Goal: Contribute content: Contribute content

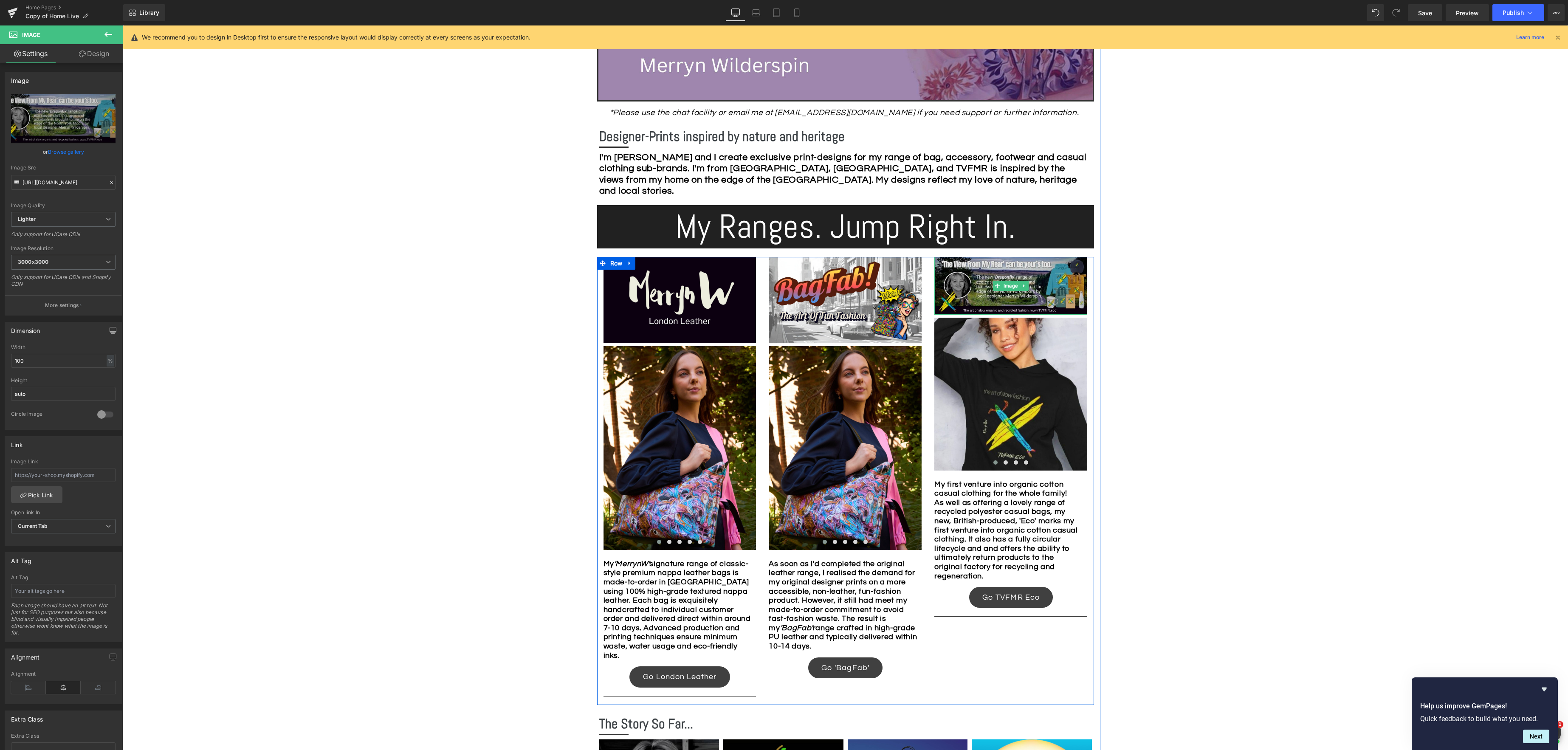
click at [1008, 289] on div "Image" at bounding box center [1011, 286] width 153 height 58
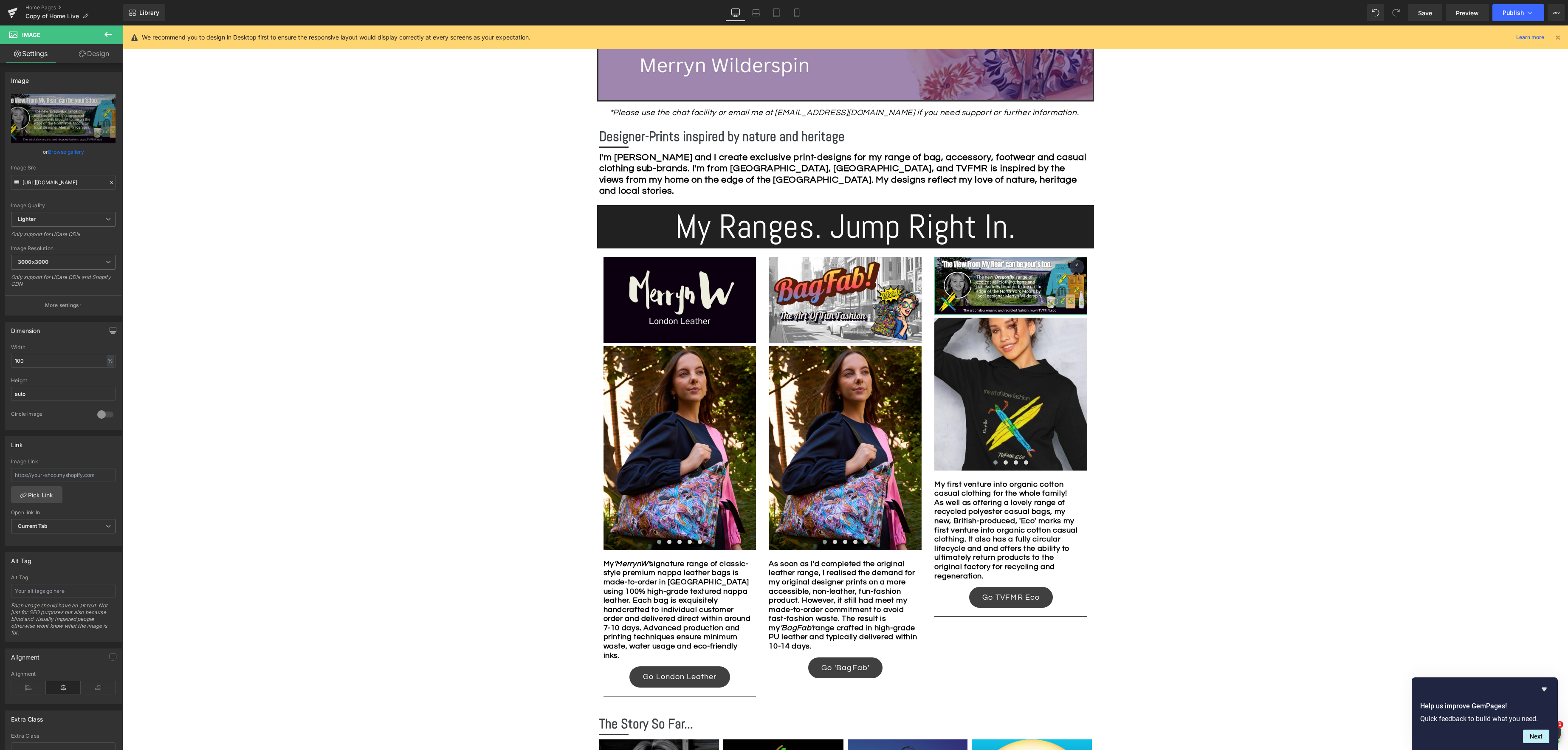
click at [65, 148] on link "Browse gallery" at bounding box center [66, 151] width 36 height 15
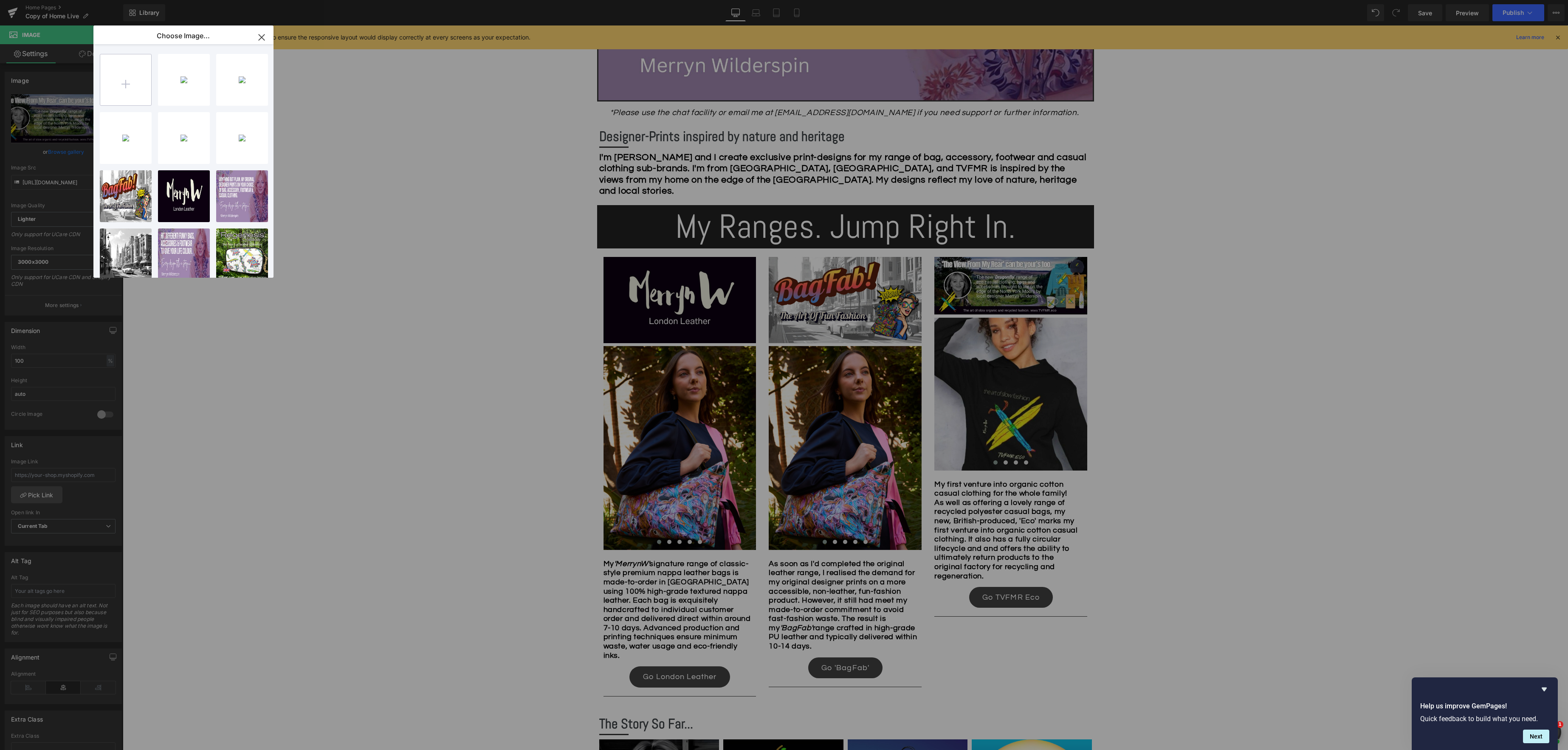
click at [131, 87] on input "file" at bounding box center [126, 80] width 51 height 51
type input "C:\fakepath\Your paragraph text.jpg.jpg"
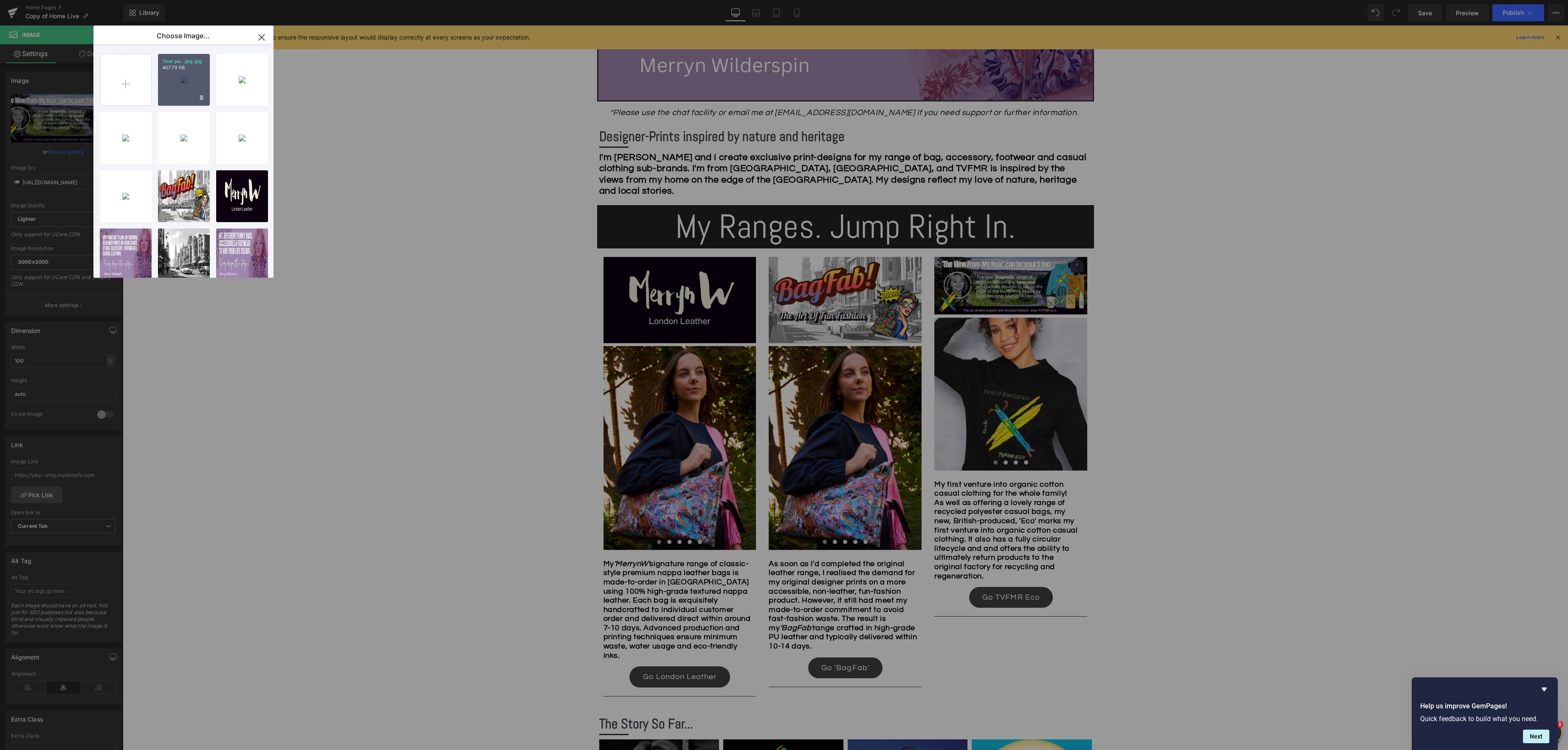
click at [180, 78] on div "Your pa...jpg.jpg 407.78 KB" at bounding box center [184, 80] width 52 height 52
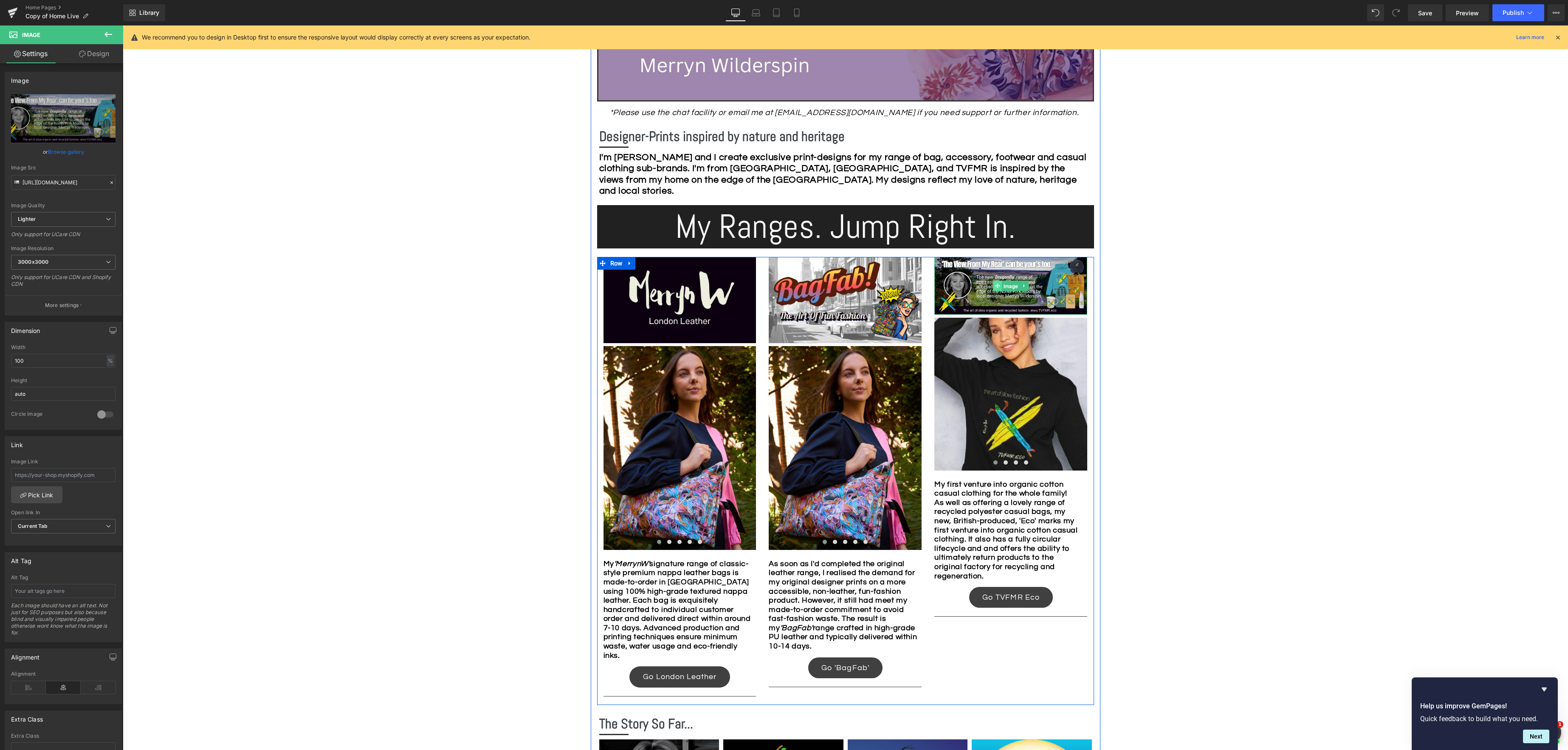
click at [1015, 286] on link "Image" at bounding box center [1007, 286] width 27 height 10
click at [61, 152] on link "Browse gallery" at bounding box center [66, 151] width 36 height 15
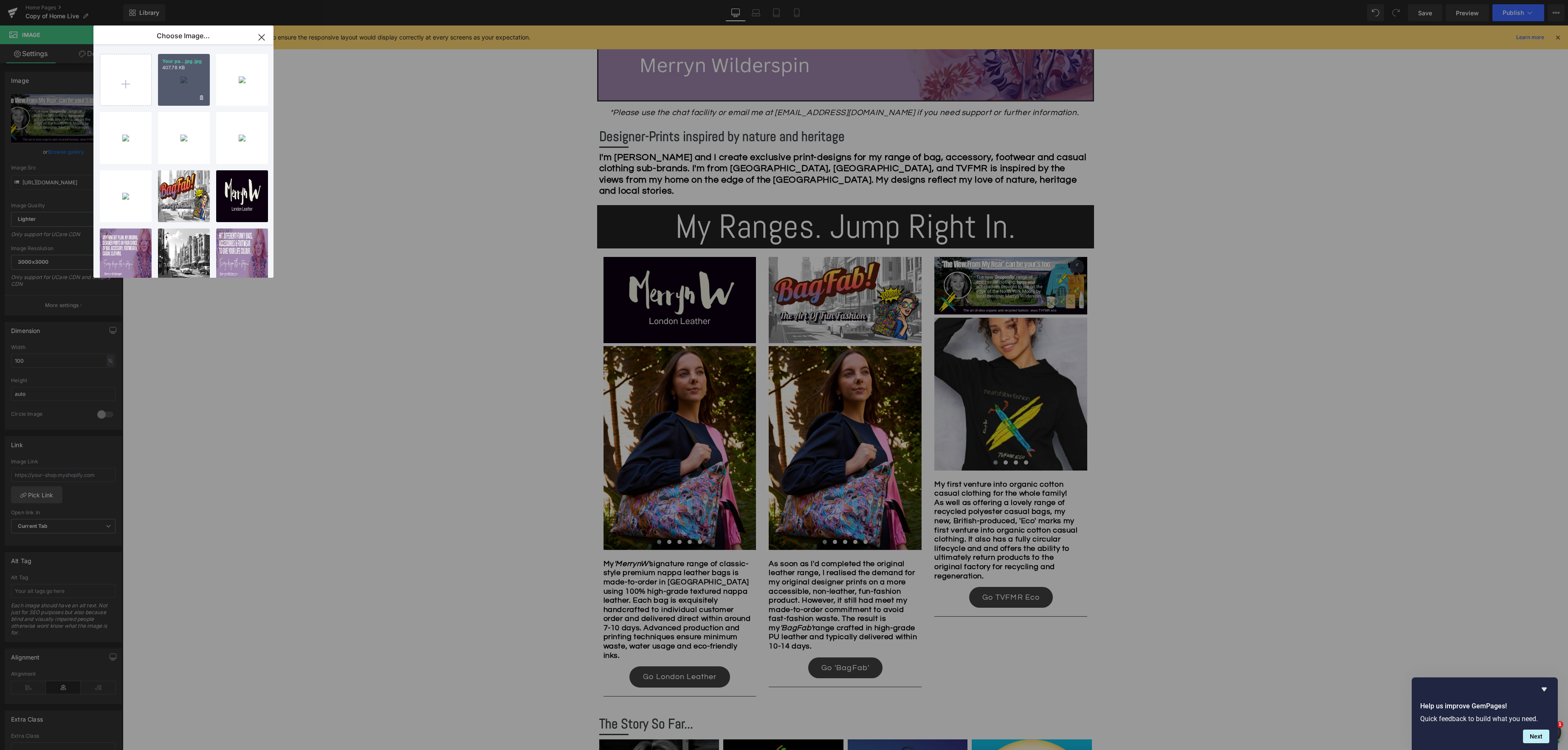
click at [184, 84] on div "Your pa...jpg.jpg 407.78 KB" at bounding box center [184, 80] width 52 height 52
type input "[URL][DOMAIN_NAME]"
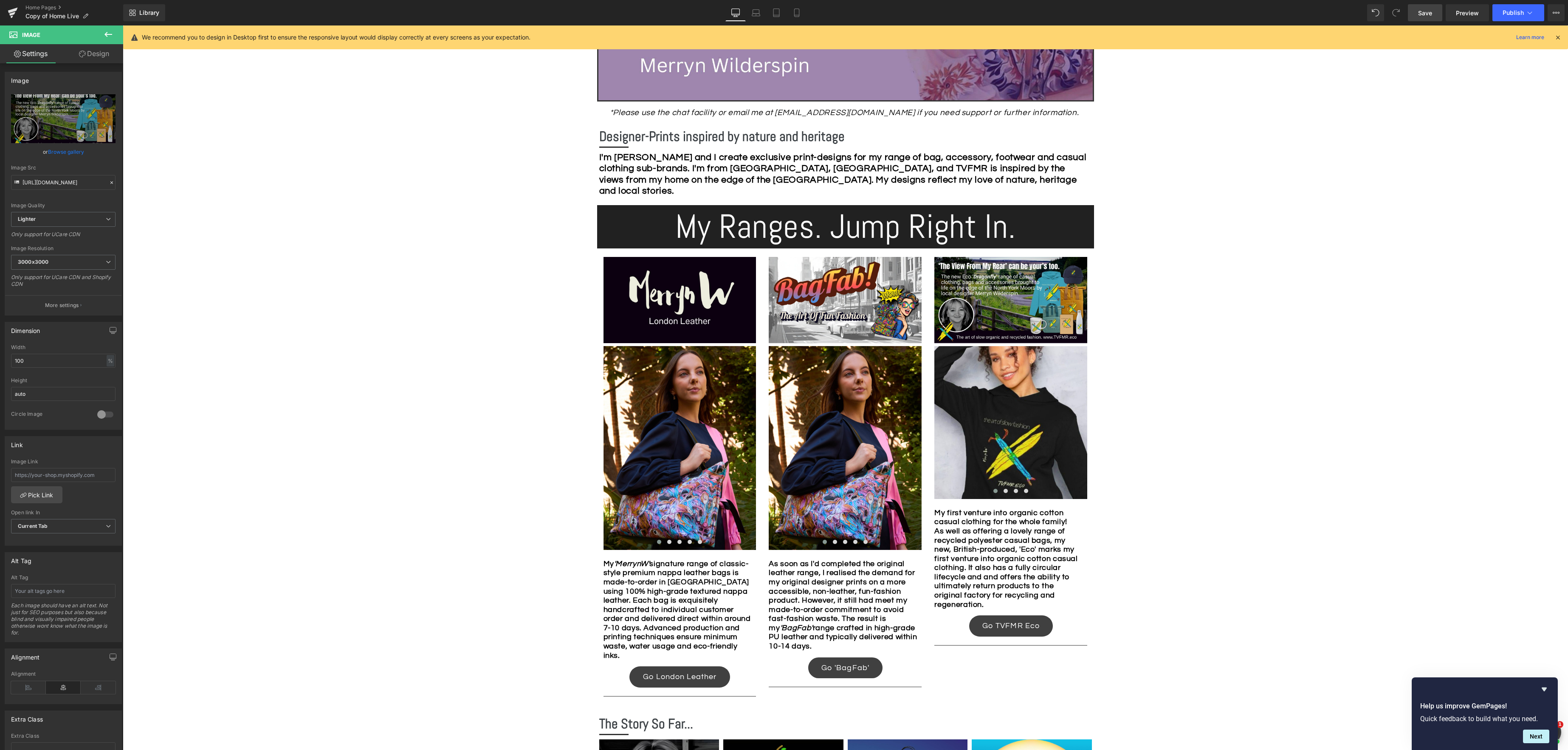
click at [1426, 9] on span "Save" at bounding box center [1425, 12] width 14 height 9
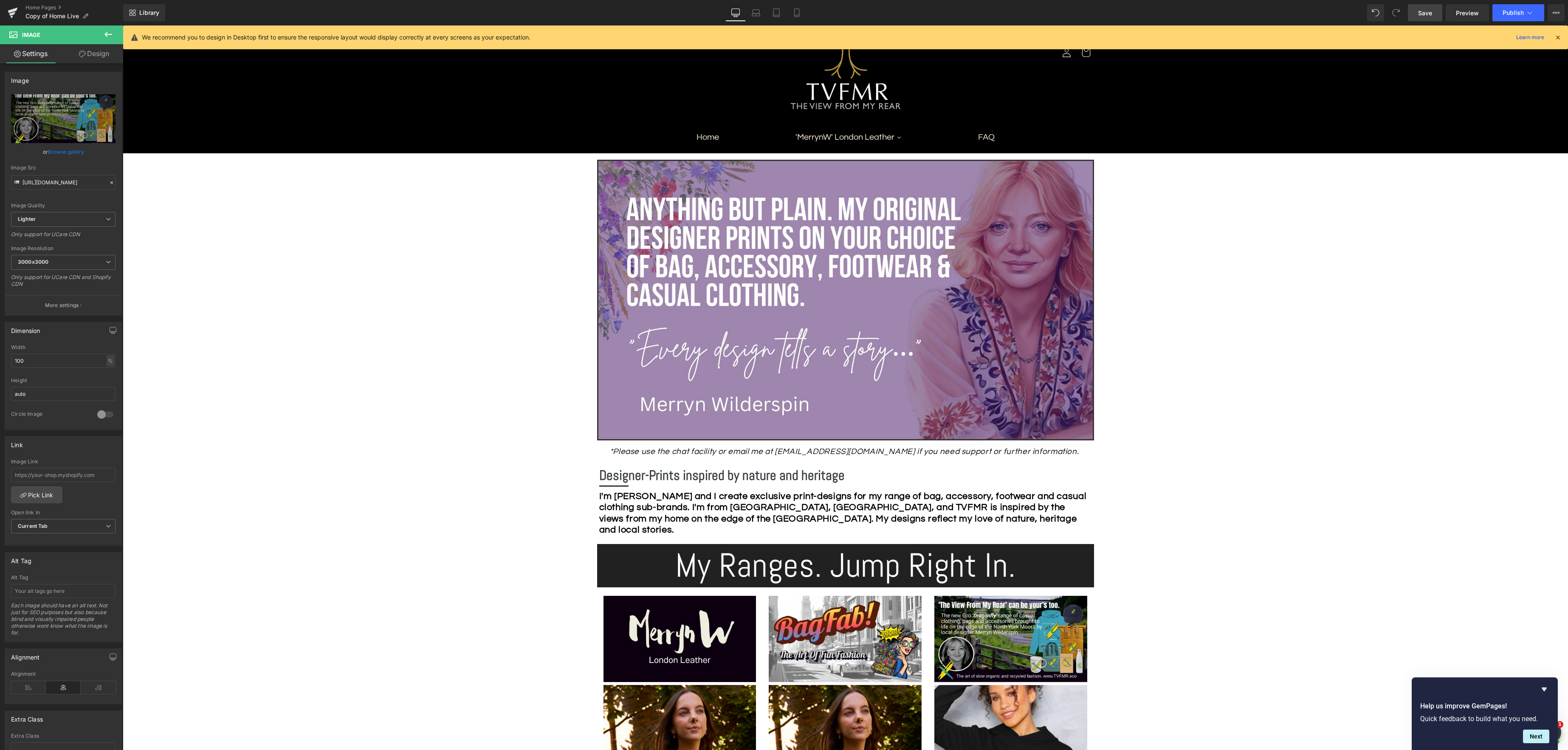
scroll to position [55, 0]
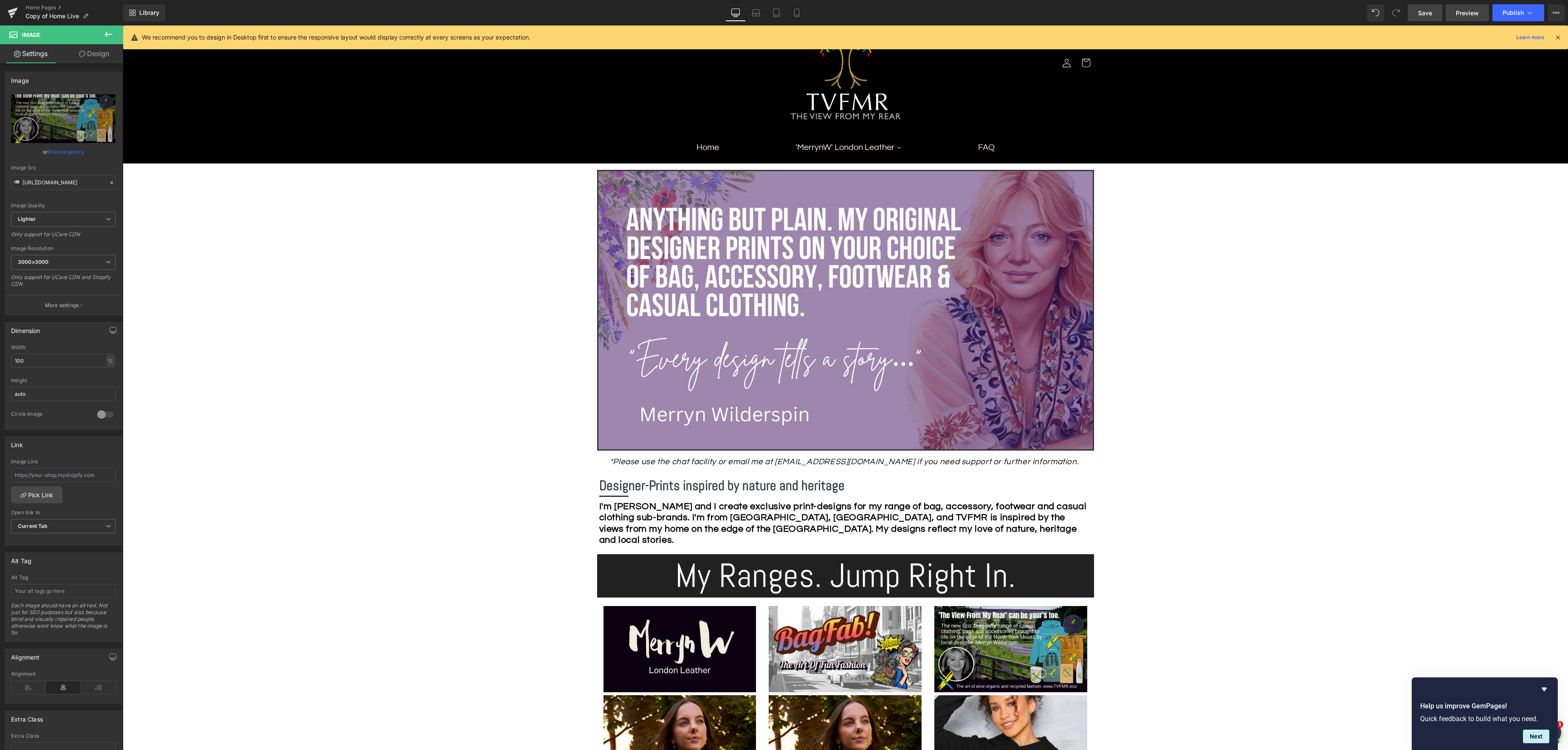
click at [1464, 15] on span "Preview" at bounding box center [1467, 12] width 23 height 9
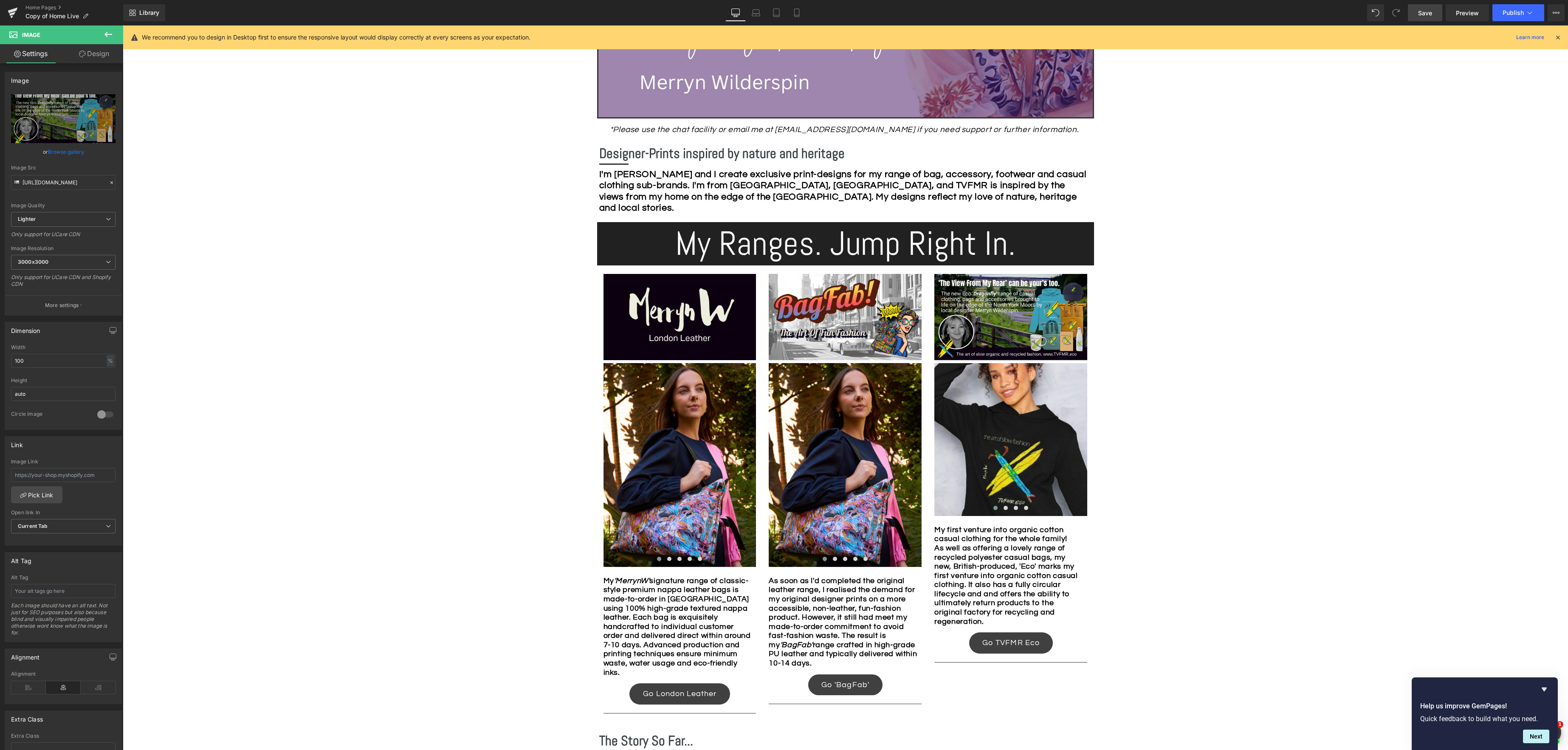
scroll to position [397, 0]
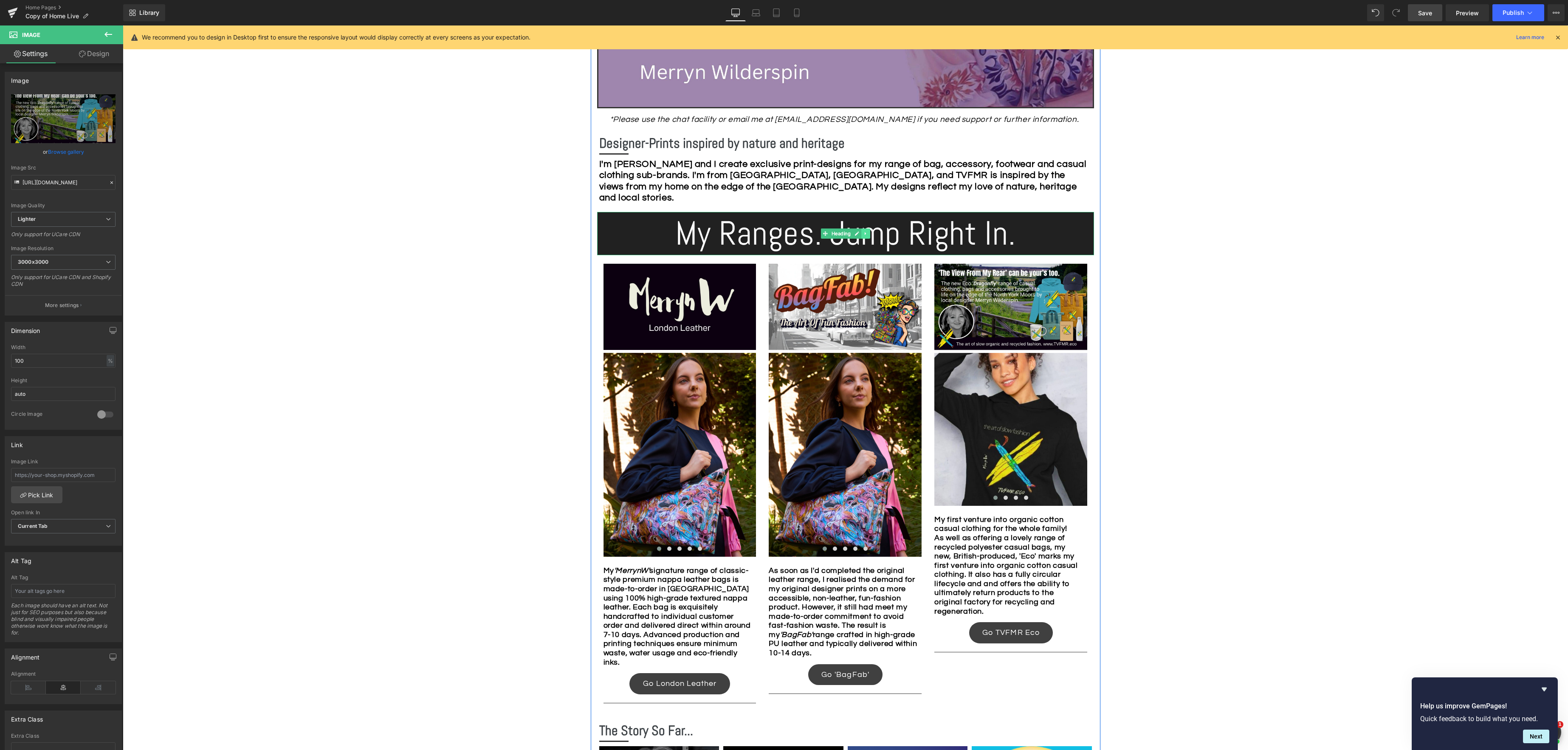
click at [867, 234] on icon at bounding box center [865, 233] width 5 height 5
click at [861, 234] on icon at bounding box center [861, 233] width 5 height 5
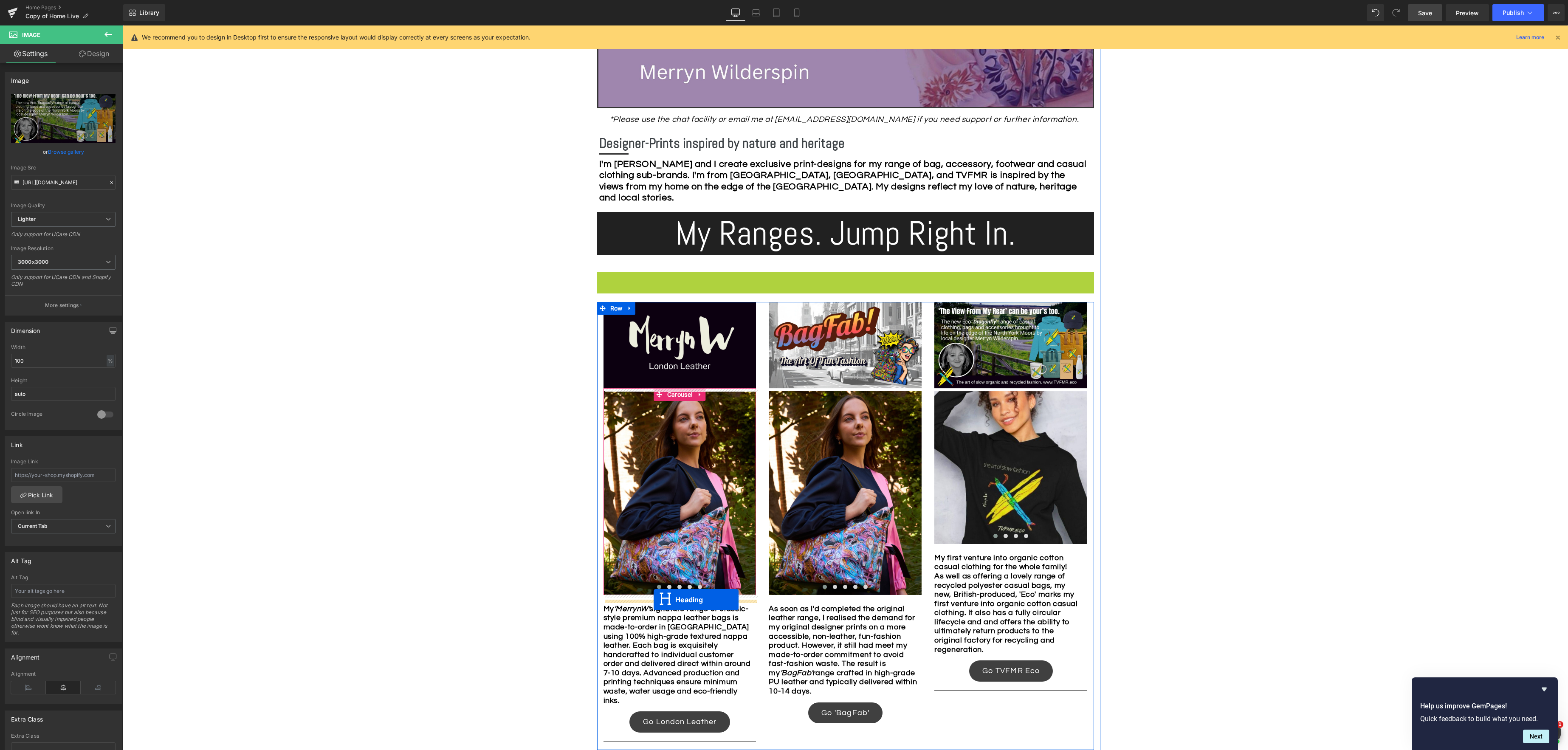
drag, startPoint x: 826, startPoint y: 294, endPoint x: 654, endPoint y: 600, distance: 351.0
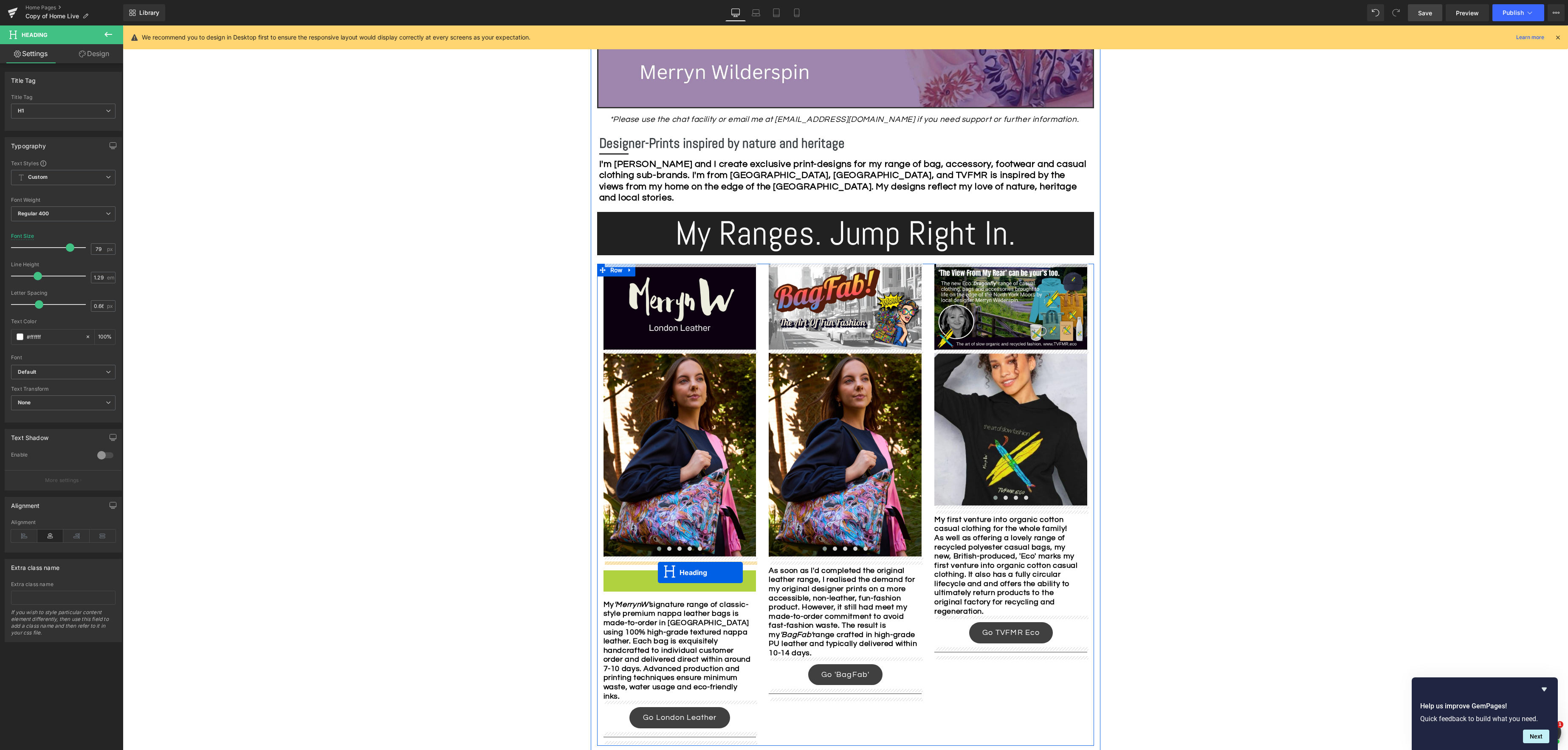
drag, startPoint x: 659, startPoint y: 634, endPoint x: 658, endPoint y: 573, distance: 61.0
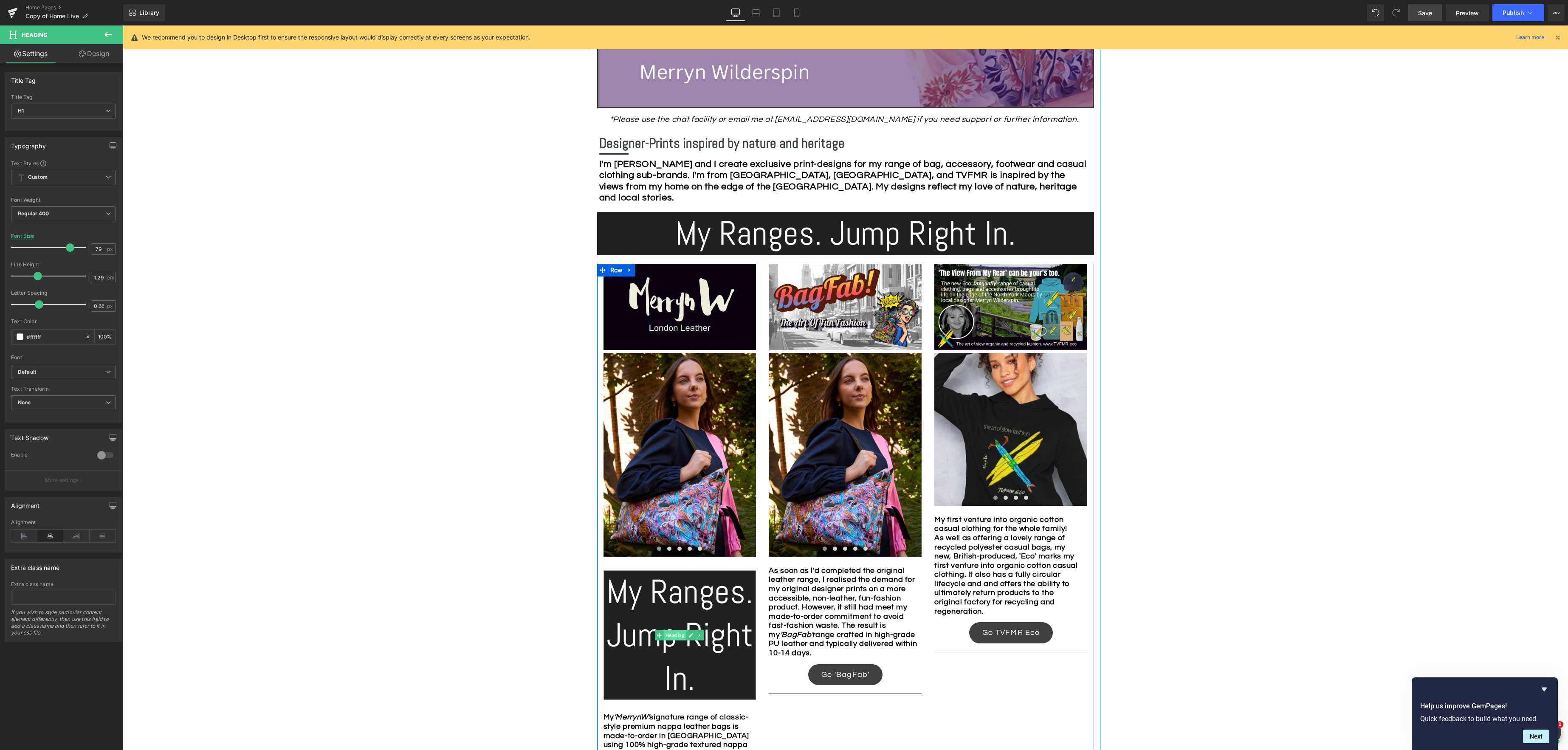
click at [677, 634] on div "My Ranges. Jump Right In. Heading" at bounding box center [680, 635] width 153 height 130
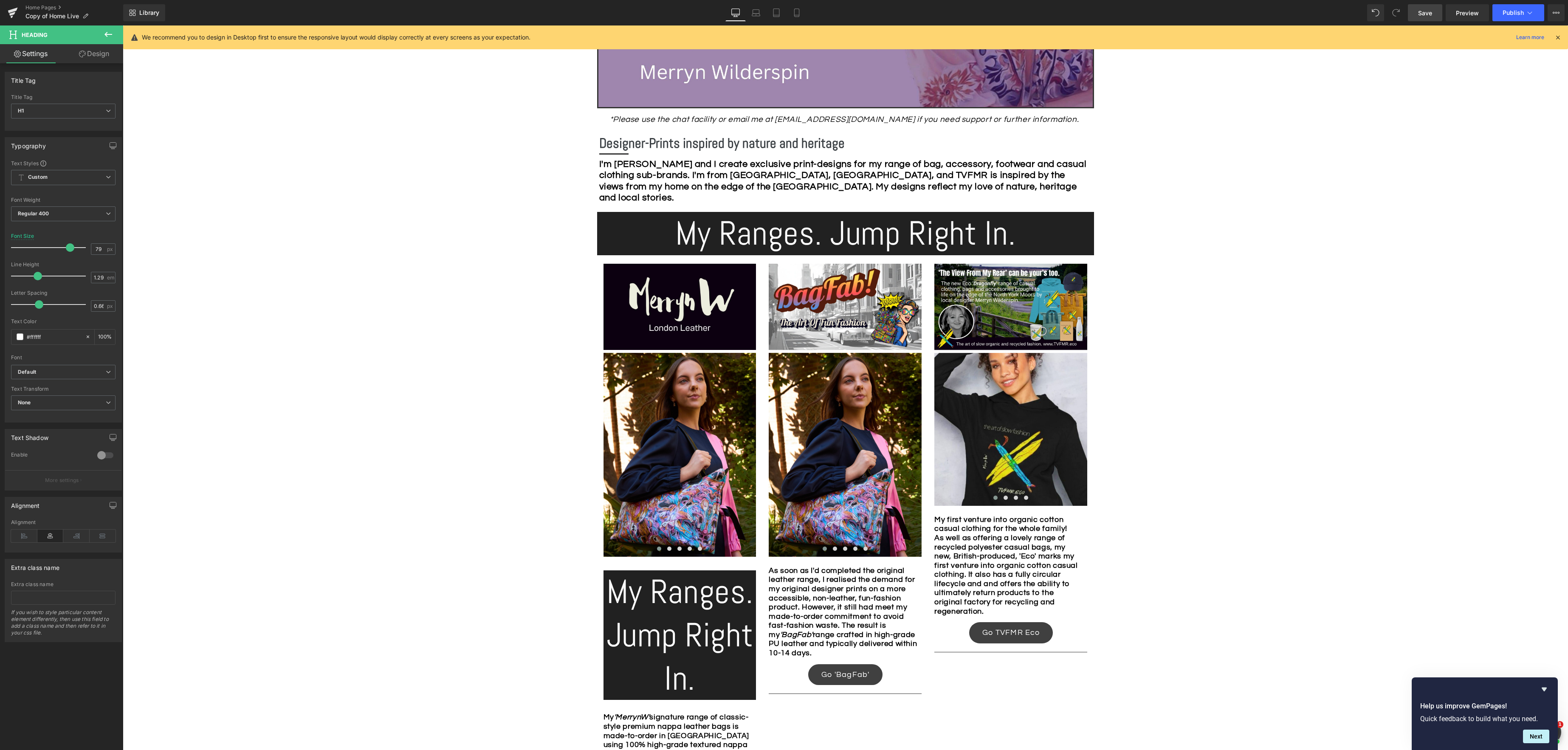
click at [98, 55] on link "Design" at bounding box center [94, 54] width 62 height 19
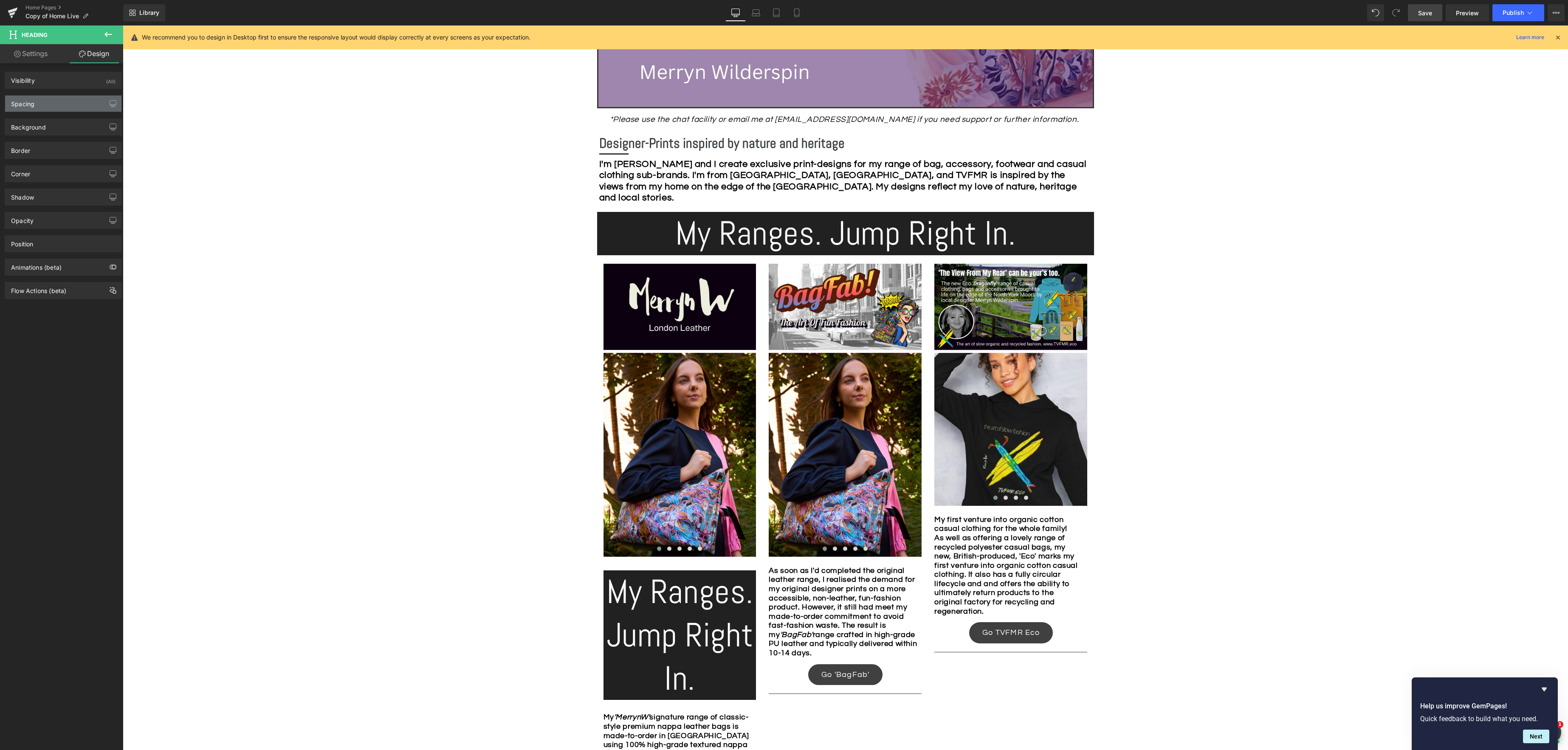
click at [52, 103] on div "Spacing" at bounding box center [63, 103] width 116 height 16
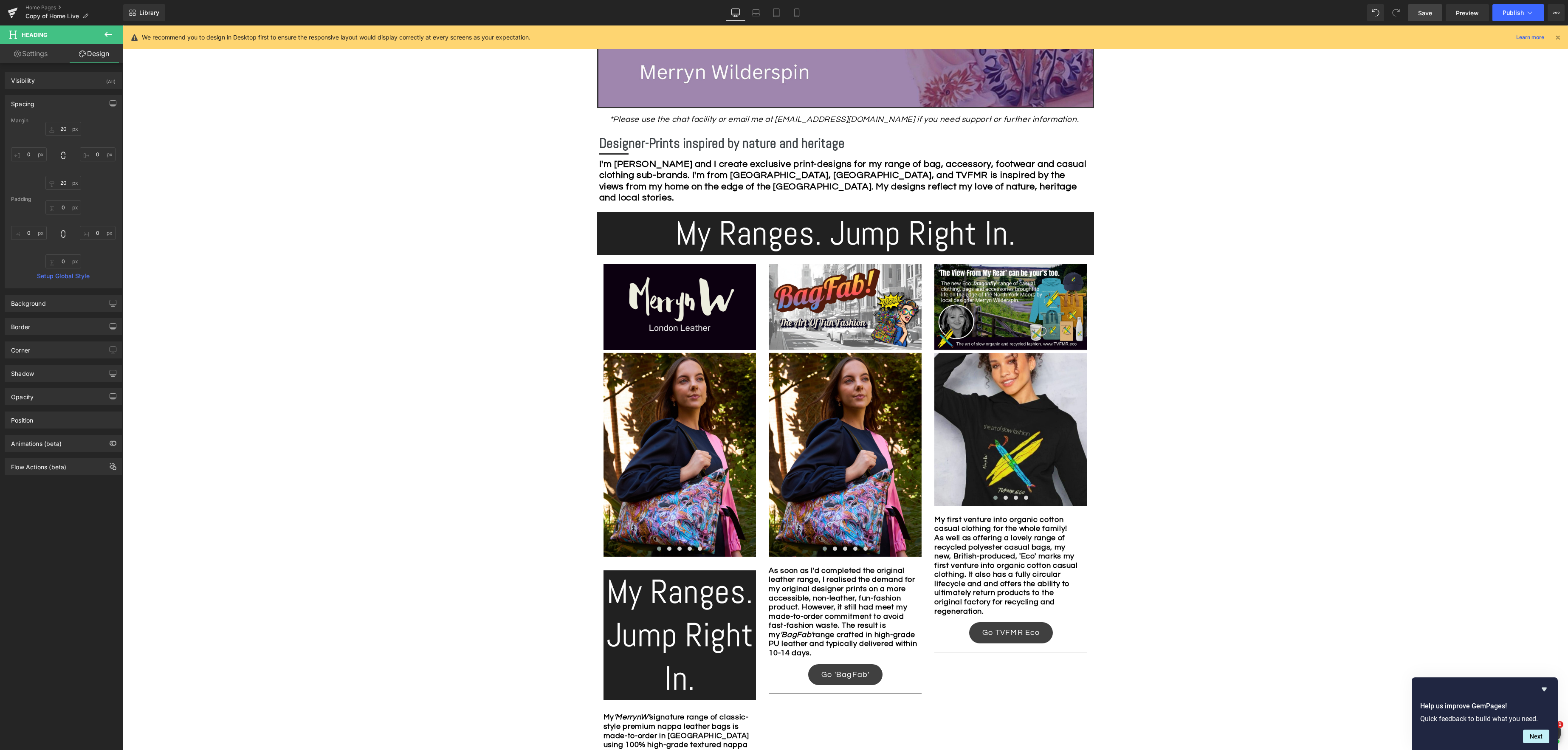
type input "20"
type input "0"
type input "20"
type input "0"
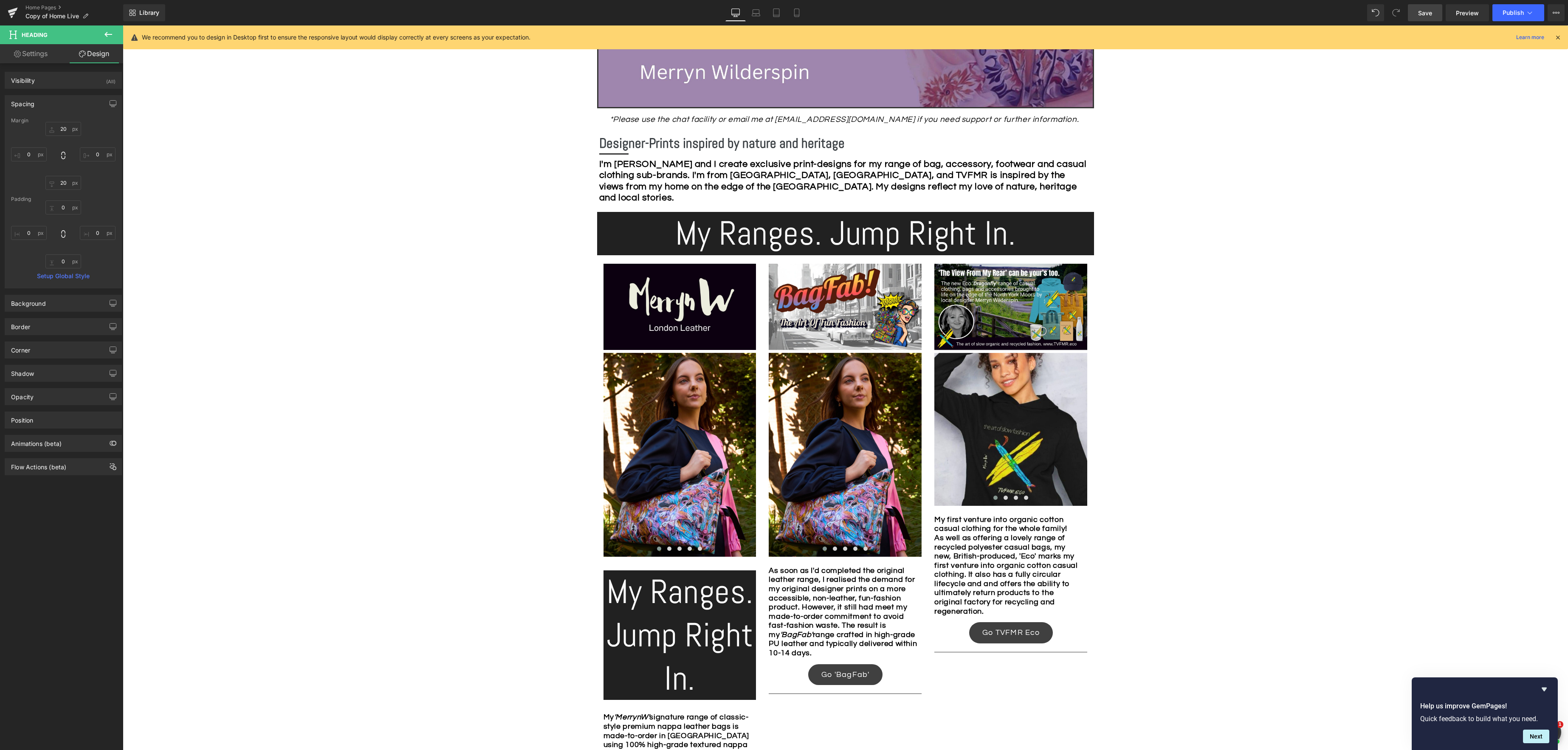
type input "0"
click at [59, 129] on input "20" at bounding box center [63, 129] width 35 height 14
type input "0"
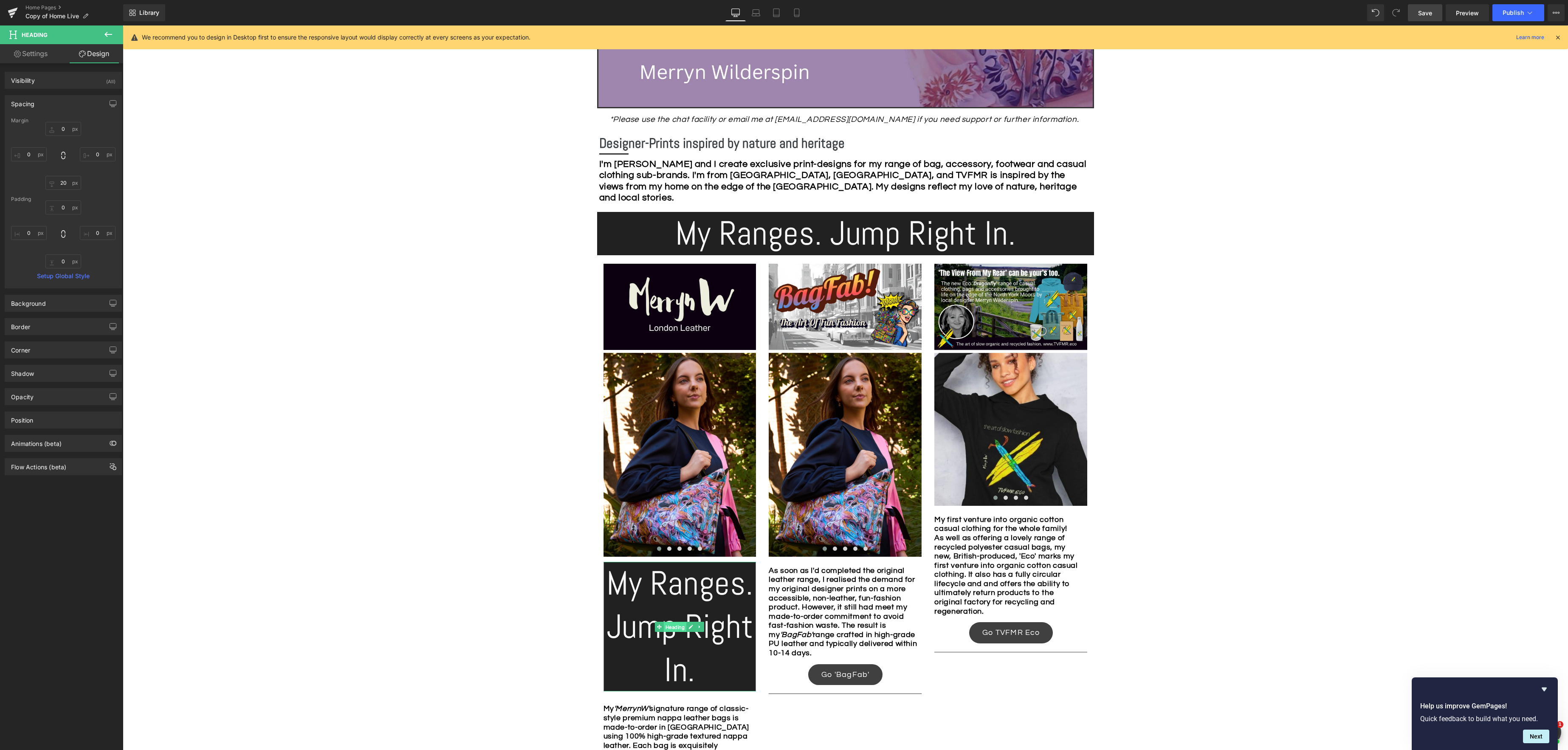
click at [672, 627] on span "Heading" at bounding box center [675, 627] width 23 height 10
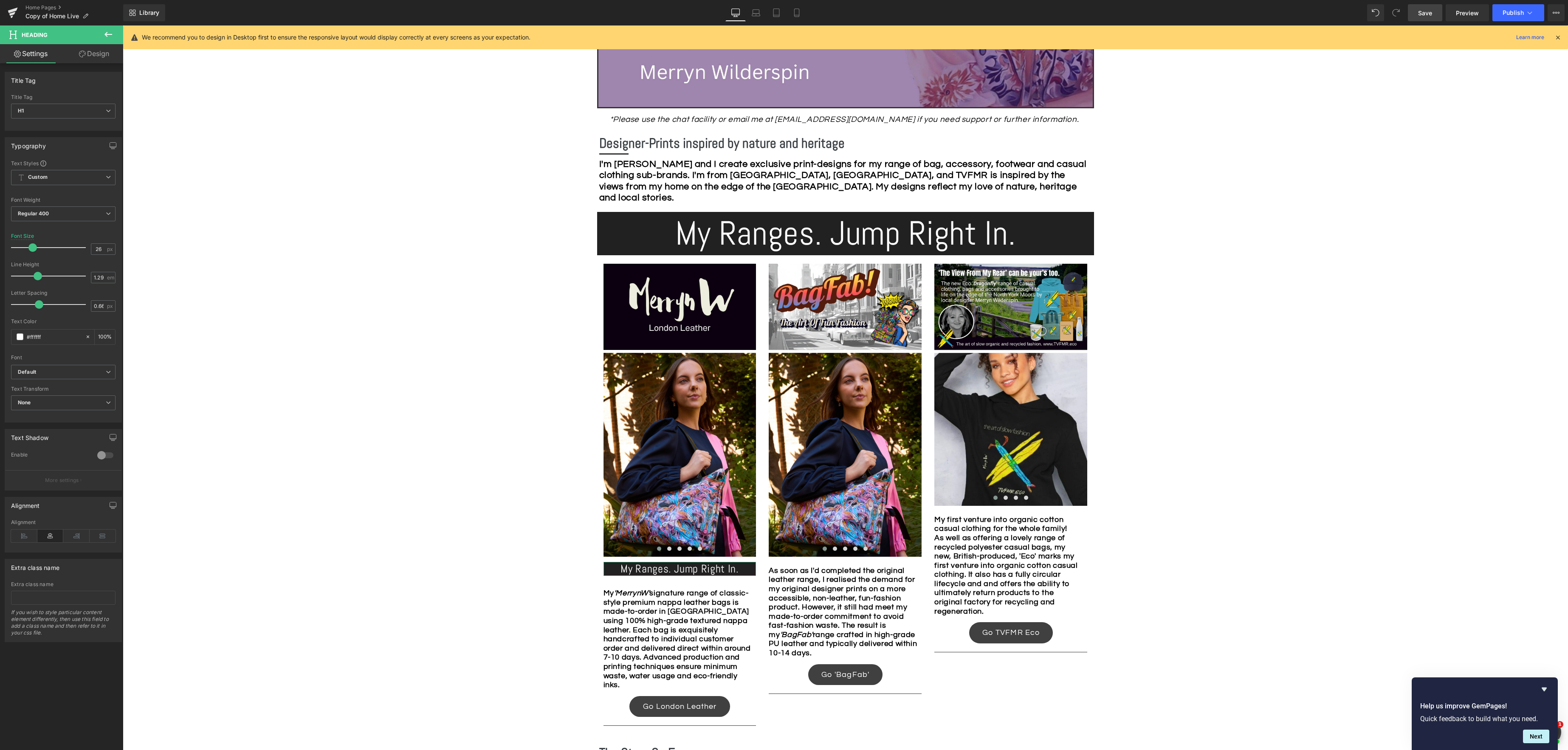
type input "25"
drag, startPoint x: 64, startPoint y: 247, endPoint x: 26, endPoint y: 245, distance: 38.1
click at [26, 245] on span at bounding box center [30, 247] width 8 height 8
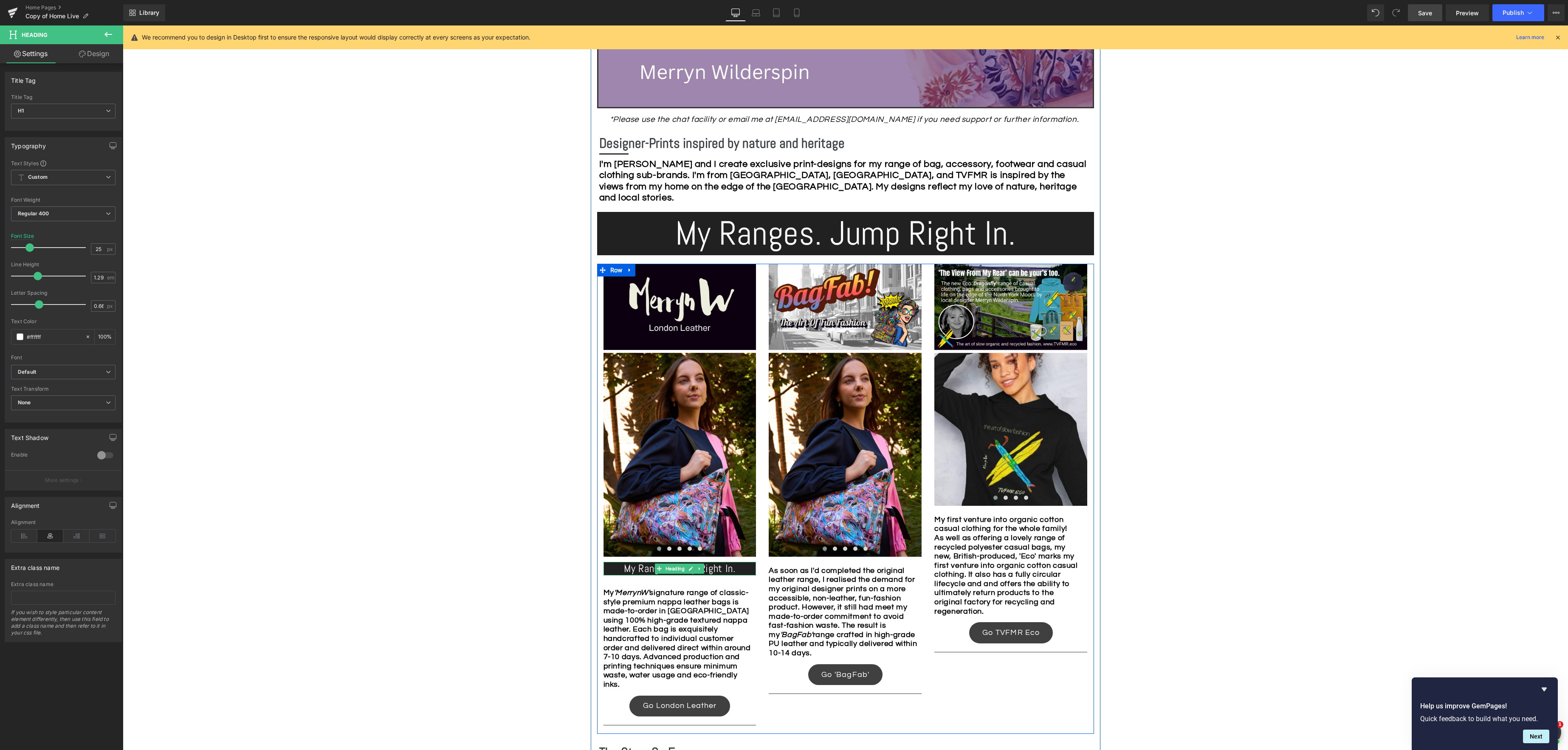
click at [691, 570] on icon at bounding box center [691, 568] width 5 height 5
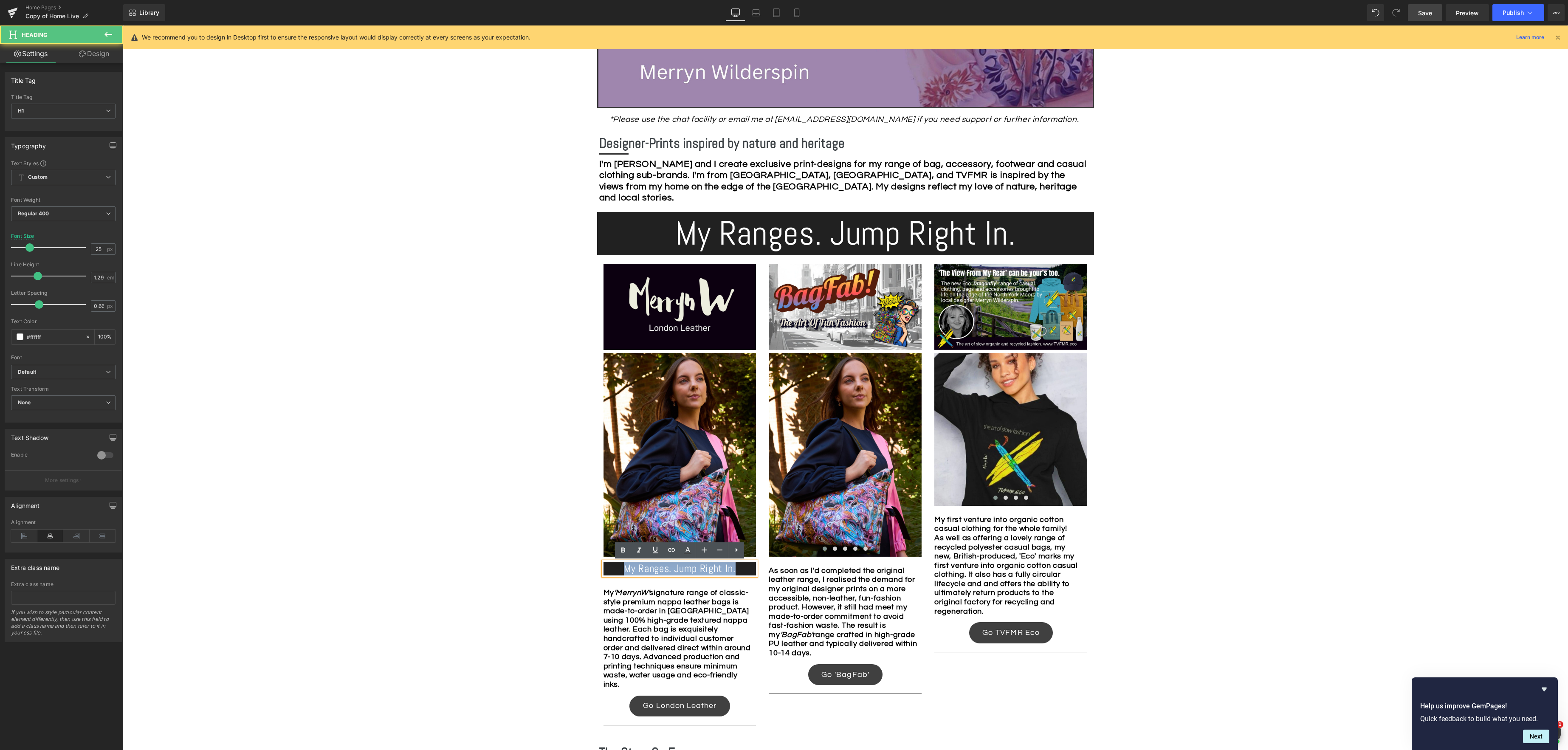
drag, startPoint x: 739, startPoint y: 570, endPoint x: 607, endPoint y: 566, distance: 132.1
click at [607, 566] on h1 "My Ranges. Jump Right In." at bounding box center [680, 568] width 153 height 14
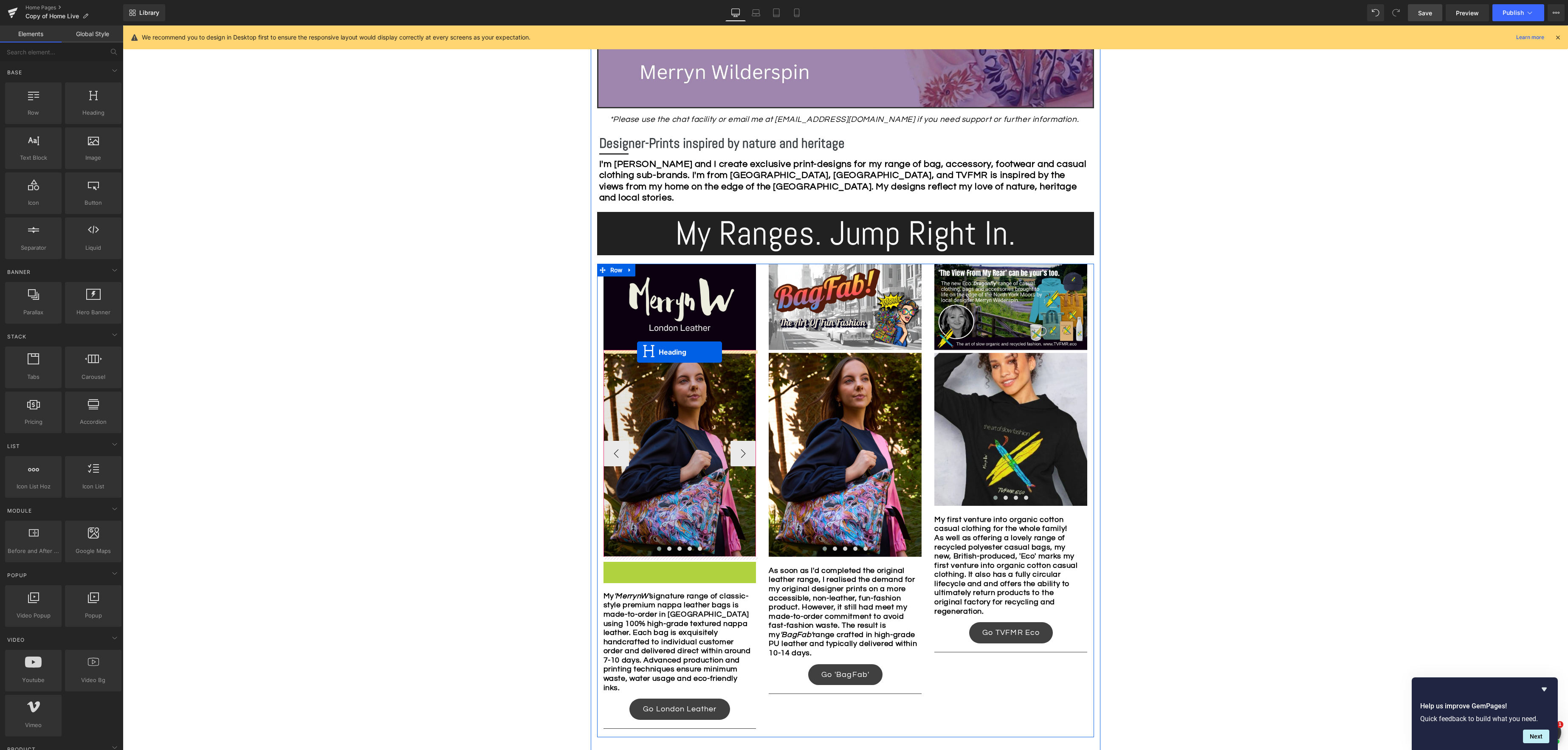
drag, startPoint x: 659, startPoint y: 573, endPoint x: 637, endPoint y: 352, distance: 222.1
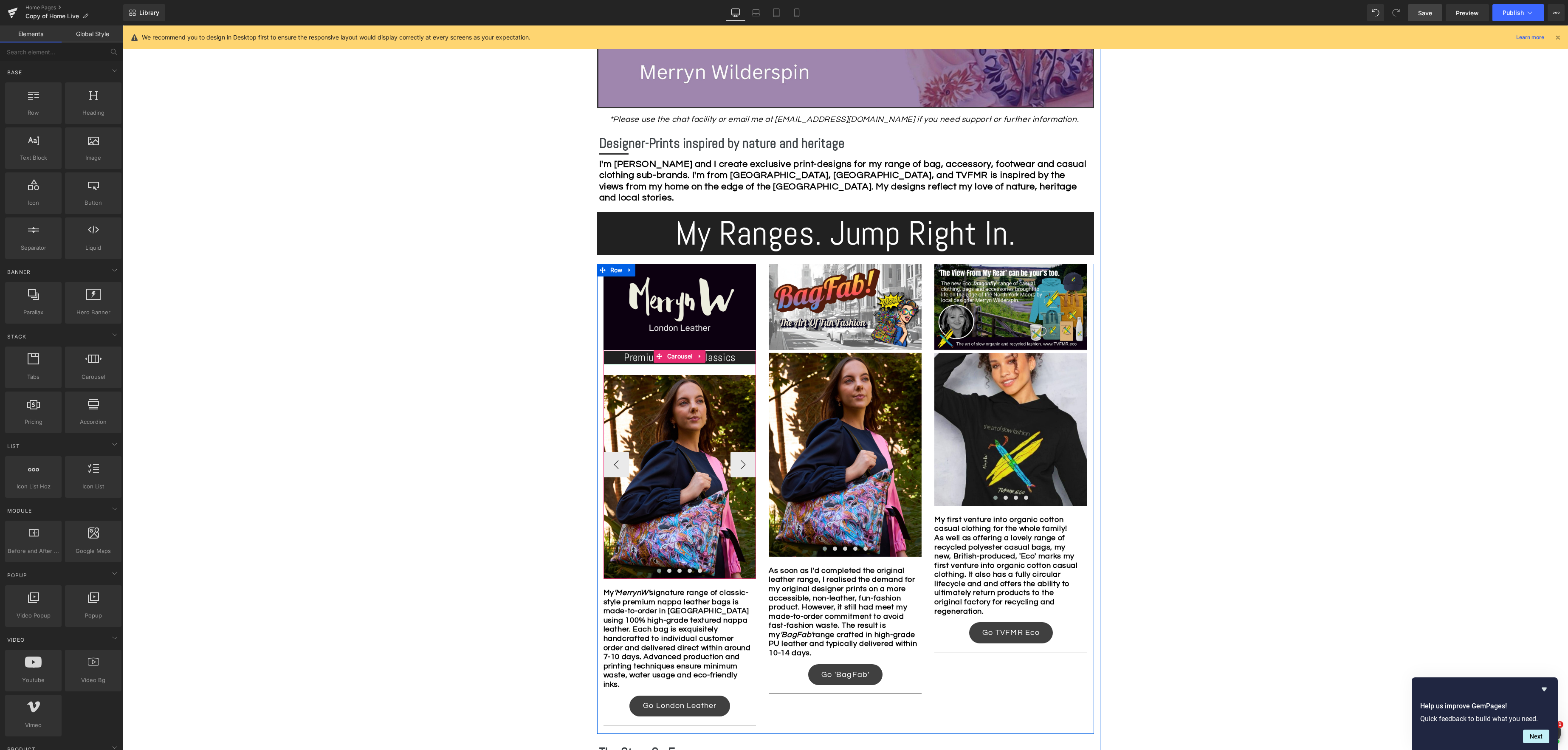
click at [733, 360] on h1 "Premium Leather Classics" at bounding box center [680, 358] width 153 height 14
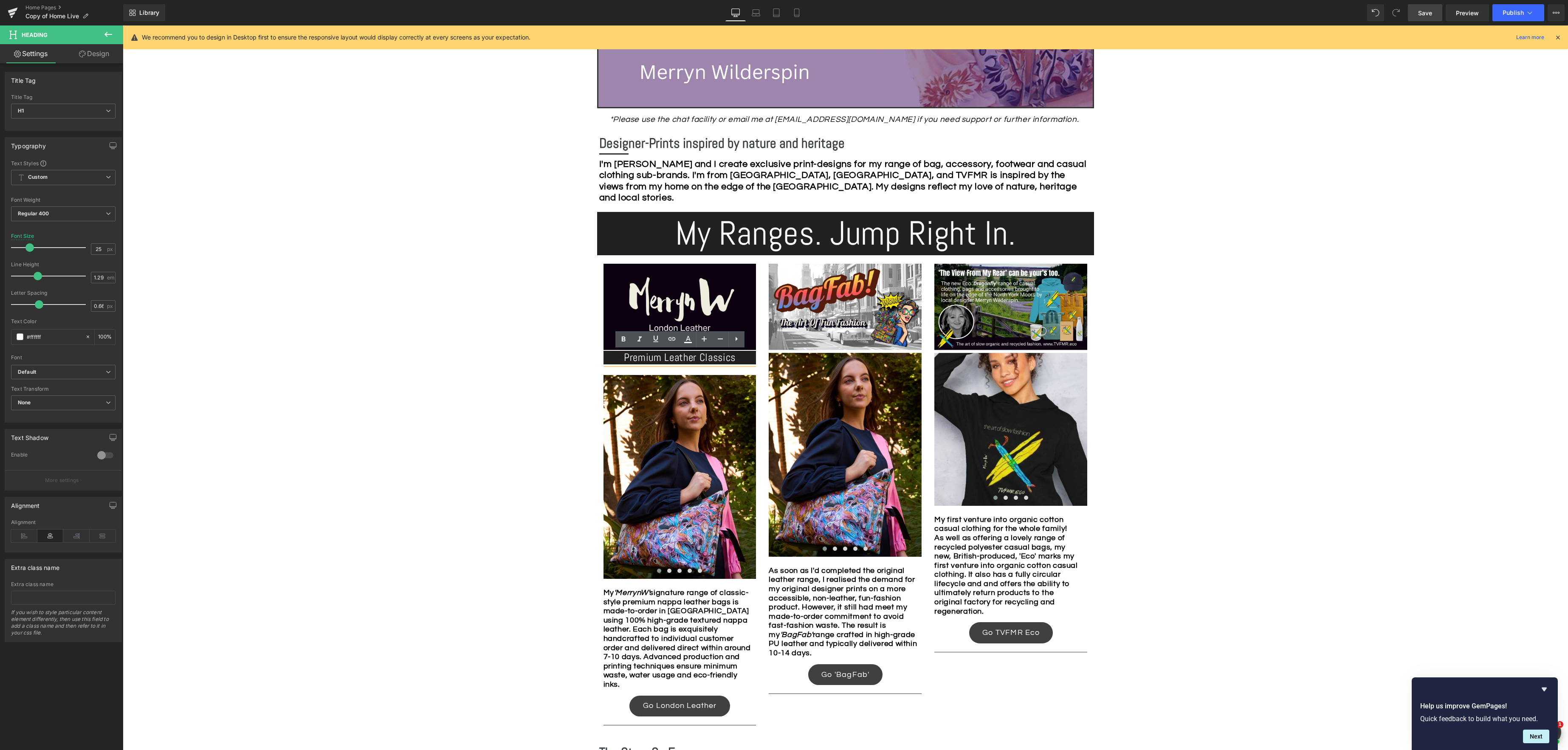
drag, startPoint x: 561, startPoint y: 376, endPoint x: 583, endPoint y: 372, distance: 22.4
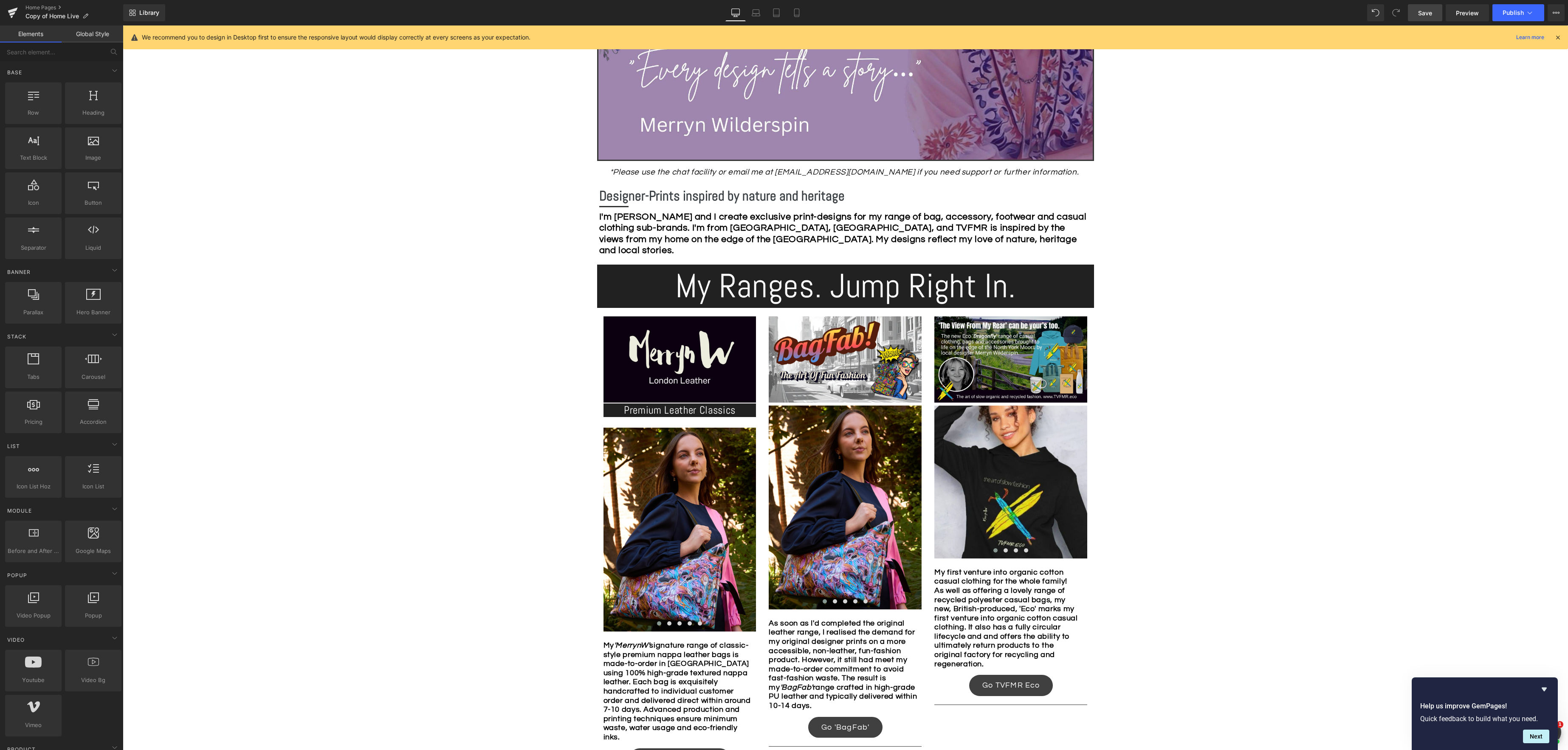
scroll to position [340, 0]
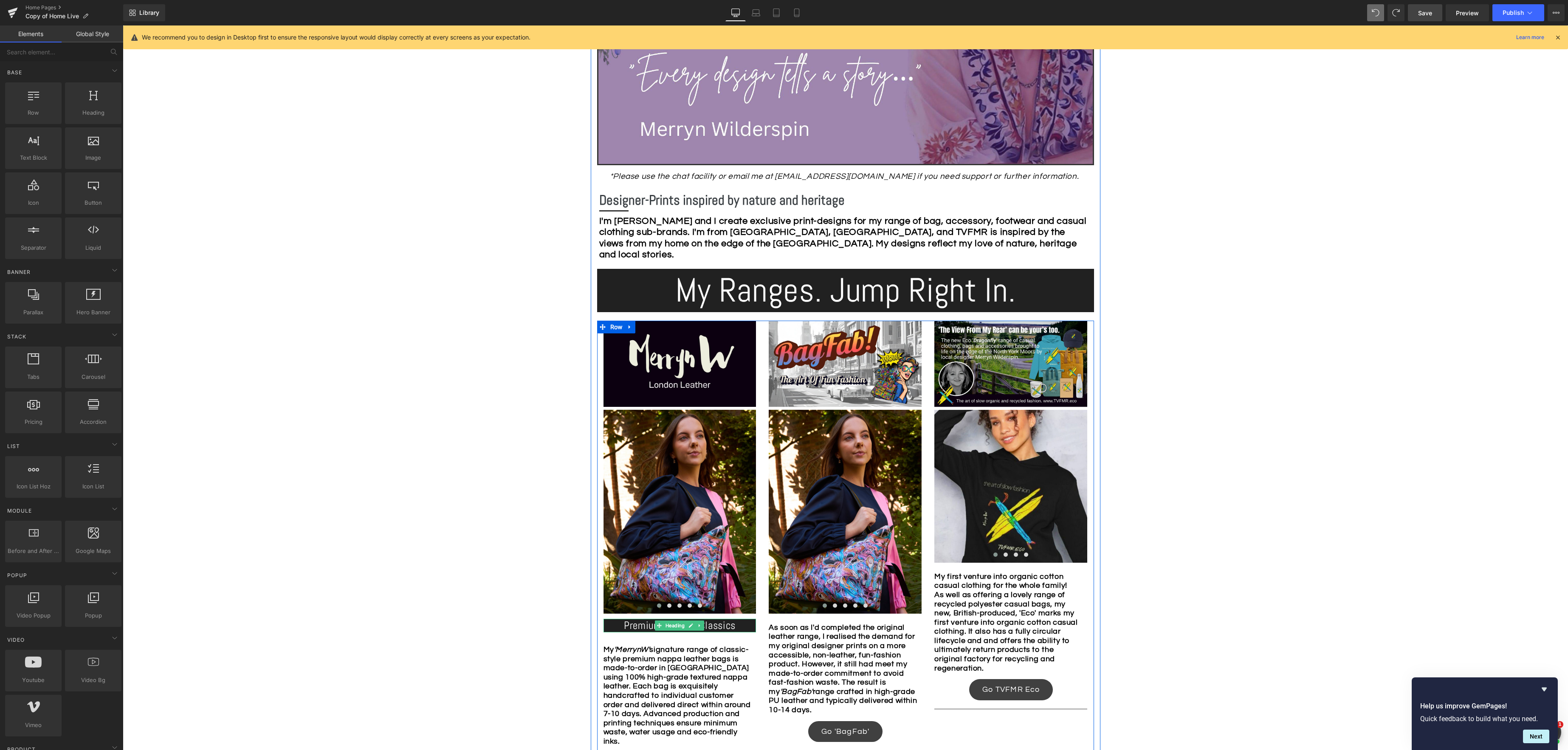
drag, startPoint x: 745, startPoint y: 629, endPoint x: 594, endPoint y: 561, distance: 165.6
click at [745, 629] on h1 "Premium Leather Classics" at bounding box center [680, 626] width 153 height 14
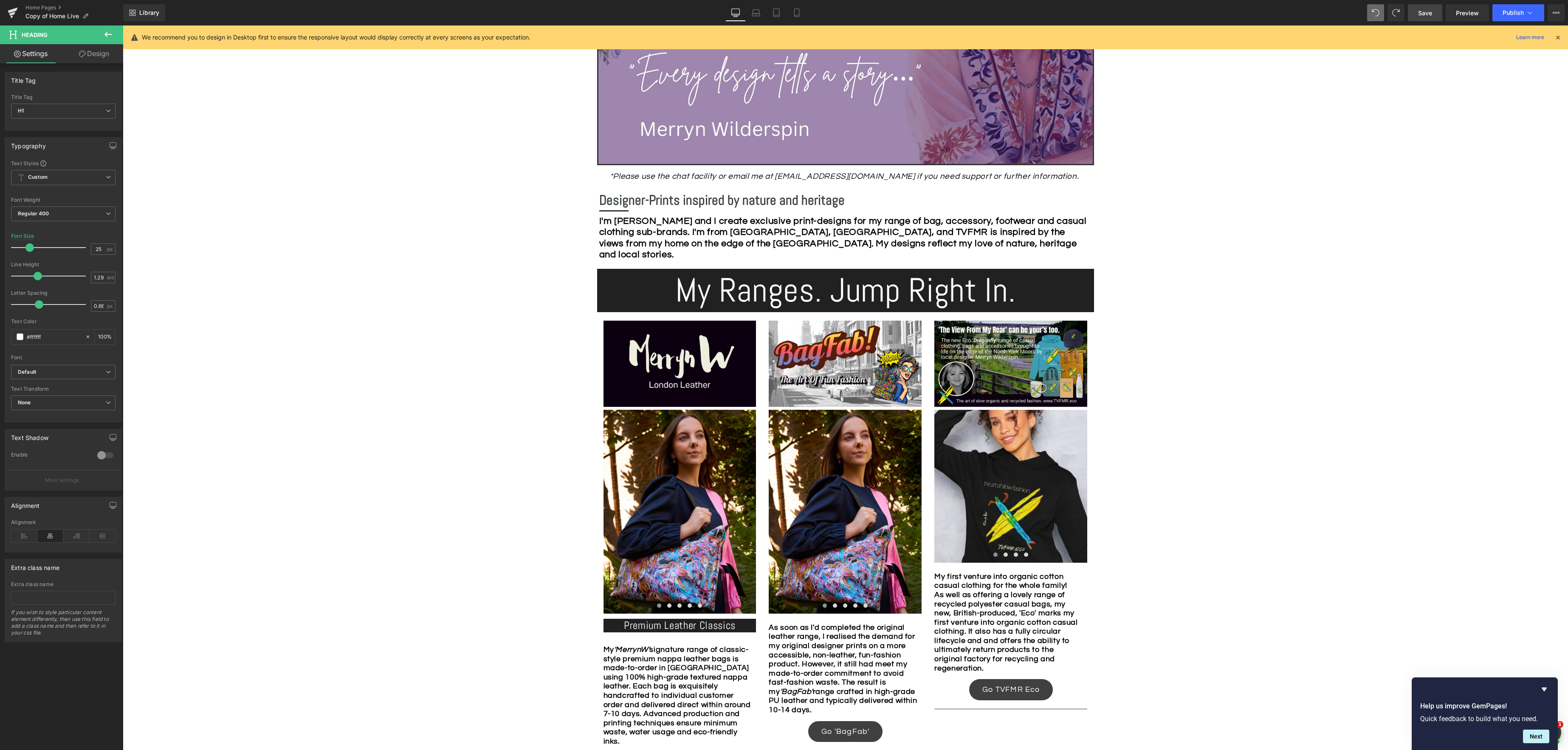
click at [101, 54] on link "Design" at bounding box center [94, 54] width 62 height 19
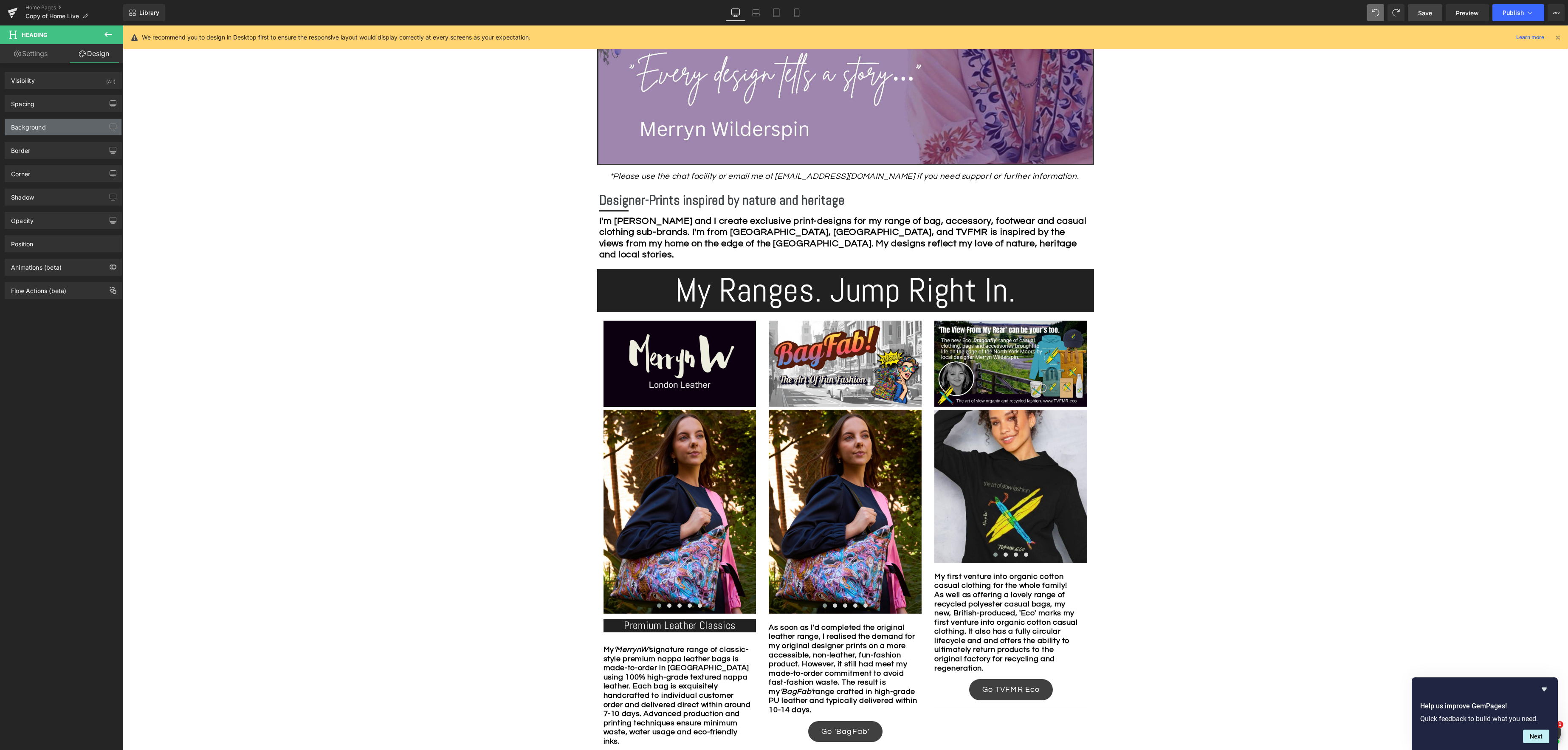
click at [32, 127] on div "Background" at bounding box center [28, 125] width 35 height 12
click at [24, 182] on div "#000000" at bounding box center [49, 181] width 73 height 15
click at [44, 182] on input "#000000" at bounding box center [54, 181] width 54 height 9
click at [87, 182] on icon at bounding box center [88, 181] width 3 height 3
type input "none"
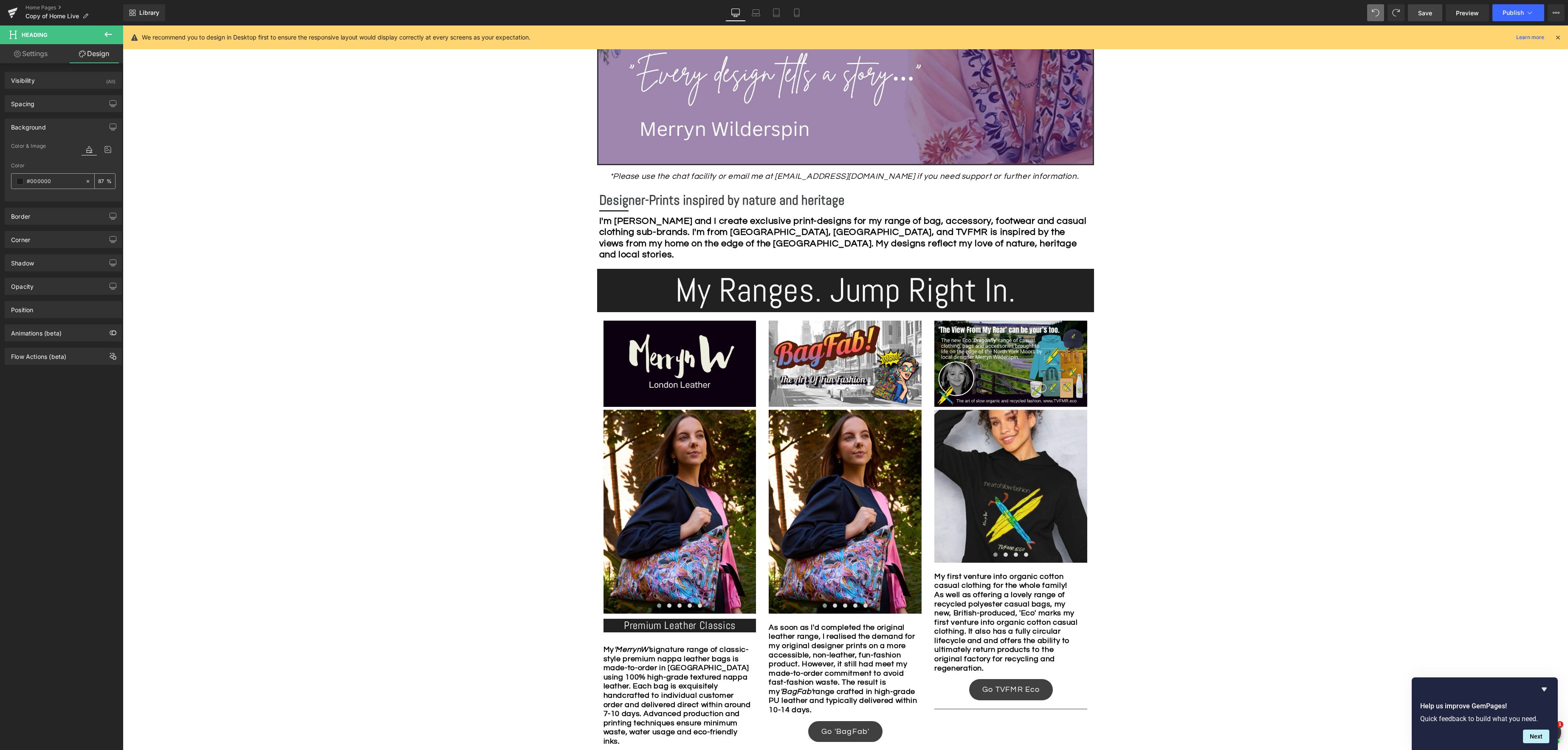
type input "0"
click at [87, 182] on icon at bounding box center [88, 181] width 6 height 6
click at [18, 182] on span at bounding box center [20, 182] width 7 height 7
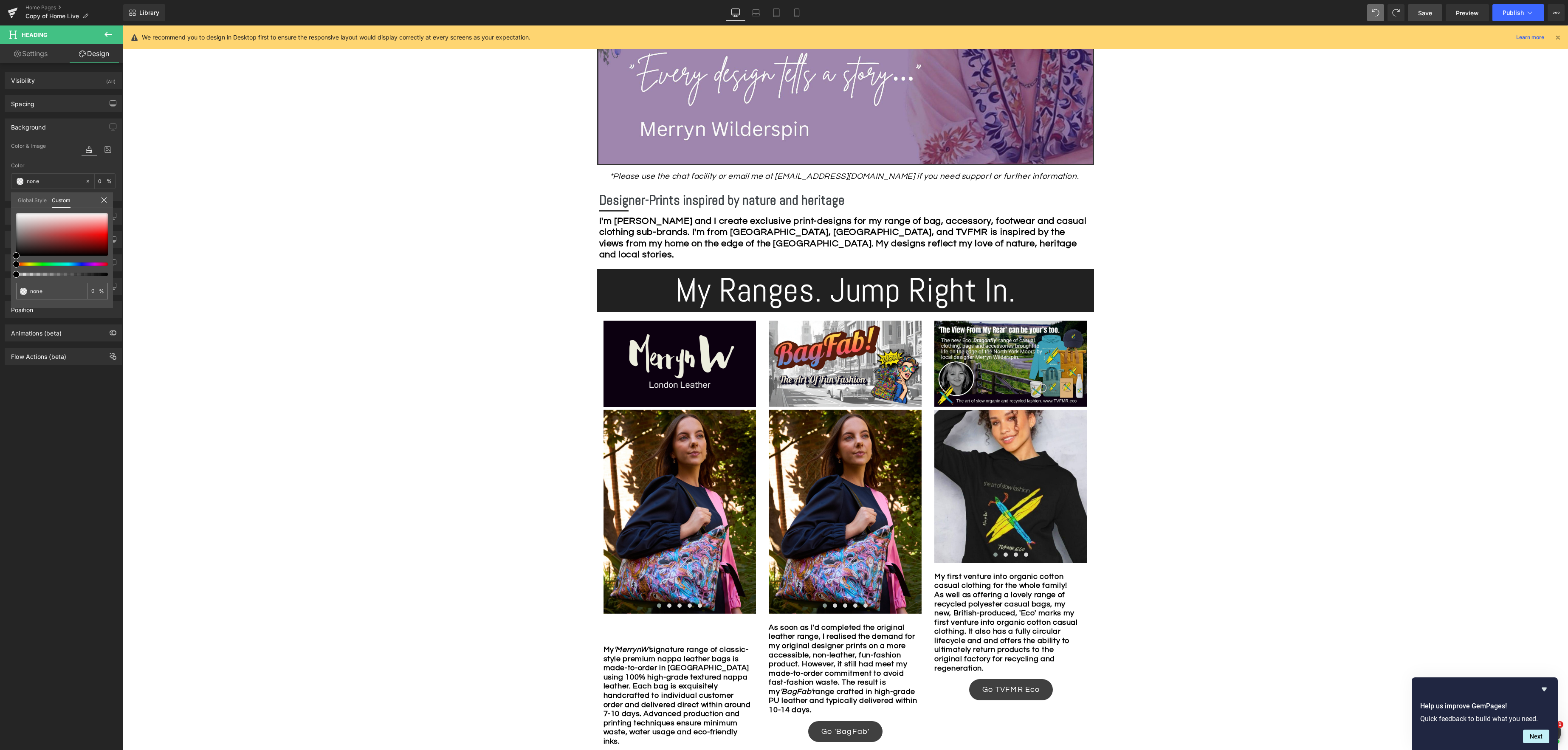
type input "#000000"
type input "100"
type input "#000000"
type input "100"
click at [90, 265] on div at bounding box center [58, 264] width 92 height 3
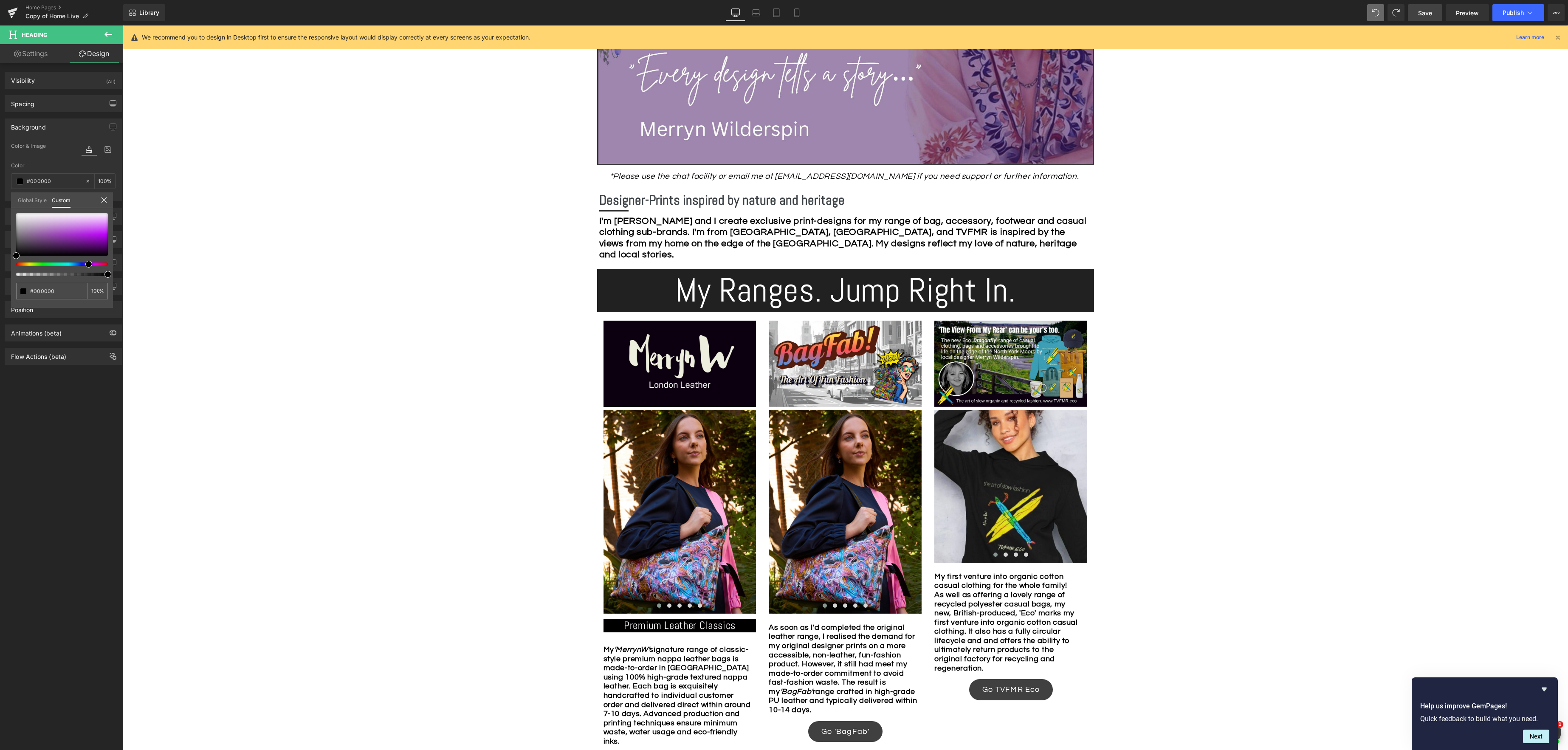
drag, startPoint x: 91, startPoint y: 265, endPoint x: 83, endPoint y: 265, distance: 8.0
click at [83, 265] on div at bounding box center [58, 264] width 92 height 3
type input "#130f13"
type input "#251725"
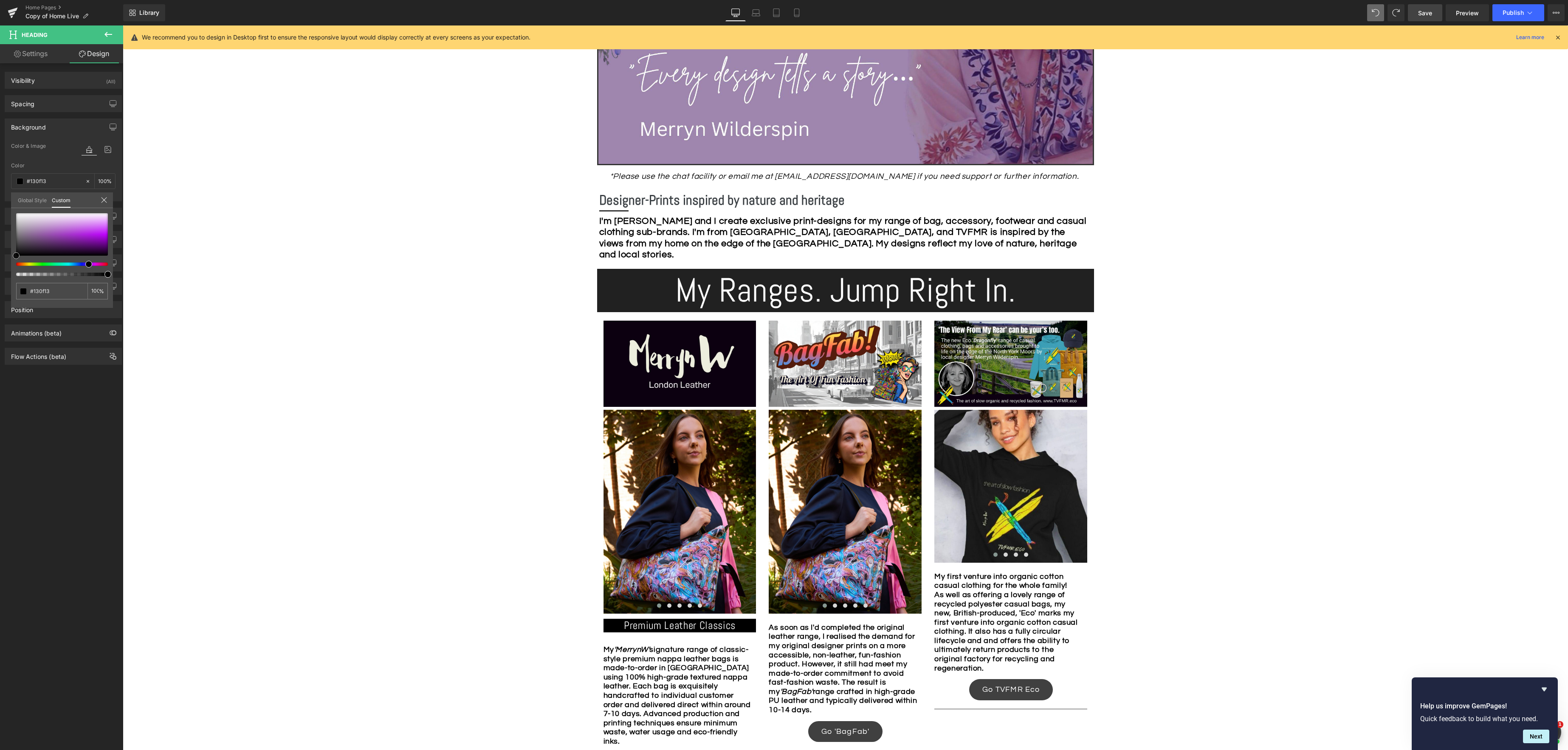
type input "#251725"
type input "#2a172a"
type input "#2e182e"
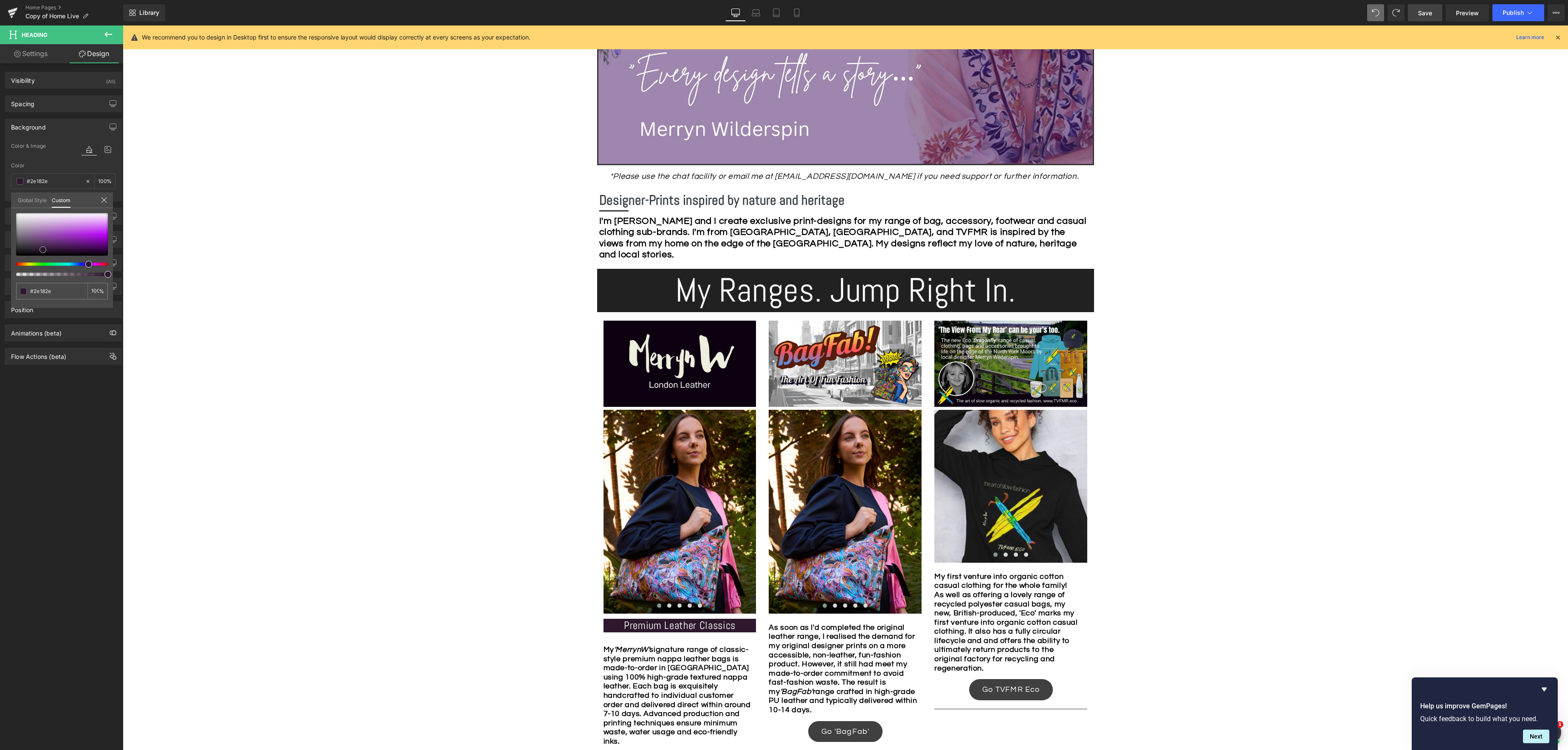
type input "#321a32"
type input "#391d39"
type input "#432243"
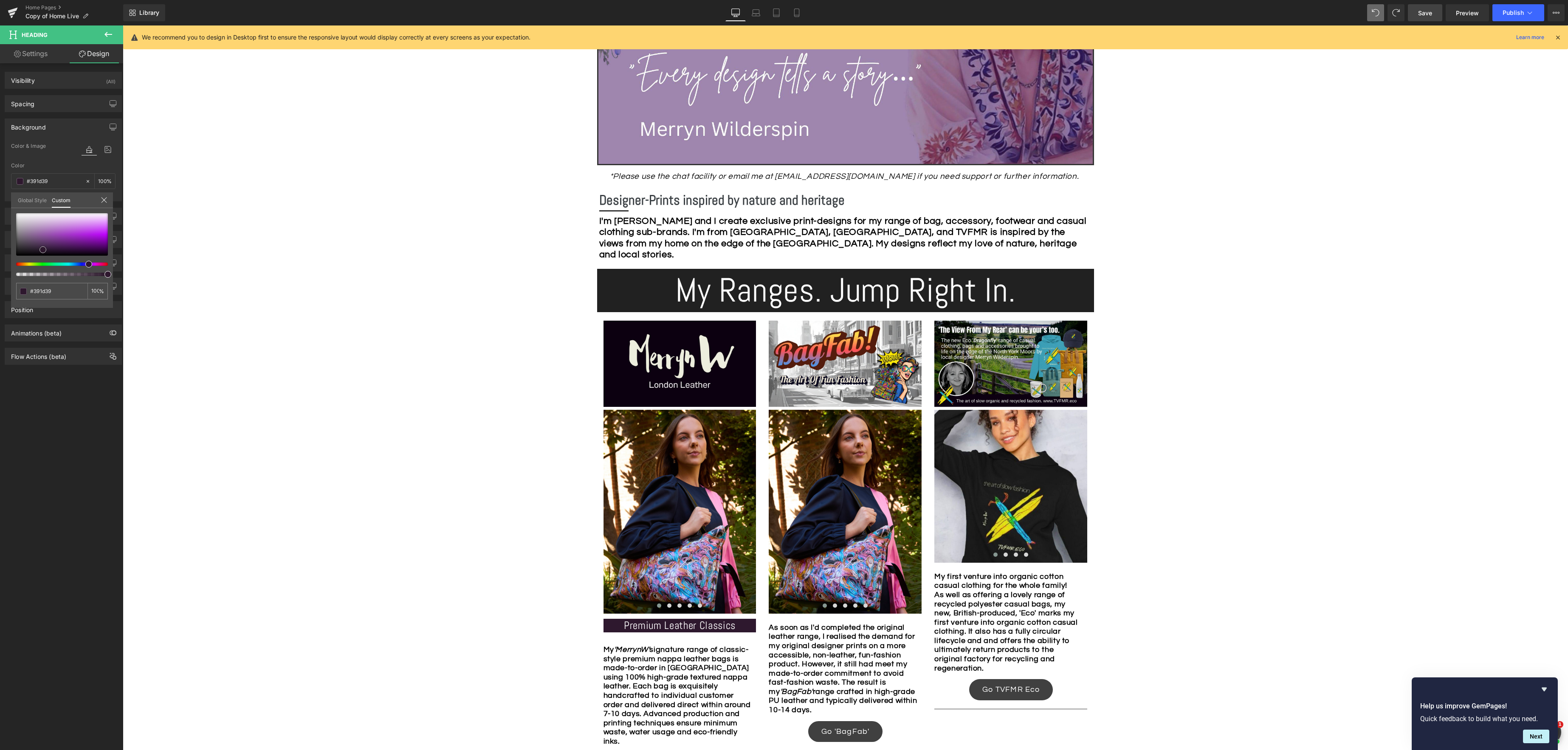
type input "#432243"
type input "#472347"
type input "#4a254a"
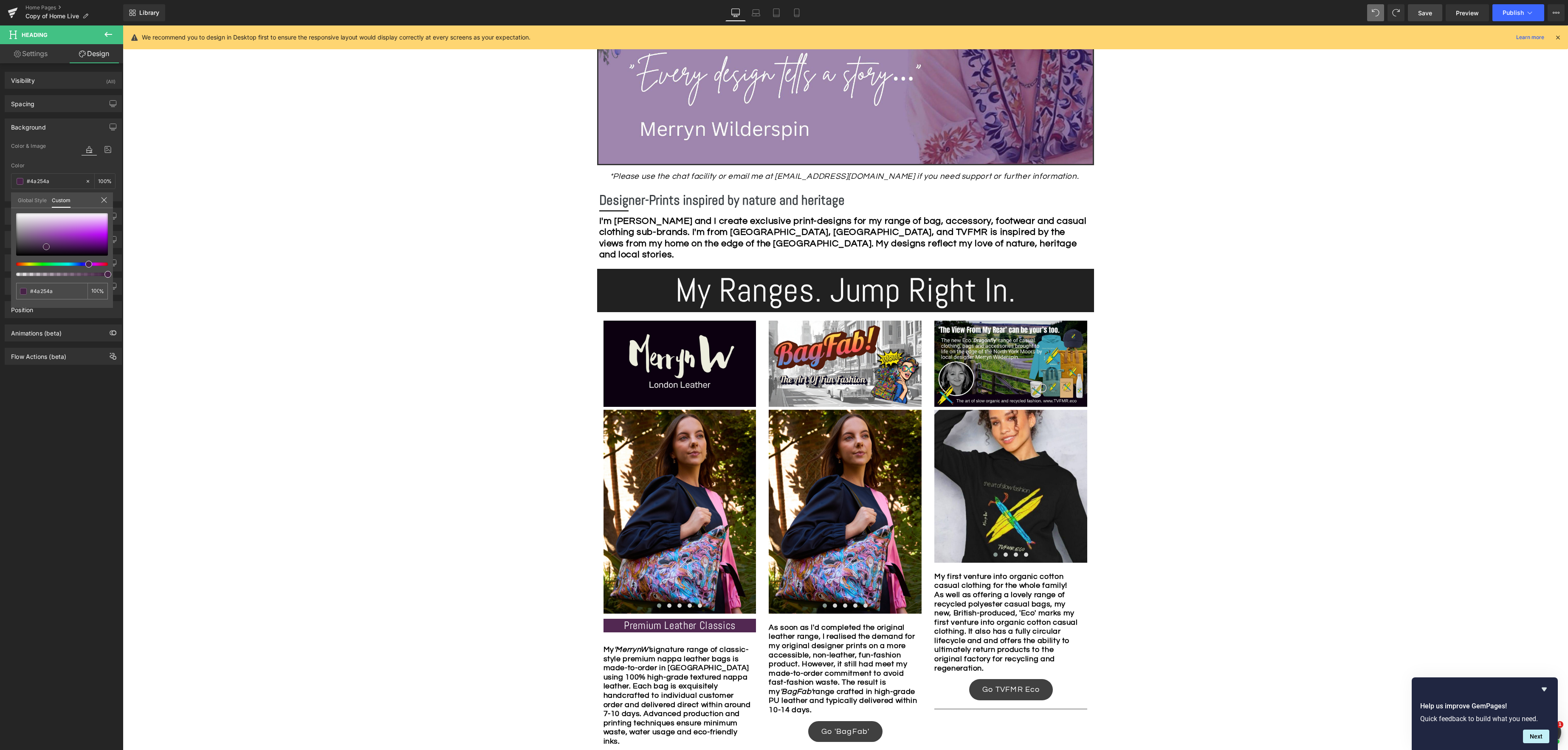
type input "#522852"
type input "#552a55"
type input "#582b58"
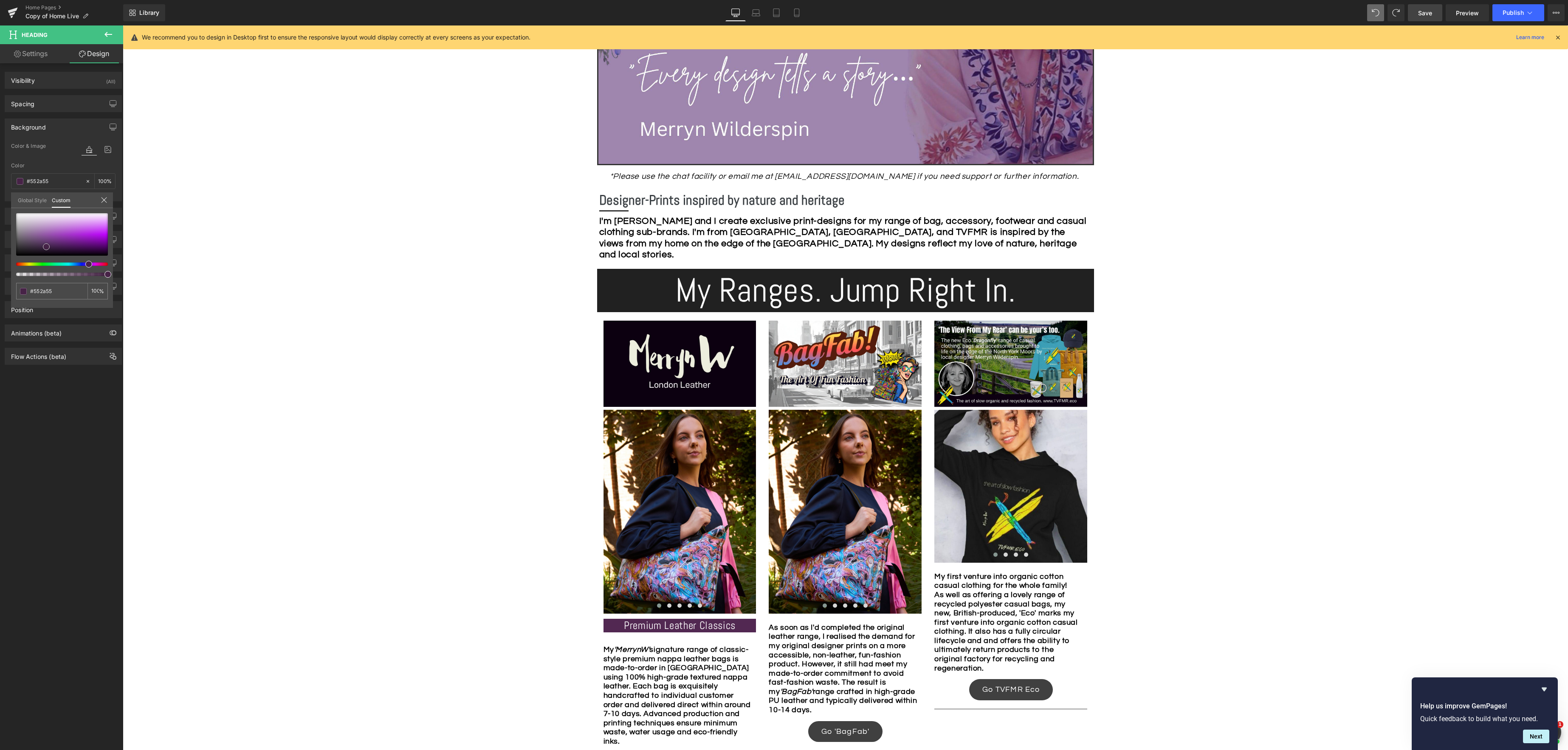
type input "#582b58"
type input "#5c2d5c"
type input "#5f2f5f"
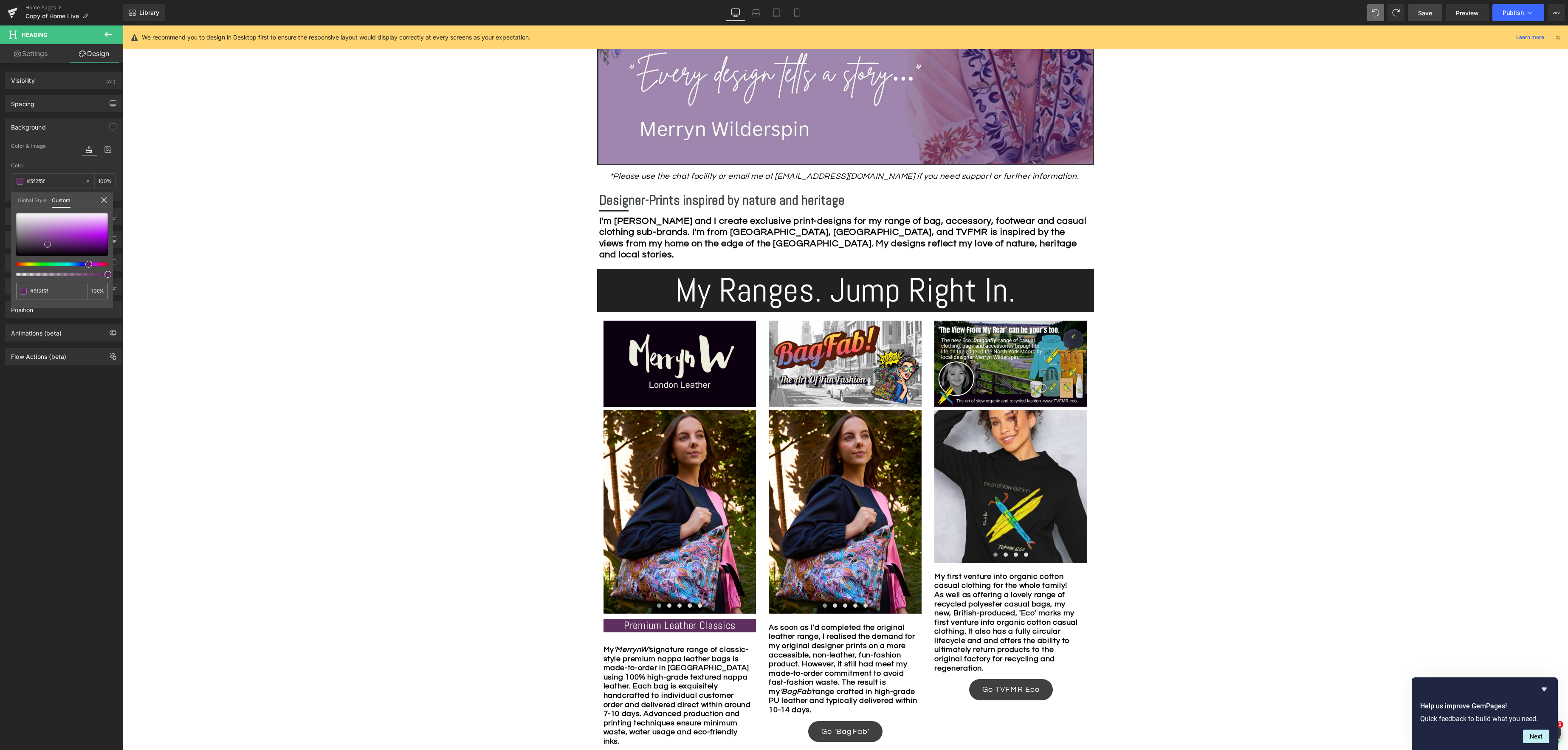
type input "#633063"
drag, startPoint x: 17, startPoint y: 253, endPoint x: 49, endPoint y: 239, distance: 34.9
click at [49, 239] on span at bounding box center [48, 242] width 7 height 7
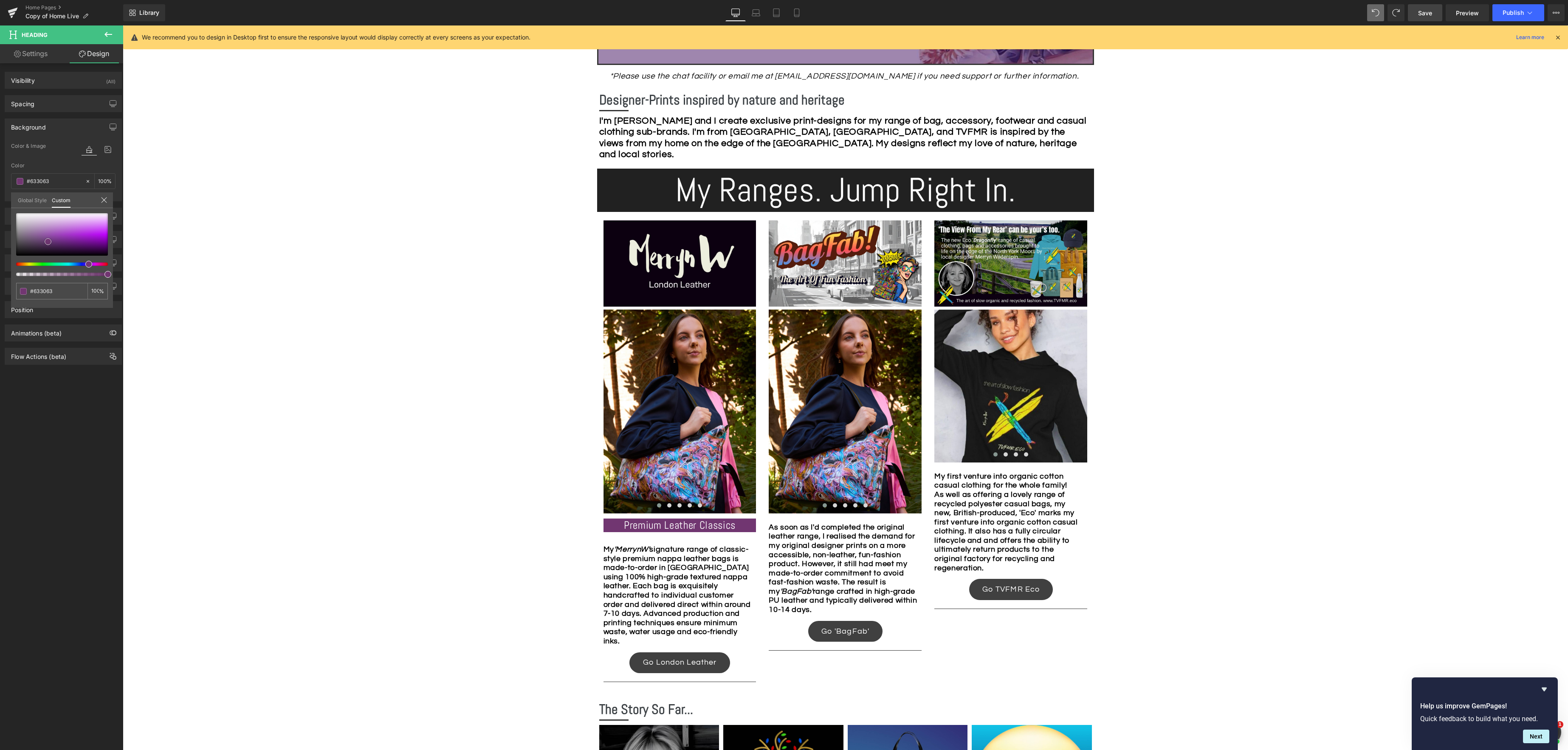
scroll to position [431, 0]
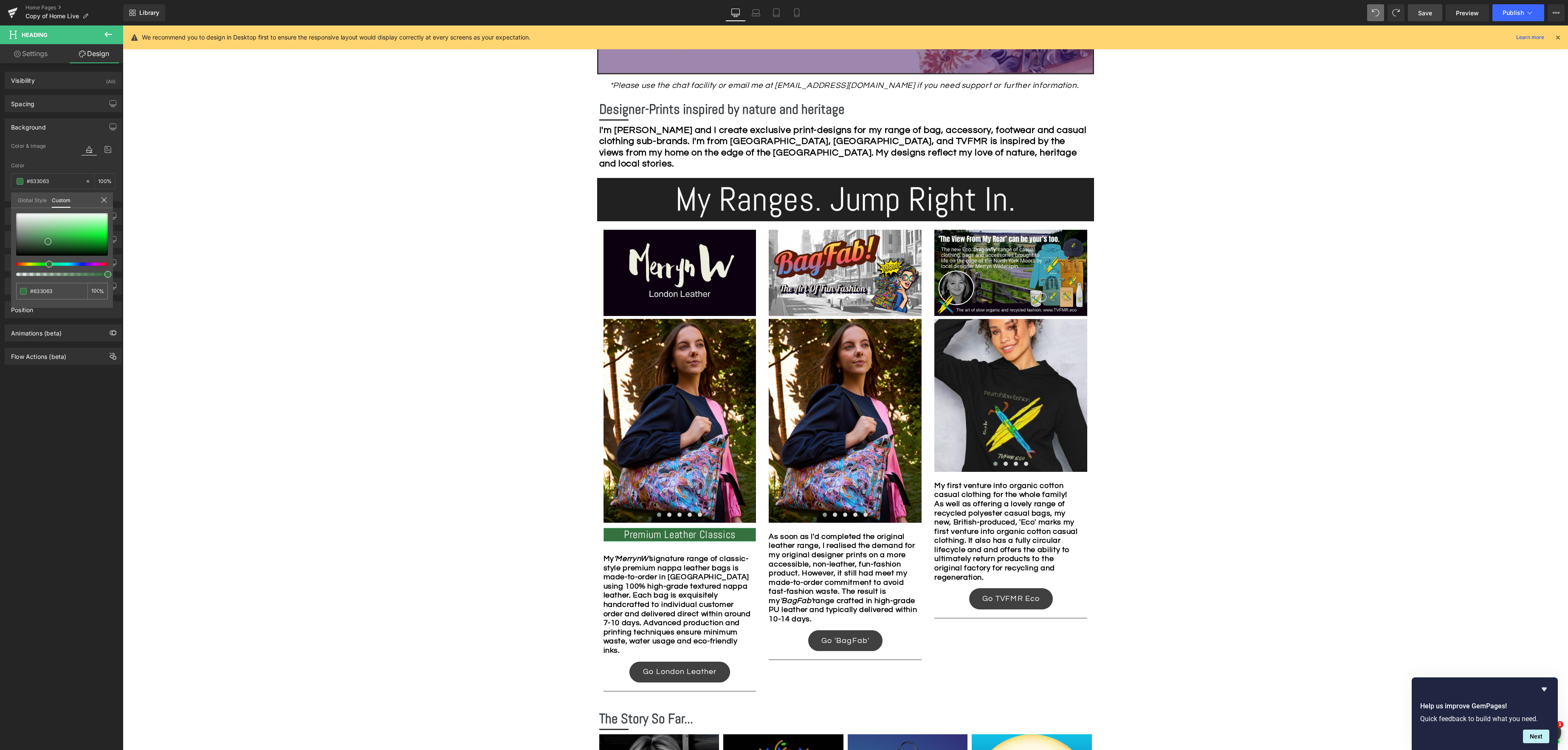
drag, startPoint x: 89, startPoint y: 266, endPoint x: 46, endPoint y: 243, distance: 48.8
click at [46, 267] on div at bounding box center [62, 245] width 92 height 63
drag, startPoint x: 46, startPoint y: 240, endPoint x: 96, endPoint y: 246, distance: 50.4
click at [96, 246] on span at bounding box center [98, 247] width 7 height 7
drag, startPoint x: 49, startPoint y: 265, endPoint x: 73, endPoint y: 268, distance: 24.2
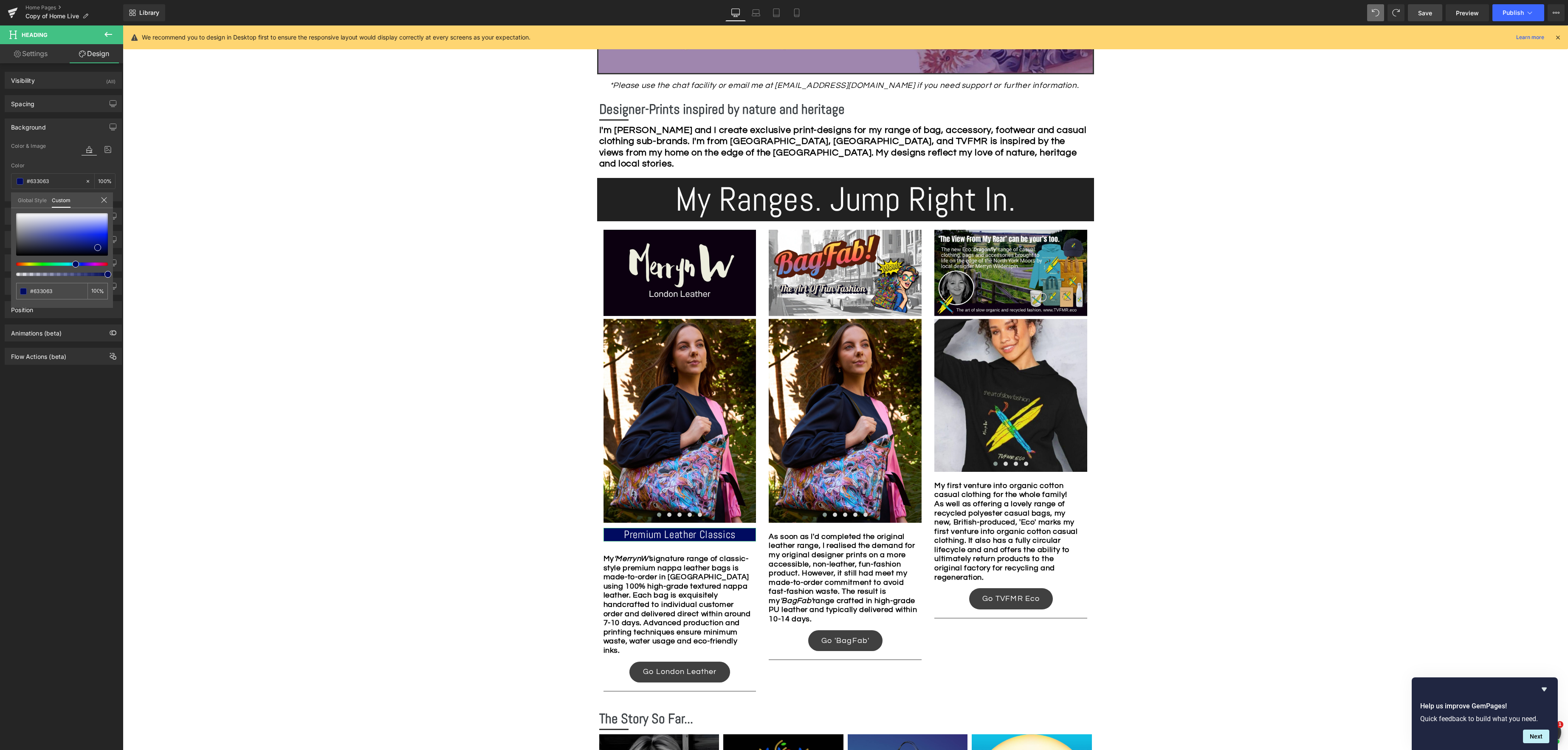
click at [73, 268] on div at bounding box center [62, 245] width 92 height 63
drag, startPoint x: 97, startPoint y: 247, endPoint x: 78, endPoint y: 245, distance: 19.1
click at [78, 245] on span at bounding box center [79, 246] width 7 height 7
drag, startPoint x: 540, startPoint y: 548, endPoint x: 568, endPoint y: 544, distance: 28.3
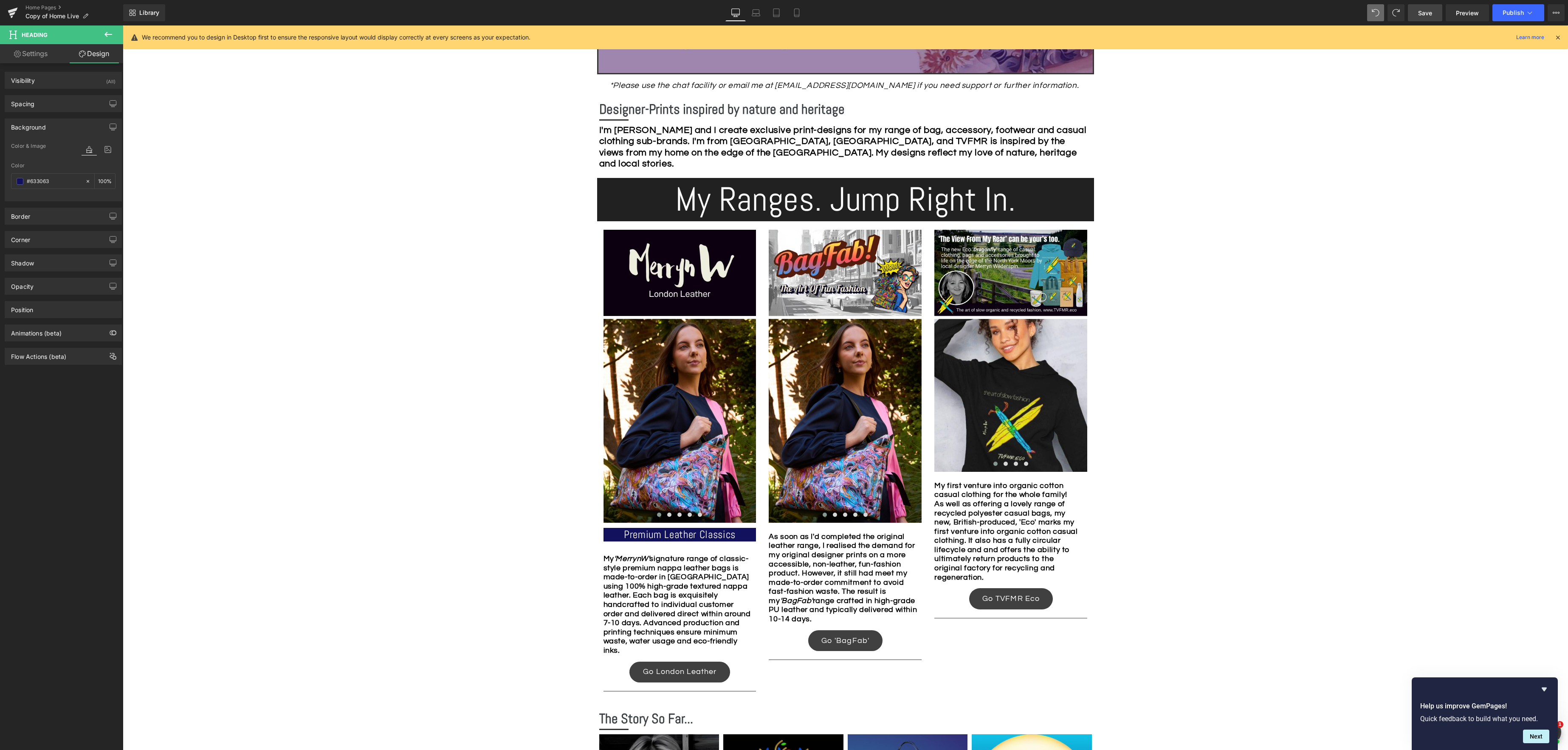
drag, startPoint x: 532, startPoint y: 557, endPoint x: 671, endPoint y: 536, distance: 140.6
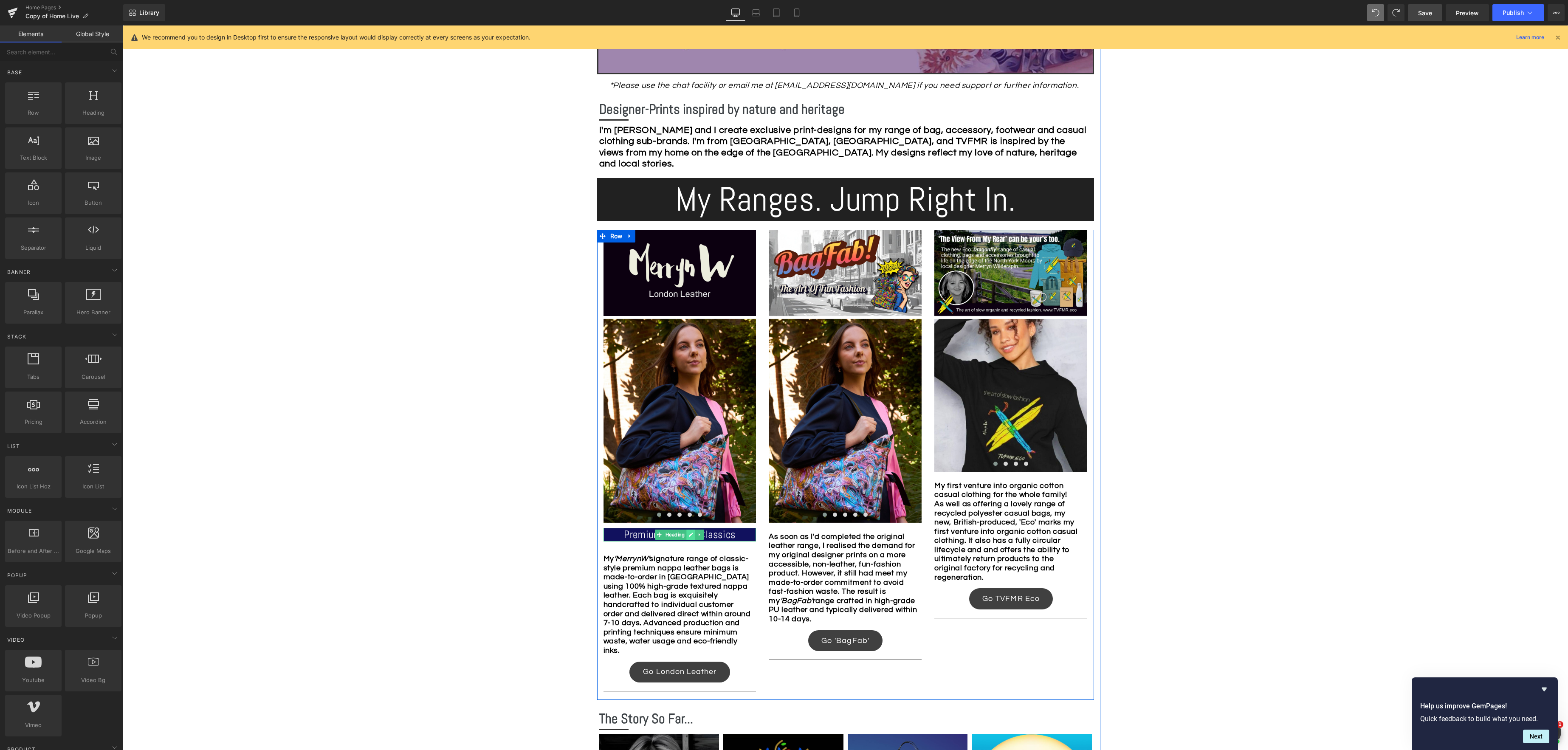
click at [692, 535] on icon at bounding box center [691, 534] width 5 height 5
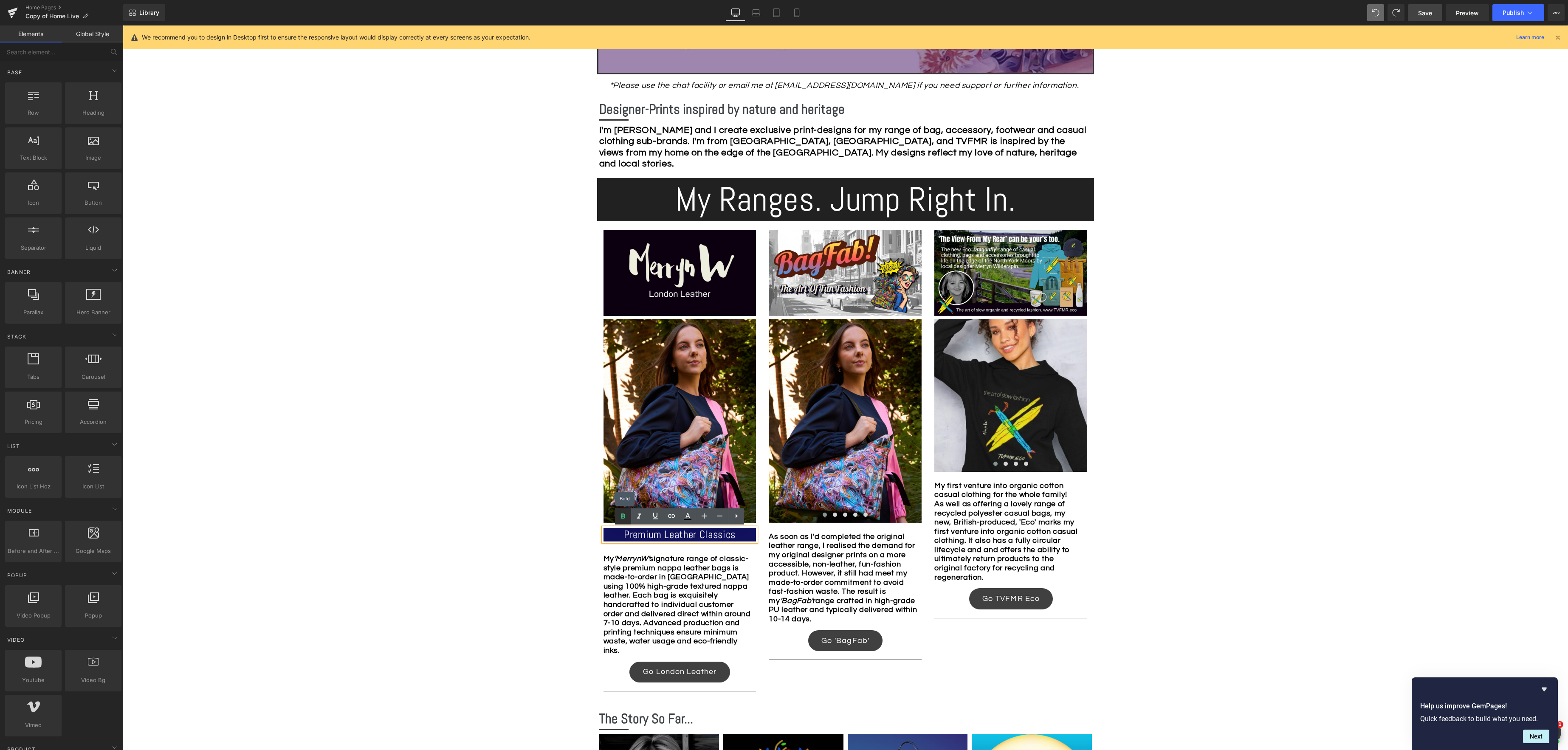
click at [622, 518] on icon at bounding box center [623, 516] width 4 height 5
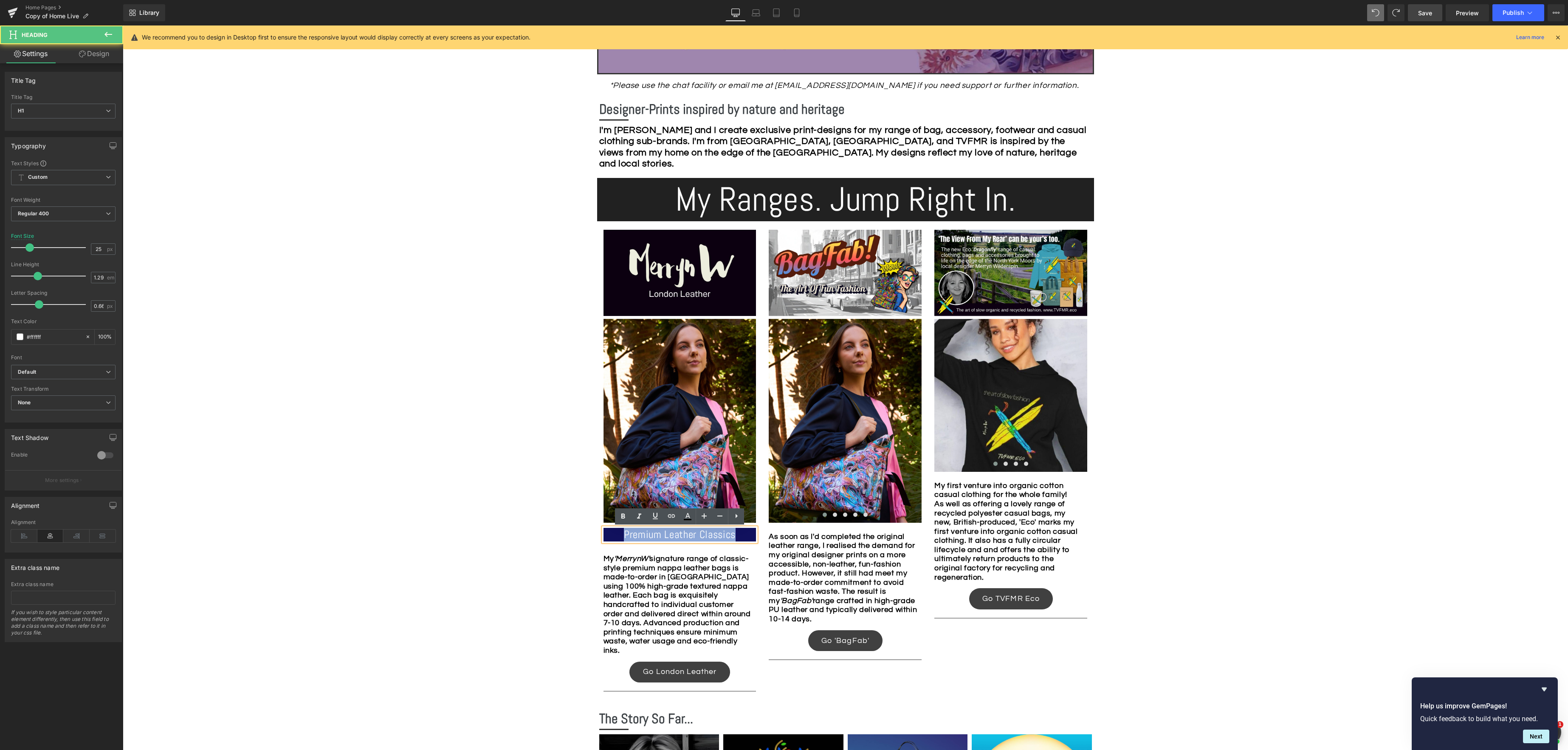
drag, startPoint x: 631, startPoint y: 533, endPoint x: 698, endPoint y: 532, distance: 67.0
click at [744, 534] on h1 "Premium Leather Classics" at bounding box center [680, 534] width 153 height 14
click at [624, 517] on icon at bounding box center [622, 516] width 10 height 10
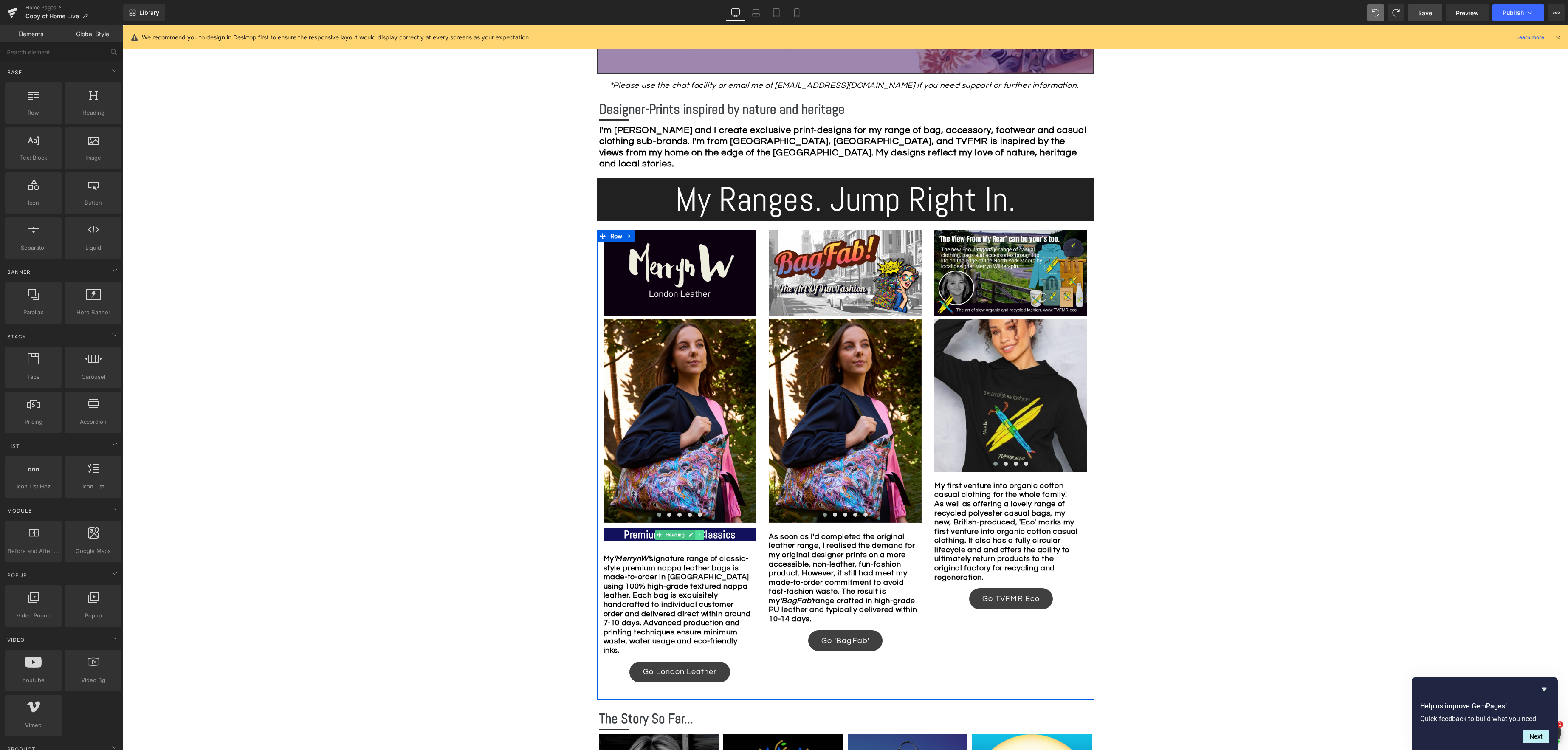
click at [699, 536] on icon at bounding box center [700, 534] width 5 height 5
click at [695, 535] on icon at bounding box center [695, 534] width 5 height 5
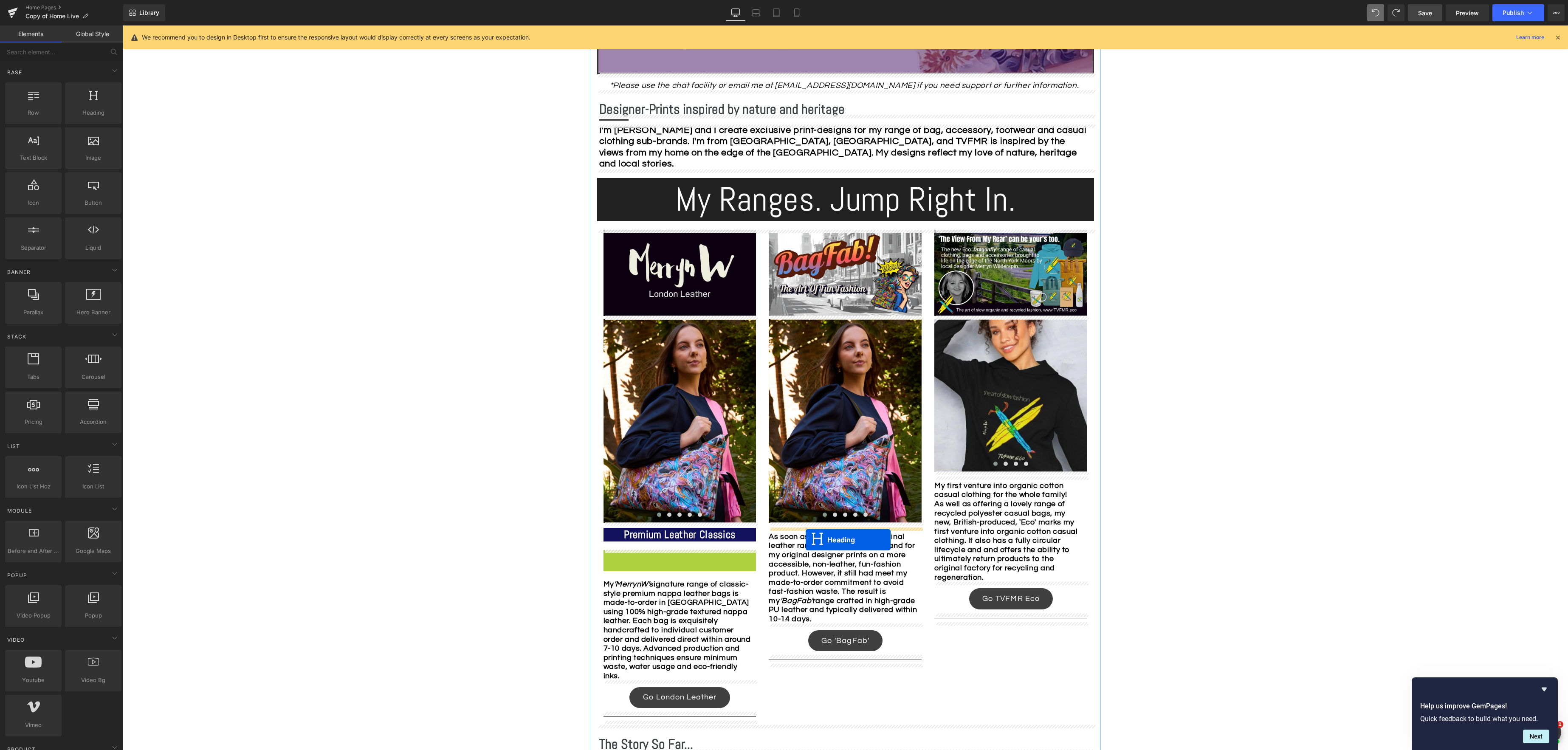
drag, startPoint x: 659, startPoint y: 556, endPoint x: 805, endPoint y: 540, distance: 146.9
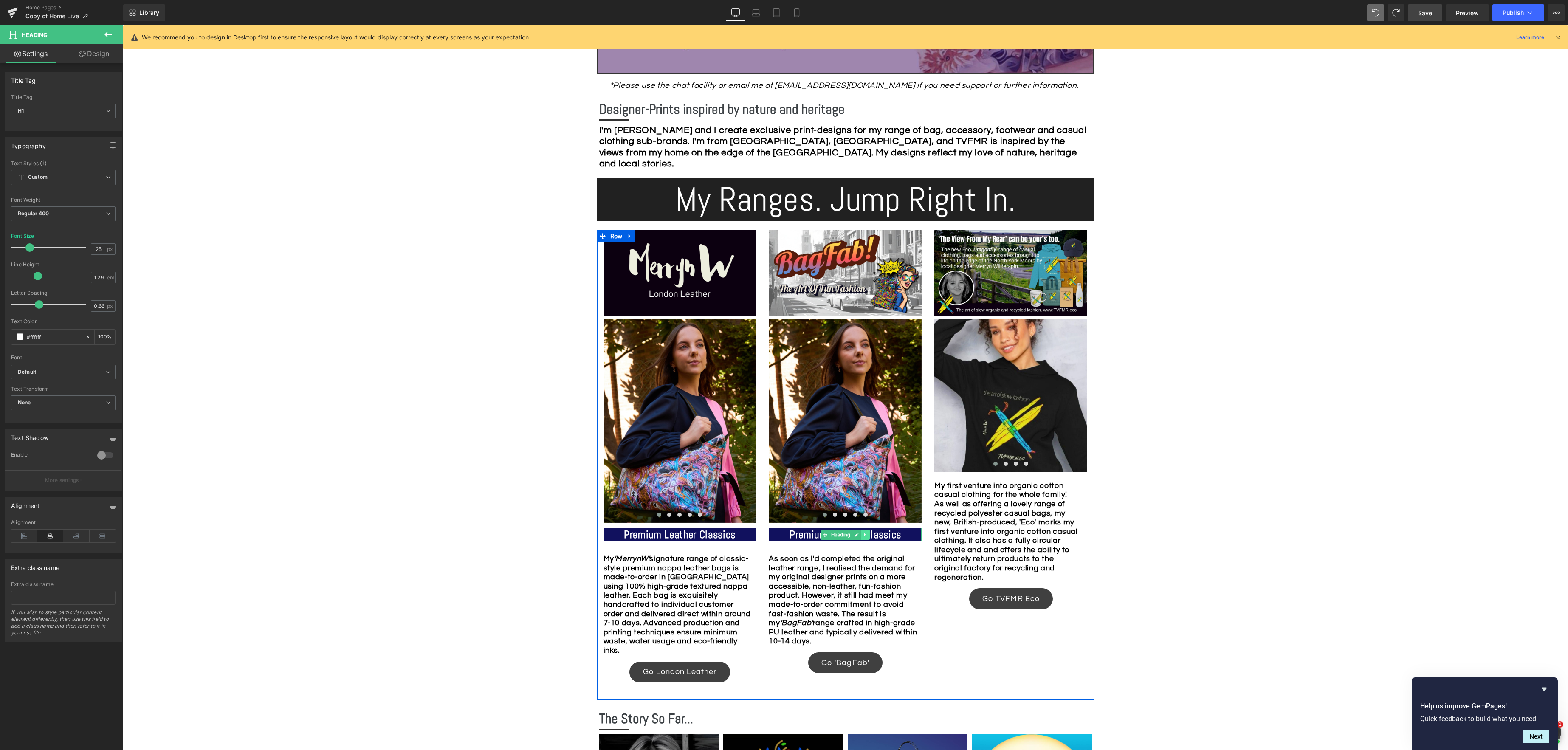
click at [866, 534] on icon at bounding box center [865, 534] width 5 height 5
click at [863, 534] on icon at bounding box center [861, 534] width 5 height 5
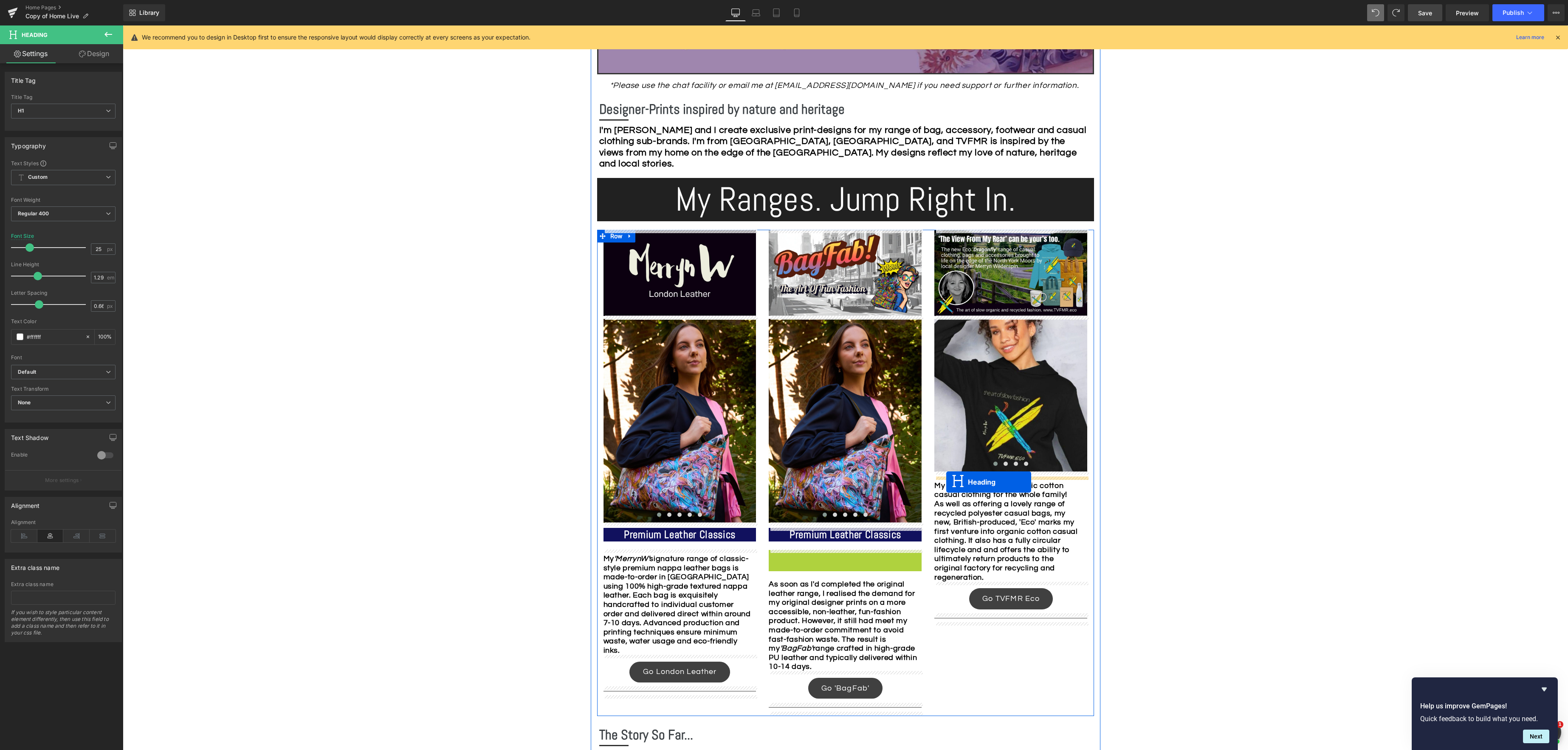
drag, startPoint x: 824, startPoint y: 555, endPoint x: 946, endPoint y: 482, distance: 142.2
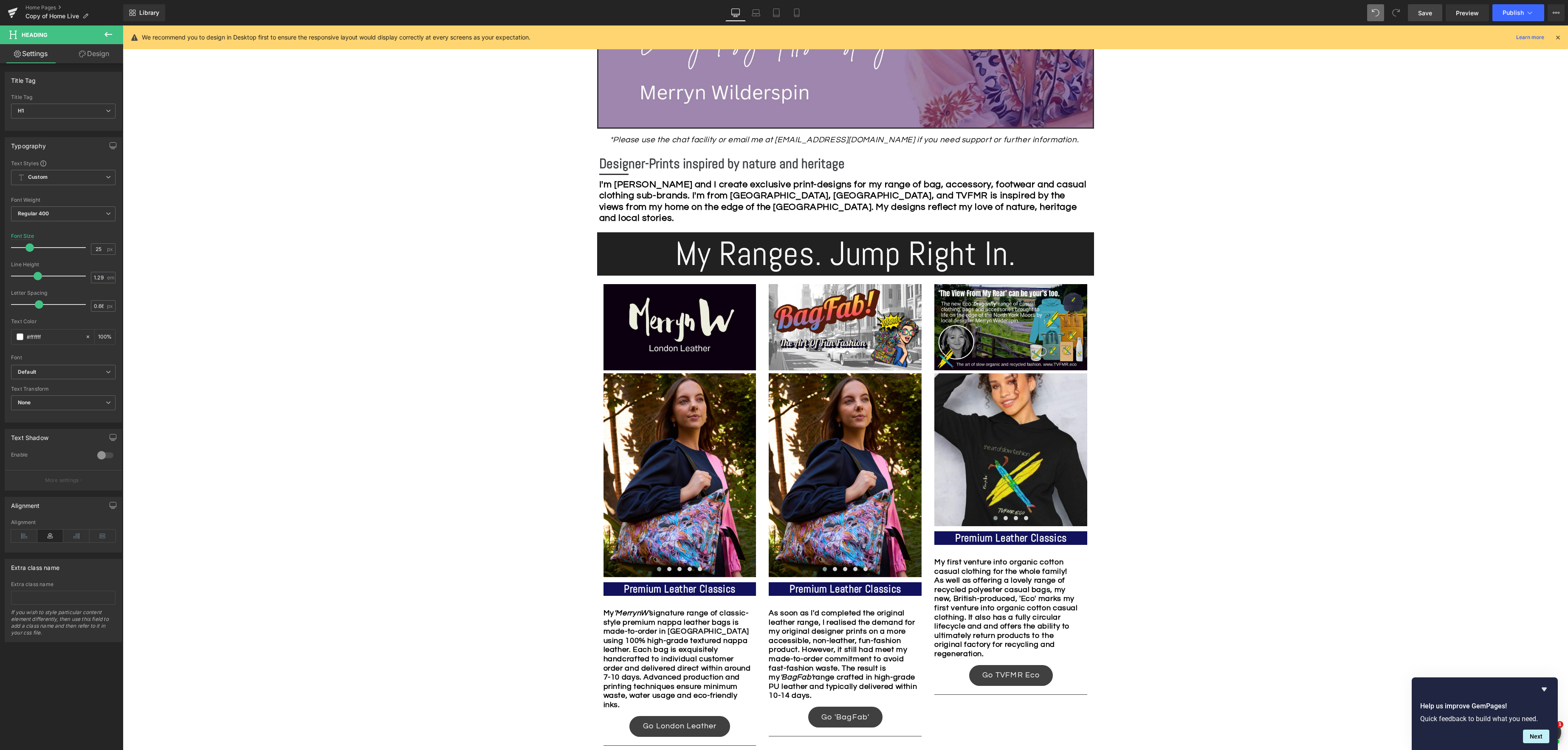
scroll to position [404, 0]
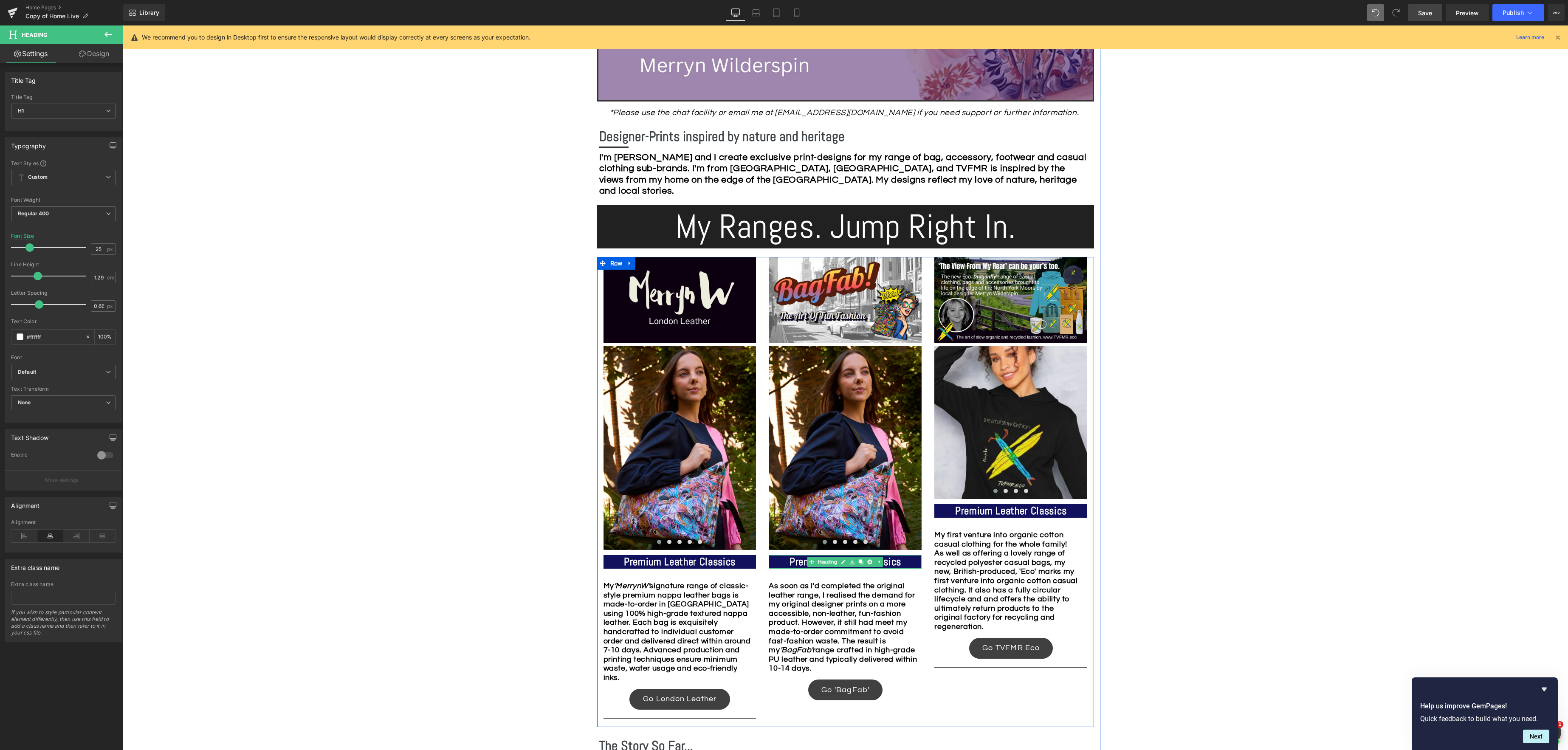
click at [895, 563] on strong "Premium Leather Classics" at bounding box center [845, 561] width 112 height 13
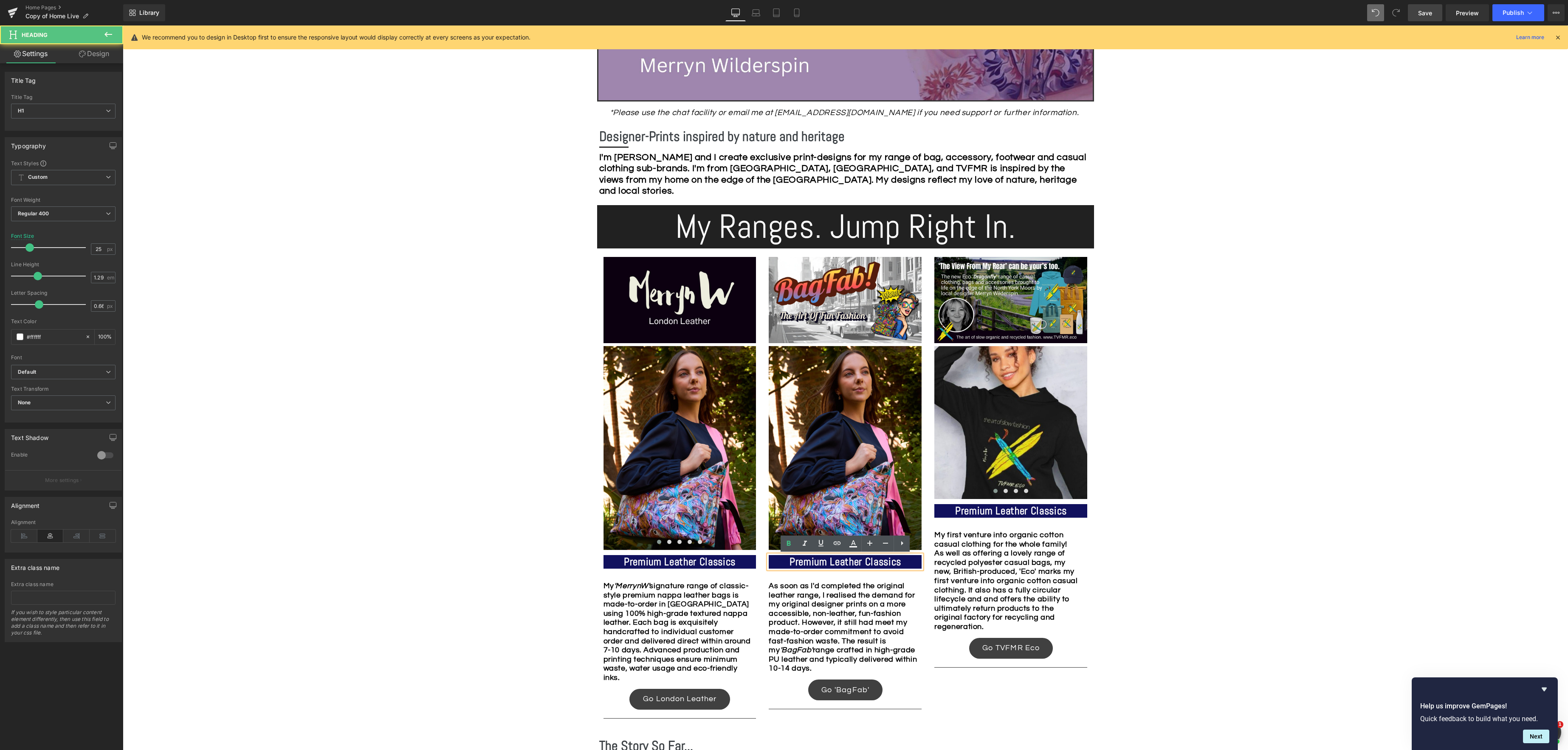
drag, startPoint x: 895, startPoint y: 563, endPoint x: 964, endPoint y: 569, distance: 69.3
click at [896, 563] on strong "Premium Leather Classics" at bounding box center [845, 561] width 112 height 13
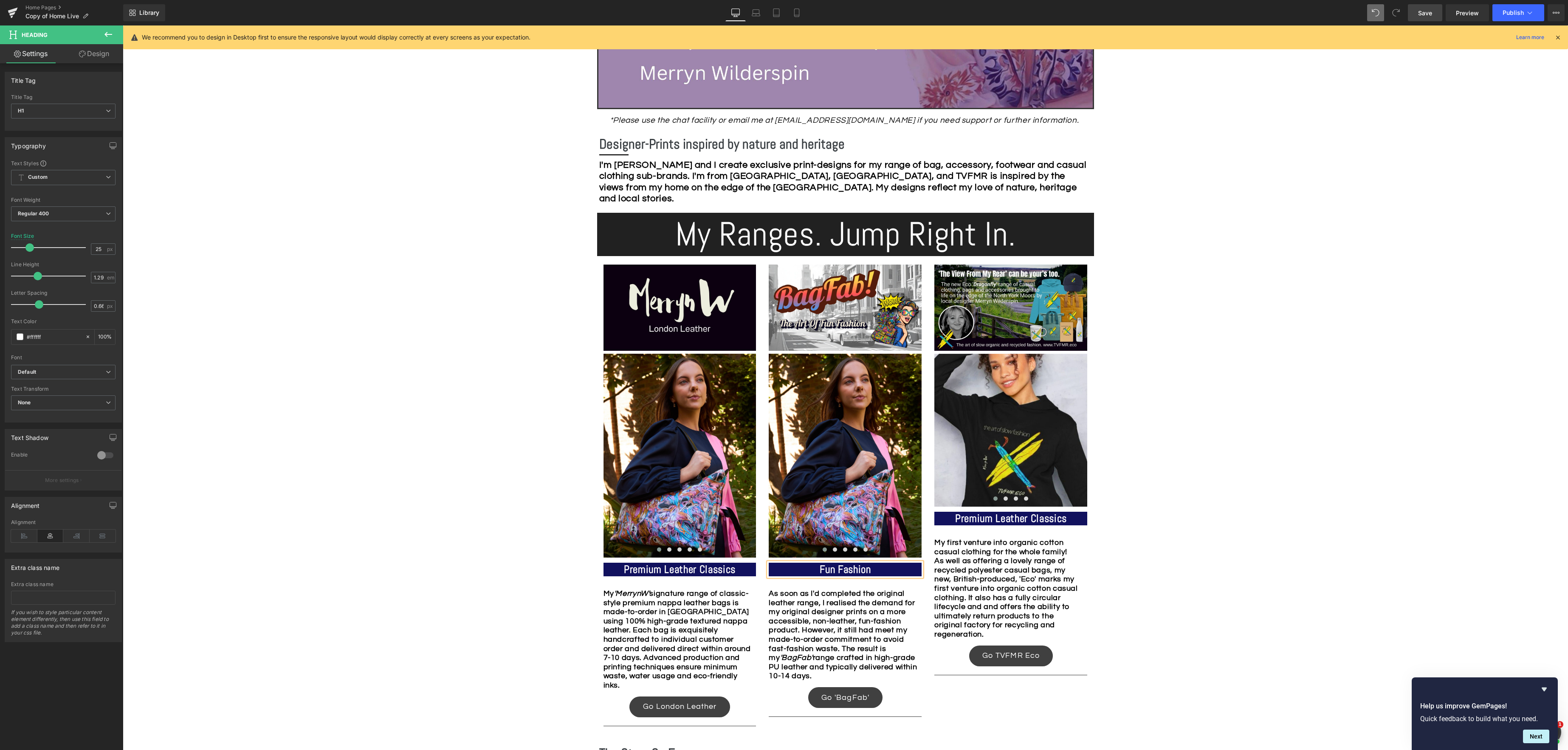
scroll to position [403, 0]
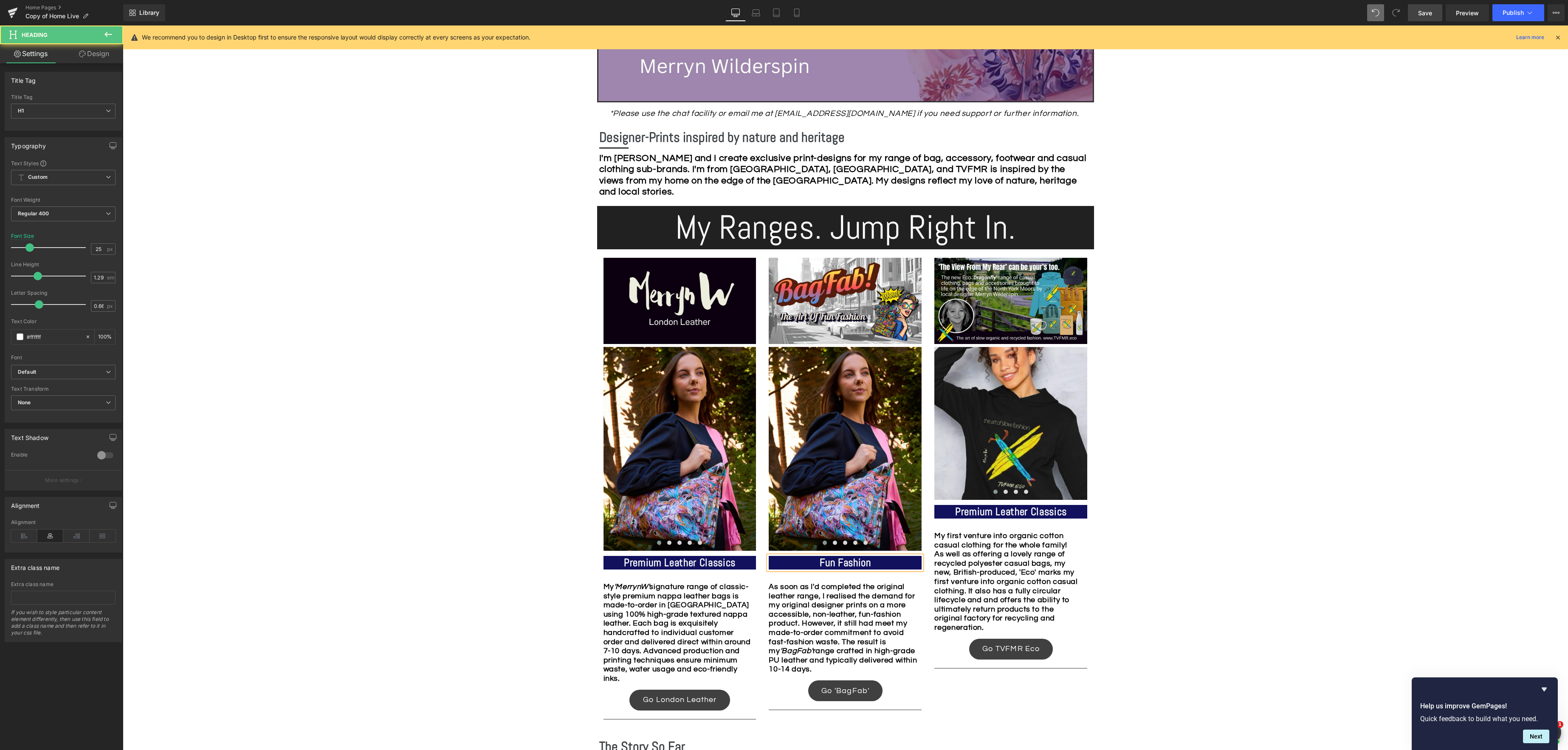
click at [819, 563] on strong "Fun Fashion" at bounding box center [845, 562] width 51 height 13
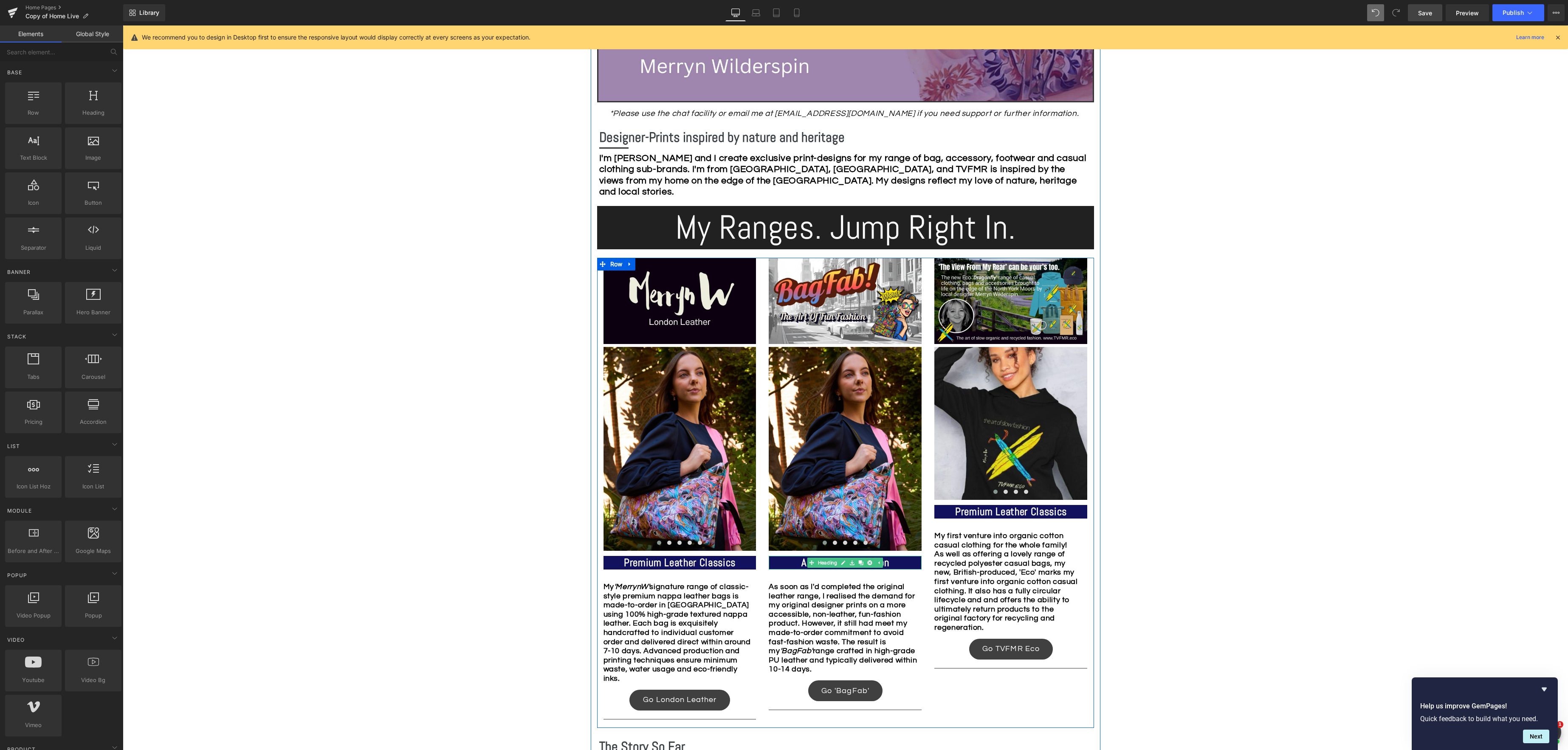
click at [893, 563] on h1 "Art-Like Fun Fashion" at bounding box center [845, 563] width 153 height 14
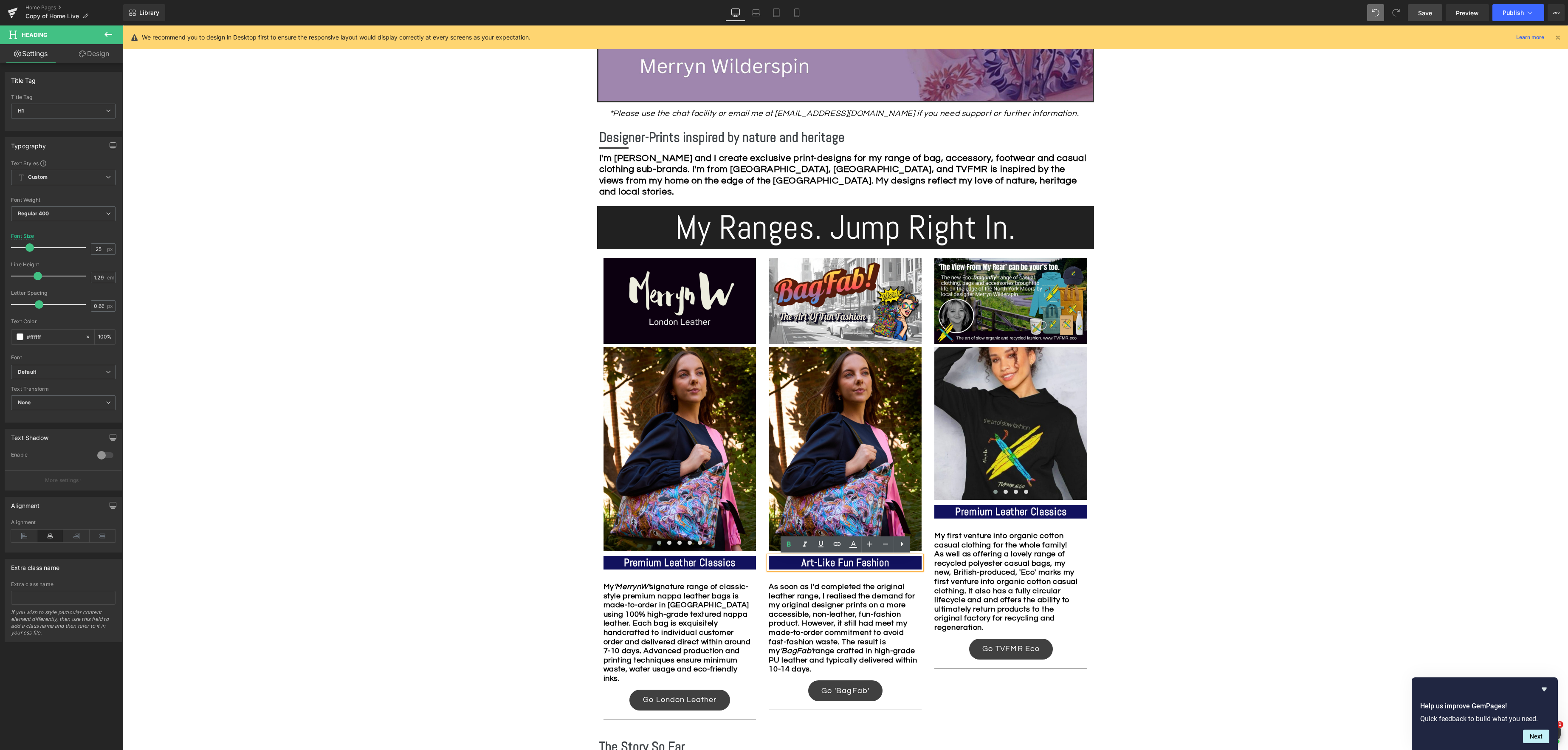
drag, startPoint x: 830, startPoint y: 561, endPoint x: 909, endPoint y: 555, distance: 79.2
click at [831, 561] on strong "Art-Like Fun Fashion" at bounding box center [845, 562] width 87 height 13
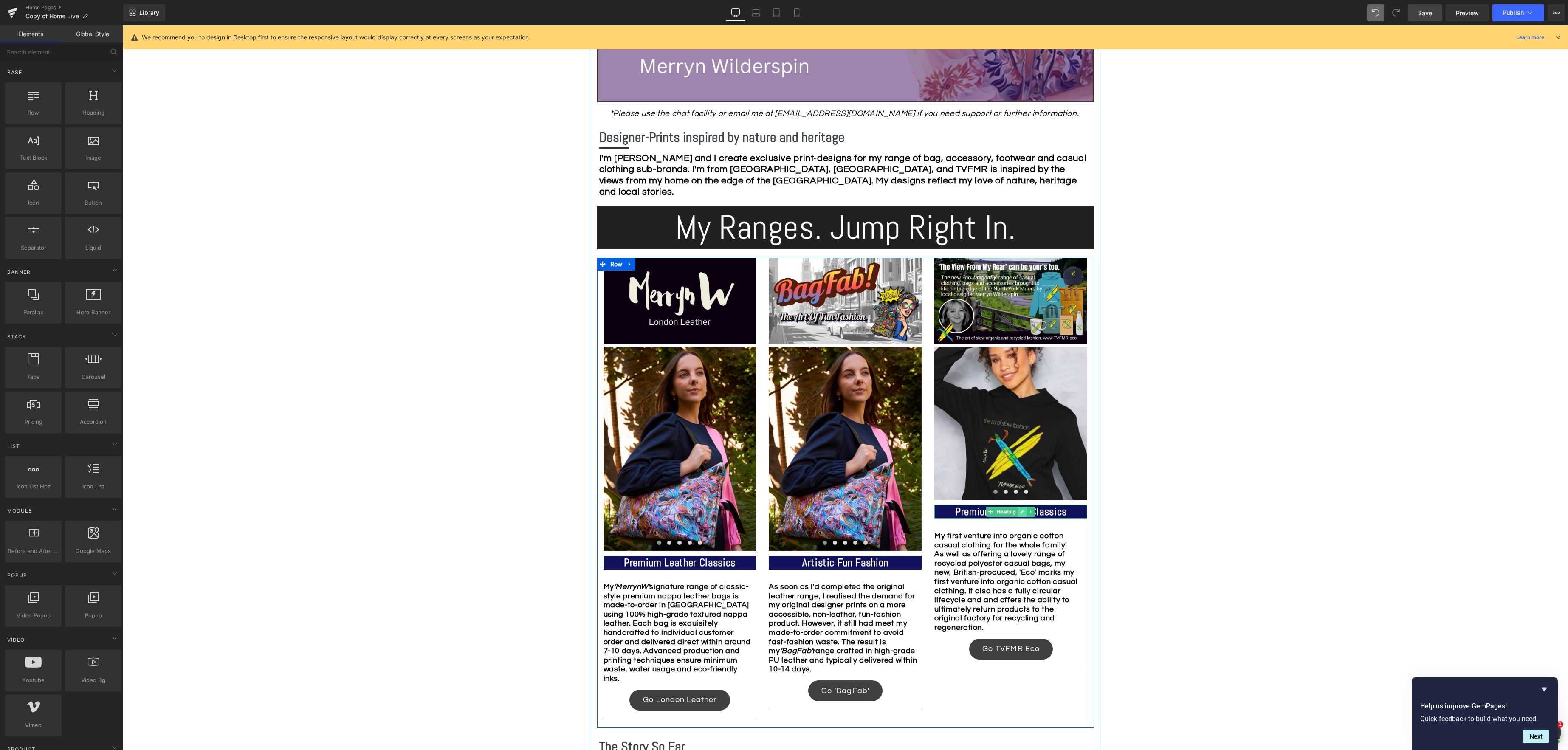
click at [1023, 512] on icon at bounding box center [1022, 512] width 5 height 5
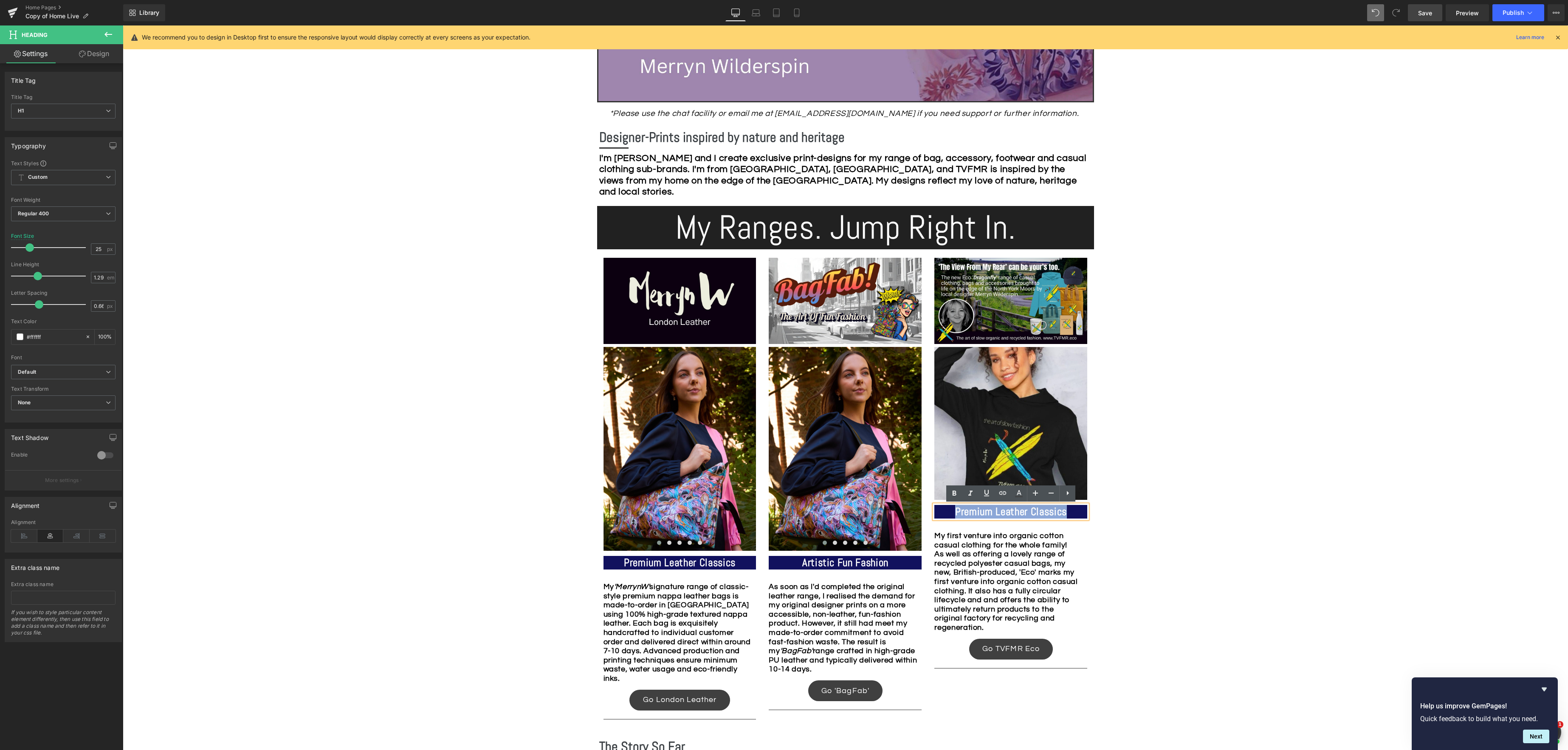
drag, startPoint x: 1070, startPoint y: 511, endPoint x: 1042, endPoint y: 512, distance: 28.0
click at [953, 510] on h1 "Premium Leather Classics" at bounding box center [1011, 512] width 153 height 14
click at [625, 561] on strong "Premium Leather Classics" at bounding box center [679, 562] width 112 height 13
click at [802, 563] on strong "Artistic Fun Fashion" at bounding box center [845, 562] width 86 height 13
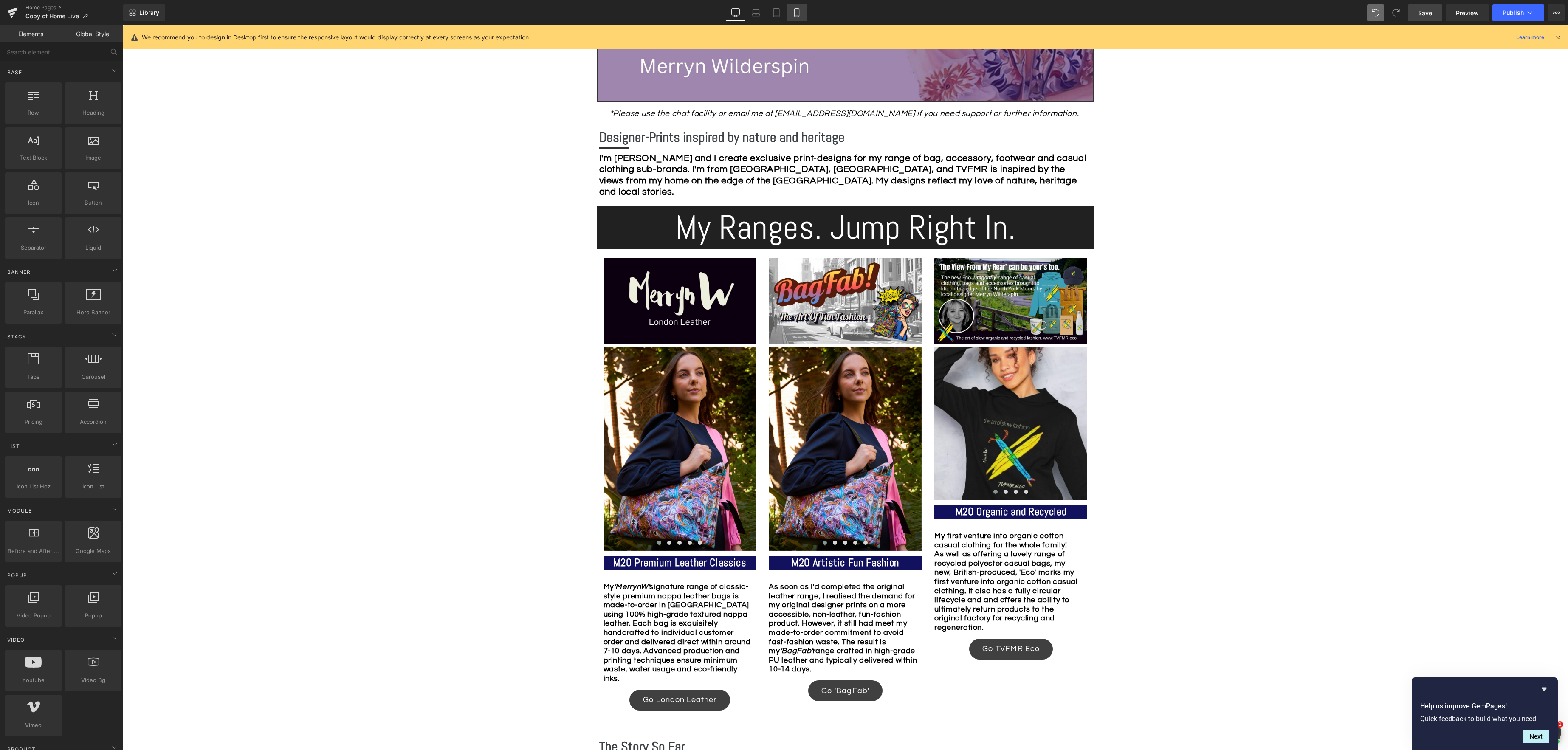
click at [799, 15] on icon at bounding box center [796, 12] width 8 height 8
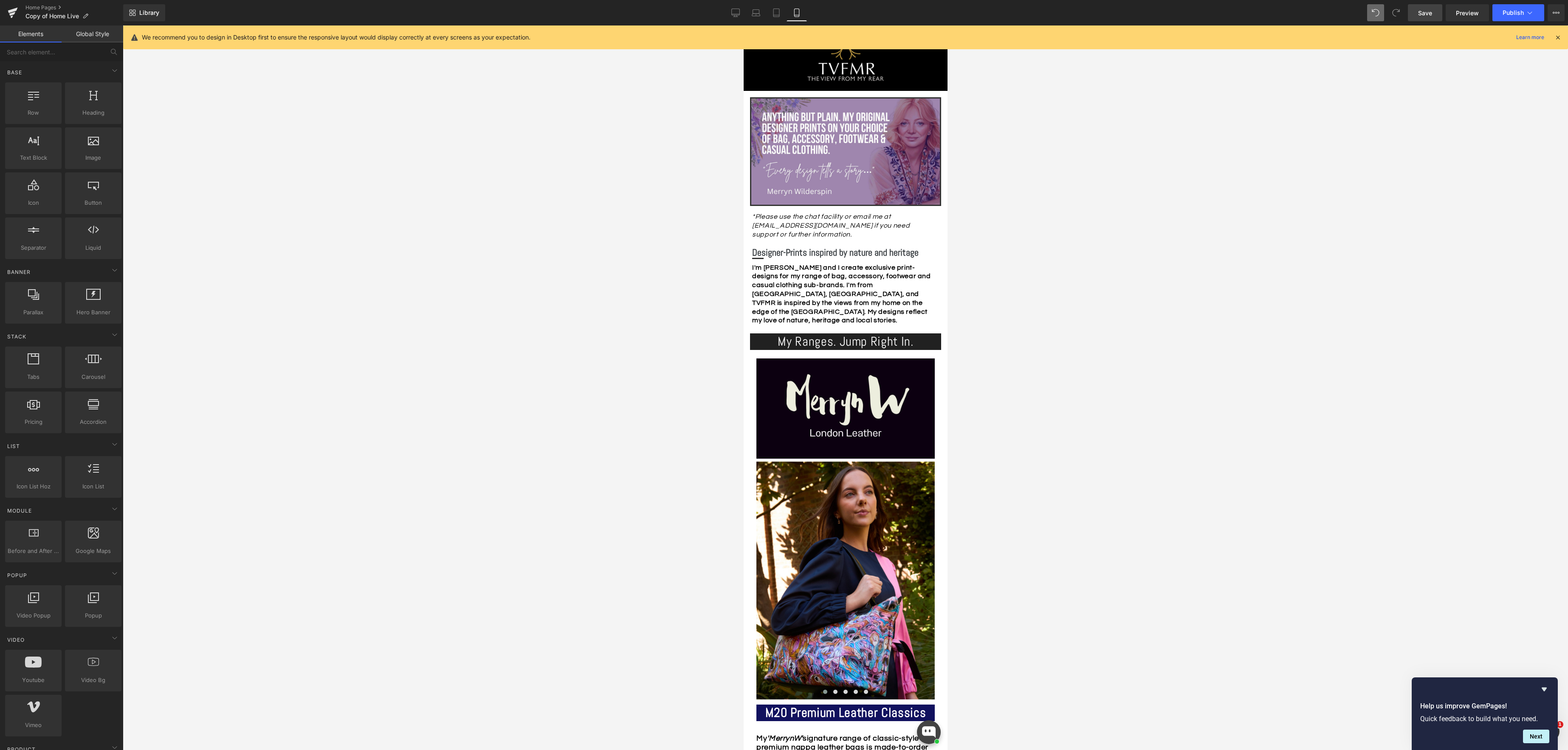
scroll to position [0, 0]
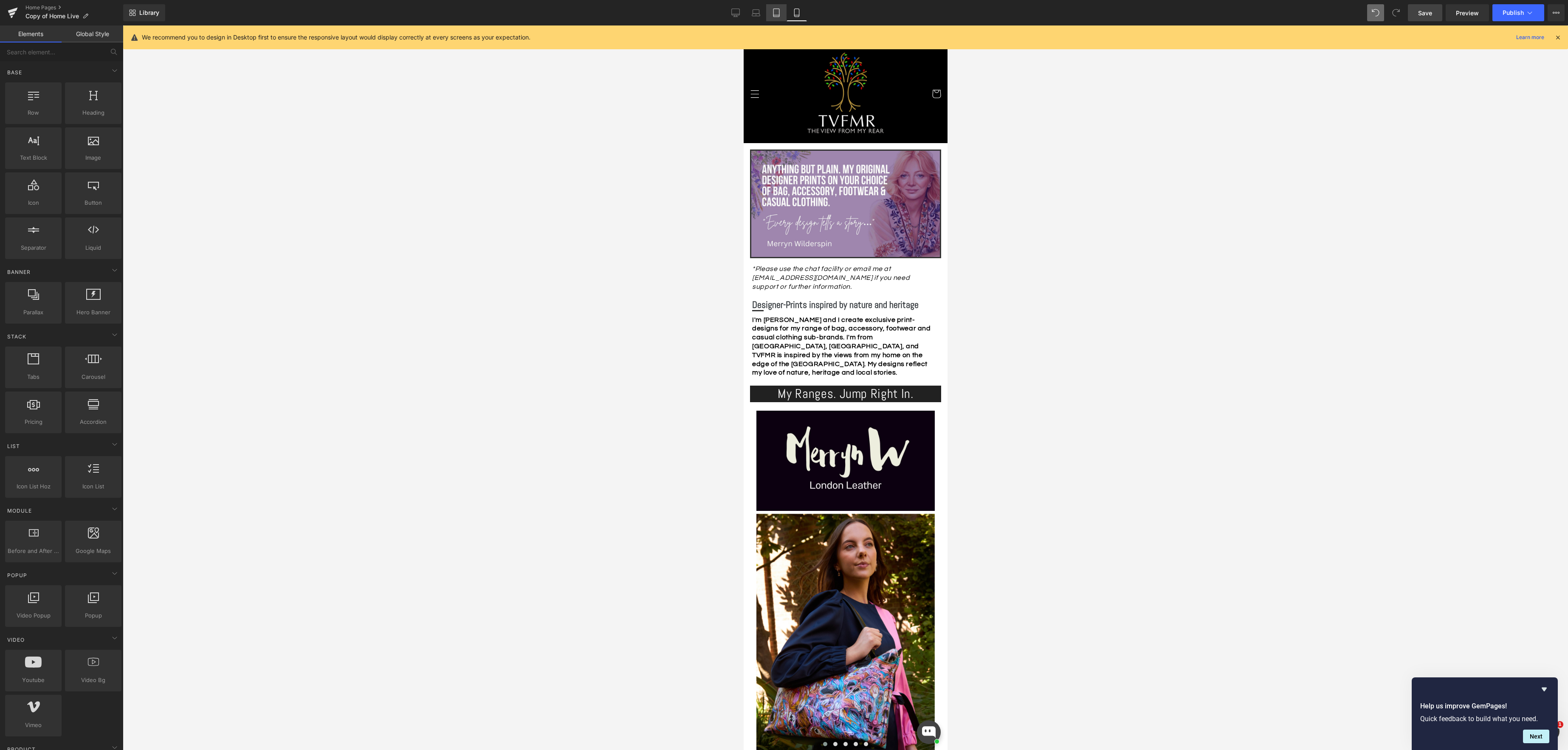
click at [774, 12] on icon at bounding box center [776, 12] width 8 height 8
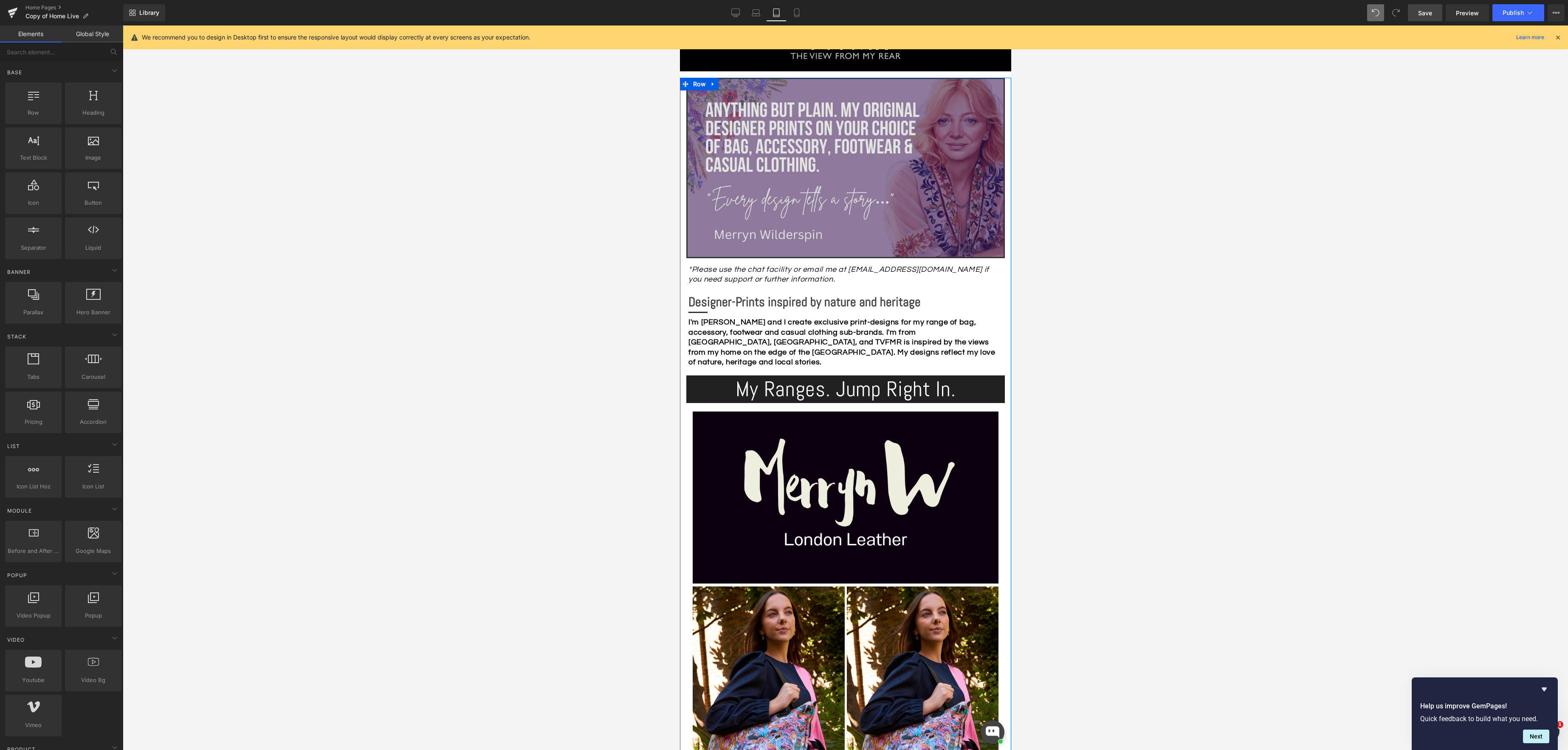
scroll to position [49, 0]
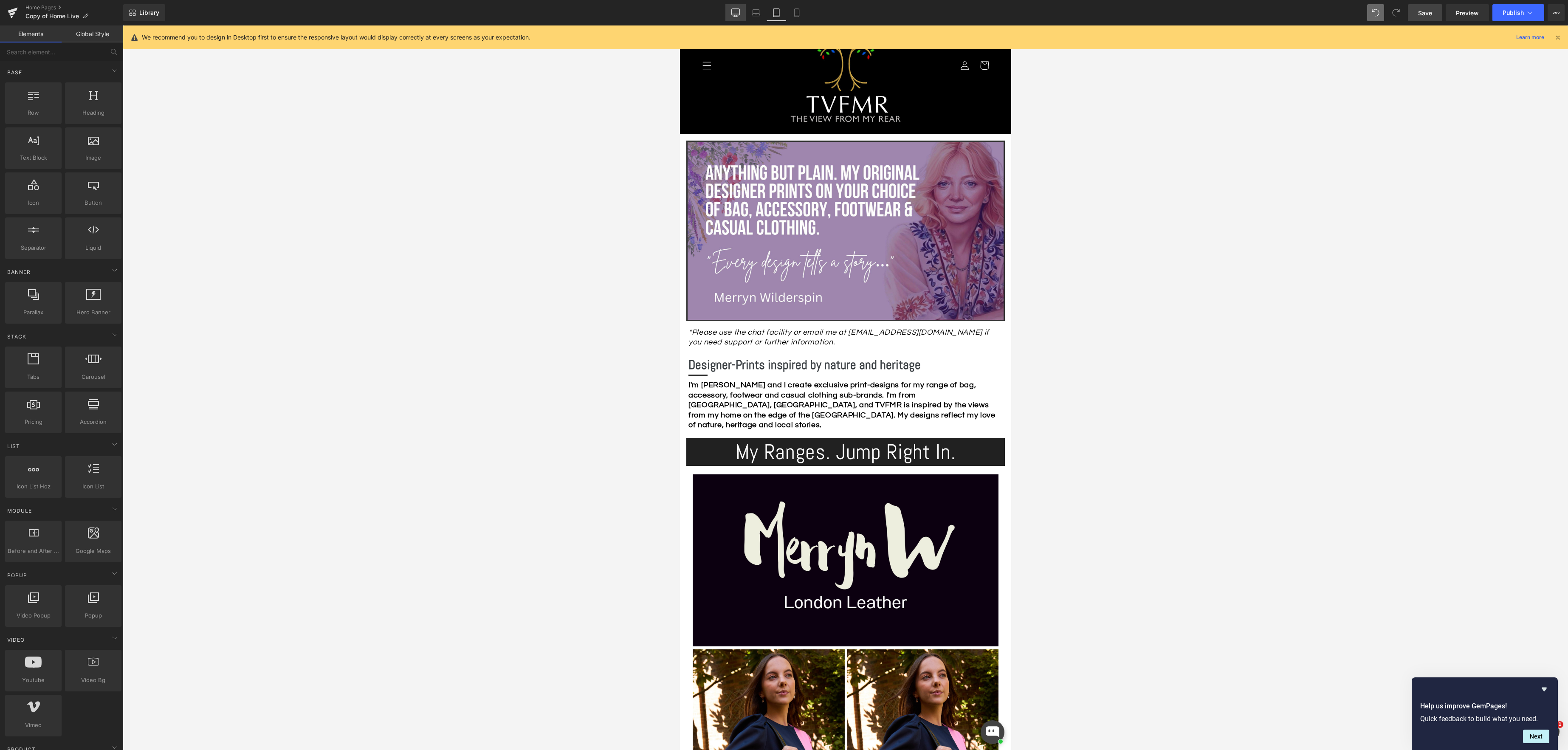
click at [736, 15] on icon at bounding box center [735, 12] width 8 height 8
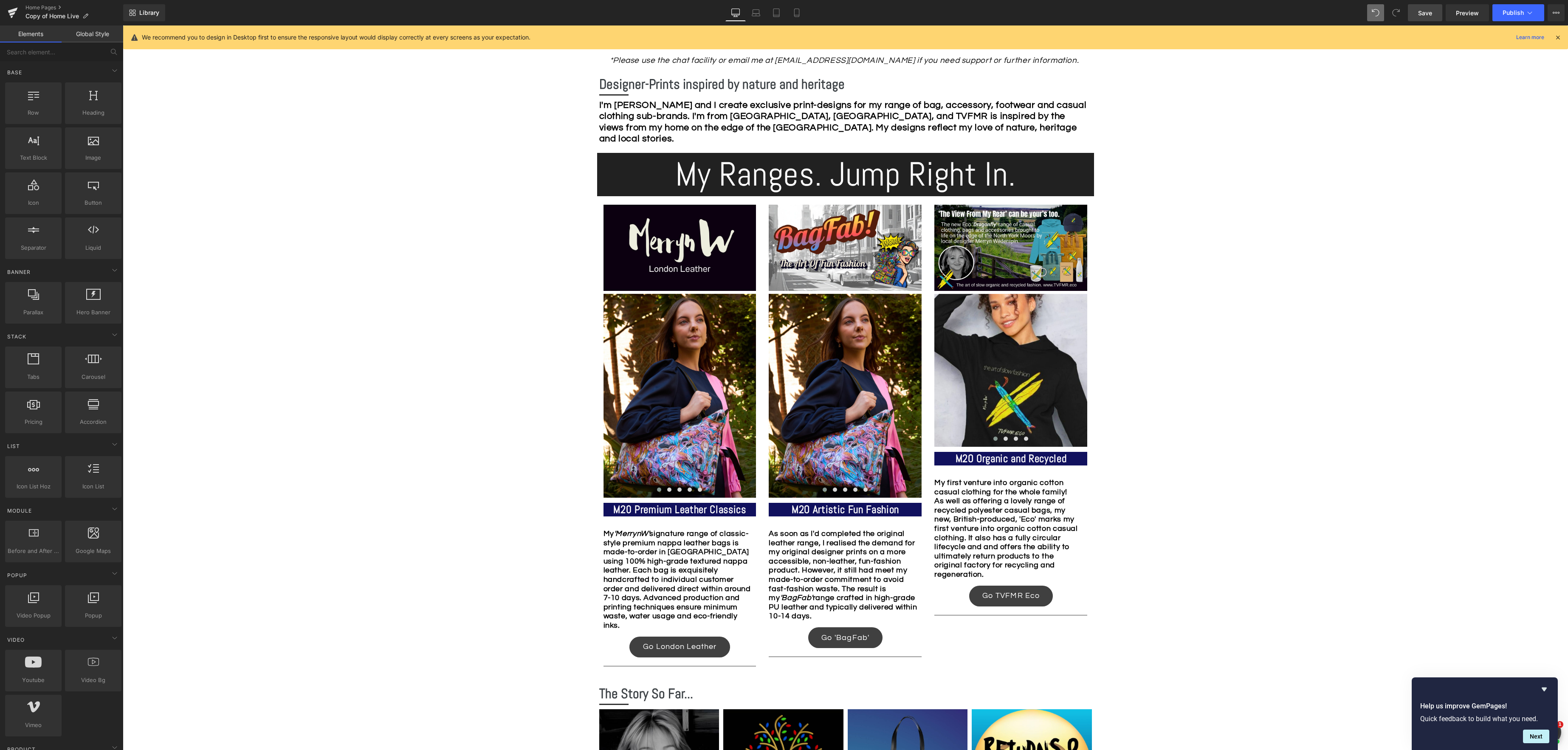
scroll to position [466, 0]
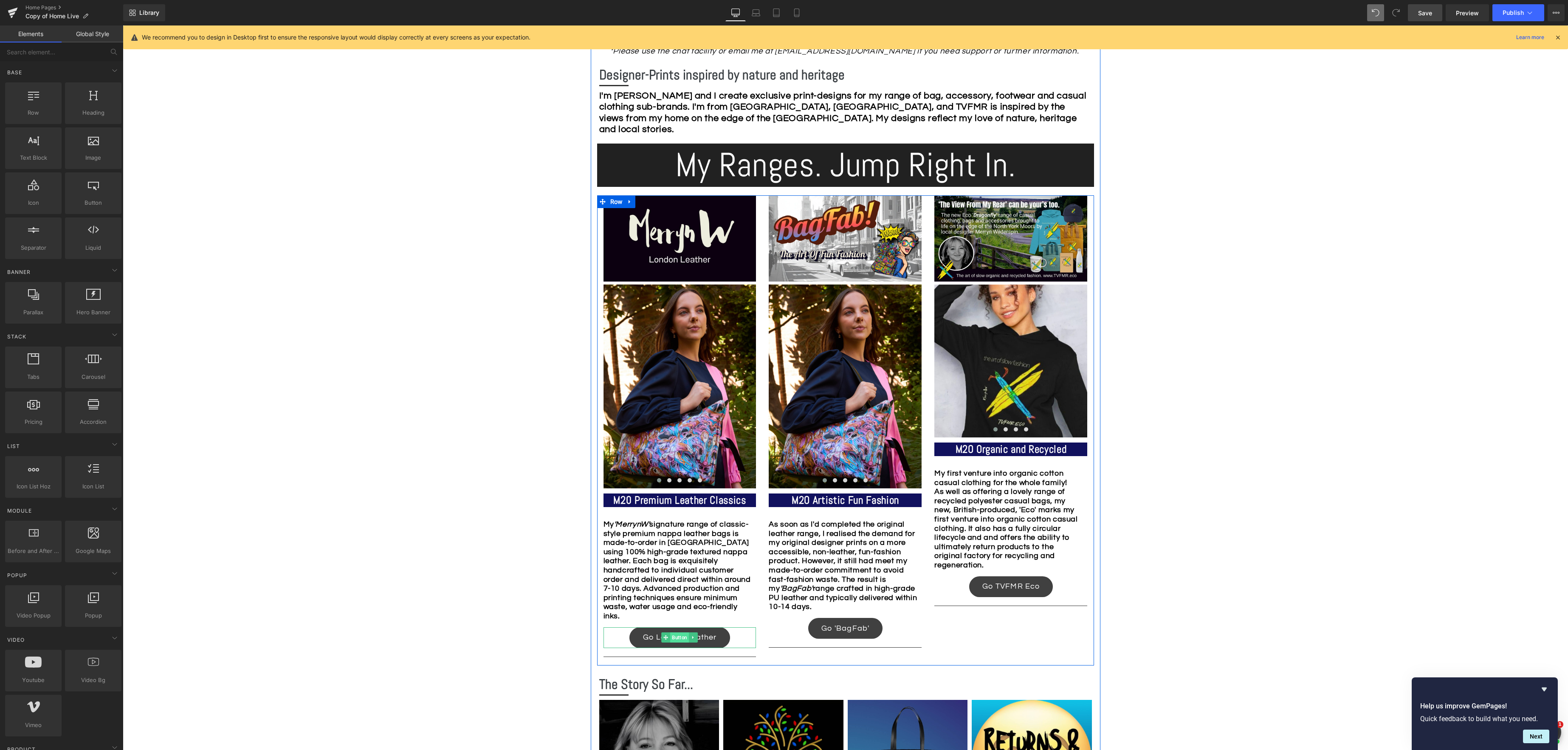
click at [681, 635] on span "Button" at bounding box center [679, 637] width 19 height 10
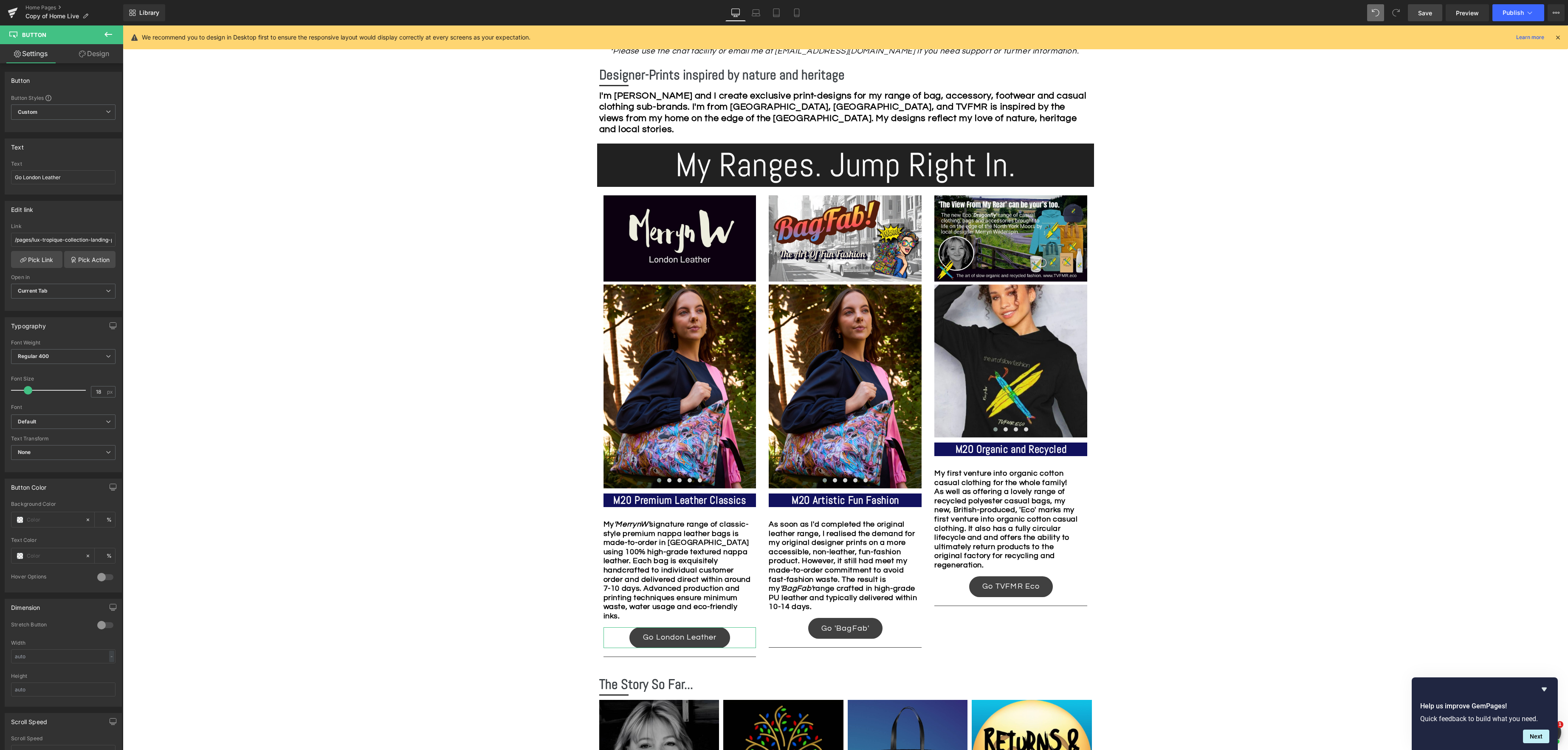
drag, startPoint x: 95, startPoint y: 51, endPoint x: 46, endPoint y: 77, distance: 55.5
click at [94, 51] on link "Design" at bounding box center [94, 54] width 62 height 19
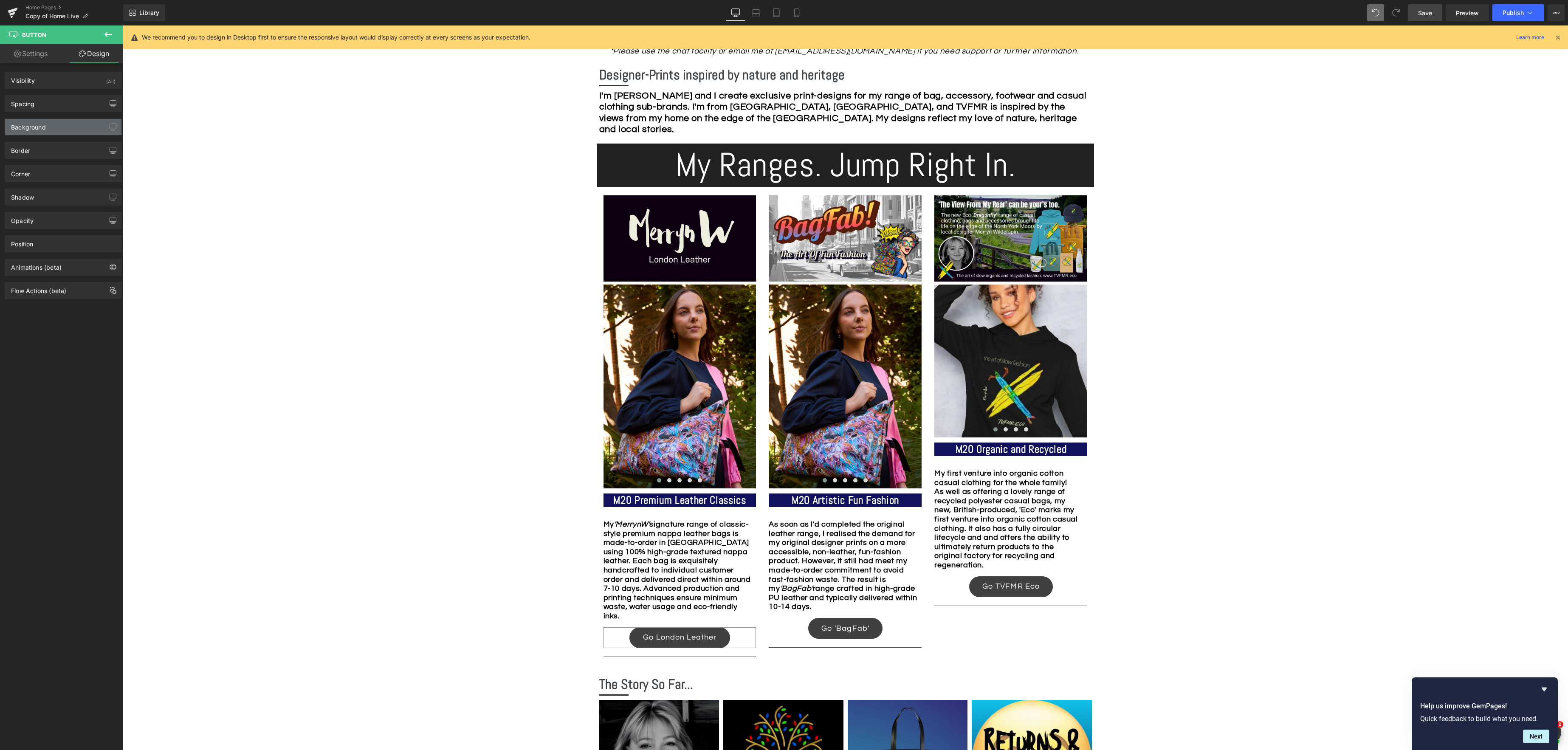
click at [36, 130] on div "Background" at bounding box center [28, 125] width 35 height 12
click at [23, 180] on span at bounding box center [20, 182] width 7 height 7
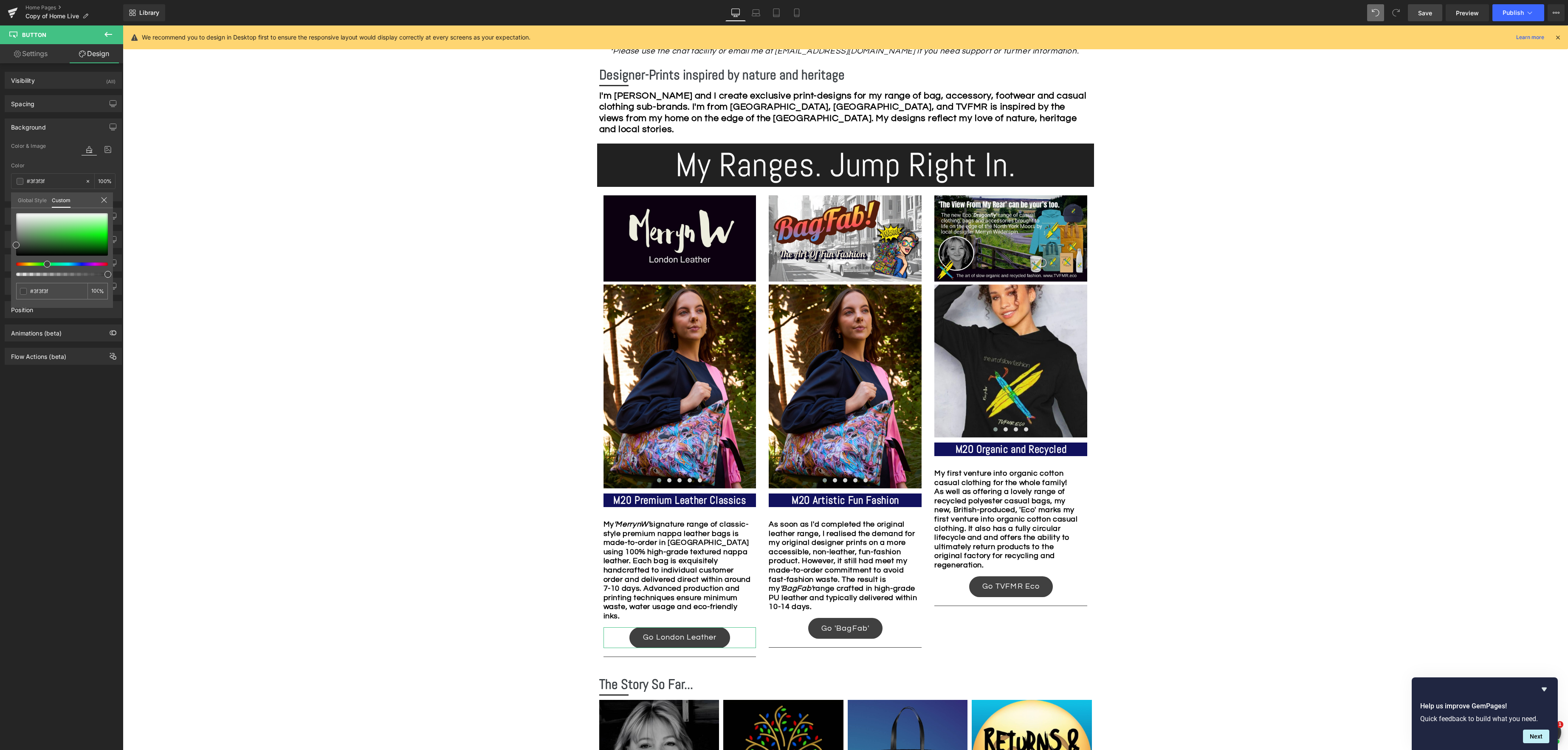
drag, startPoint x: 17, startPoint y: 264, endPoint x: 69, endPoint y: 250, distance: 53.9
click at [45, 265] on span at bounding box center [47, 264] width 7 height 7
drag, startPoint x: 17, startPoint y: 244, endPoint x: 116, endPoint y: 237, distance: 99.2
click at [116, 201] on div "Background Color & Image color Color #404040 100 % Image Replace Image Upload i…" at bounding box center [63, 157] width 127 height 89
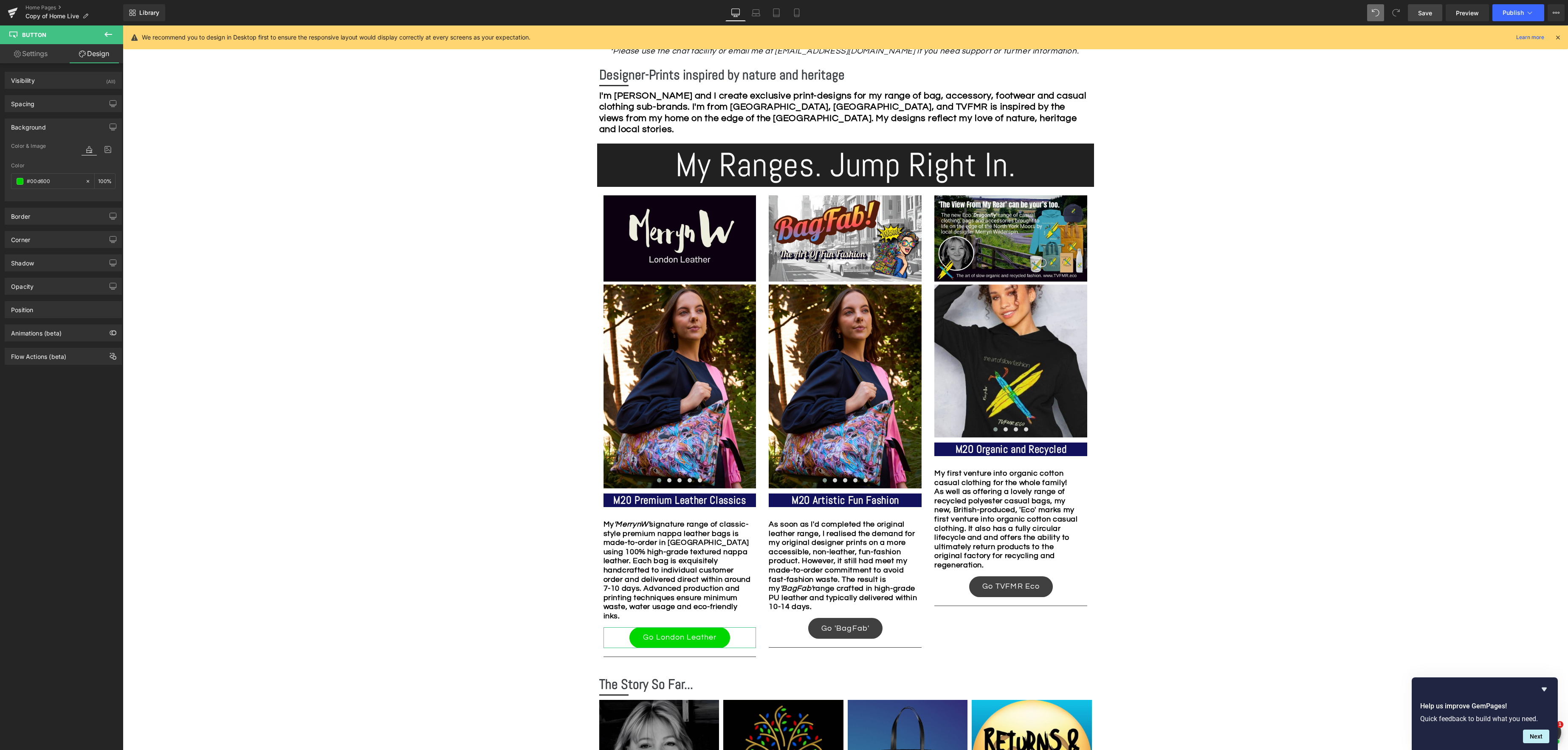
click at [96, 55] on link "Design" at bounding box center [94, 54] width 62 height 19
click at [25, 54] on link "Settings" at bounding box center [31, 54] width 62 height 19
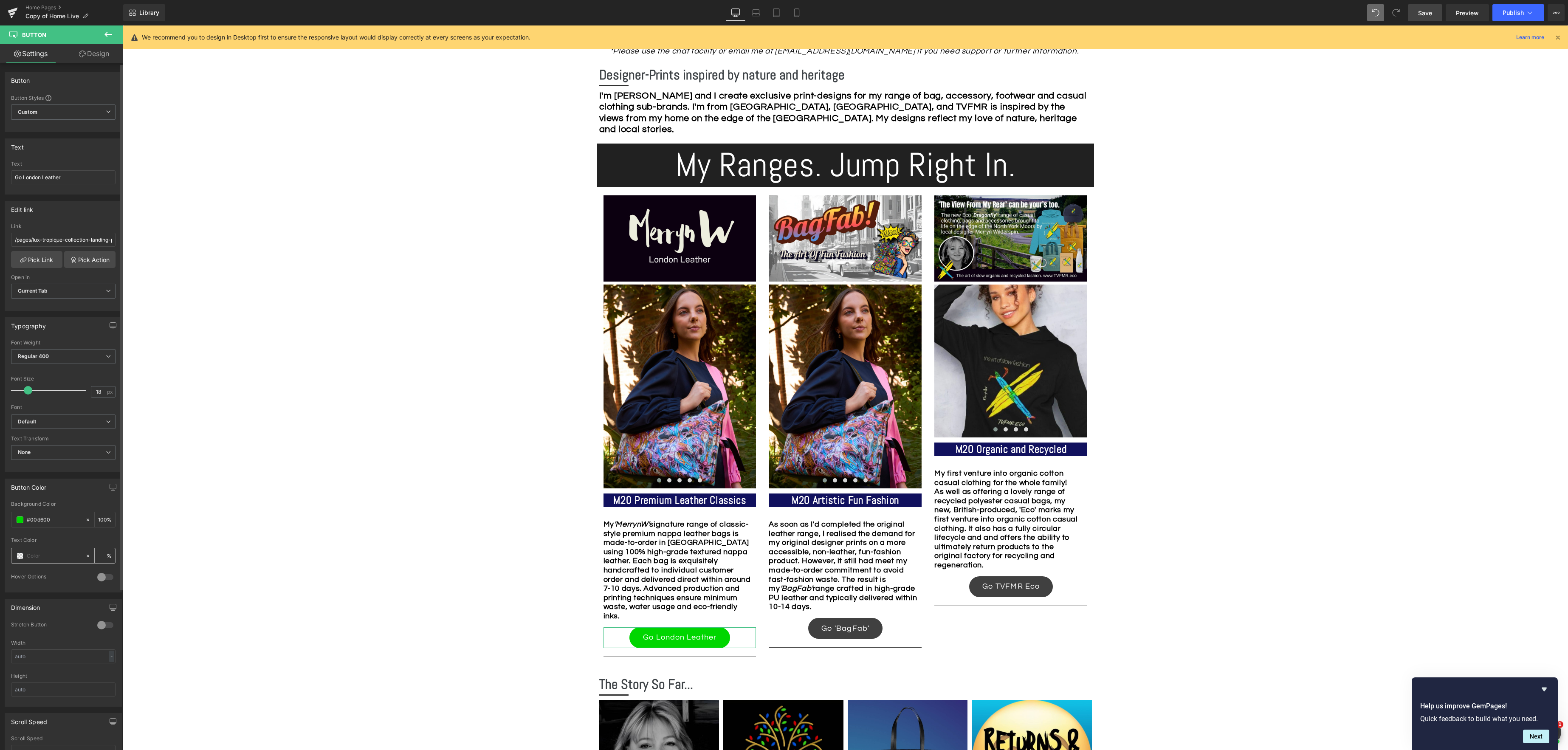
click at [22, 554] on span at bounding box center [20, 556] width 7 height 7
drag, startPoint x: 18, startPoint y: 629, endPoint x: 111, endPoint y: 634, distance: 93.1
click at [111, 634] on div "none 0 %" at bounding box center [62, 635] width 102 height 95
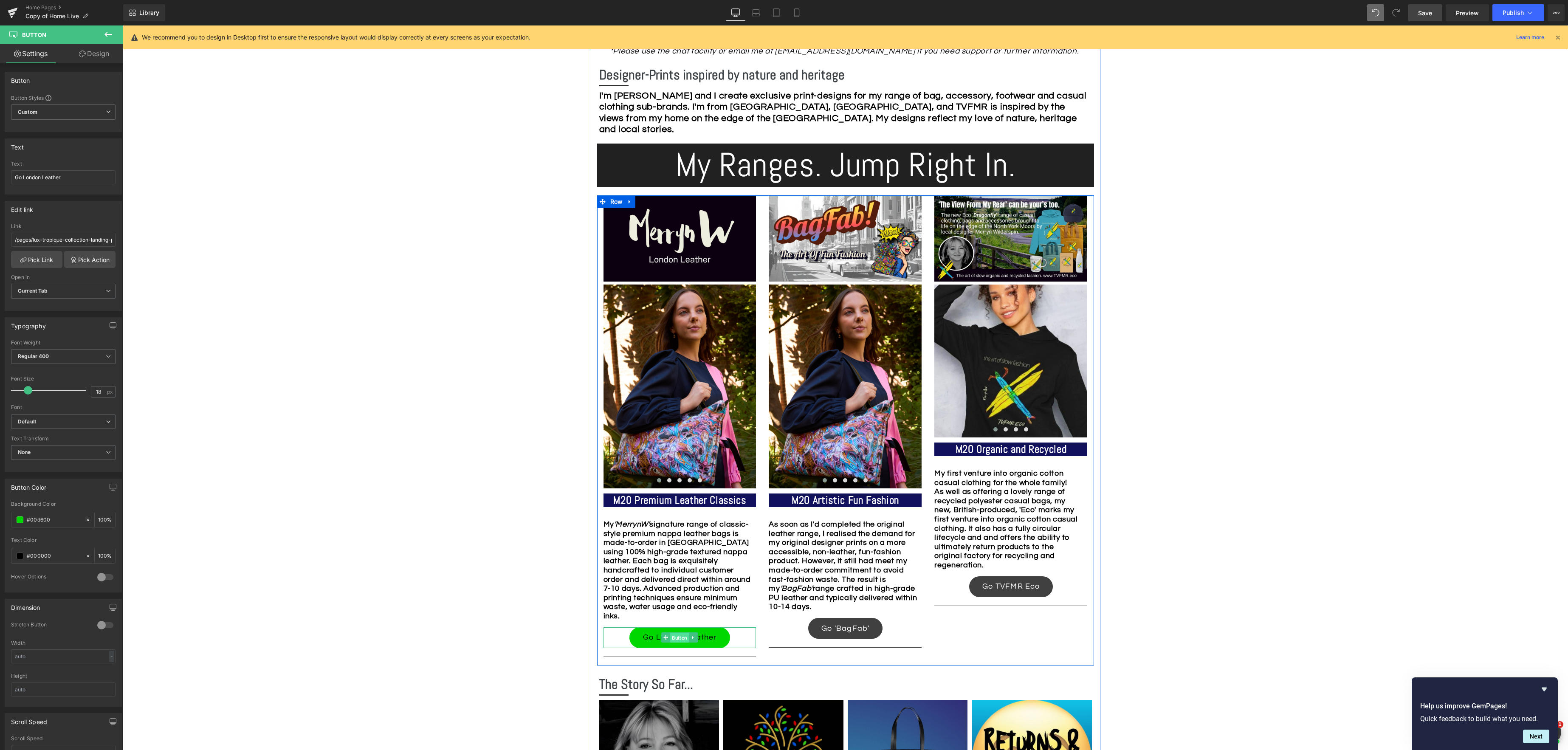
click at [685, 638] on span "Button" at bounding box center [679, 638] width 19 height 10
click at [693, 638] on icon at bounding box center [693, 638] width 1 height 3
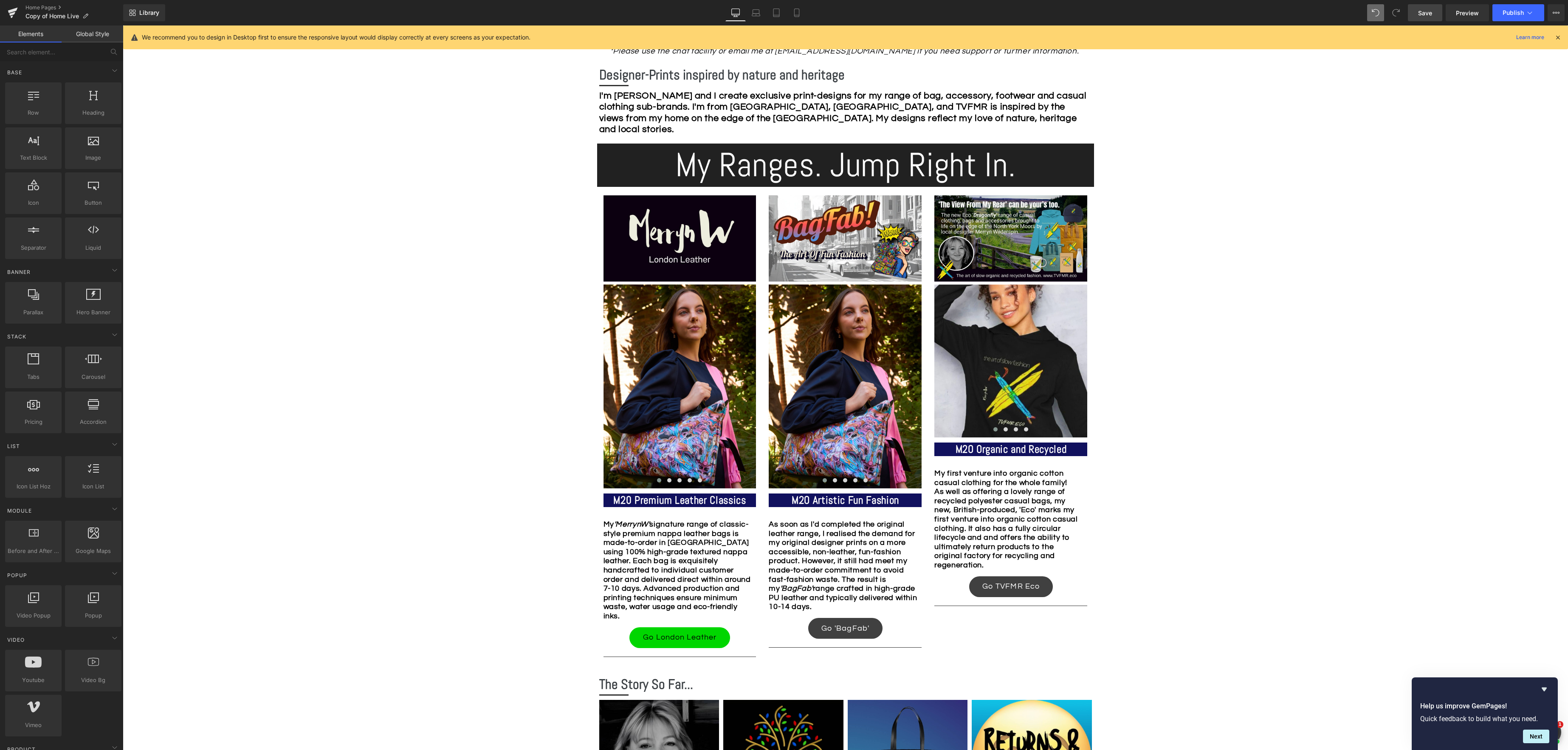
click at [529, 635] on div "Image Row *Please use the chat facility or email me at [EMAIL_ADDRESS][DOMAIN_N…" at bounding box center [845, 756] width 1445 height 2006
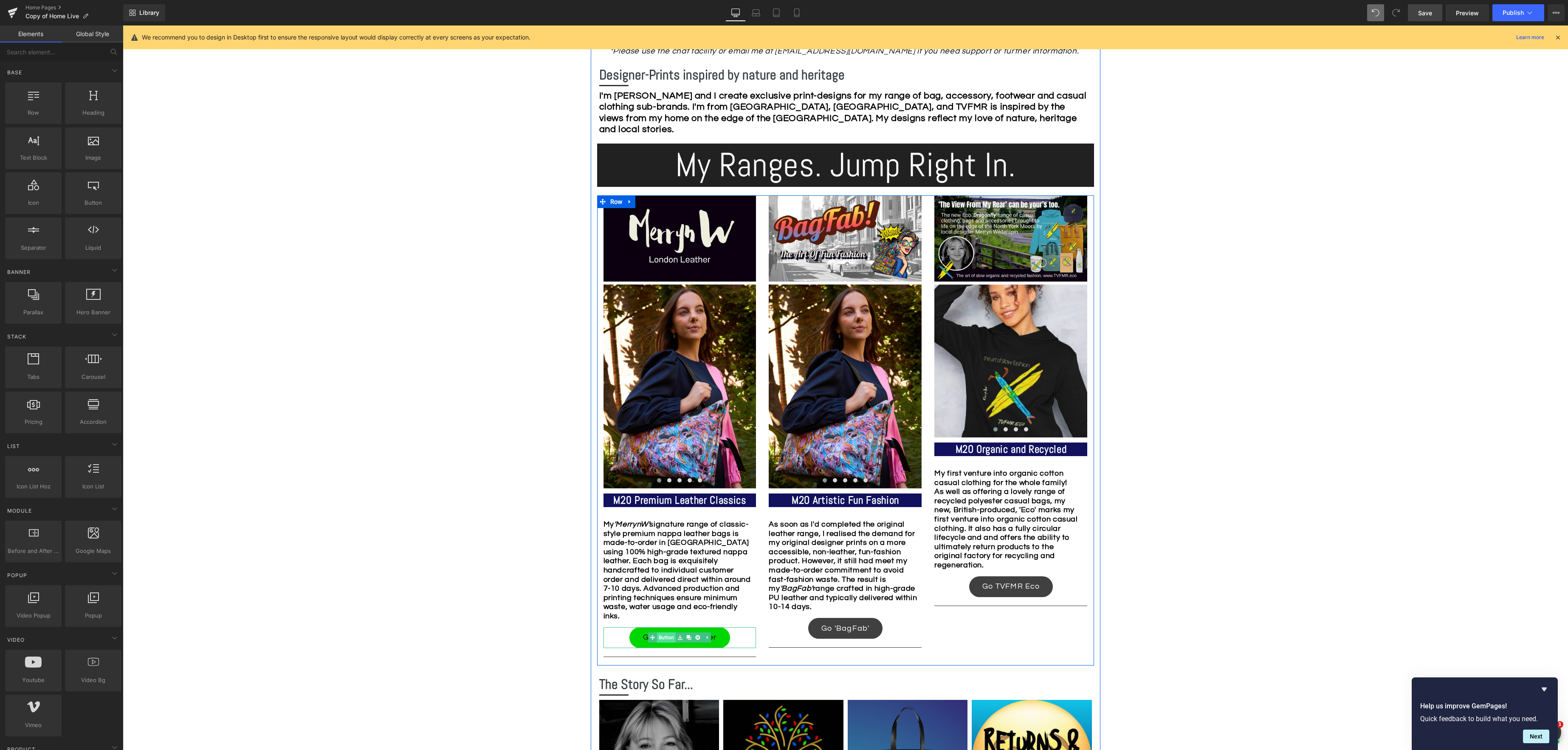
click at [666, 638] on link "Button" at bounding box center [662, 637] width 28 height 10
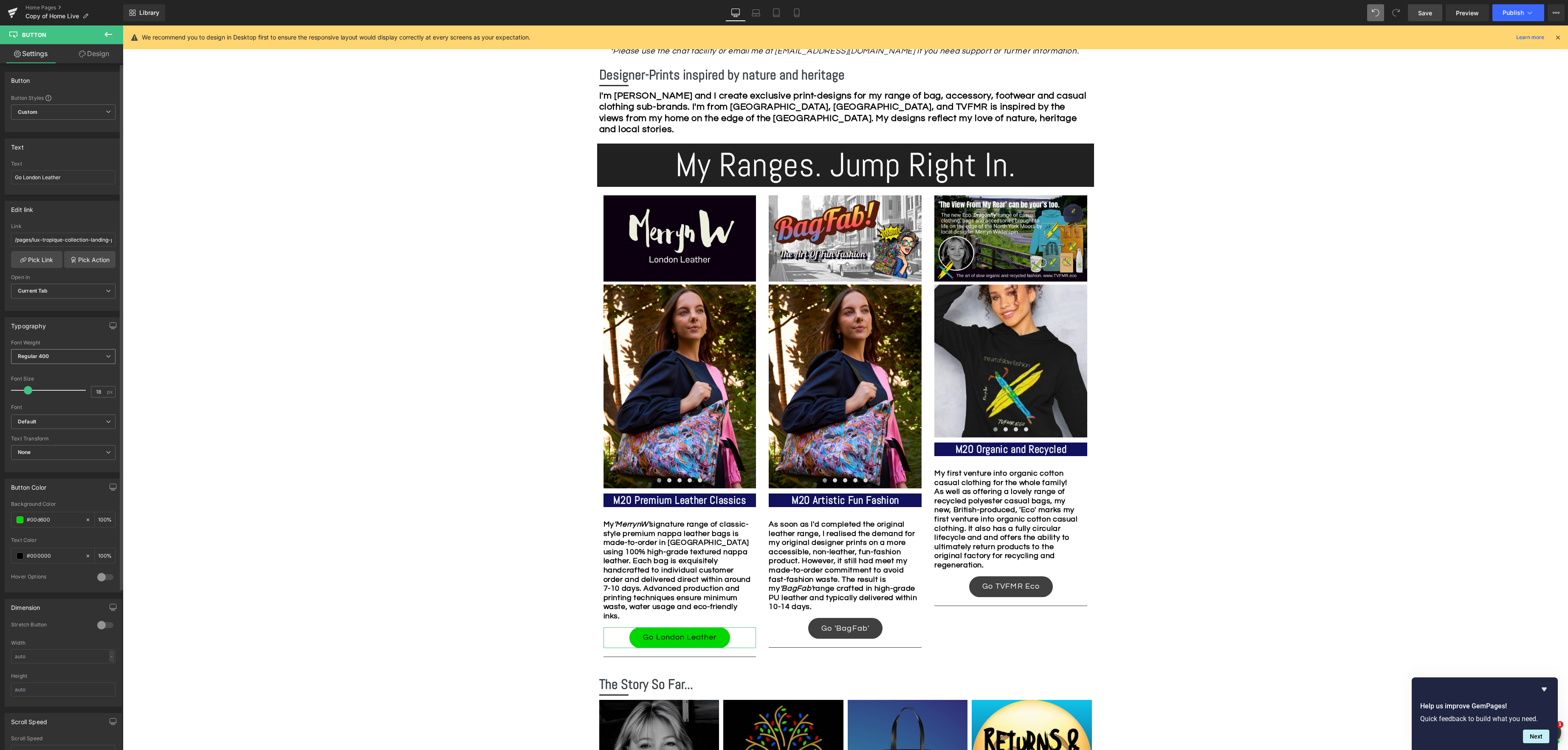
click at [106, 355] on icon at bounding box center [108, 356] width 5 height 5
click at [58, 421] on li "Boldest 900" at bounding box center [63, 424] width 105 height 12
click at [107, 422] on icon at bounding box center [108, 421] width 5 height 5
click at [32, 450] on p "Montserrat" at bounding box center [41, 451] width 27 height 6
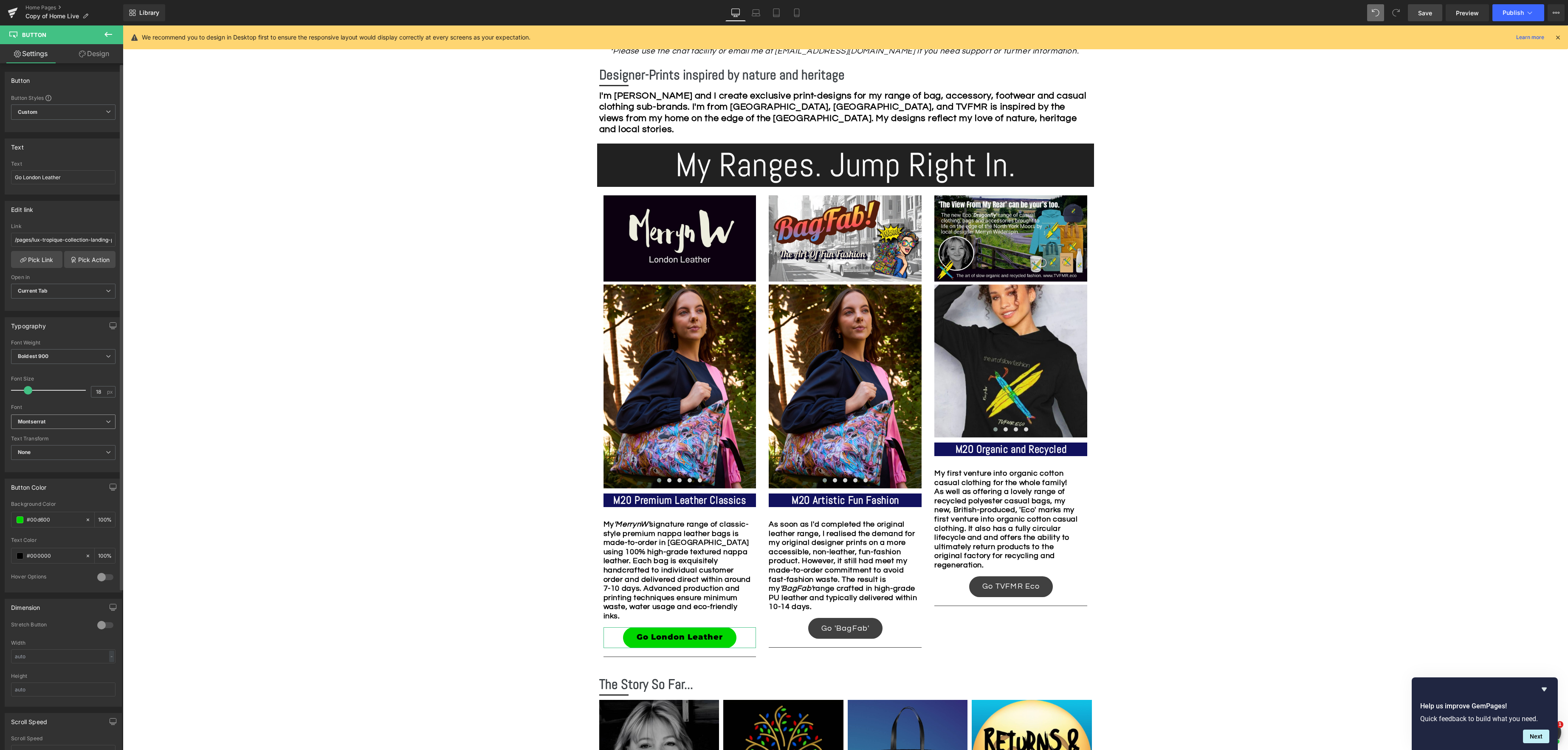
click at [105, 426] on span "Montserrat" at bounding box center [63, 421] width 105 height 15
click at [69, 463] on li "[PERSON_NAME]" at bounding box center [63, 464] width 105 height 14
click at [107, 419] on span "[PERSON_NAME]" at bounding box center [63, 421] width 105 height 15
click at [58, 476] on li "[PERSON_NAME]" at bounding box center [63, 478] width 105 height 14
drag, startPoint x: 26, startPoint y: 392, endPoint x: 97, endPoint y: 444, distance: 88.0
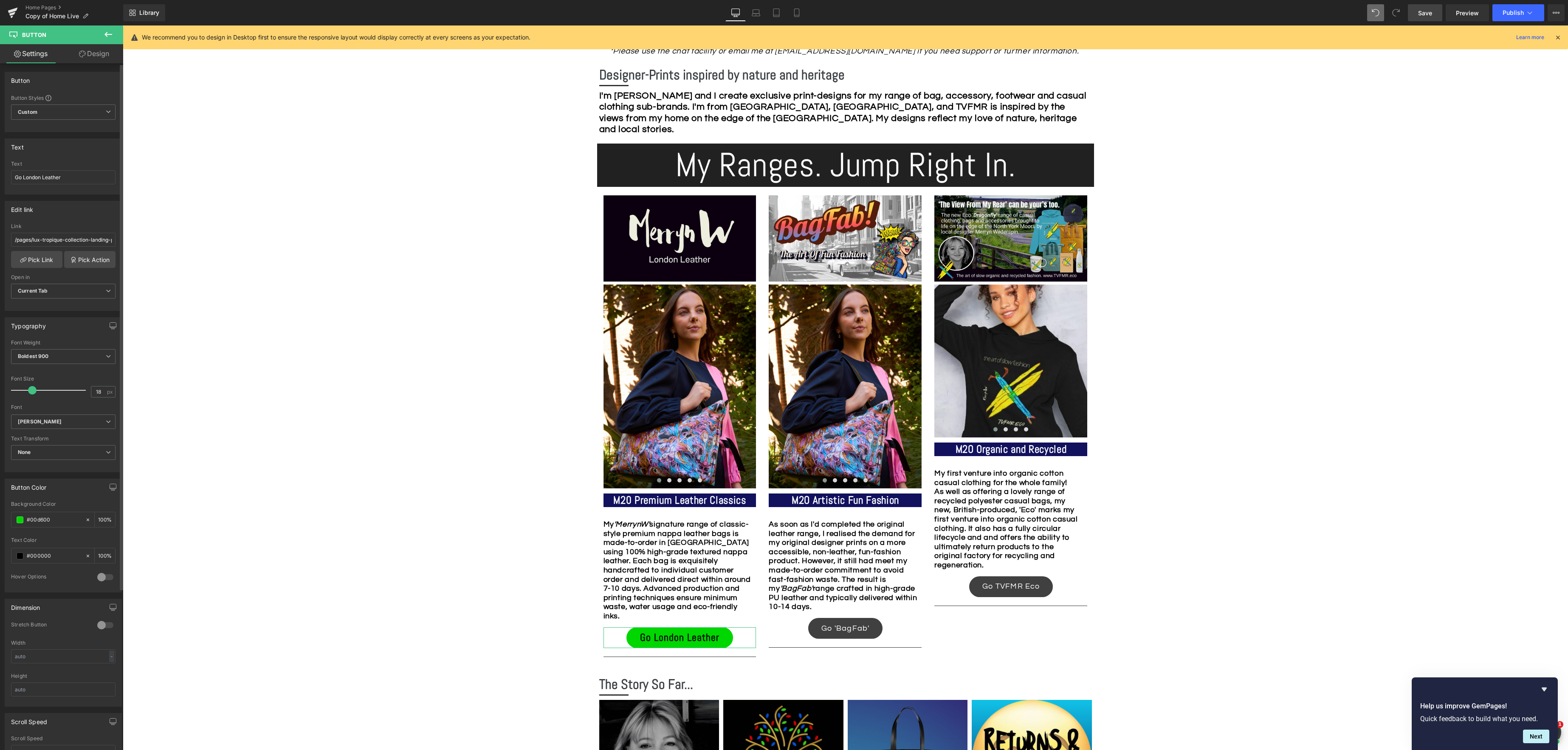
click at [31, 392] on span at bounding box center [32, 390] width 8 height 8
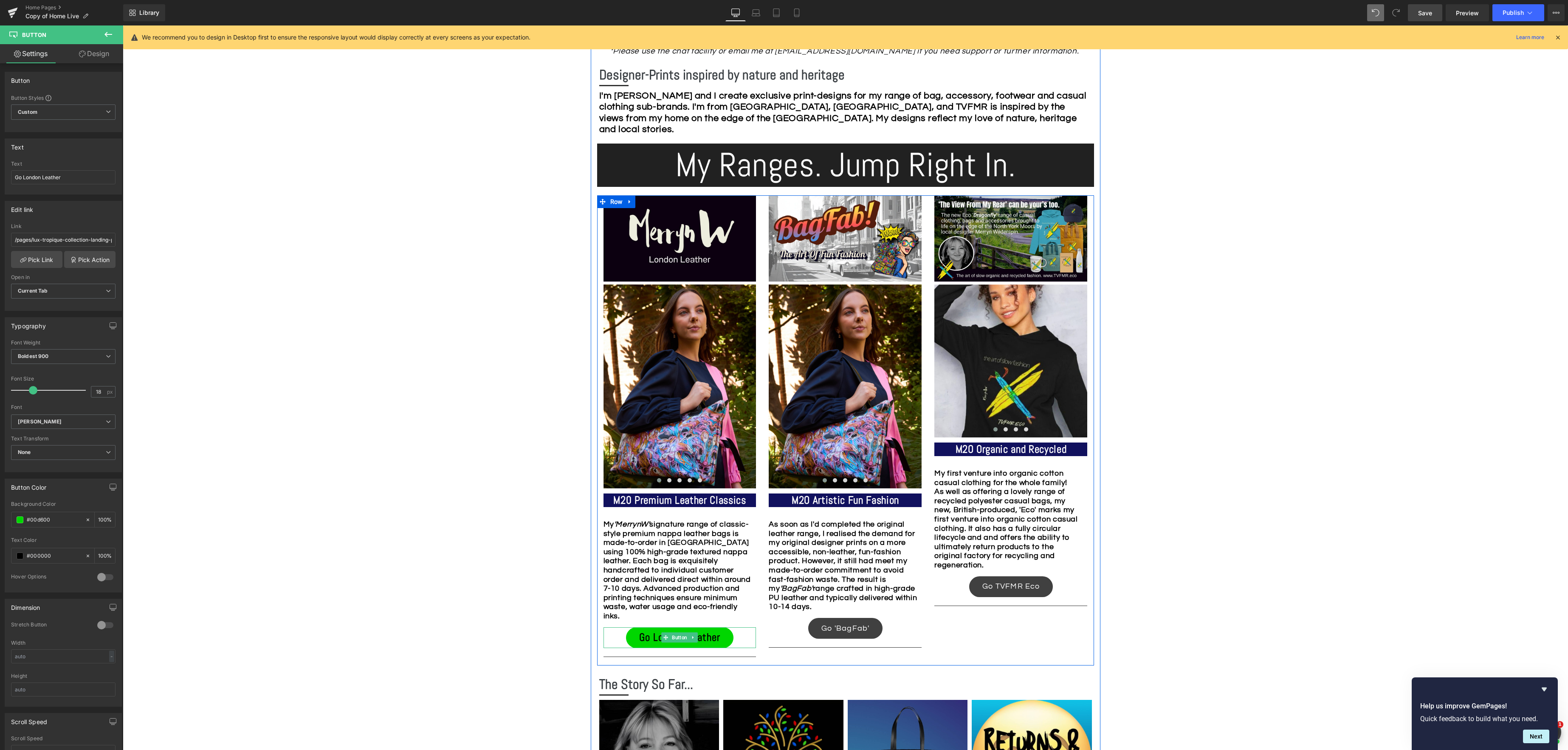
click at [682, 636] on span "Button" at bounding box center [679, 637] width 19 height 10
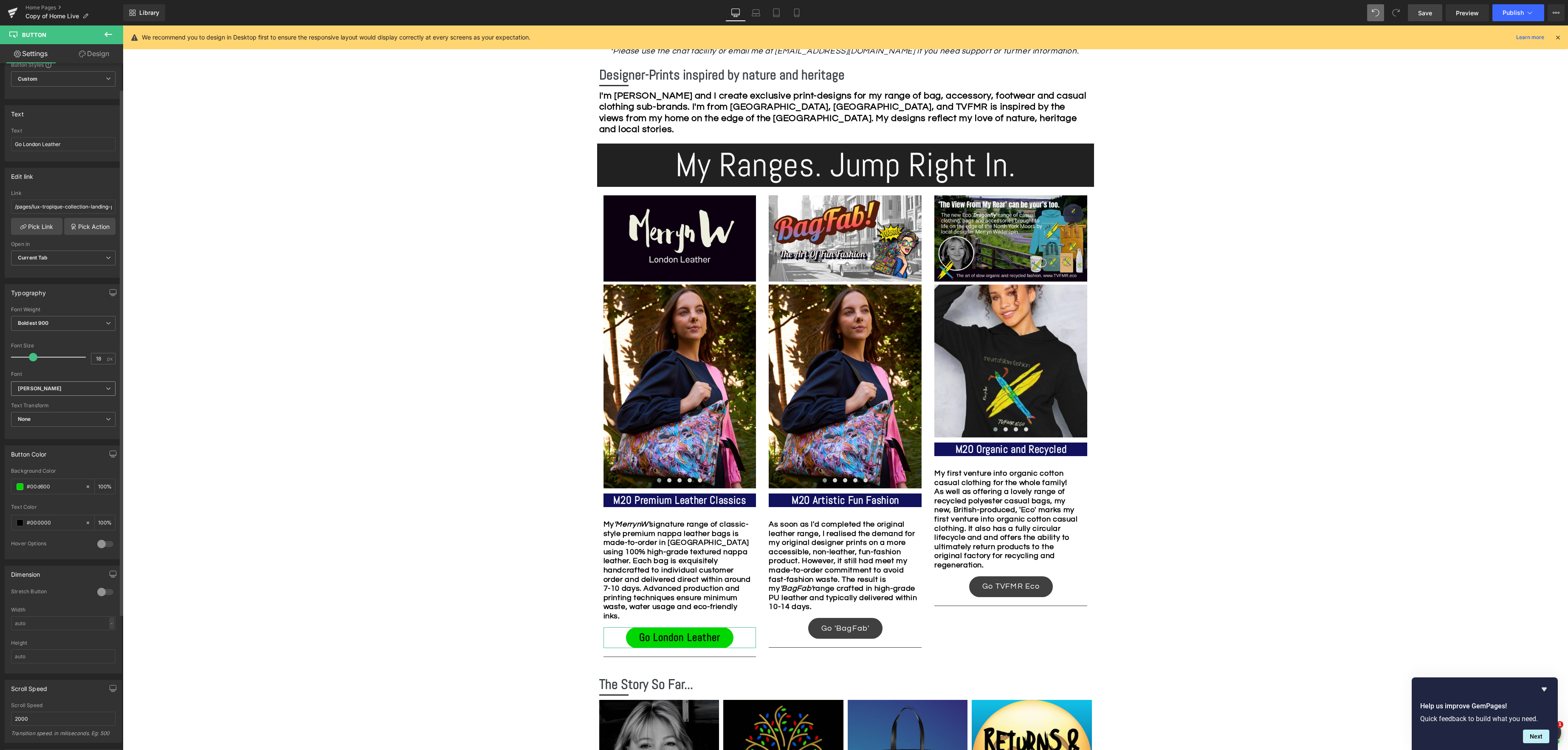
scroll to position [33, 0]
click at [21, 489] on span at bounding box center [20, 487] width 7 height 7
drag, startPoint x: 107, startPoint y: 546, endPoint x: 87, endPoint y: 543, distance: 20.2
click at [106, 552] on span at bounding box center [107, 551] width 7 height 7
click at [20, 526] on span at bounding box center [20, 523] width 7 height 7
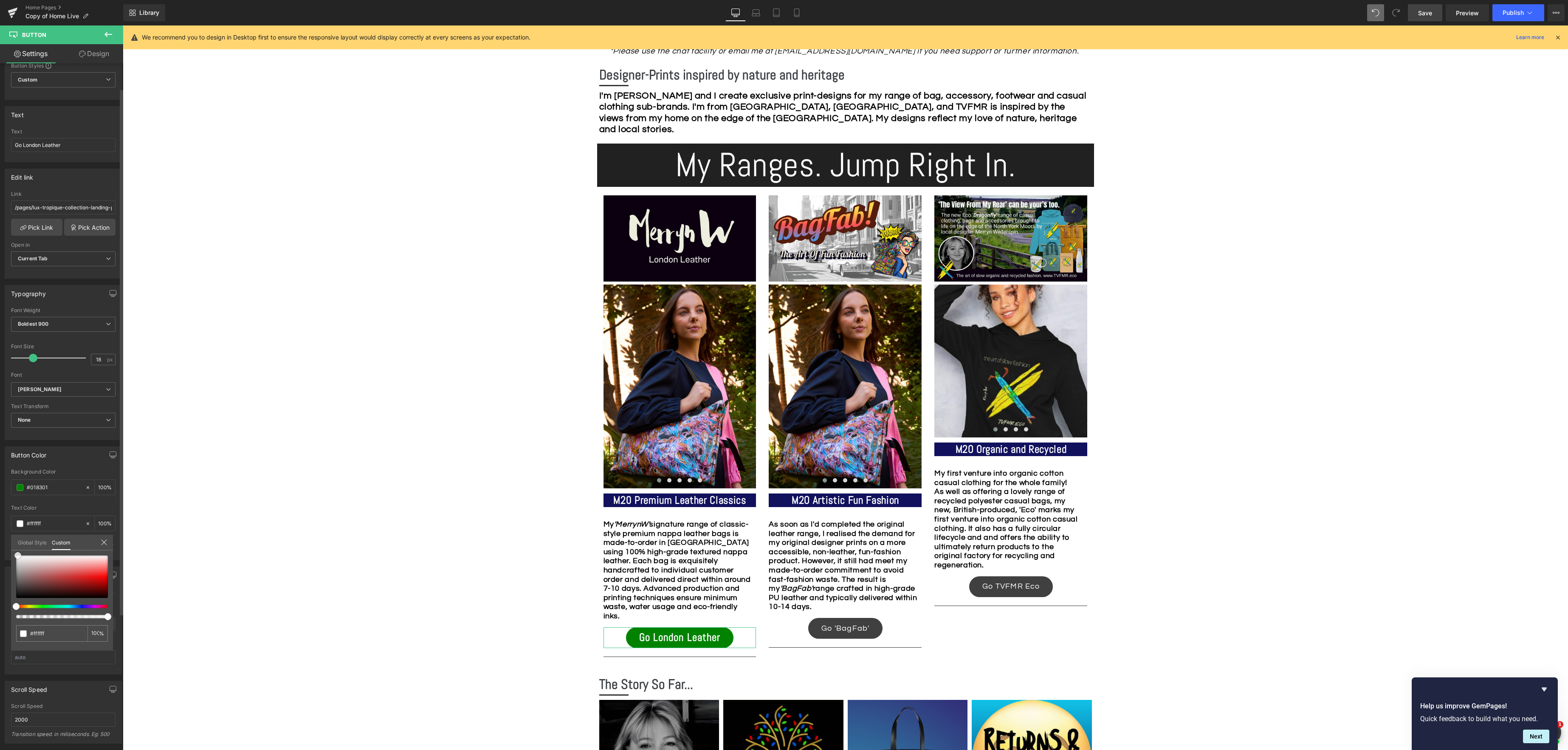
drag, startPoint x: 17, startPoint y: 598, endPoint x: 75, endPoint y: 550, distance: 75.3
click at [19, 554] on span at bounding box center [18, 555] width 7 height 7
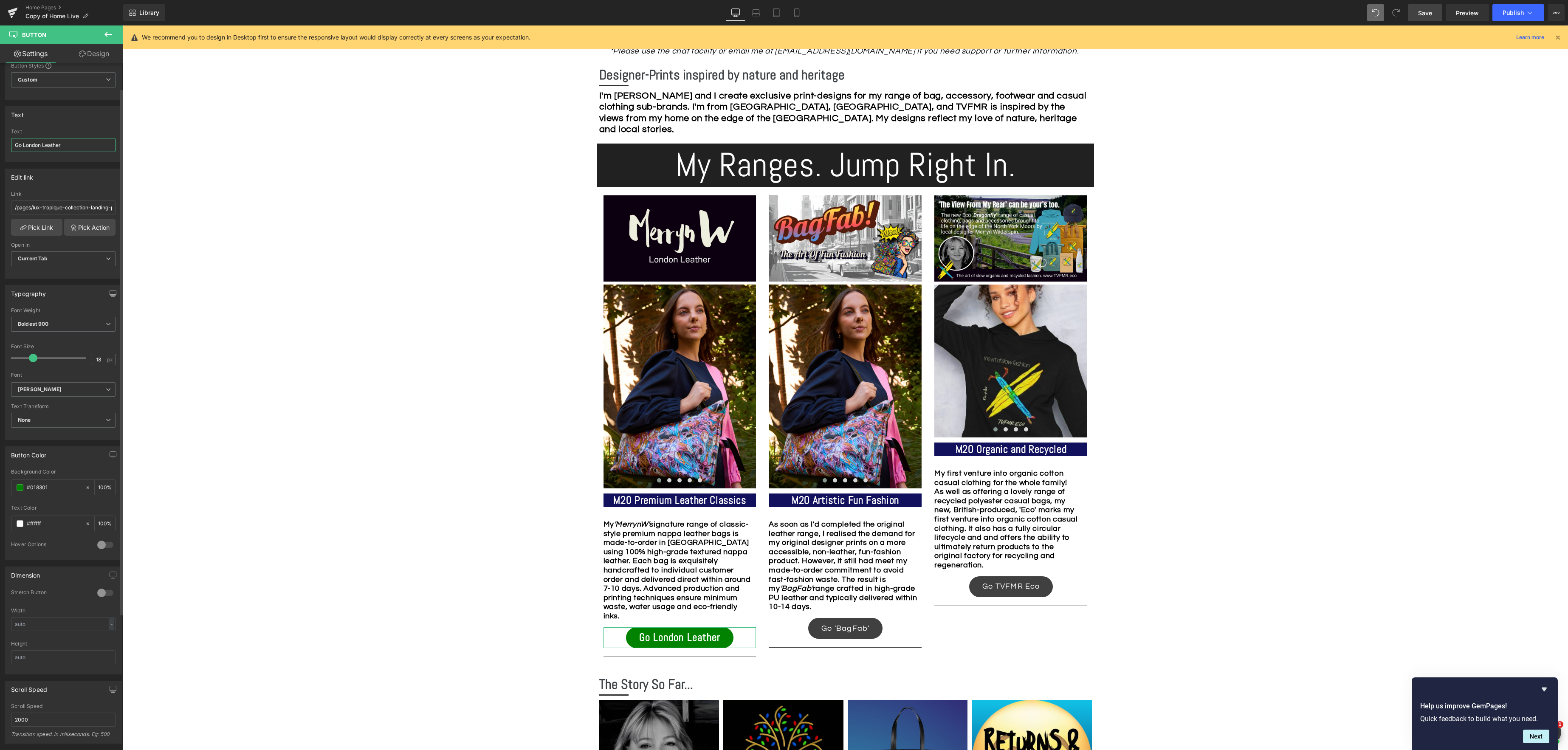
drag, startPoint x: 75, startPoint y: 146, endPoint x: 46, endPoint y: 150, distance: 29.3
drag, startPoint x: 25, startPoint y: 146, endPoint x: 98, endPoint y: 151, distance: 73.2
click at [98, 151] on input "Go London Leather" at bounding box center [63, 145] width 105 height 14
type input "Go 'MerrynW'"
click at [1428, 9] on span "Save" at bounding box center [1425, 12] width 14 height 9
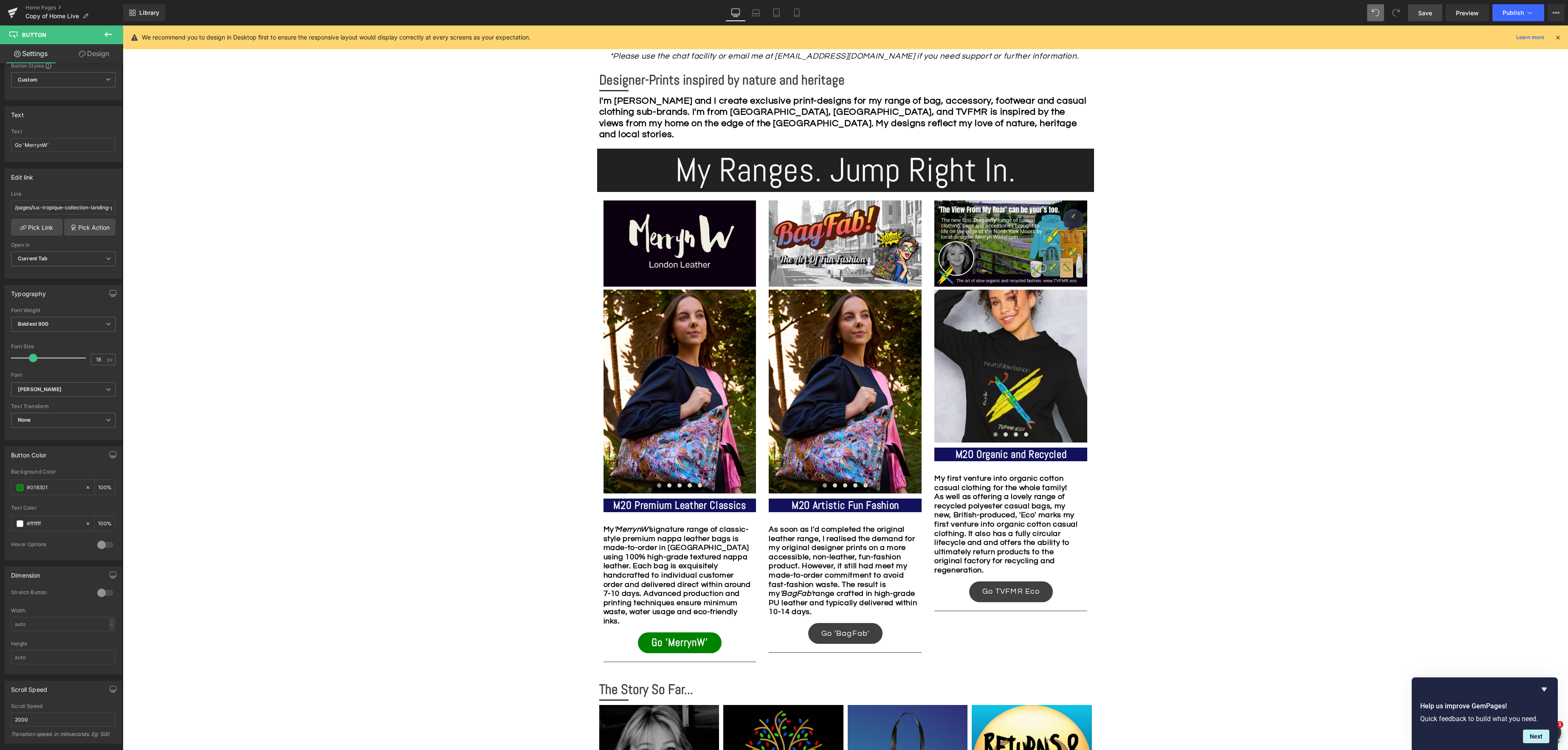
scroll to position [462, 0]
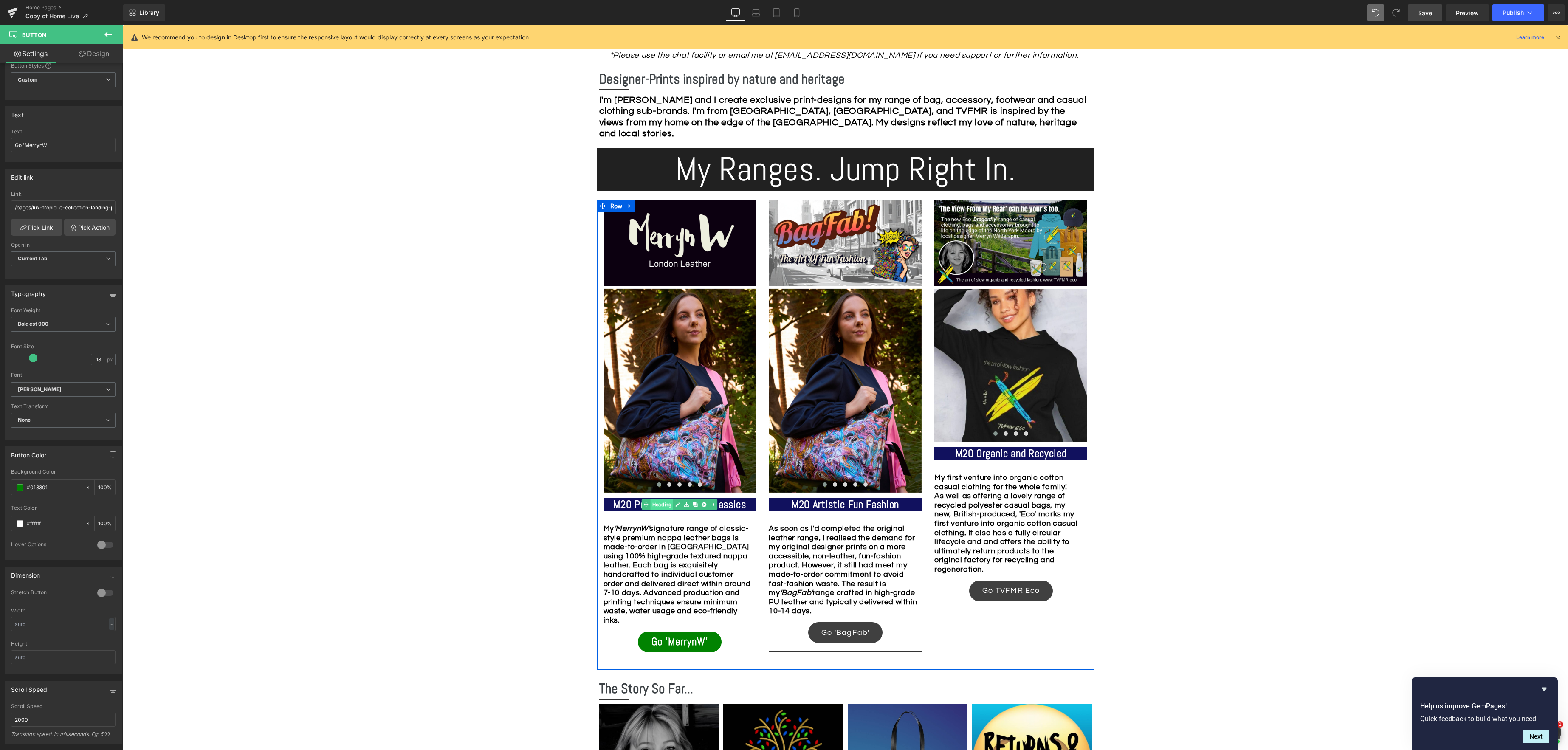
click at [665, 507] on span "Heading" at bounding box center [662, 504] width 23 height 10
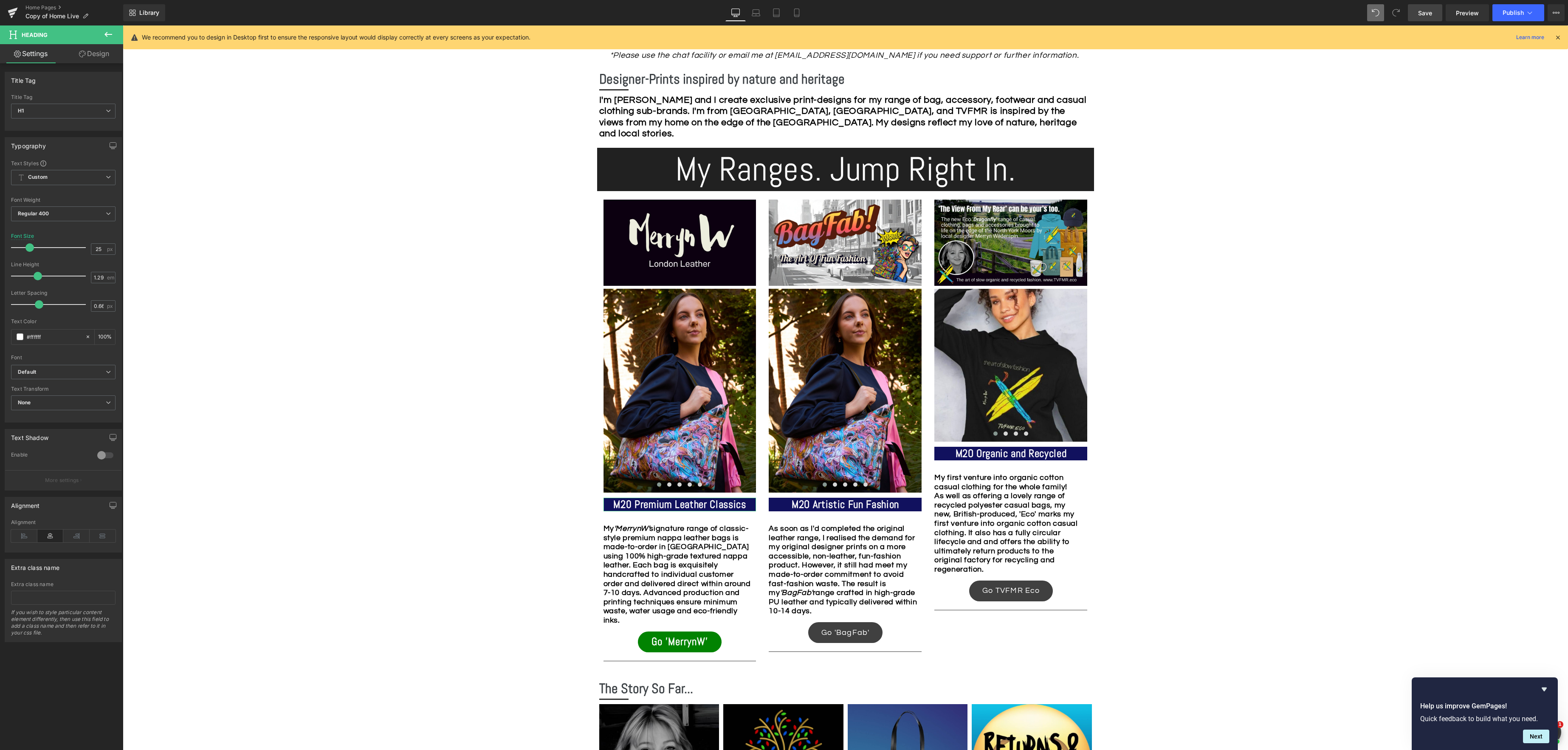
click at [93, 52] on link "Design" at bounding box center [94, 54] width 62 height 19
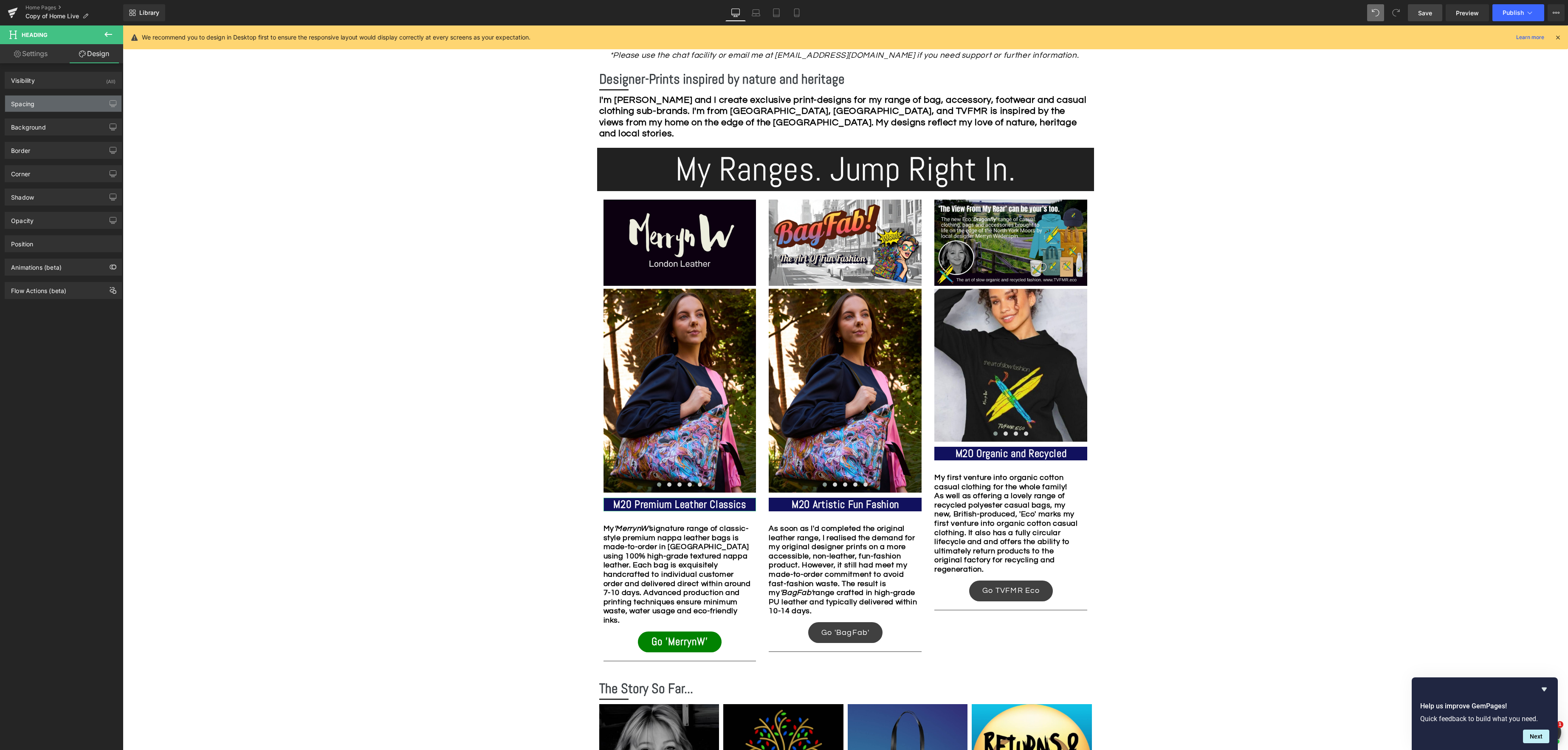
click at [50, 101] on div "Spacing" at bounding box center [63, 103] width 116 height 16
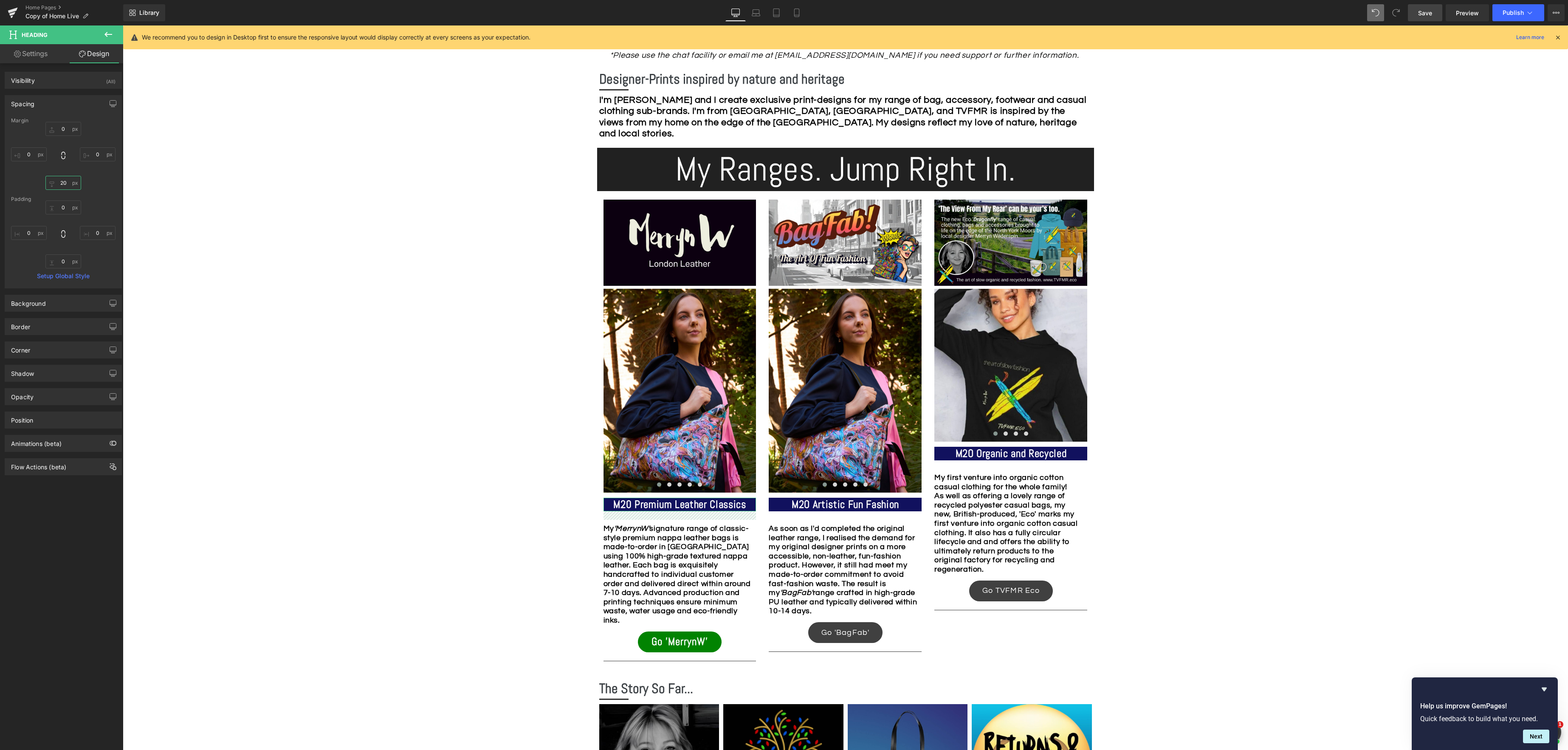
drag, startPoint x: 65, startPoint y: 183, endPoint x: 100, endPoint y: 187, distance: 35.2
click at [65, 183] on input "20" at bounding box center [63, 183] width 35 height 14
type input "0"
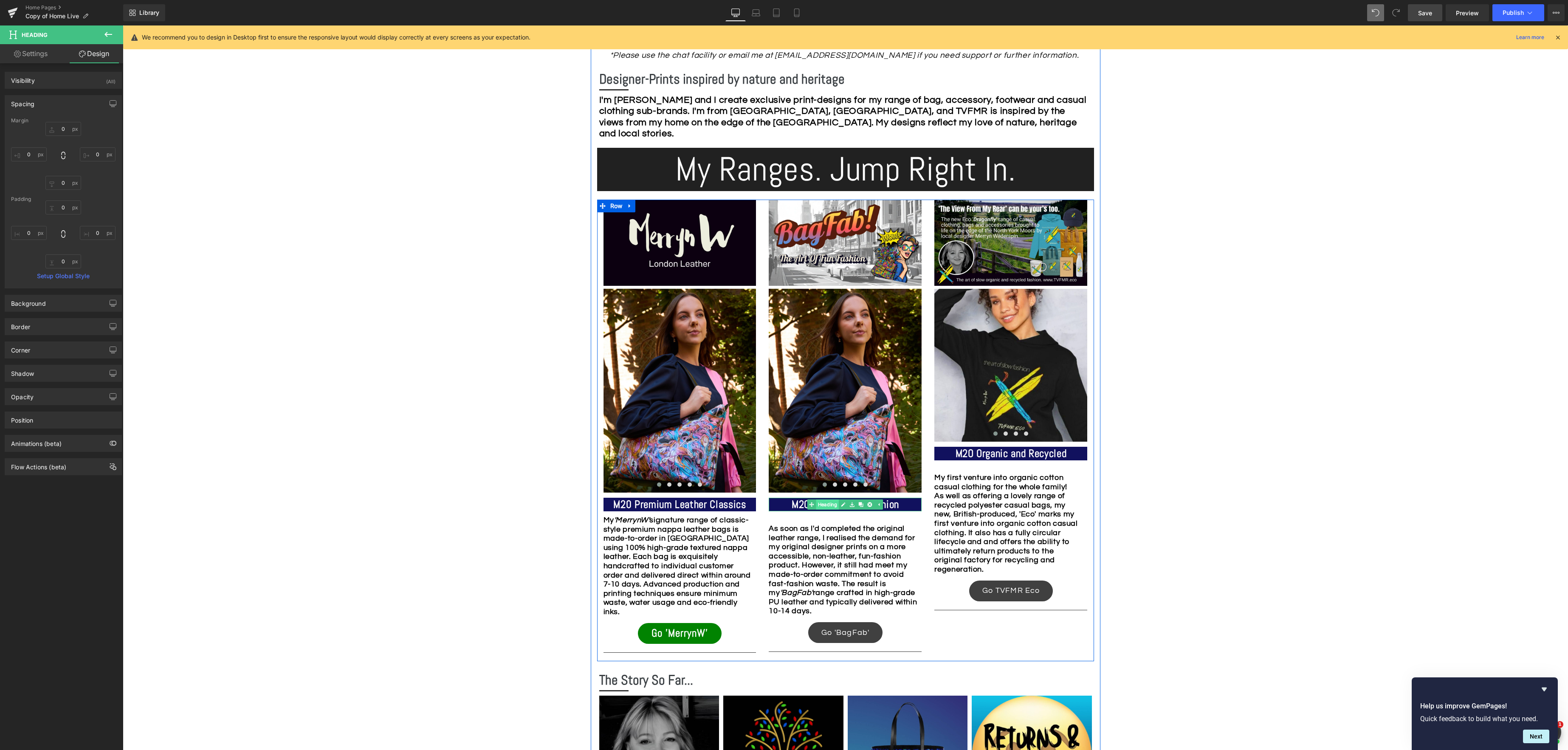
click at [830, 506] on span "Heading" at bounding box center [827, 504] width 23 height 10
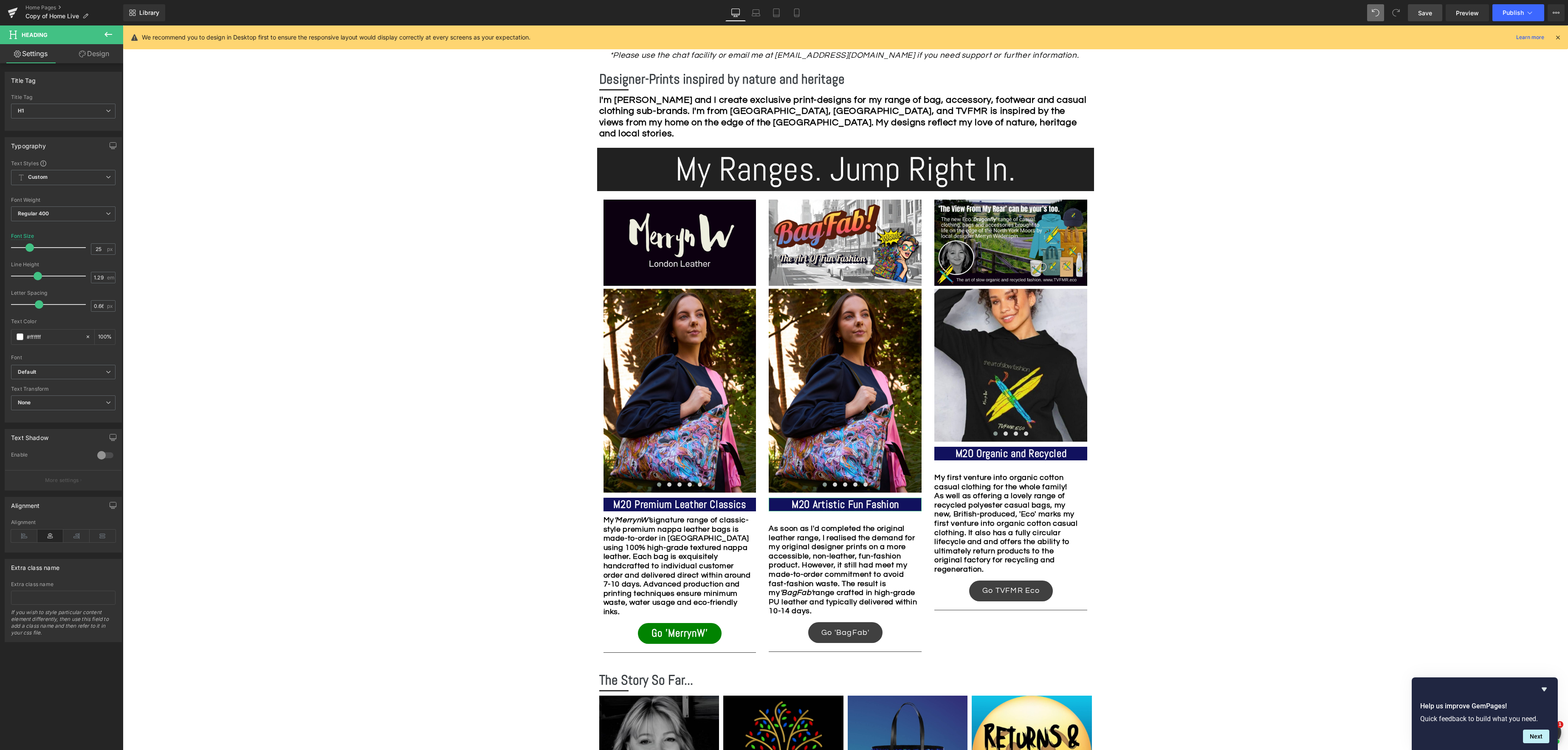
click at [93, 54] on link "Design" at bounding box center [94, 54] width 62 height 19
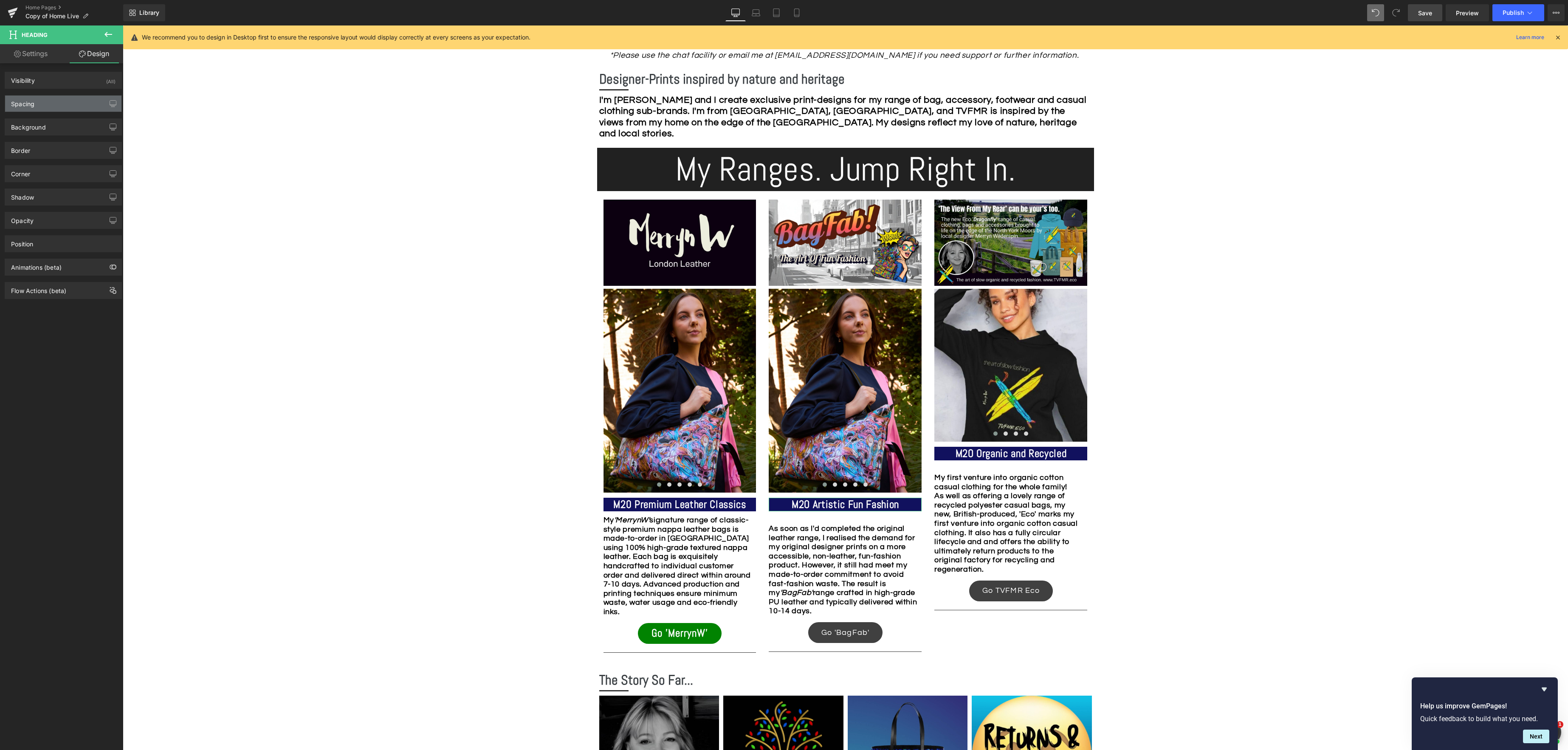
click at [25, 107] on div "Spacing" at bounding box center [23, 101] width 24 height 12
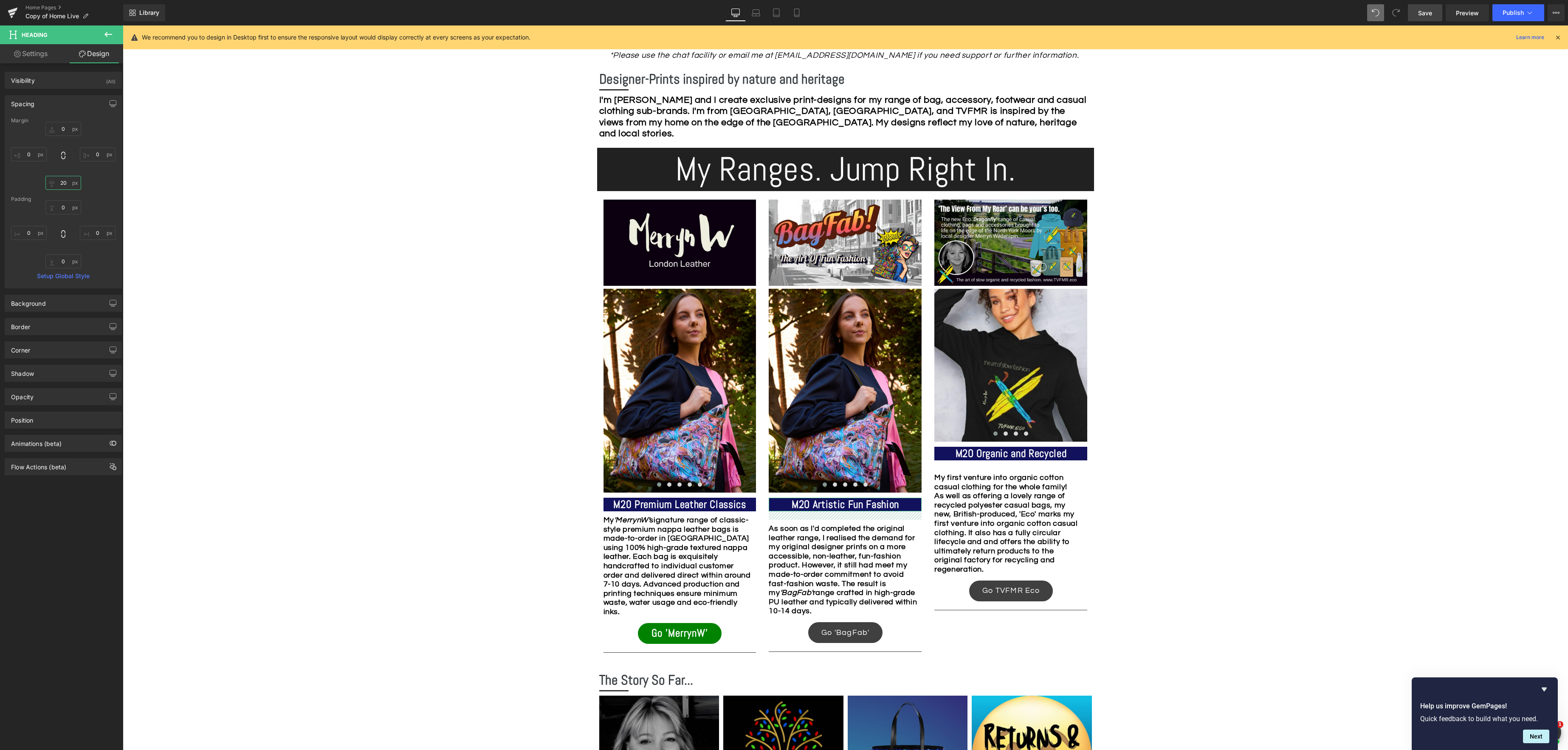
click at [67, 183] on input "20" at bounding box center [63, 183] width 35 height 14
type input "0"
drag, startPoint x: 1000, startPoint y: 455, endPoint x: 953, endPoint y: 451, distance: 47.2
click at [1000, 455] on span "Heading" at bounding box center [1006, 454] width 23 height 10
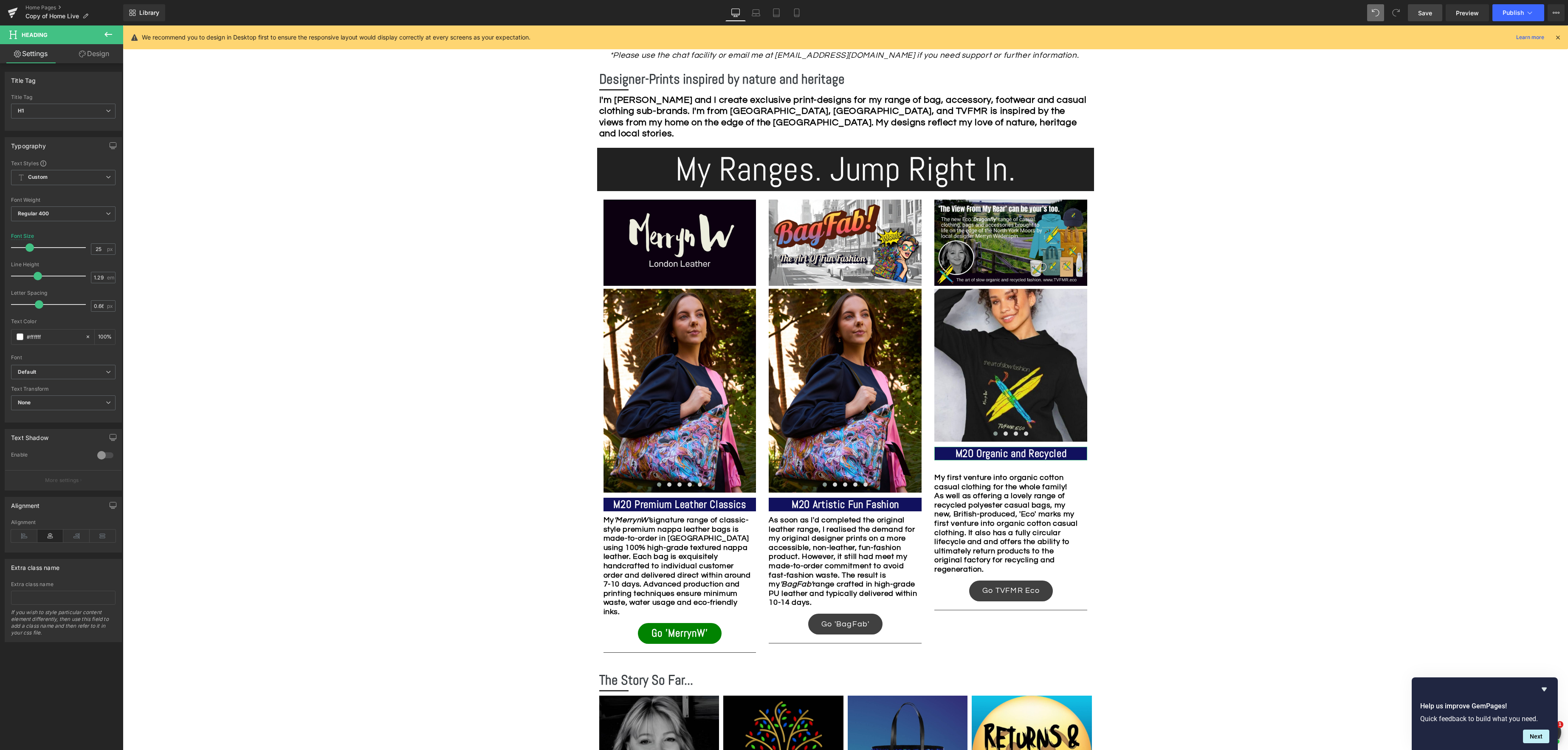
drag, startPoint x: 97, startPoint y: 53, endPoint x: 83, endPoint y: 62, distance: 16.6
click at [97, 53] on link "Design" at bounding box center [94, 54] width 62 height 19
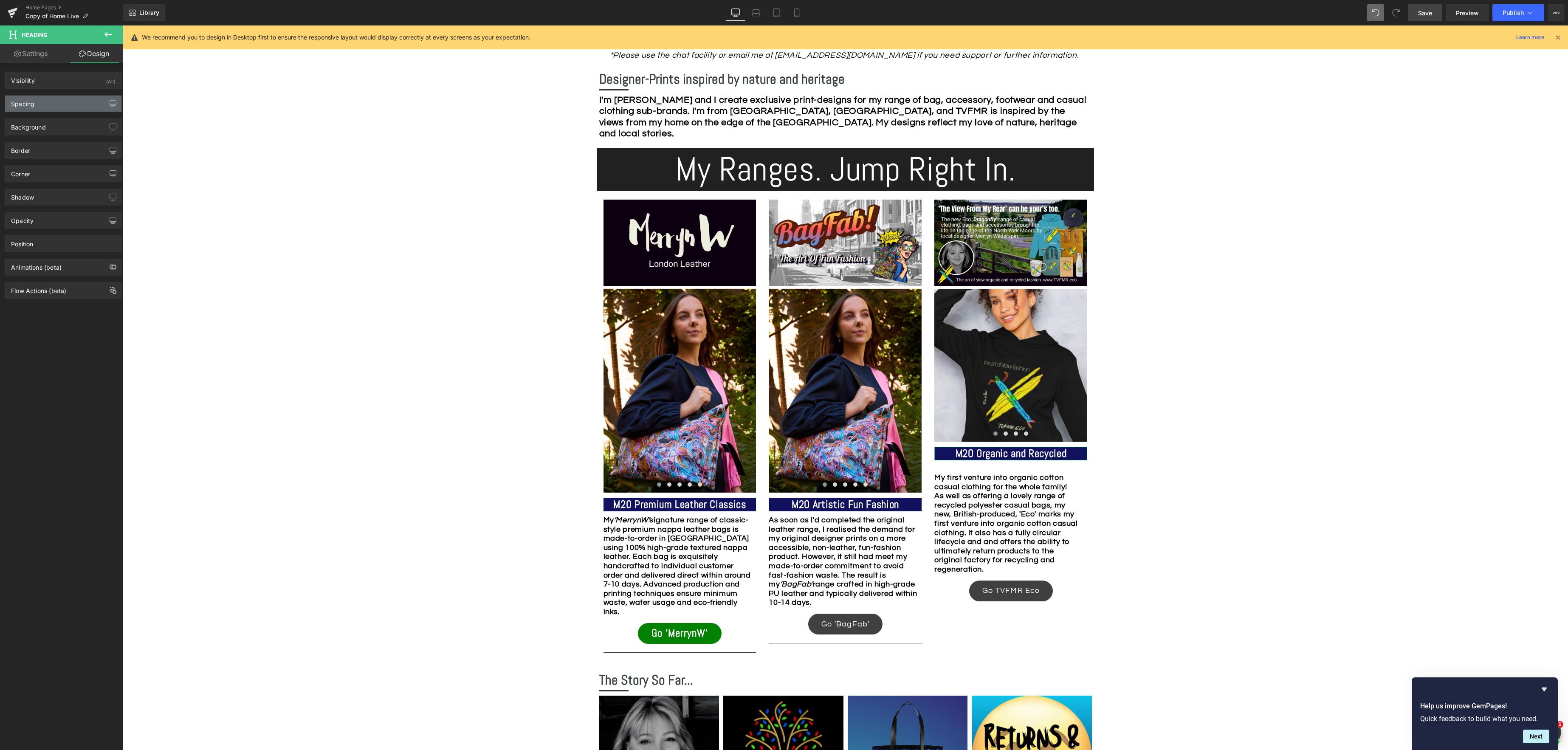
click at [59, 107] on div "Spacing" at bounding box center [63, 103] width 116 height 16
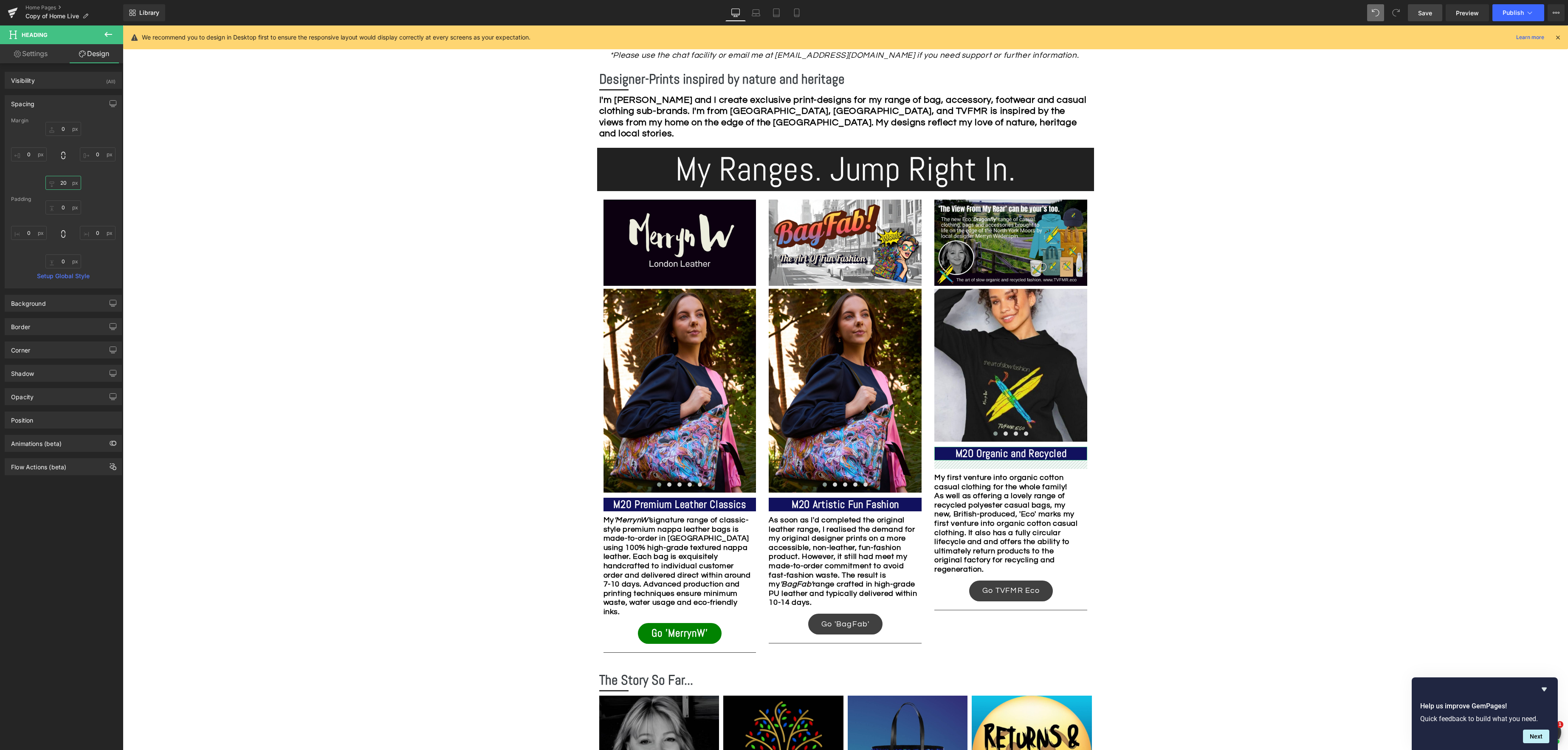
drag, startPoint x: 61, startPoint y: 182, endPoint x: 114, endPoint y: 180, distance: 53.0
click at [61, 182] on input "20" at bounding box center [63, 183] width 35 height 14
type input "0"
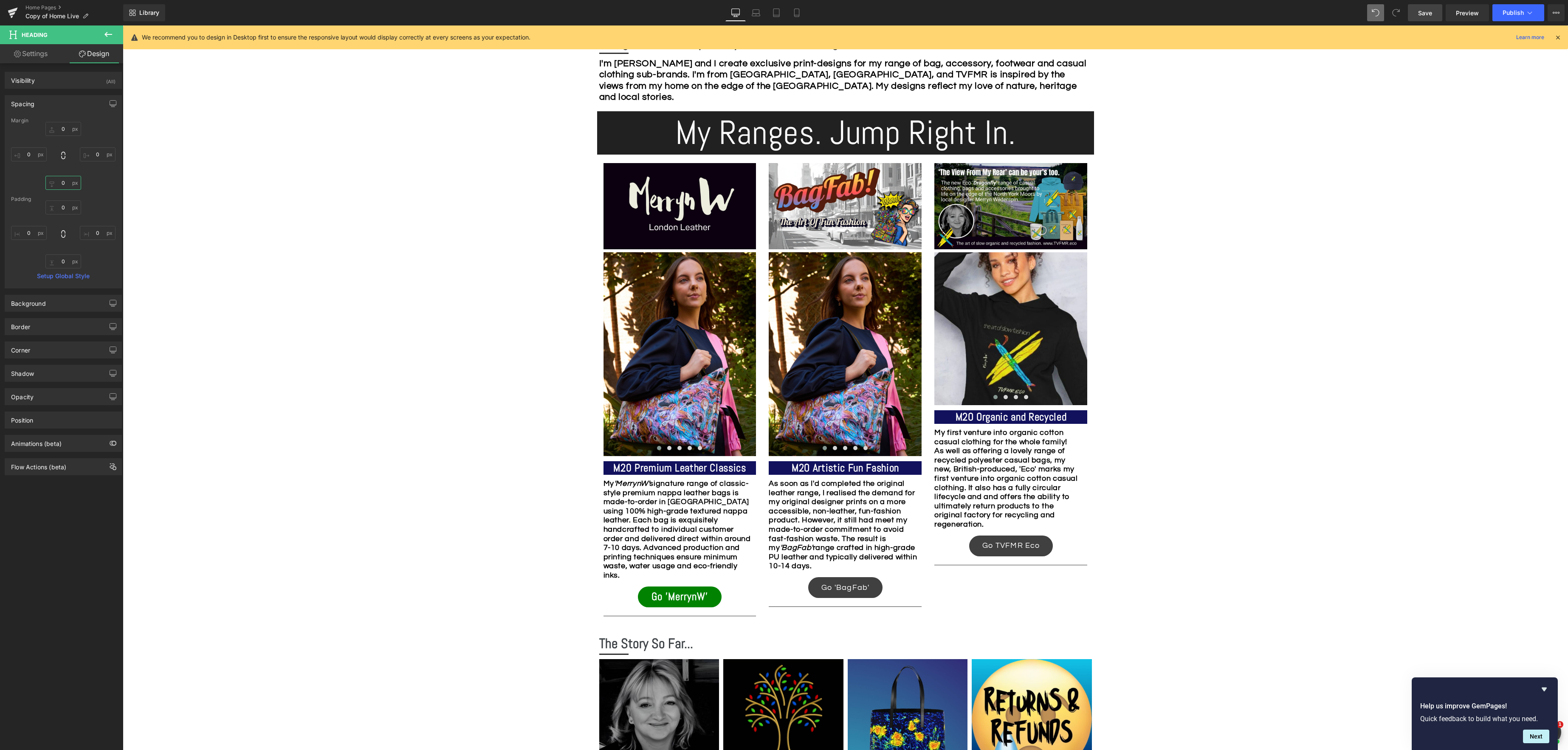
scroll to position [507, 0]
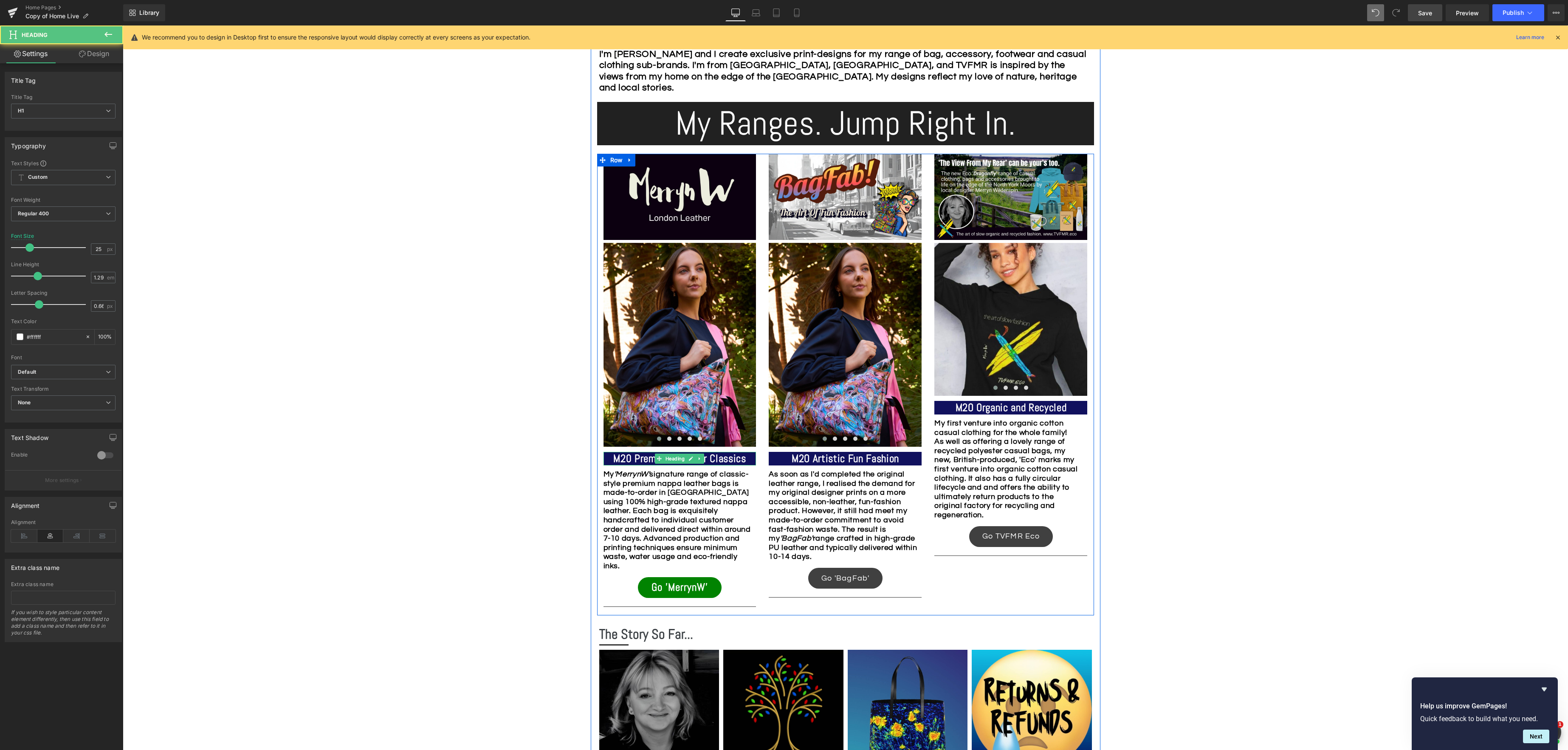
click at [750, 460] on h1 "M20 Premium Leather Classics" at bounding box center [680, 459] width 153 height 14
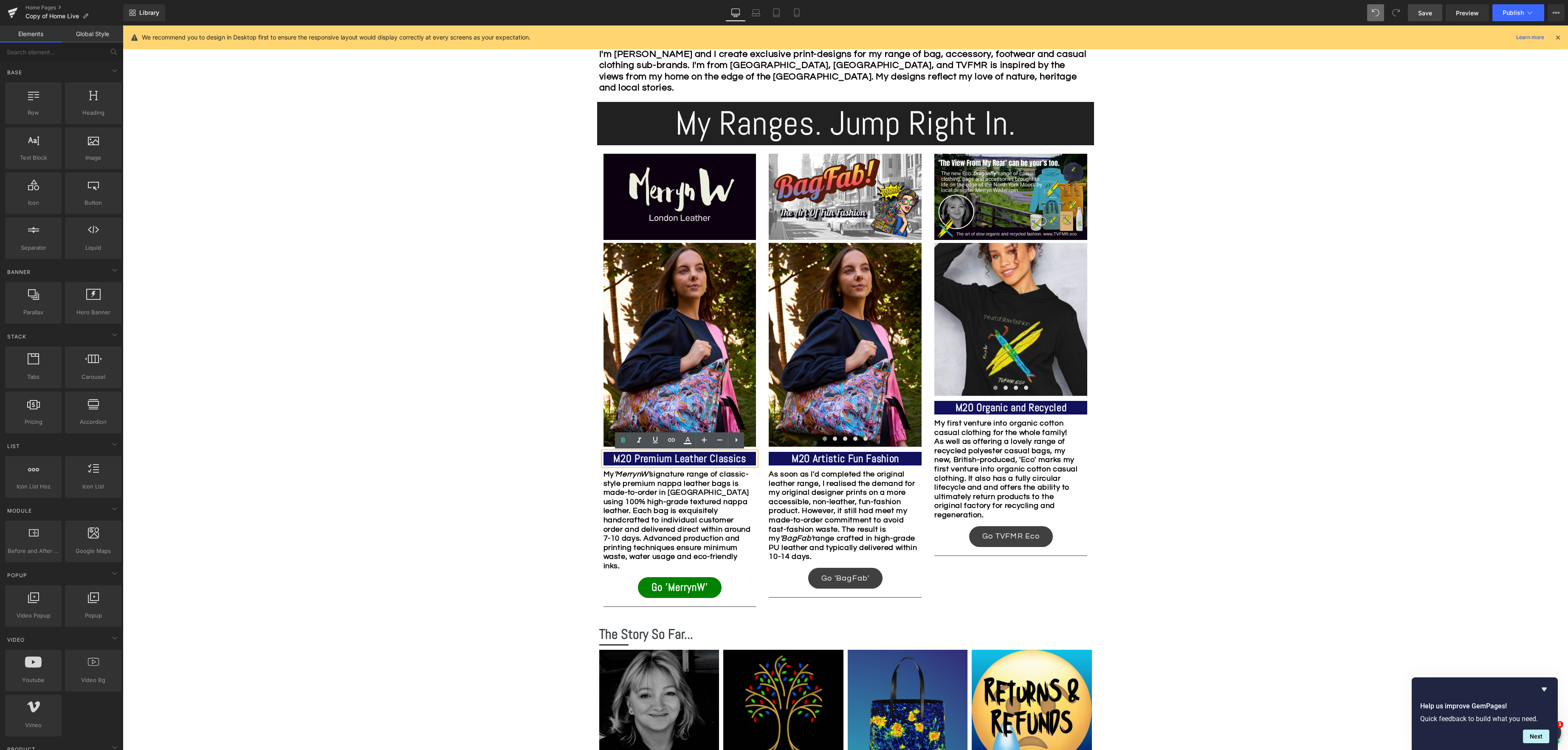
click at [576, 468] on div "Image Row *Please use the chat facility or email me at [EMAIL_ADDRESS][DOMAIN_N…" at bounding box center [845, 710] width 1445 height 1998
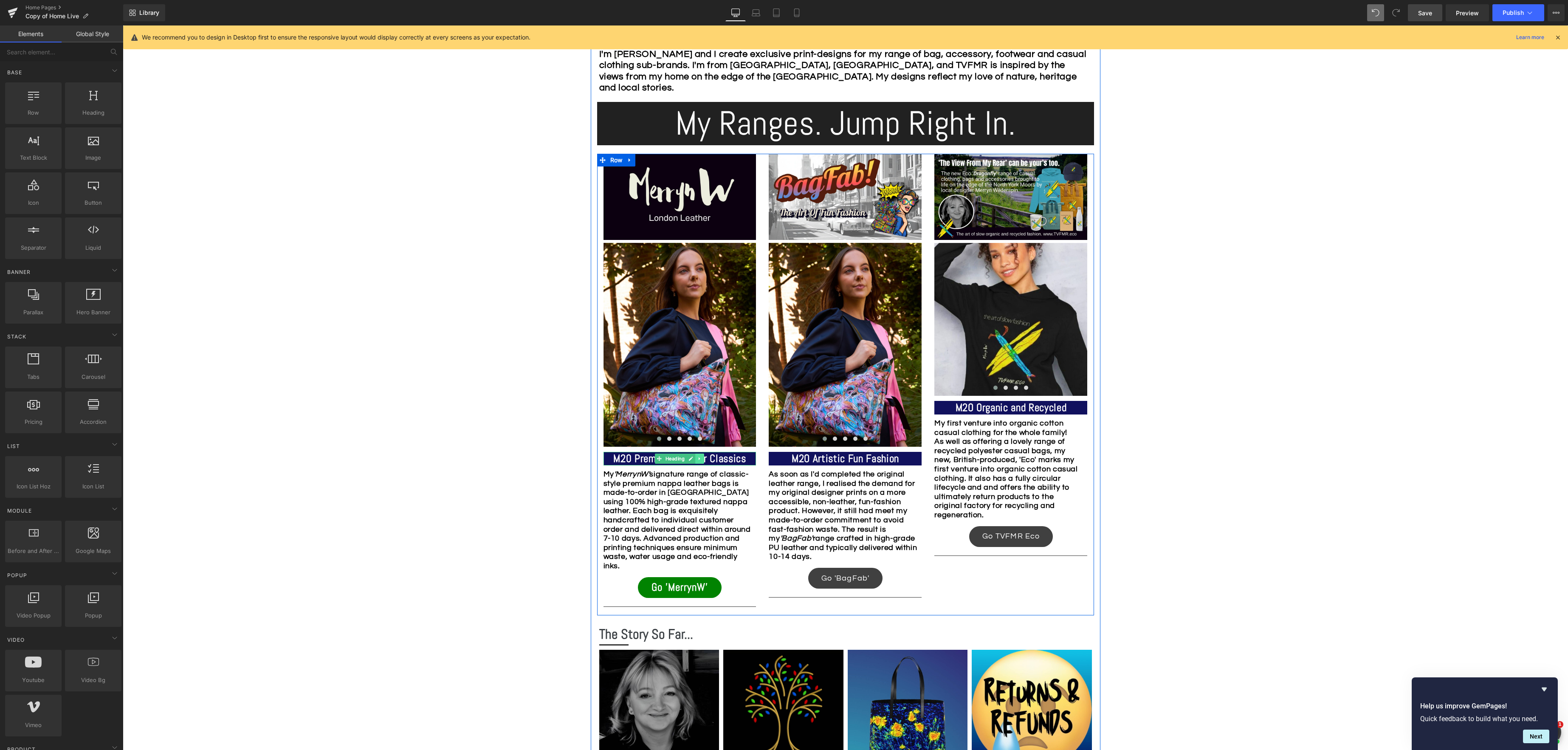
click at [702, 463] on link at bounding box center [699, 458] width 9 height 10
click at [672, 460] on div "M20 Premium Leather Classics Heading" at bounding box center [680, 459] width 153 height 14
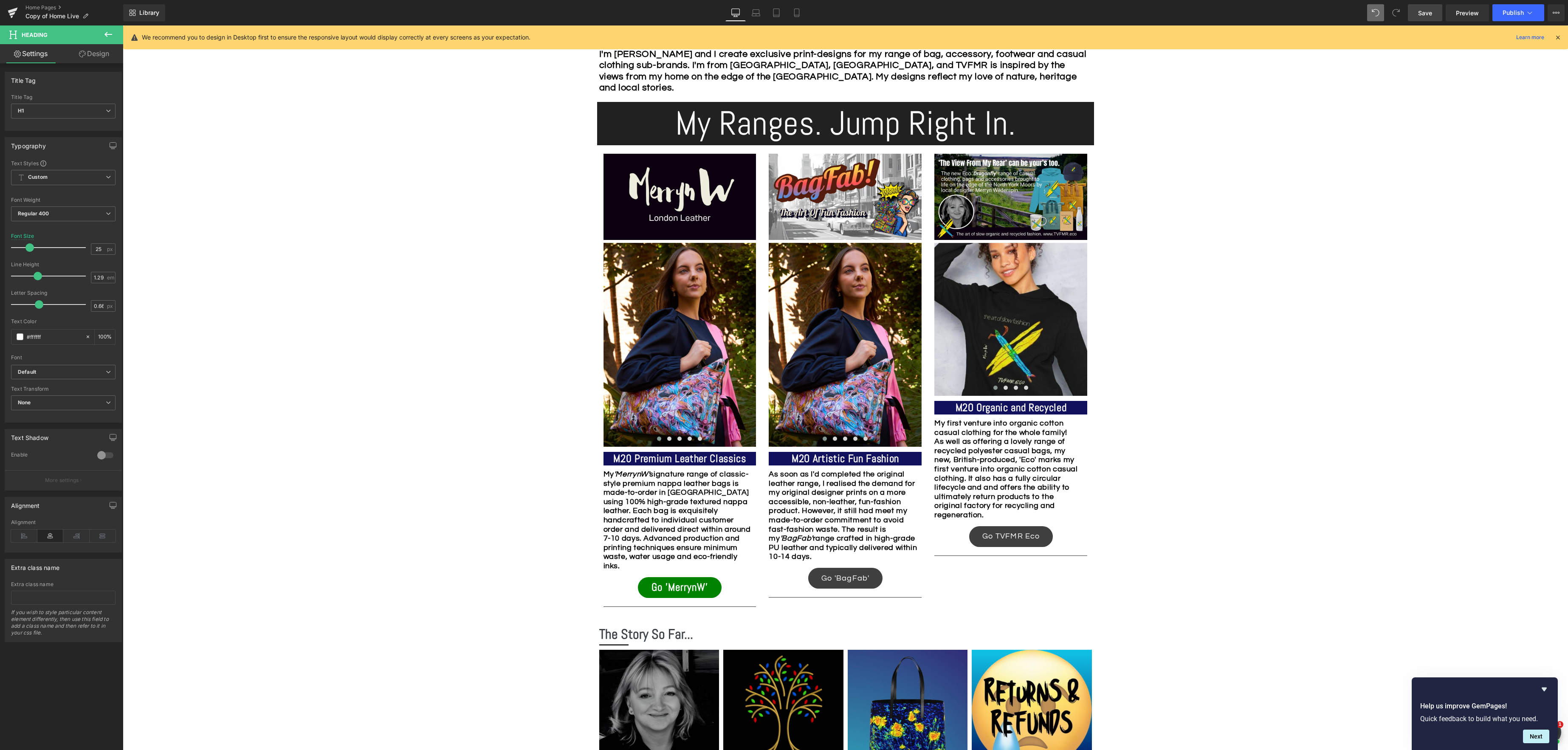
click at [101, 52] on link "Design" at bounding box center [94, 54] width 62 height 19
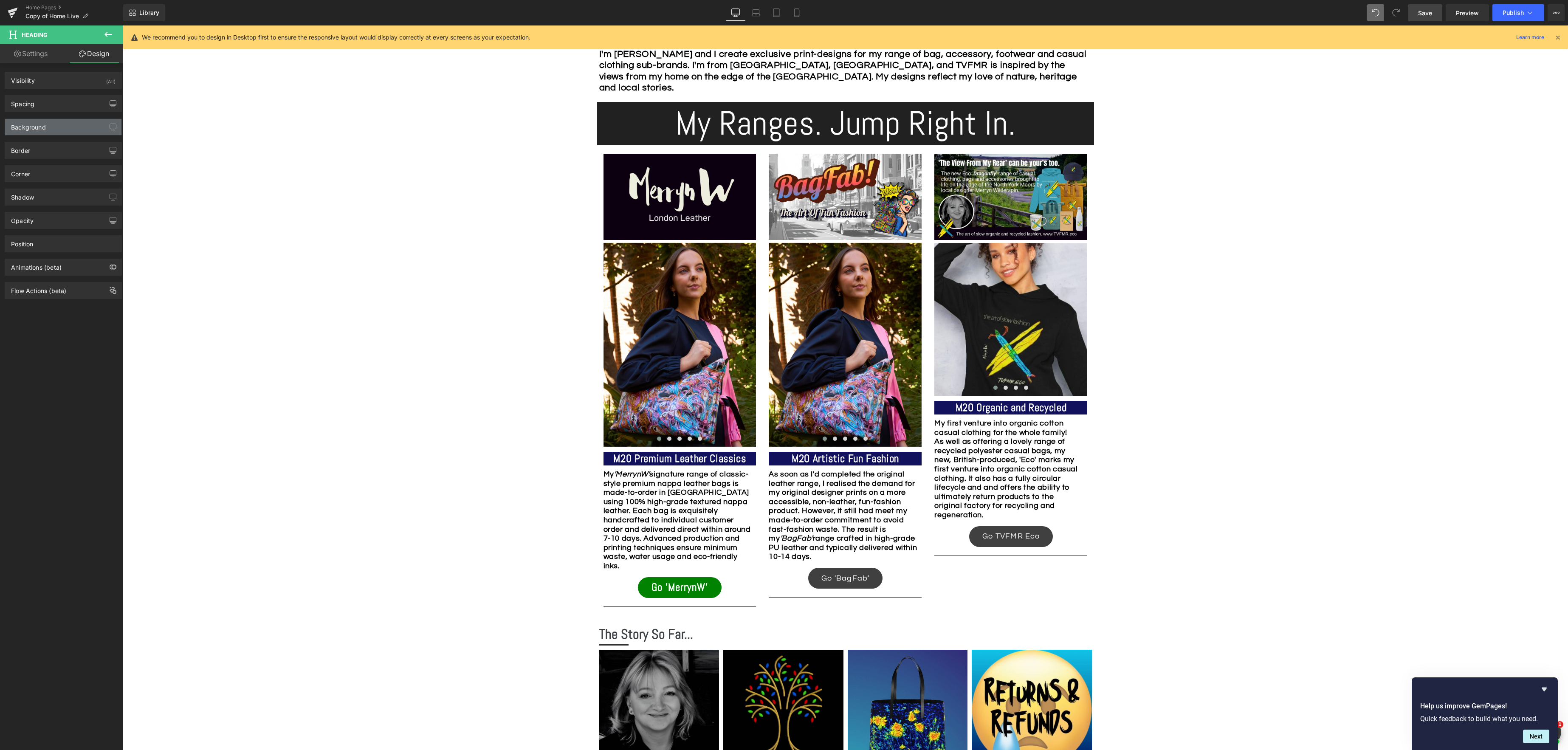
click at [31, 123] on div "Background" at bounding box center [28, 125] width 35 height 12
click at [19, 181] on span at bounding box center [20, 182] width 7 height 7
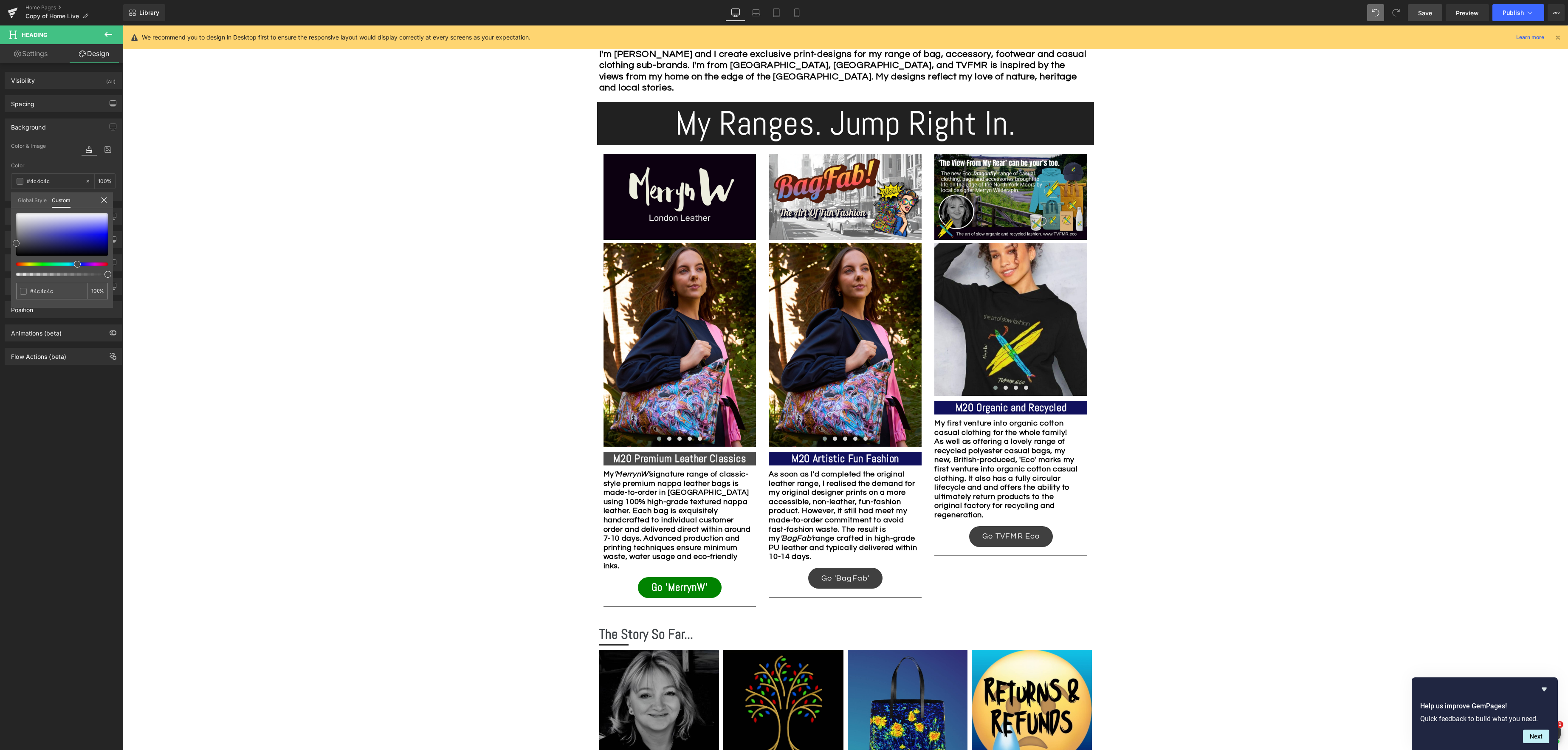
drag, startPoint x: 80, startPoint y: 249, endPoint x: -18, endPoint y: 246, distance: 98.0
click at [0, 246] on html "Heading You are previewing how the will restyle your page. You can not edit Ele…" at bounding box center [784, 375] width 1568 height 750
drag, startPoint x: 231, startPoint y: 372, endPoint x: 216, endPoint y: 369, distance: 15.3
click at [1423, 12] on span "Save" at bounding box center [1425, 12] width 14 height 9
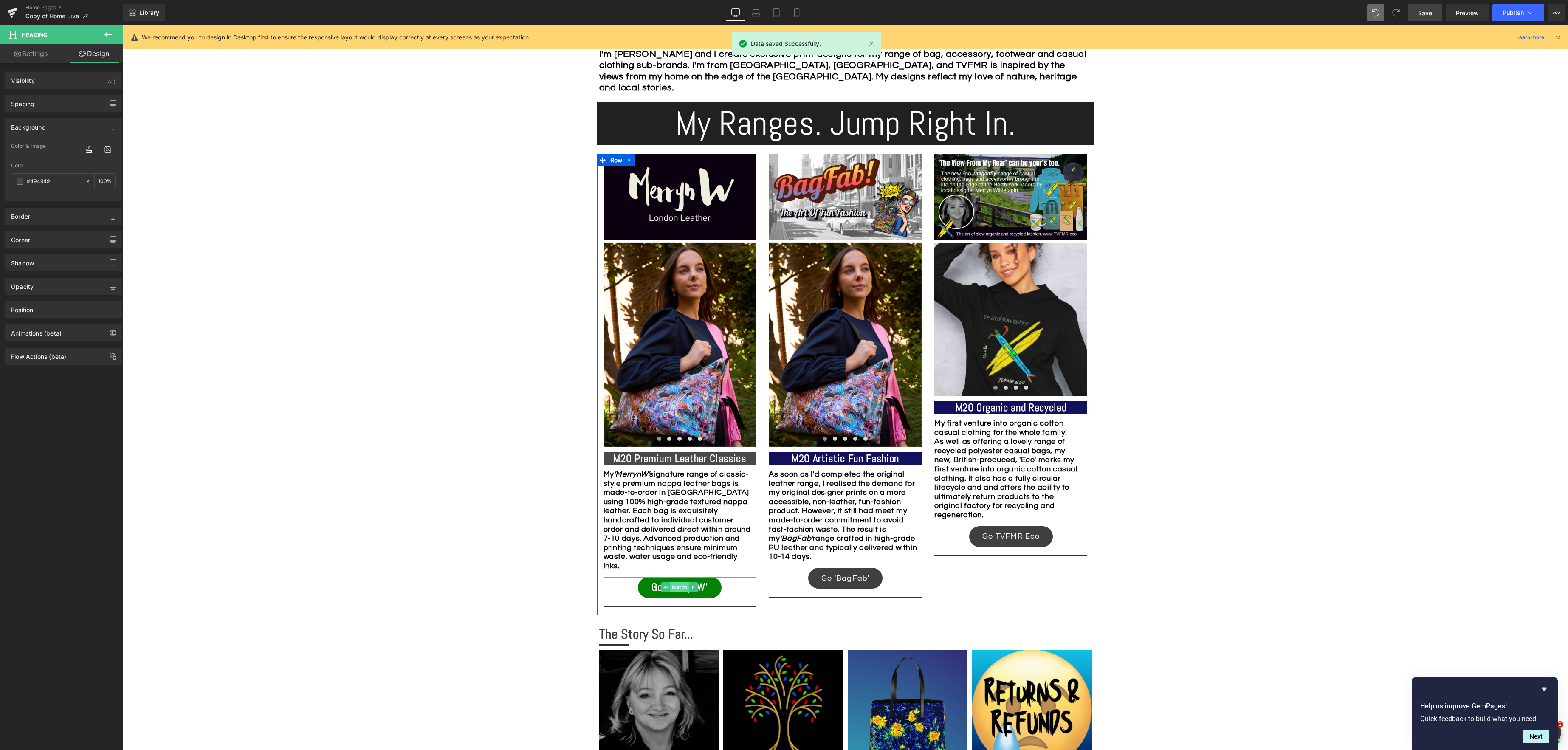
click at [677, 587] on span "Button" at bounding box center [679, 587] width 19 height 10
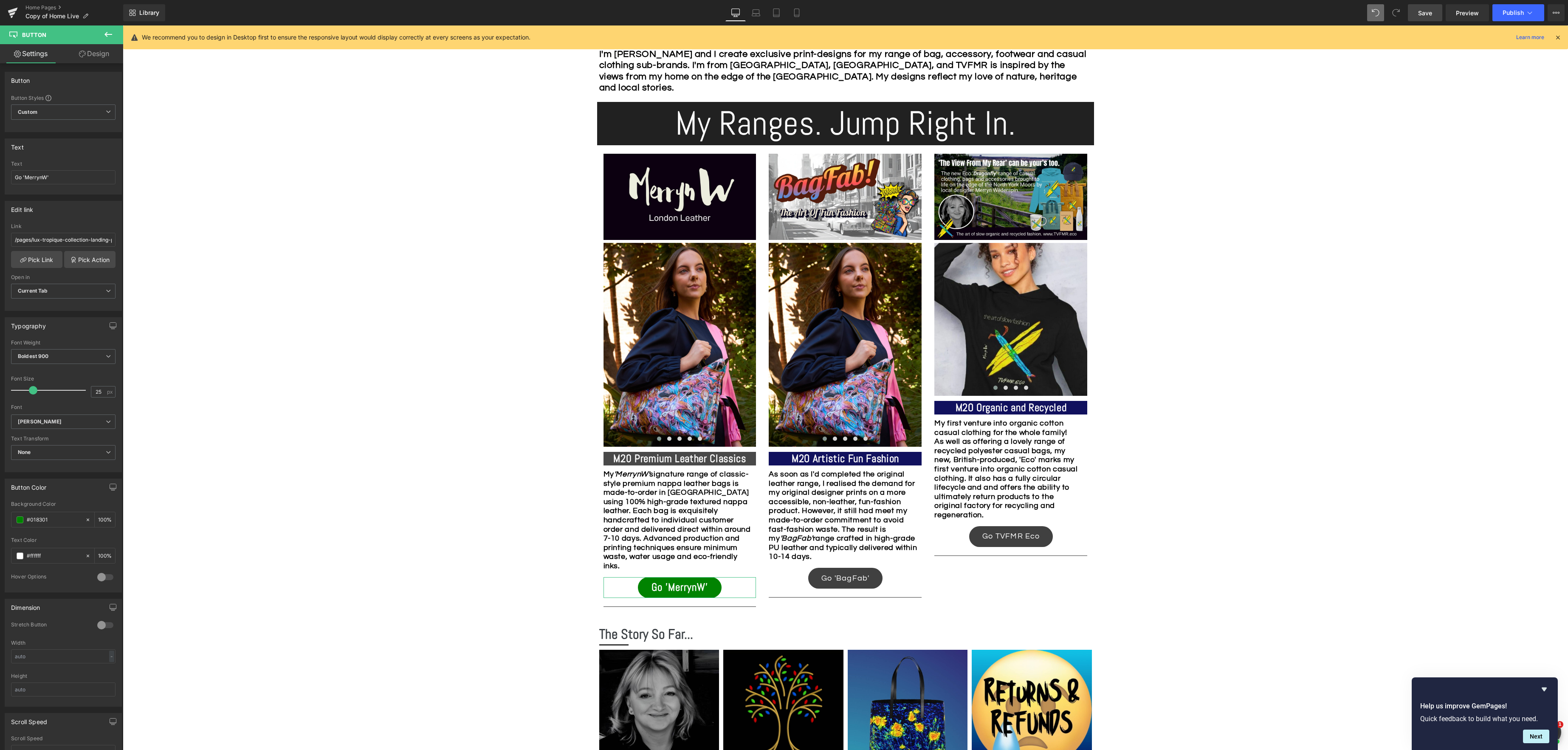
click at [101, 54] on link "Design" at bounding box center [94, 54] width 62 height 19
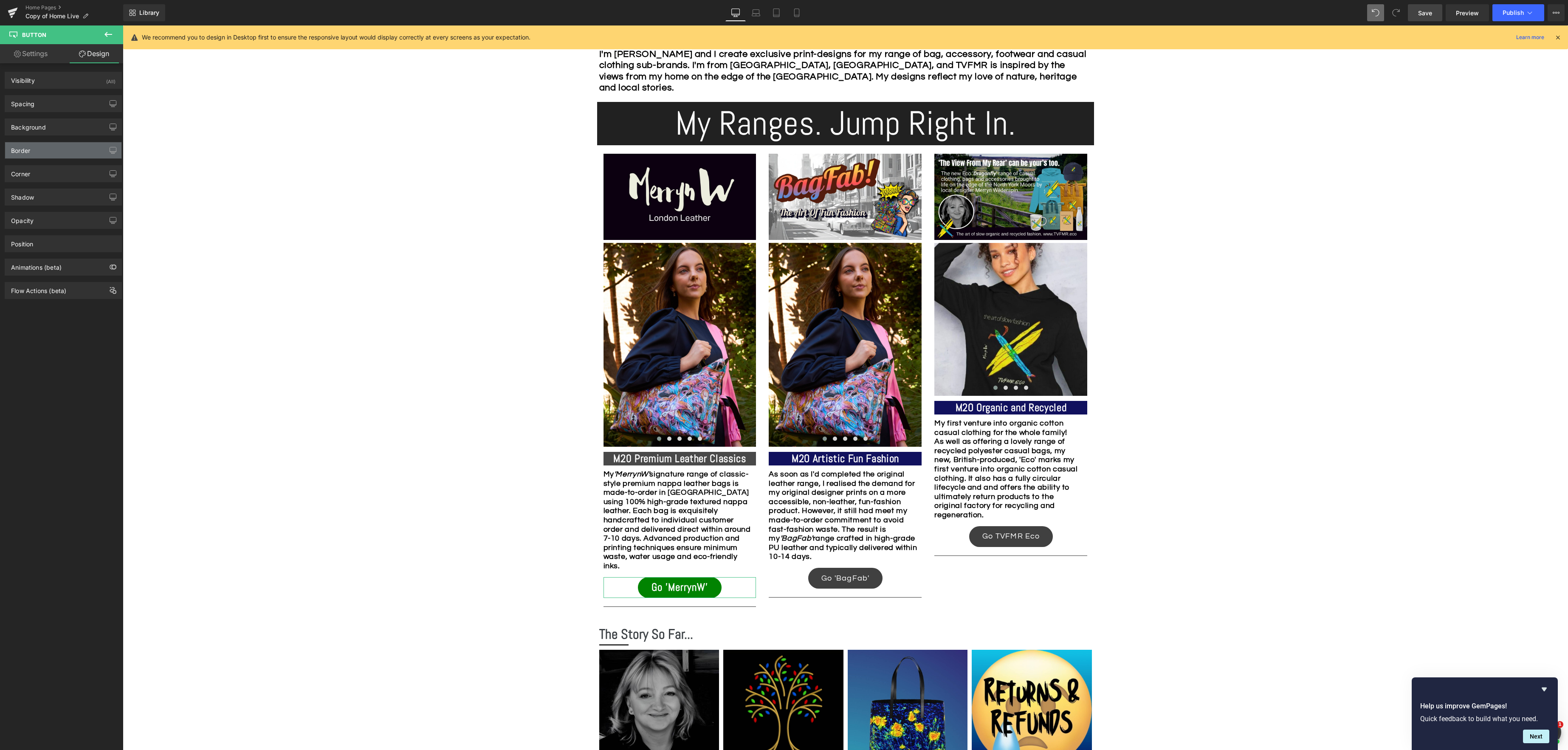
click at [41, 154] on div "Border" at bounding box center [63, 150] width 116 height 16
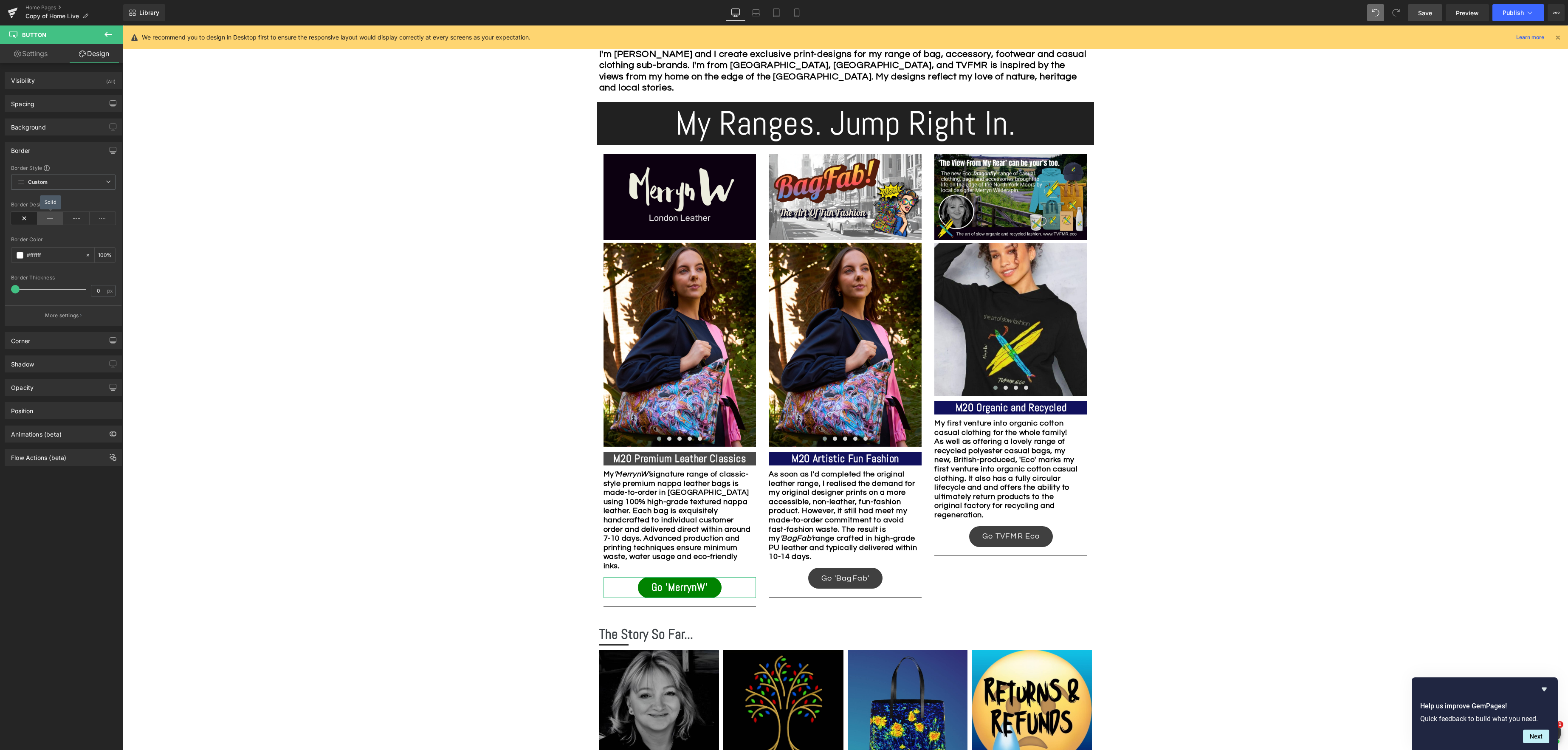
click at [48, 219] on icon at bounding box center [51, 218] width 26 height 12
drag, startPoint x: 19, startPoint y: 289, endPoint x: 24, endPoint y: 265, distance: 24.5
click at [22, 290] on span at bounding box center [19, 289] width 8 height 8
click at [19, 253] on span at bounding box center [20, 255] width 7 height 7
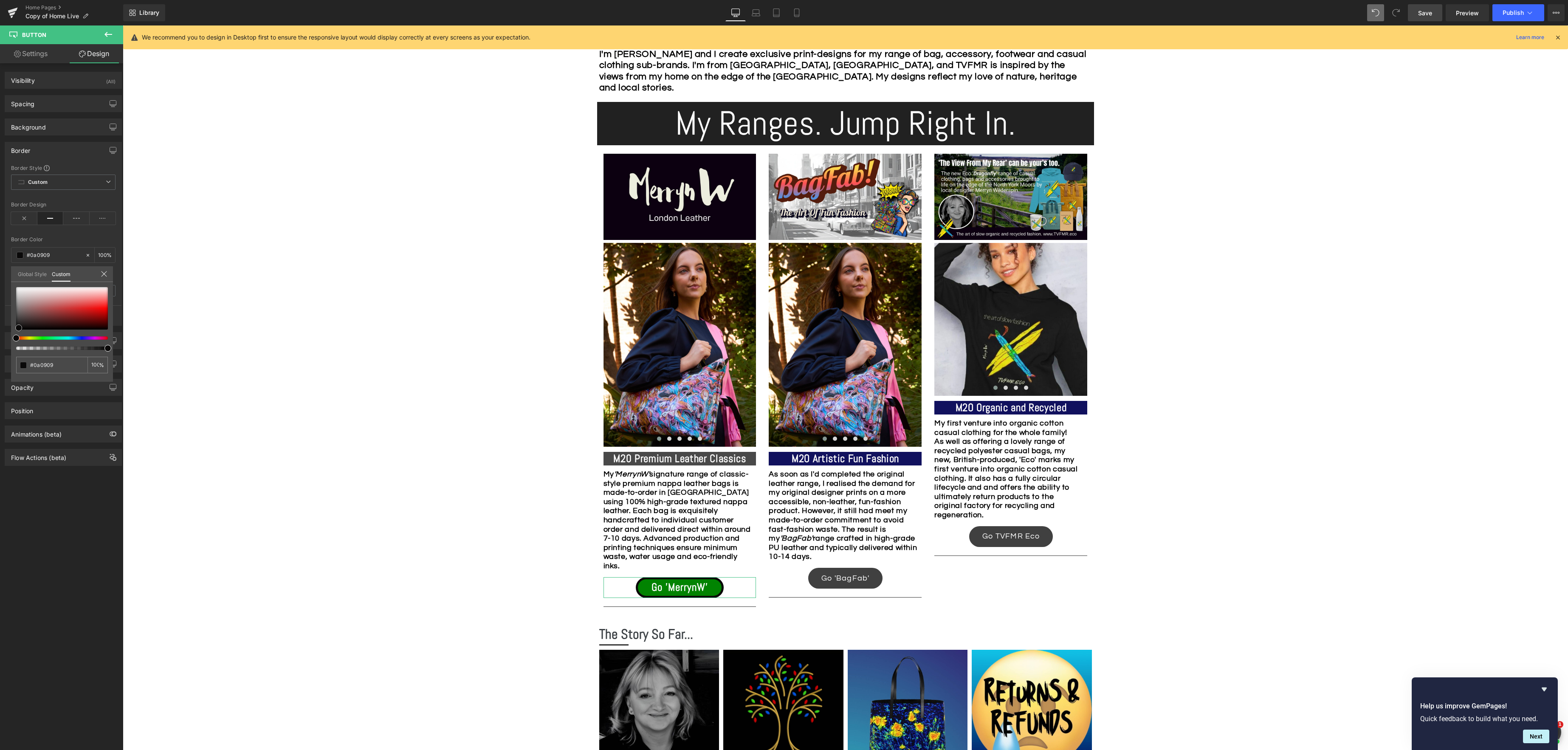
drag, startPoint x: 17, startPoint y: 288, endPoint x: 20, endPoint y: 326, distance: 38.1
click at [19, 329] on span at bounding box center [19, 328] width 7 height 7
click at [104, 275] on icon at bounding box center [104, 274] width 7 height 7
drag, startPoint x: 101, startPoint y: 293, endPoint x: 105, endPoint y: 294, distance: 4.1
click at [101, 293] on input "0" at bounding box center [98, 290] width 15 height 10
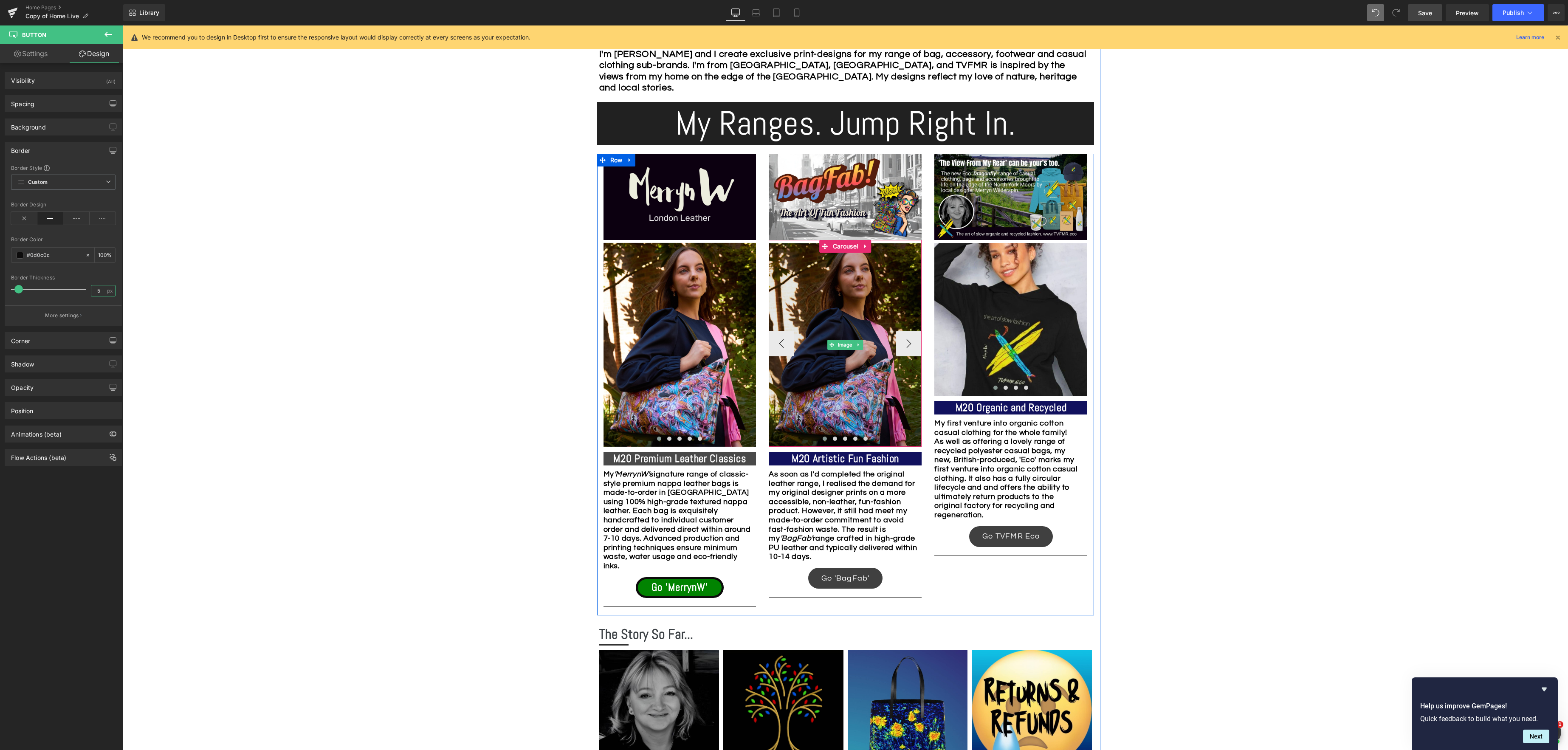
type input "2"
type input "1"
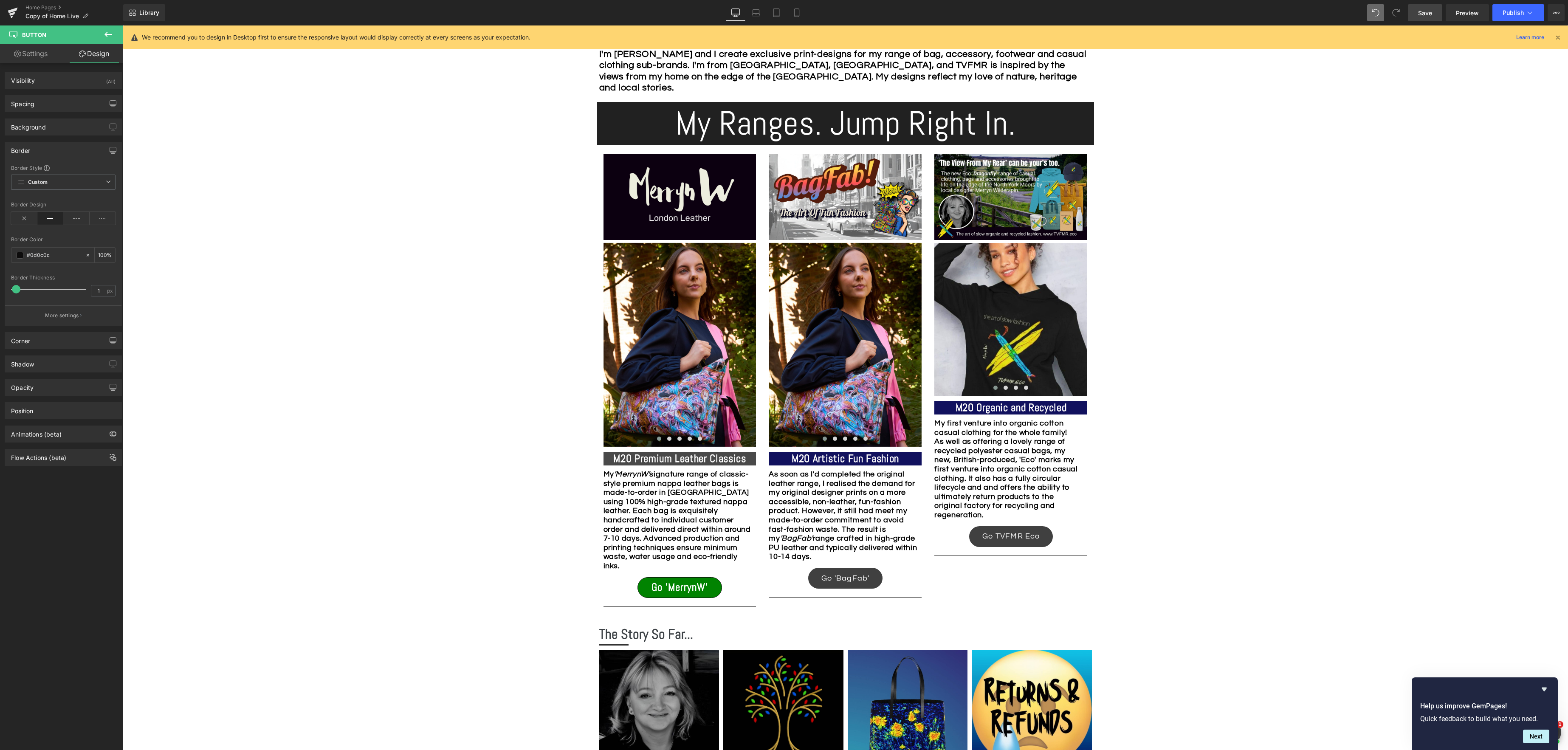
click at [498, 439] on div "Image Row *Please use the chat facility or email me at [EMAIL_ADDRESS][DOMAIN_N…" at bounding box center [845, 710] width 1445 height 1998
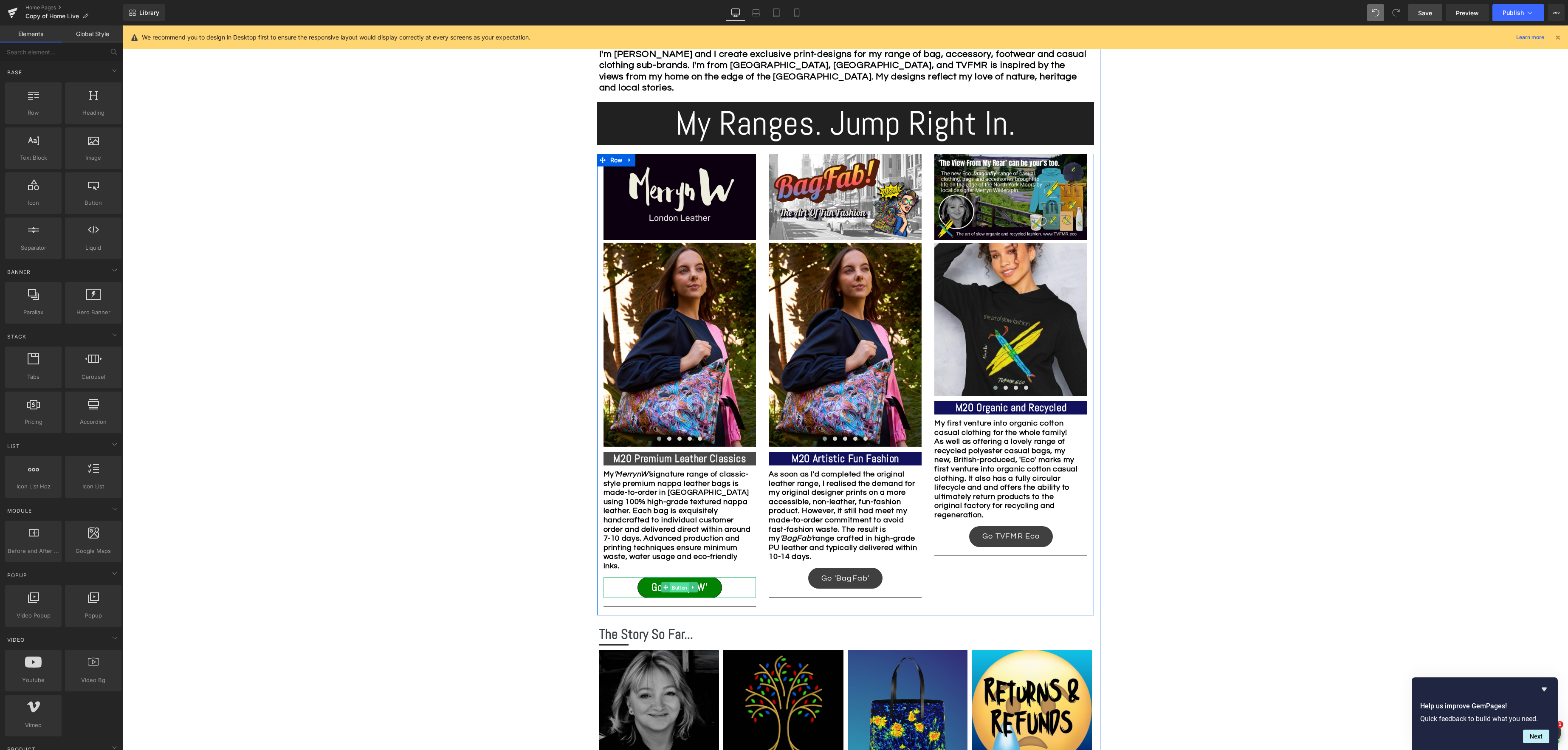
click at [674, 587] on span "Button" at bounding box center [679, 587] width 19 height 10
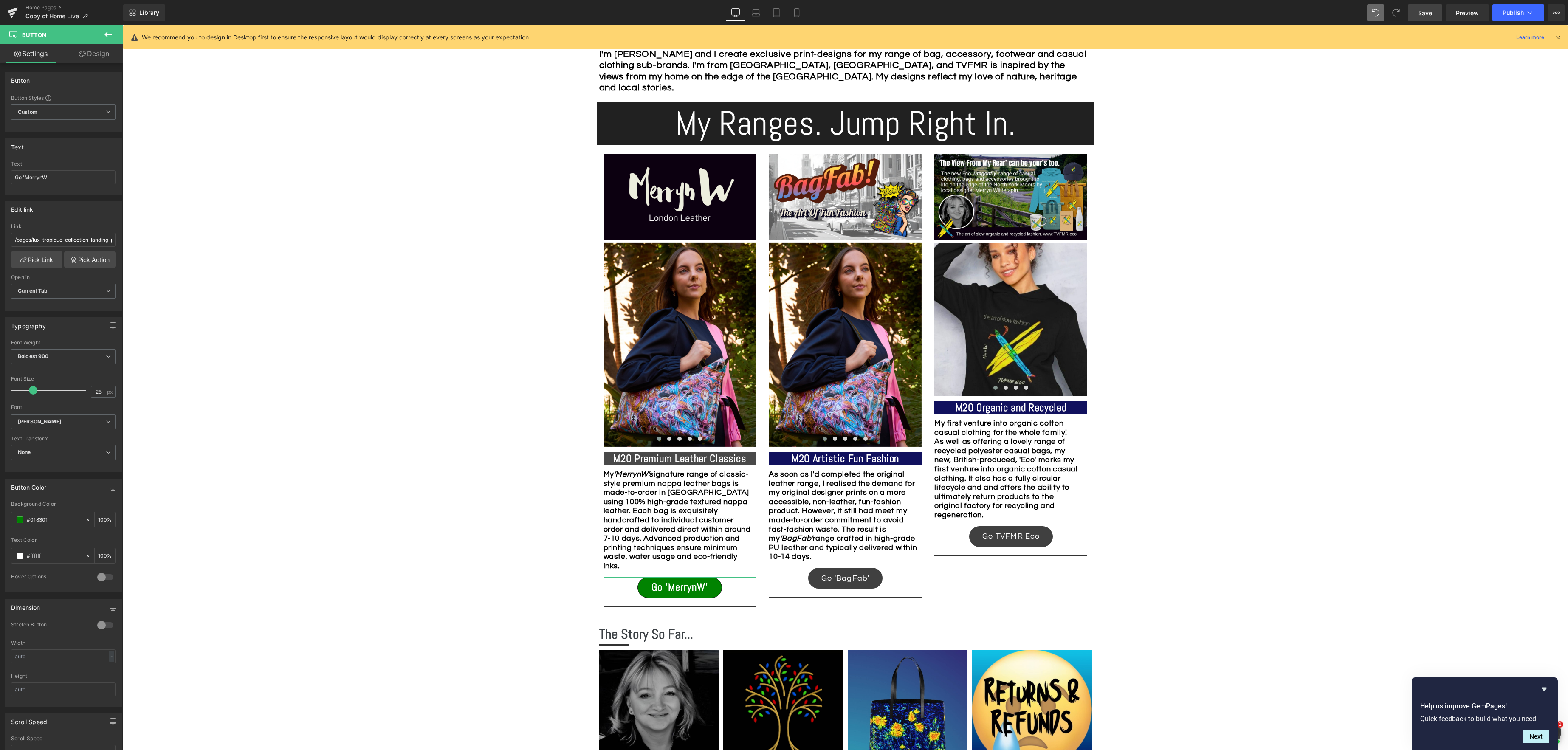
drag, startPoint x: 103, startPoint y: 55, endPoint x: 92, endPoint y: 64, distance: 14.2
click at [103, 55] on link "Design" at bounding box center [94, 54] width 62 height 19
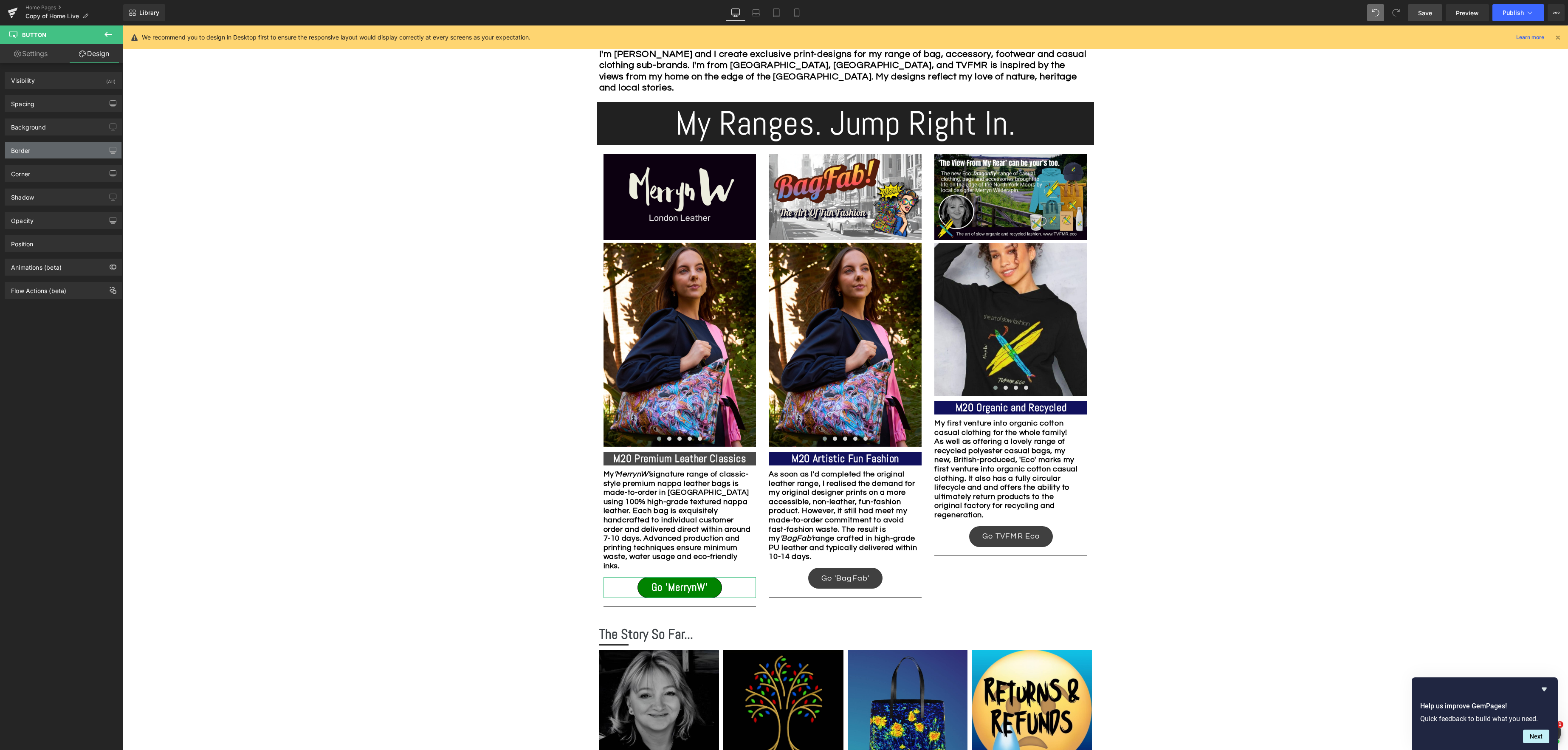
click at [32, 153] on div "Border" at bounding box center [63, 150] width 116 height 16
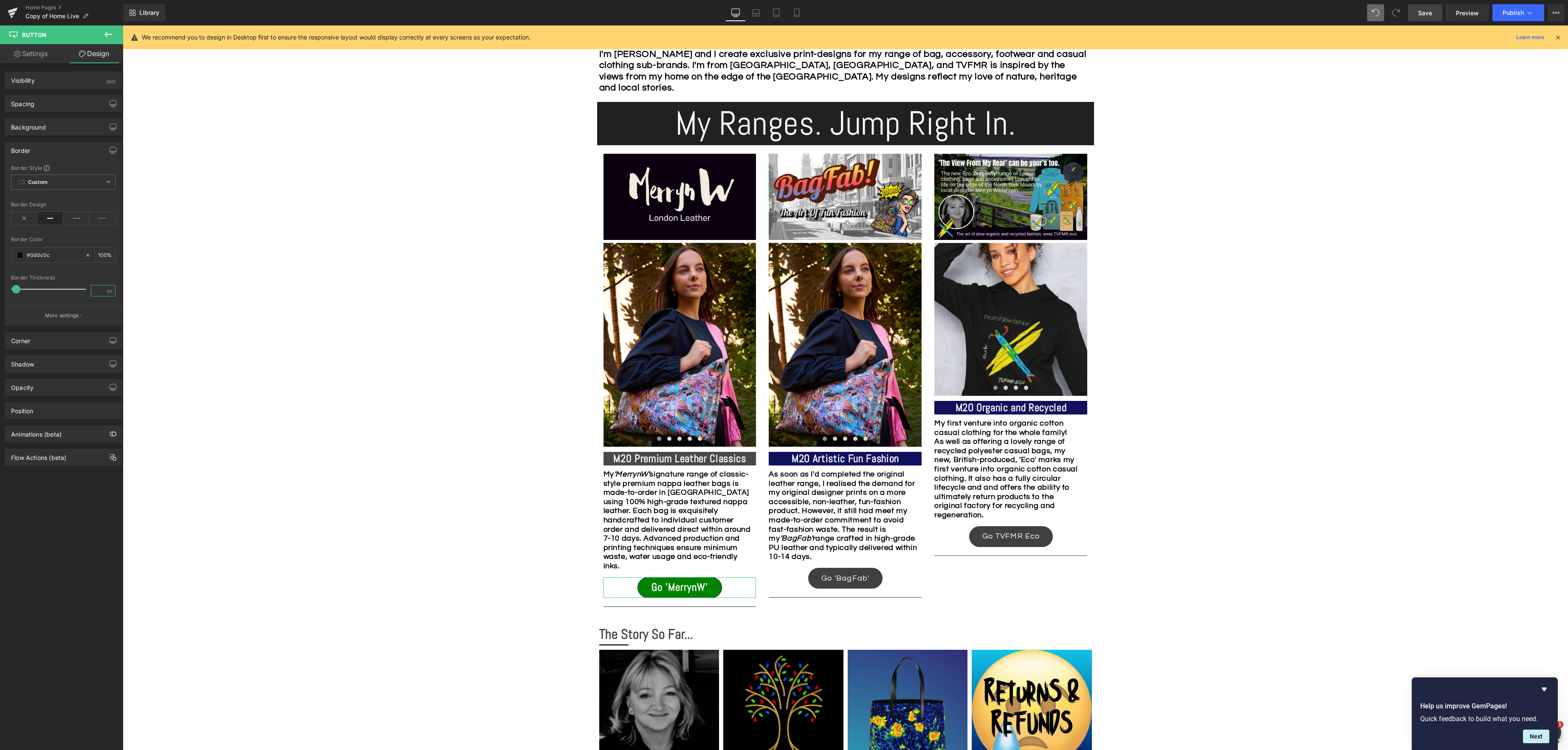
drag, startPoint x: 98, startPoint y: 290, endPoint x: 107, endPoint y: 290, distance: 9.0
click at [98, 290] on input "number" at bounding box center [98, 290] width 15 height 10
type input "2"
click at [53, 313] on p "More settings" at bounding box center [62, 315] width 34 height 8
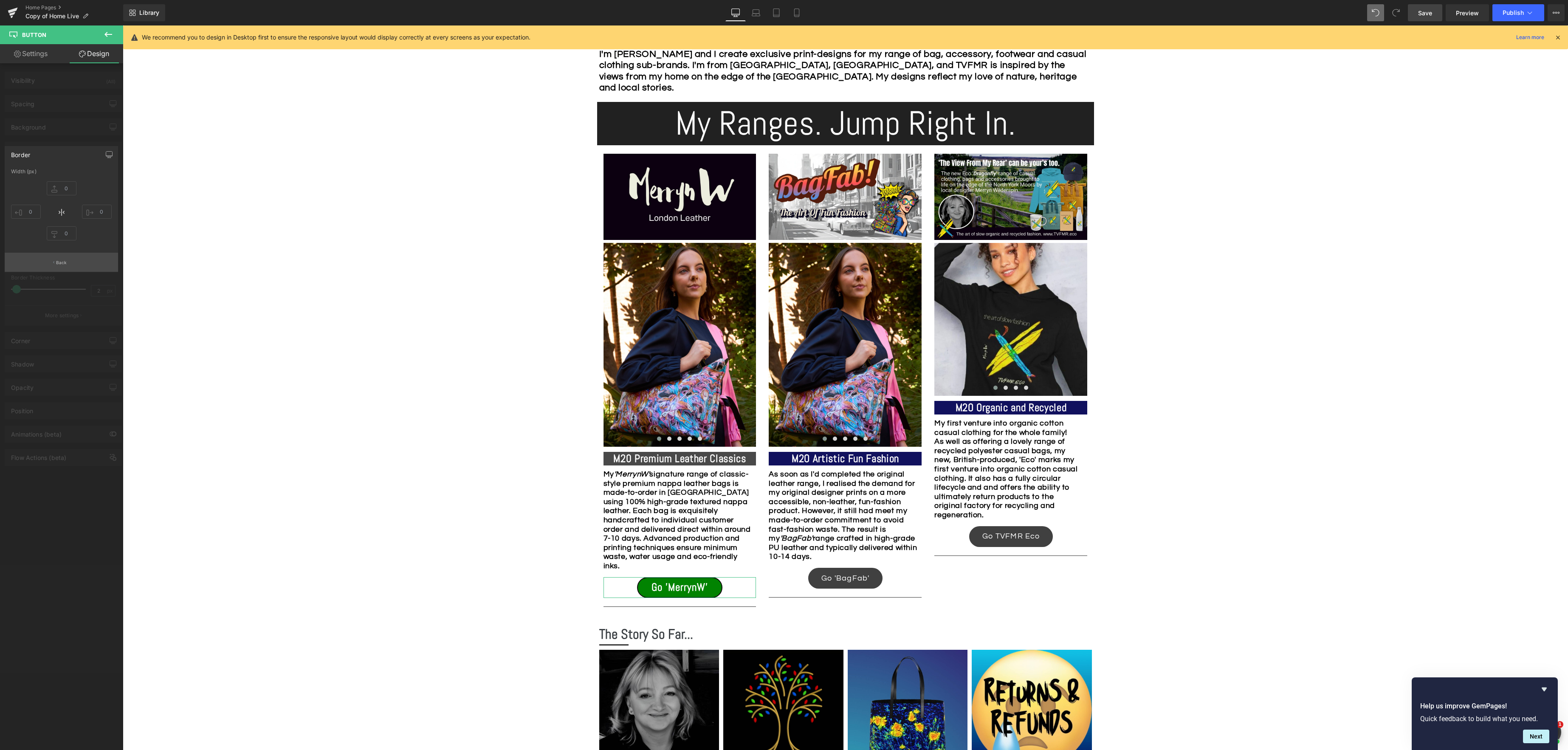
click at [61, 263] on p "Back" at bounding box center [62, 262] width 11 height 6
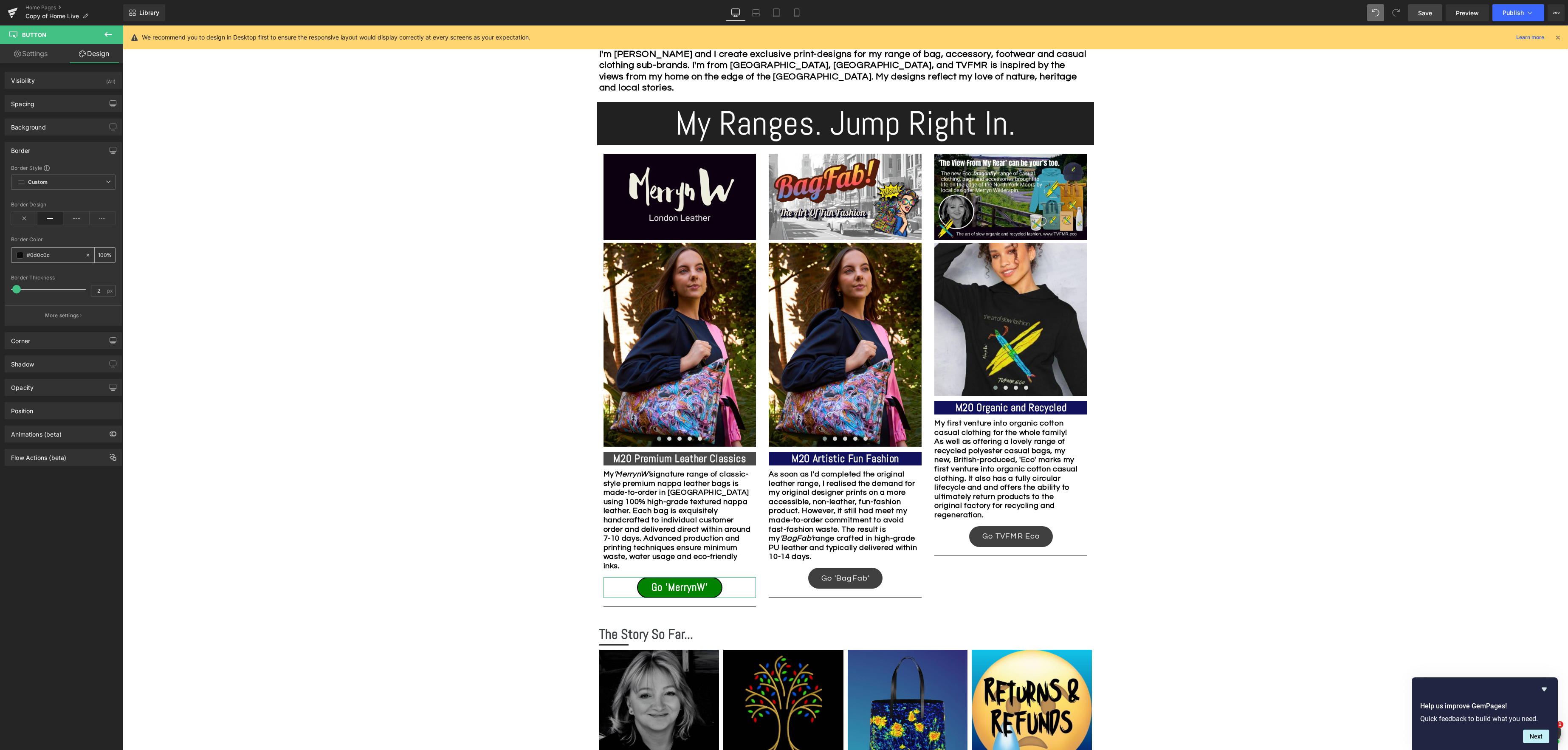
click at [20, 256] on span at bounding box center [20, 255] width 7 height 7
click at [30, 51] on link "Settings" at bounding box center [31, 54] width 62 height 19
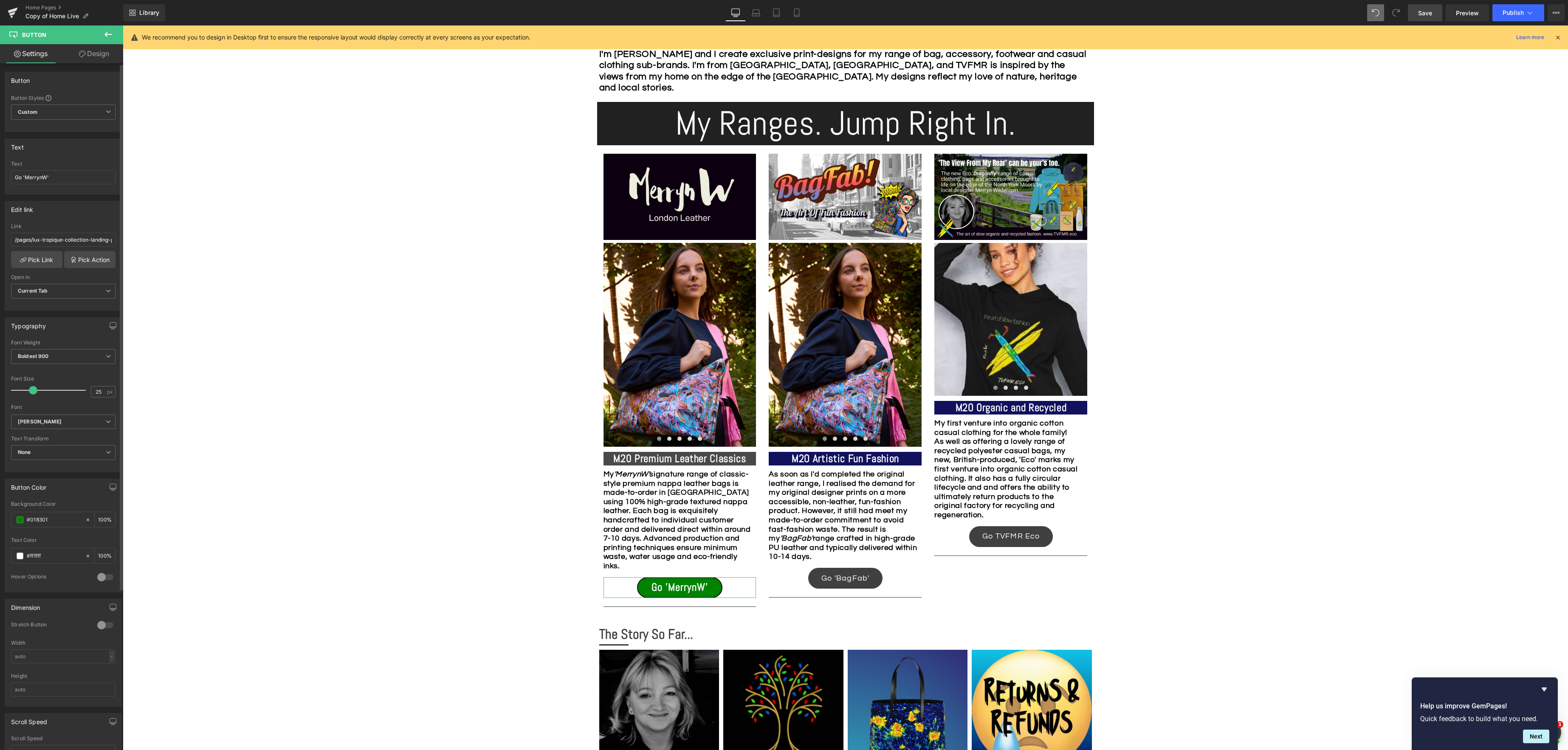
click at [107, 577] on div at bounding box center [105, 577] width 20 height 14
click at [22, 612] on span at bounding box center [20, 611] width 7 height 7
drag, startPoint x: 141, startPoint y: 710, endPoint x: 140, endPoint y: 685, distance: 25.0
click at [1429, 12] on span "Save" at bounding box center [1425, 12] width 14 height 9
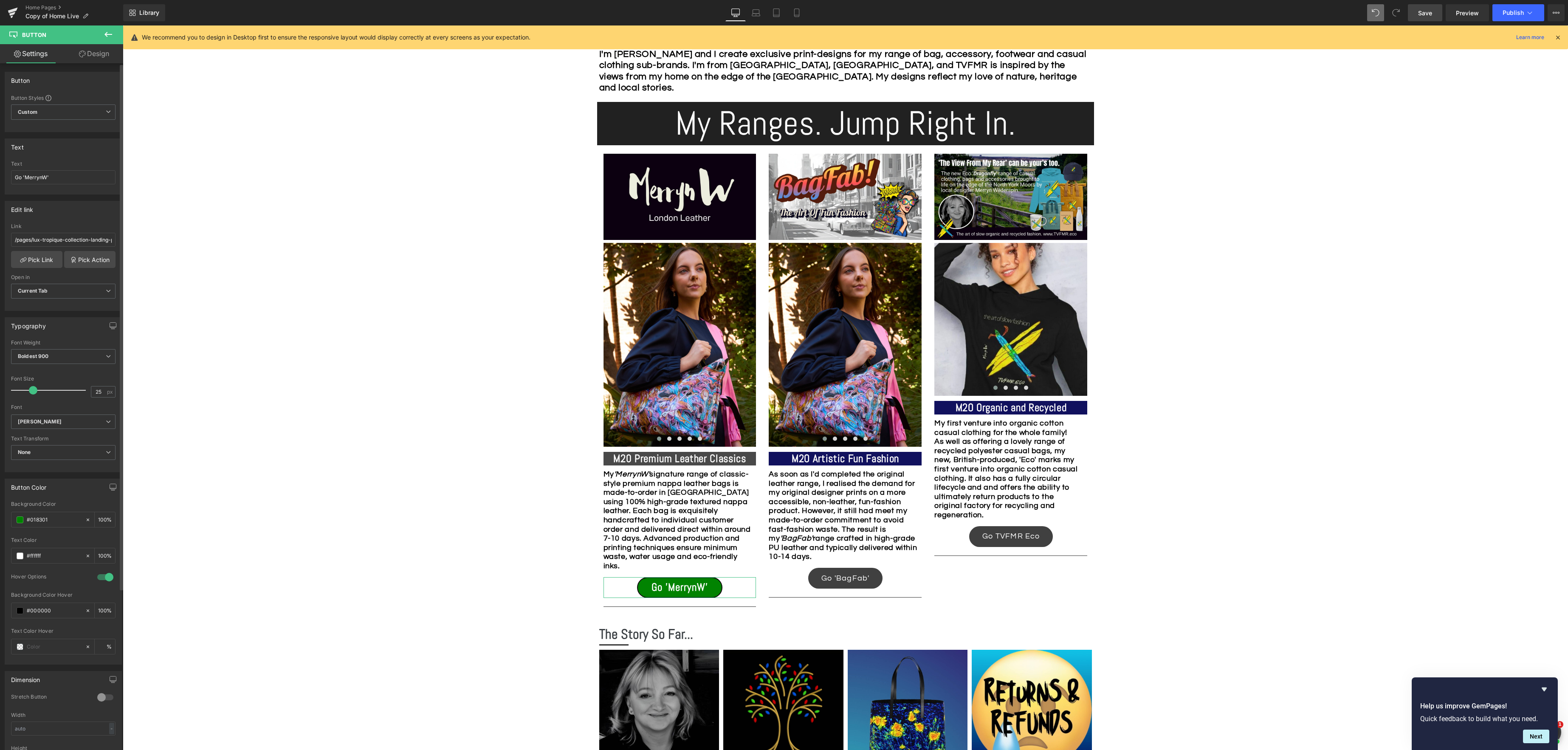
drag, startPoint x: 50, startPoint y: 520, endPoint x: 10, endPoint y: 521, distance: 40.0
click at [10, 521] on div "rgba(1, 131, 1, 1) Background Color #018301 100 % rgba(255, 255, 255, 1) Text C…" at bounding box center [63, 582] width 116 height 163
click at [20, 612] on span at bounding box center [20, 611] width 7 height 7
drag, startPoint x: 58, startPoint y: 721, endPoint x: 8, endPoint y: 716, distance: 50.2
click at [4, 665] on div "Button Color rgba(1, 131, 1, 1) Background Color #018301 100 % rgba(255, 255, 2…" at bounding box center [63, 568] width 127 height 193
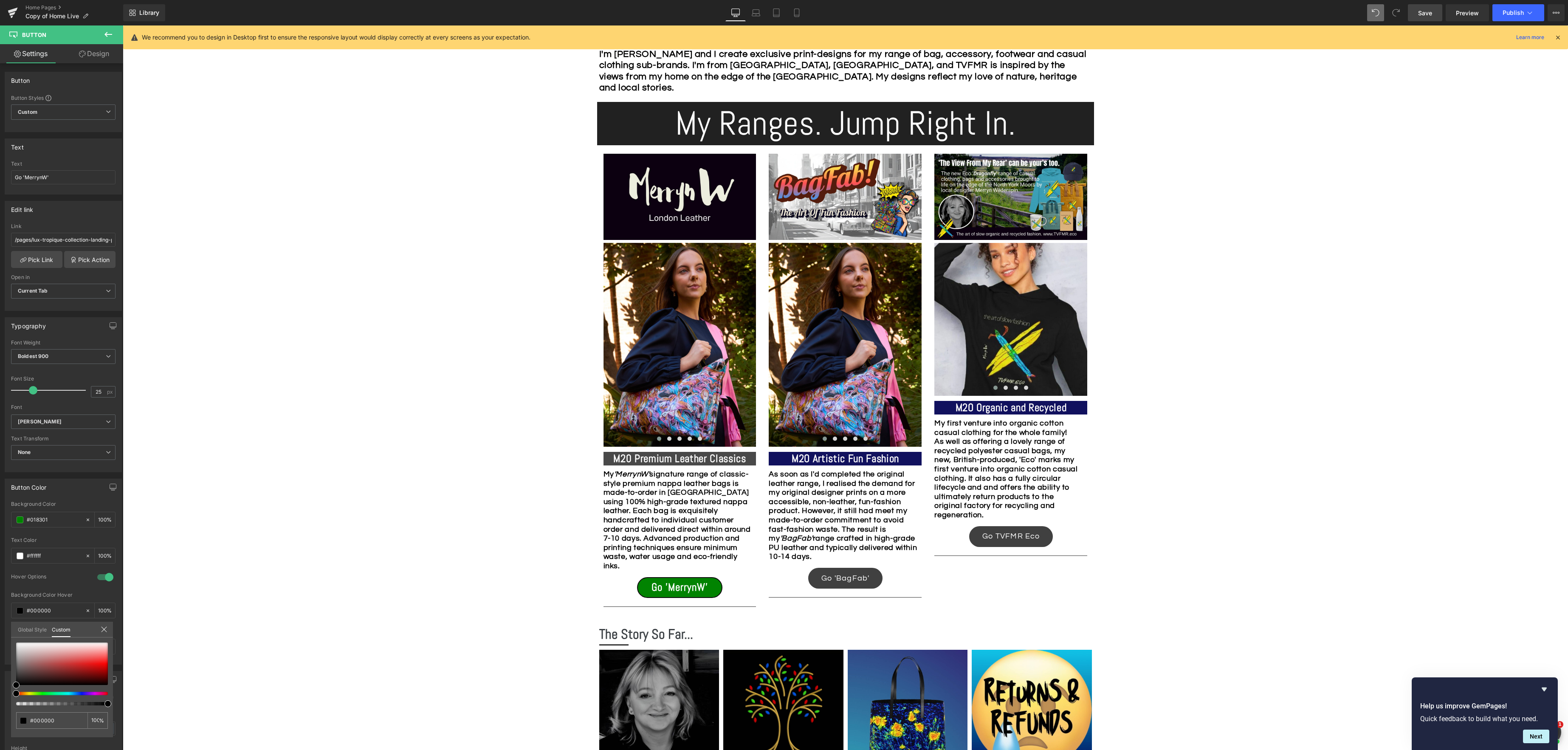
paste input "18301"
type input "#018301"
click at [24, 523] on div "#018301" at bounding box center [49, 519] width 73 height 15
click at [21, 521] on span at bounding box center [20, 520] width 7 height 7
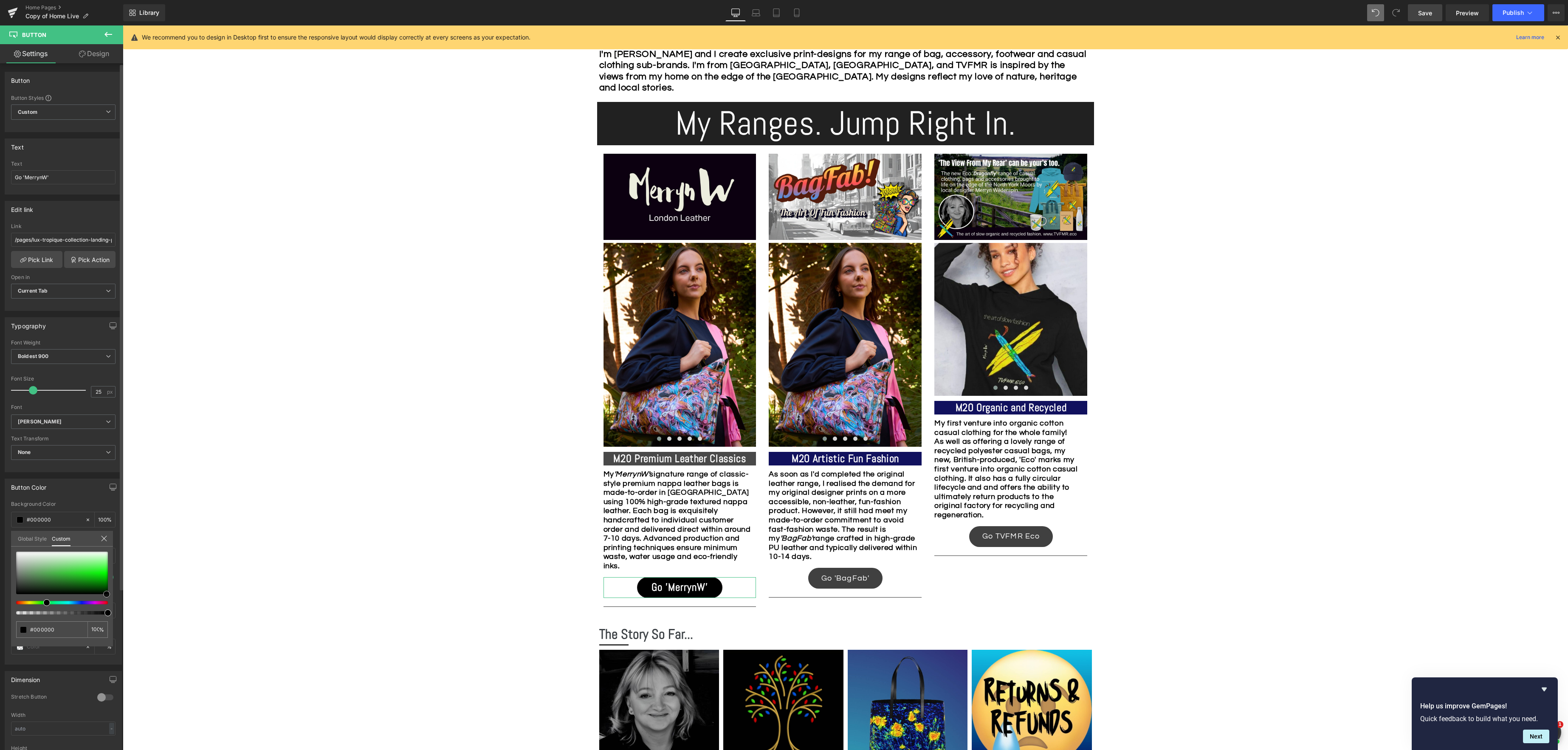
drag, startPoint x: 107, startPoint y: 581, endPoint x: 107, endPoint y: 595, distance: 14.0
click at [107, 595] on span at bounding box center [107, 594] width 7 height 7
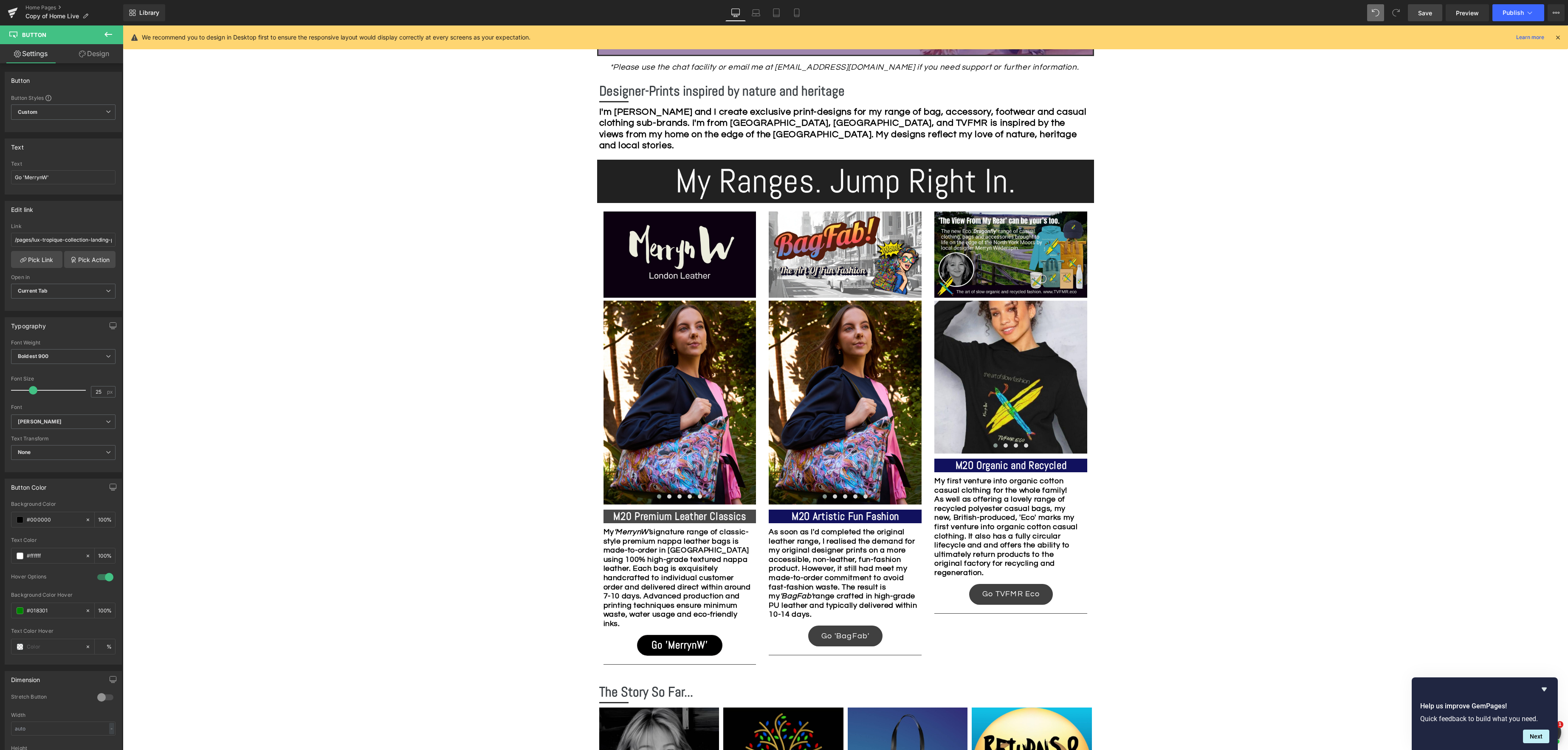
scroll to position [453, 0]
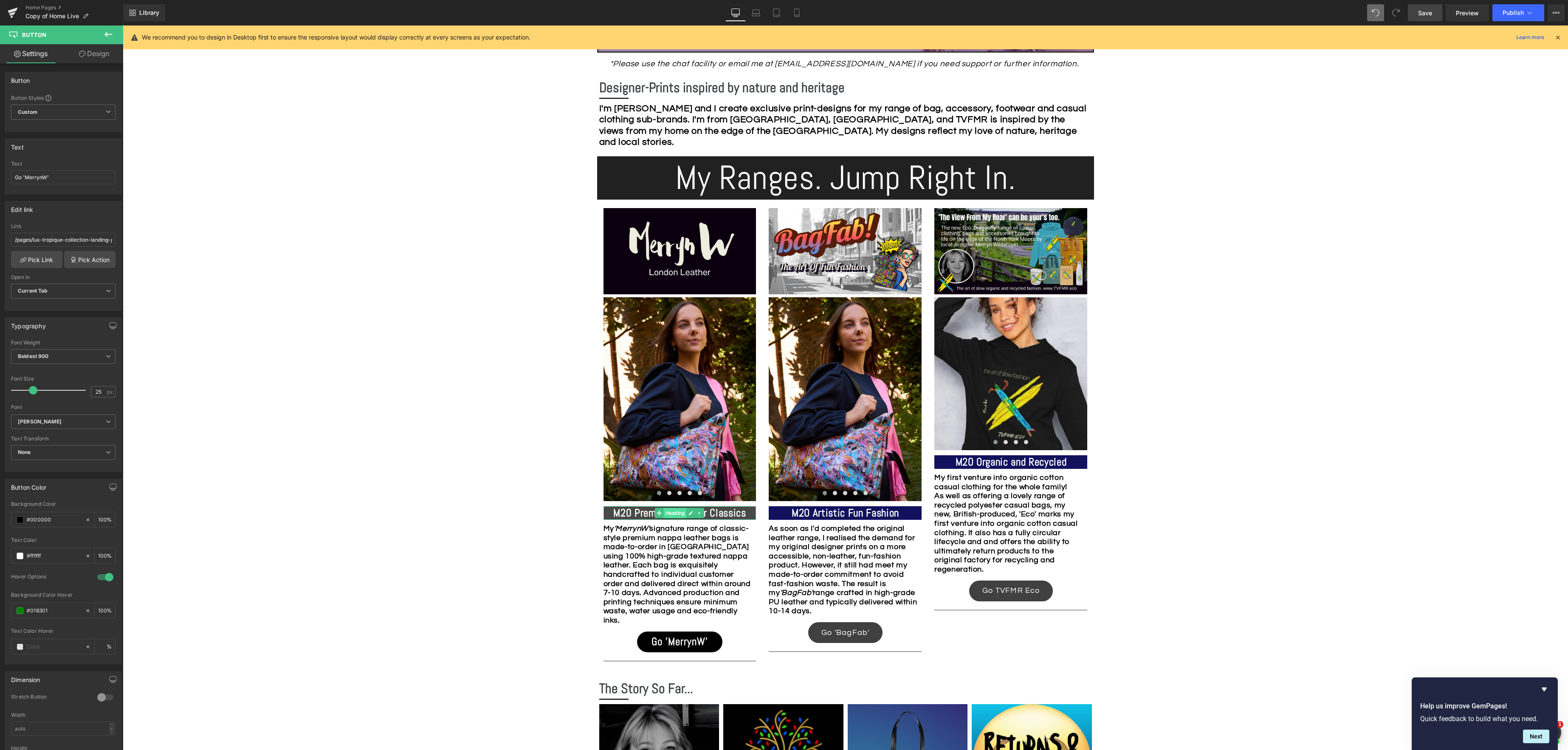
click at [670, 516] on span "Heading" at bounding box center [675, 513] width 23 height 10
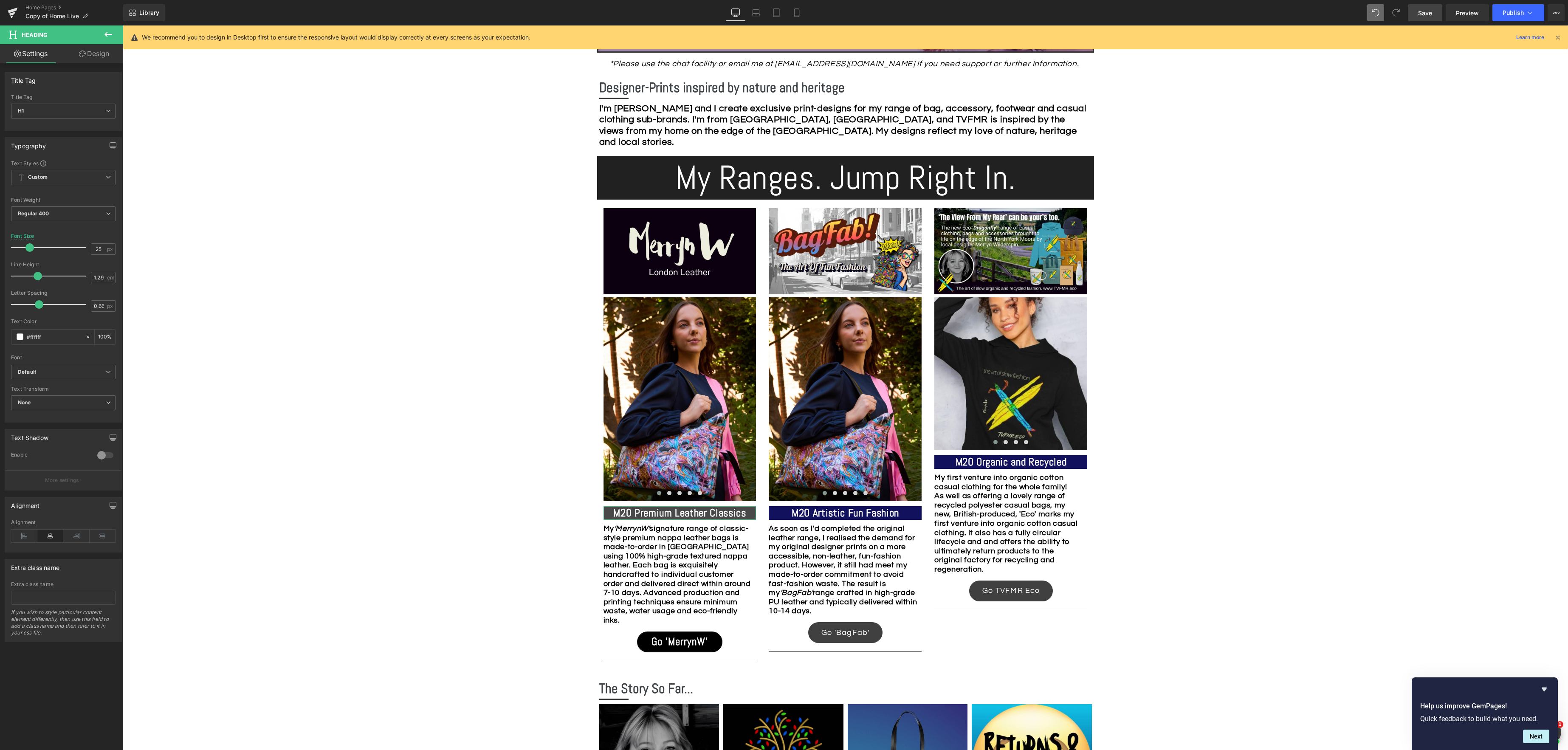
click at [100, 52] on link "Design" at bounding box center [94, 54] width 62 height 19
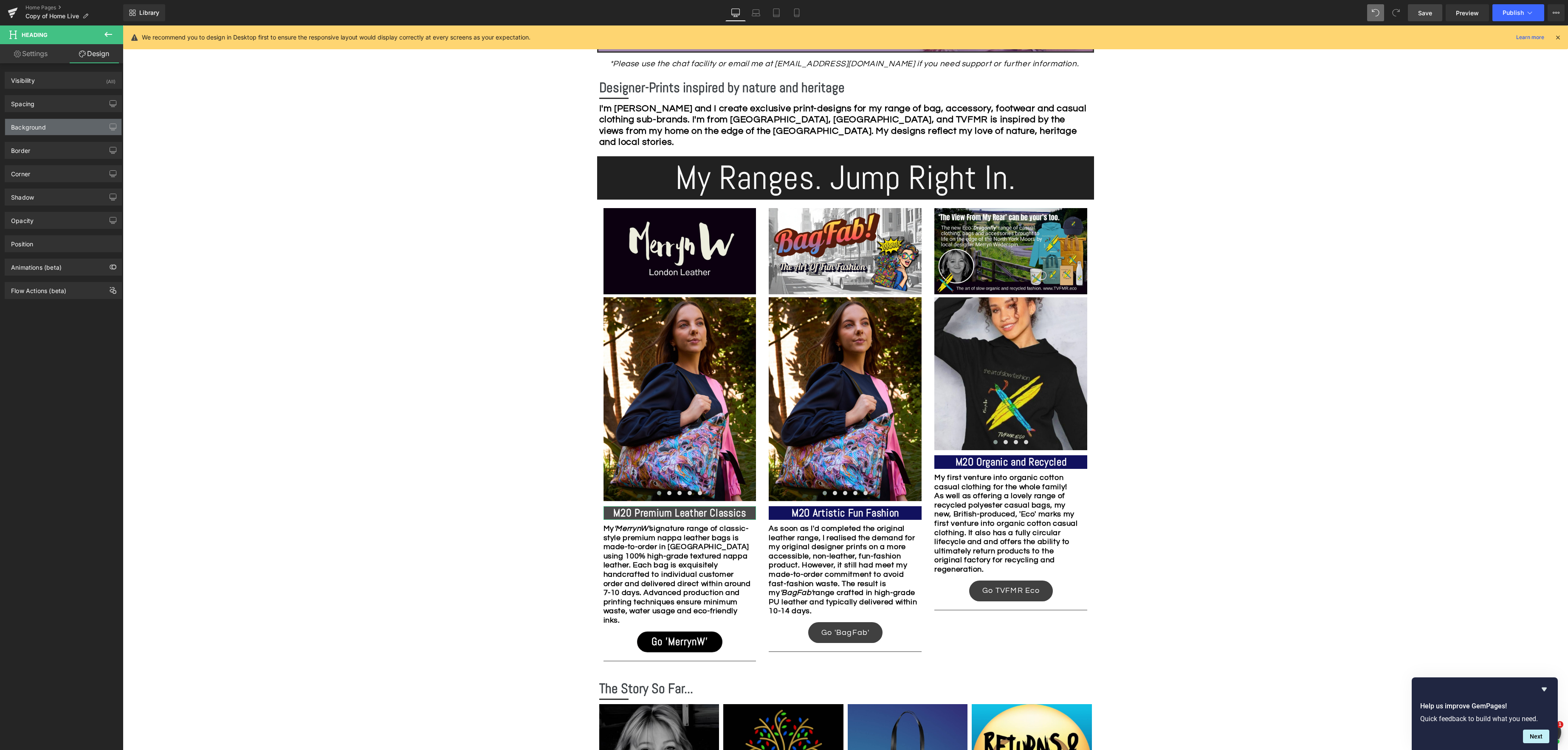
click at [36, 130] on div "Background" at bounding box center [28, 125] width 35 height 12
click at [19, 183] on span at bounding box center [20, 182] width 7 height 7
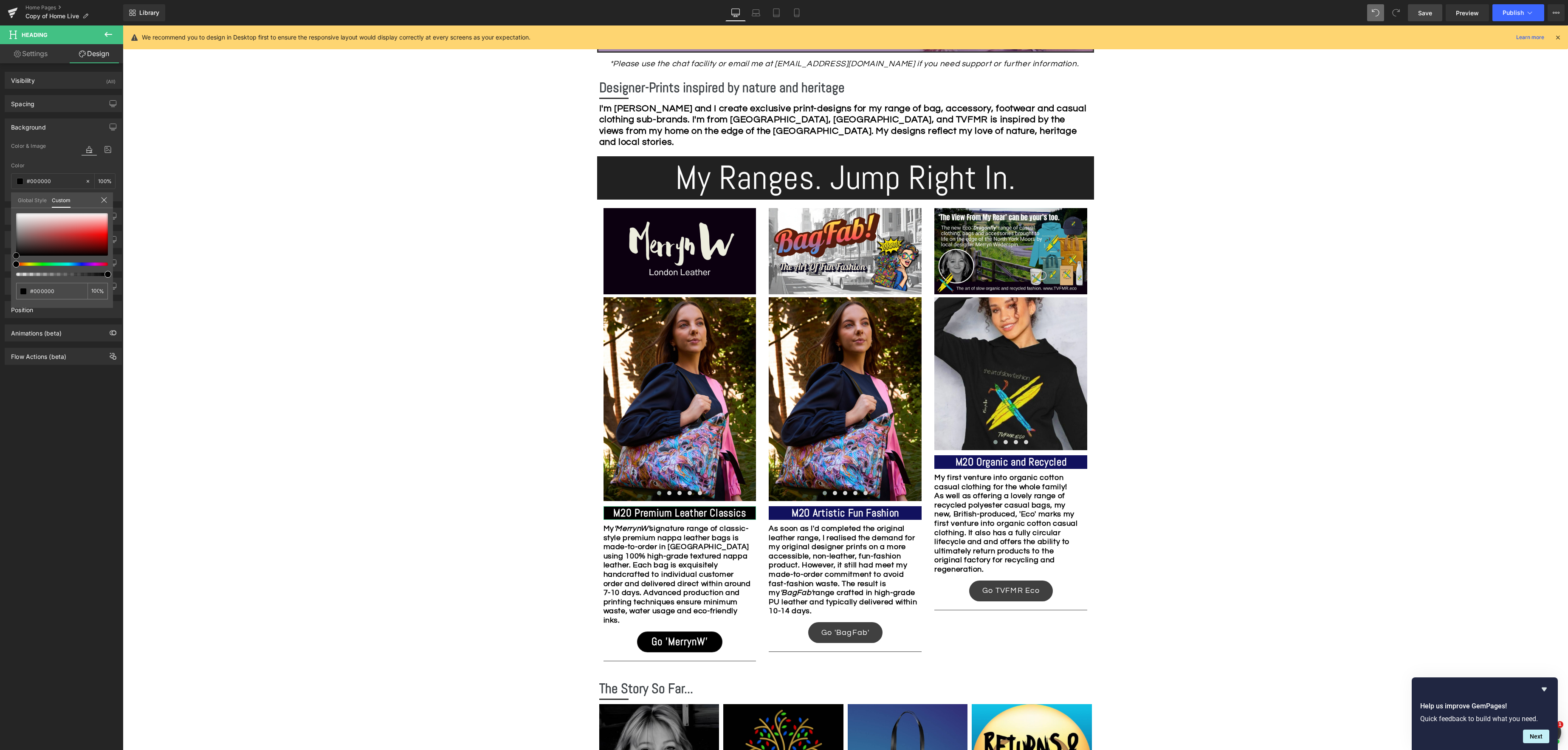
drag, startPoint x: 17, startPoint y: 244, endPoint x: 1, endPoint y: 258, distance: 21.3
click at [1, 201] on div "Background Color & Image color Color #494949 100 % Image Replace Image Upload i…" at bounding box center [63, 157] width 127 height 89
click at [1431, 12] on span "Save" at bounding box center [1425, 12] width 14 height 9
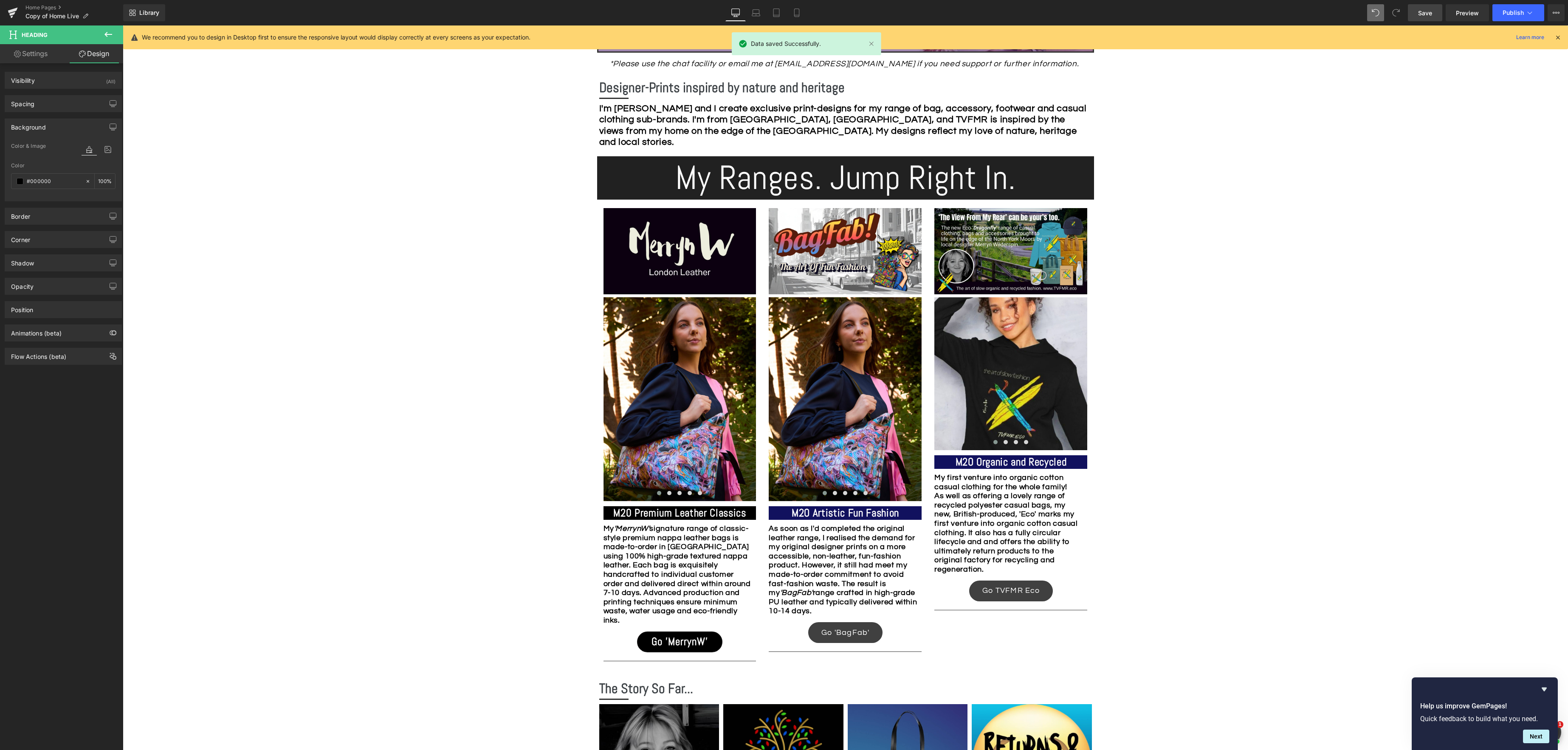
drag, startPoint x: 555, startPoint y: 644, endPoint x: 582, endPoint y: 644, distance: 27.0
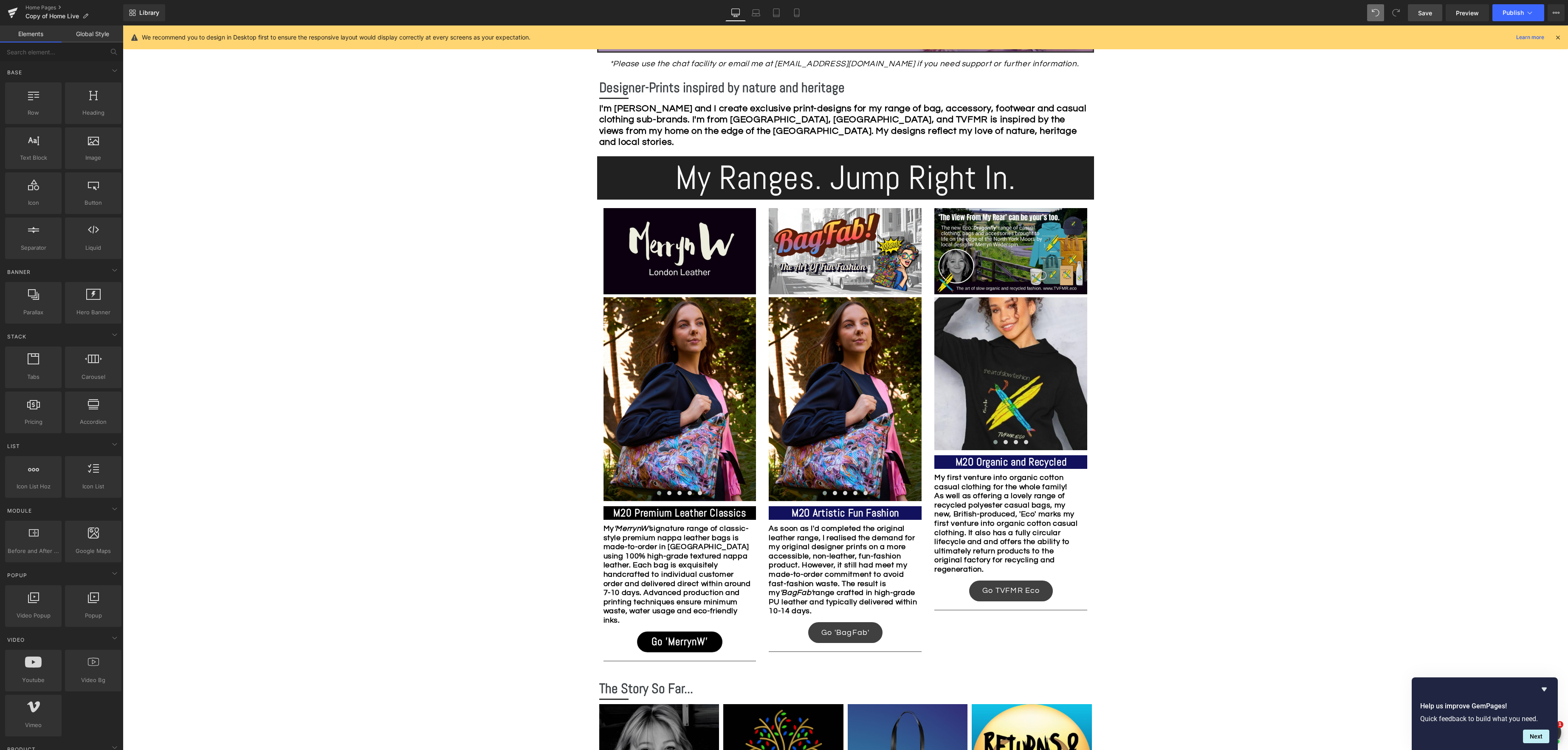
drag, startPoint x: 1296, startPoint y: 620, endPoint x: 1276, endPoint y: 621, distance: 20.0
click at [1296, 620] on div "Image Row *Please use the chat facility or email me at [EMAIL_ADDRESS][DOMAIN_N…" at bounding box center [845, 765] width 1445 height 1998
click at [1467, 15] on span "Preview" at bounding box center [1467, 12] width 23 height 9
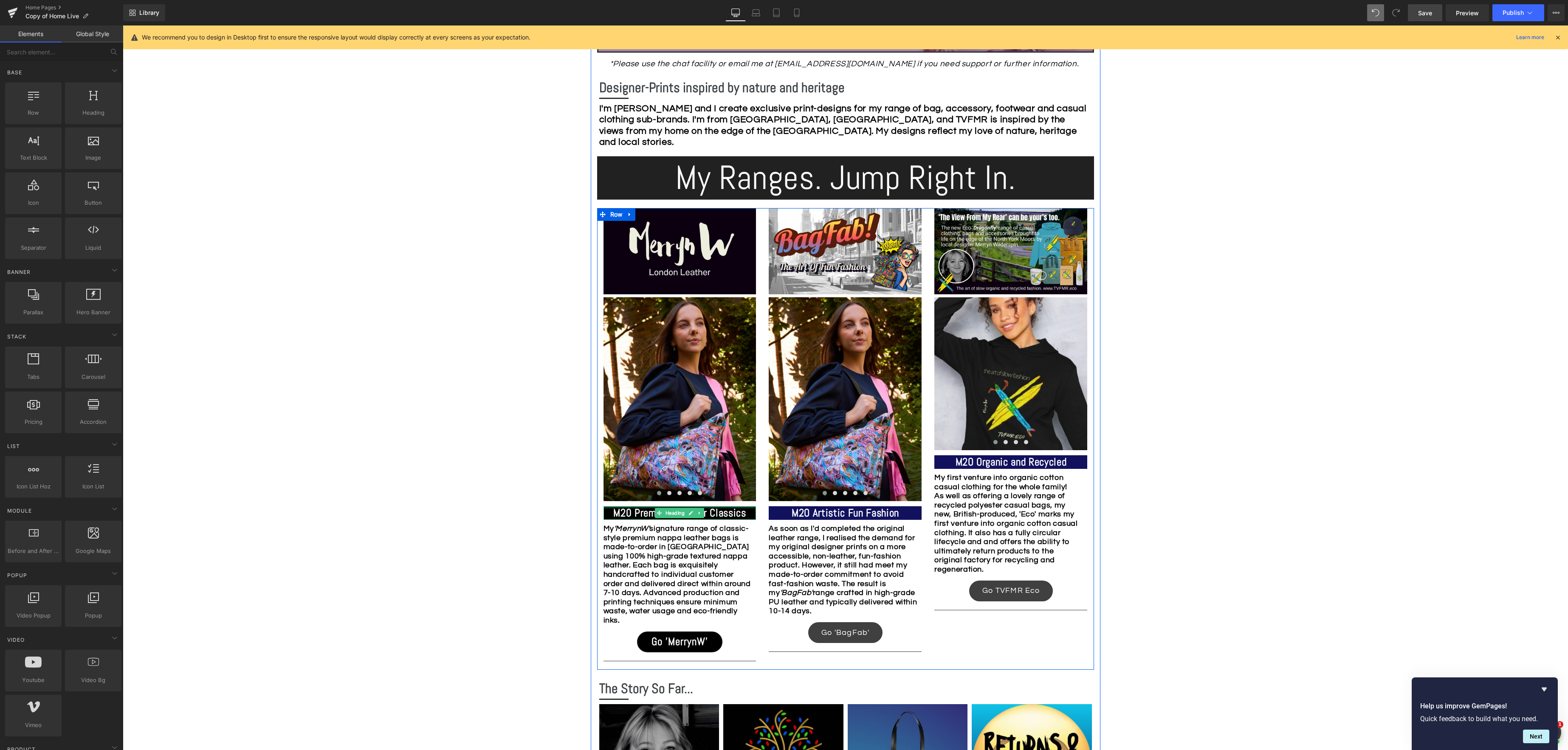
click at [636, 507] on div at bounding box center [680, 507] width 153 height 2
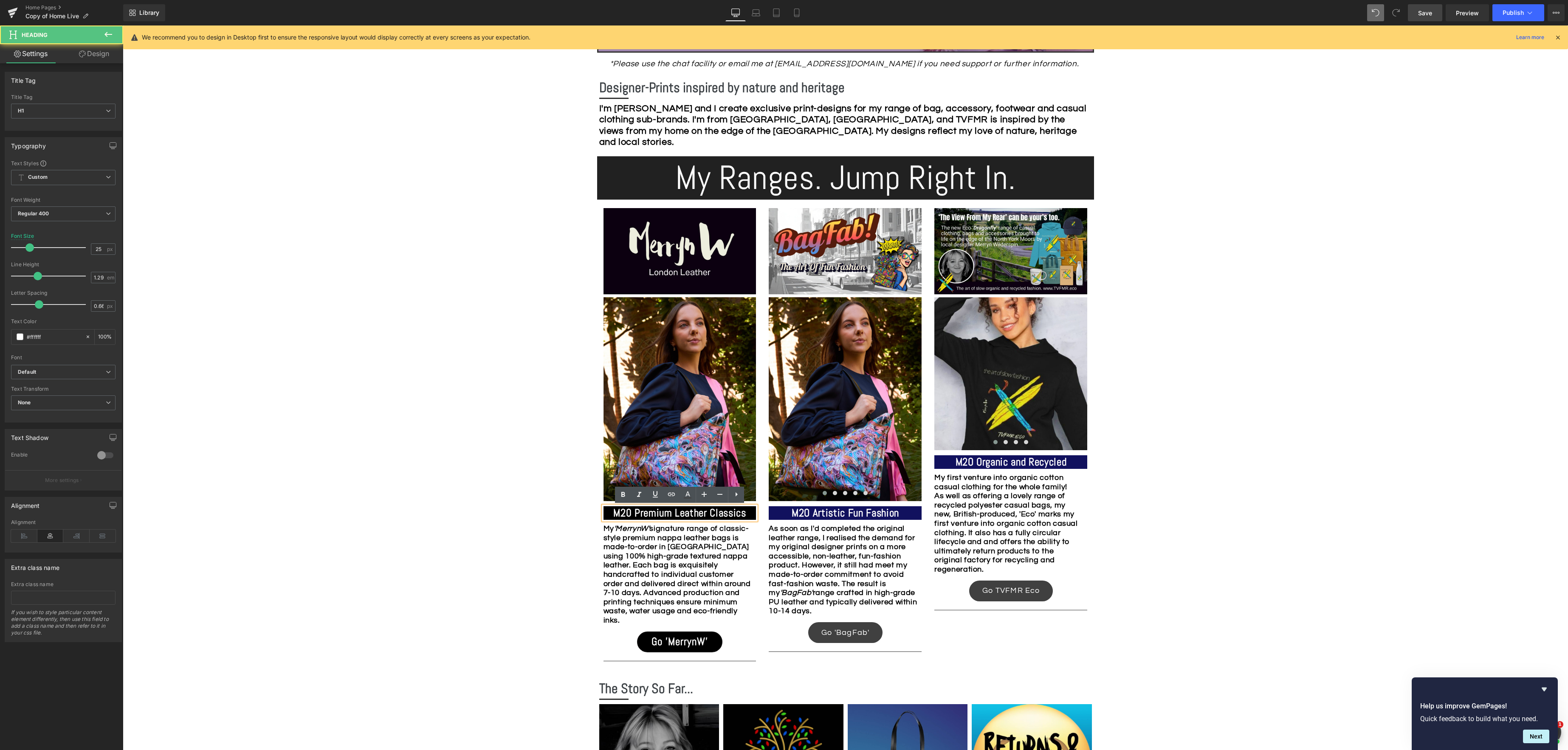
drag, startPoint x: 635, startPoint y: 510, endPoint x: 653, endPoint y: 506, distance: 18.4
click at [635, 510] on strong "M20 Premium Leather Classics" at bounding box center [679, 512] width 132 height 13
drag, startPoint x: 812, startPoint y: 509, endPoint x: 835, endPoint y: 506, distance: 23.2
click at [812, 509] on strong "M2O Artistic Fun Fashion" at bounding box center [845, 512] width 107 height 13
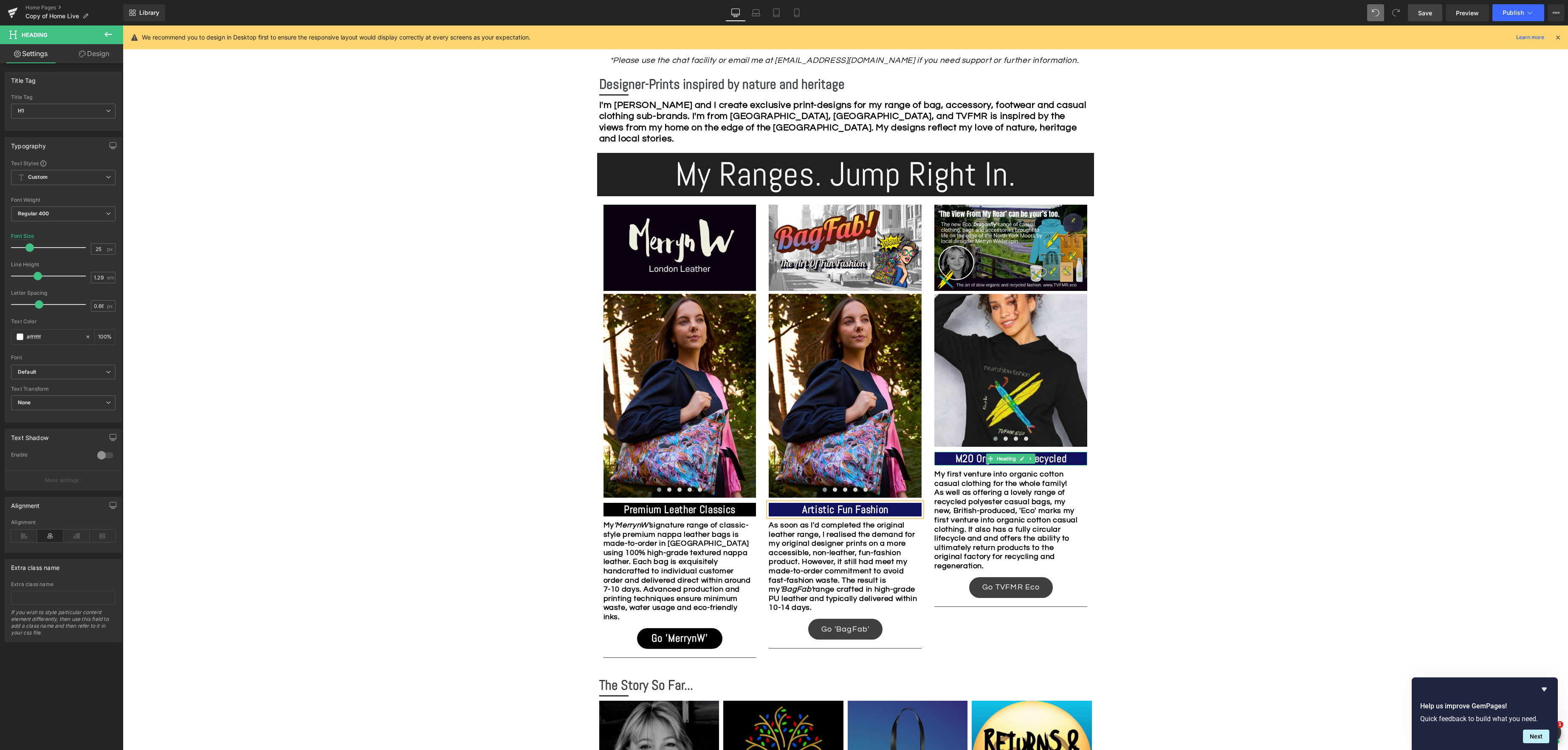
drag, startPoint x: 975, startPoint y: 462, endPoint x: 998, endPoint y: 464, distance: 23.1
click at [976, 462] on strong "M2O Organic and Recycled" at bounding box center [1011, 458] width 112 height 13
click at [1425, 15] on span "Save" at bounding box center [1425, 12] width 14 height 9
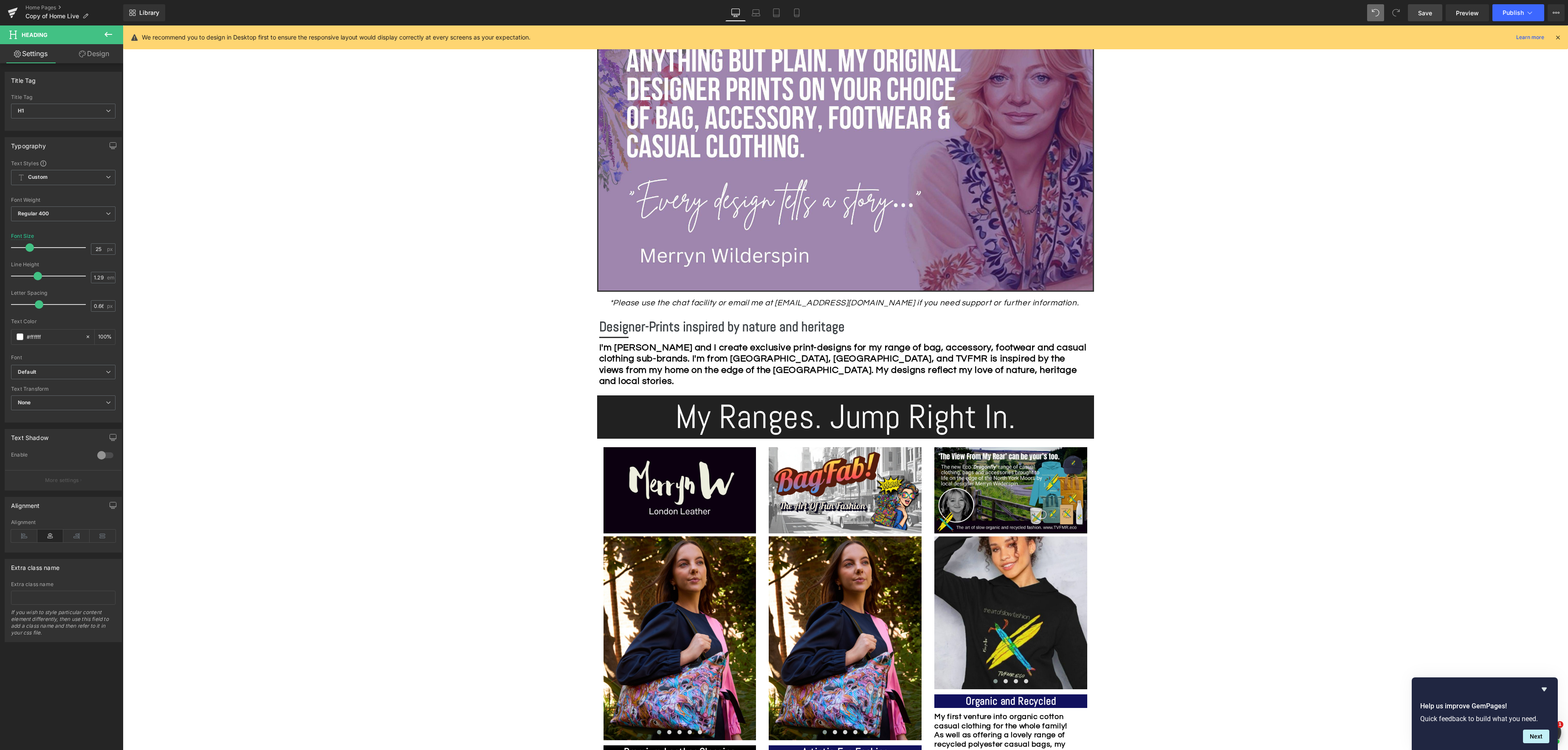
scroll to position [212, 0]
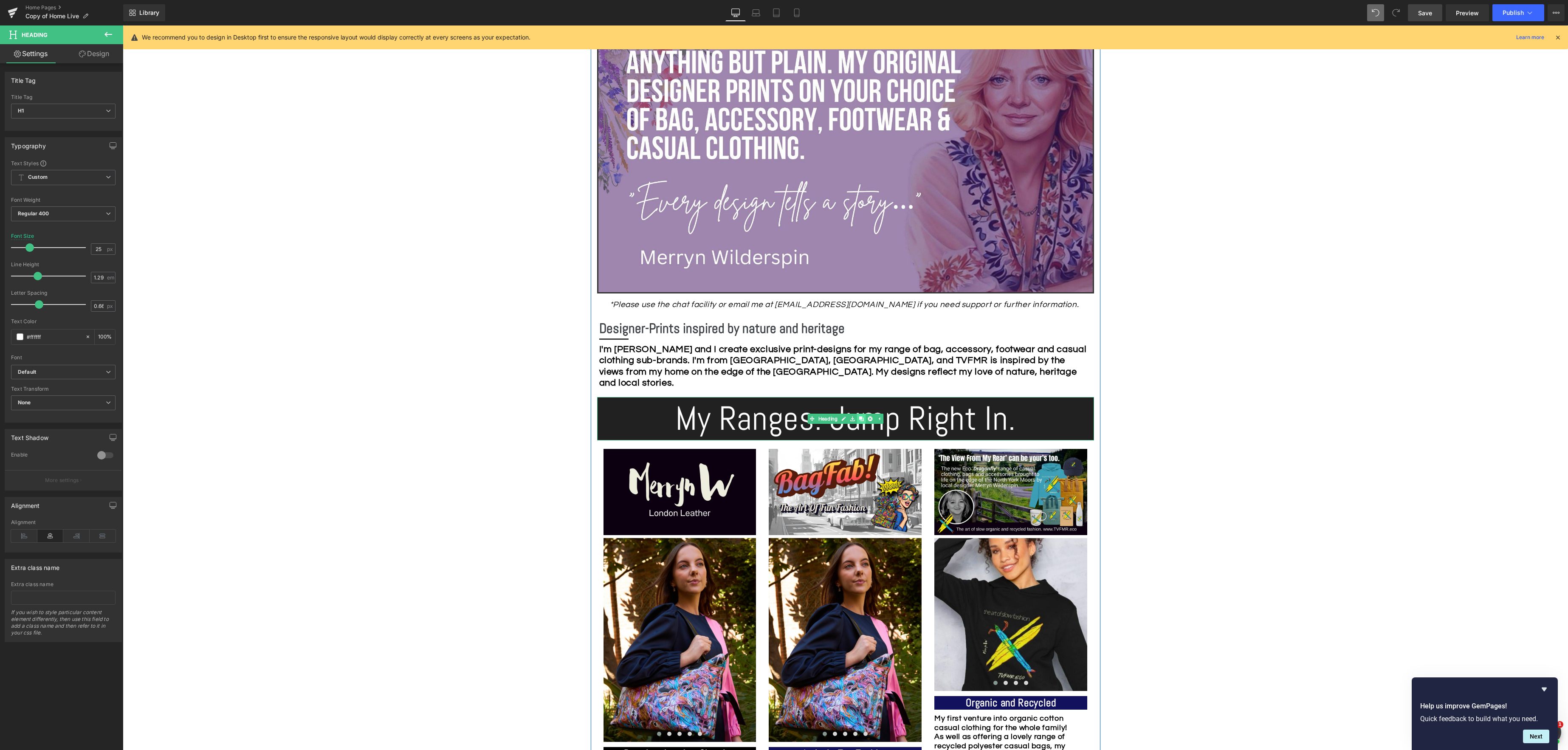
click at [861, 419] on icon at bounding box center [861, 419] width 5 height 5
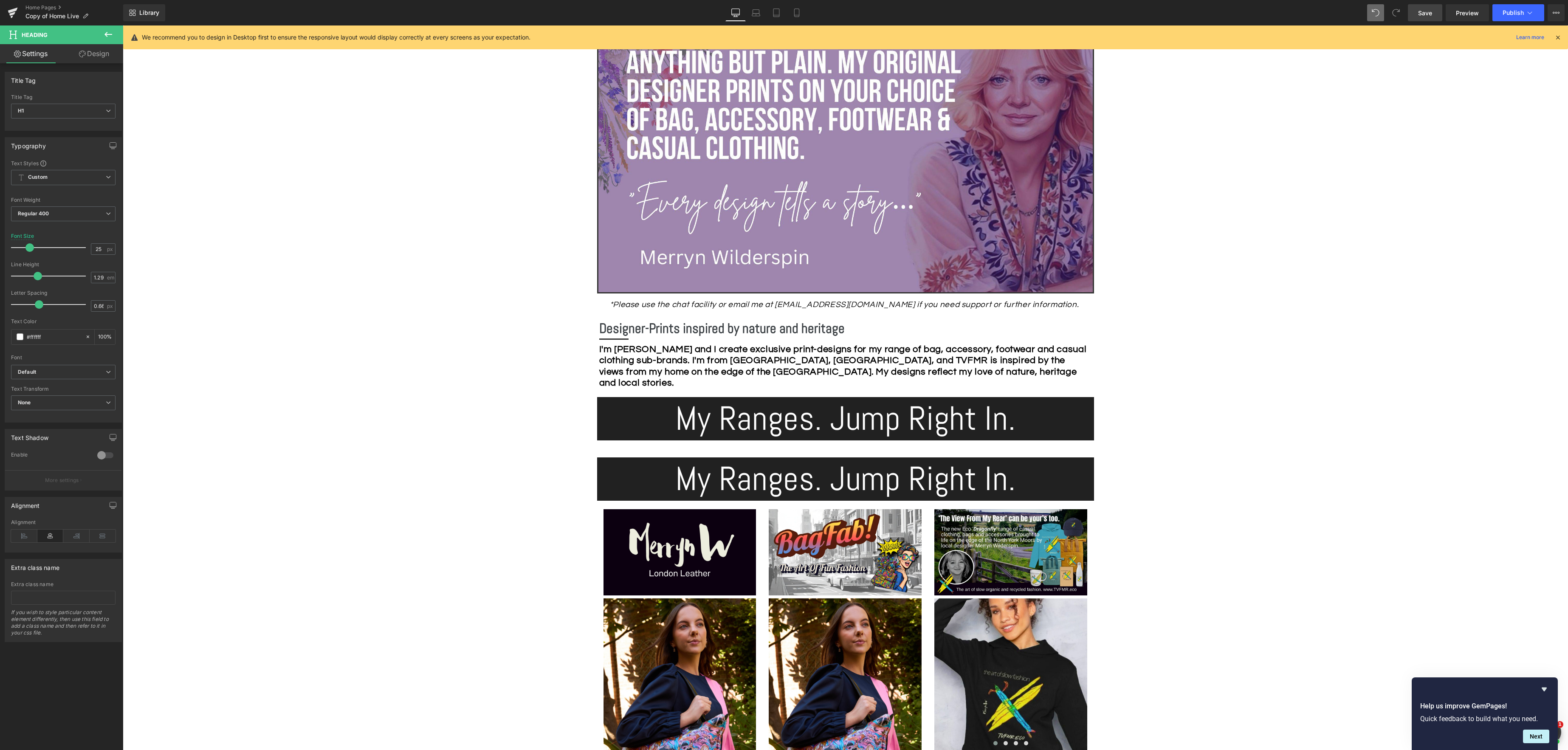
click at [106, 33] on icon at bounding box center [108, 34] width 10 height 10
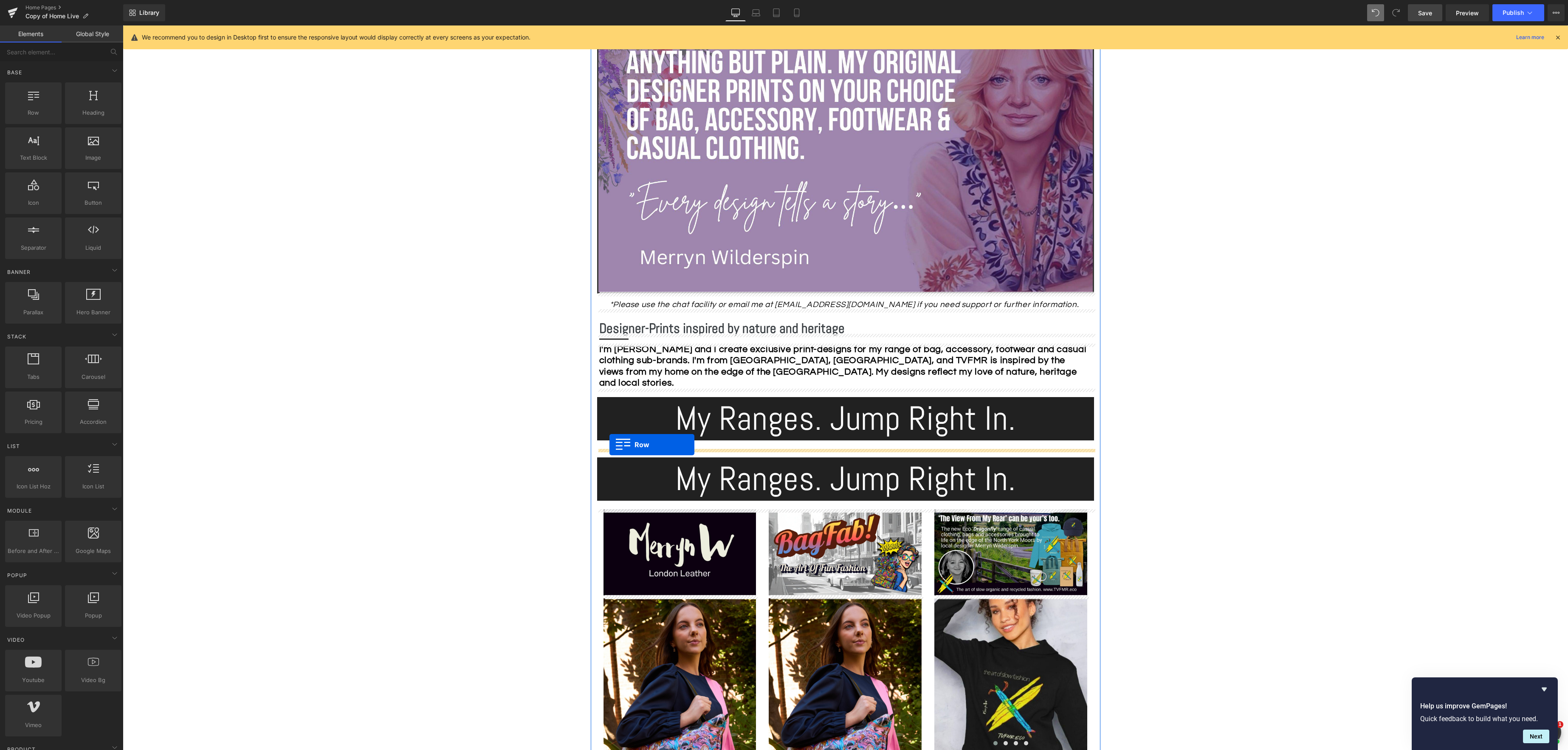
drag, startPoint x: 150, startPoint y: 132, endPoint x: 609, endPoint y: 444, distance: 555.0
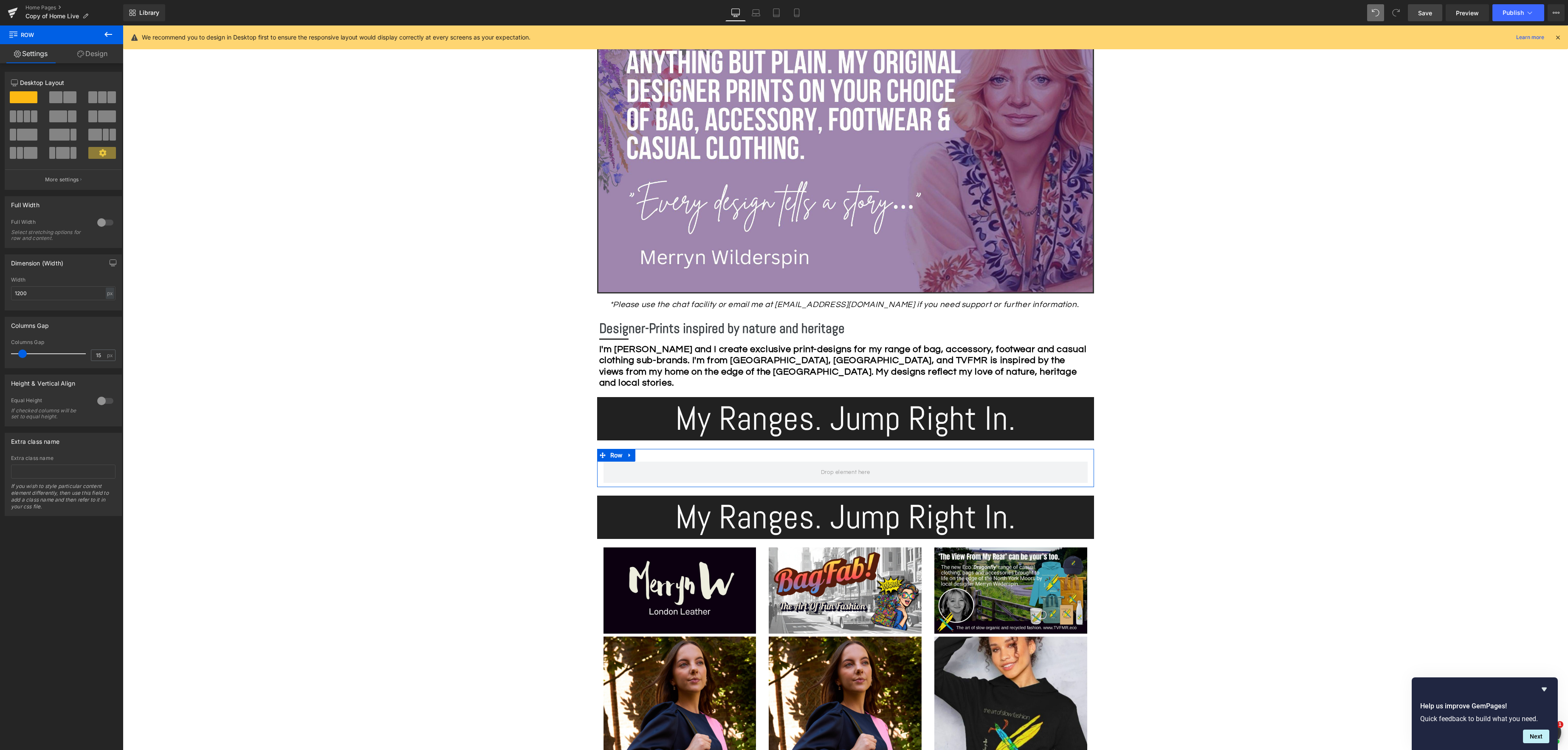
click at [103, 116] on span at bounding box center [107, 116] width 18 height 12
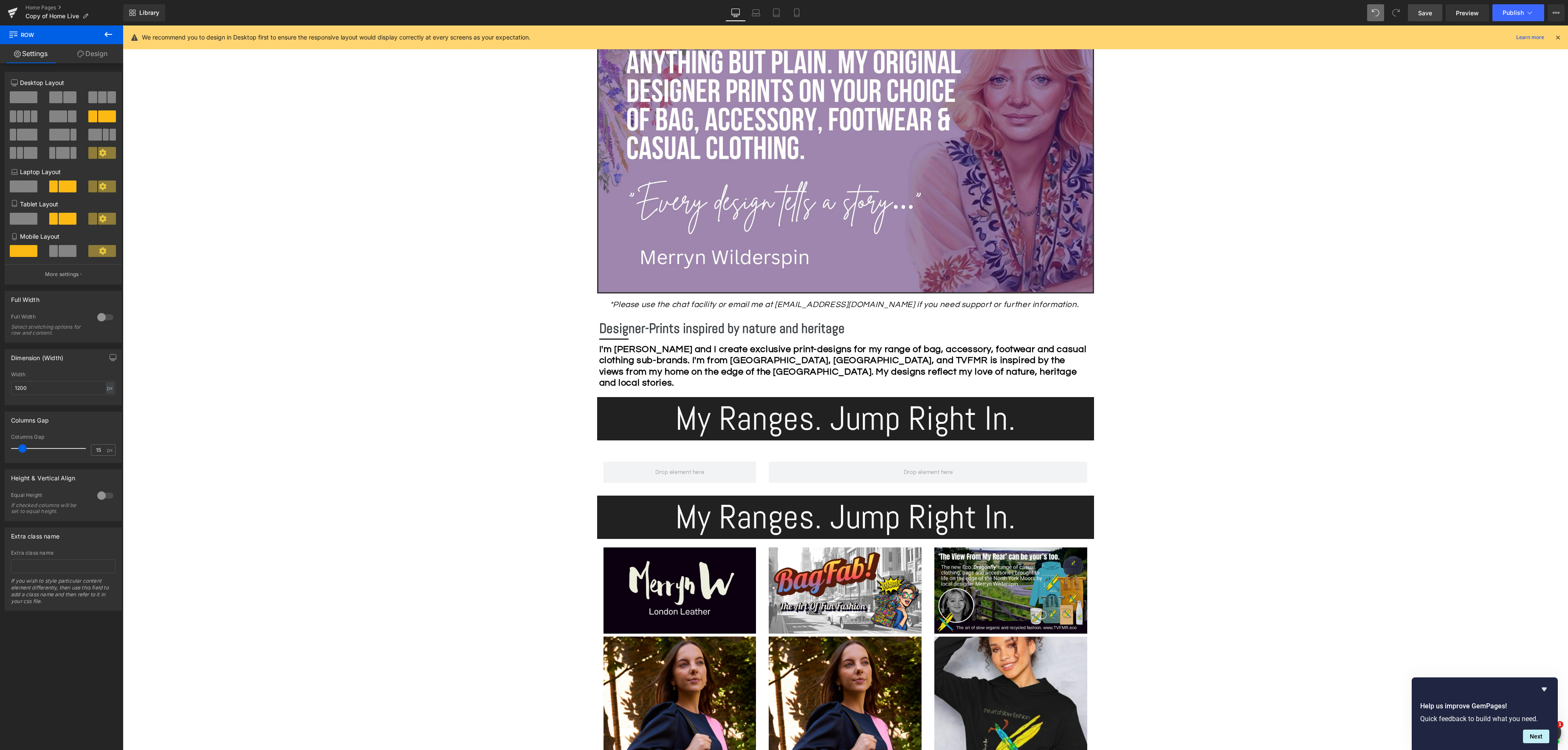
click at [109, 33] on icon at bounding box center [108, 34] width 10 height 10
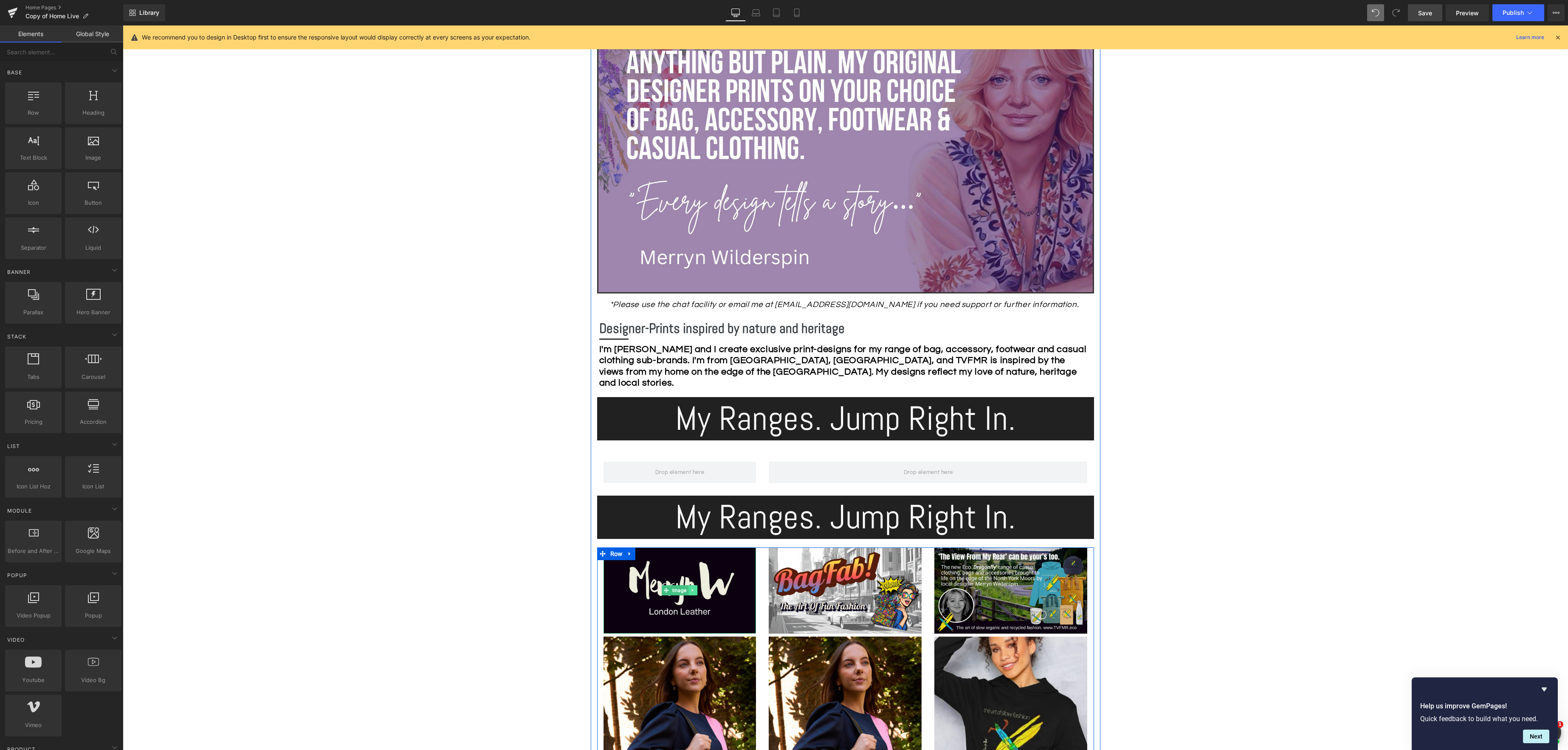
click at [693, 591] on icon at bounding box center [692, 590] width 5 height 5
click at [688, 591] on icon at bounding box center [688, 590] width 5 height 5
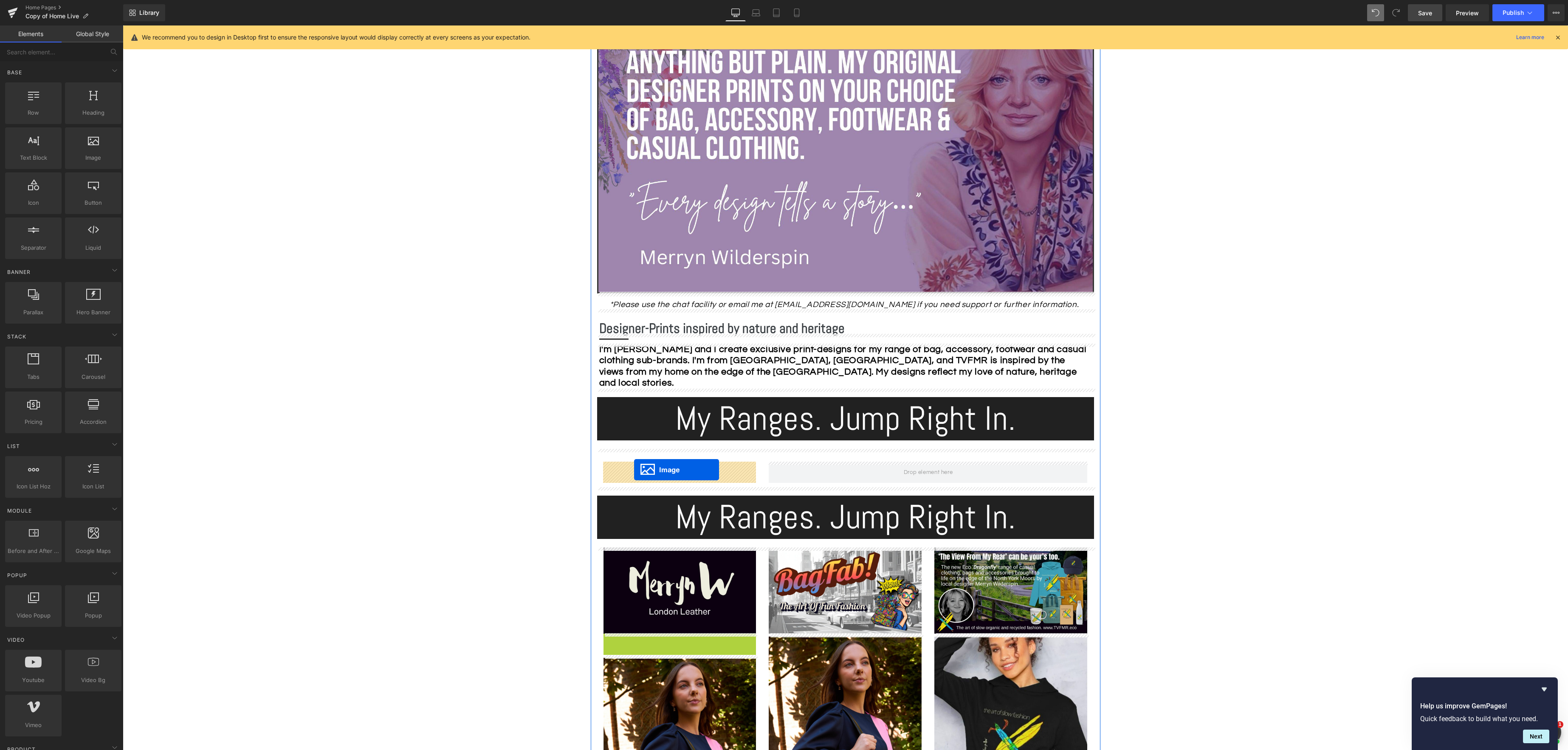
drag, startPoint x: 665, startPoint y: 677, endPoint x: 634, endPoint y: 470, distance: 209.3
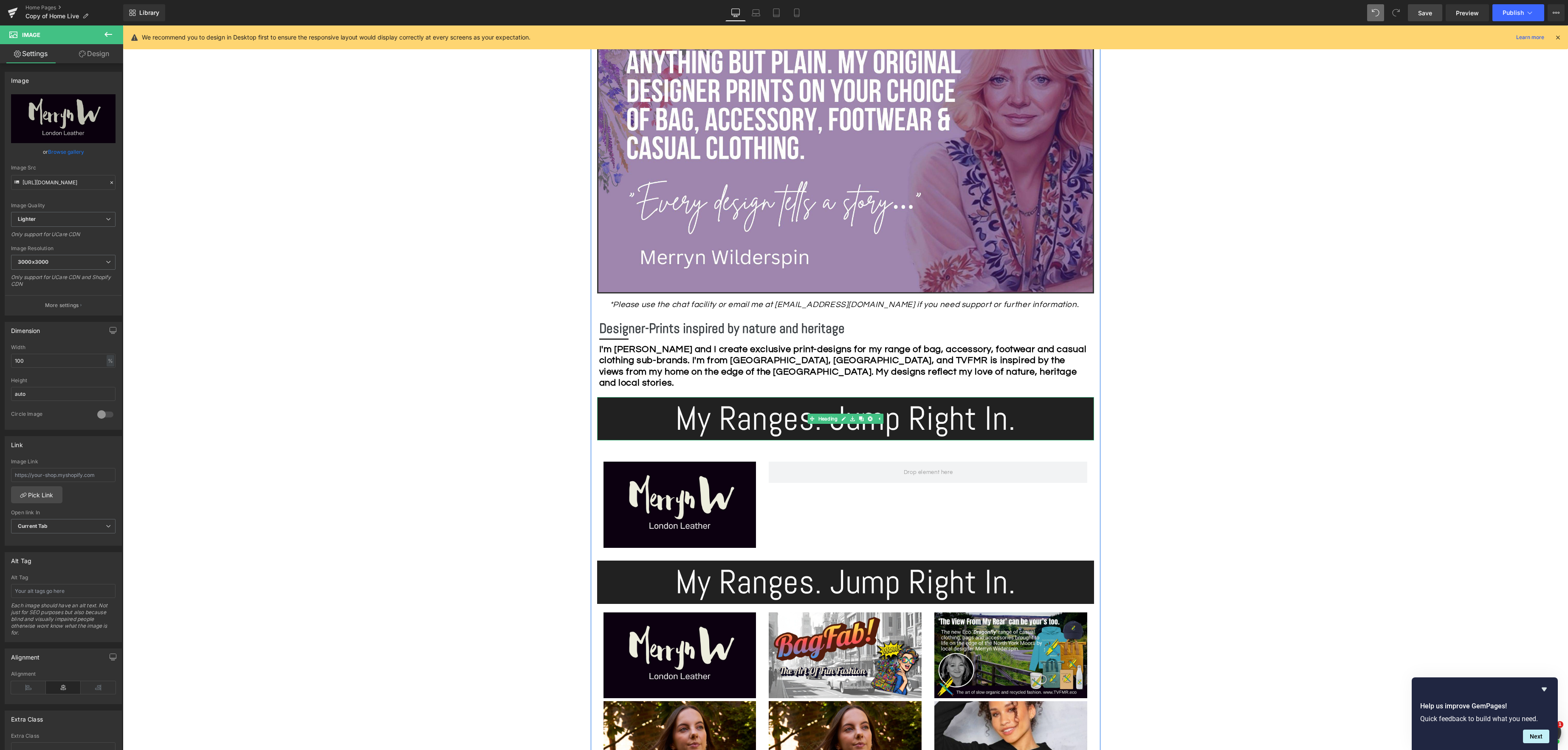
click at [844, 419] on icon at bounding box center [844, 418] width 5 height 5
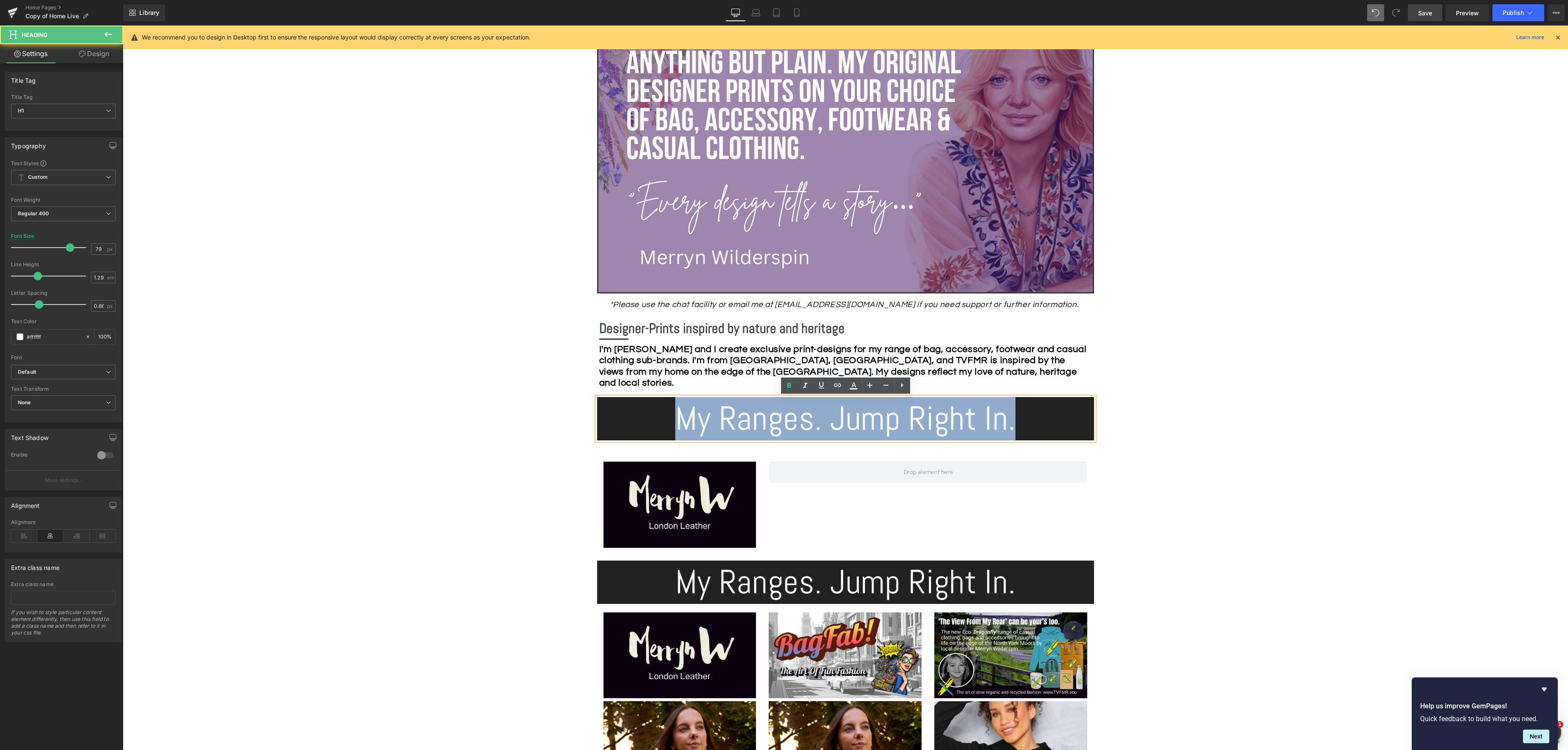
drag, startPoint x: 1029, startPoint y: 426, endPoint x: 643, endPoint y: 410, distance: 386.3
click at [640, 410] on h1 "My Ranges. Jump Right In." at bounding box center [845, 419] width 497 height 43
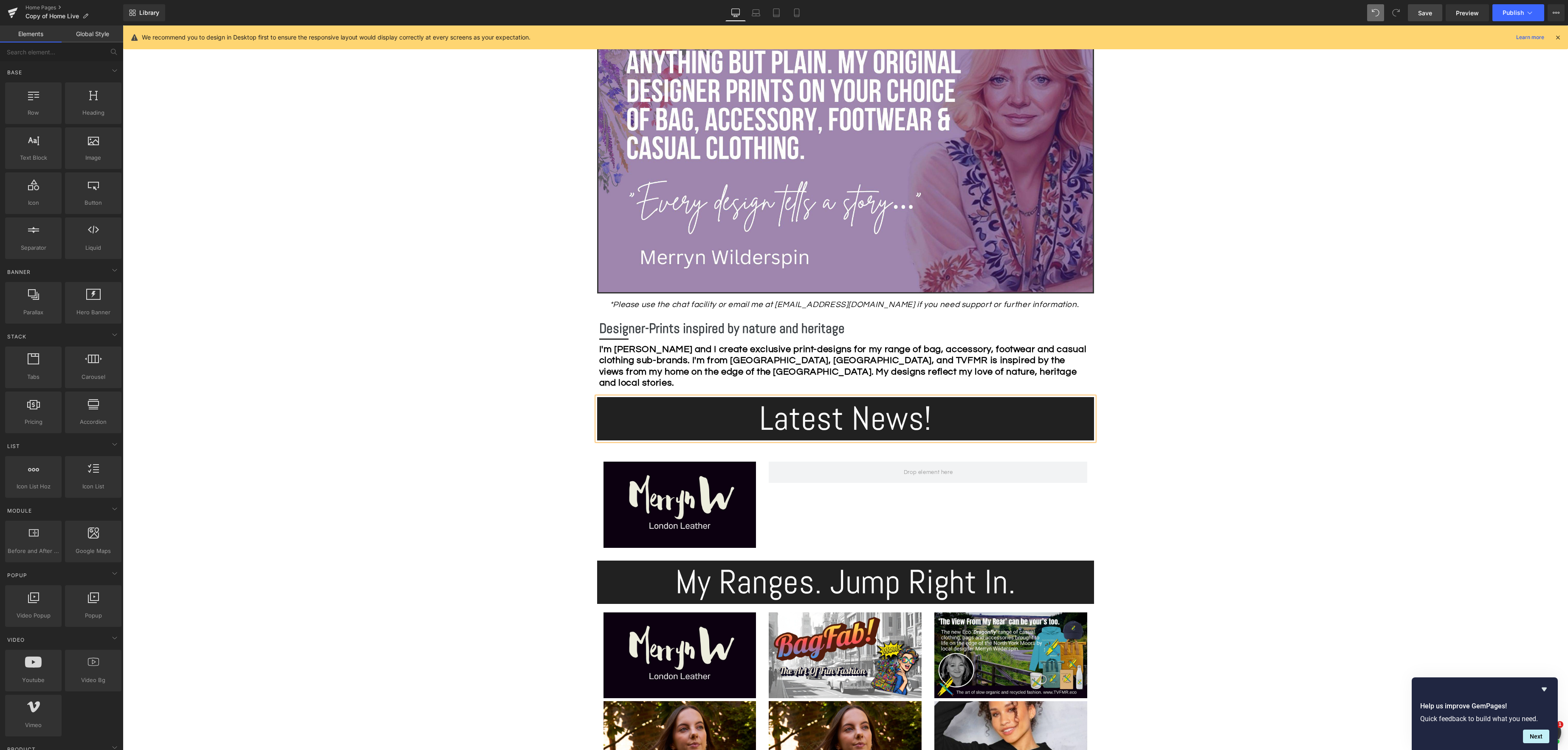
drag, startPoint x: 826, startPoint y: 419, endPoint x: 859, endPoint y: 433, distance: 35.8
click at [826, 419] on link "Heading" at bounding box center [823, 419] width 31 height 10
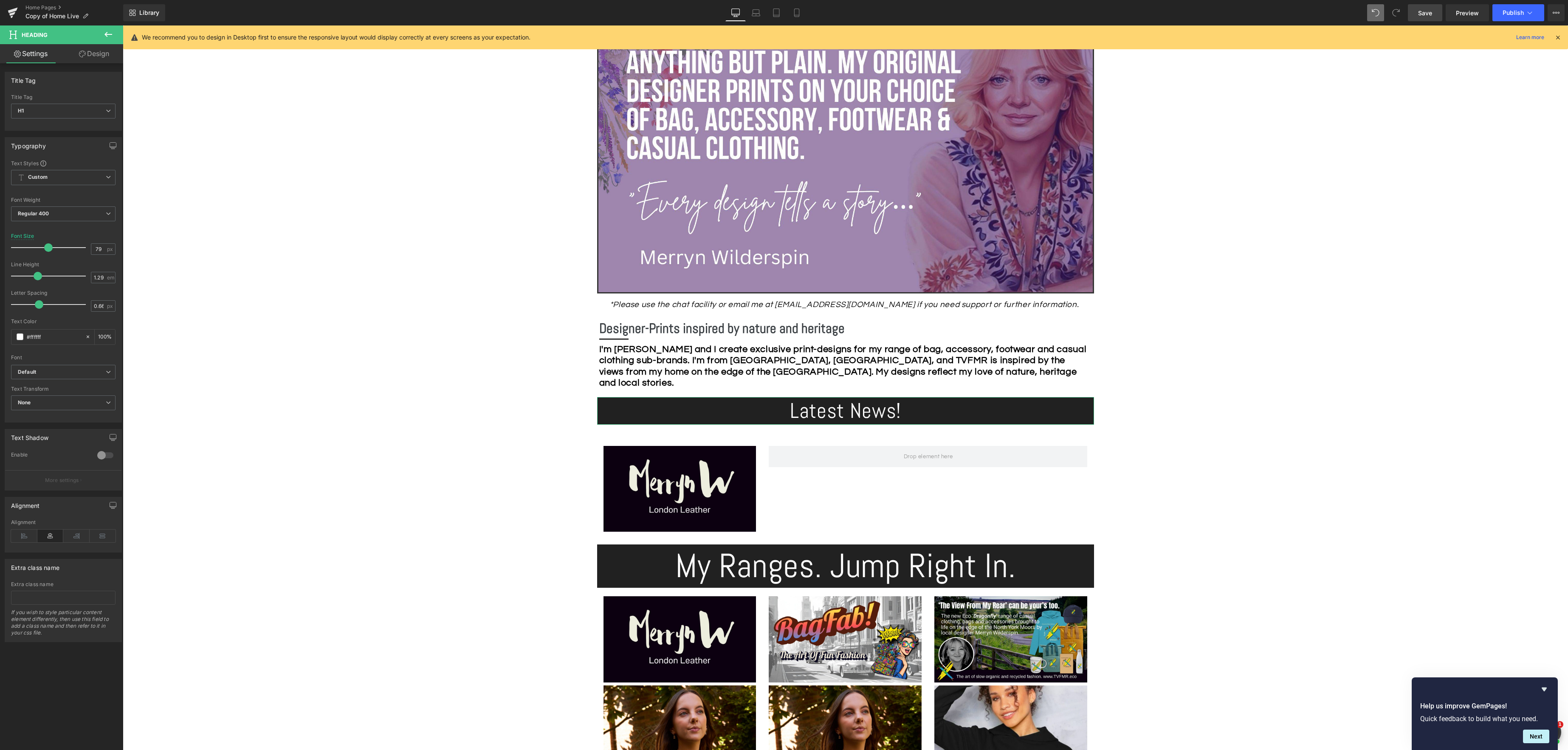
drag, startPoint x: 64, startPoint y: 248, endPoint x: 43, endPoint y: 250, distance: 21.1
click at [44, 250] on span at bounding box center [49, 247] width 8 height 8
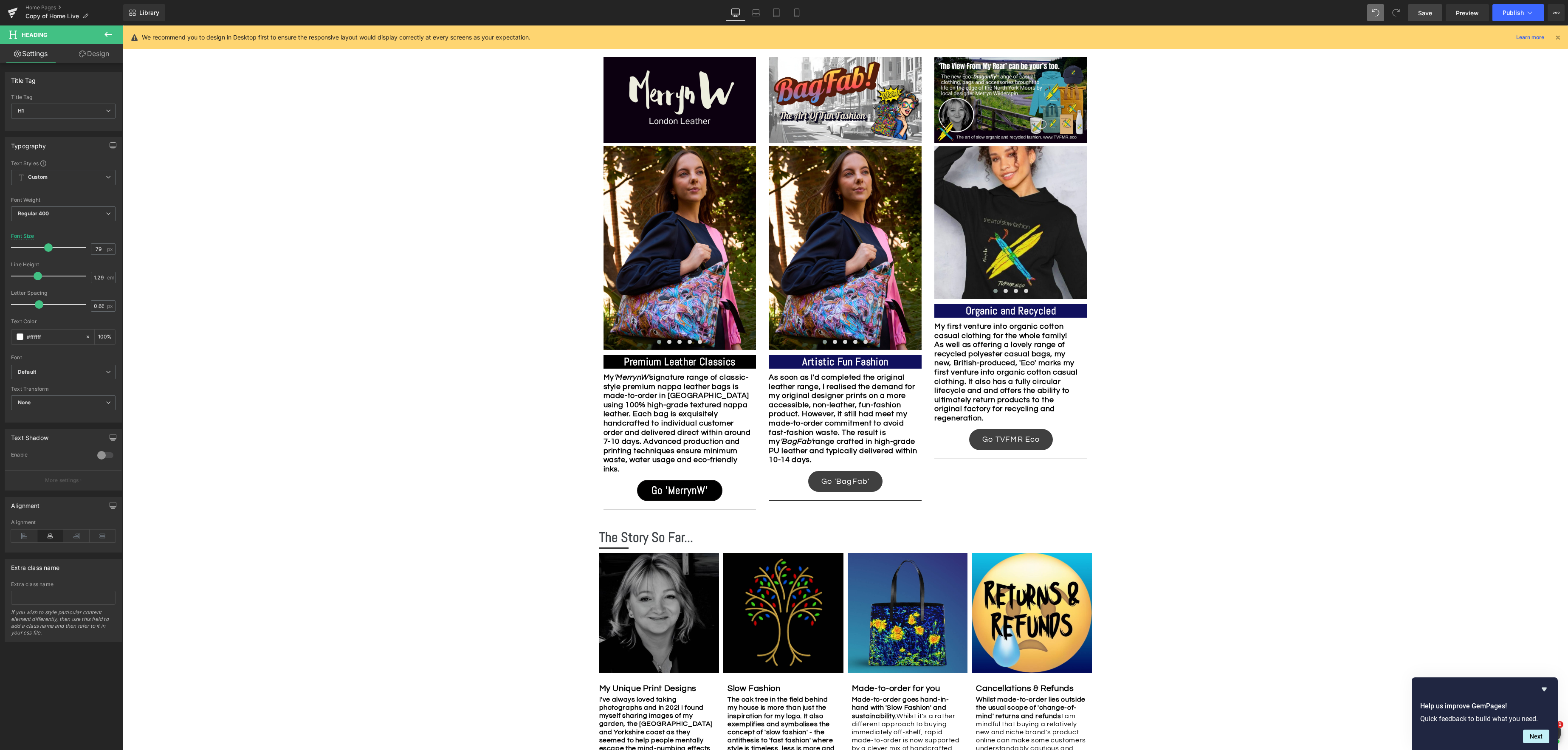
scroll to position [753, 0]
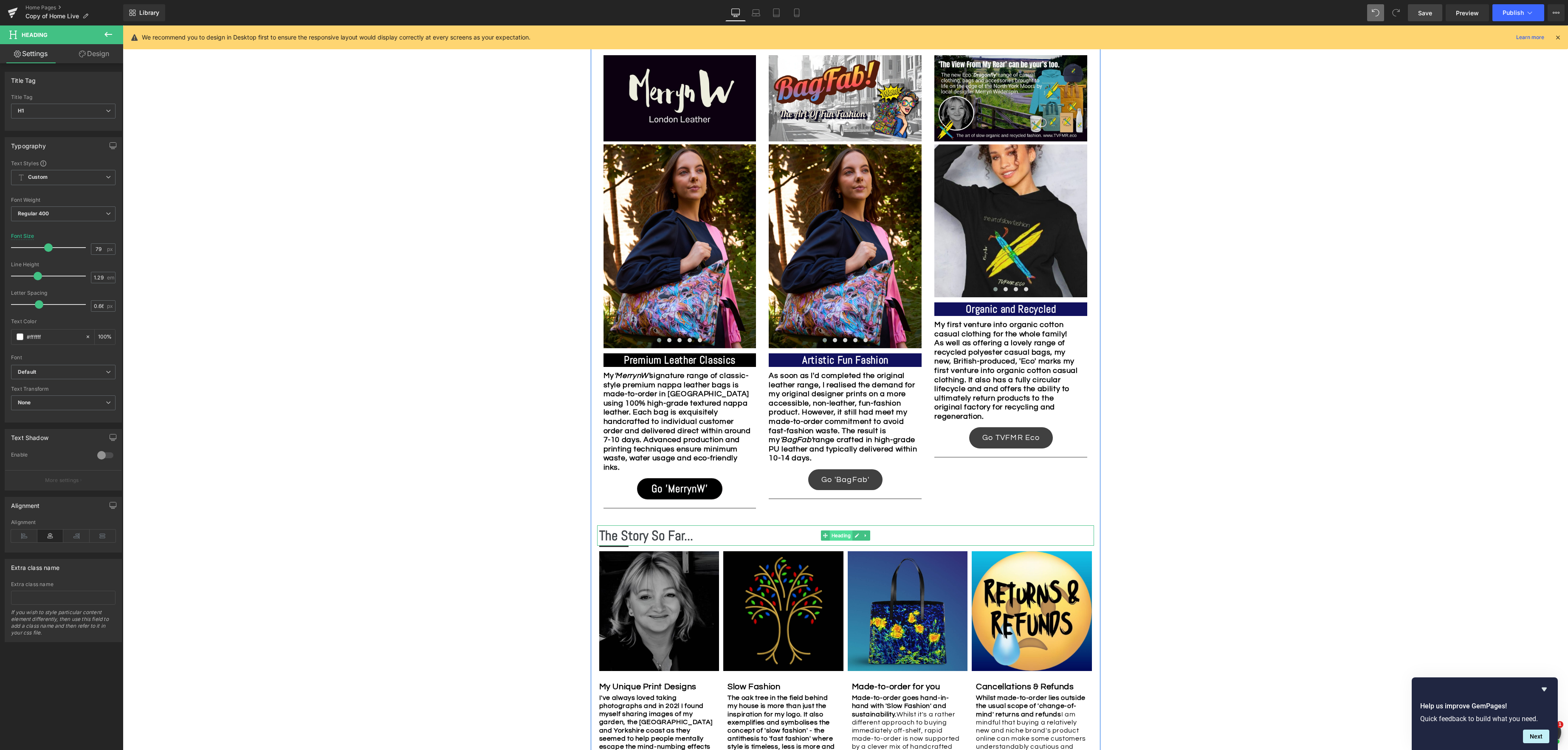
click at [839, 535] on span "Heading" at bounding box center [840, 535] width 23 height 10
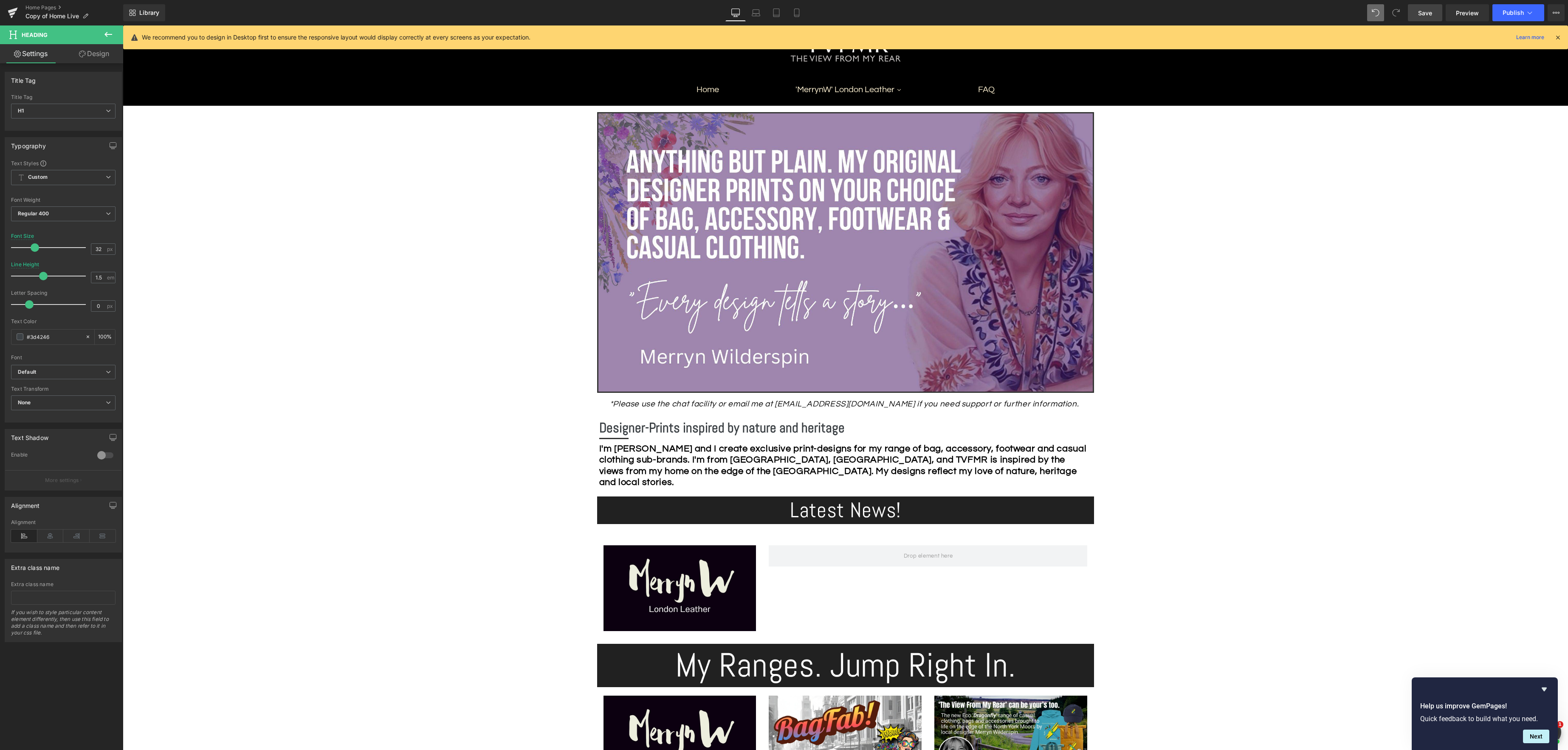
scroll to position [35, 0]
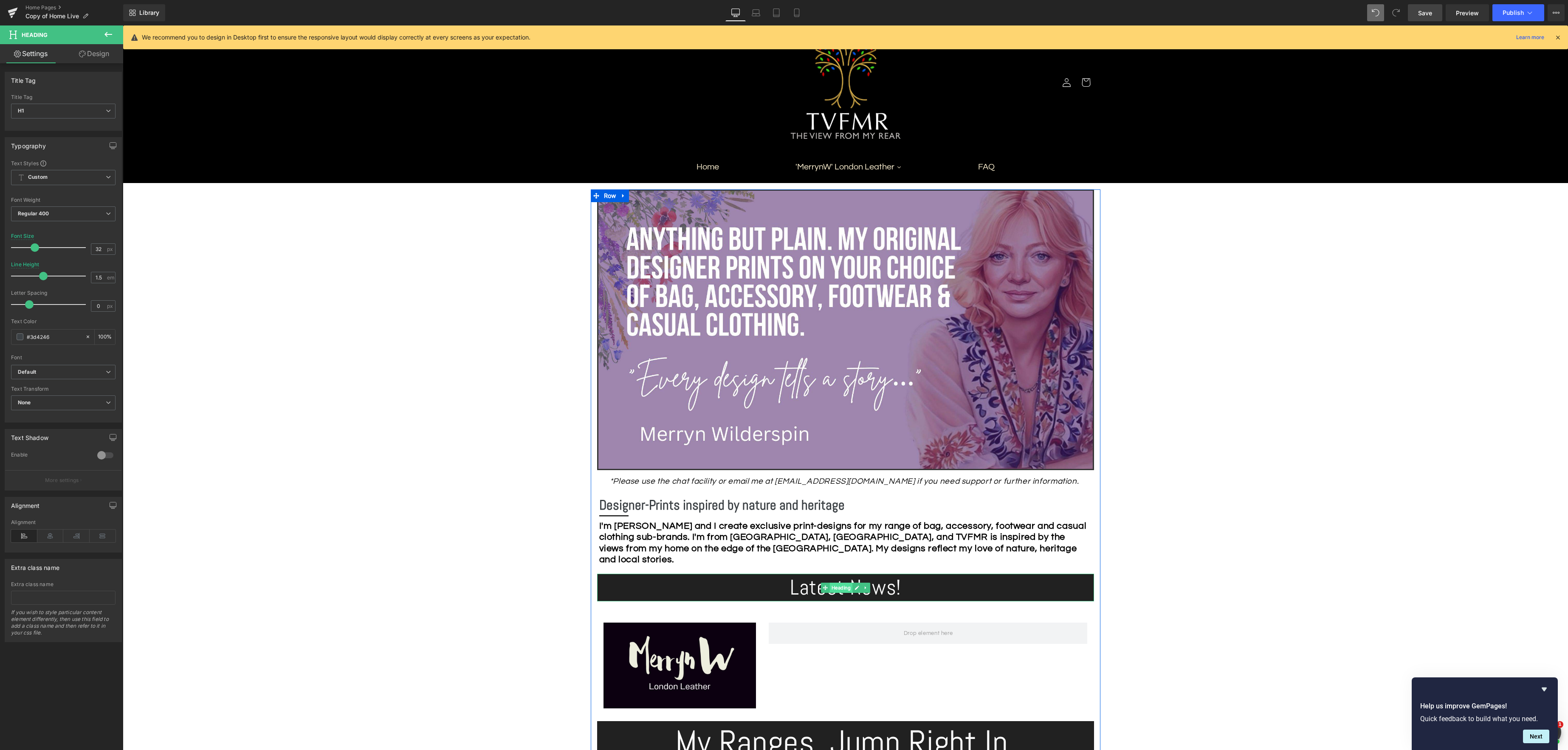
click at [842, 588] on div "Latest News! Heading" at bounding box center [845, 588] width 497 height 28
click at [22, 535] on icon at bounding box center [24, 536] width 26 height 12
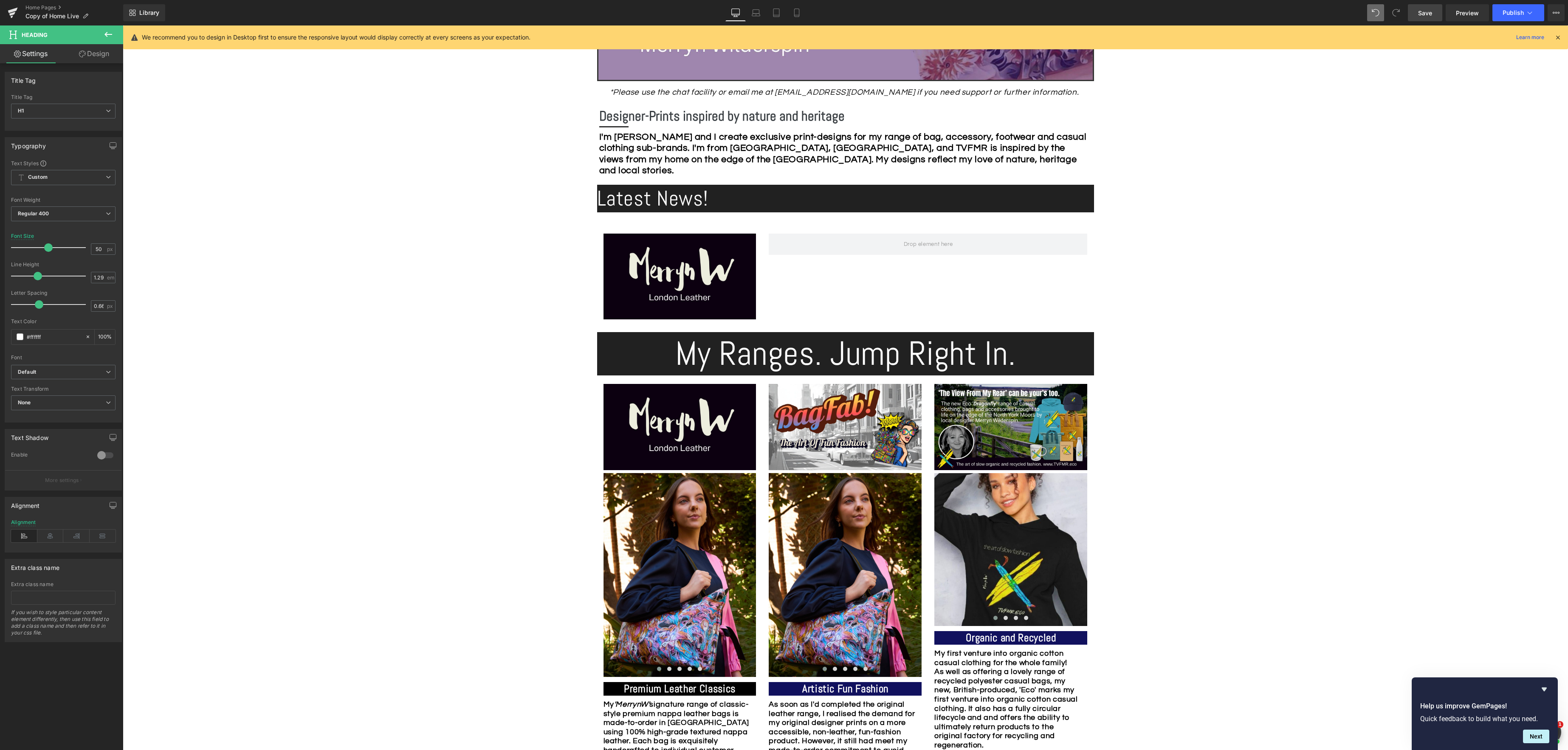
scroll to position [418, 0]
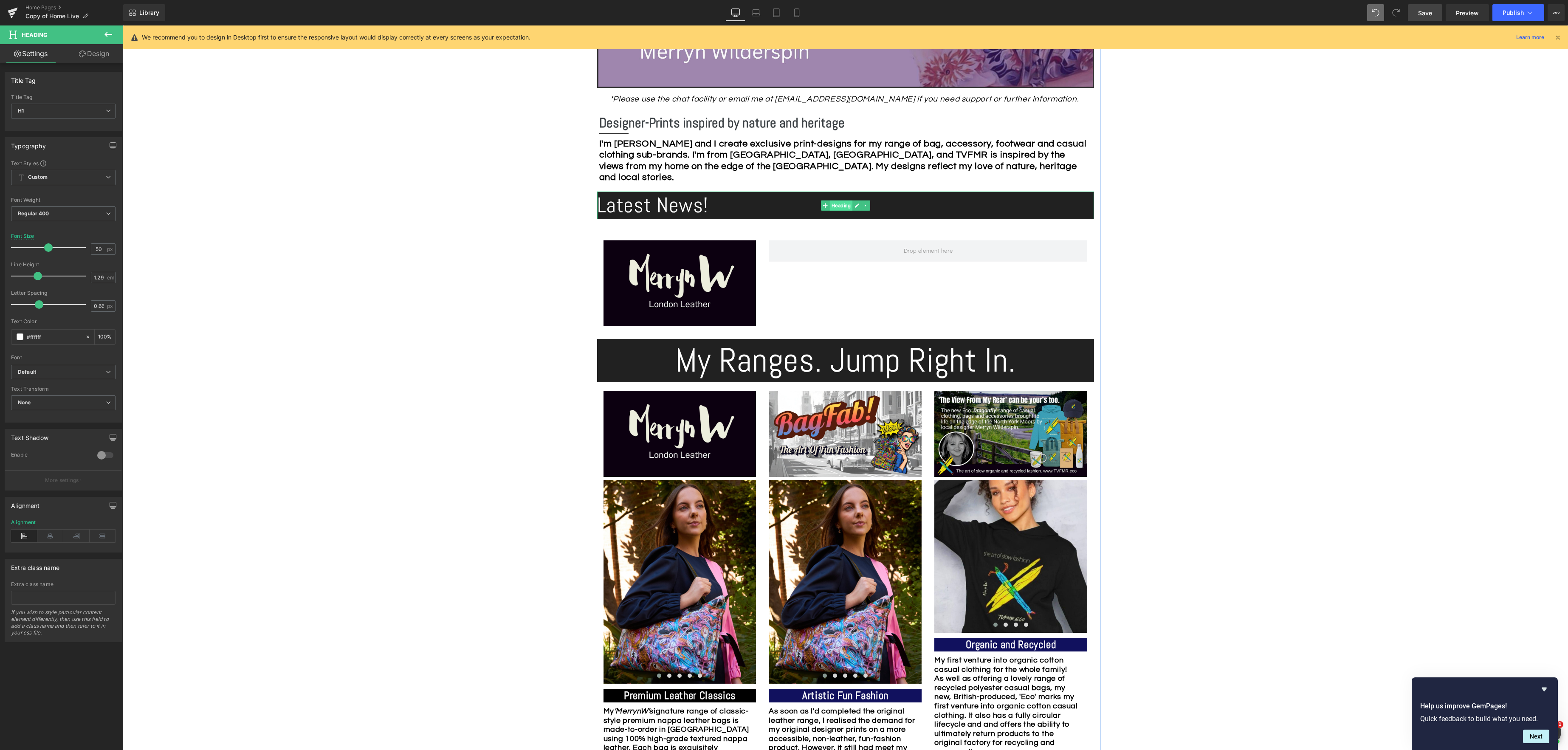
click at [840, 208] on span "Heading" at bounding box center [840, 205] width 23 height 10
click at [96, 55] on link "Design" at bounding box center [94, 54] width 62 height 19
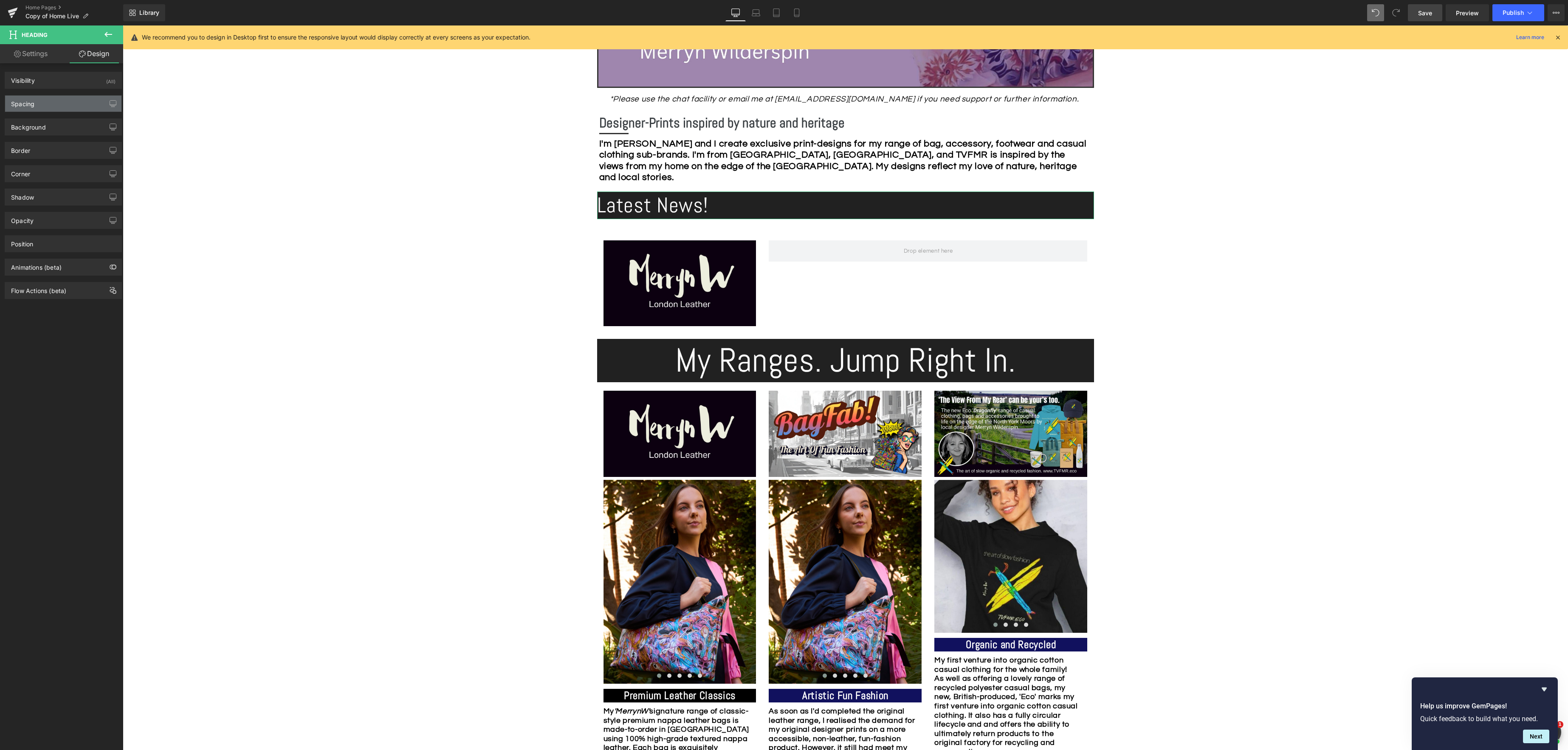
click at [44, 106] on div "Spacing" at bounding box center [63, 103] width 116 height 16
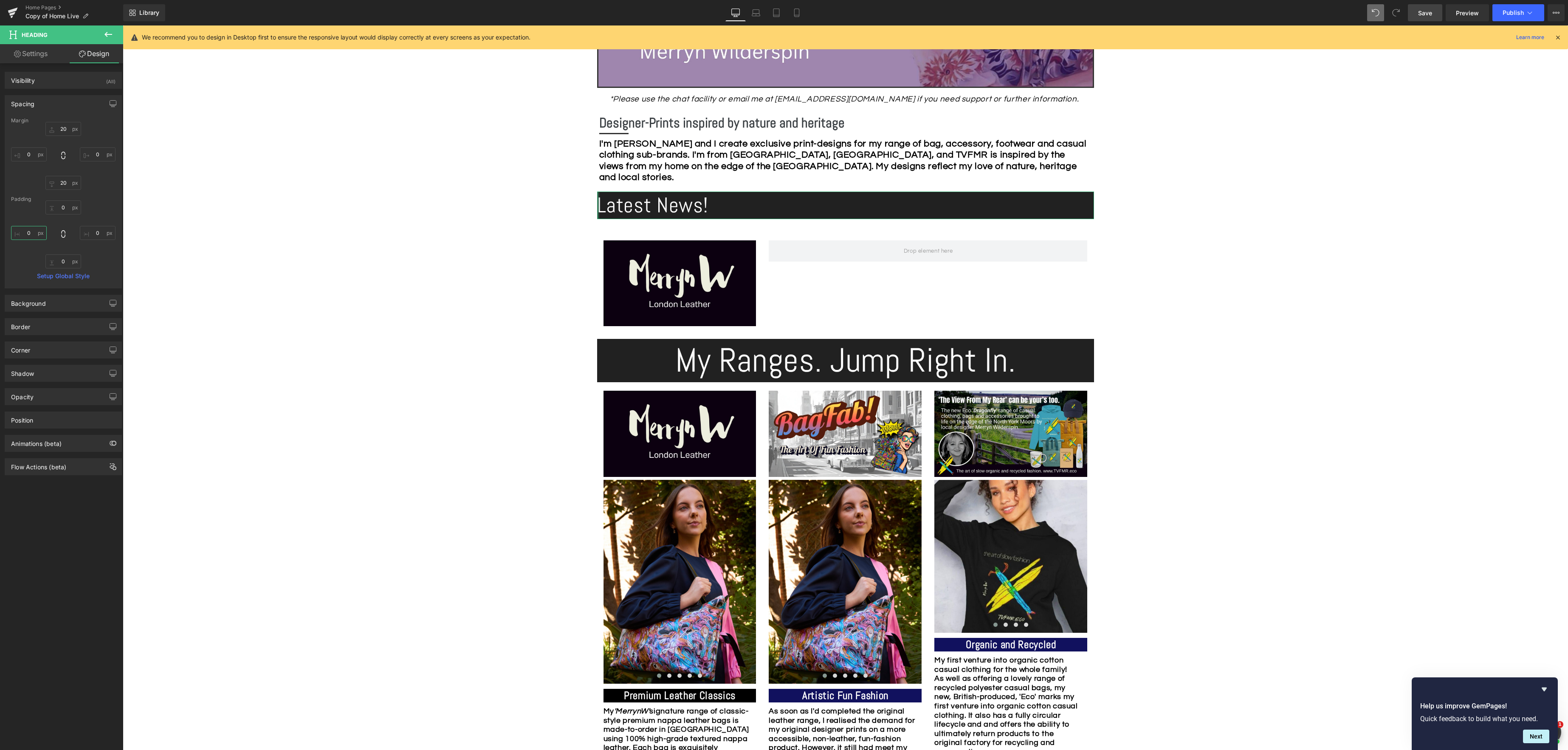
drag, startPoint x: 32, startPoint y: 235, endPoint x: 48, endPoint y: 237, distance: 16.1
click at [32, 235] on input "0" at bounding box center [28, 233] width 35 height 14
type input "2"
type input "30"
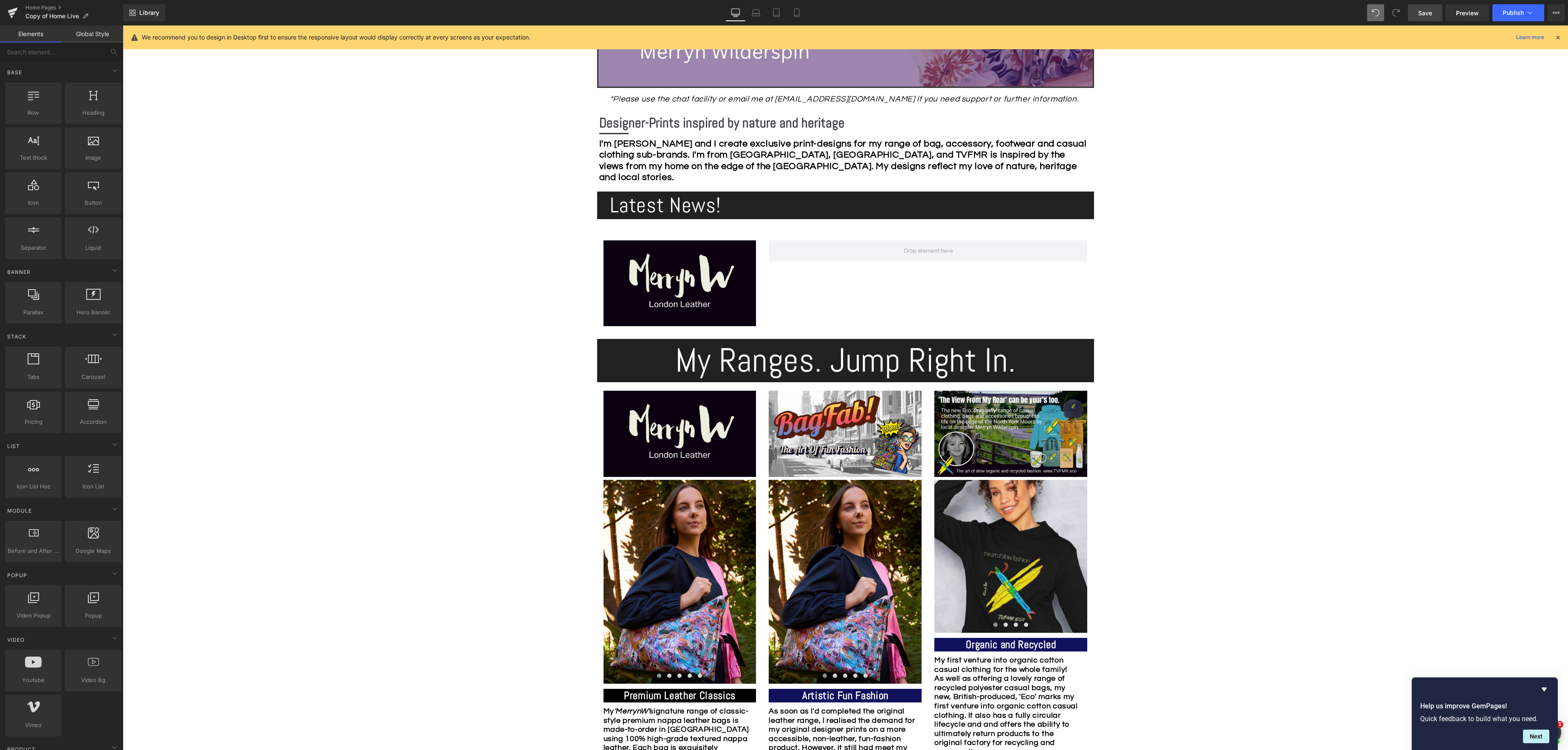
drag, startPoint x: 297, startPoint y: 331, endPoint x: 290, endPoint y: 330, distance: 7.1
click at [671, 208] on h1 "Latest News!" at bounding box center [852, 205] width 484 height 28
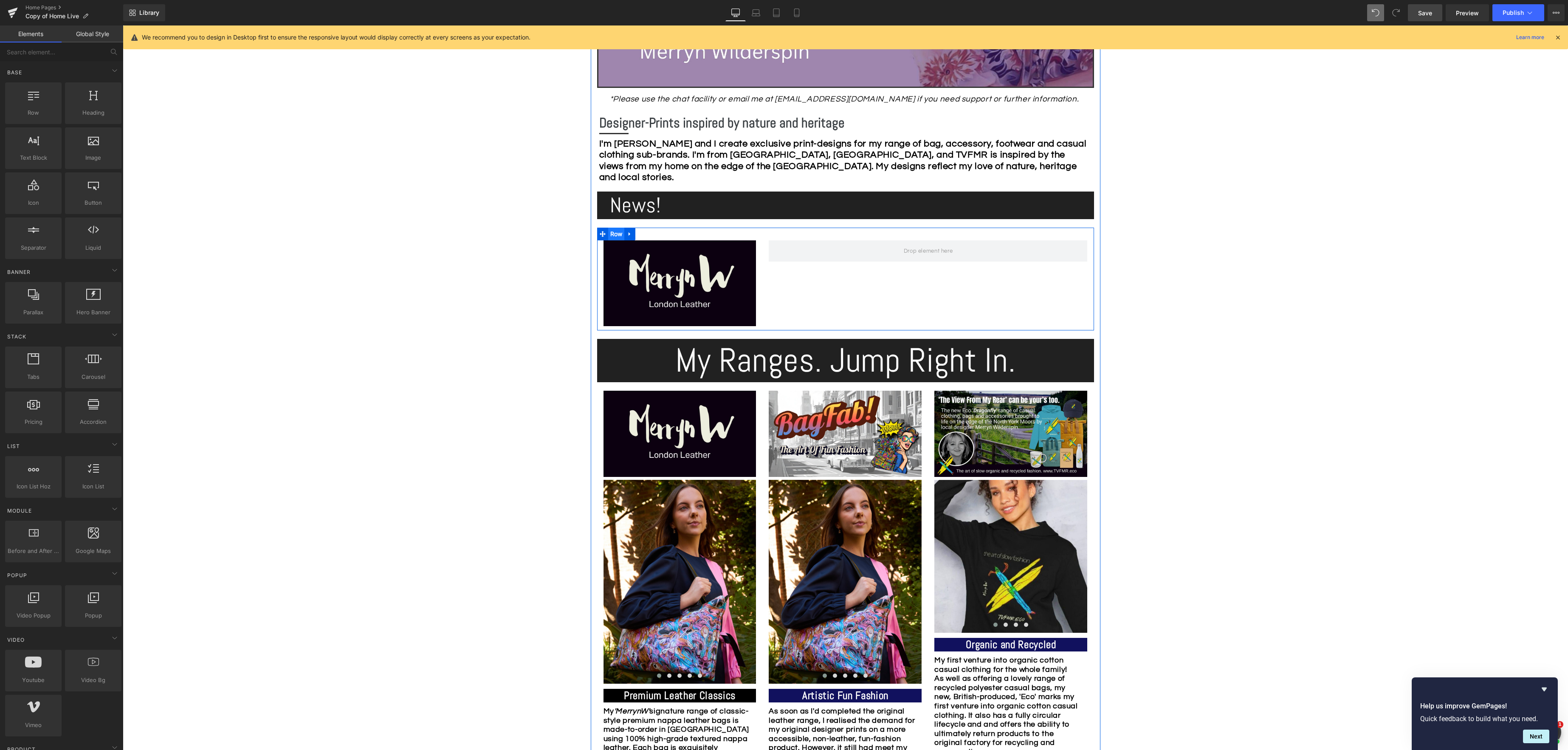
click at [612, 233] on span "Row" at bounding box center [616, 234] width 17 height 12
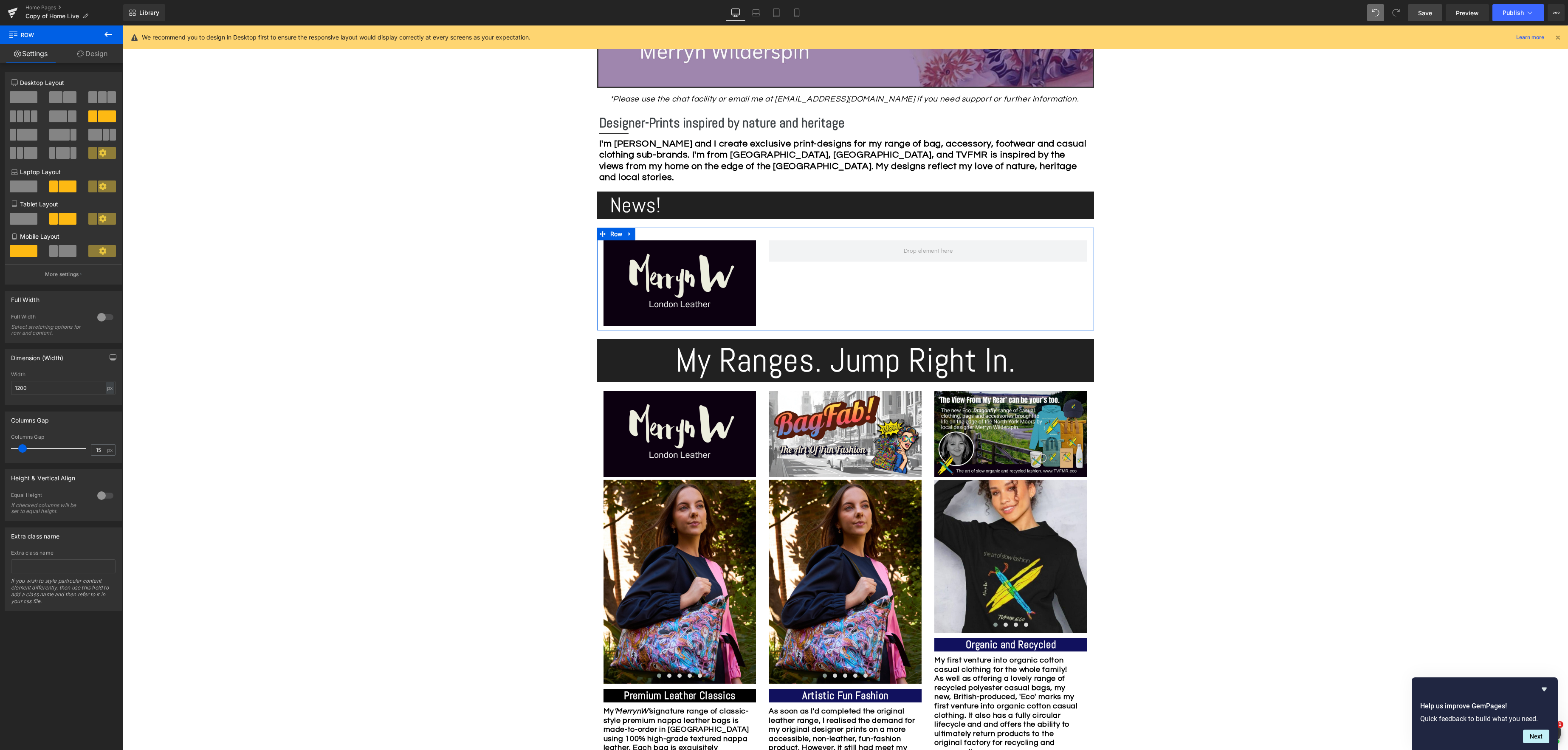
drag, startPoint x: 92, startPoint y: 52, endPoint x: 78, endPoint y: 62, distance: 17.2
click at [90, 52] on link "Design" at bounding box center [92, 54] width 62 height 19
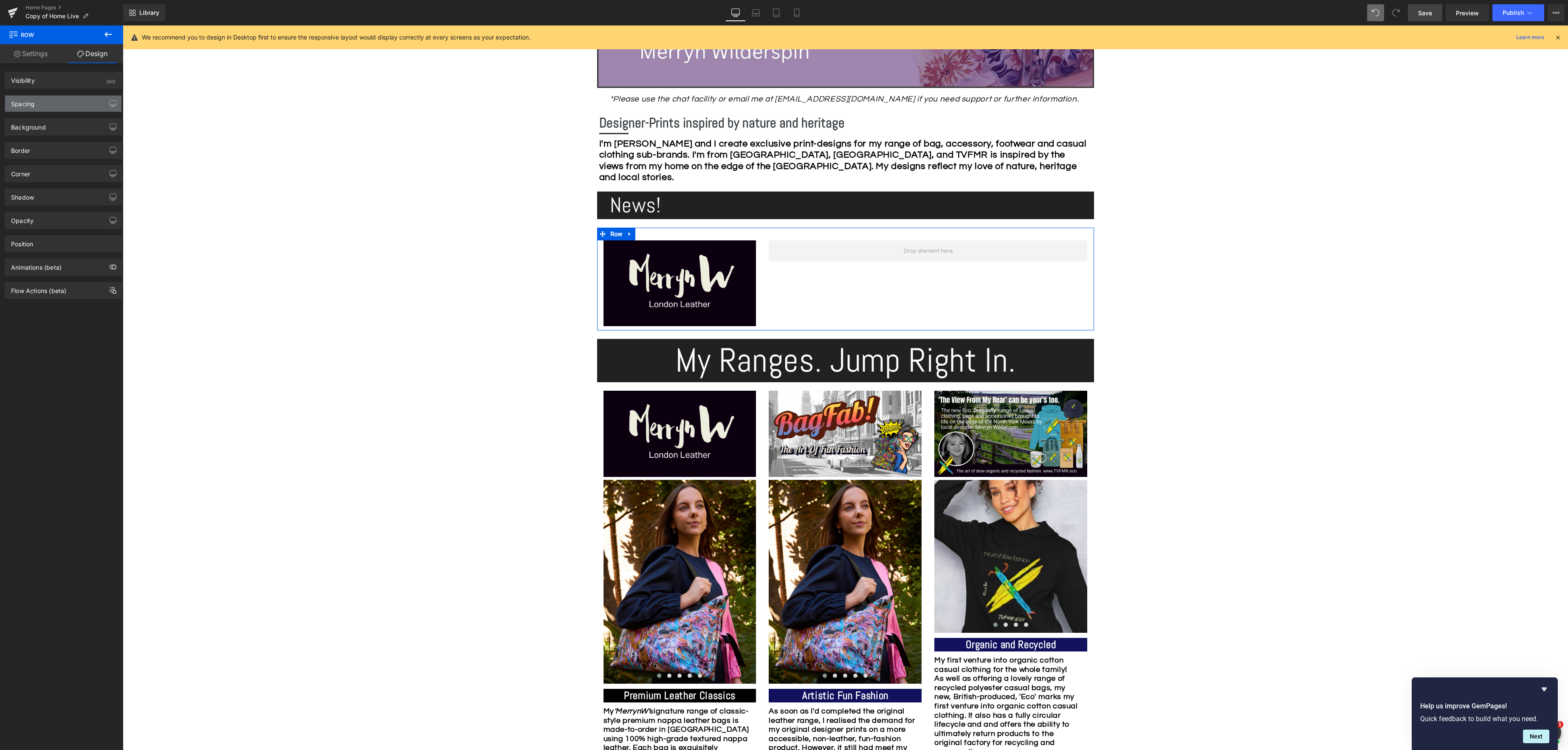
click at [36, 104] on div "Spacing" at bounding box center [63, 103] width 116 height 16
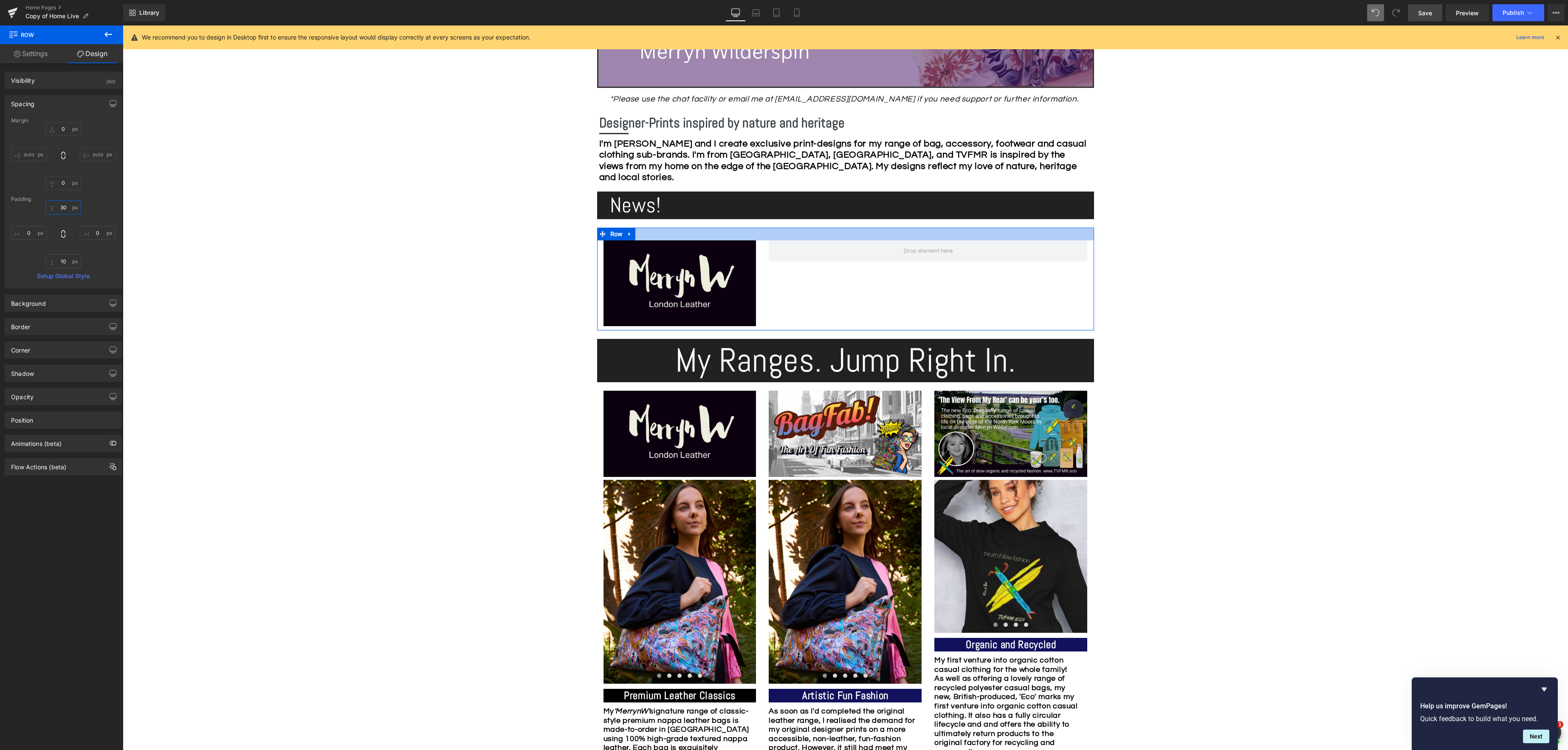
drag, startPoint x: 67, startPoint y: 209, endPoint x: 110, endPoint y: 210, distance: 43.0
click at [67, 209] on input "30" at bounding box center [63, 207] width 35 height 14
drag, startPoint x: 402, startPoint y: 273, endPoint x: 418, endPoint y: 272, distance: 16.0
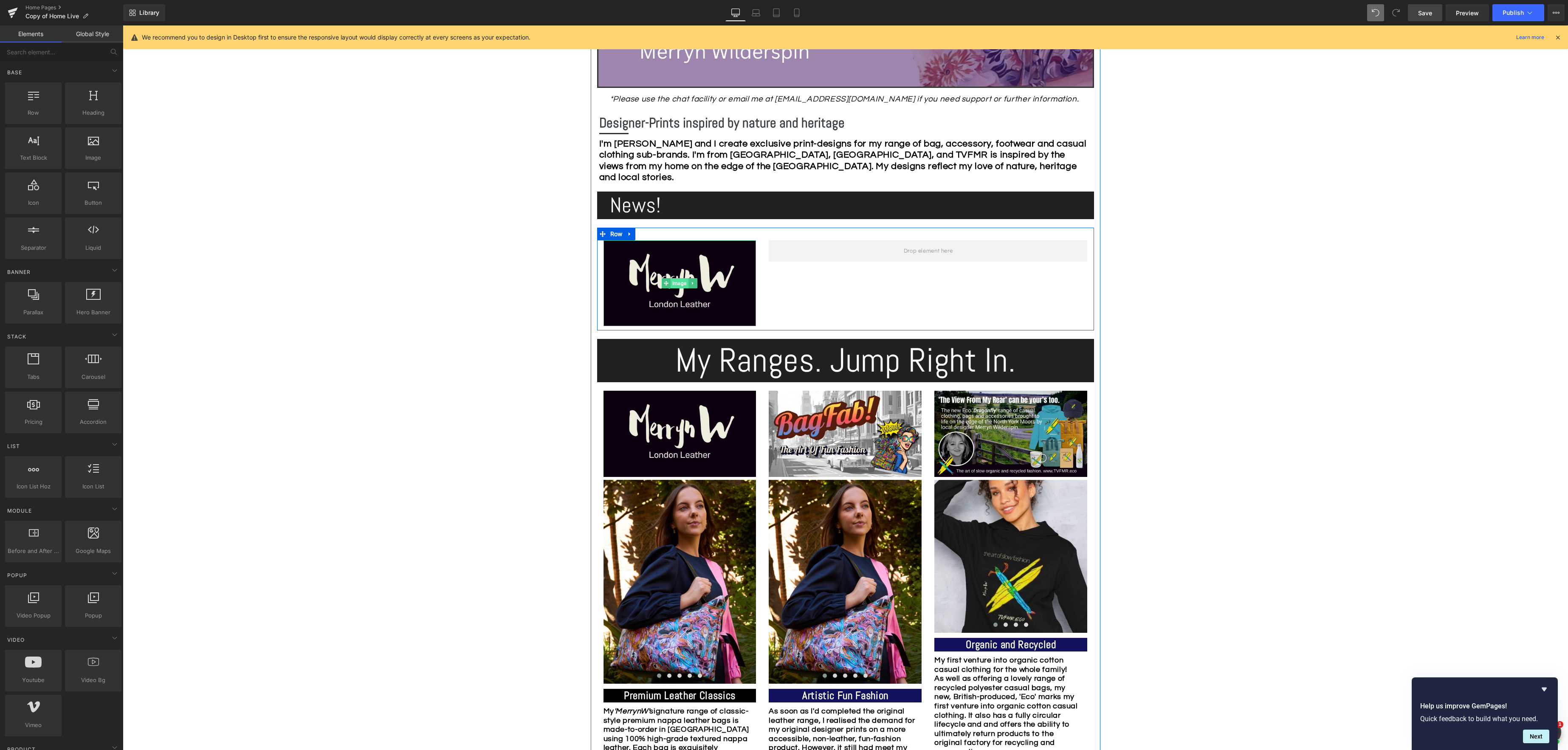
click at [672, 282] on span "Image" at bounding box center [679, 283] width 18 height 10
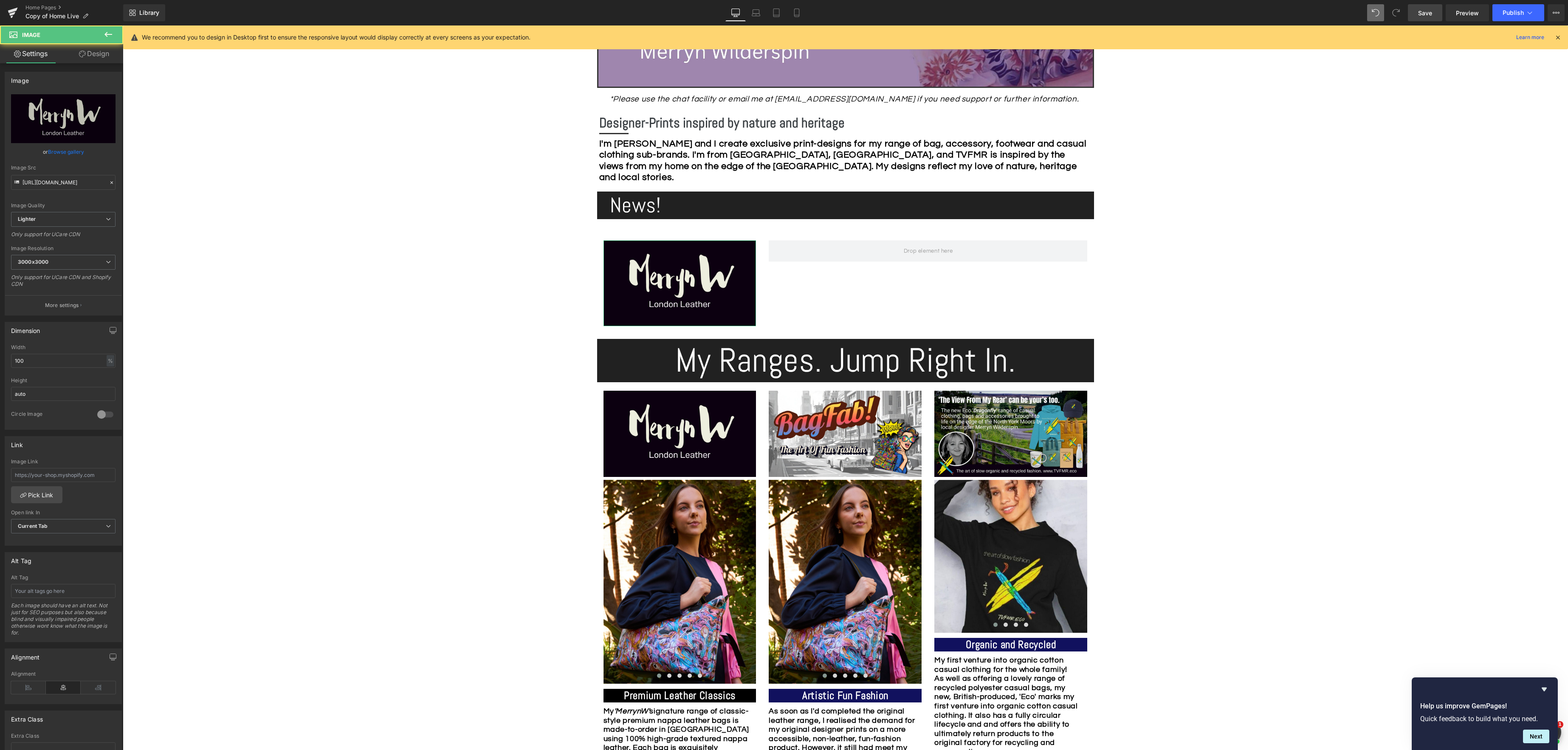
drag, startPoint x: 93, startPoint y: 50, endPoint x: 78, endPoint y: 60, distance: 18.0
click at [93, 50] on link "Design" at bounding box center [94, 54] width 62 height 19
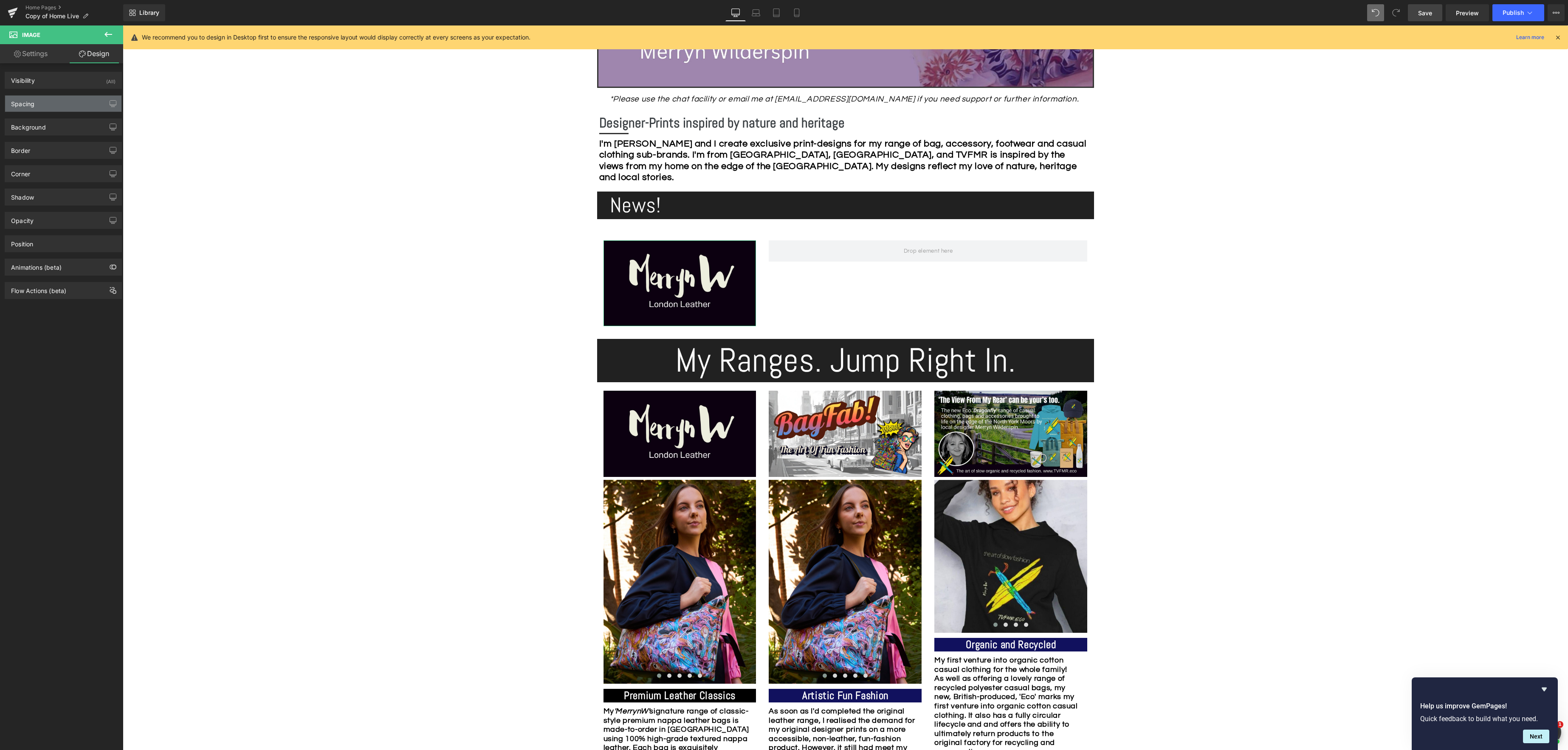
click at [35, 104] on div "Spacing" at bounding box center [63, 103] width 116 height 16
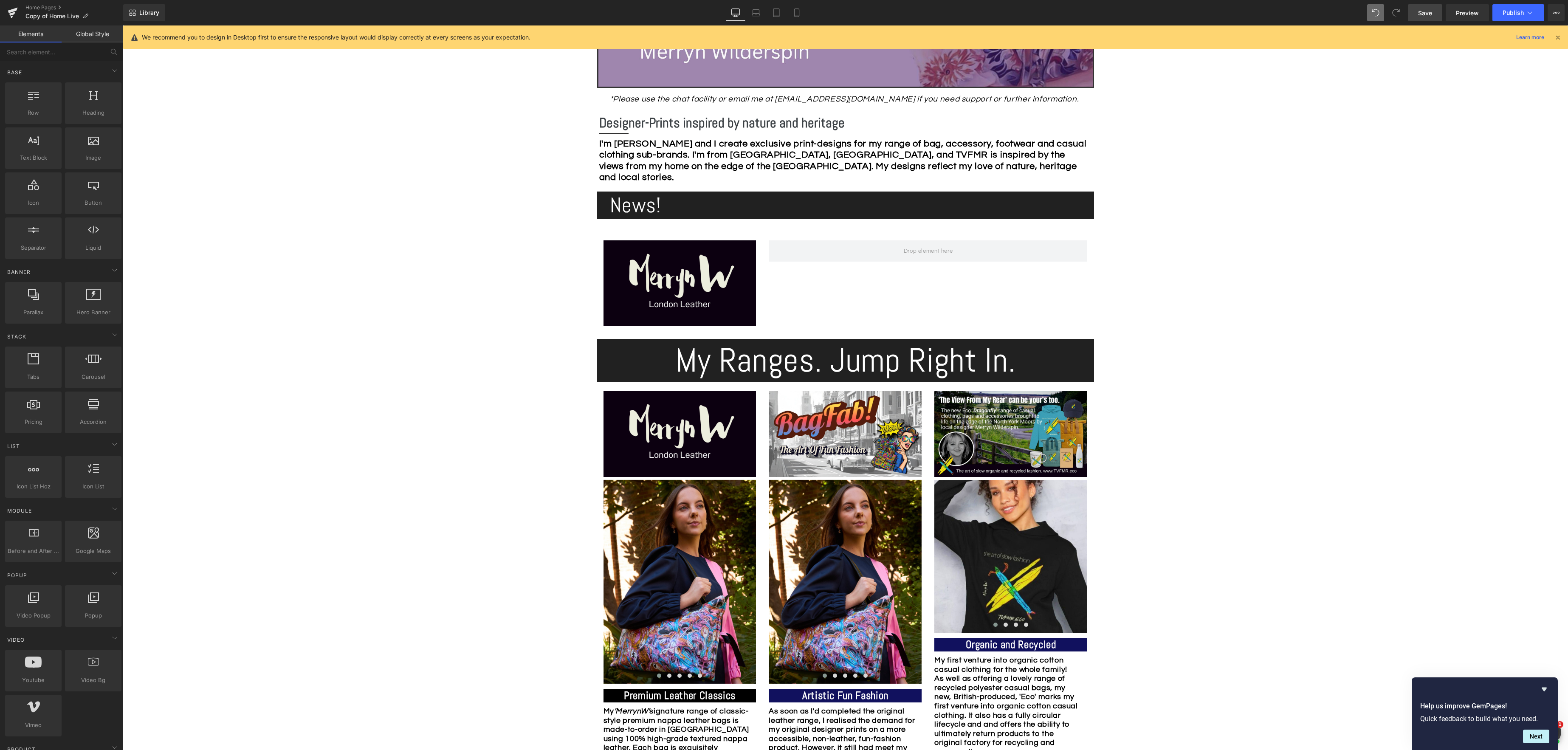
drag, startPoint x: 291, startPoint y: 245, endPoint x: 303, endPoint y: 253, distance: 14.4
click at [616, 233] on span "Row" at bounding box center [616, 234] width 17 height 12
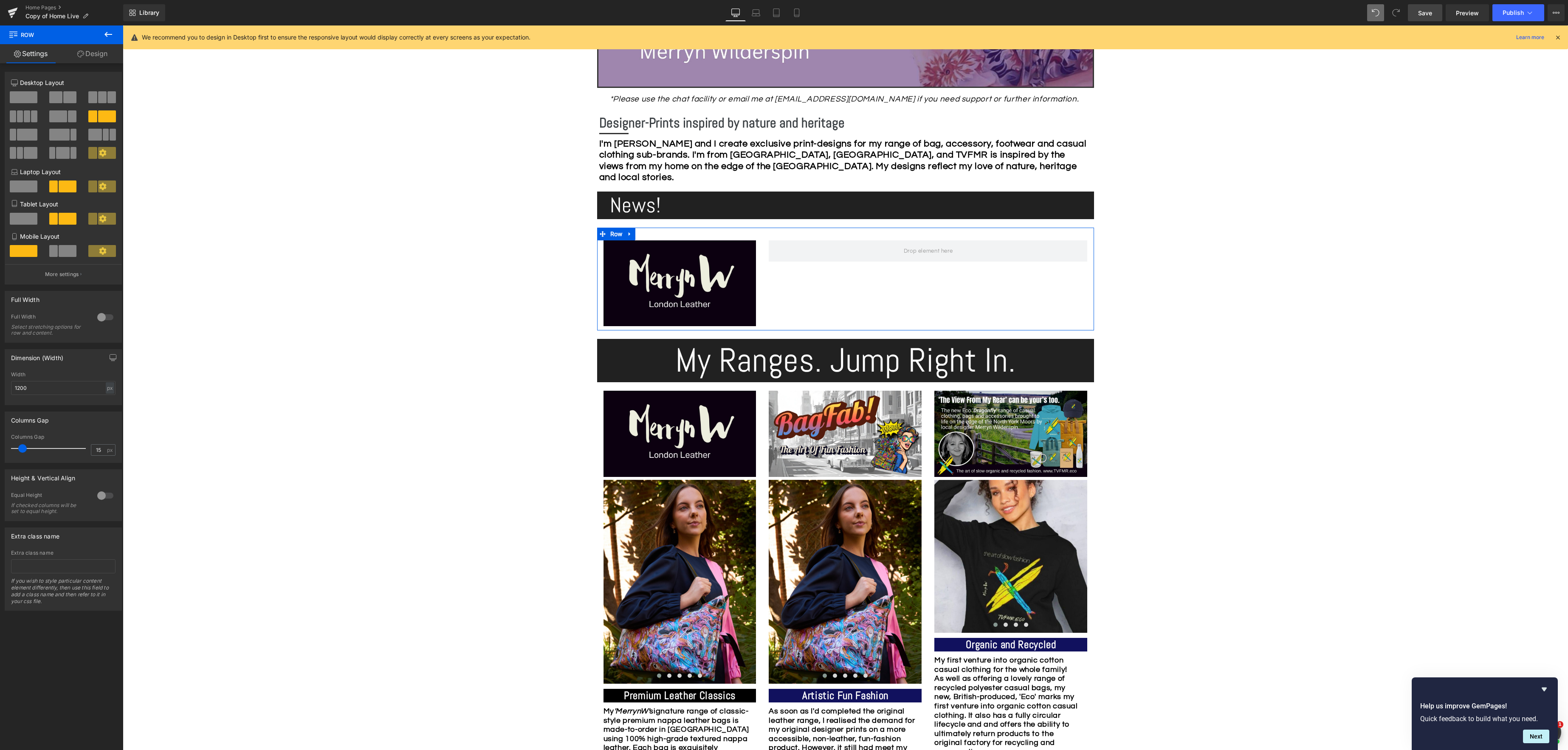
click at [96, 54] on link "Design" at bounding box center [92, 54] width 62 height 19
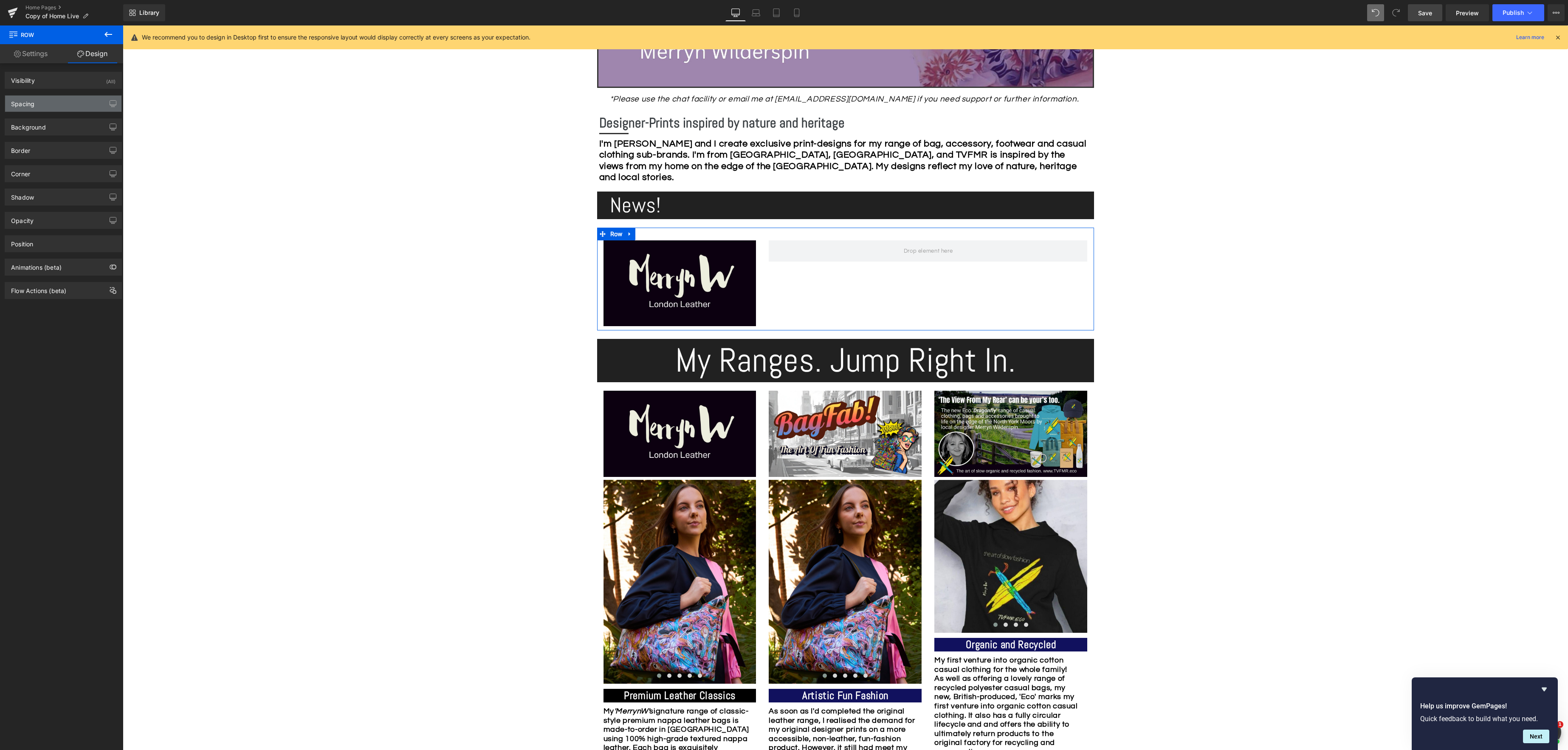
click at [33, 105] on div "Spacing" at bounding box center [23, 101] width 24 height 12
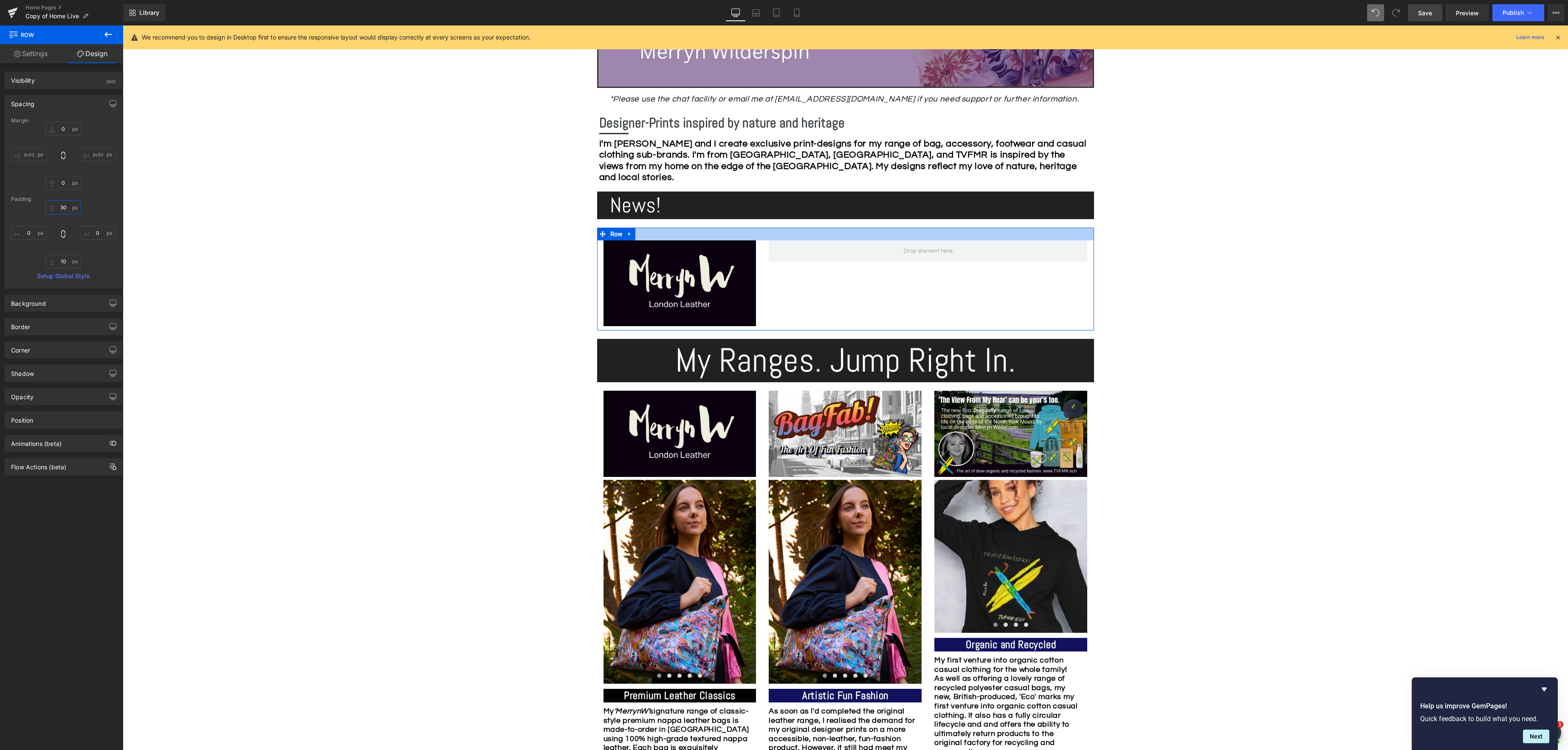
drag, startPoint x: 61, startPoint y: 206, endPoint x: 44, endPoint y: 193, distance: 21.4
click at [61, 206] on input "text" at bounding box center [63, 207] width 35 height 14
type input "30"
click at [613, 234] on span "Row" at bounding box center [616, 234] width 17 height 12
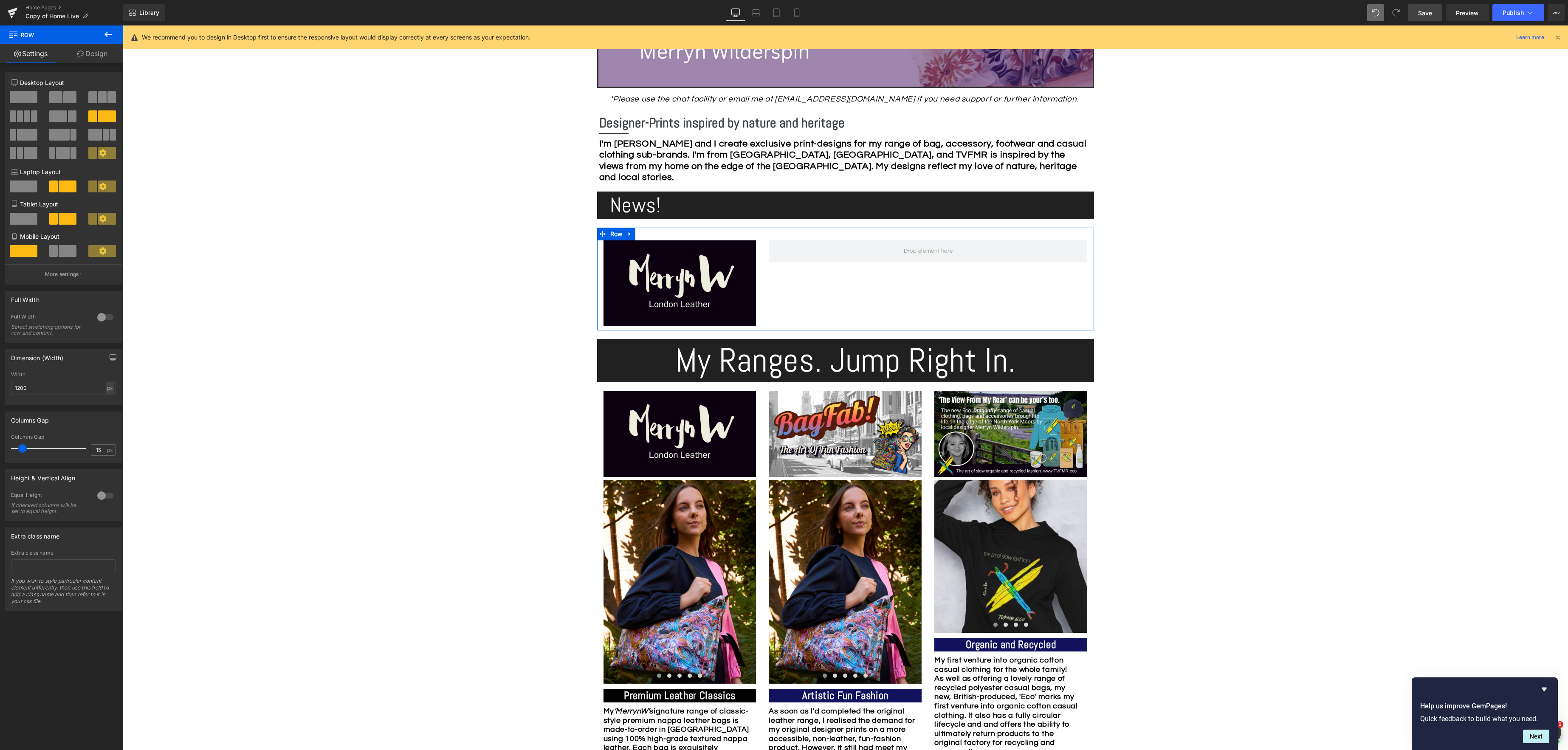
click at [96, 52] on link "Design" at bounding box center [92, 54] width 62 height 19
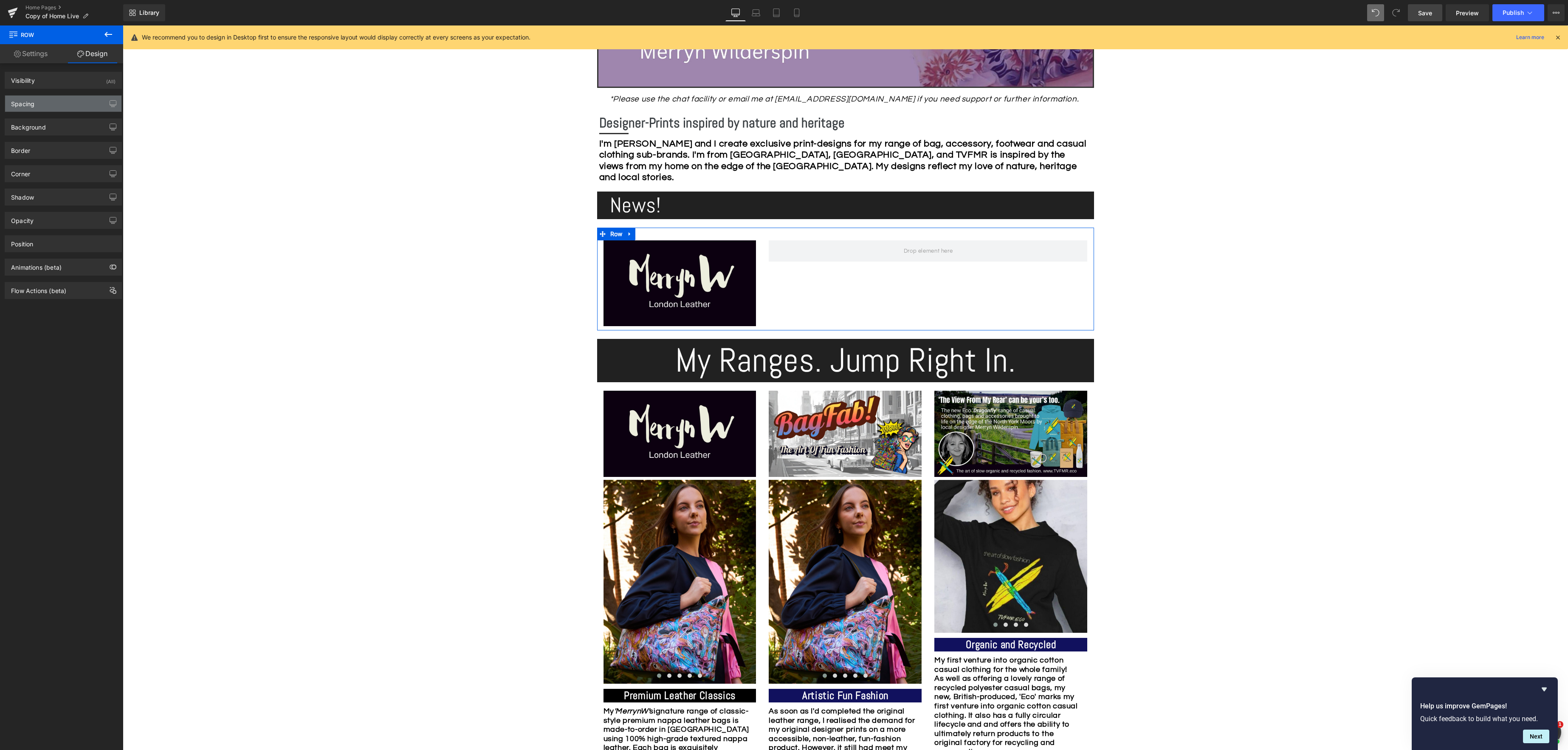
click at [40, 105] on div "Spacing" at bounding box center [63, 103] width 116 height 16
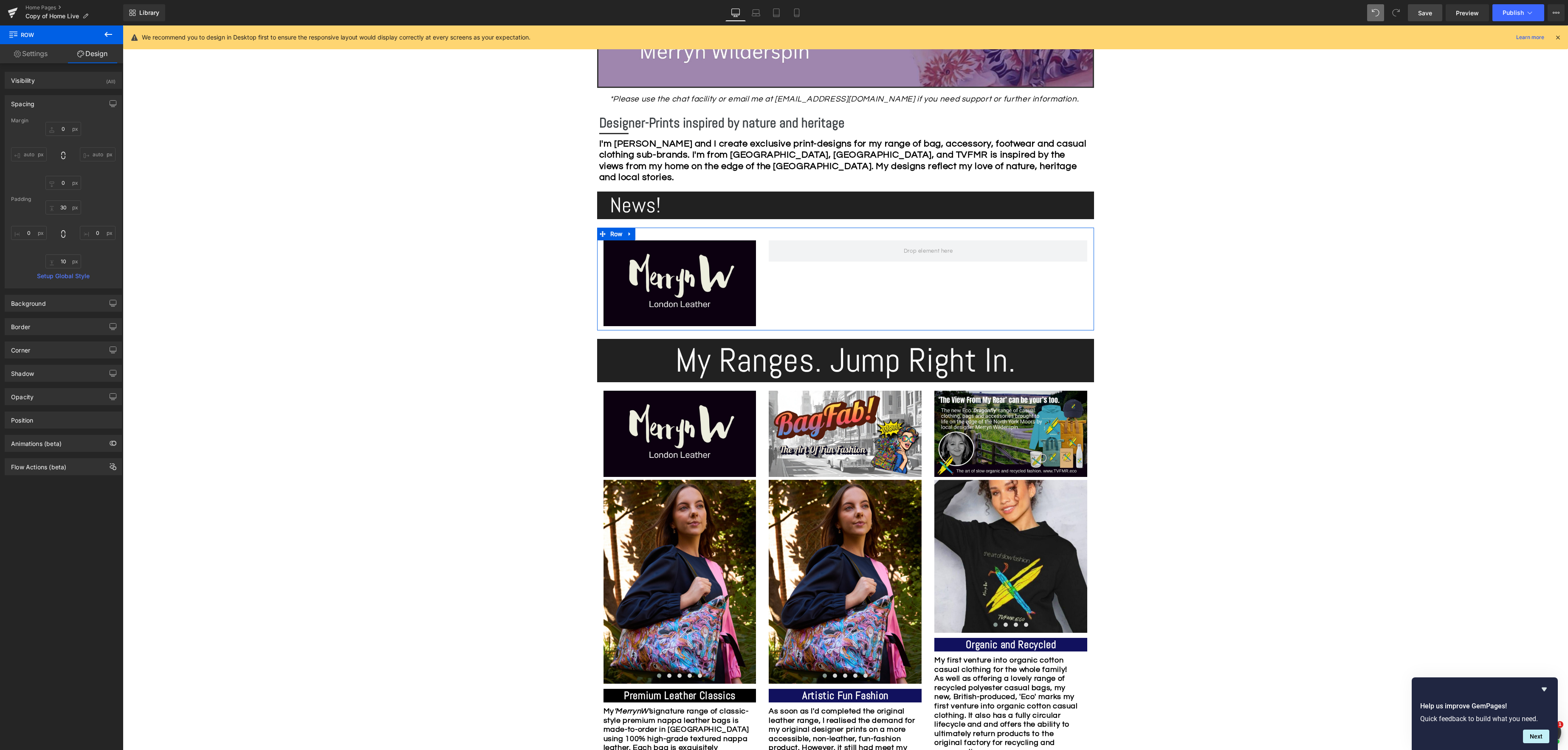
drag, startPoint x: 62, startPoint y: 202, endPoint x: 26, endPoint y: 180, distance: 42.2
click at [62, 202] on div "Padding" at bounding box center [63, 199] width 105 height 6
drag, startPoint x: 65, startPoint y: 209, endPoint x: 122, endPoint y: 209, distance: 57.0
click at [65, 209] on input "30" at bounding box center [63, 207] width 35 height 14
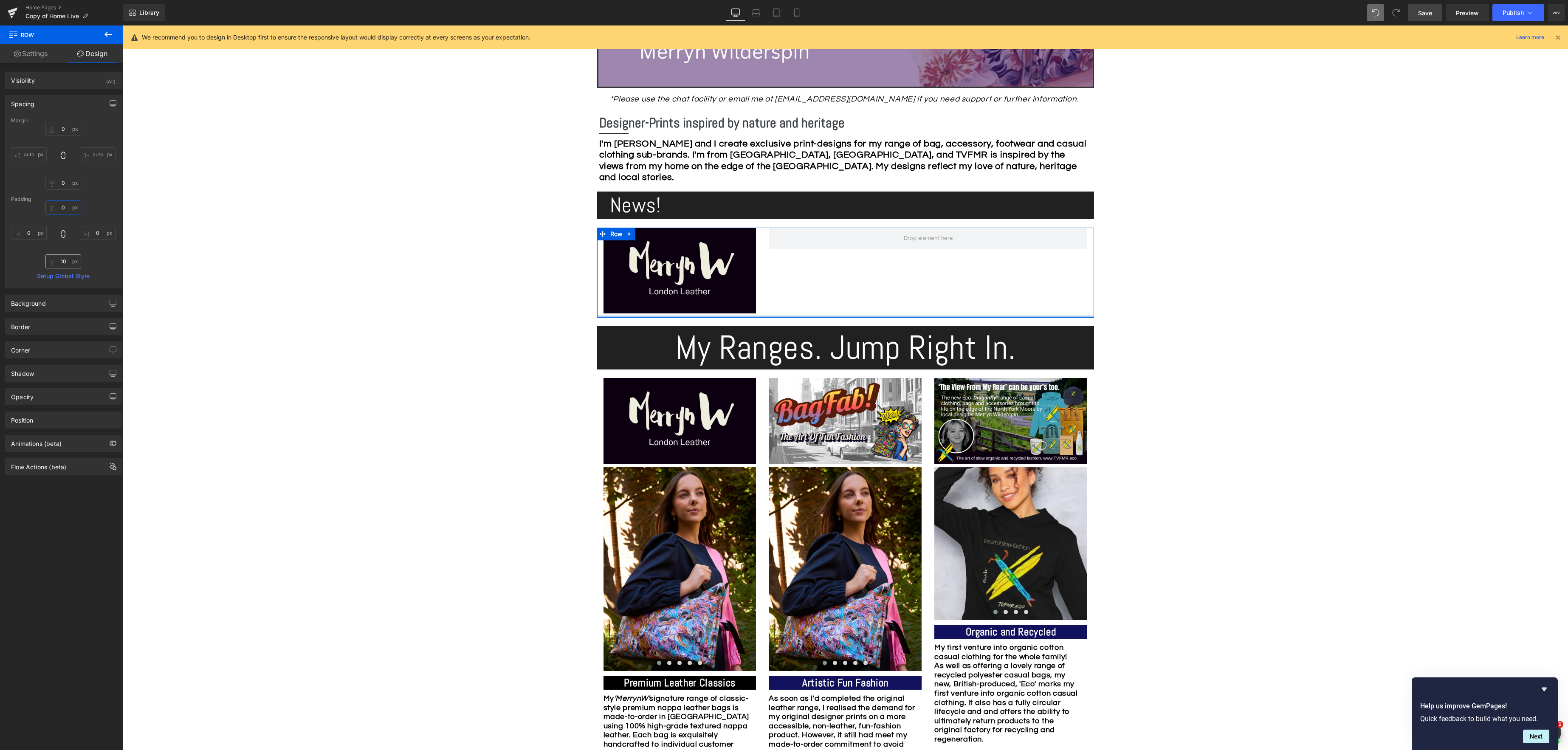
type input "0"
click at [64, 263] on input "10" at bounding box center [63, 261] width 35 height 14
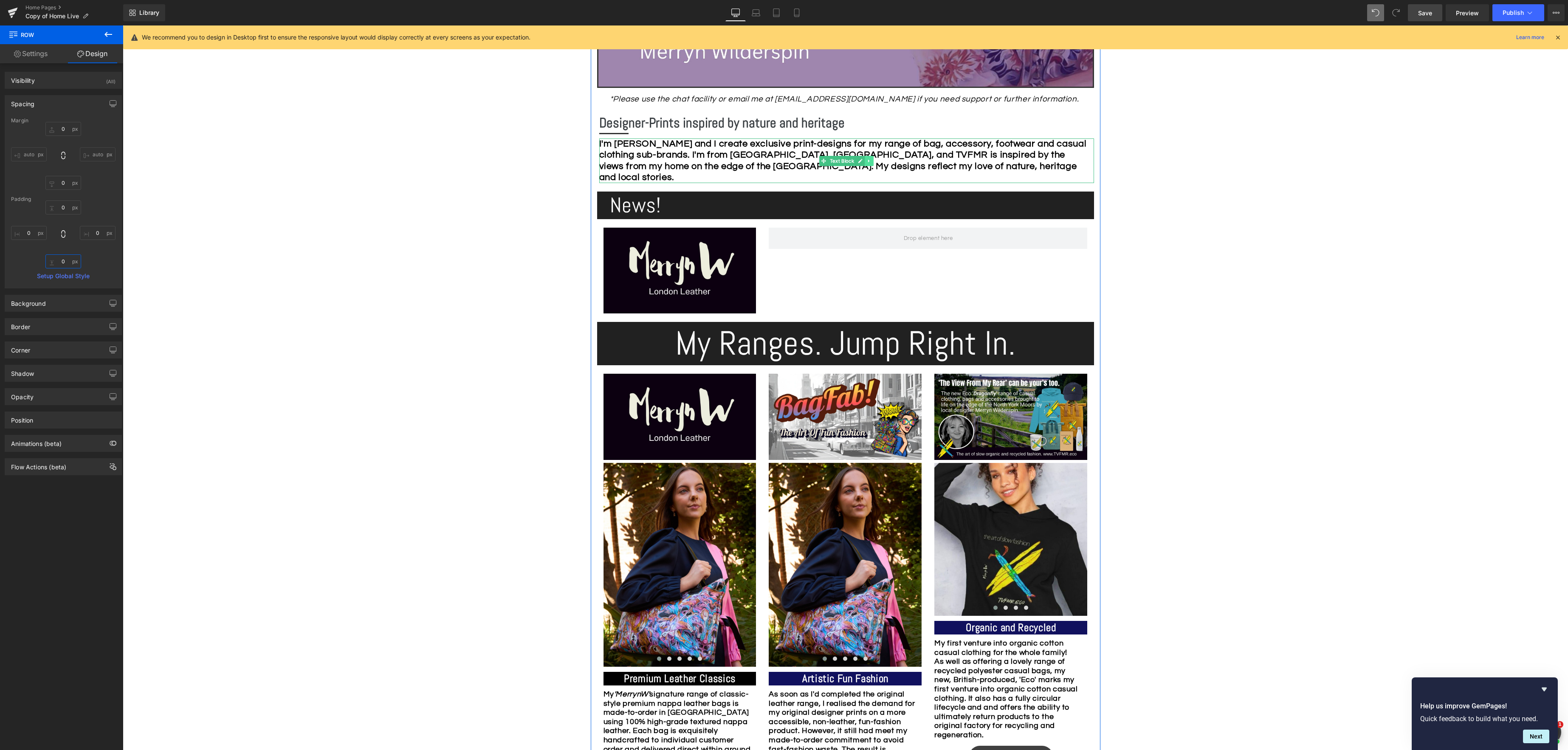
type input "0"
click at [869, 162] on icon at bounding box center [869, 161] width 5 height 5
click at [864, 160] on icon at bounding box center [864, 161] width 5 height 5
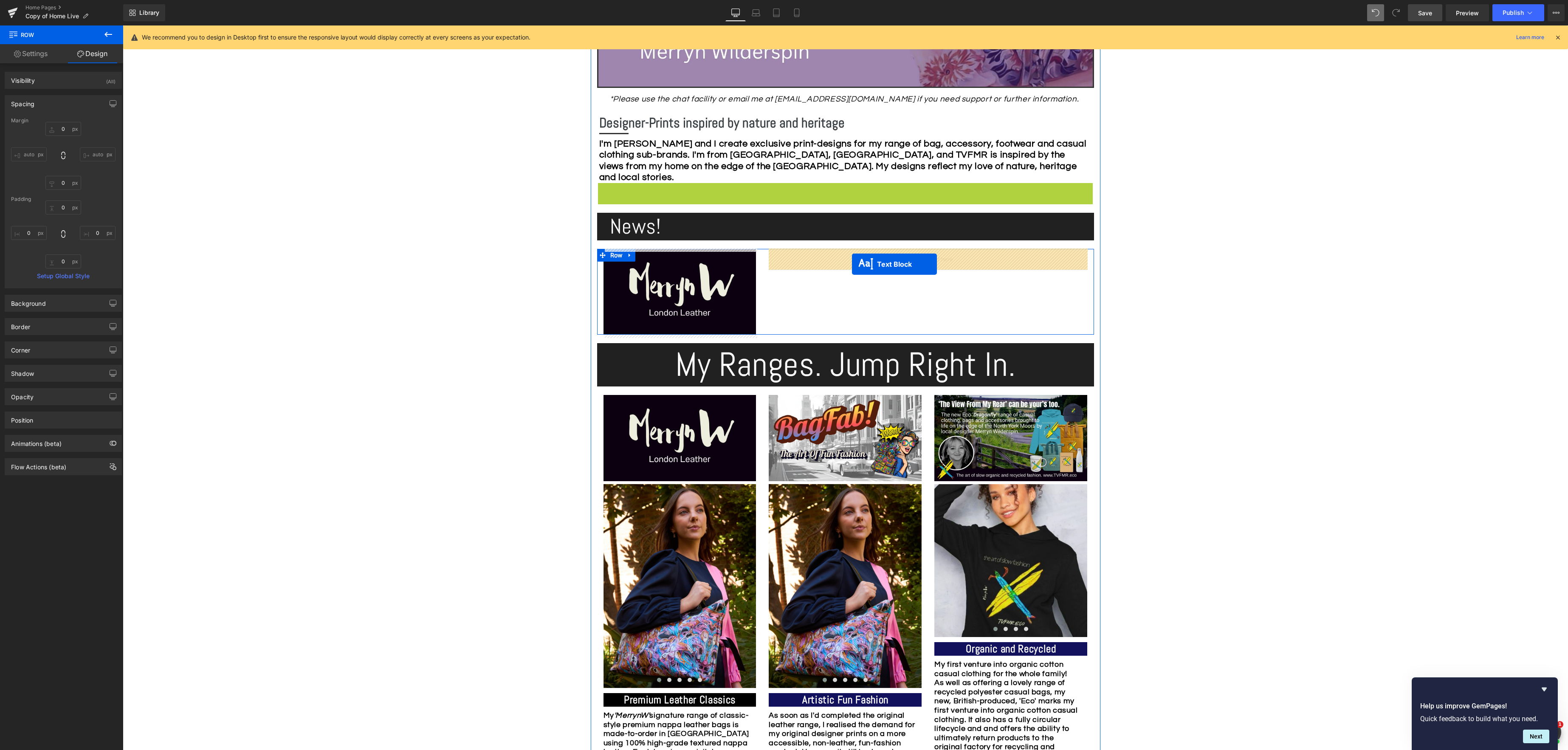
drag, startPoint x: 821, startPoint y: 204, endPoint x: 852, endPoint y: 264, distance: 67.5
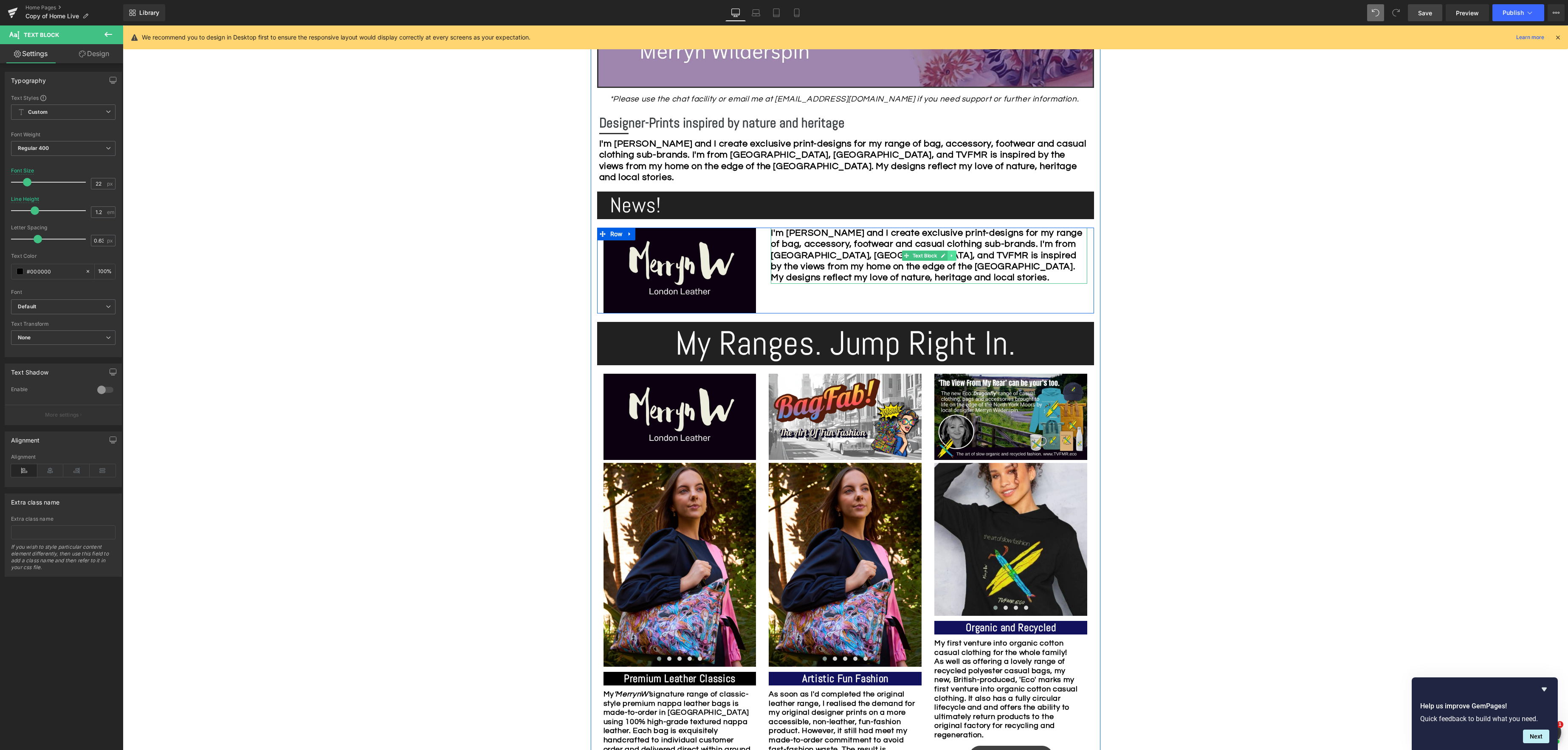
click at [953, 257] on icon at bounding box center [952, 255] width 5 height 5
click at [954, 254] on icon at bounding box center [956, 255] width 5 height 5
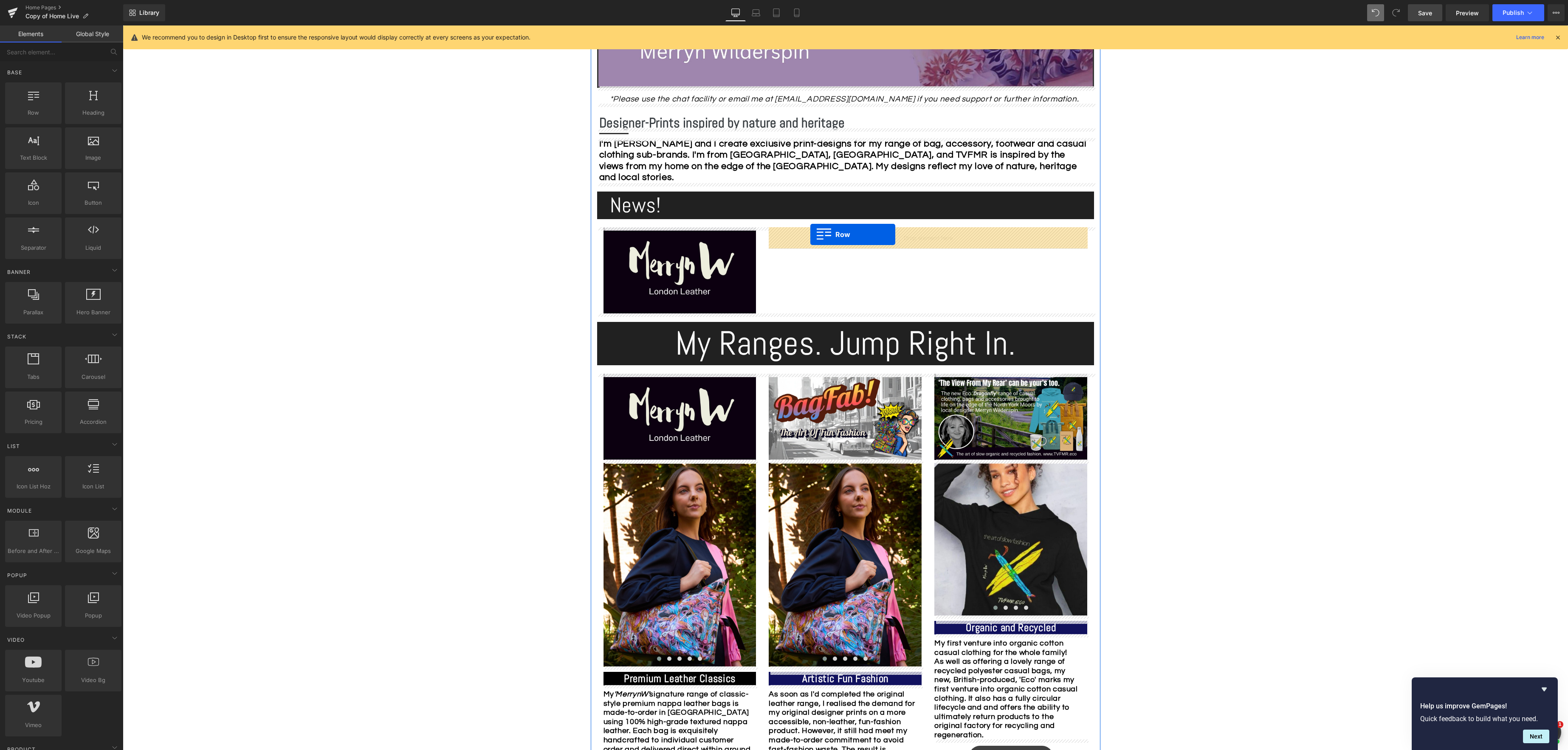
drag, startPoint x: 146, startPoint y: 130, endPoint x: 810, endPoint y: 234, distance: 672.1
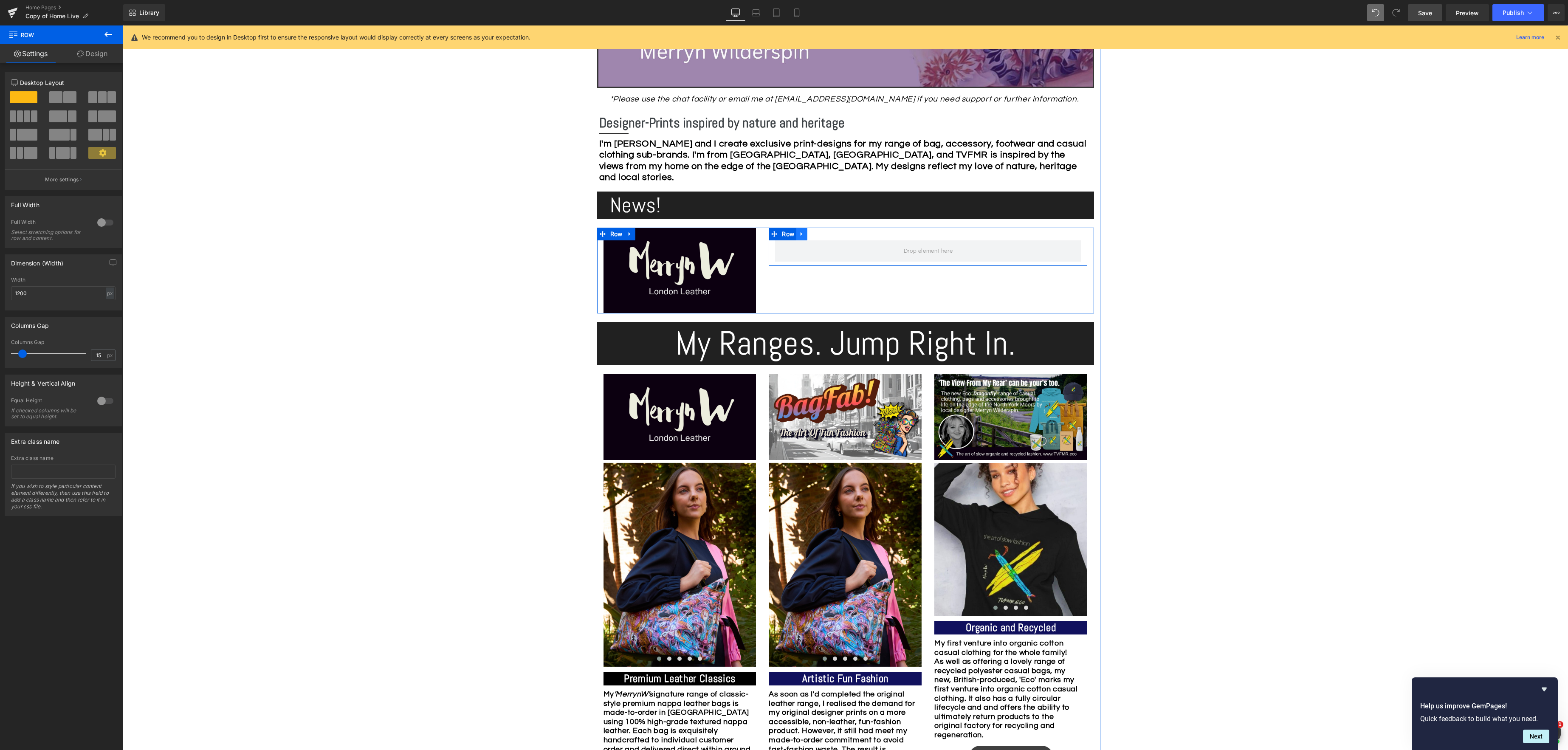
click at [802, 234] on icon at bounding box center [801, 234] width 1 height 4
click at [813, 234] on icon at bounding box center [812, 234] width 6 height 6
click at [792, 233] on span "Row" at bounding box center [788, 234] width 17 height 12
click at [92, 53] on link "Design" at bounding box center [92, 54] width 62 height 19
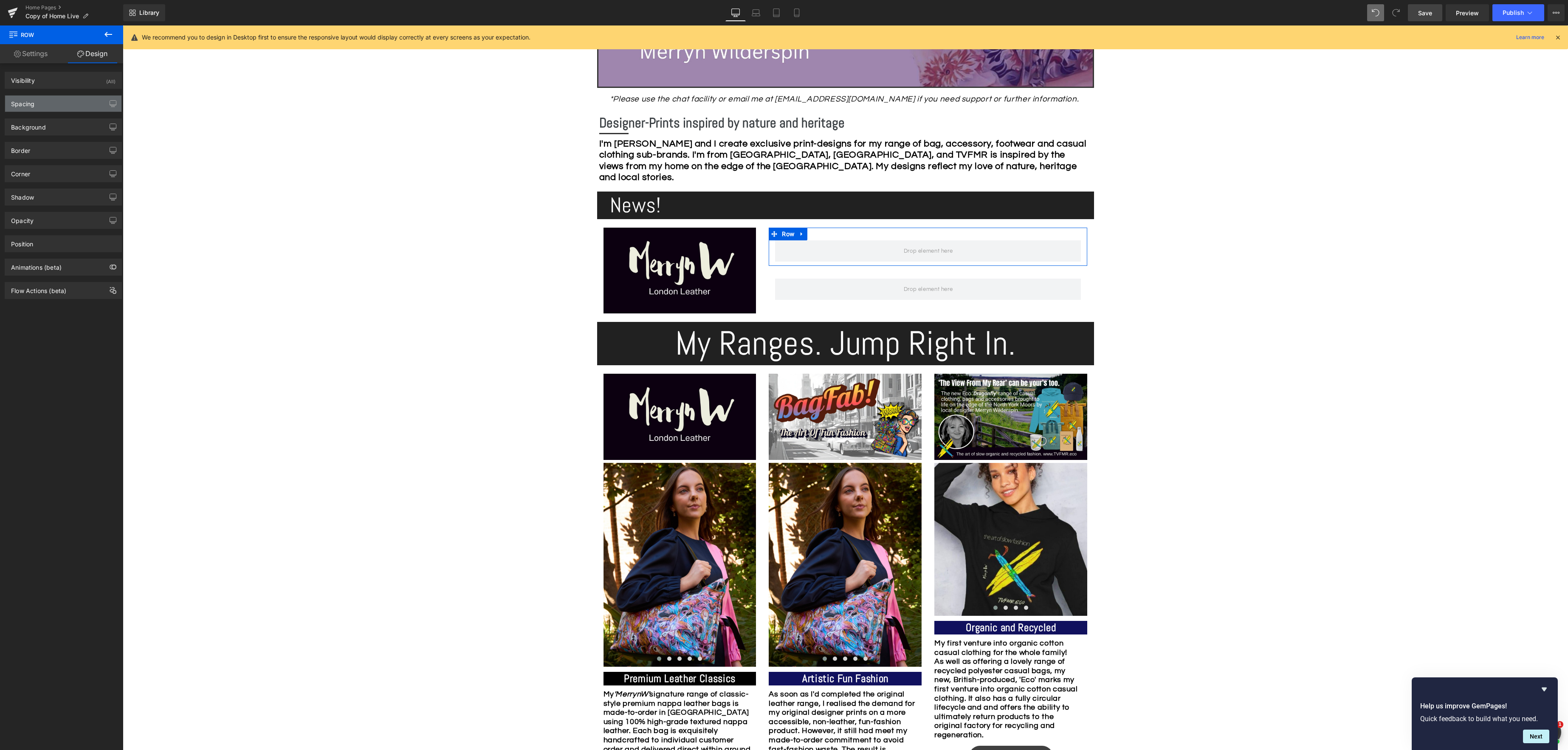
click at [31, 105] on div "Spacing" at bounding box center [23, 101] width 24 height 12
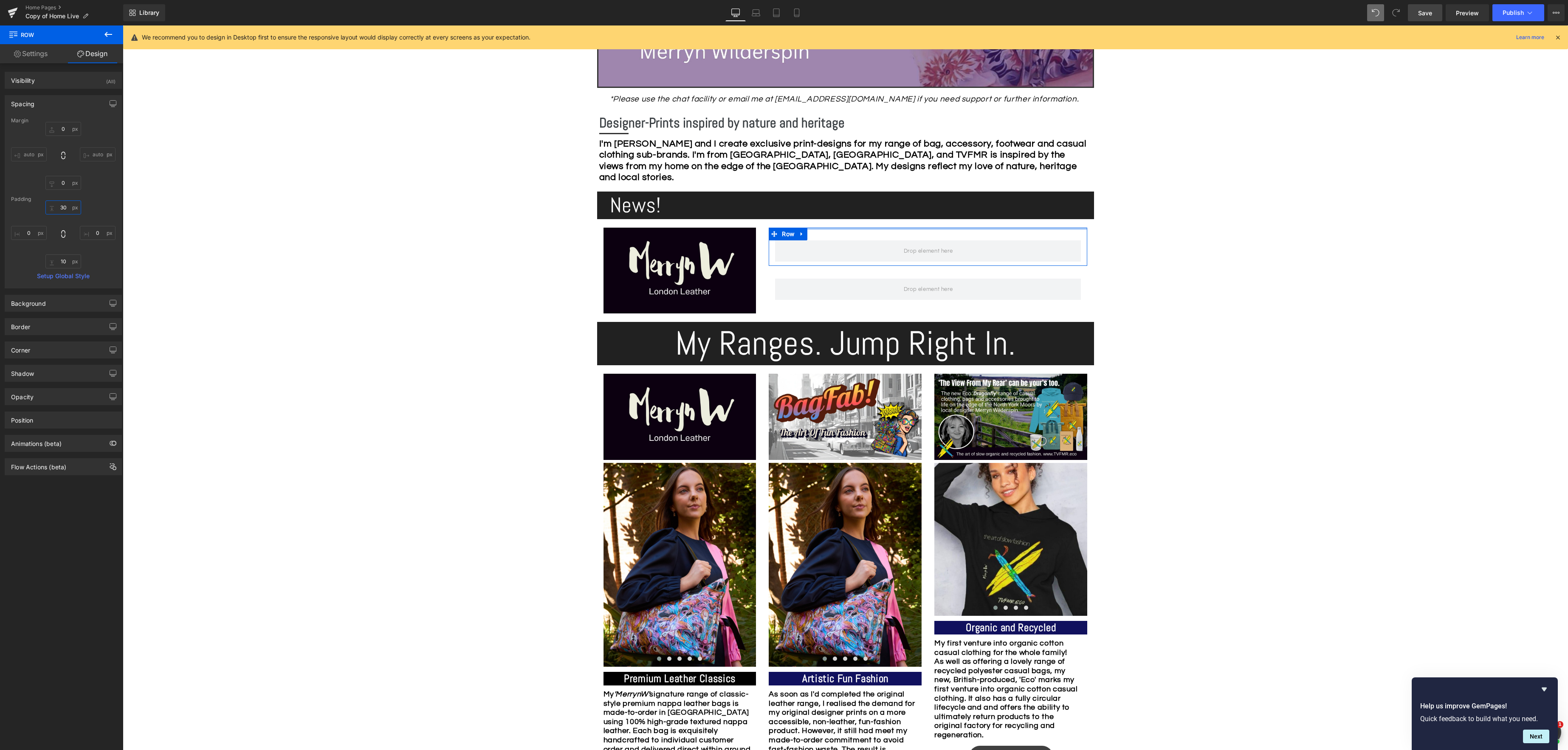
drag, startPoint x: 69, startPoint y: 211, endPoint x: 101, endPoint y: 209, distance: 32.1
click at [69, 210] on input "30" at bounding box center [63, 207] width 35 height 14
type input "0"
click at [63, 262] on input "10" at bounding box center [63, 261] width 35 height 14
type input "0"
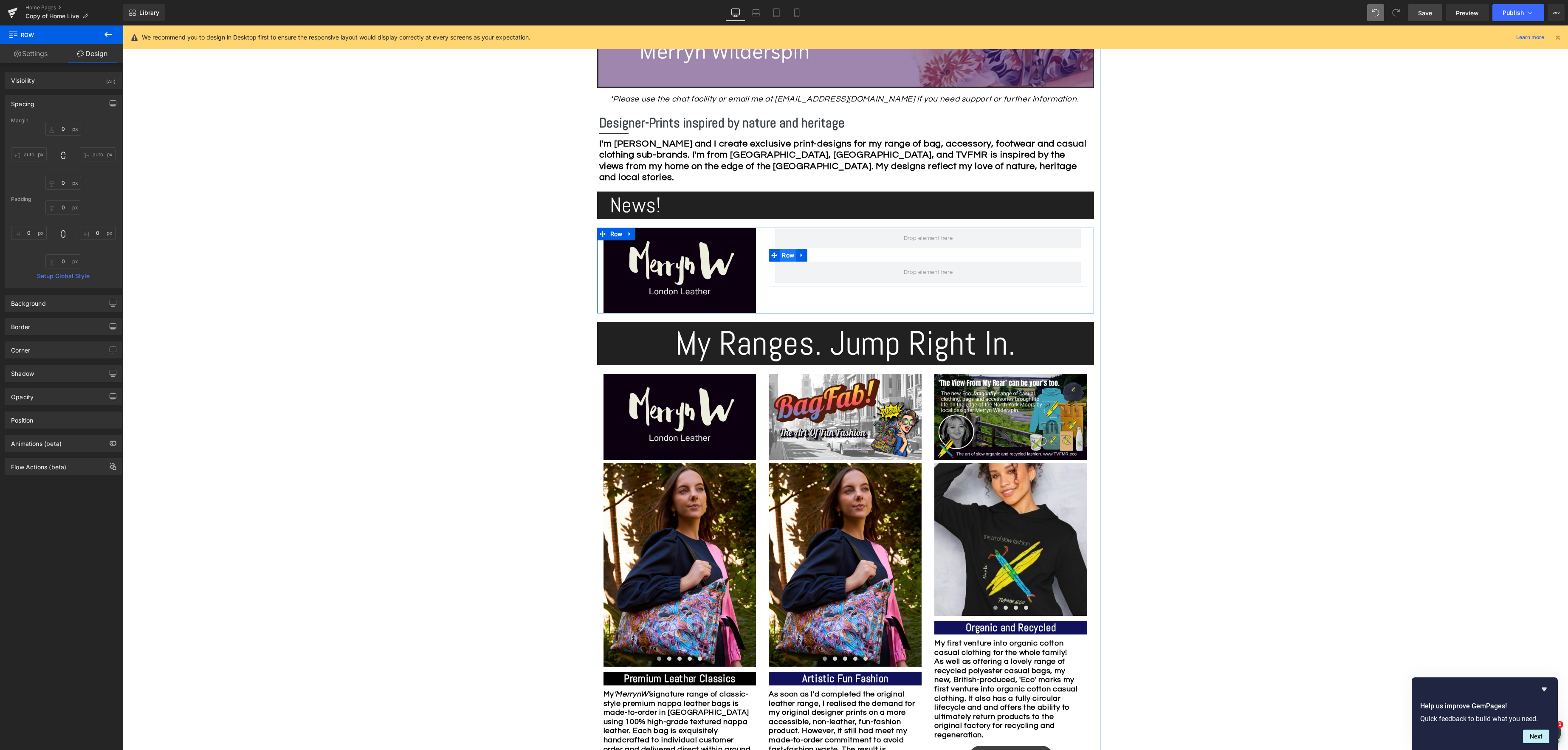
click at [790, 256] on span "Row" at bounding box center [788, 255] width 17 height 12
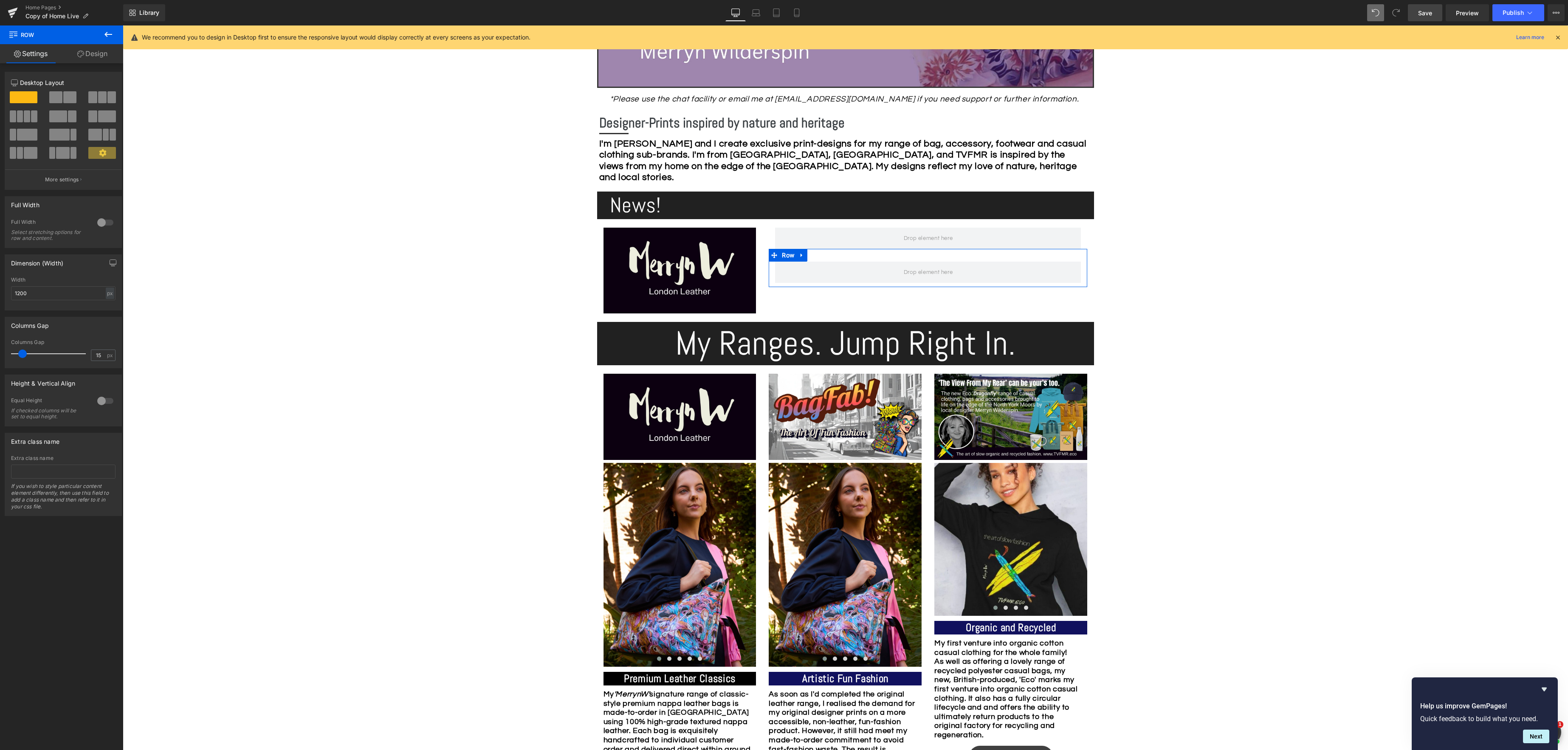
click at [92, 50] on link "Design" at bounding box center [92, 54] width 62 height 19
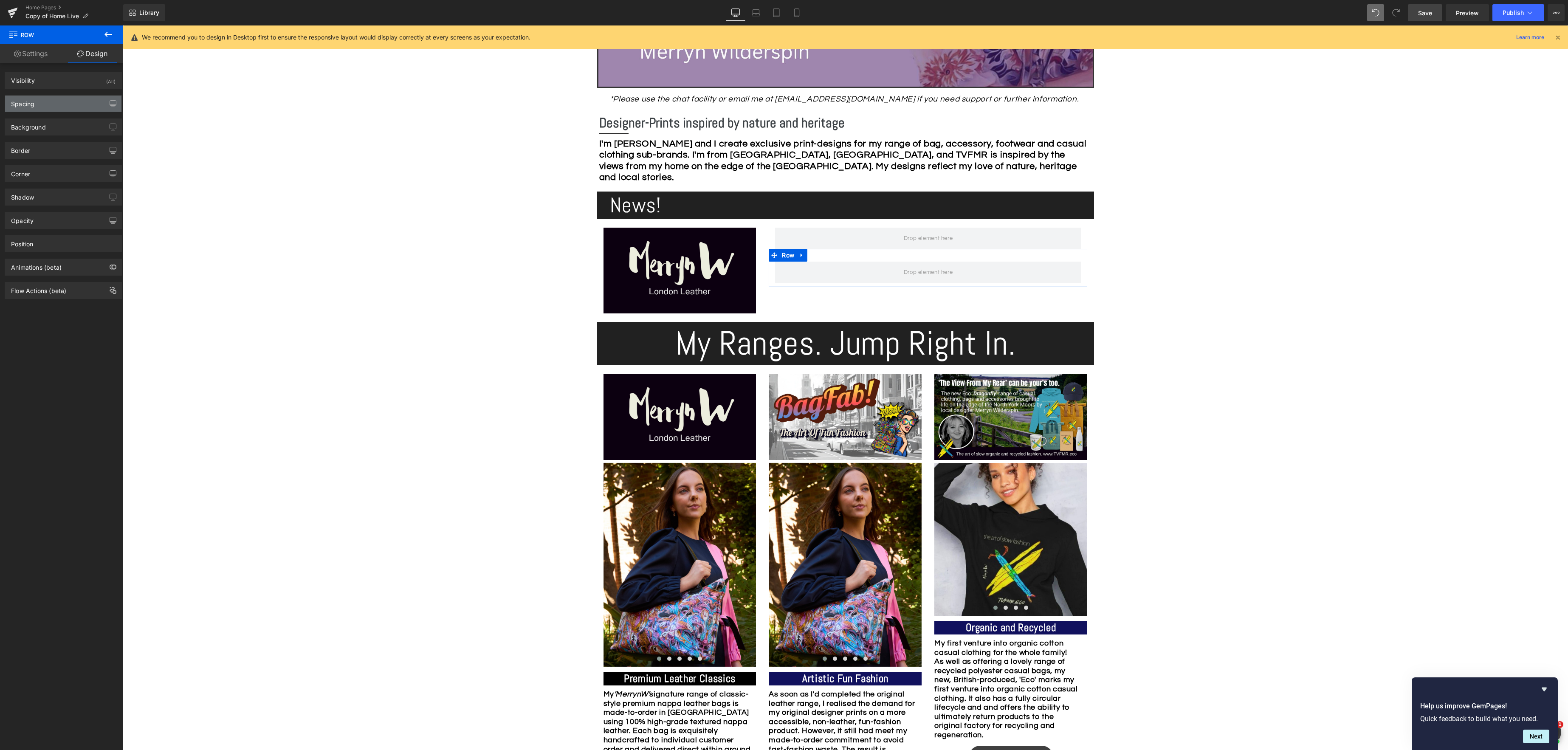
click at [45, 107] on div "Spacing" at bounding box center [63, 103] width 116 height 16
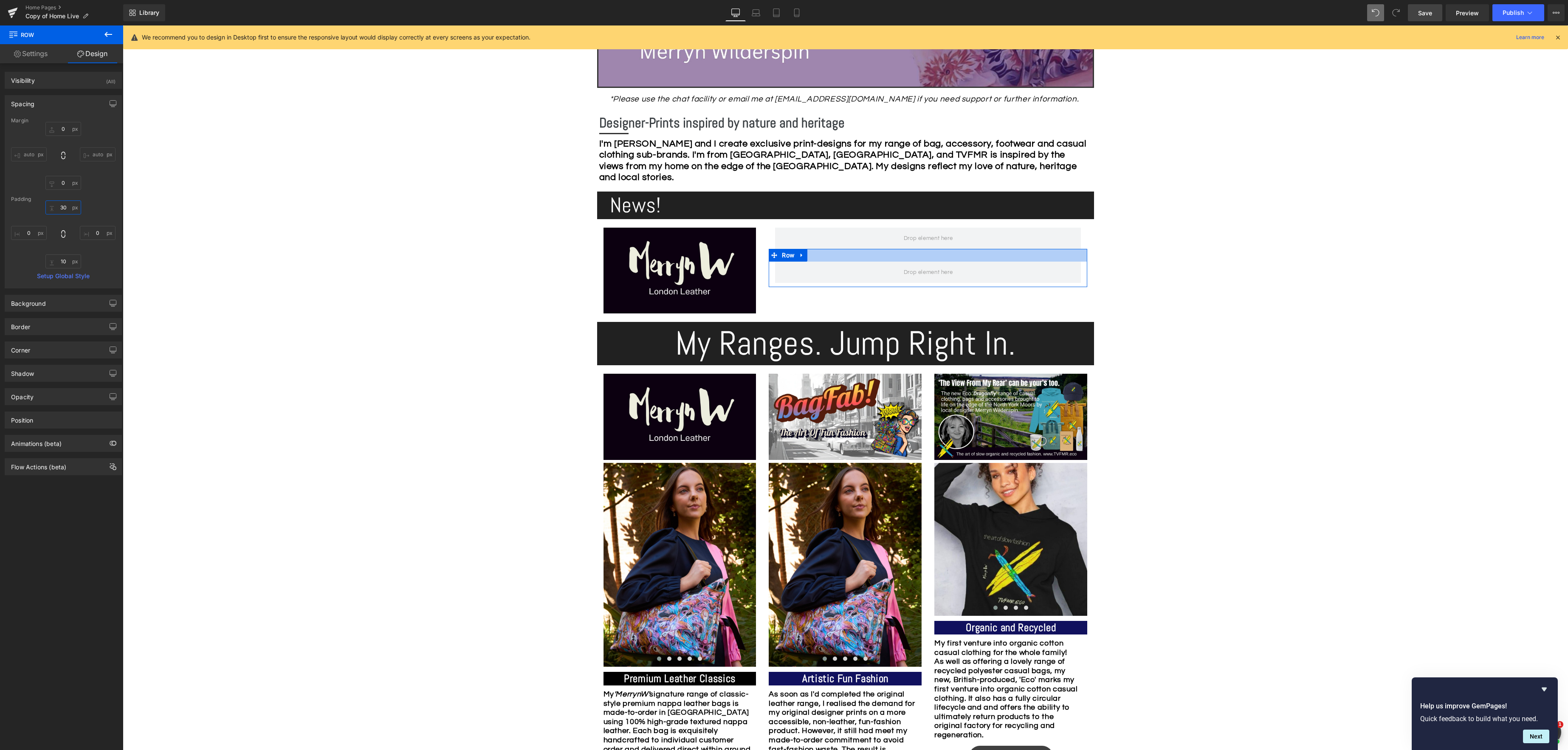
drag, startPoint x: 67, startPoint y: 210, endPoint x: 86, endPoint y: 208, distance: 19.1
click at [67, 210] on input "30" at bounding box center [63, 207] width 35 height 14
type input "0"
click at [66, 263] on input "10" at bounding box center [63, 261] width 35 height 14
type input "0"
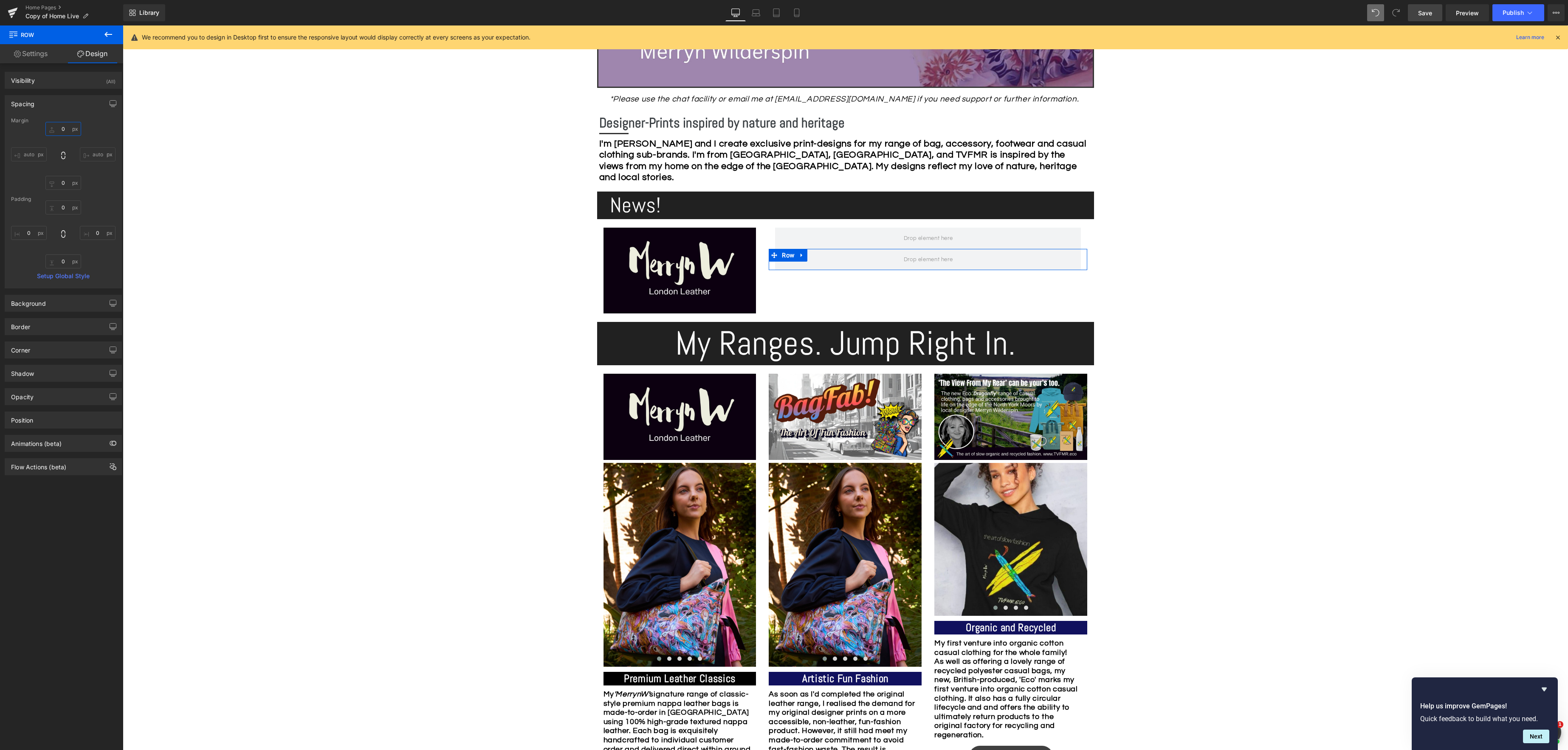
click at [63, 129] on input "0" at bounding box center [63, 129] width 35 height 14
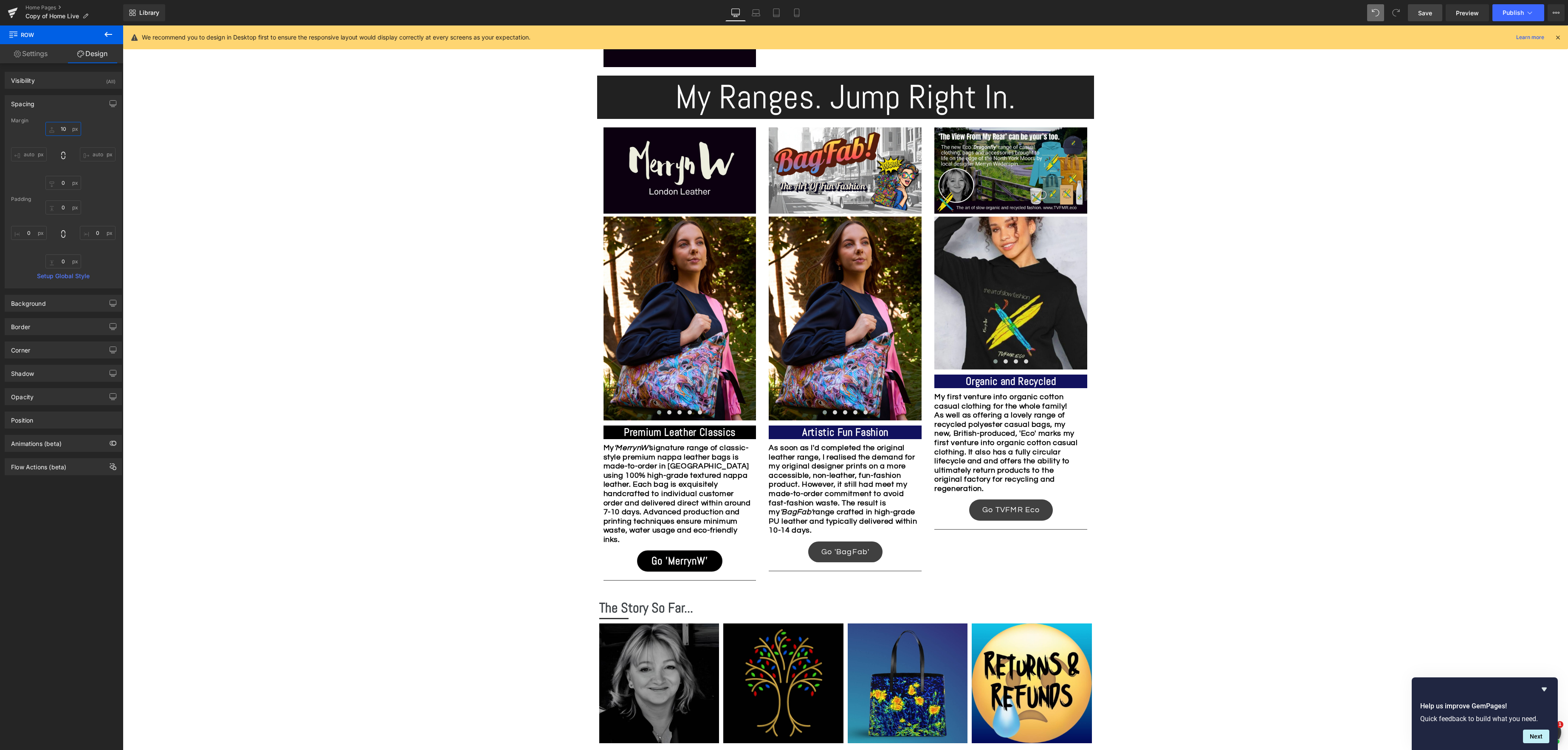
scroll to position [702, 0]
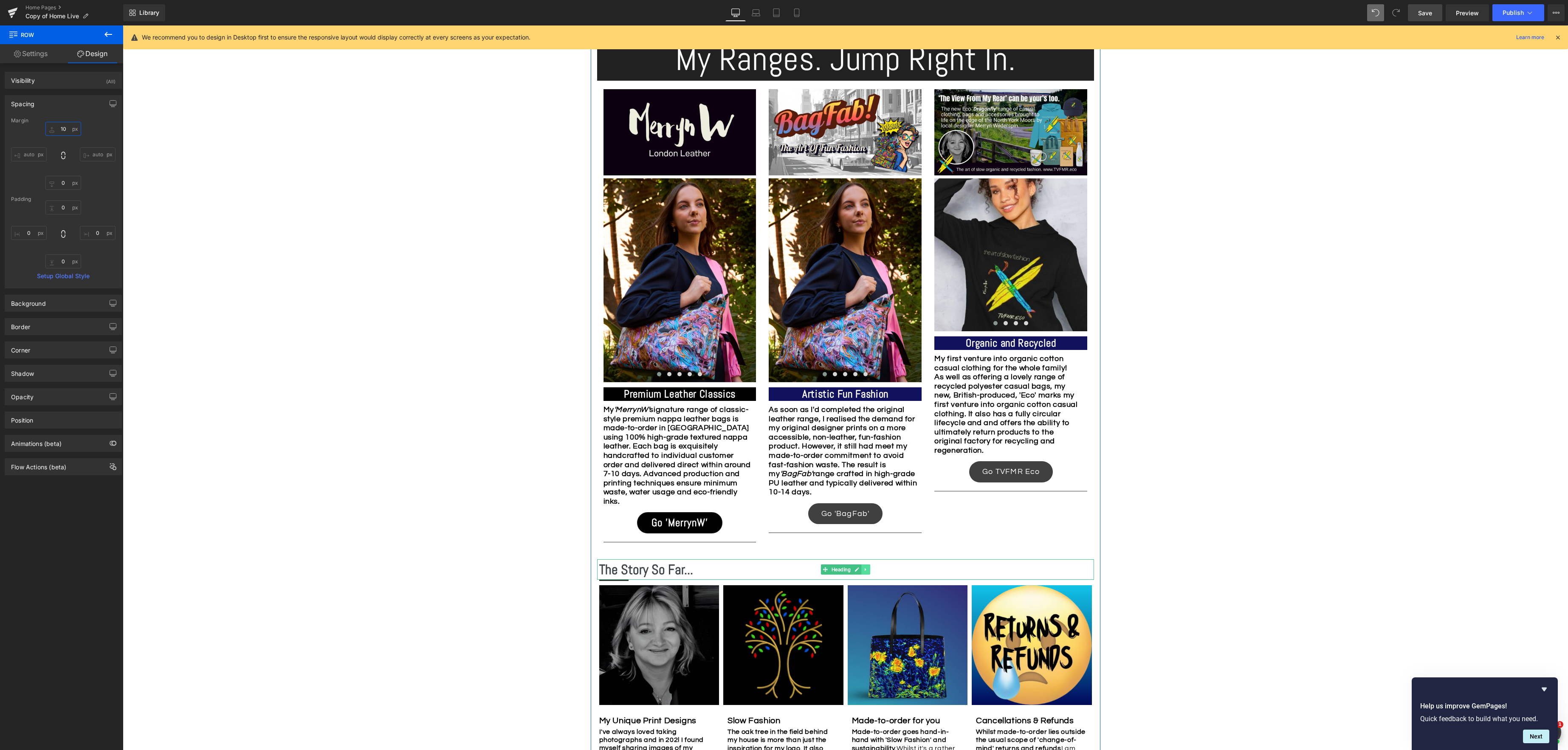
type input "10"
click at [866, 570] on icon at bounding box center [865, 569] width 5 height 5
drag, startPoint x: 863, startPoint y: 569, endPoint x: 859, endPoint y: 569, distance: 4.0
click at [863, 569] on icon at bounding box center [861, 569] width 5 height 5
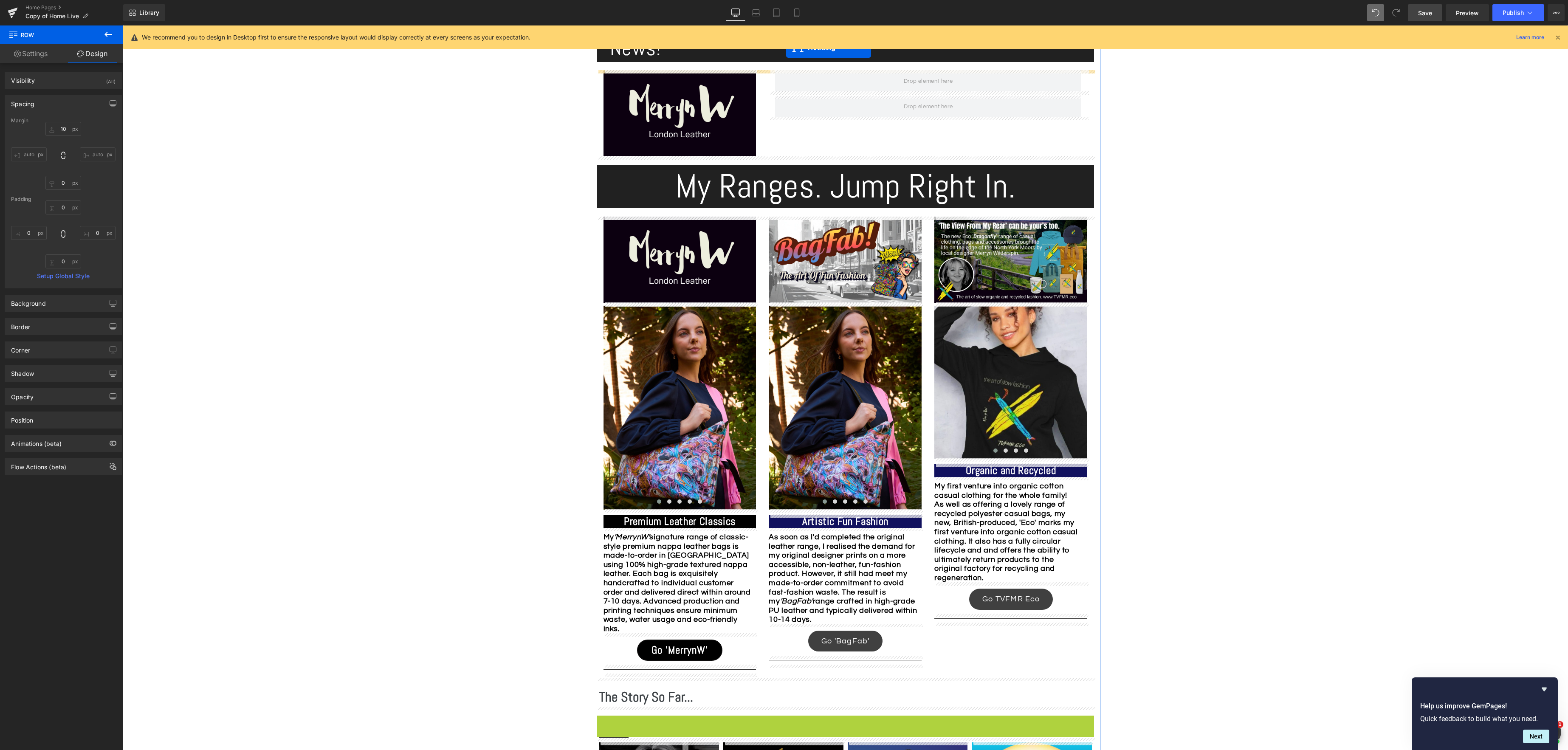
scroll to position [516, 0]
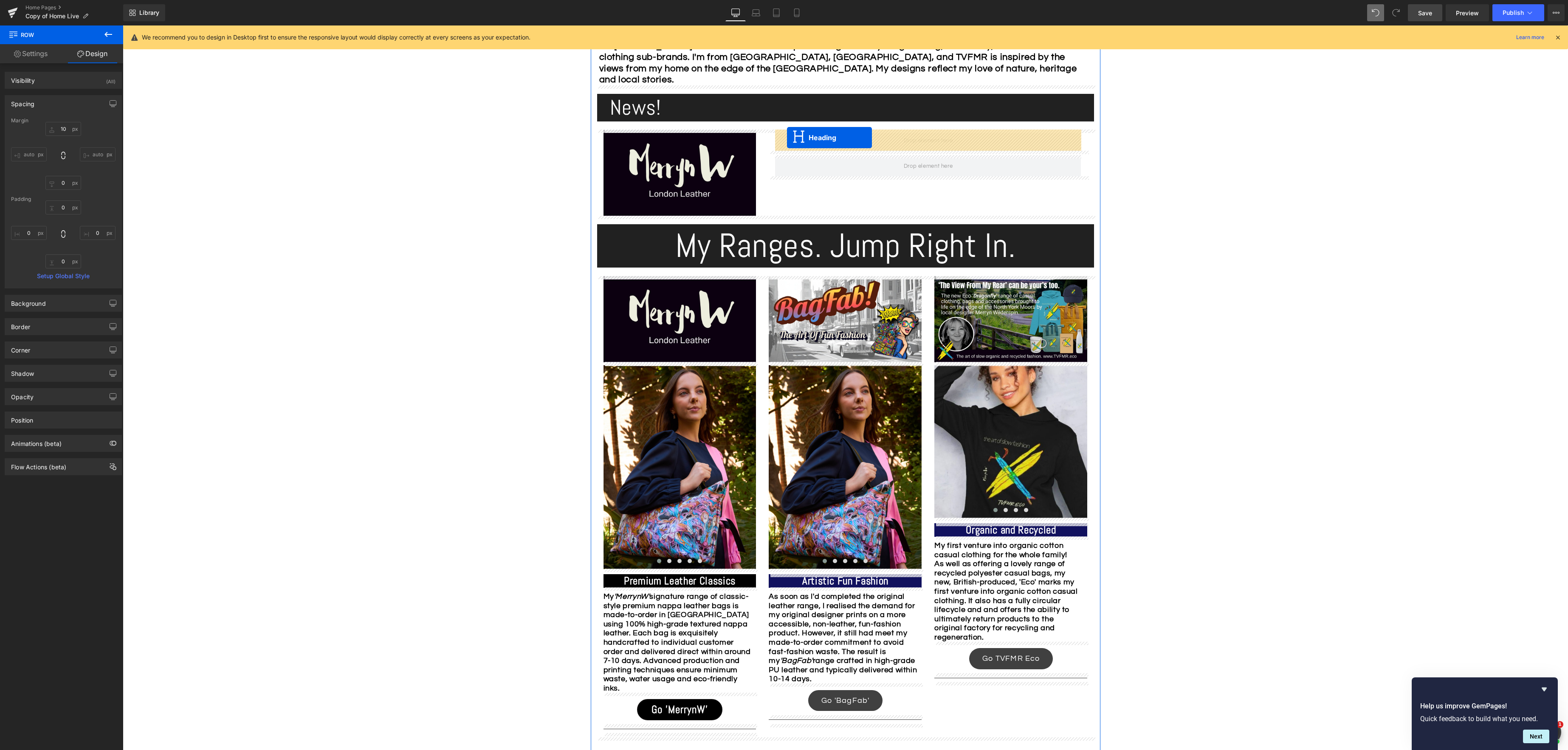
drag, startPoint x: 824, startPoint y: 596, endPoint x: 787, endPoint y: 137, distance: 460.5
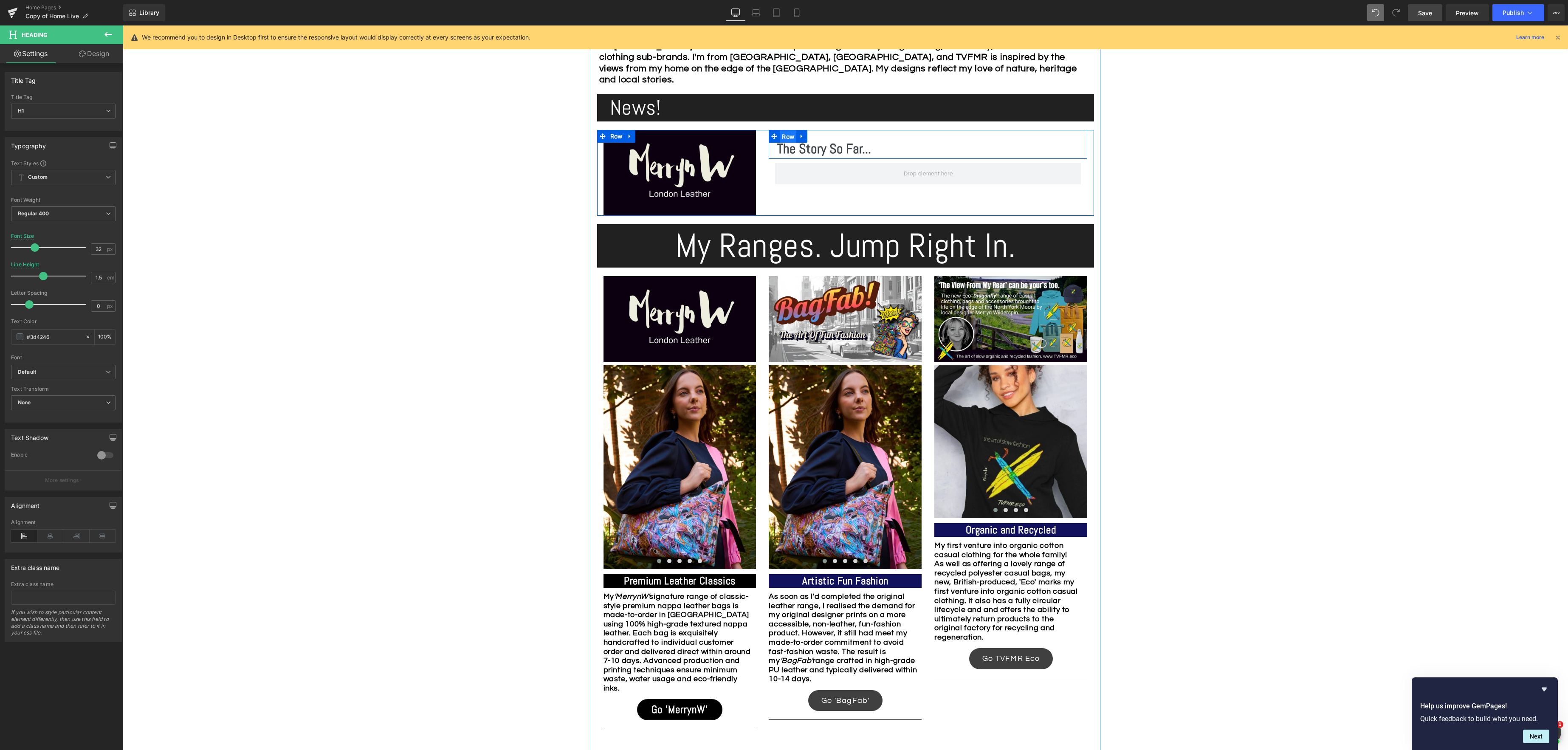
click at [783, 135] on span "Row" at bounding box center [788, 137] width 17 height 12
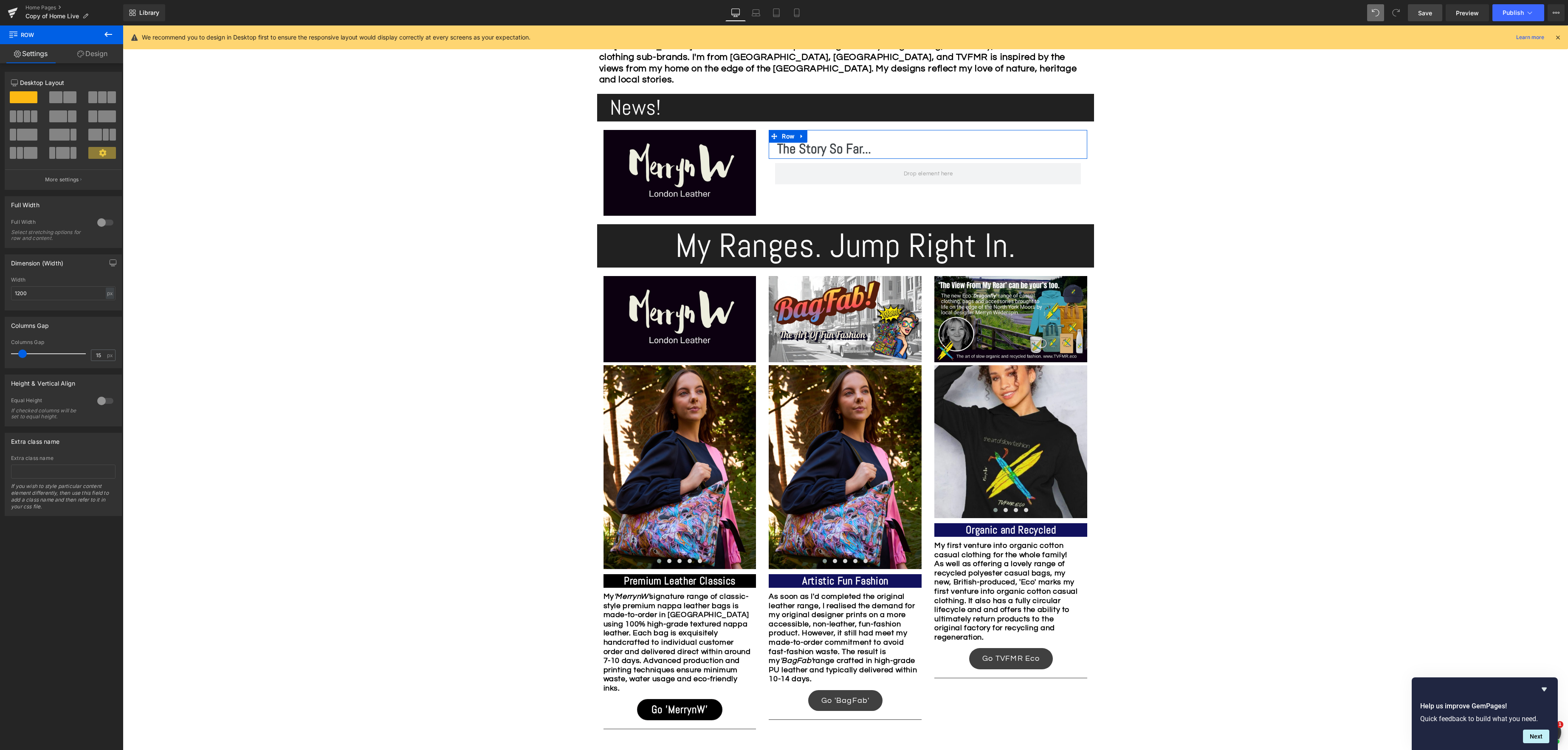
click at [101, 54] on link "Design" at bounding box center [92, 54] width 62 height 19
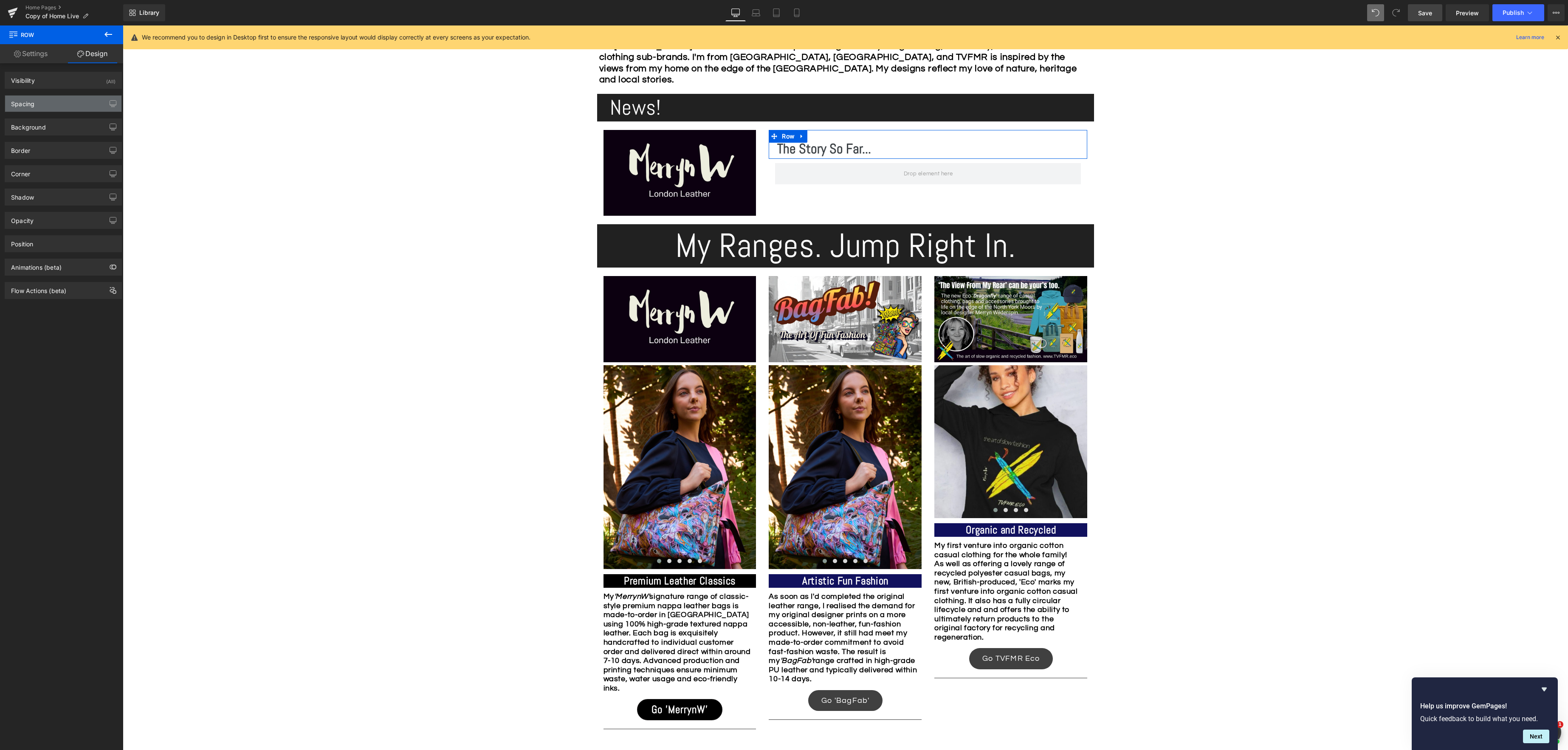
click at [40, 101] on div "Spacing" at bounding box center [63, 103] width 116 height 16
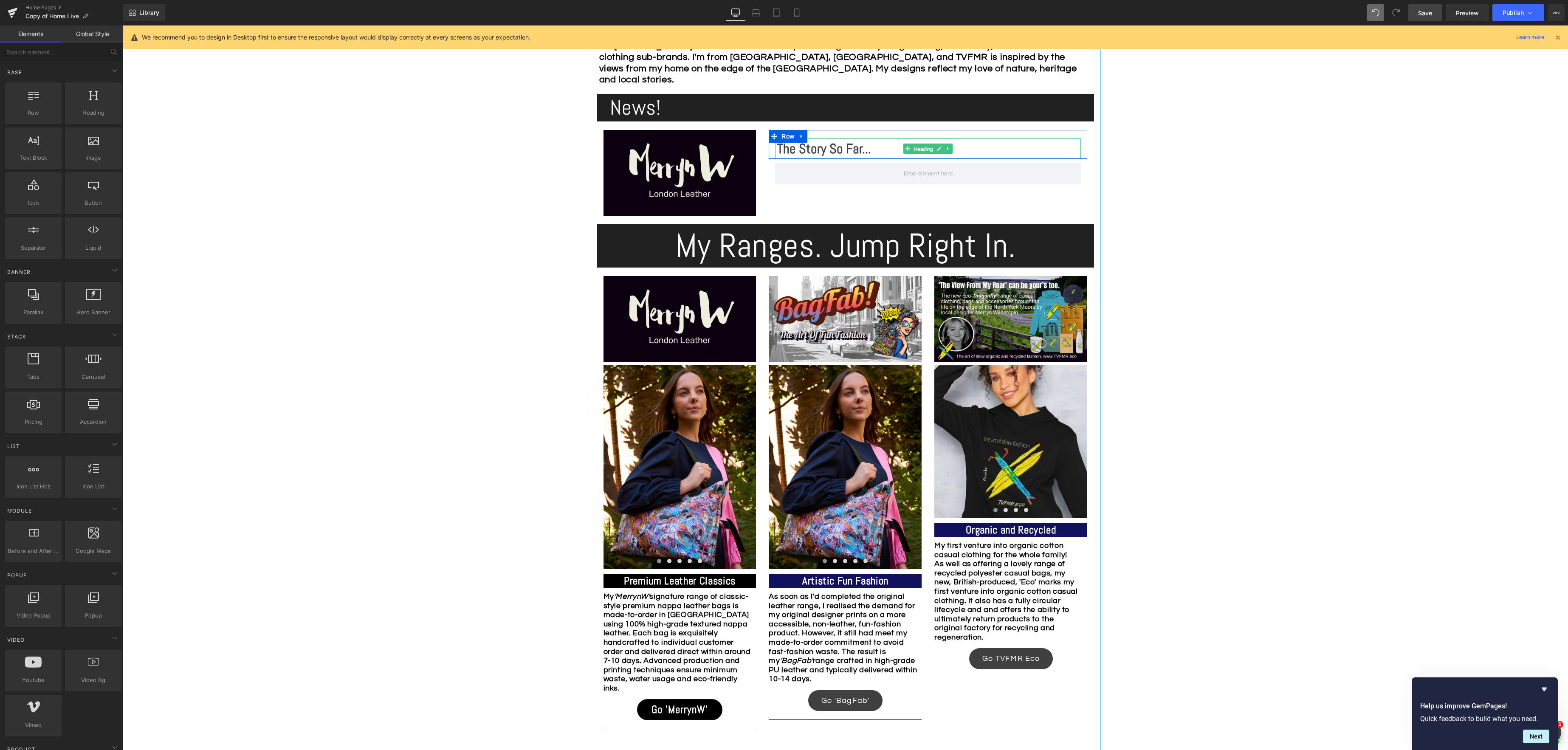
click at [921, 150] on div "The Story So Far... Heading" at bounding box center [927, 148] width 306 height 20
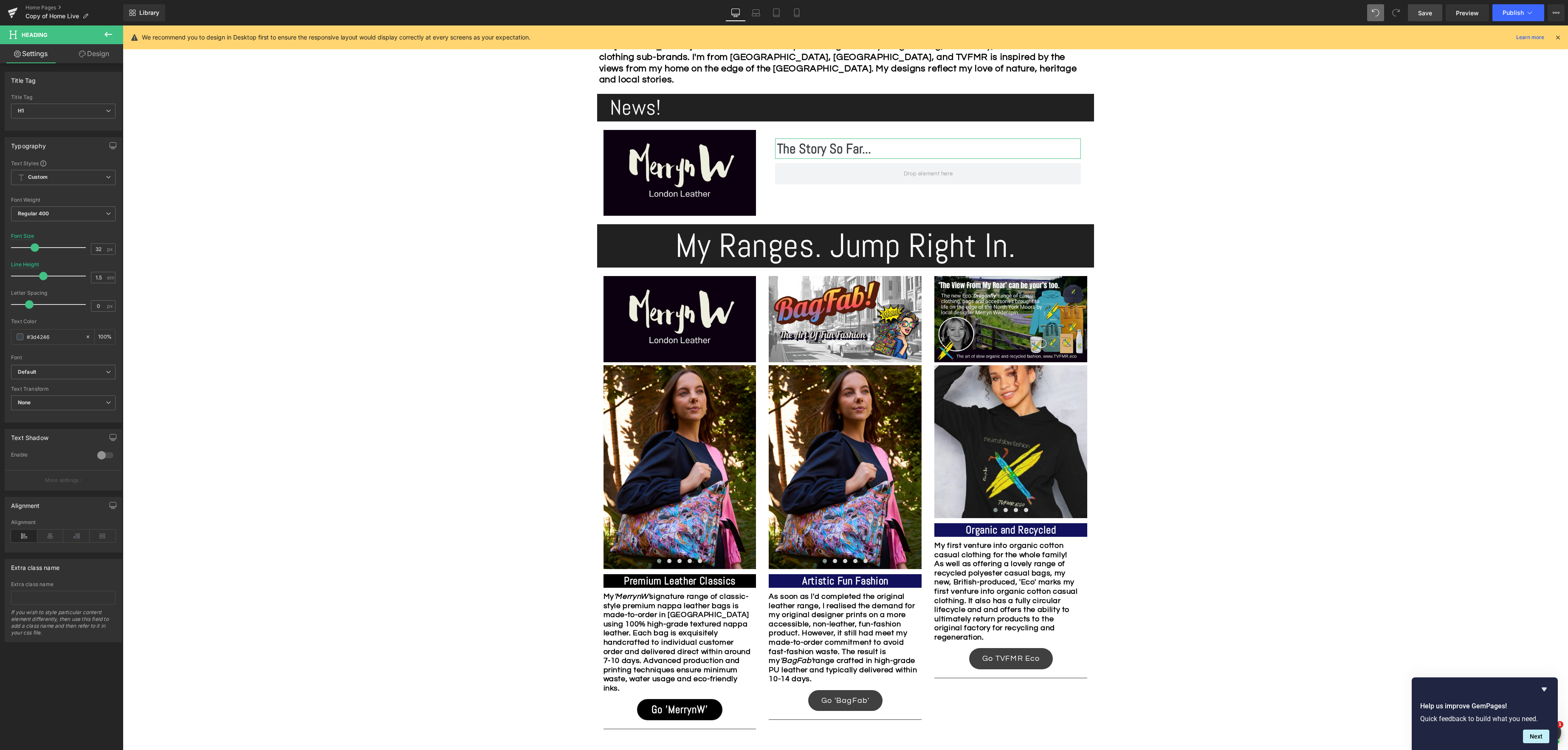
click at [93, 53] on link "Design" at bounding box center [94, 54] width 62 height 19
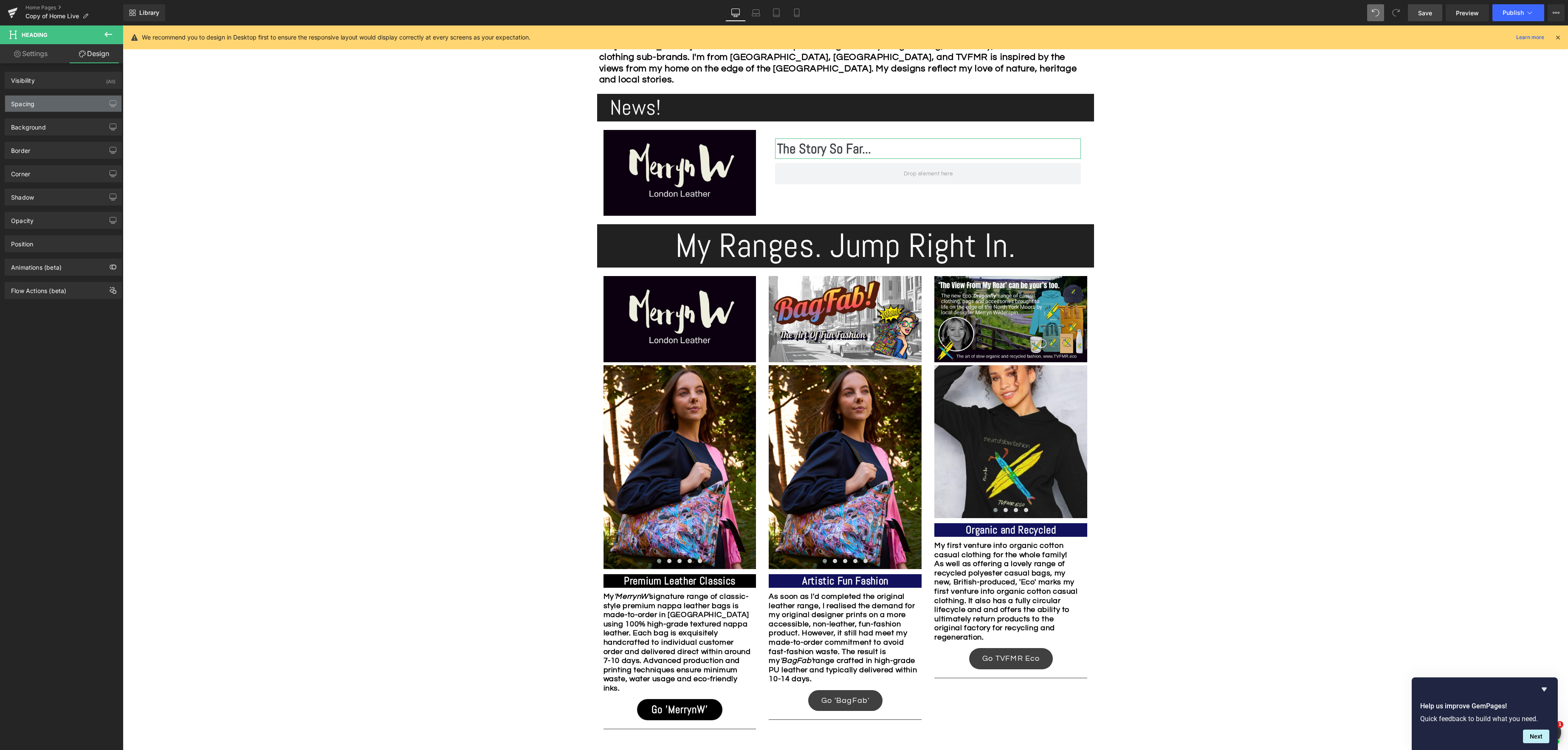
click at [44, 107] on div "Spacing" at bounding box center [63, 103] width 116 height 16
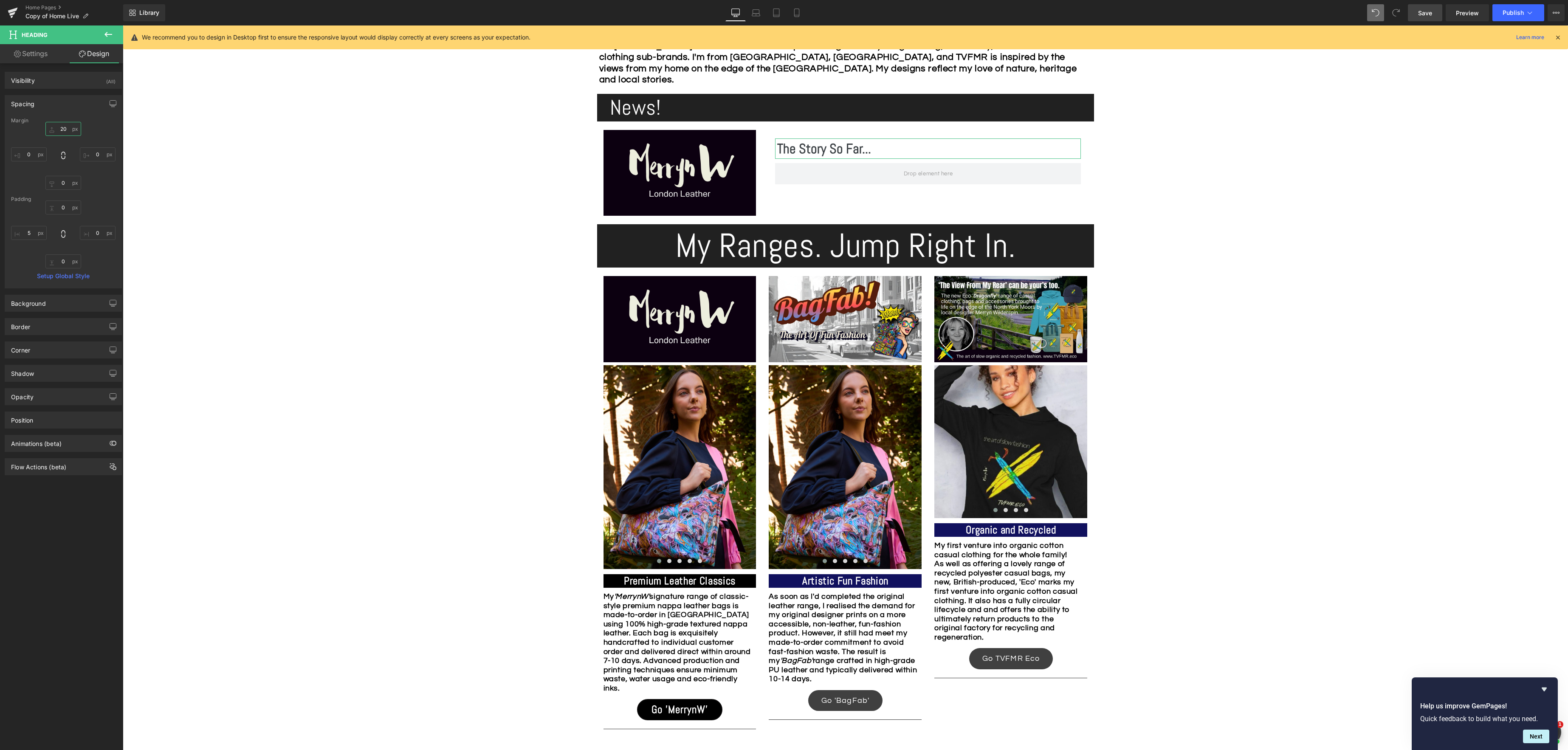
drag, startPoint x: 65, startPoint y: 134, endPoint x: 121, endPoint y: 132, distance: 56.0
click at [65, 134] on input "20" at bounding box center [63, 129] width 35 height 14
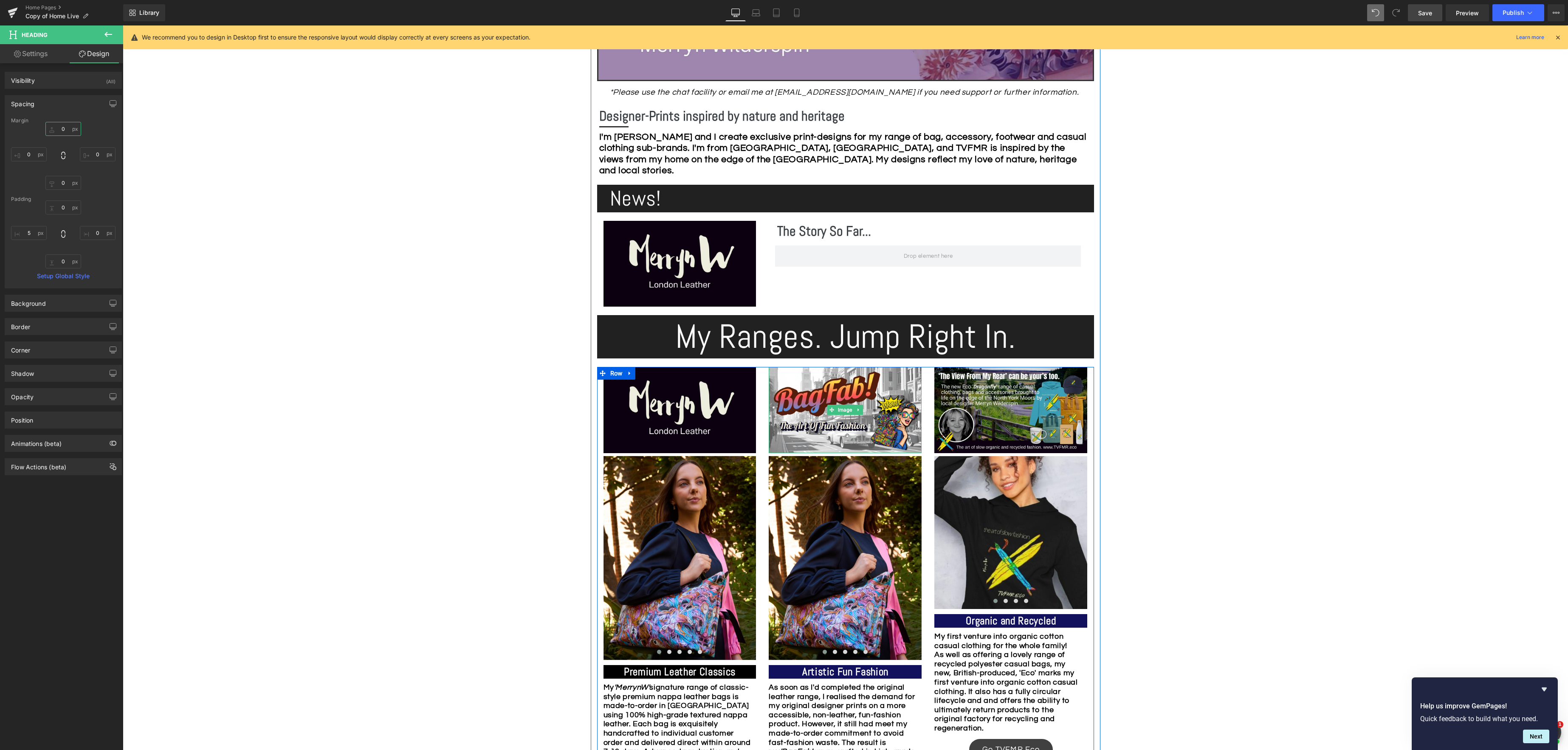
scroll to position [417, 0]
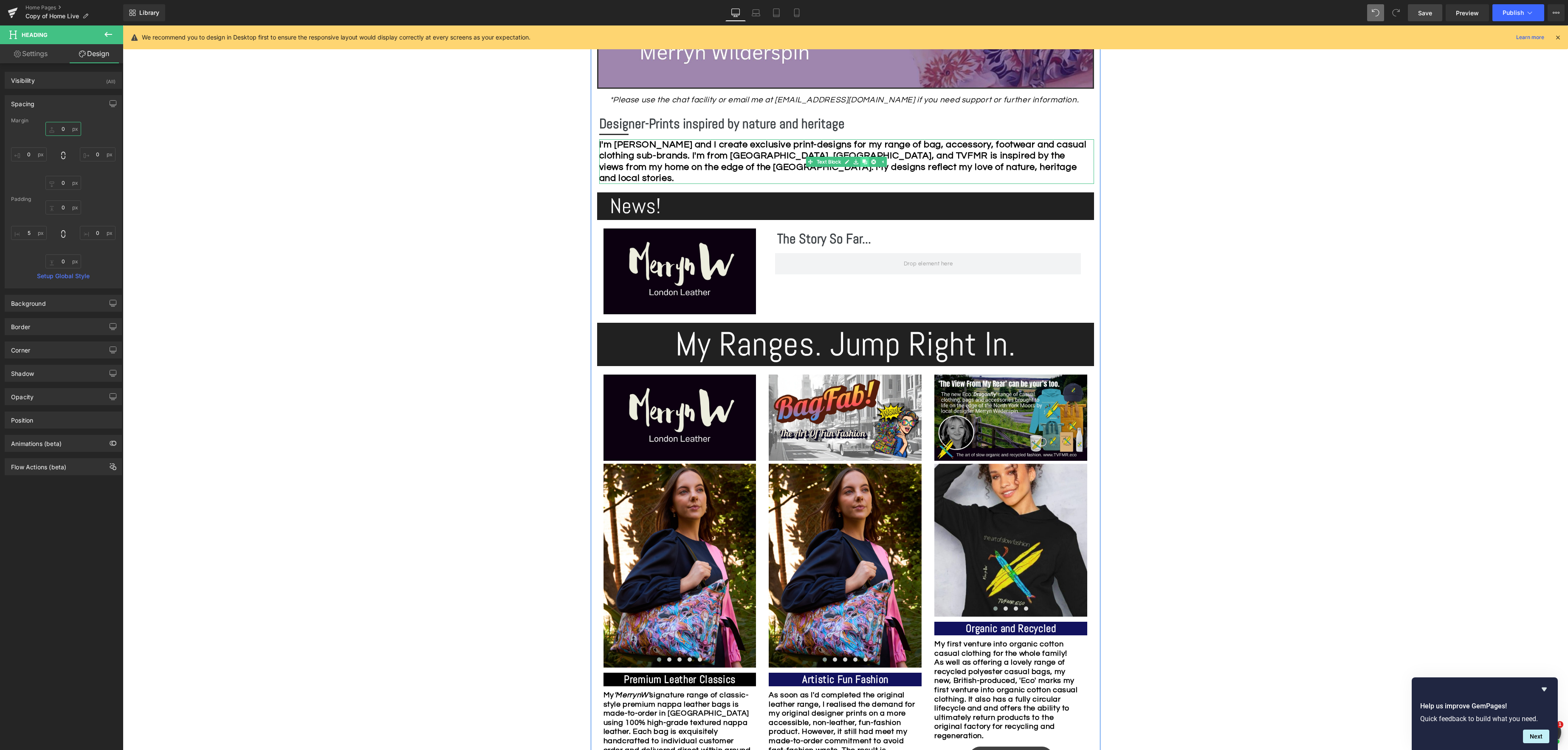
type input "0"
click at [865, 162] on icon at bounding box center [864, 162] width 5 height 5
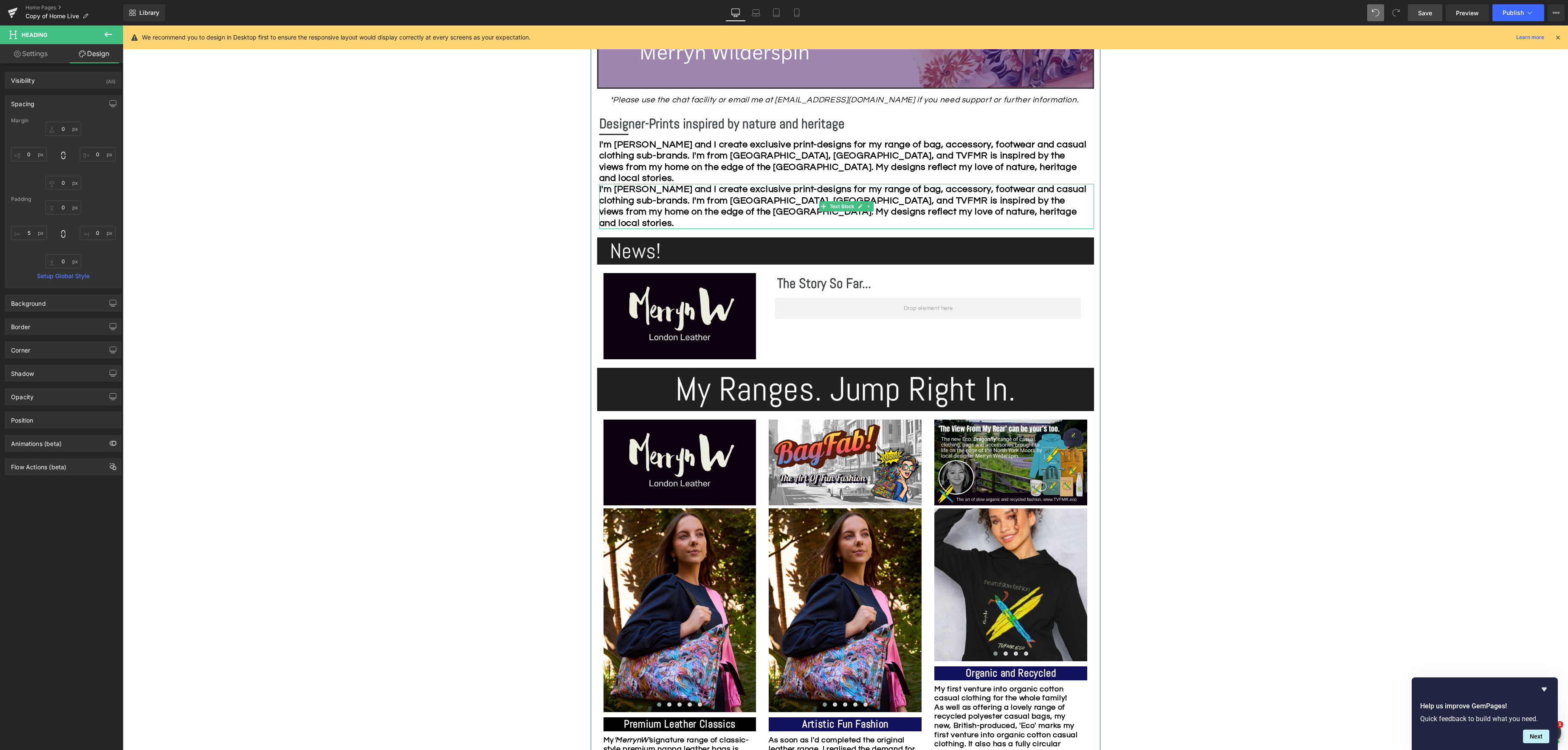
scroll to position [419, 0]
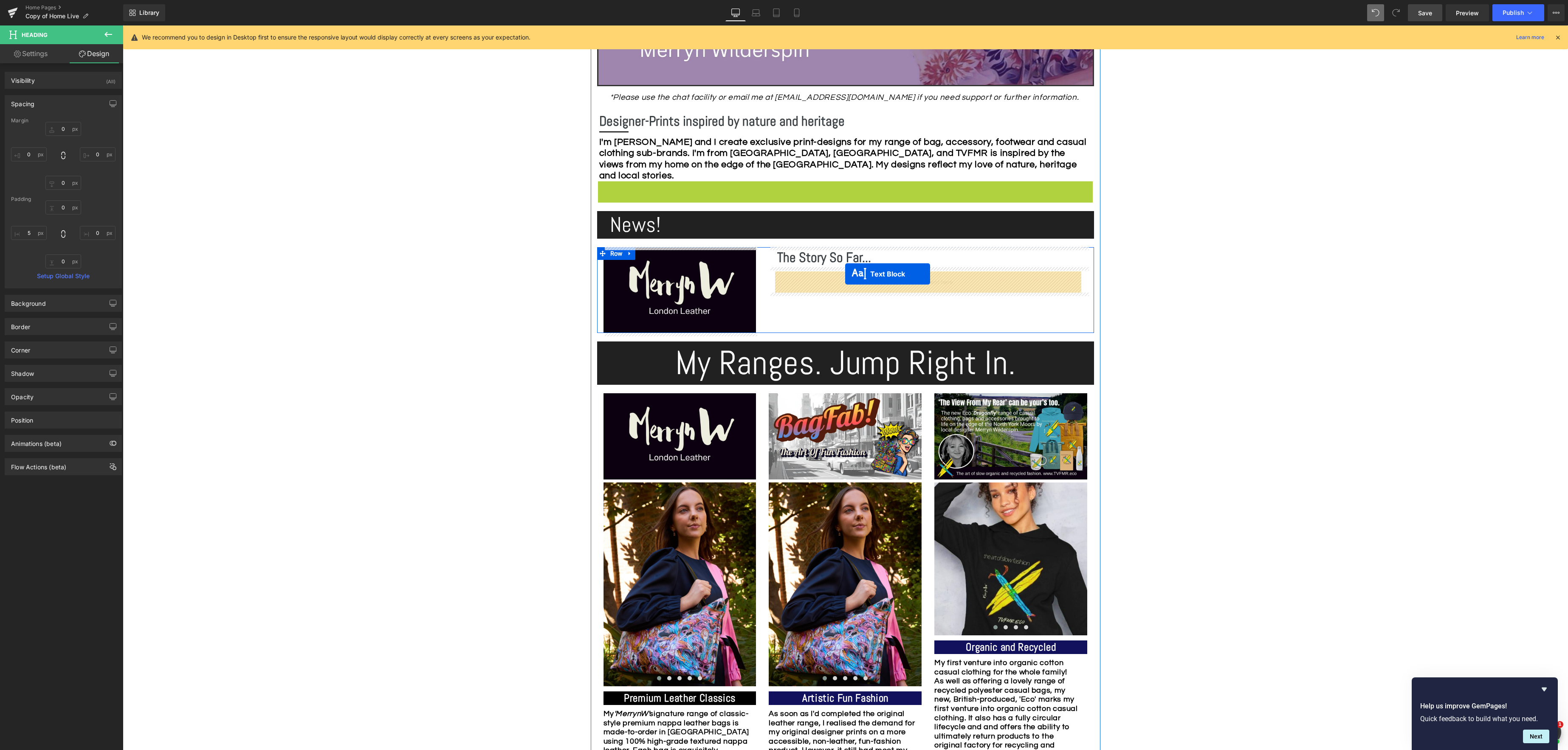
drag, startPoint x: 825, startPoint y: 211, endPoint x: 845, endPoint y: 274, distance: 66.1
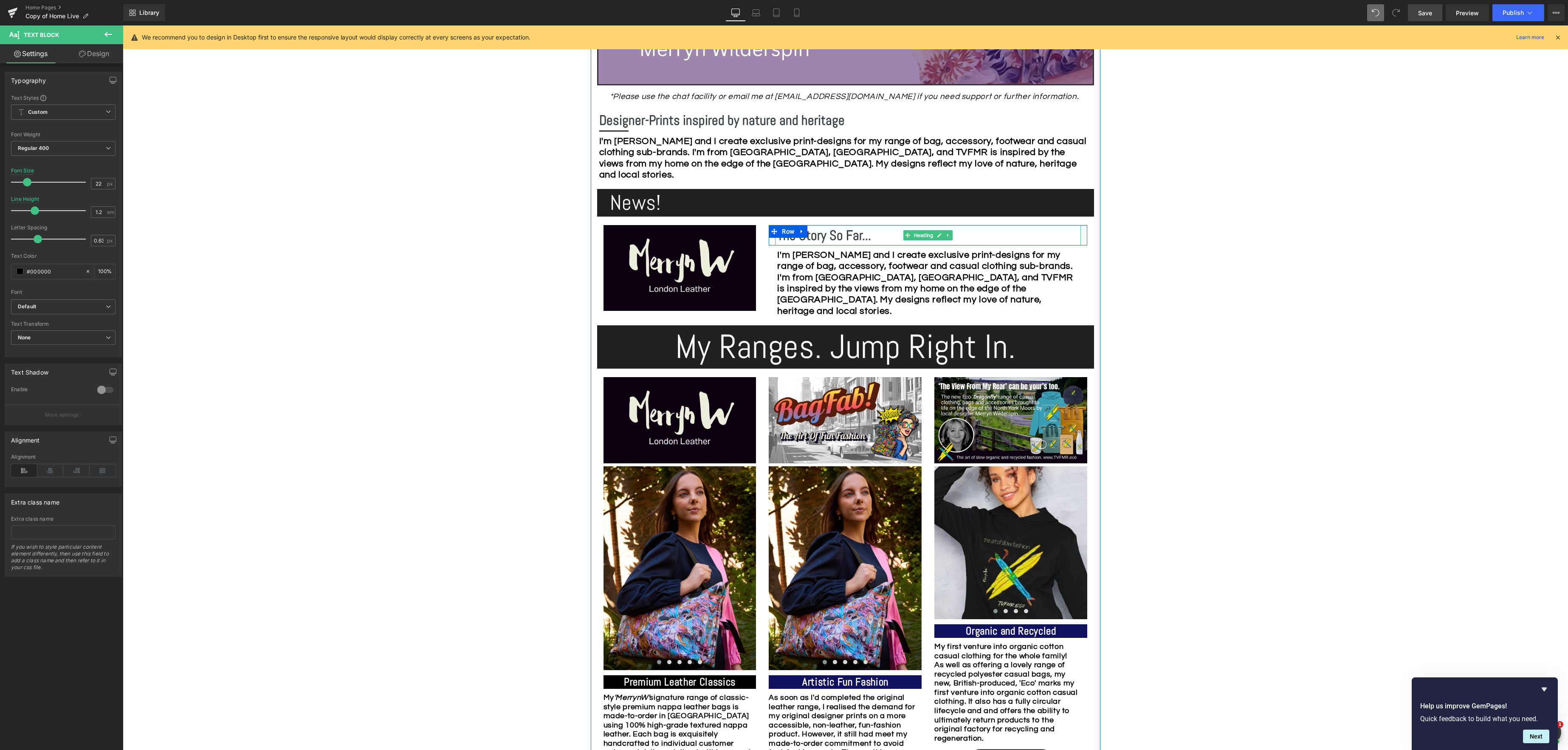
drag, startPoint x: 869, startPoint y: 235, endPoint x: 884, endPoint y: 236, distance: 15.0
click at [869, 235] on b "The Story So Far..." at bounding box center [824, 235] width 94 height 17
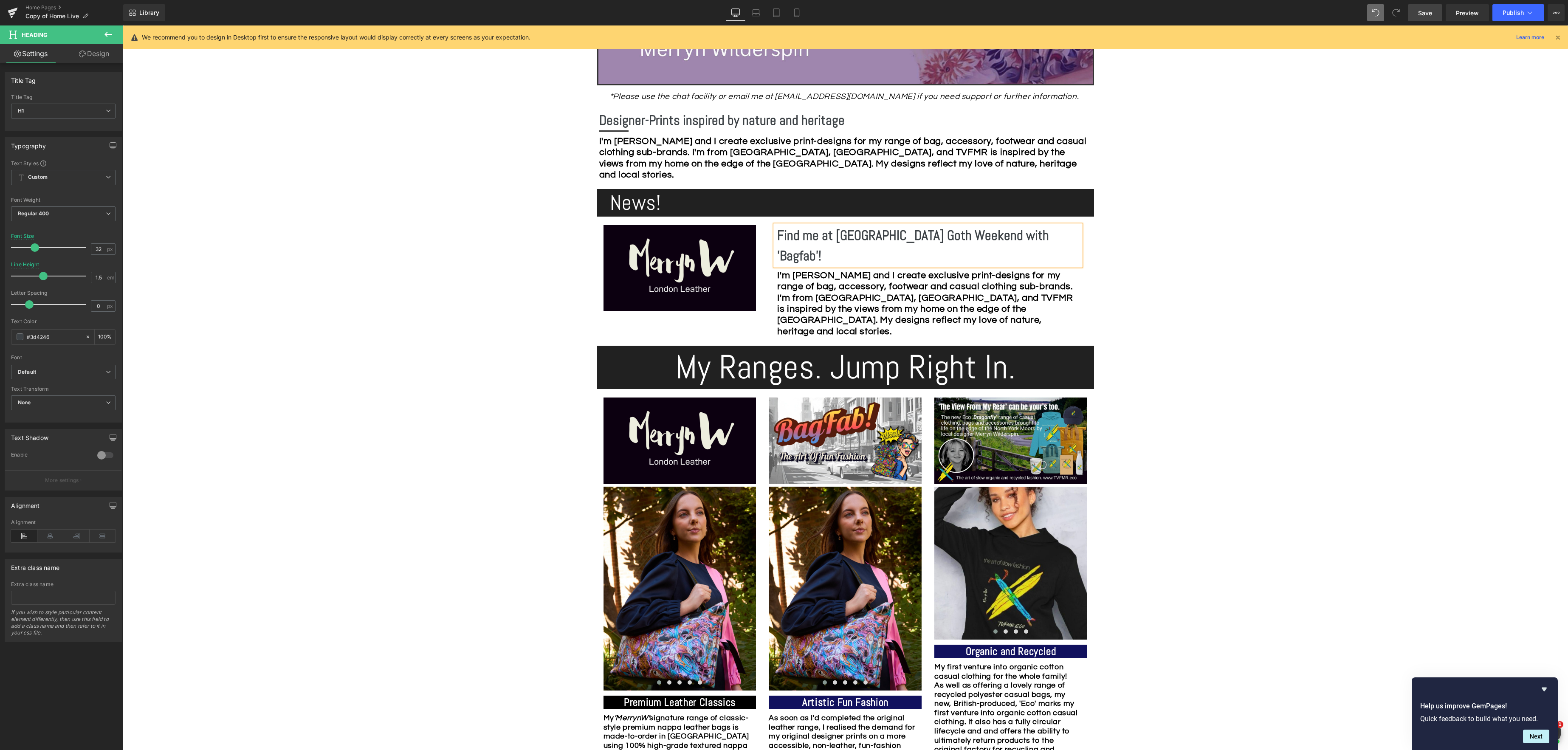
scroll to position [419, 0]
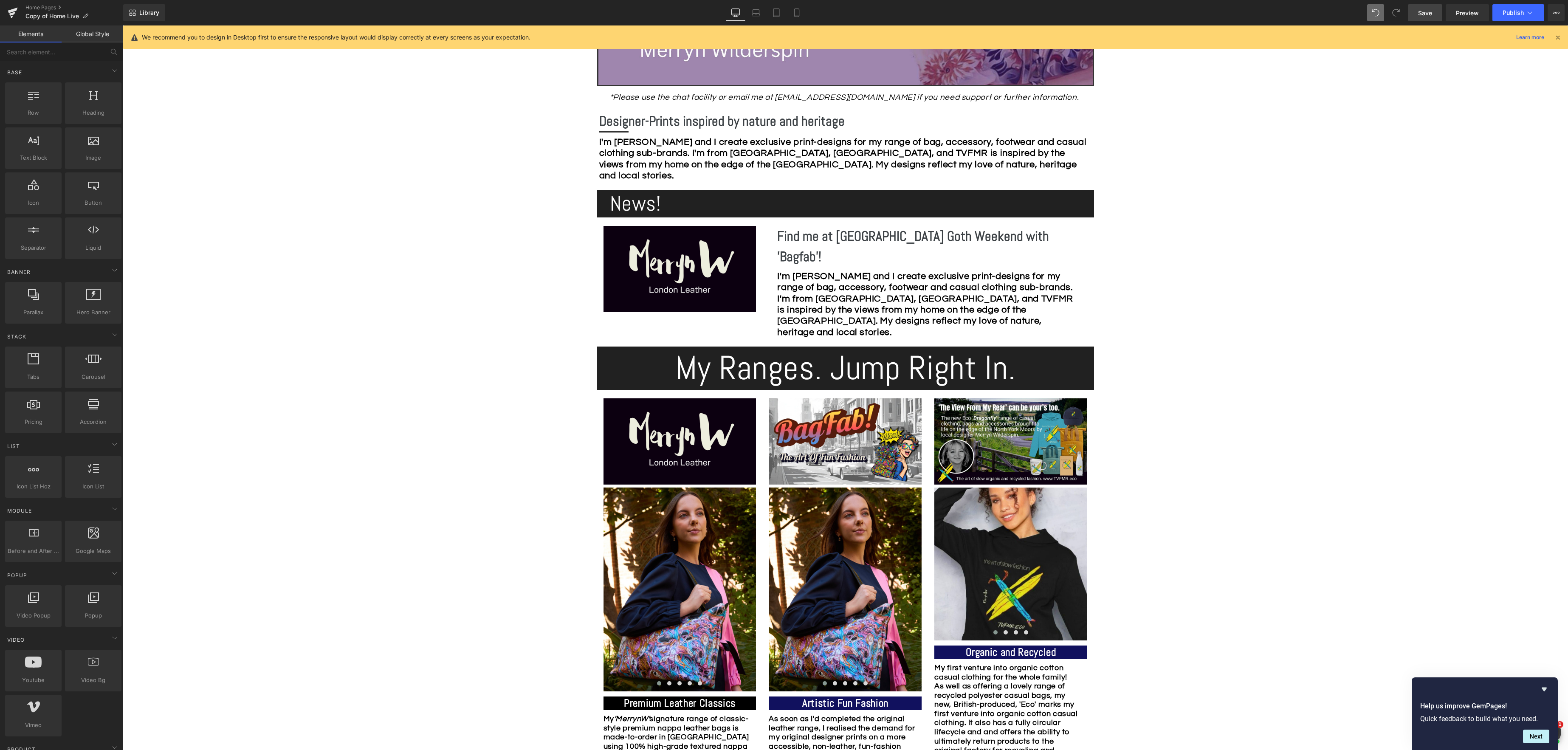
click at [1418, 12] on span "Save" at bounding box center [1425, 12] width 14 height 9
click at [840, 363] on span "Heading" at bounding box center [840, 368] width 23 height 10
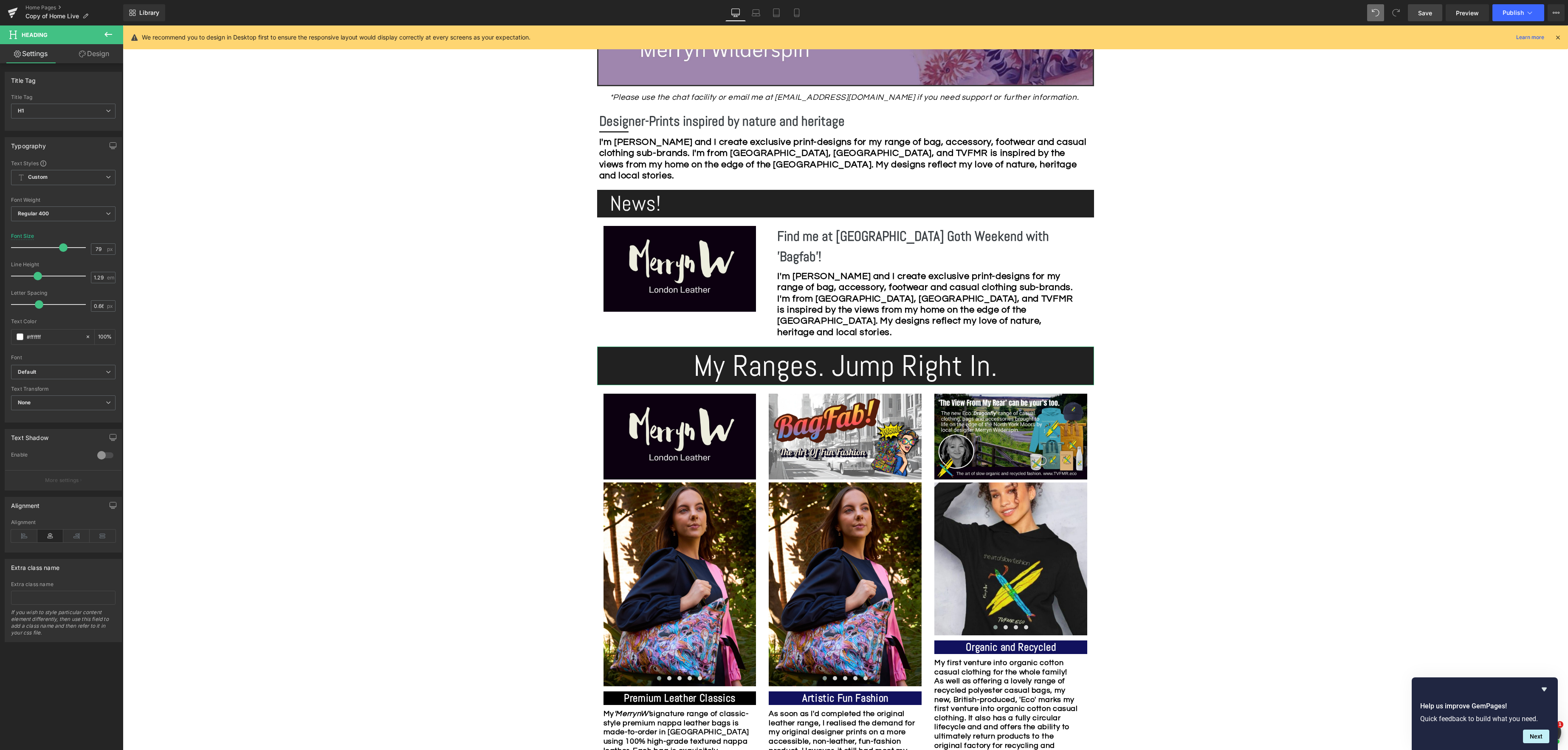
drag, startPoint x: 65, startPoint y: 247, endPoint x: 59, endPoint y: 247, distance: 6.0
click at [59, 247] on span at bounding box center [63, 247] width 8 height 8
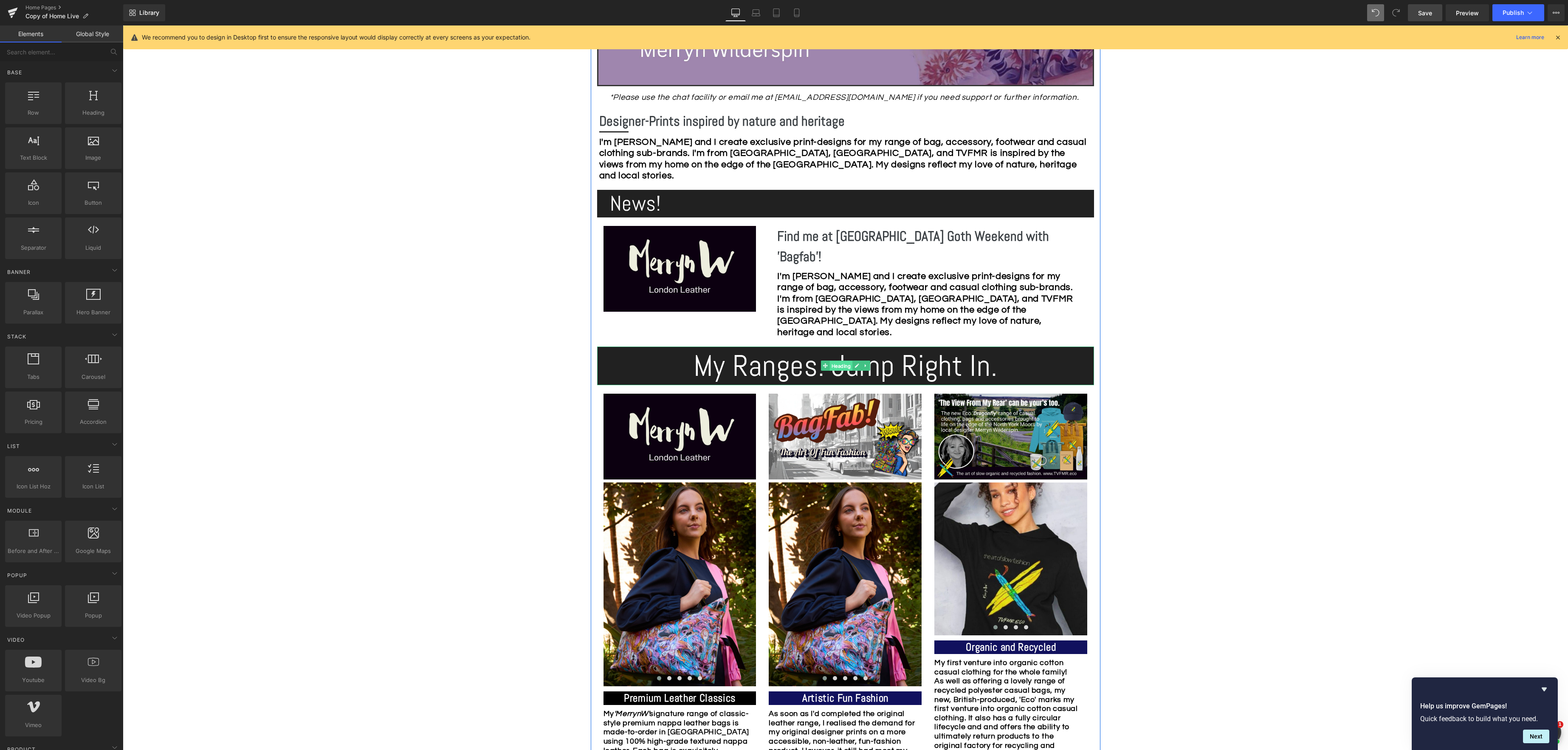
click at [839, 361] on span "Heading" at bounding box center [840, 366] width 23 height 10
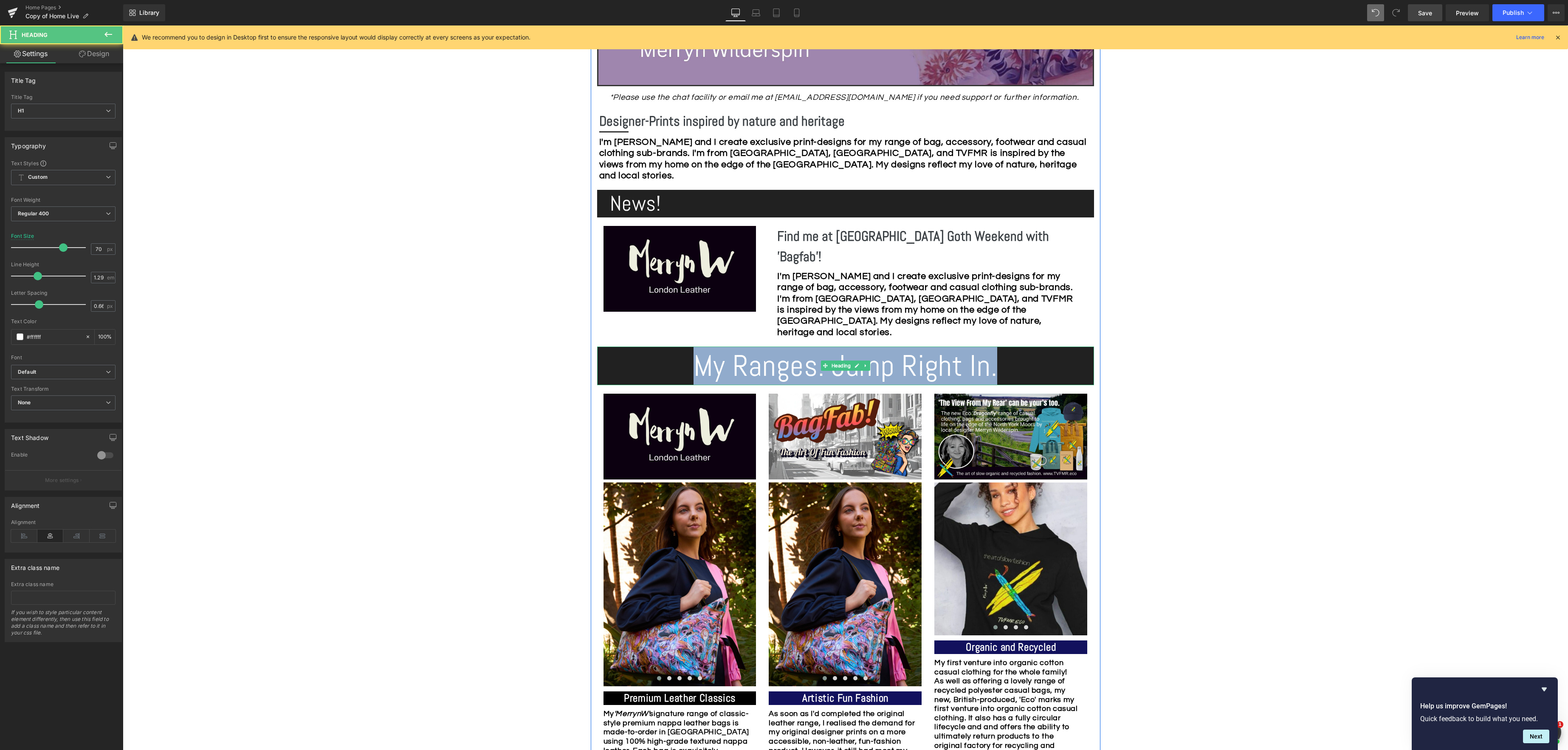
drag, startPoint x: 698, startPoint y: 347, endPoint x: 1007, endPoint y: 345, distance: 309.0
click at [1008, 347] on h1 "My Ranges. Jump Right In." at bounding box center [845, 365] width 497 height 38
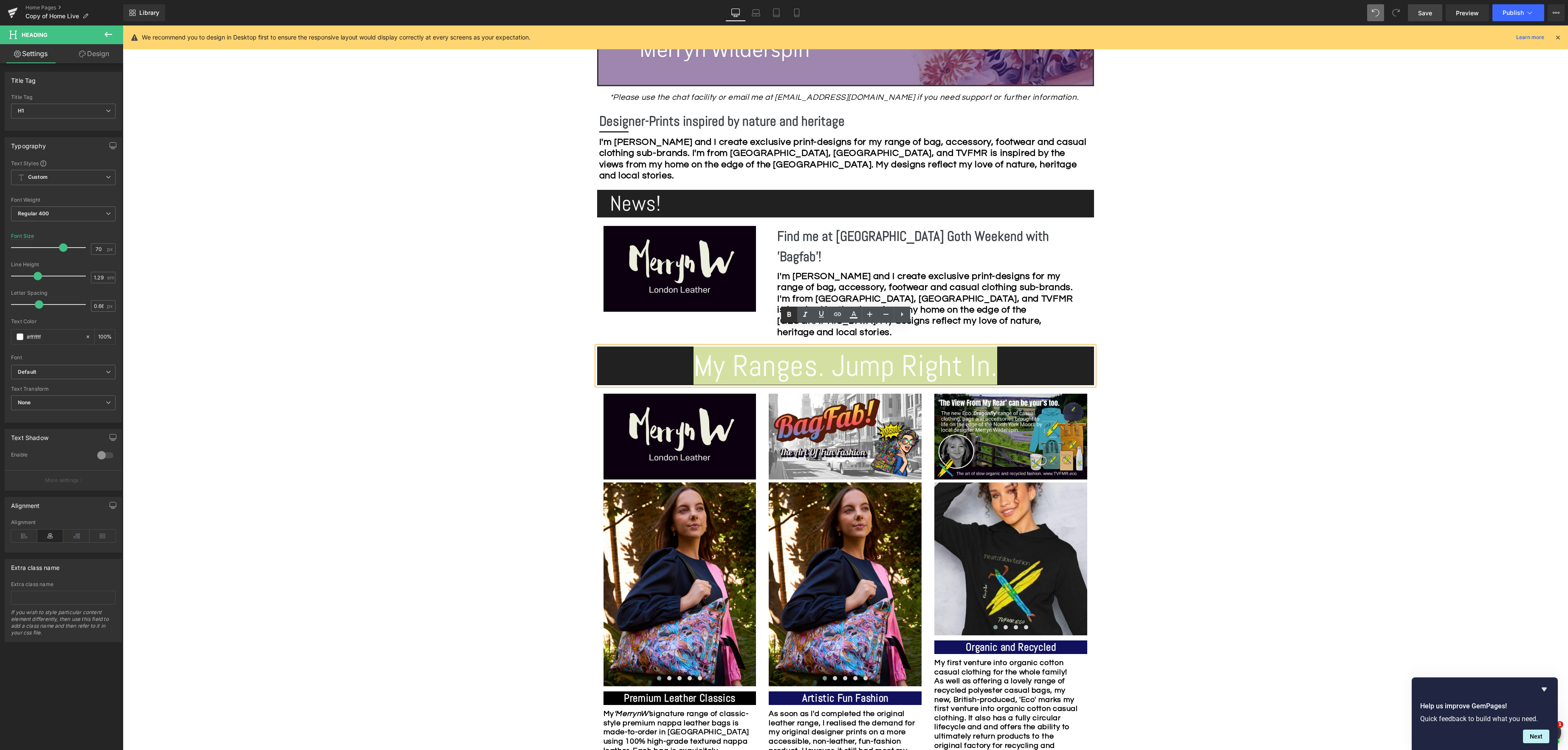
click at [788, 320] on icon at bounding box center [789, 315] width 10 height 10
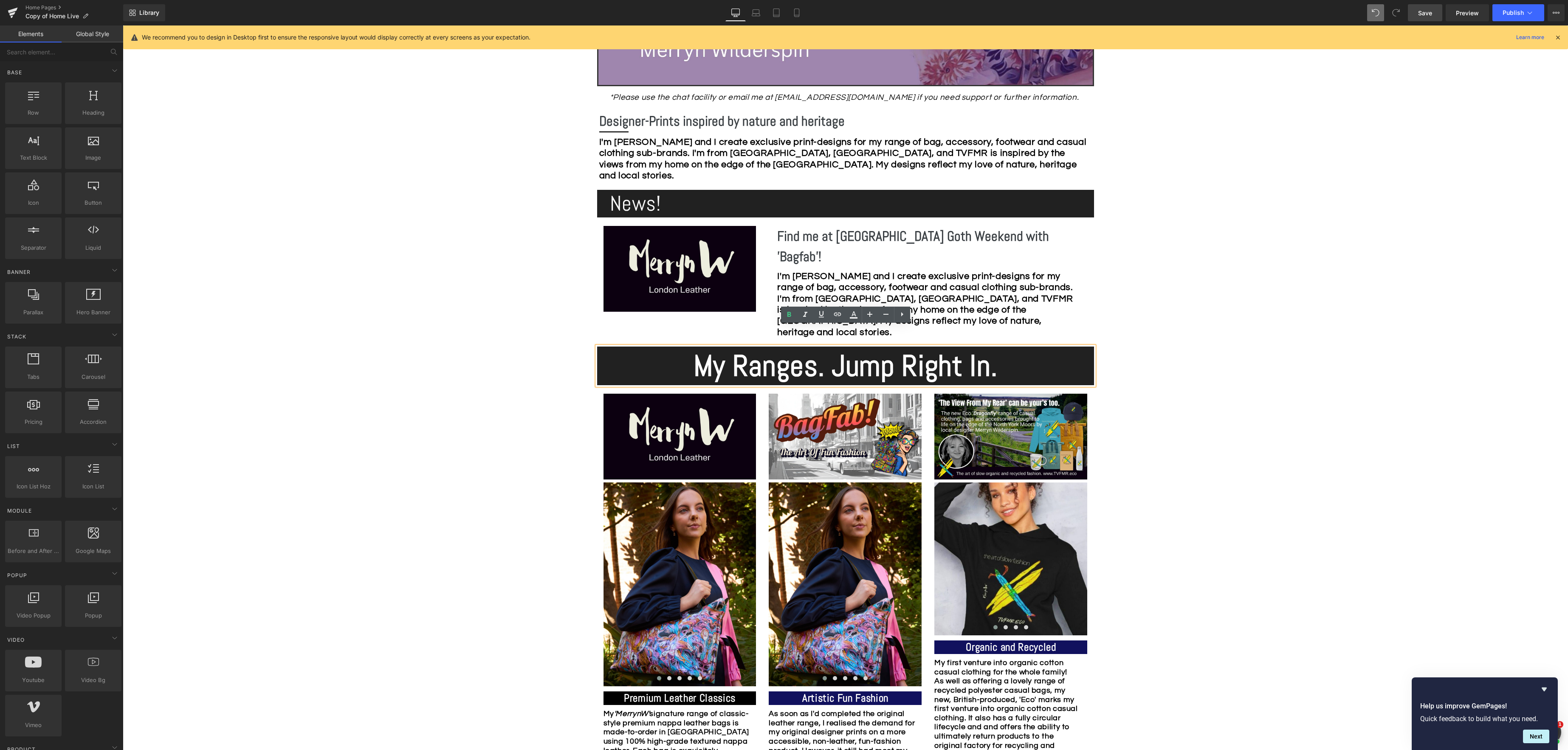
click at [1428, 10] on span "Save" at bounding box center [1425, 12] width 14 height 9
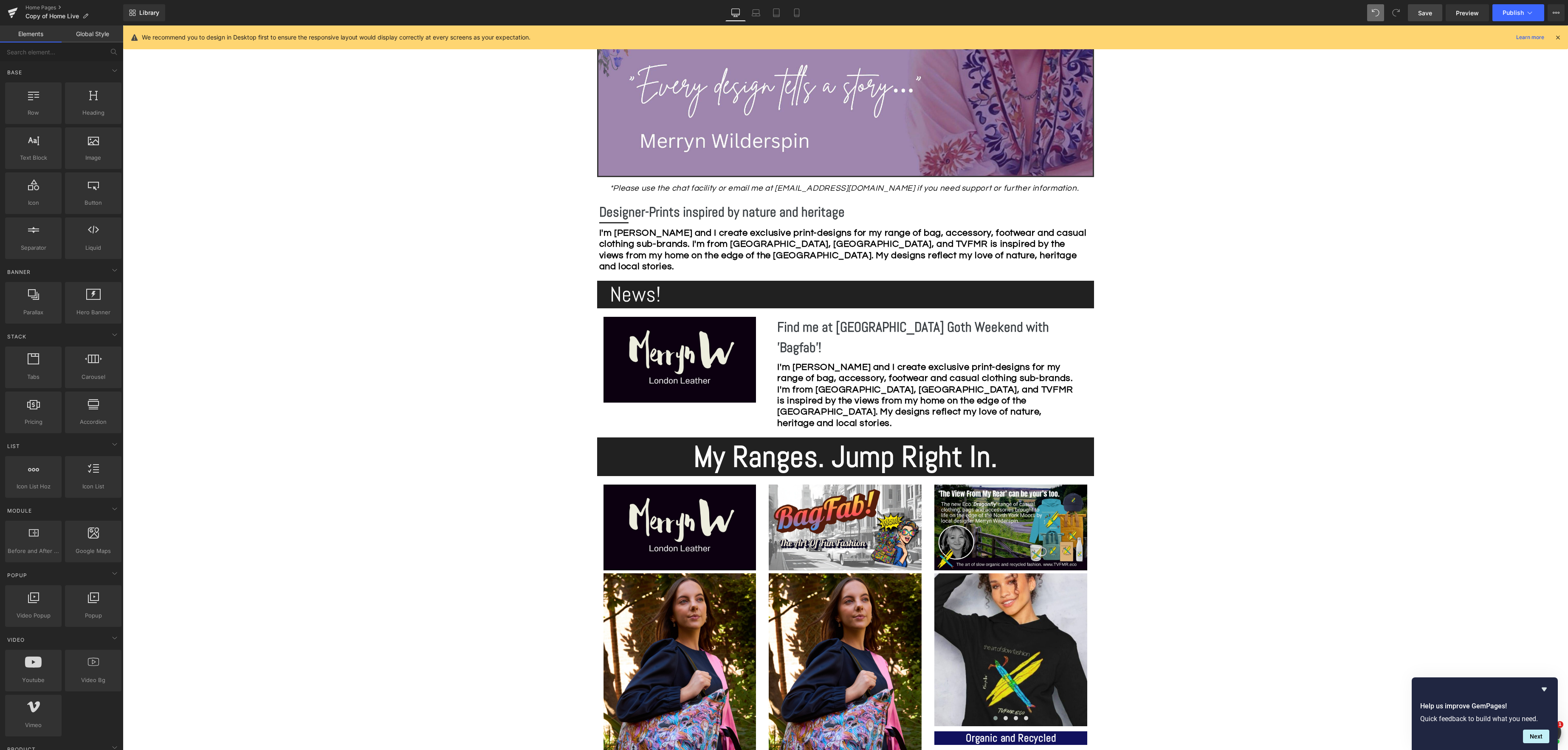
scroll to position [370, 0]
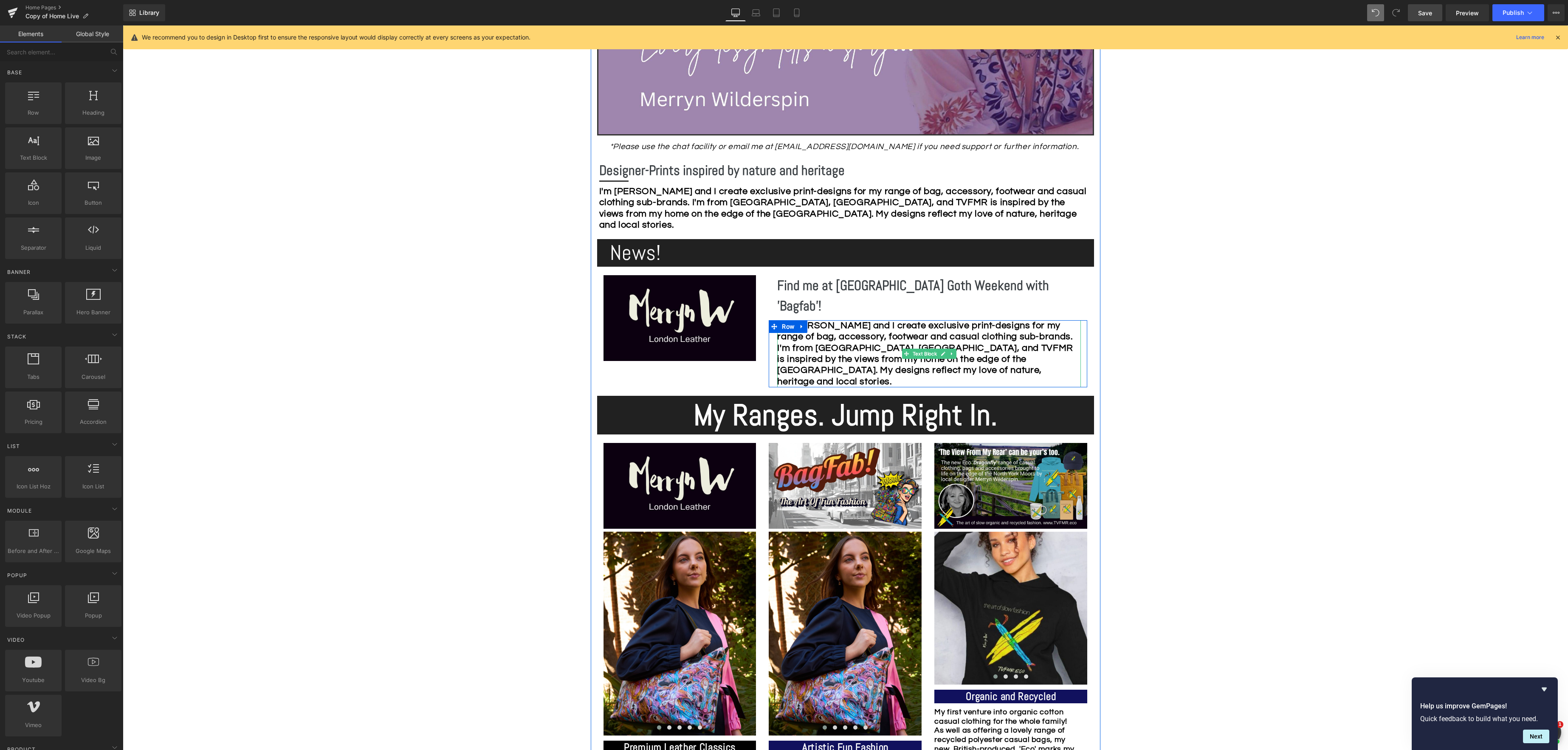
click at [850, 358] on div "I'm [PERSON_NAME] and I create exclusive print-designs for my range of bag, acc…" at bounding box center [929, 354] width 304 height 67
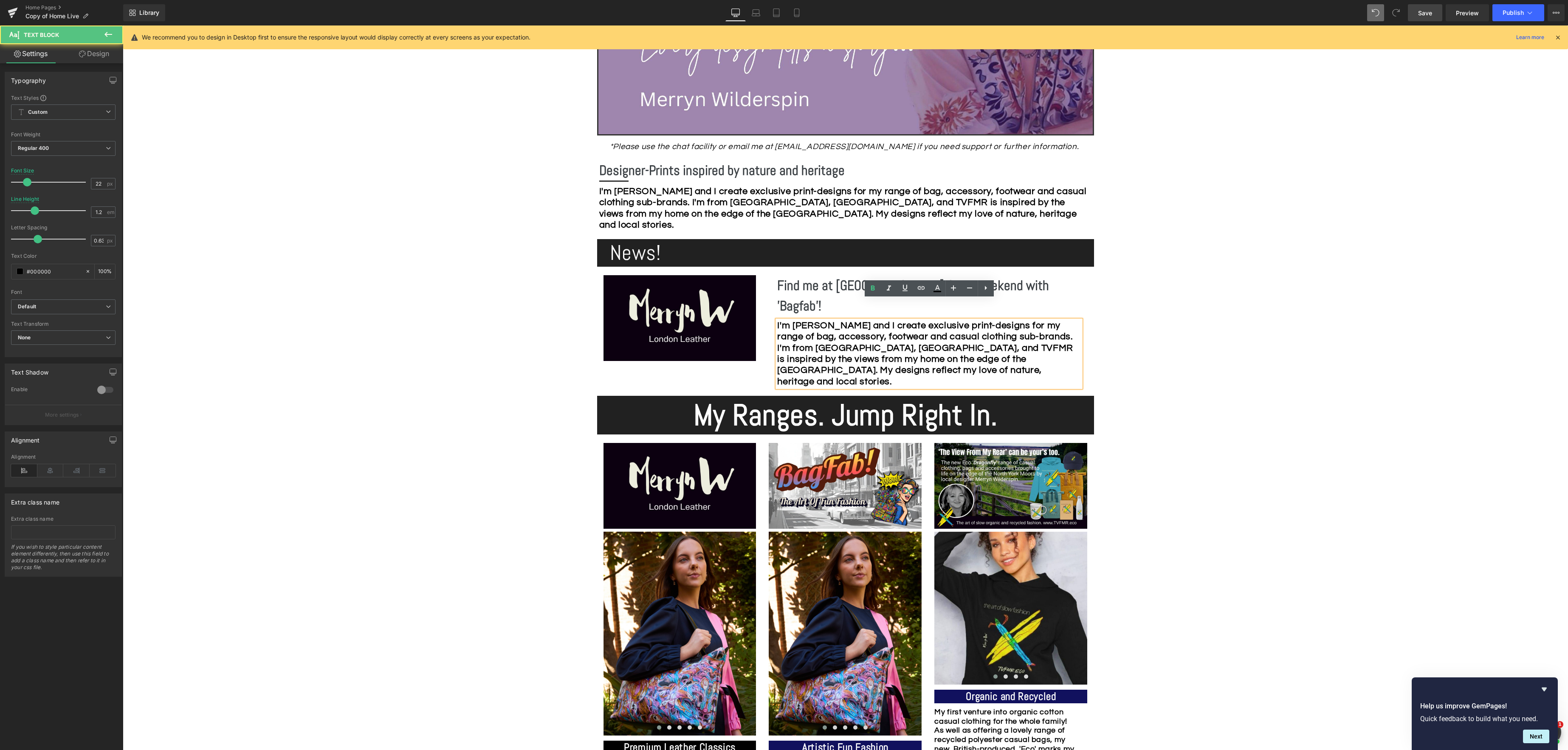
click at [850, 360] on div "I'm [PERSON_NAME] and I create exclusive print-designs for my range of bag, acc…" at bounding box center [929, 354] width 304 height 67
drag, startPoint x: 842, startPoint y: 358, endPoint x: 908, endPoint y: 338, distance: 69.0
click at [906, 359] on div "I'm [PERSON_NAME] and I create exclusive print-designs for my range of bag, acc…" at bounding box center [929, 354] width 304 height 67
click at [872, 284] on icon at bounding box center [873, 288] width 10 height 10
drag, startPoint x: 844, startPoint y: 360, endPoint x: 894, endPoint y: 314, distance: 67.9
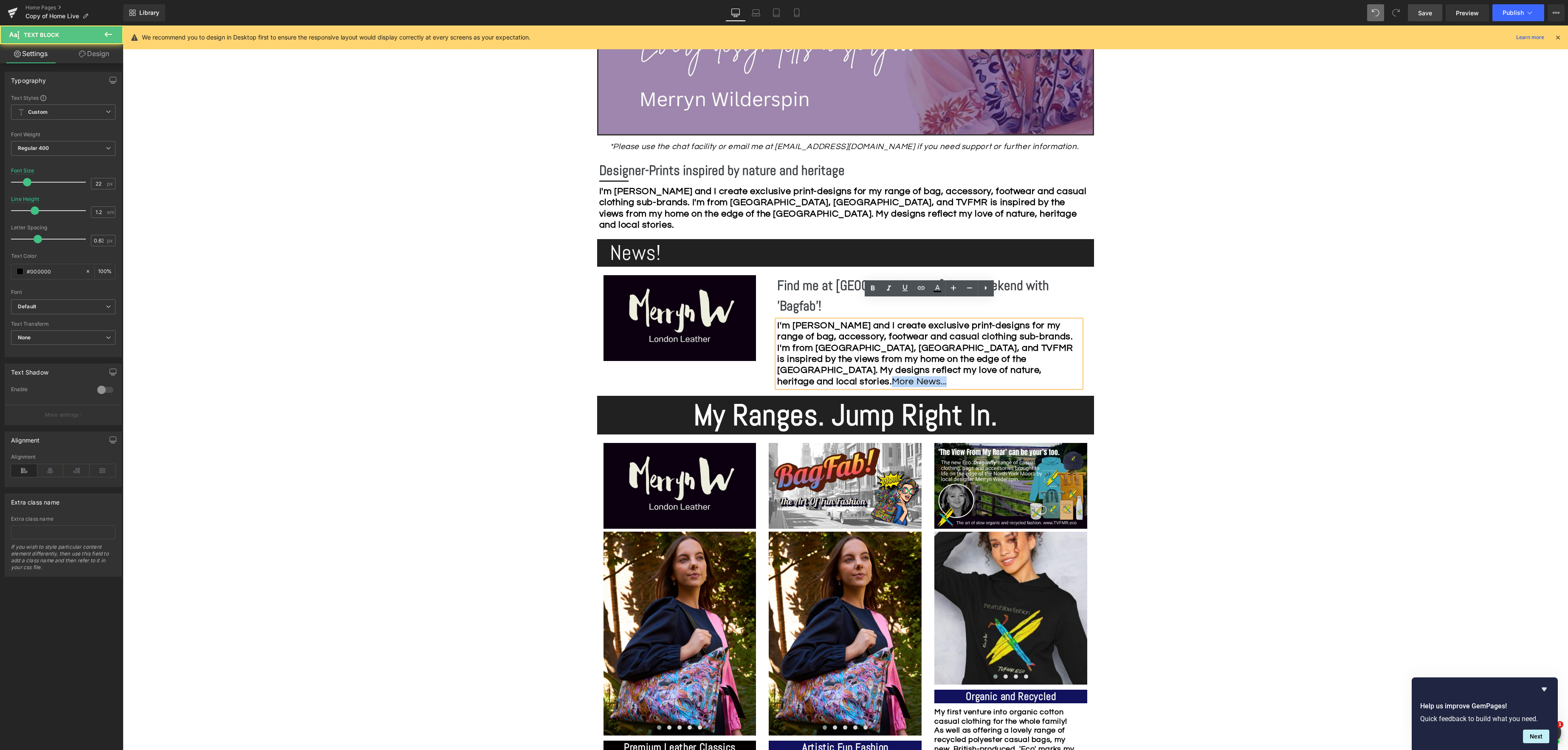
click at [906, 360] on div "I'm [PERSON_NAME] and I create exclusive print-designs for my range of bag, acc…" at bounding box center [929, 354] width 304 height 67
click at [889, 288] on icon at bounding box center [889, 288] width 4 height 5
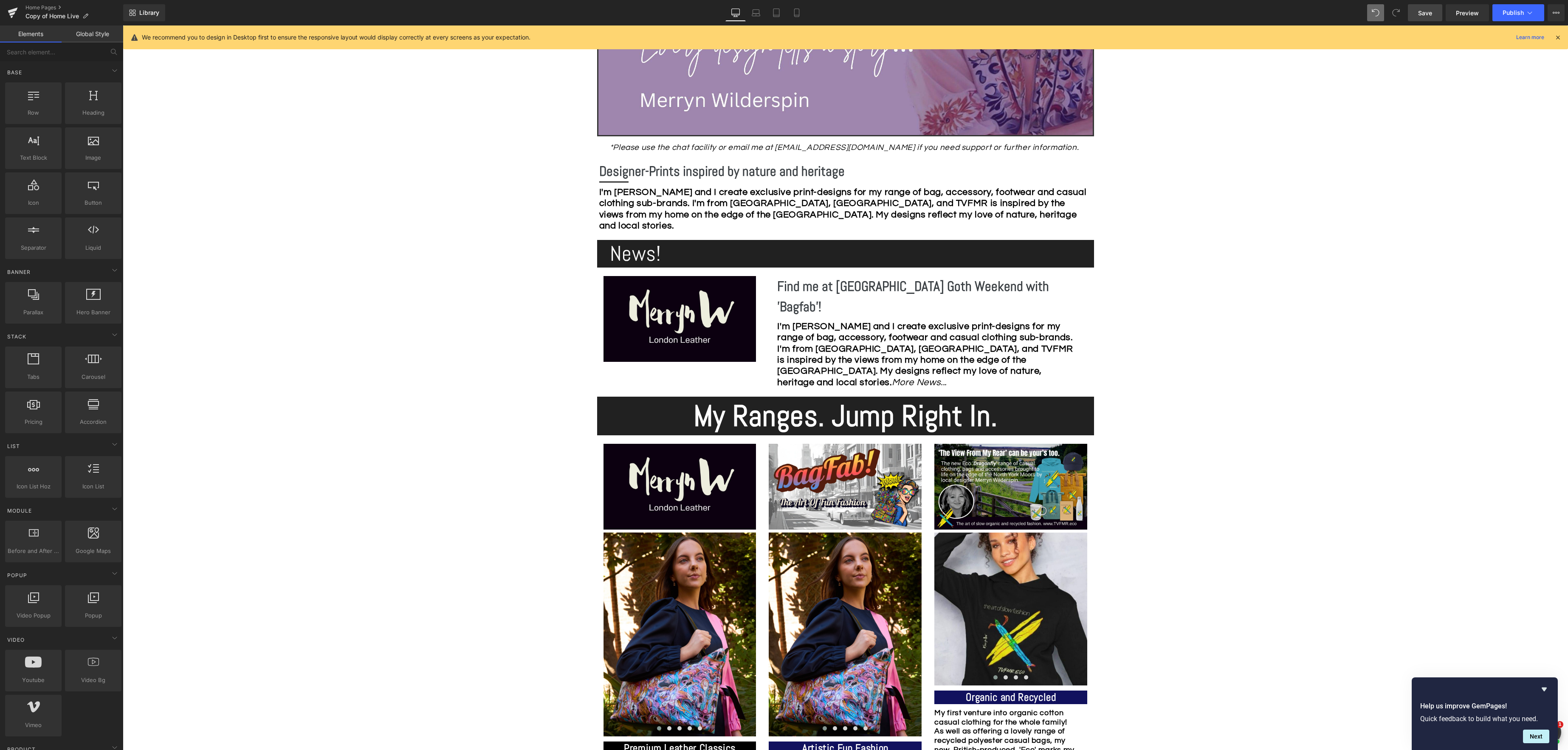
click at [1420, 9] on span "Save" at bounding box center [1425, 12] width 14 height 9
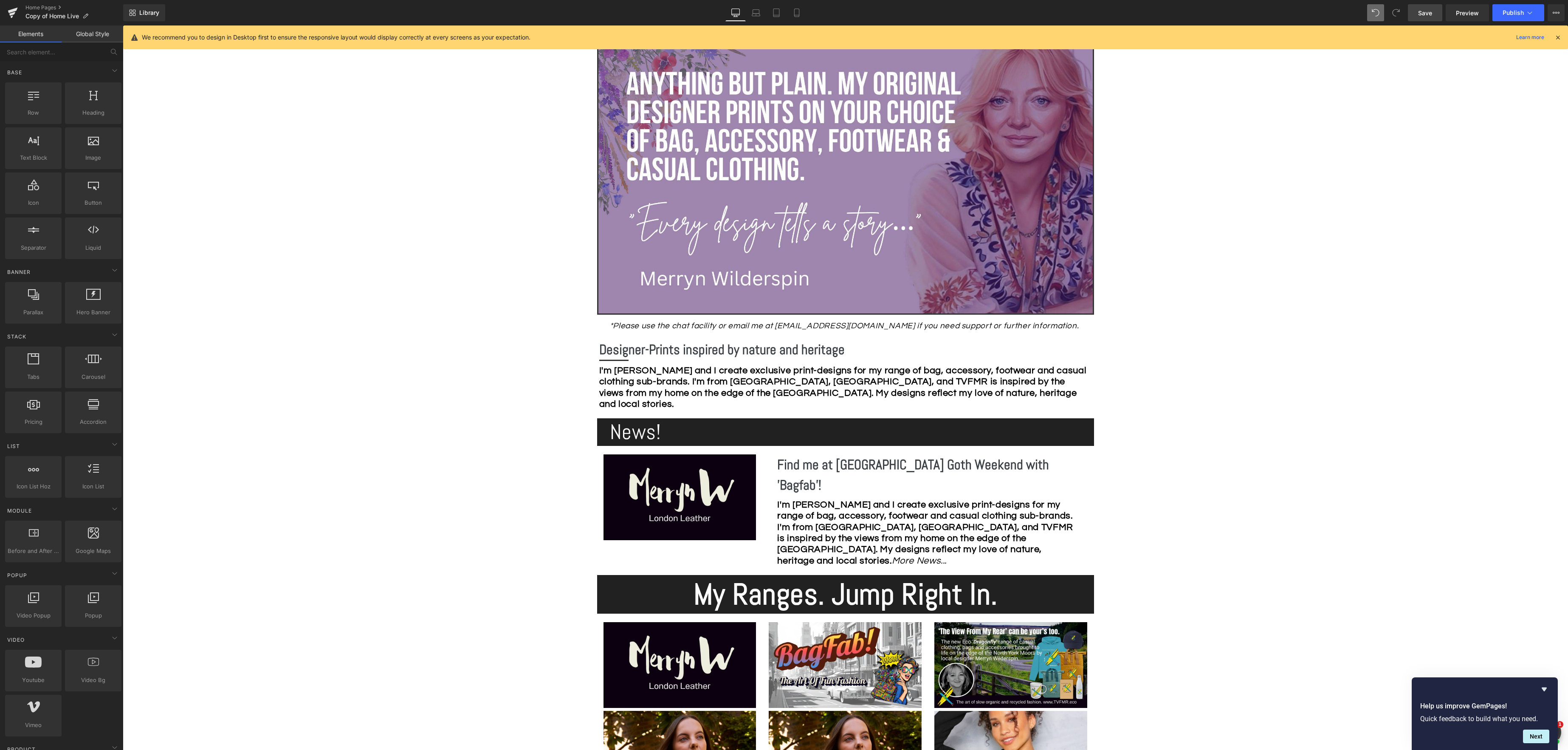
scroll to position [199, 0]
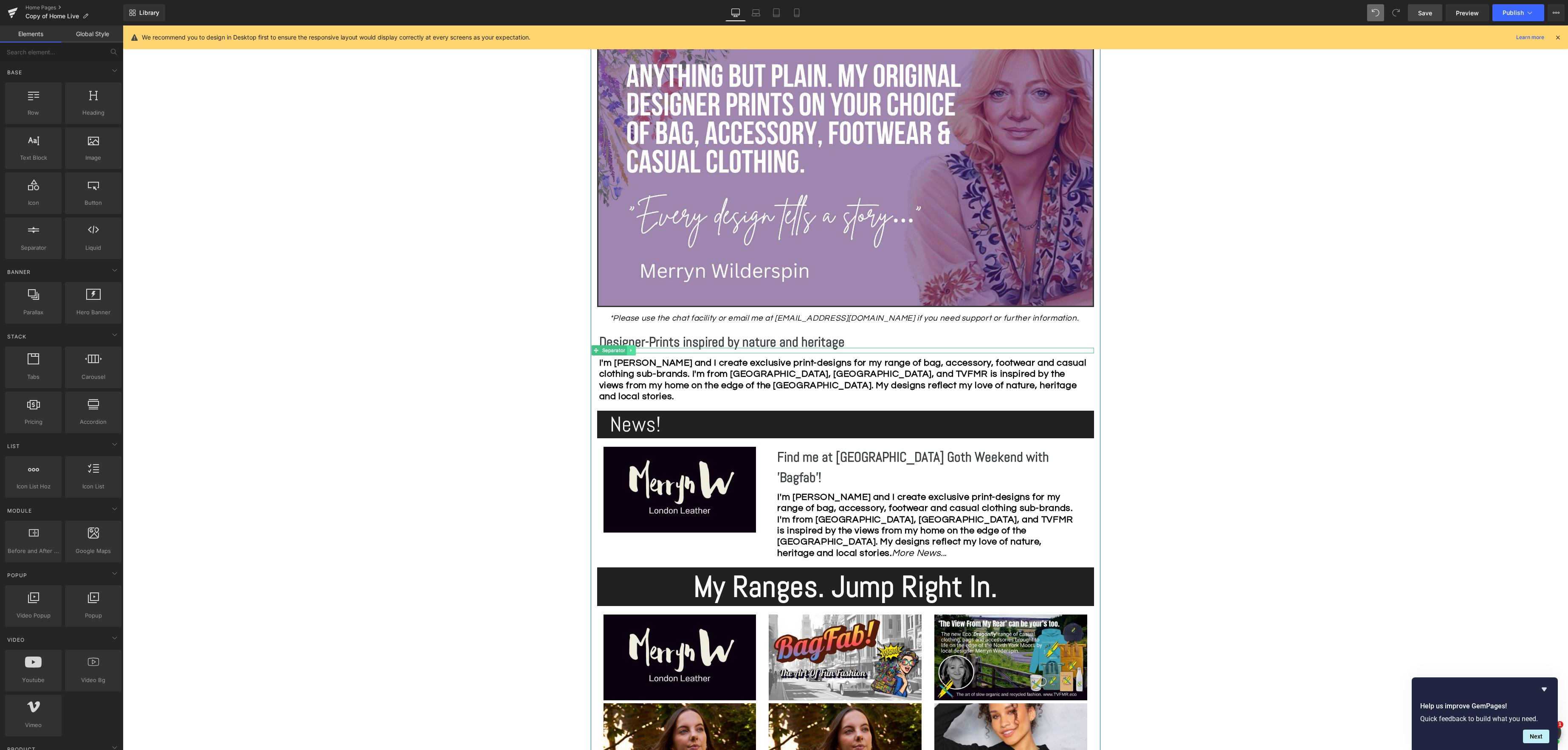
click at [633, 351] on icon at bounding box center [631, 350] width 5 height 5
click at [625, 351] on icon at bounding box center [627, 350] width 5 height 5
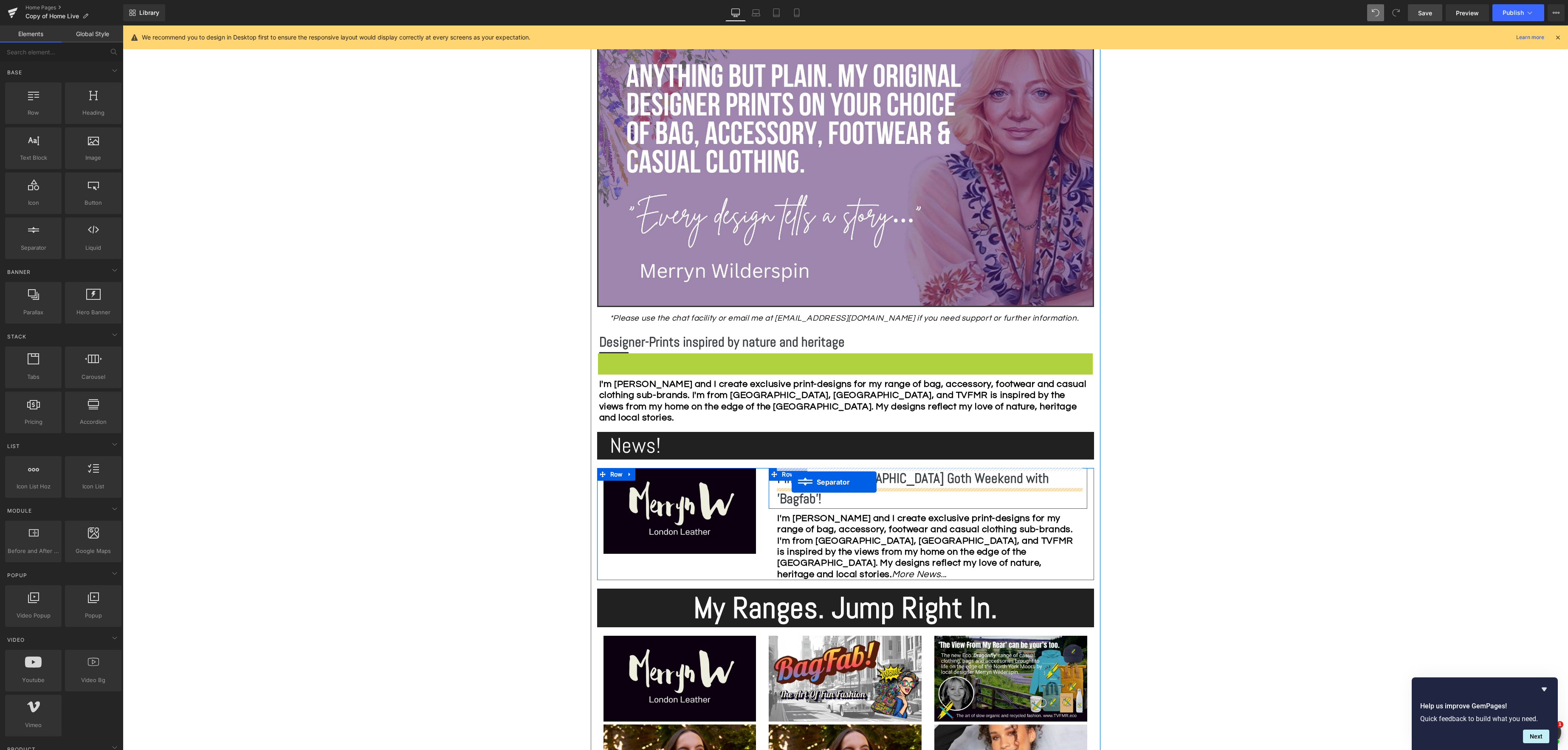
drag, startPoint x: 595, startPoint y: 355, endPoint x: 792, endPoint y: 482, distance: 234.4
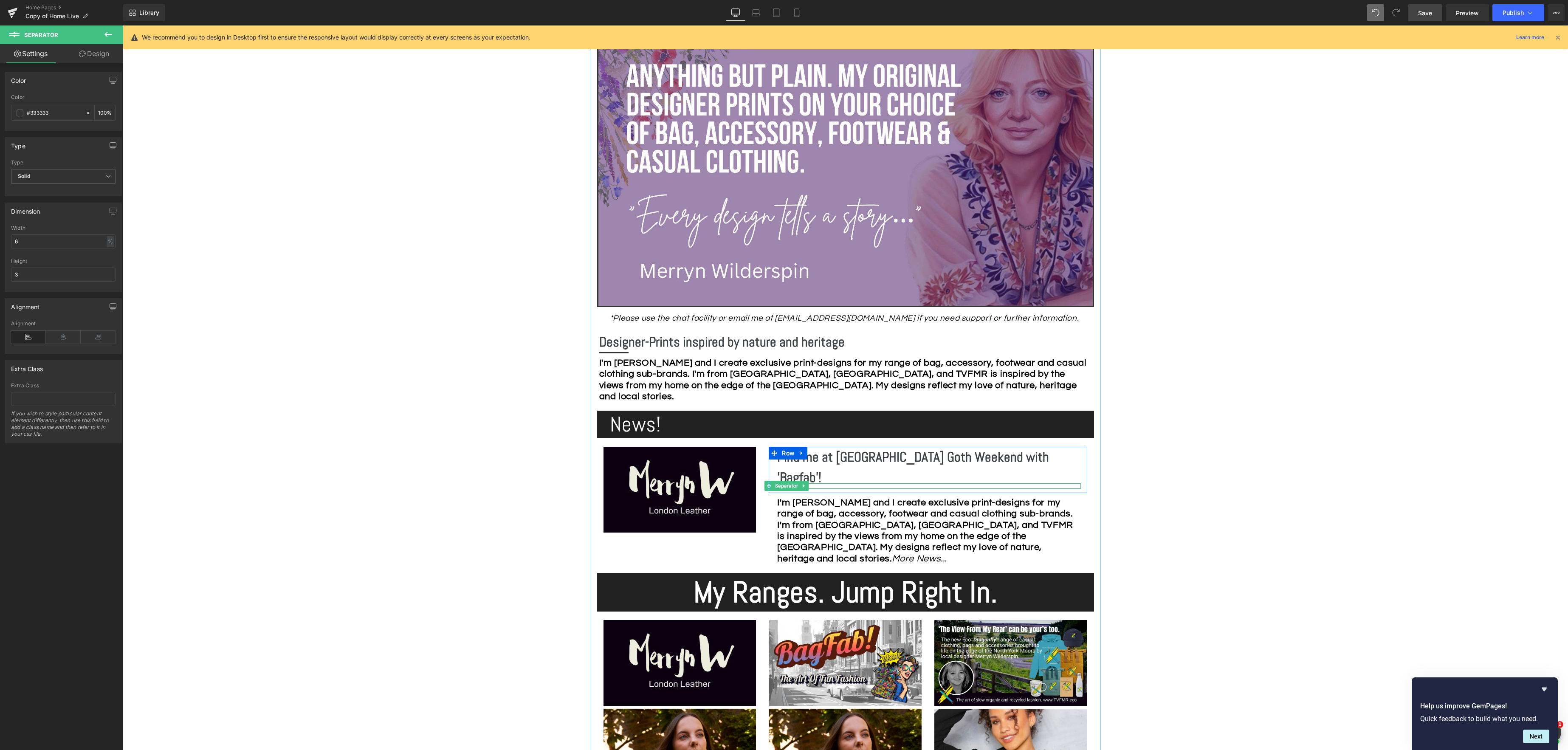
click at [795, 480] on span "Separator" at bounding box center [787, 485] width 26 height 10
drag, startPoint x: 31, startPoint y: 241, endPoint x: 3, endPoint y: 242, distance: 28.0
click at [1, 242] on div "Dimension 6% Width 6 % % px 3px Height 3" at bounding box center [63, 244] width 127 height 96
type input "10"
drag, startPoint x: 1374, startPoint y: 542, endPoint x: 1366, endPoint y: 540, distance: 8.2
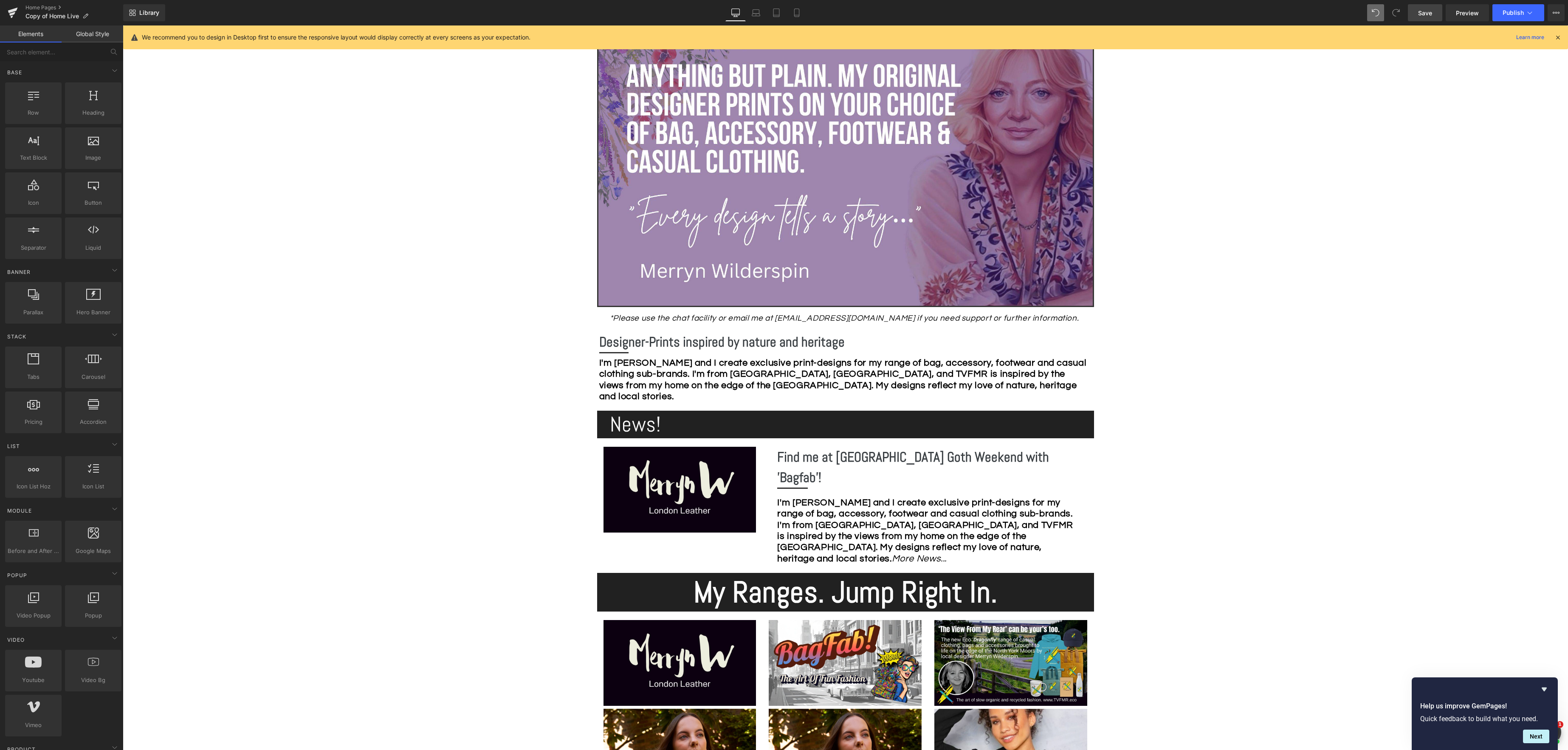
click at [1422, 14] on span "Save" at bounding box center [1425, 12] width 14 height 9
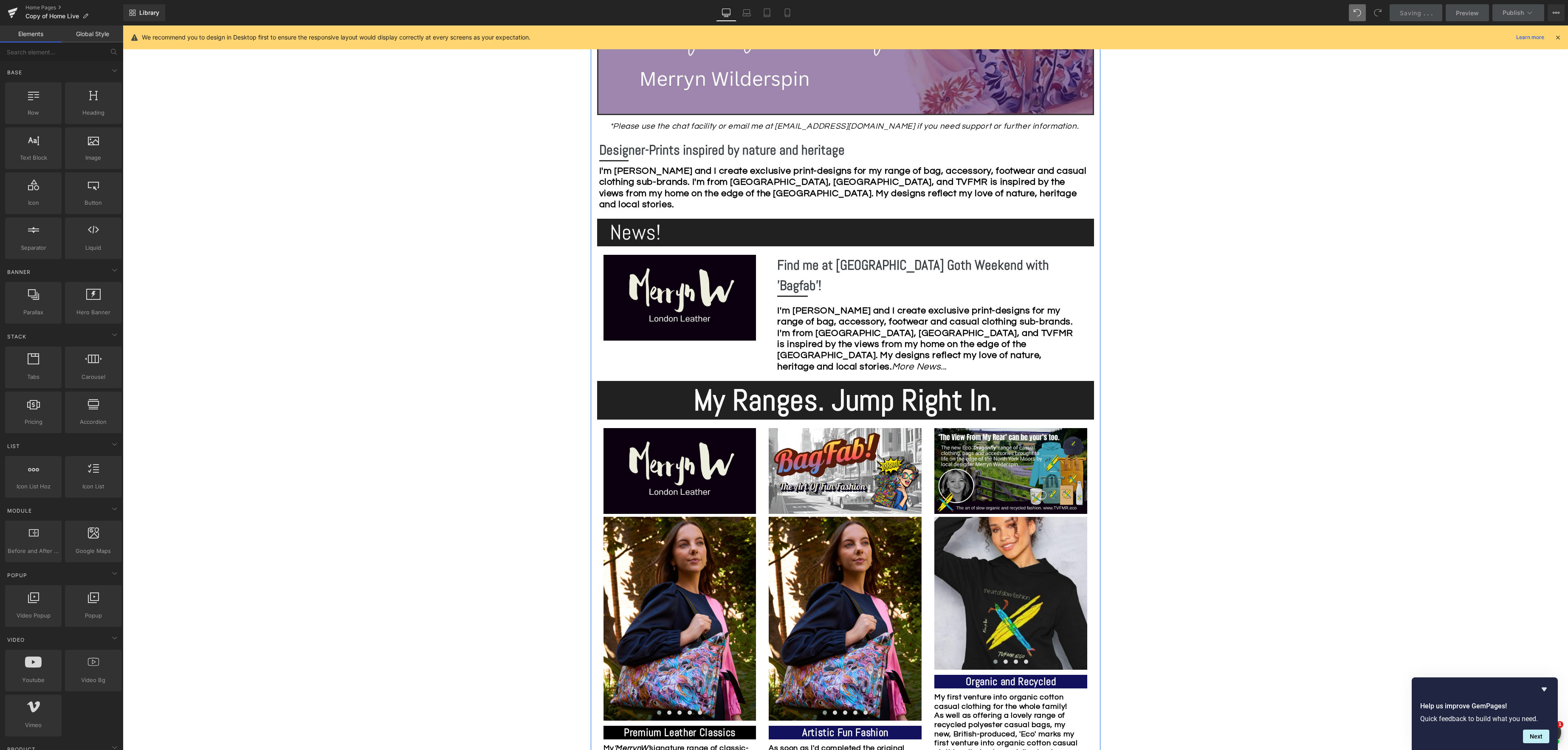
scroll to position [408, 0]
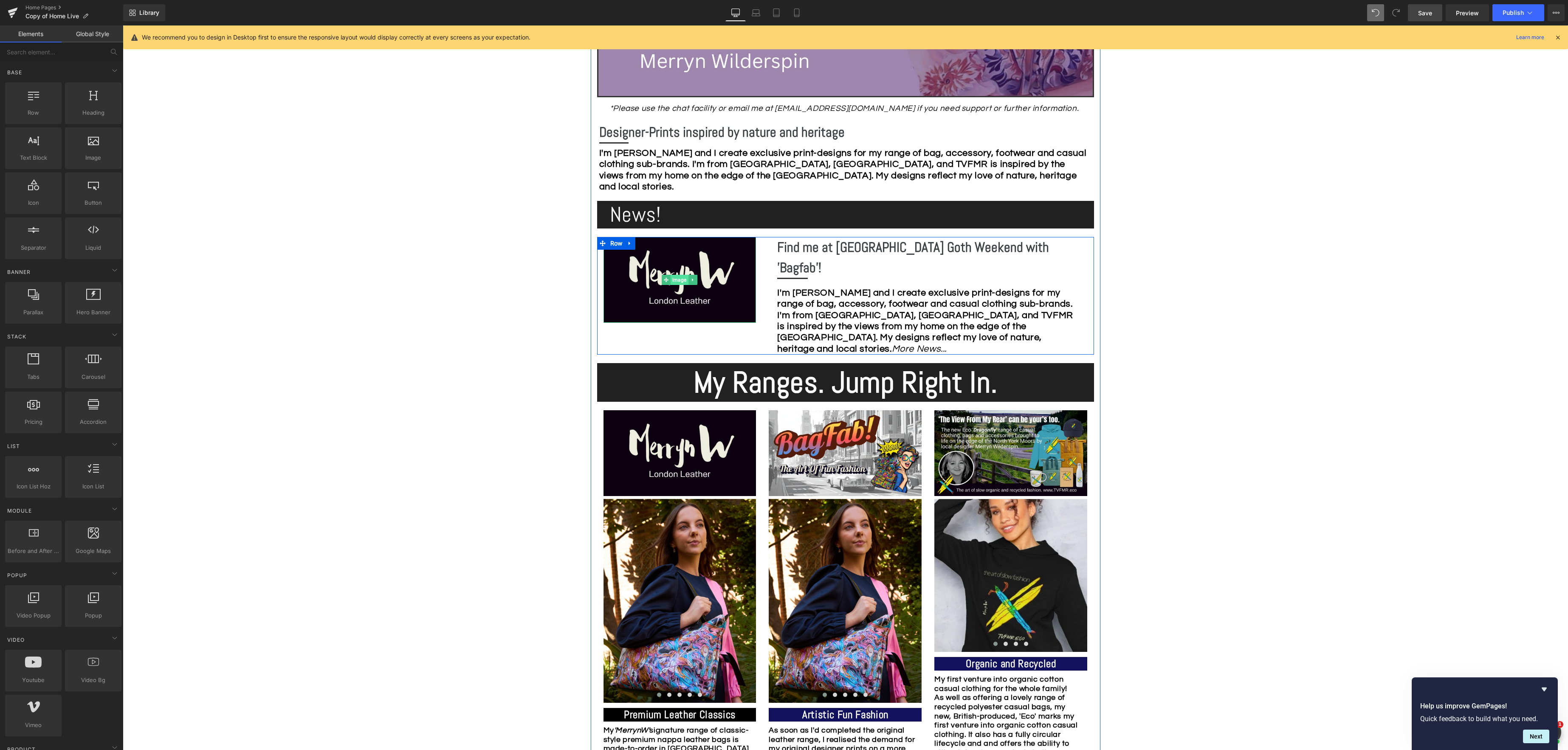
click at [672, 282] on span "Image" at bounding box center [679, 279] width 18 height 10
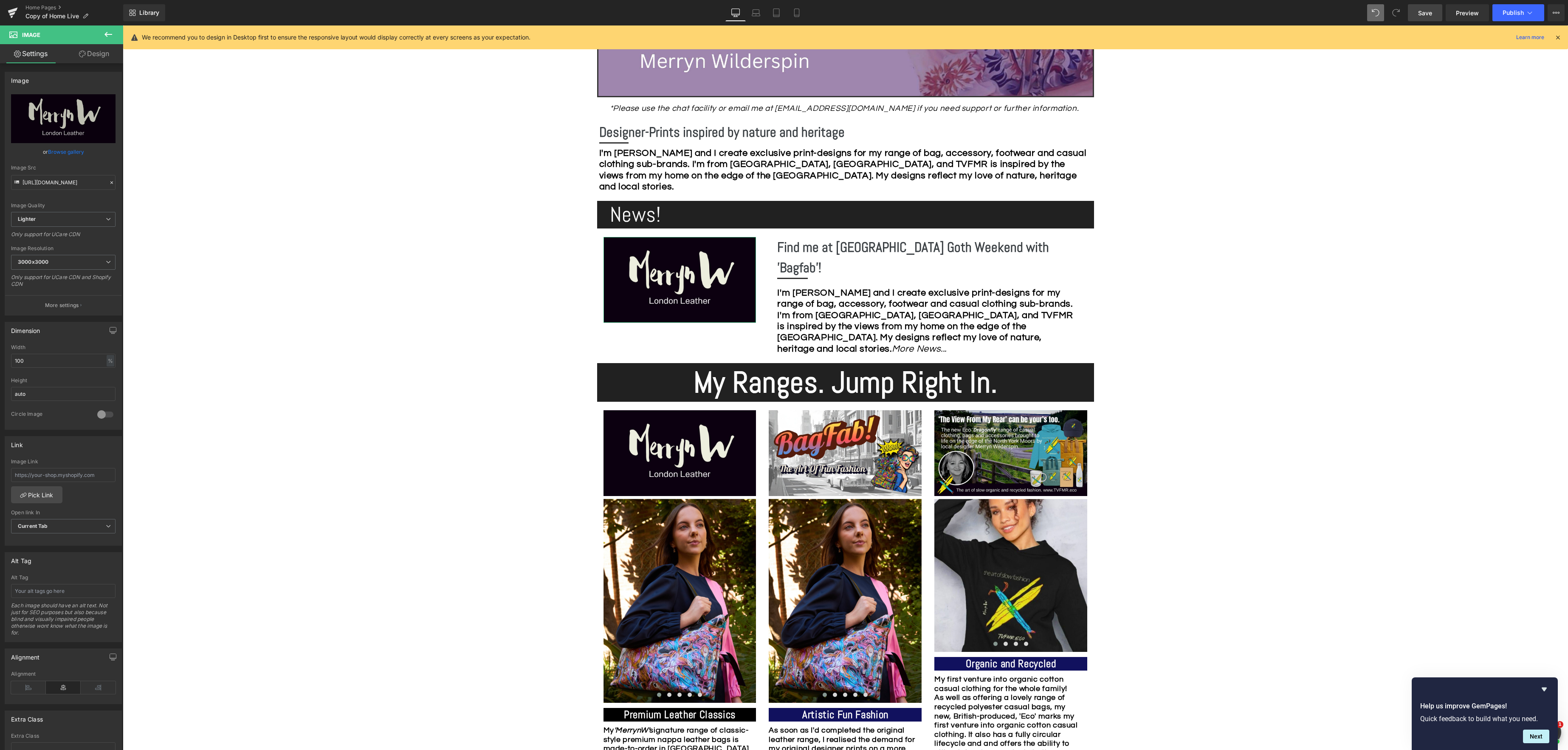
drag, startPoint x: 96, startPoint y: 52, endPoint x: 92, endPoint y: 55, distance: 5.0
click at [96, 52] on link "Design" at bounding box center [94, 54] width 62 height 19
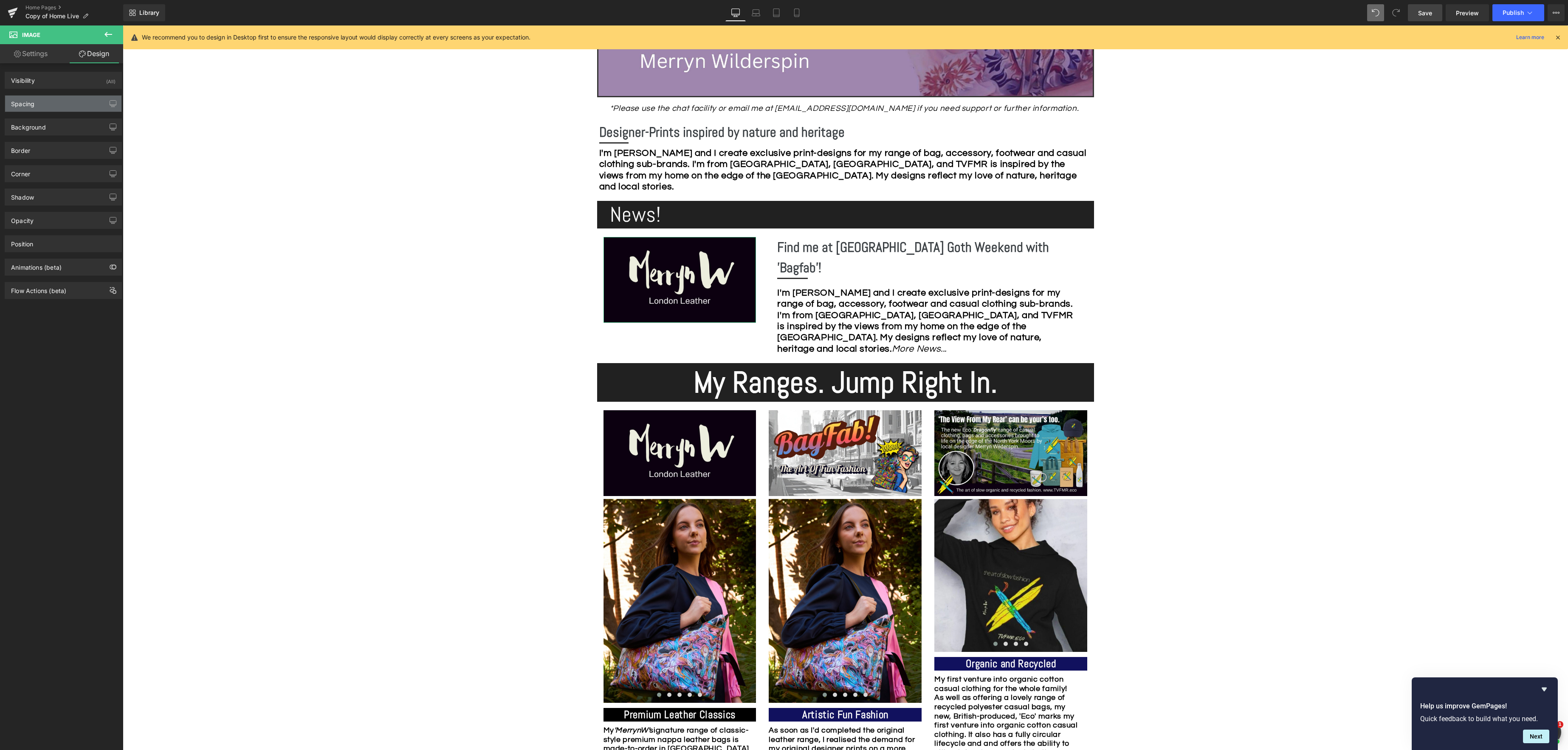
click at [47, 107] on div "Spacing" at bounding box center [63, 103] width 116 height 16
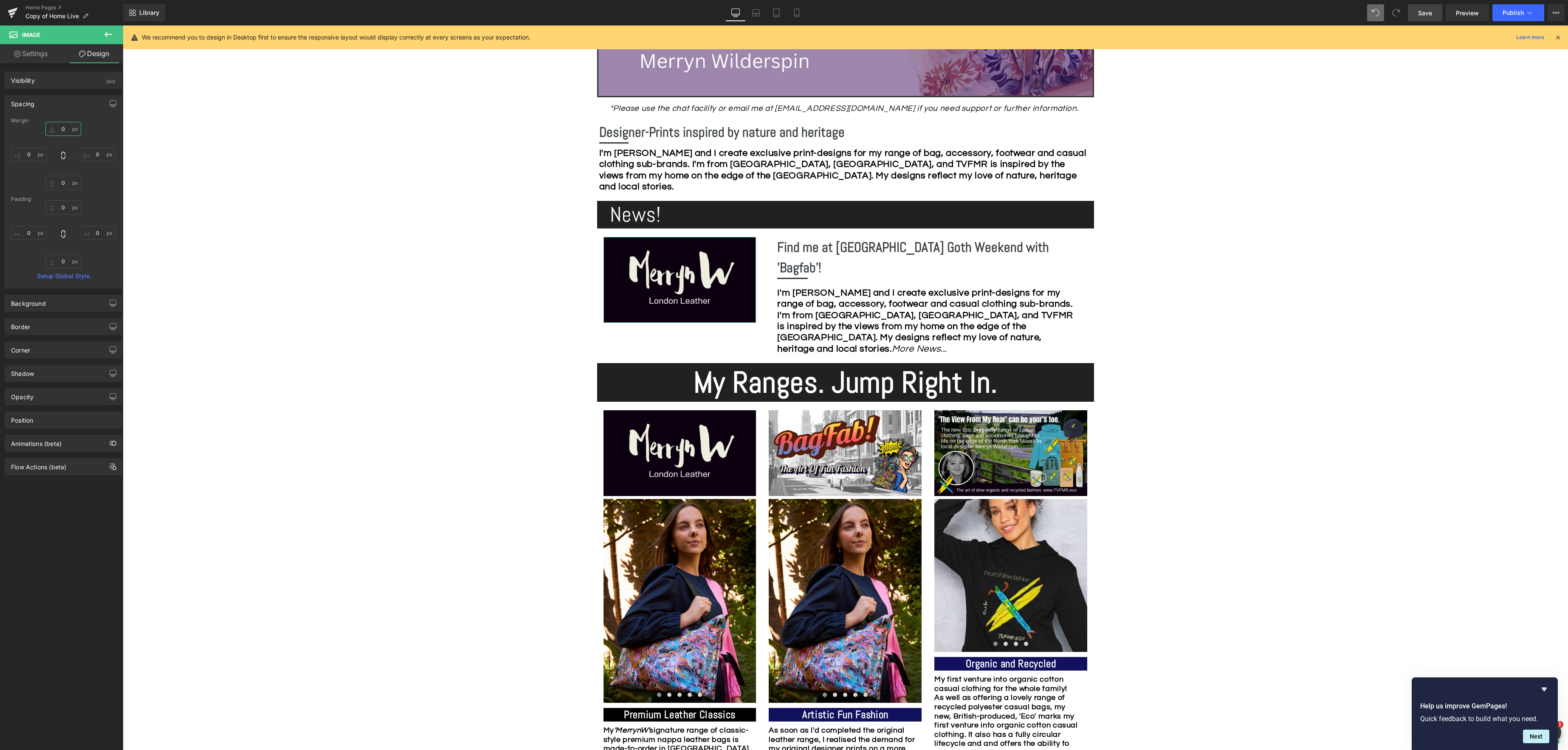
drag, startPoint x: 63, startPoint y: 130, endPoint x: 118, endPoint y: 136, distance: 55.3
click at [64, 130] on input "0" at bounding box center [63, 129] width 35 height 14
type input "10"
drag, startPoint x: 679, startPoint y: 281, endPoint x: 670, endPoint y: 282, distance: 9.1
click at [679, 281] on div "Image" at bounding box center [680, 284] width 153 height 86
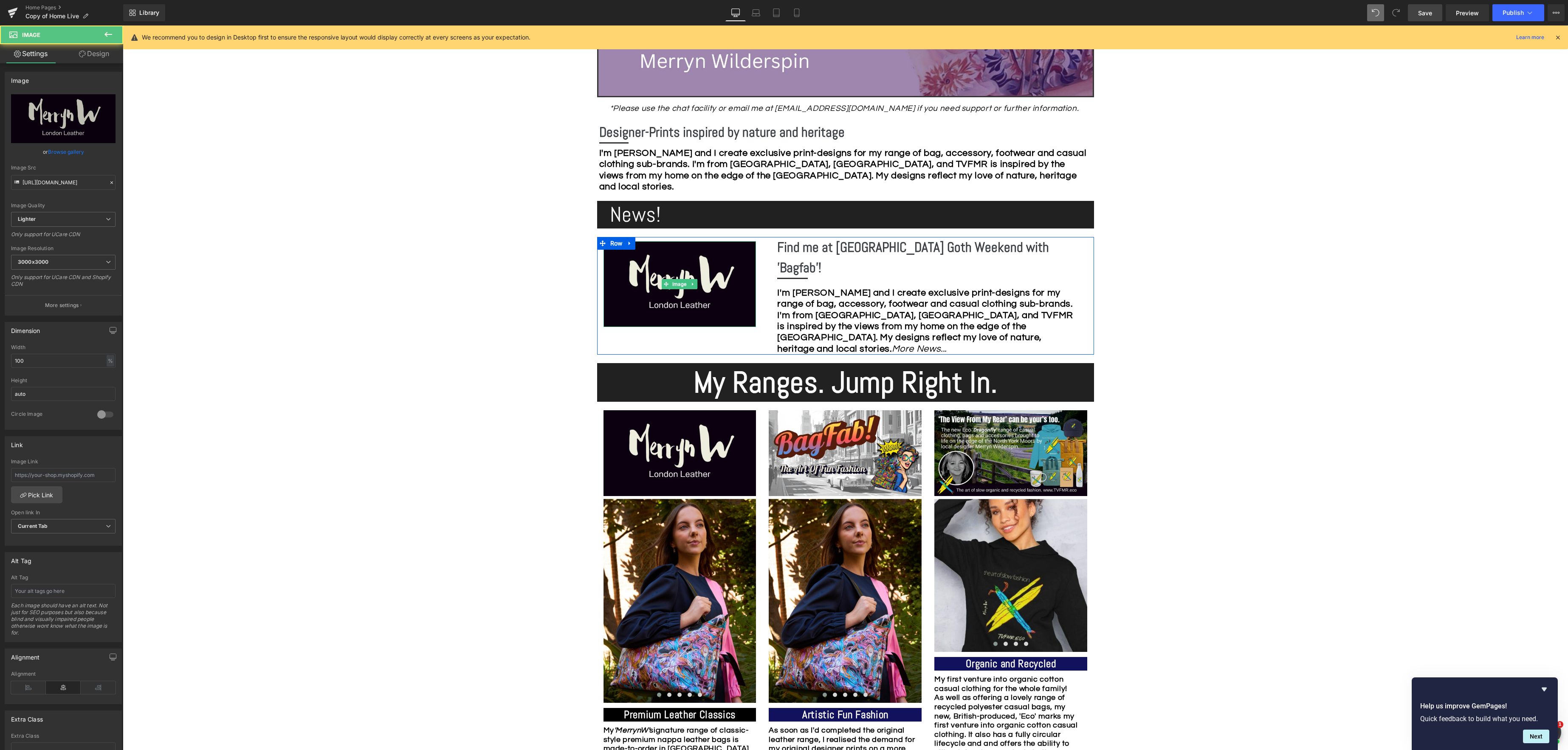
scroll to position [405, 0]
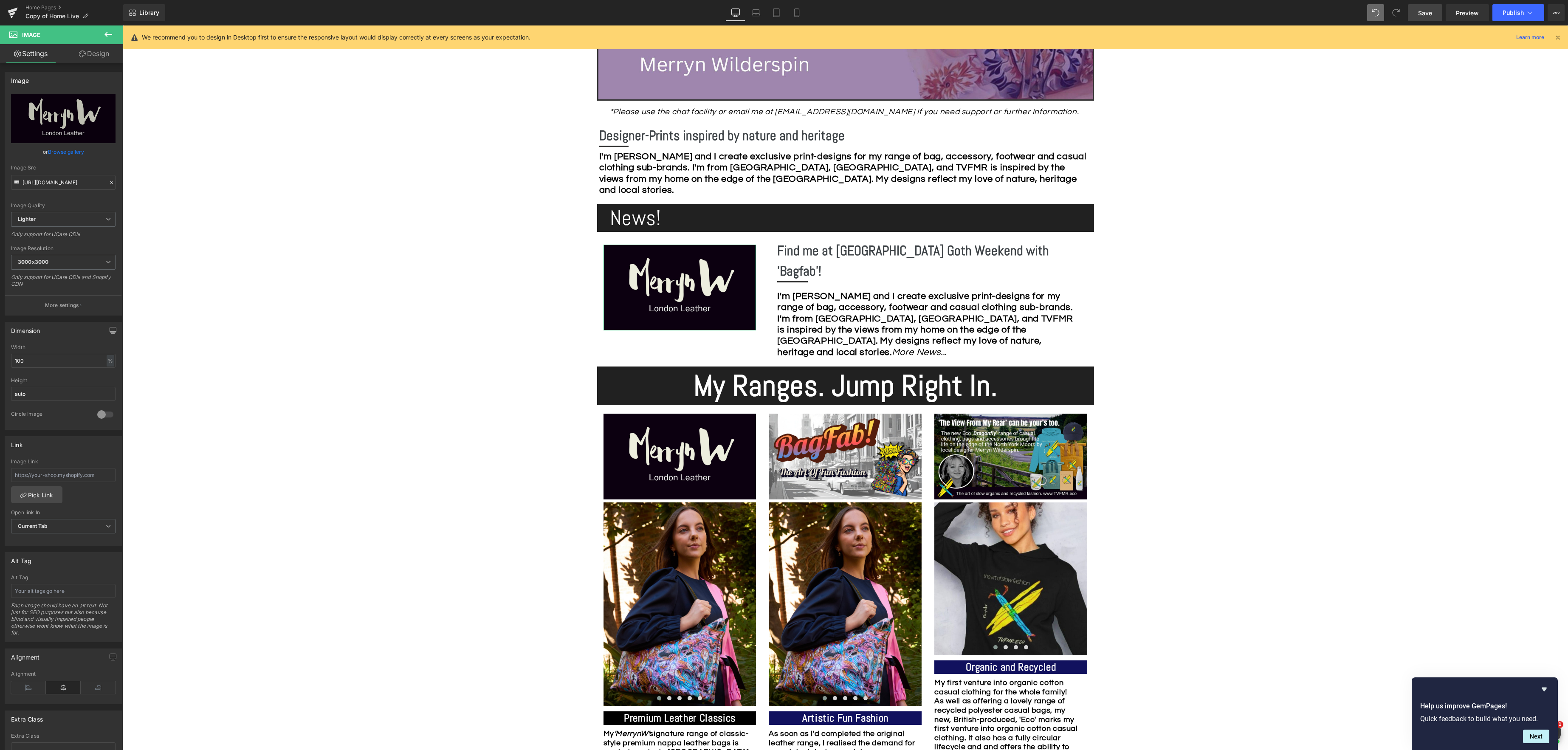
click at [61, 151] on link "Browse gallery" at bounding box center [66, 151] width 36 height 15
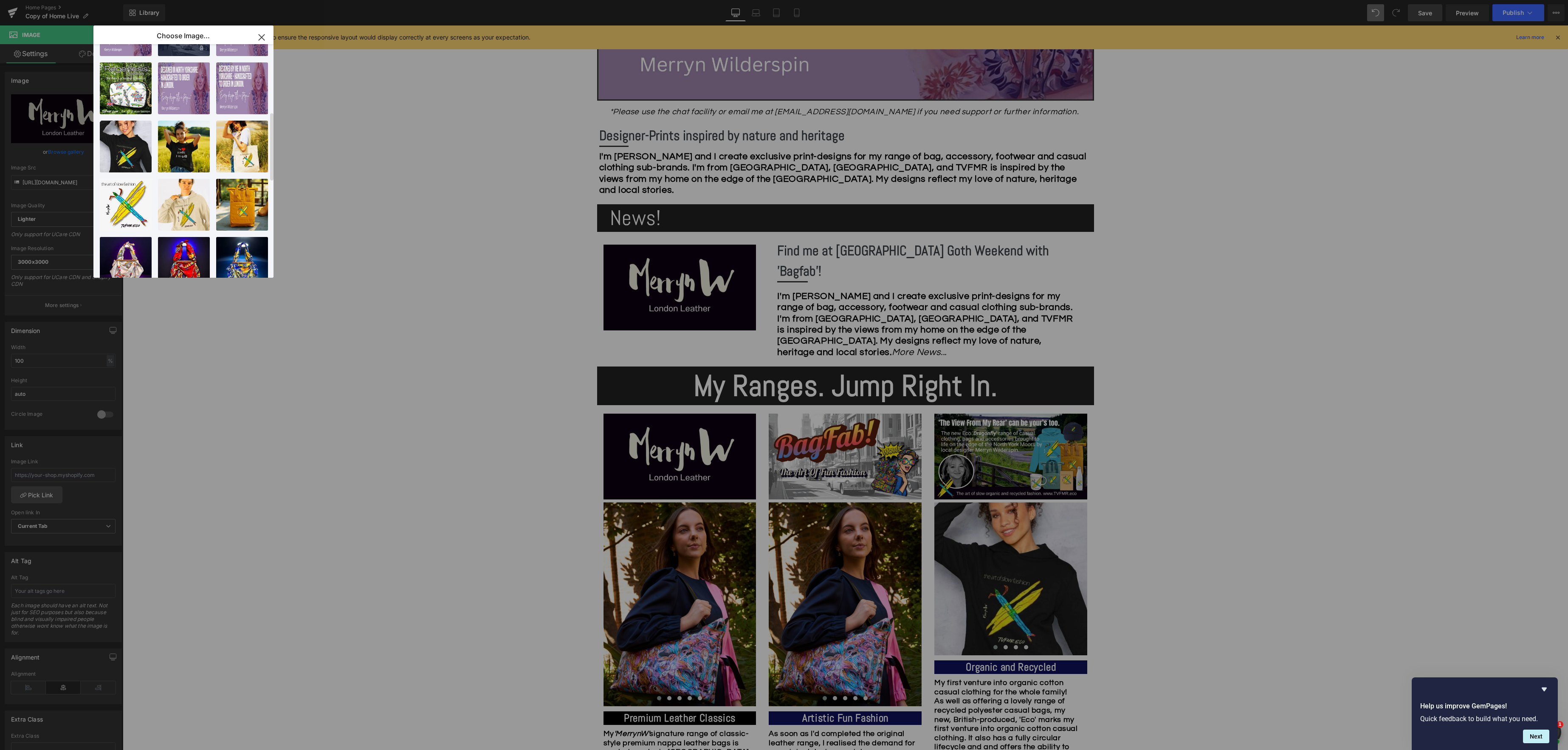
scroll to position [0, 0]
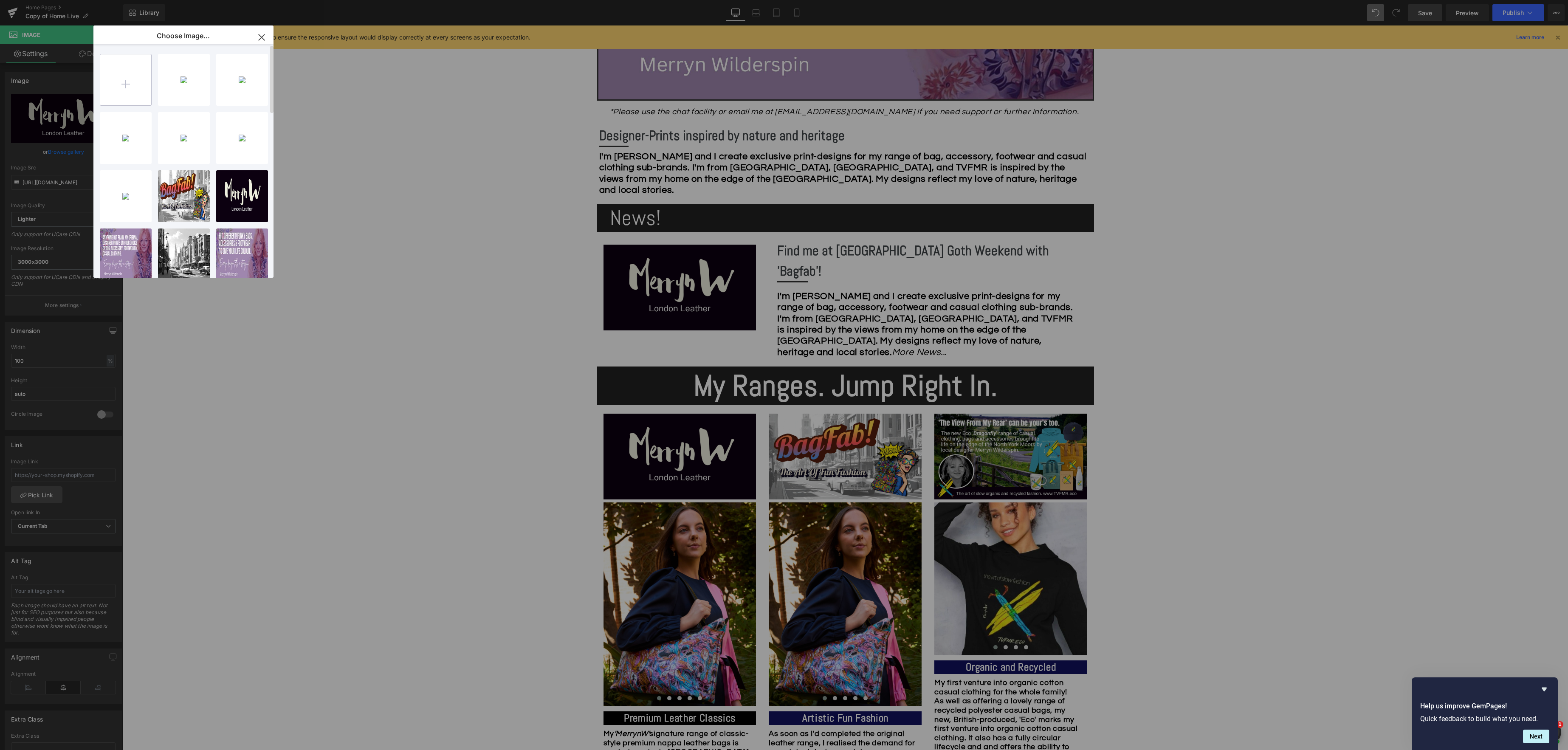
click at [122, 80] on input "file" at bounding box center [126, 80] width 51 height 51
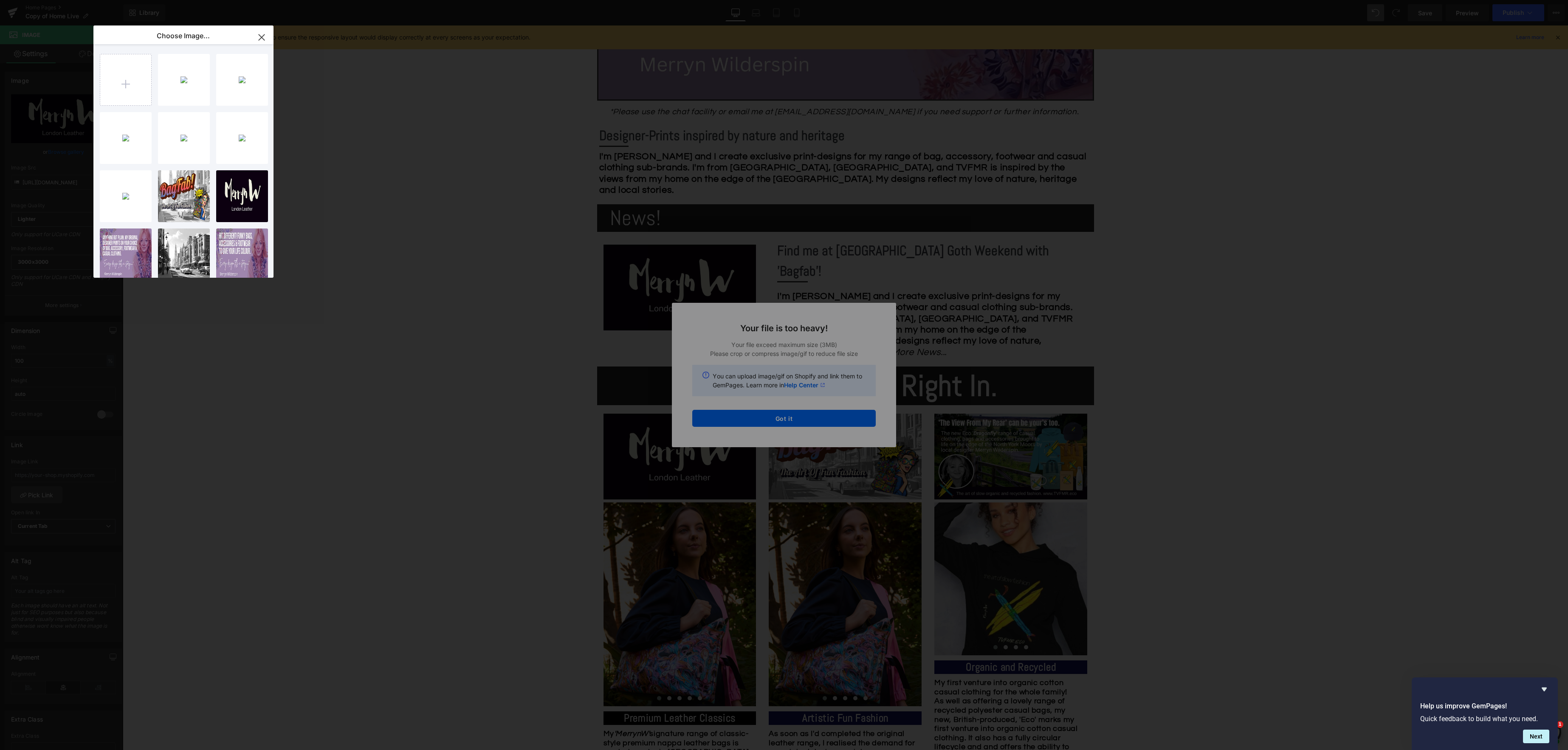
click at [793, 0] on div "Text Color Highlight Color #333333 Choose Image... Back to Library Insert Your …" at bounding box center [784, 0] width 1568 height 0
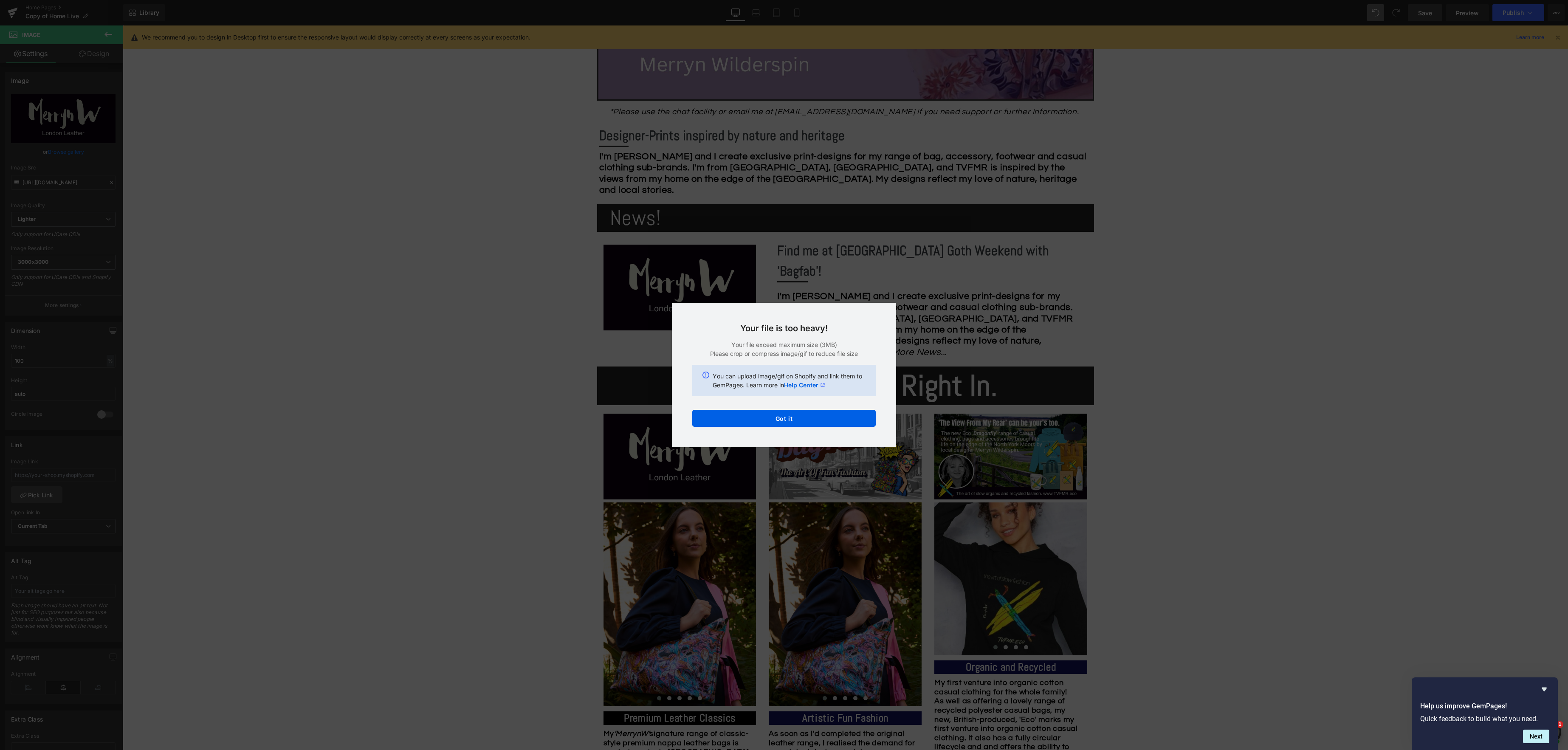
click at [793, 421] on button "Got it" at bounding box center [784, 418] width 184 height 17
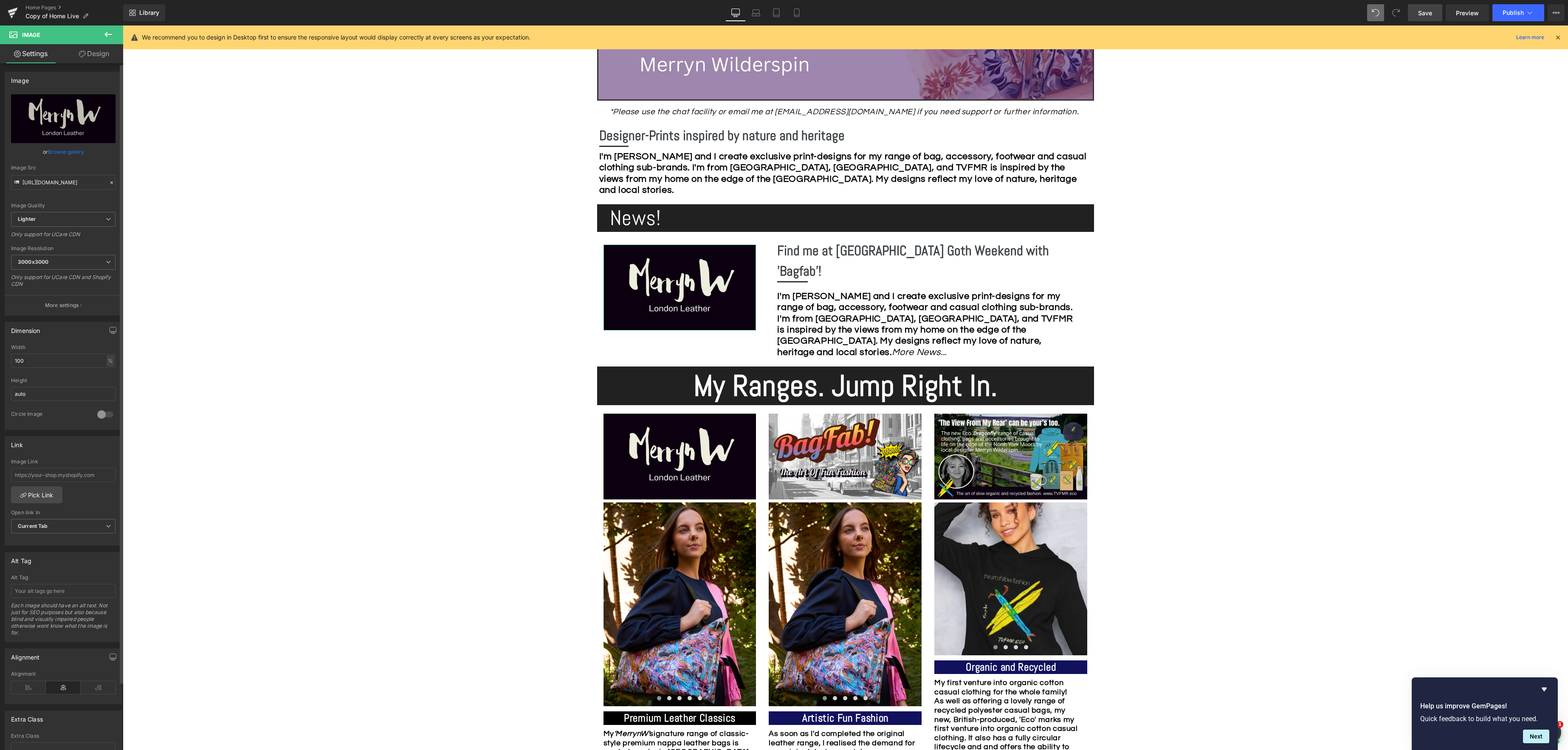
click at [67, 152] on link "Browse gallery" at bounding box center [66, 151] width 36 height 15
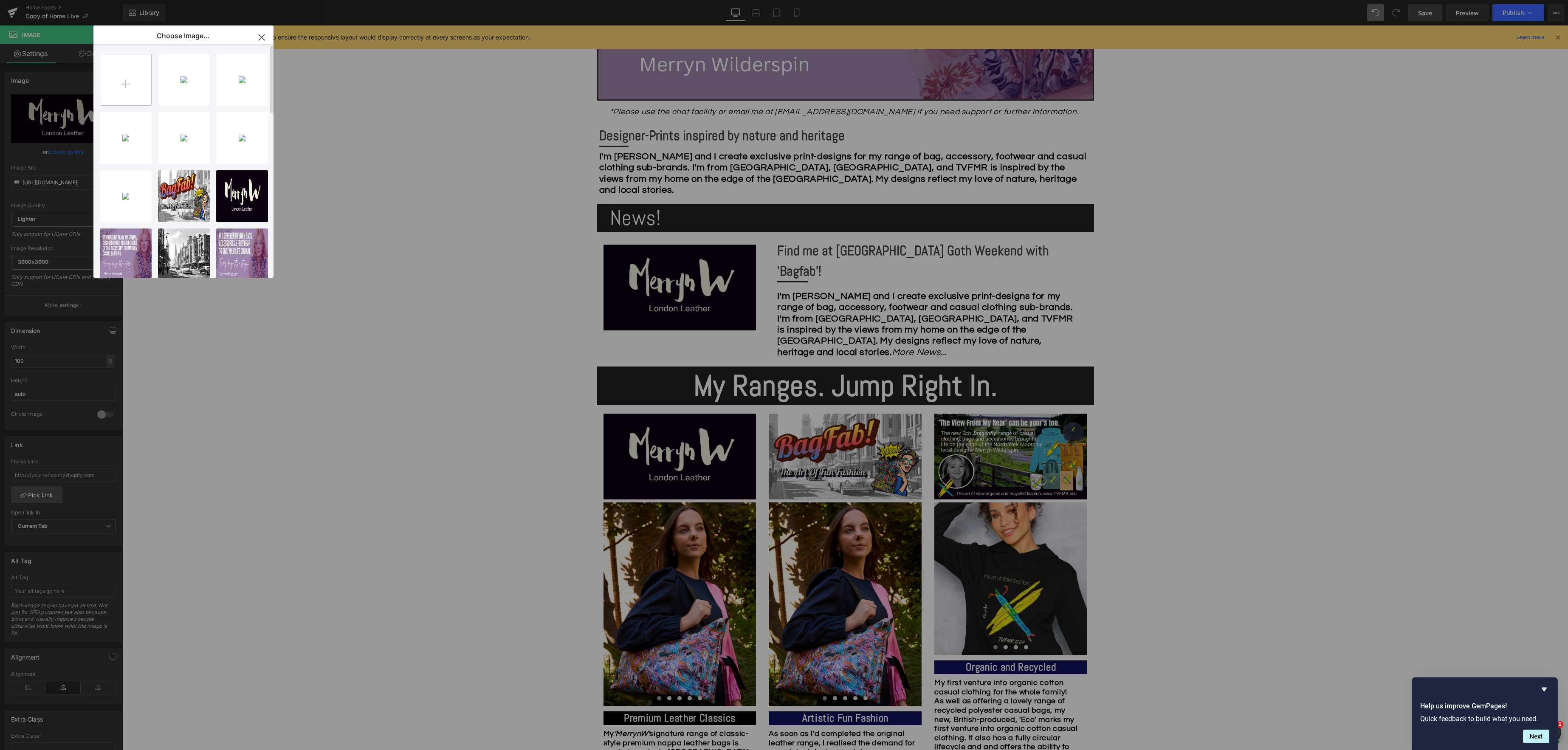
click at [127, 85] on input "file" at bounding box center [126, 80] width 51 height 51
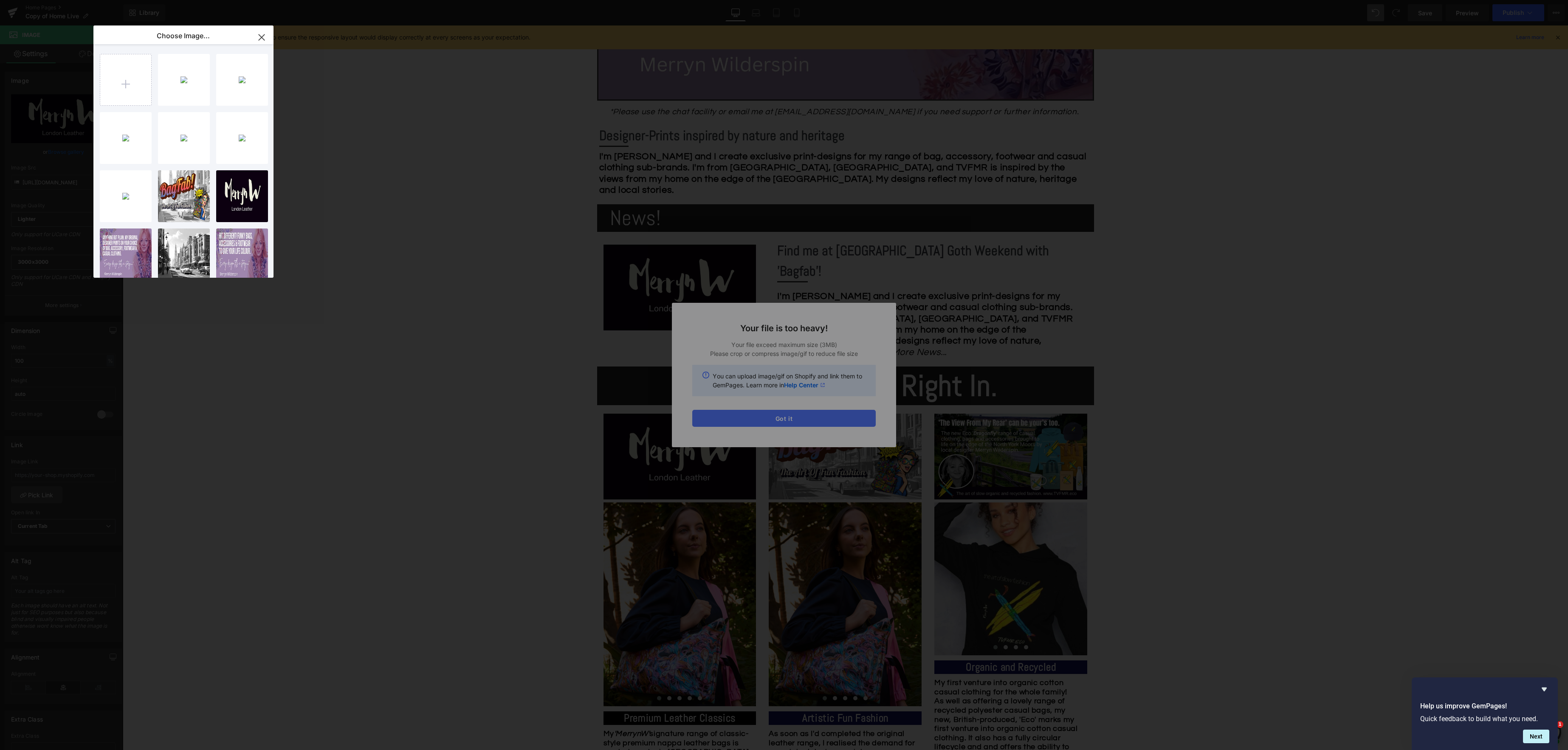
click at [787, 0] on div "Text Color Highlight Color #333333 Choose Image... Back to Library Insert Your …" at bounding box center [784, 0] width 1568 height 0
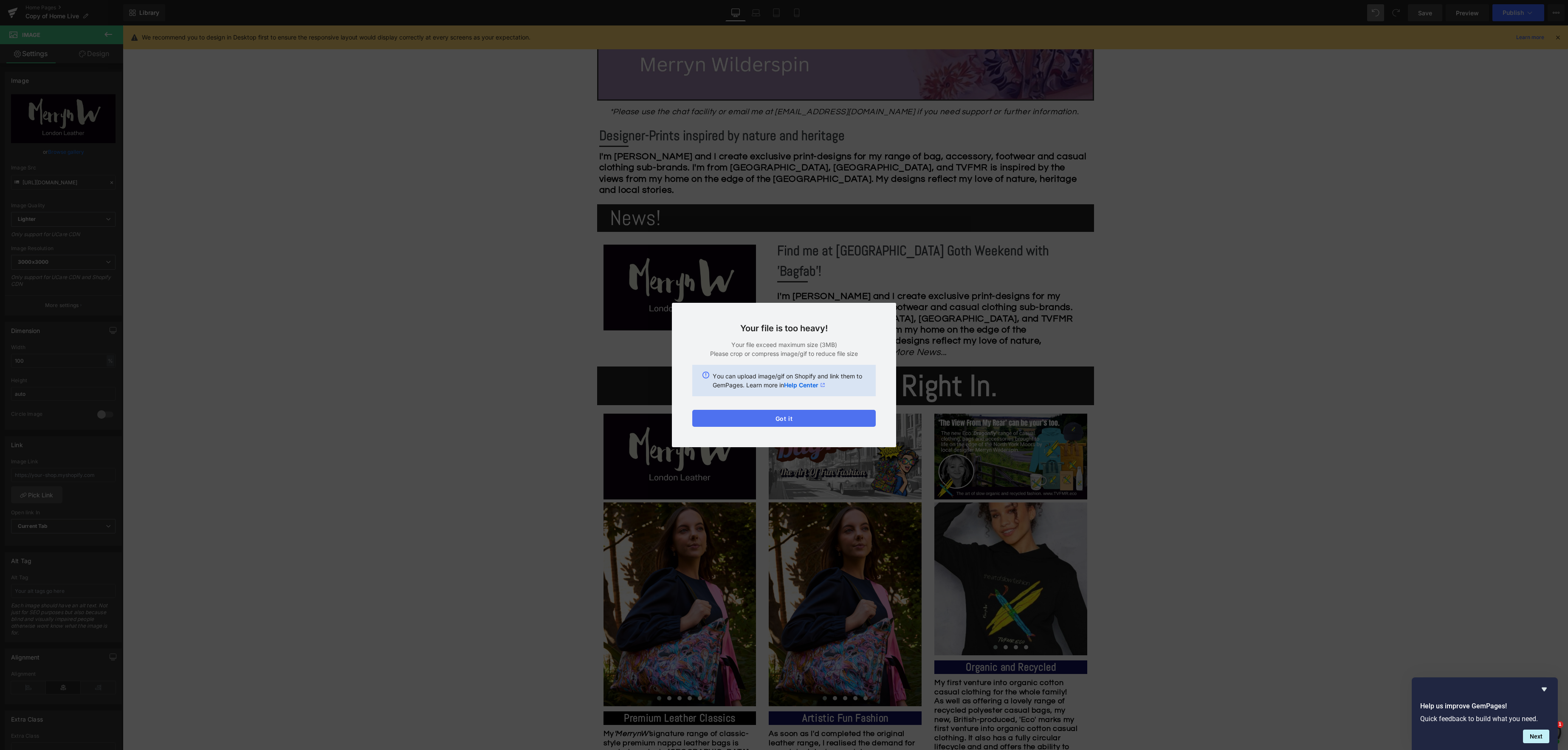
click at [787, 420] on button "Got it" at bounding box center [784, 418] width 184 height 17
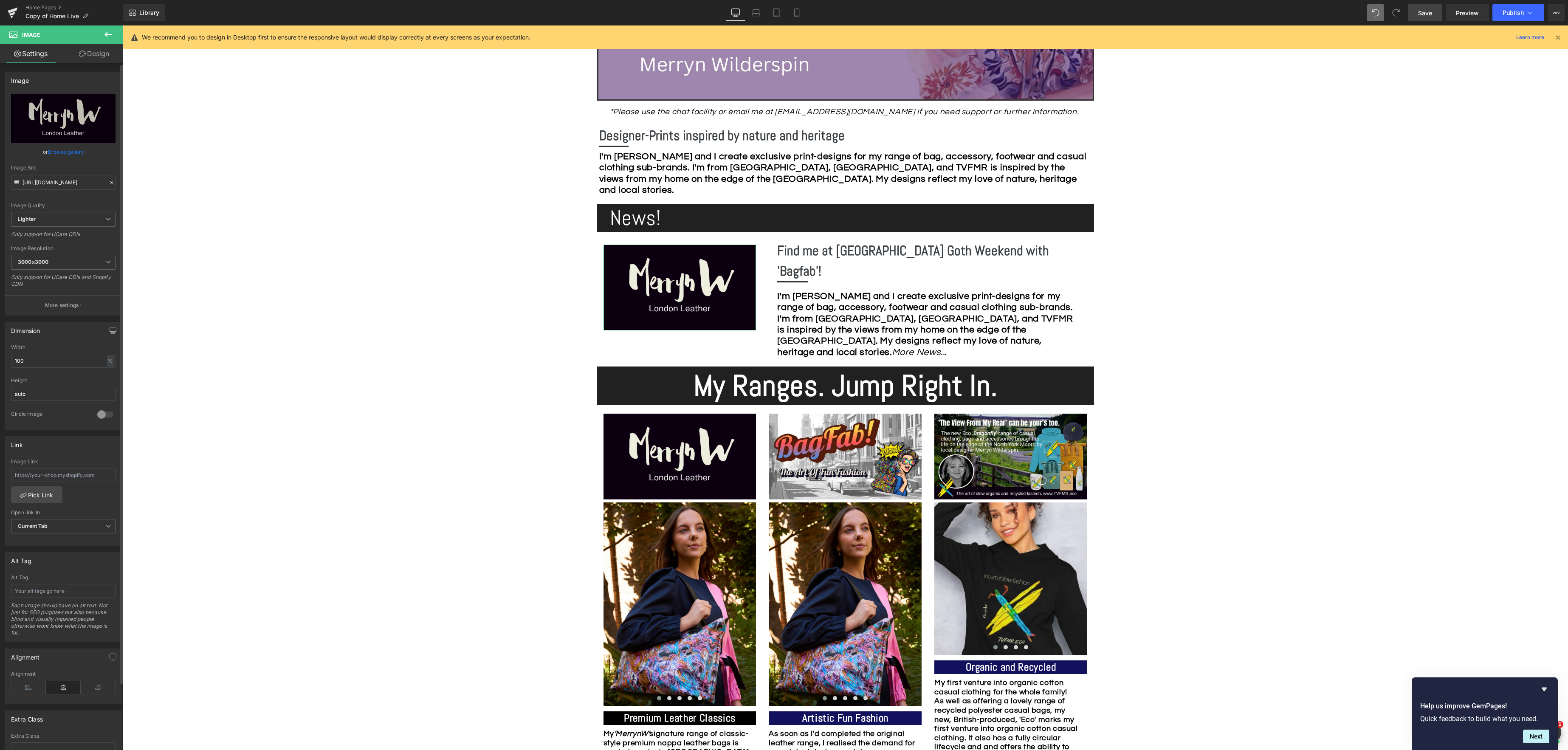
click at [64, 150] on link "Browse gallery" at bounding box center [66, 151] width 36 height 15
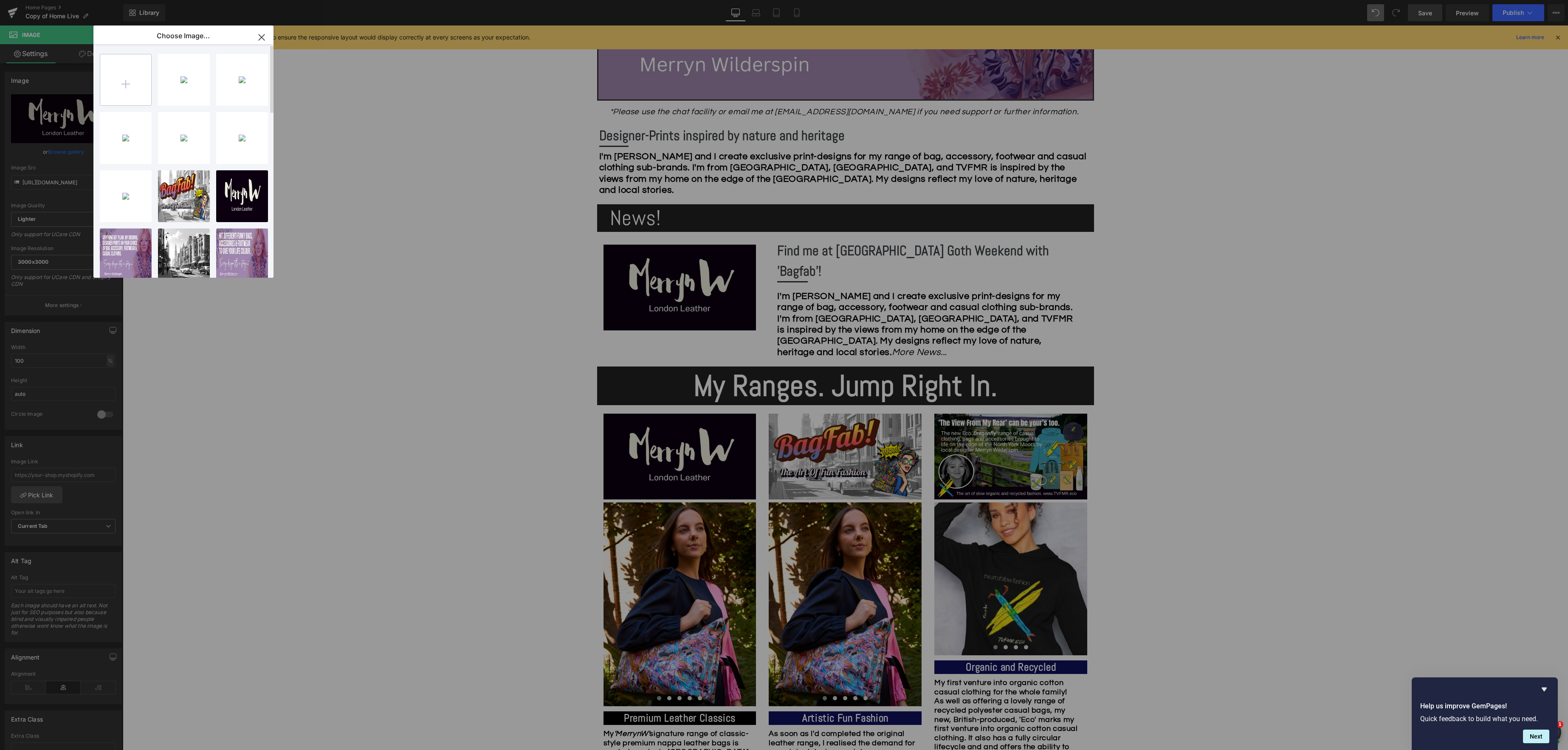
click at [125, 82] on input "file" at bounding box center [126, 80] width 51 height 51
type input "C:\fakepath\IMG_7650.jpeg"
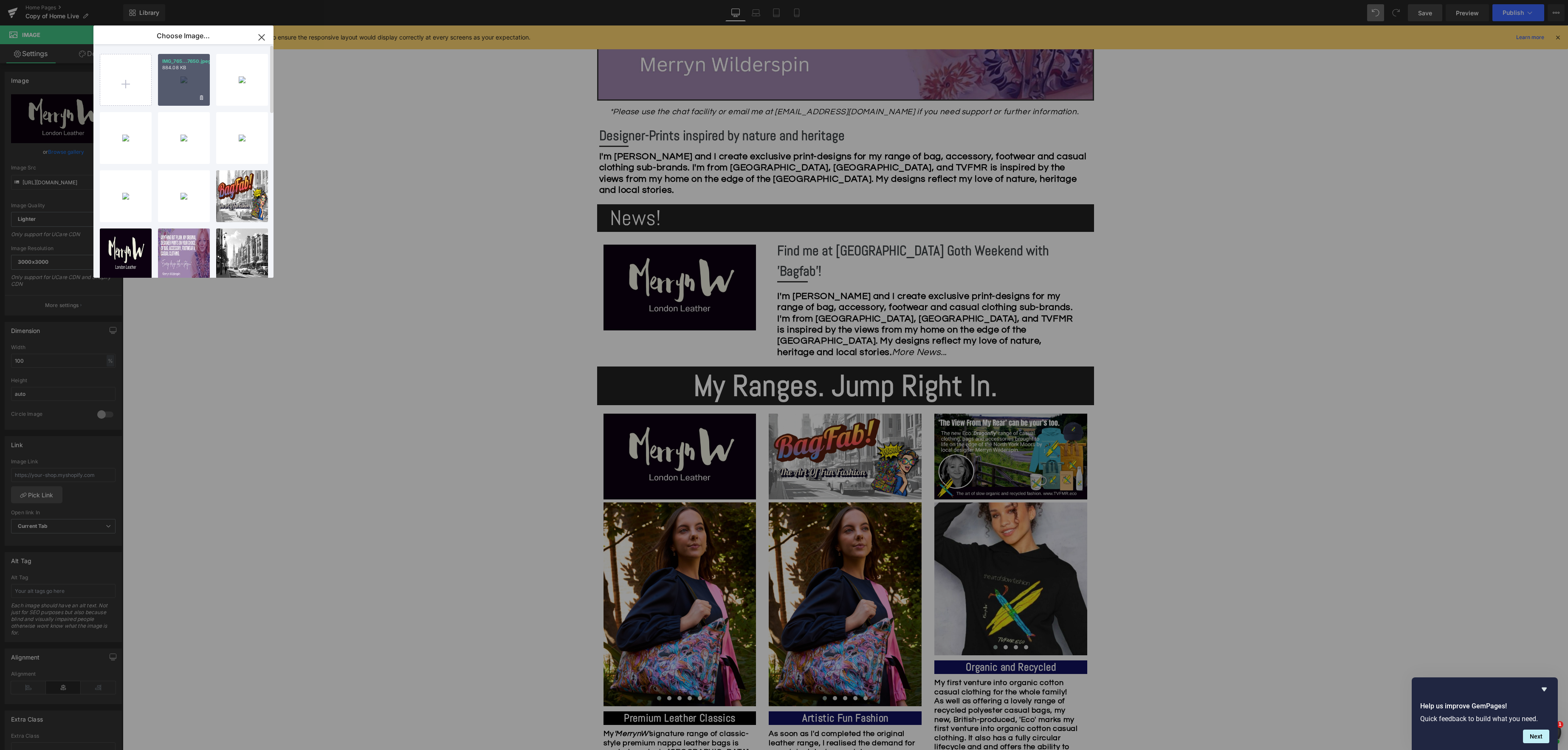
click at [180, 85] on div "IMG_765...7650.jpeg 884.08 KB" at bounding box center [184, 80] width 52 height 52
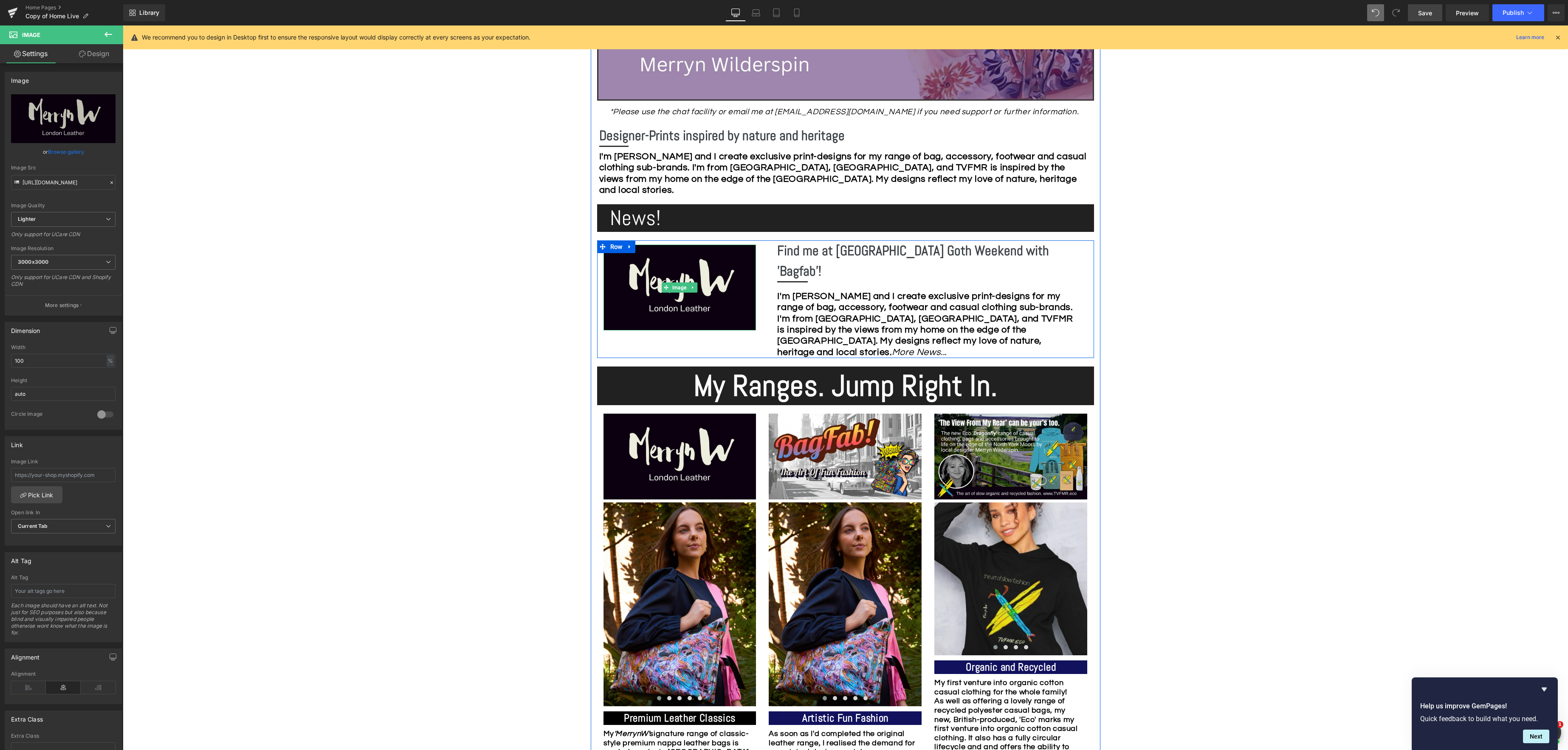
drag, startPoint x: 678, startPoint y: 288, endPoint x: 589, endPoint y: 273, distance: 90.3
click at [678, 288] on div "Image" at bounding box center [680, 288] width 153 height 86
click at [67, 148] on link "Browse gallery" at bounding box center [66, 151] width 36 height 15
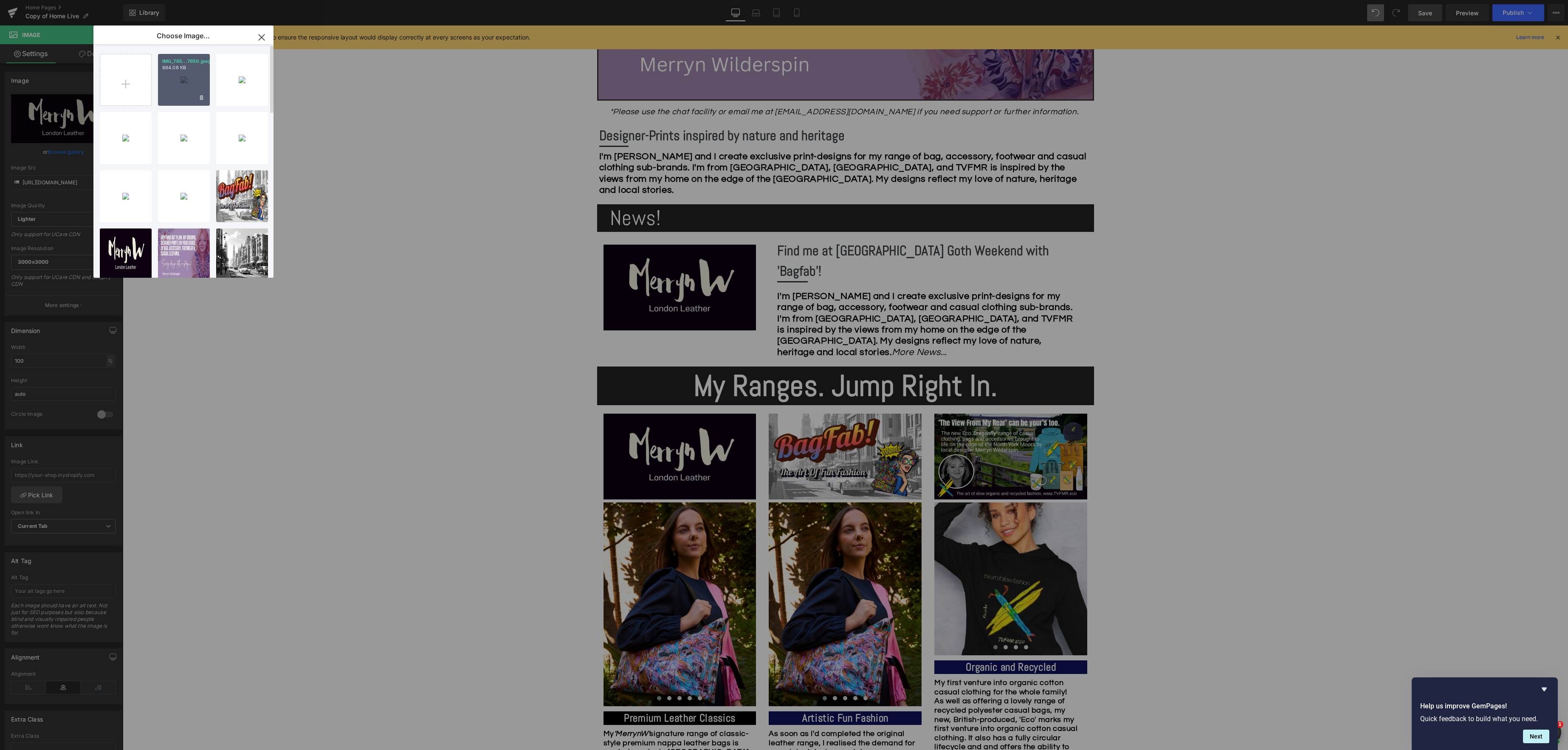
click at [174, 81] on div "IMG_765...7650.jpeg 884.08 KB" at bounding box center [184, 80] width 52 height 52
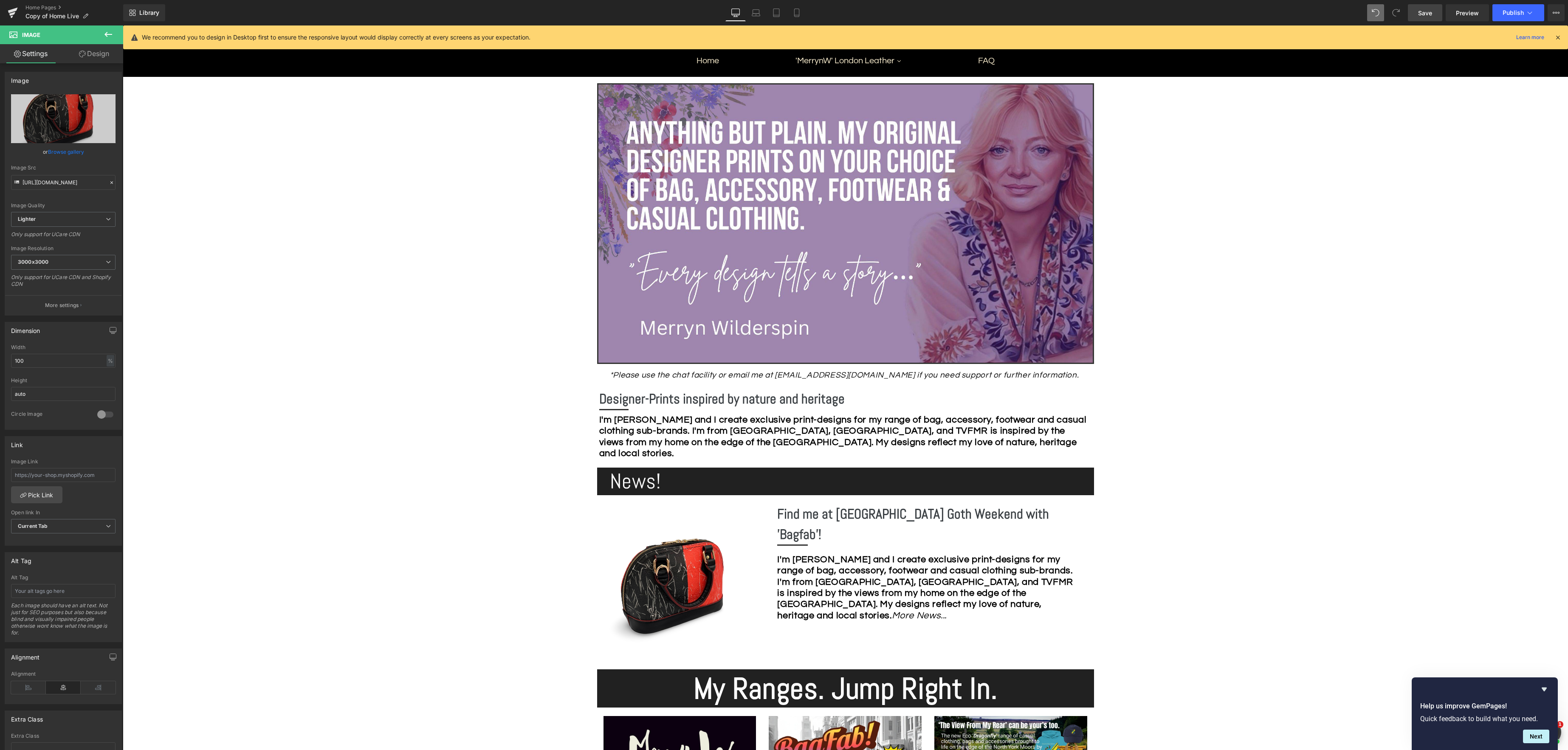
scroll to position [141, 0]
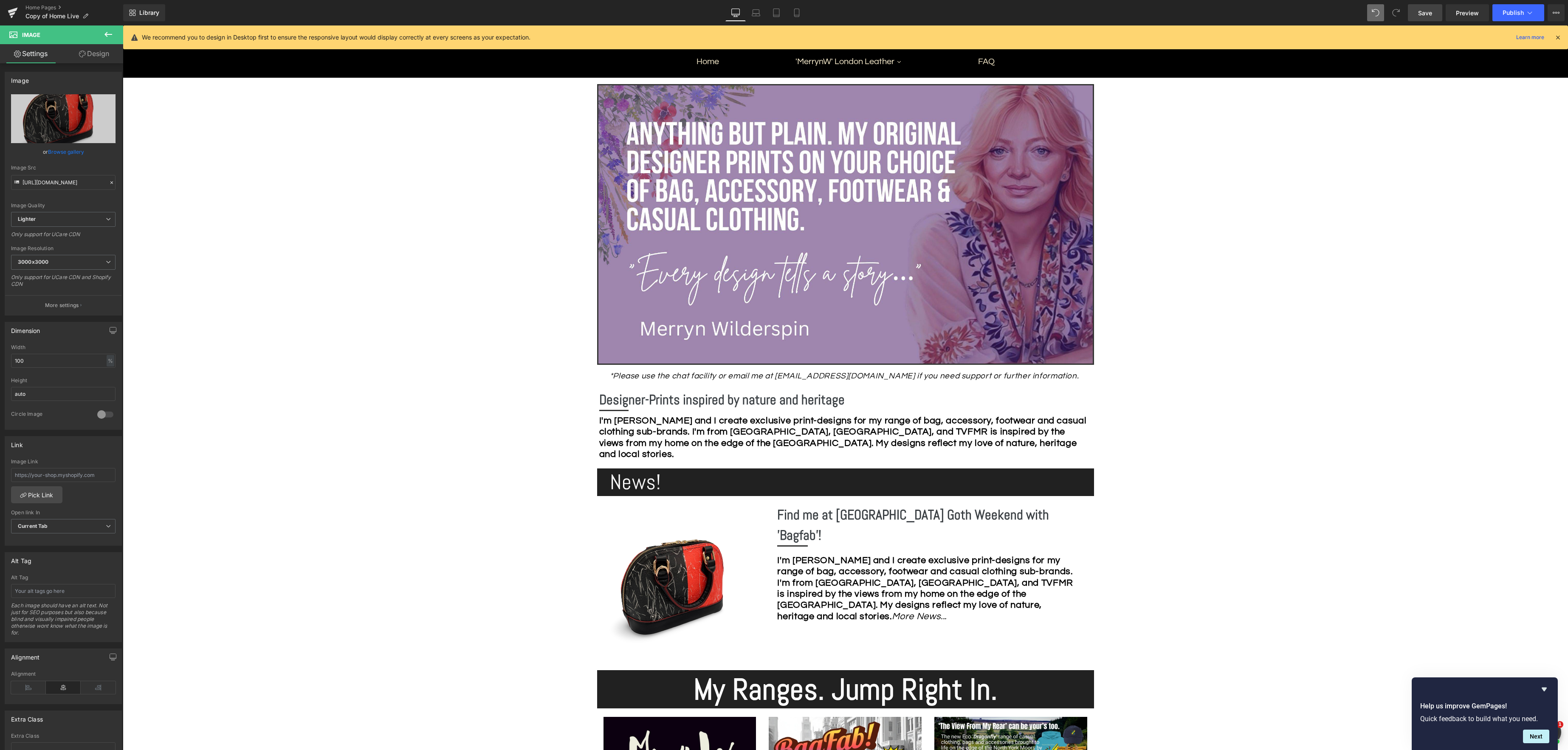
click at [1418, 16] on link "Save" at bounding box center [1425, 12] width 35 height 17
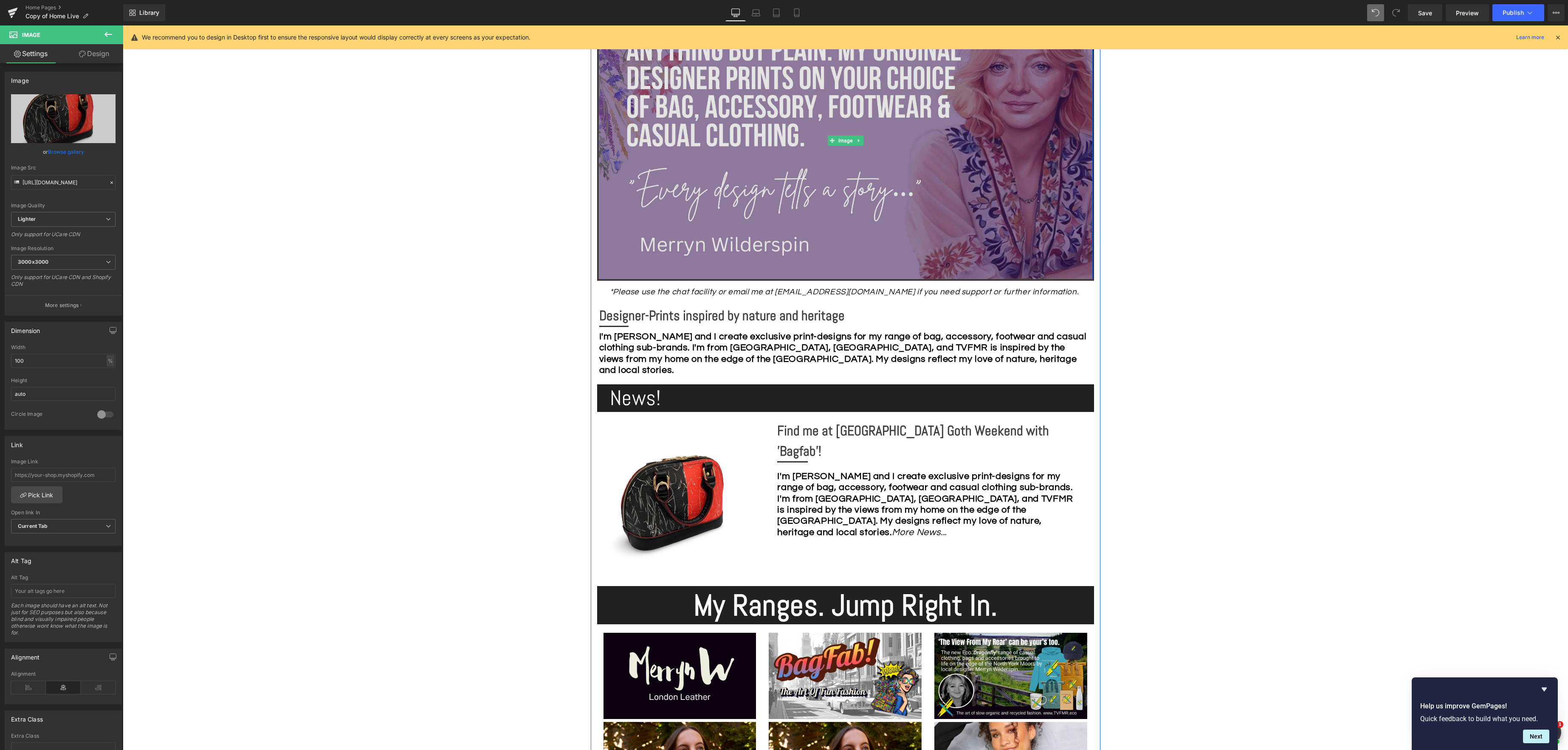
scroll to position [227, 0]
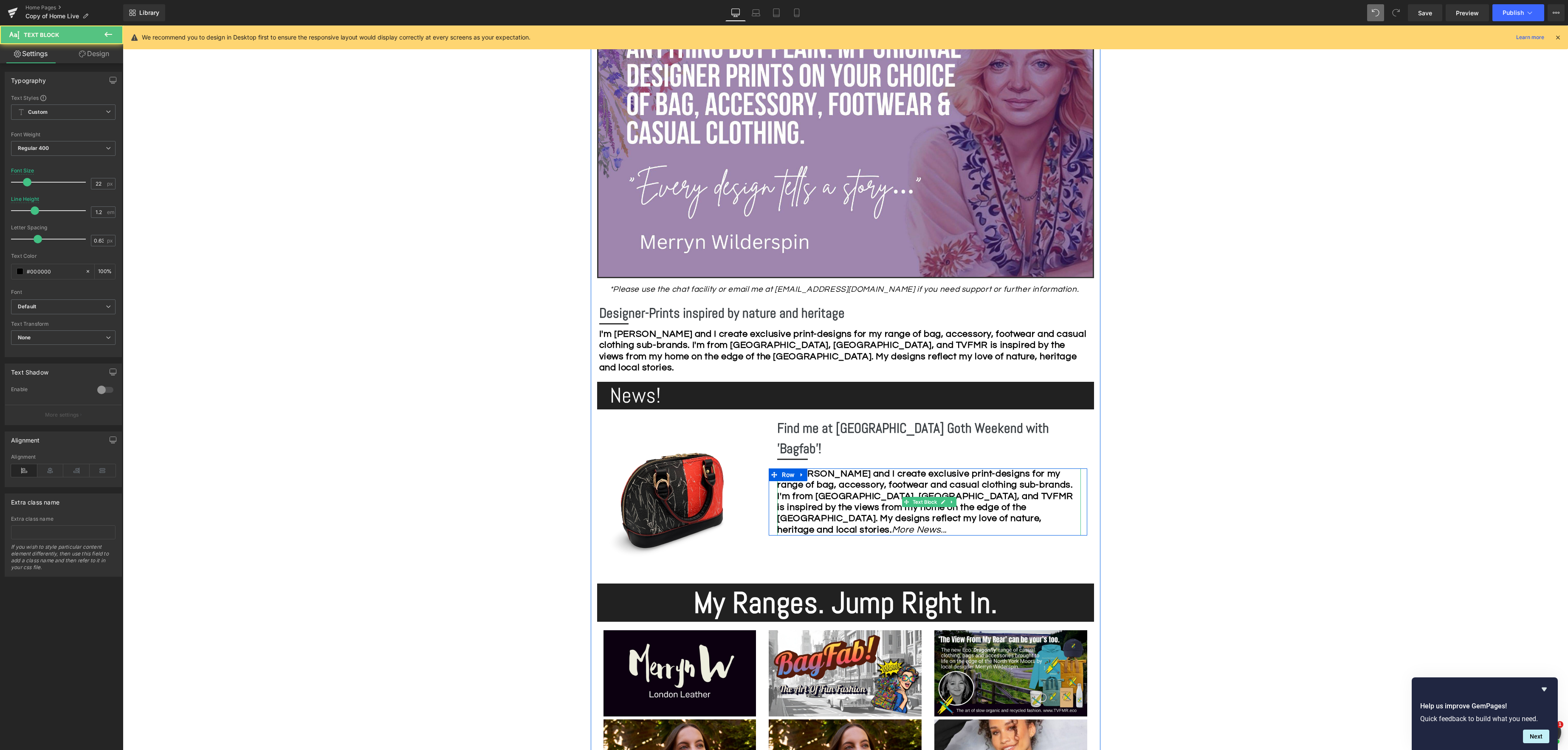
click at [818, 469] on strong "I'm [PERSON_NAME] and I create exclusive print-designs for my range of bag, acc…" at bounding box center [925, 501] width 295 height 66
click at [778, 469] on strong "I'm [PERSON_NAME] and I create exclusive print-designs for my range of bag, acc…" at bounding box center [925, 501] width 295 height 66
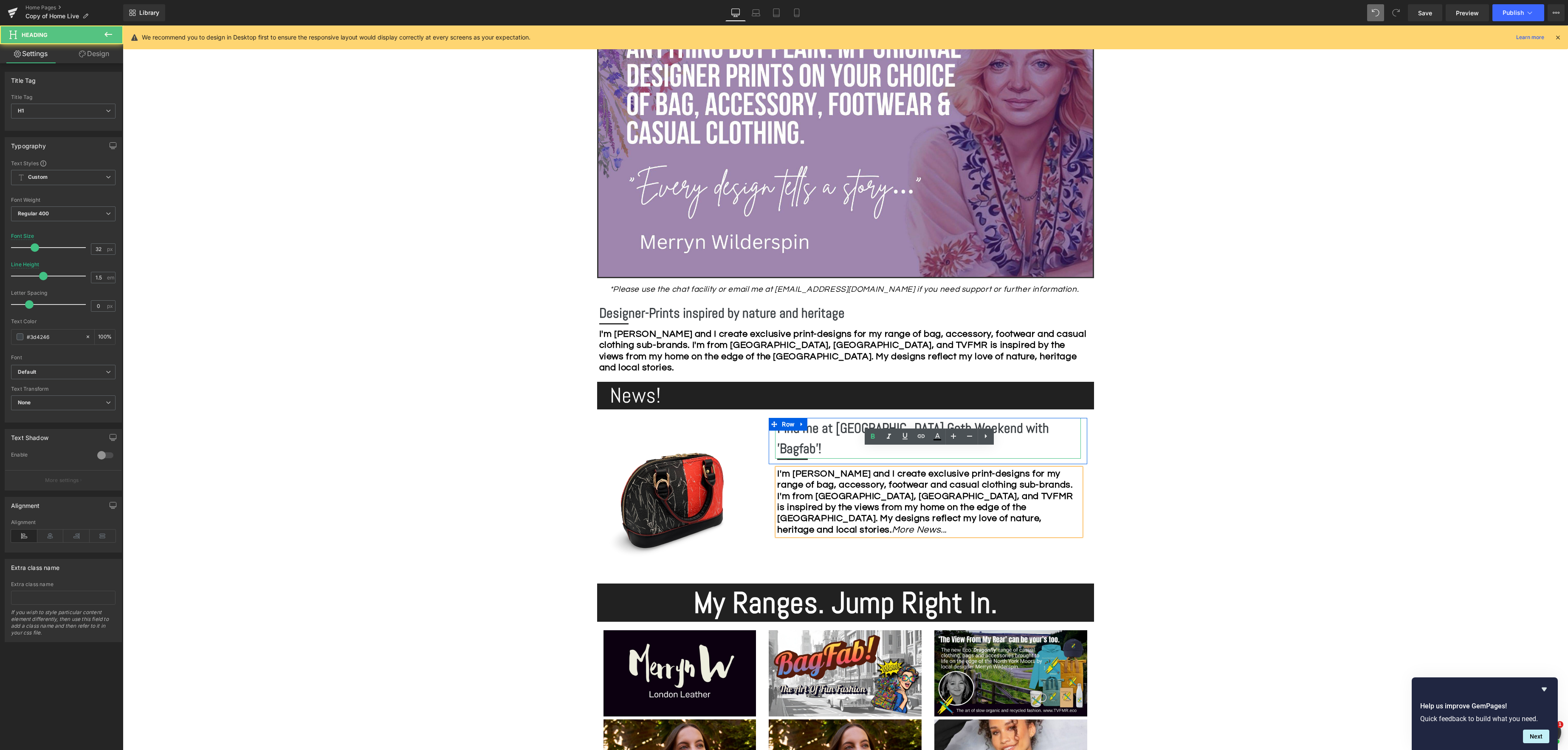
click at [819, 430] on b "Find me at [GEOGRAPHIC_DATA] Goth Weekend with 'Bagfab'!" at bounding box center [913, 438] width 272 height 37
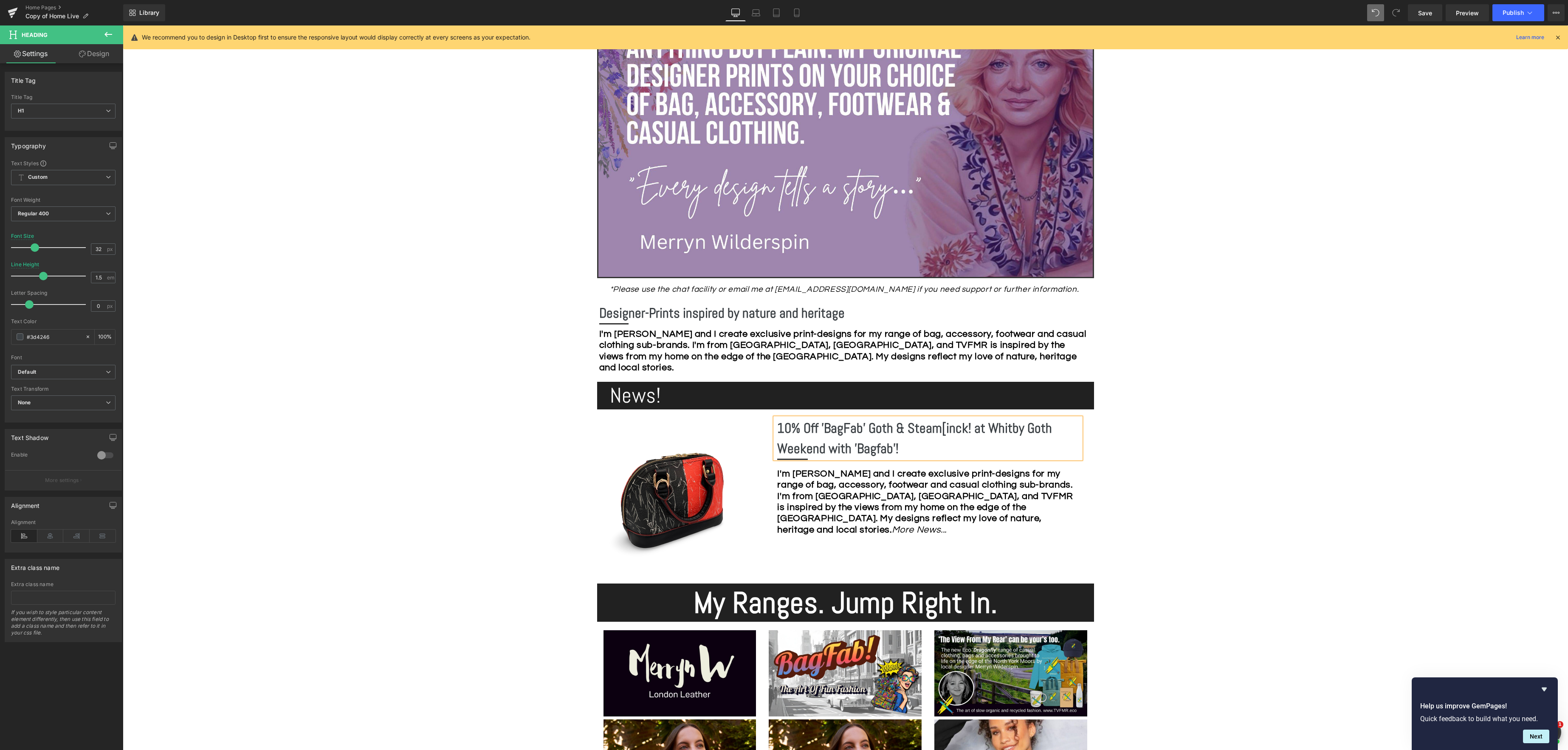
drag, startPoint x: 955, startPoint y: 451, endPoint x: 986, endPoint y: 447, distance: 31.3
click at [955, 451] on h1 "10% Off 'BagFab' Goth & Steam[inck! at Whitby Goth Weekend with 'Bagfab'!" at bounding box center [929, 438] width 304 height 41
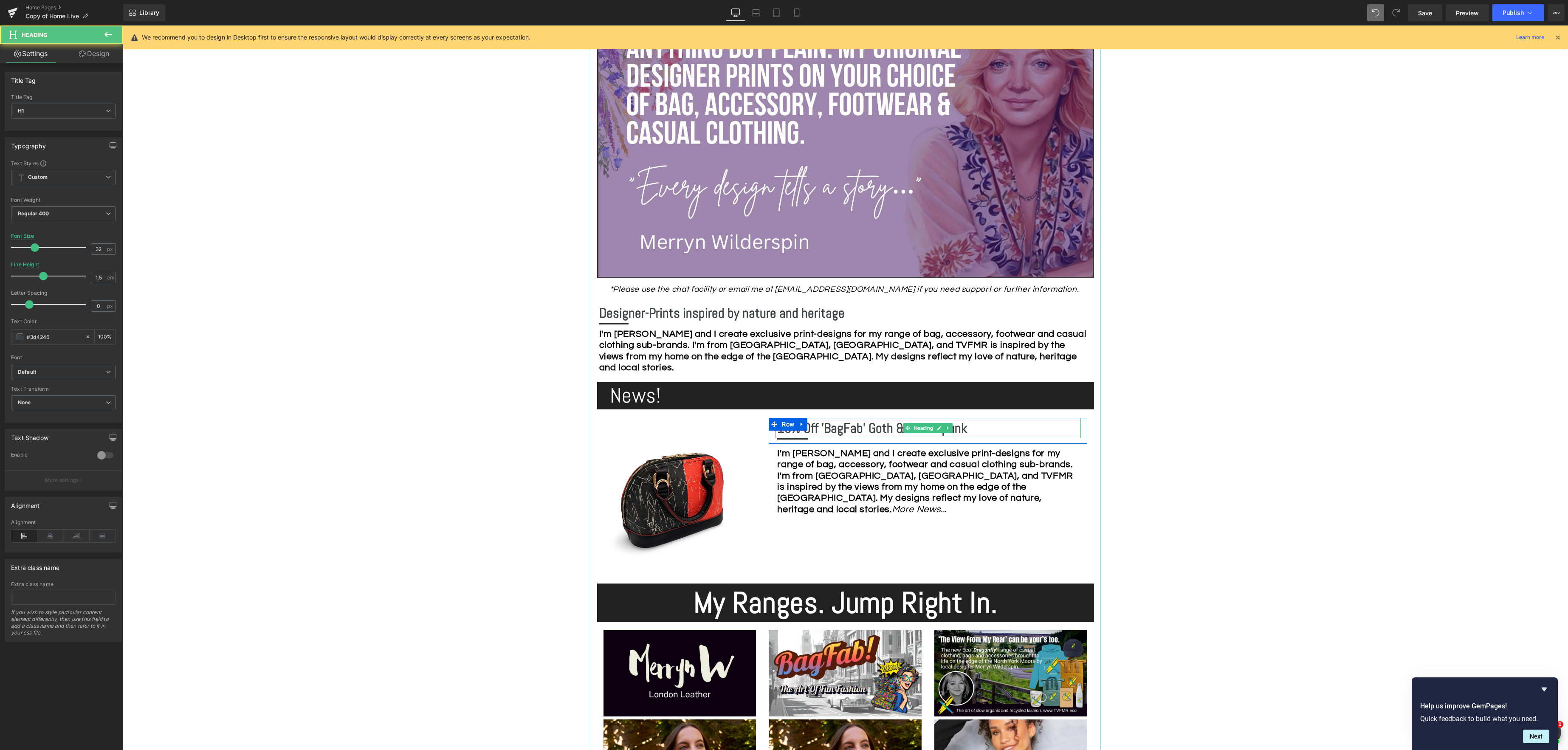
drag, startPoint x: 886, startPoint y: 427, endPoint x: 973, endPoint y: 417, distance: 87.6
click at [885, 427] on b "10% Off 'BagFab' Goth & Steampunk" at bounding box center [872, 428] width 190 height 17
drag, startPoint x: 977, startPoint y: 427, endPoint x: 992, endPoint y: 423, distance: 15.5
click at [977, 427] on h1 "10% Off 'BagFab' Goth & Steampunk" at bounding box center [929, 428] width 304 height 20
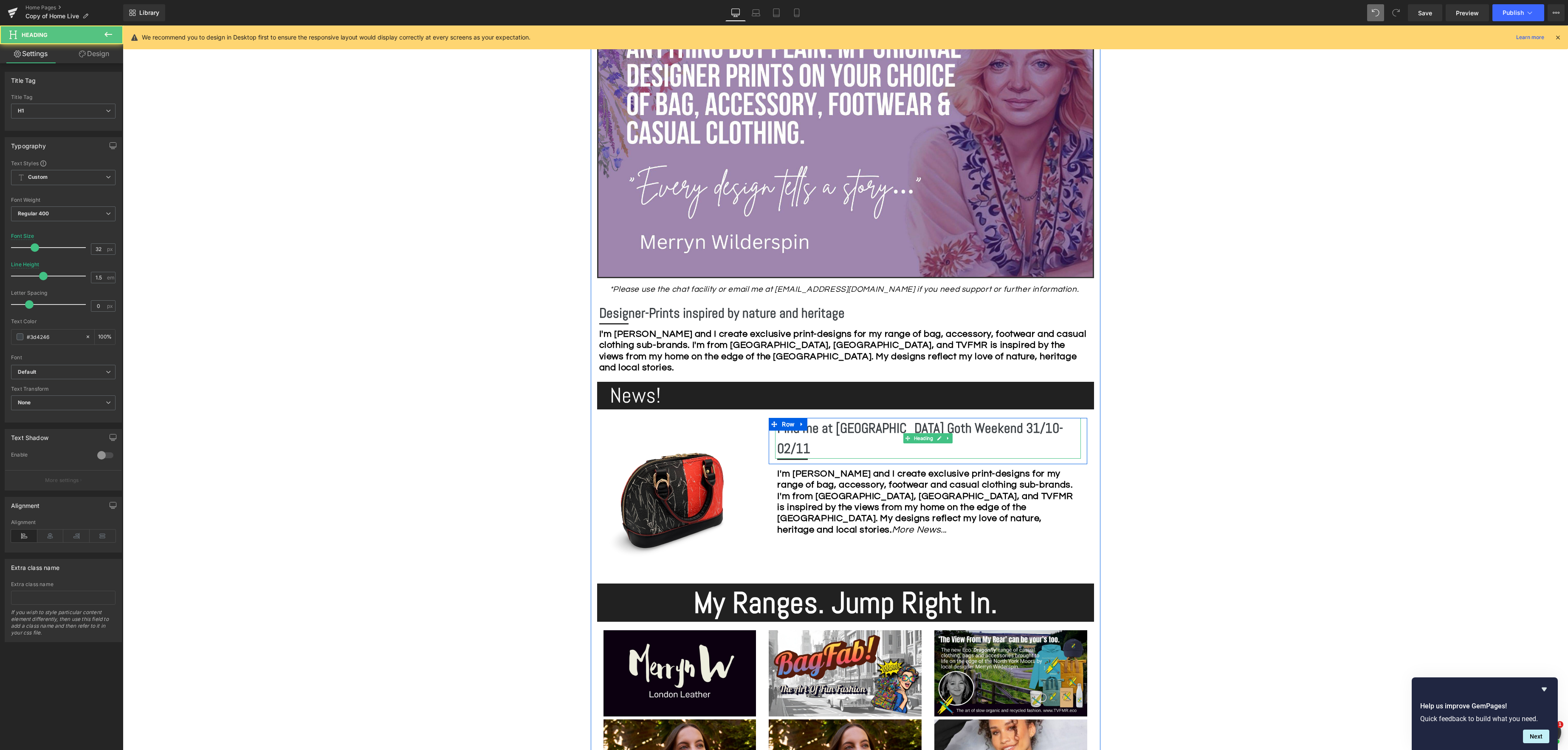
click at [1041, 427] on h1 "Find me at [GEOGRAPHIC_DATA] Goth Weekend 31/10-02/11" at bounding box center [929, 438] width 304 height 41
drag, startPoint x: 835, startPoint y: 427, endPoint x: 880, endPoint y: 425, distance: 45.0
click at [839, 427] on b "Find me at [GEOGRAPHIC_DATA] Goth Weekend 31/10-02/11 2025" at bounding box center [920, 438] width 286 height 37
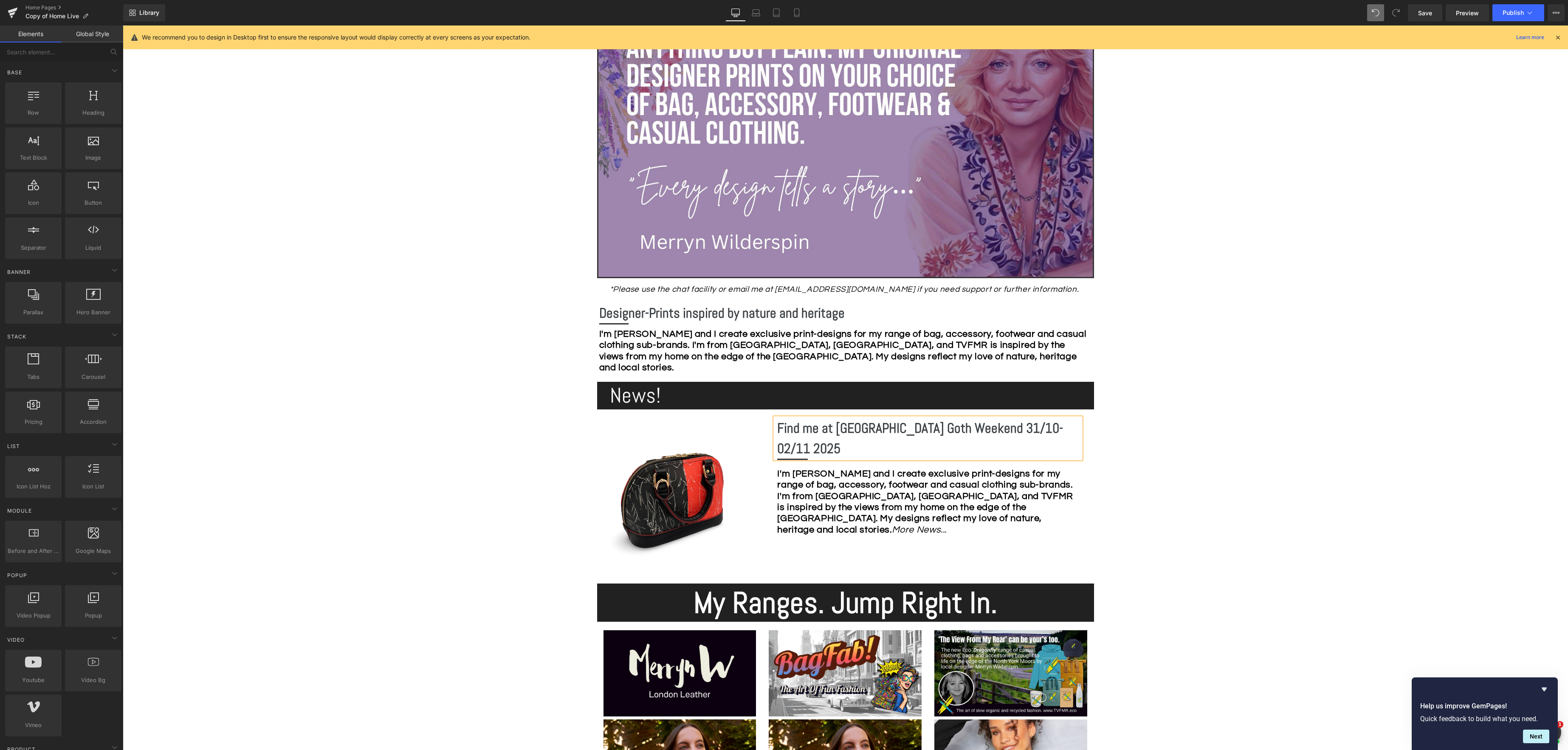
click at [833, 476] on strong "I'm [PERSON_NAME] and I create exclusive print-designs for my range of bag, acc…" at bounding box center [925, 501] width 295 height 66
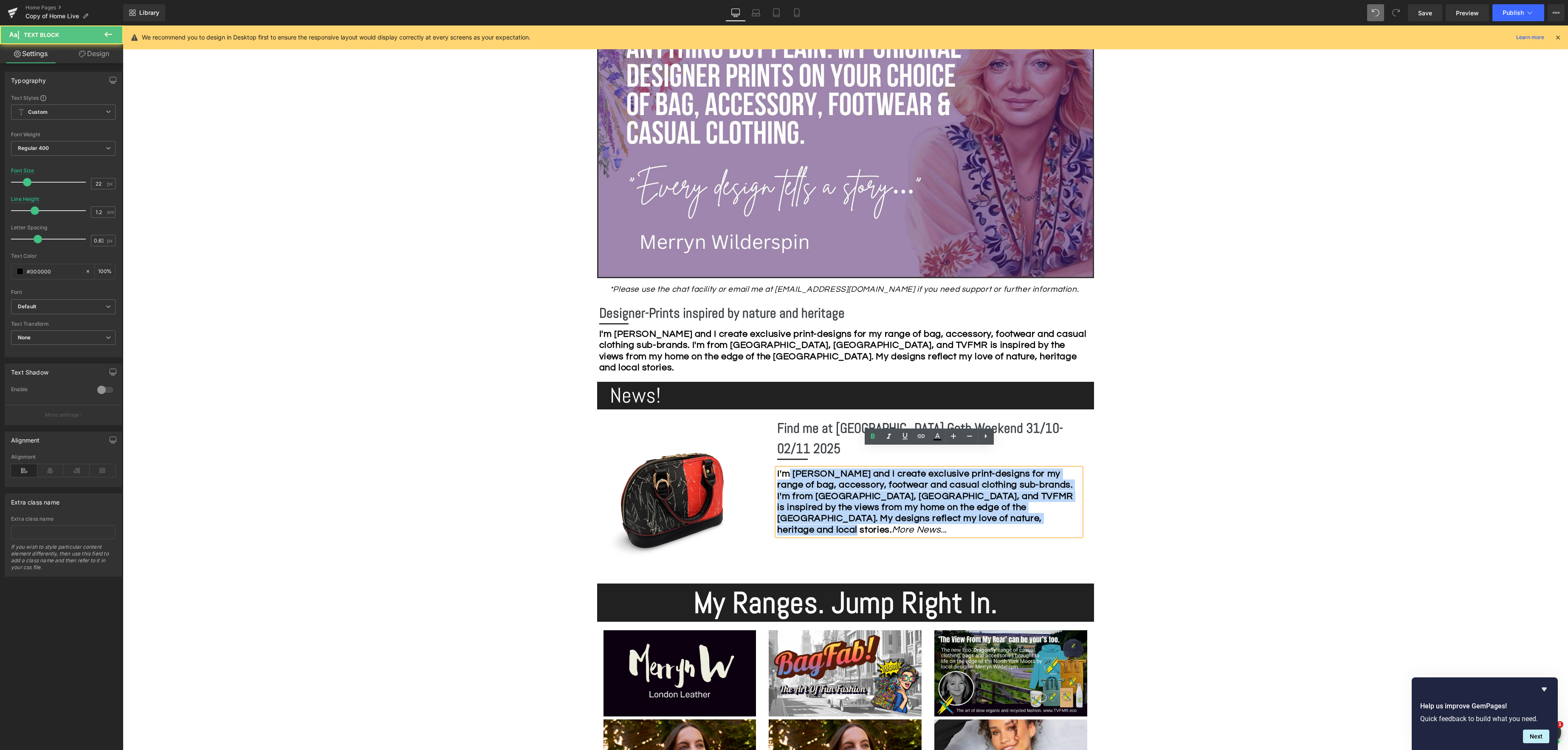
drag, startPoint x: 839, startPoint y: 510, endPoint x: 854, endPoint y: 457, distance: 55.1
click at [791, 469] on strong "I'm [PERSON_NAME] and I create exclusive print-designs for my range of bag, acc…" at bounding box center [925, 501] width 295 height 66
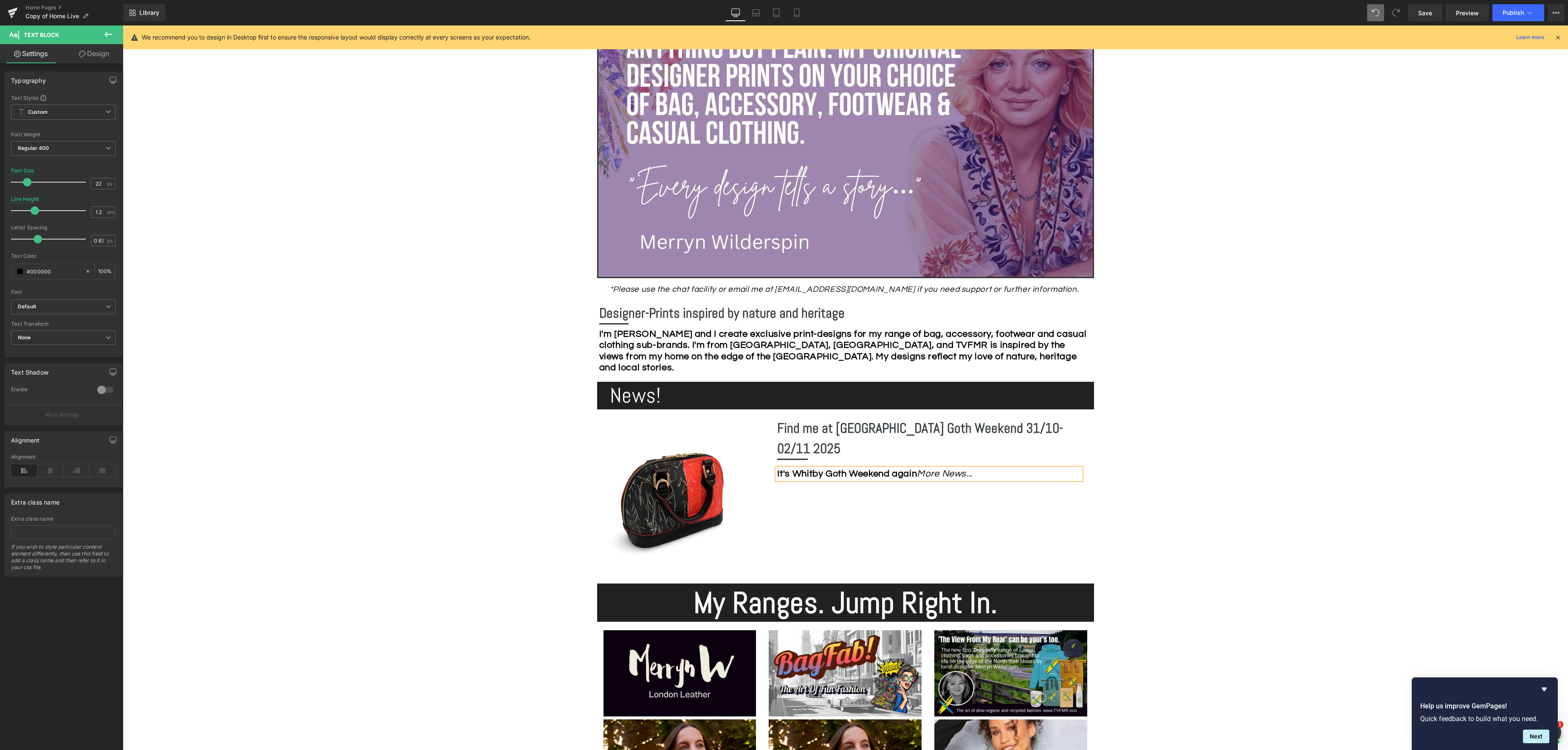
click at [797, 469] on strong "It's Whitby Goth Weekend again" at bounding box center [847, 473] width 140 height 10
click at [996, 469] on strong "It's [DATE] Whitby Goth Weekend again! This year," at bounding box center [886, 473] width 218 height 10
drag, startPoint x: 873, startPoint y: 435, endPoint x: 880, endPoint y: 435, distance: 7.0
click at [873, 435] on icon at bounding box center [873, 436] width 10 height 10
drag, startPoint x: 984, startPoint y: 452, endPoint x: 944, endPoint y: 444, distance: 40.8
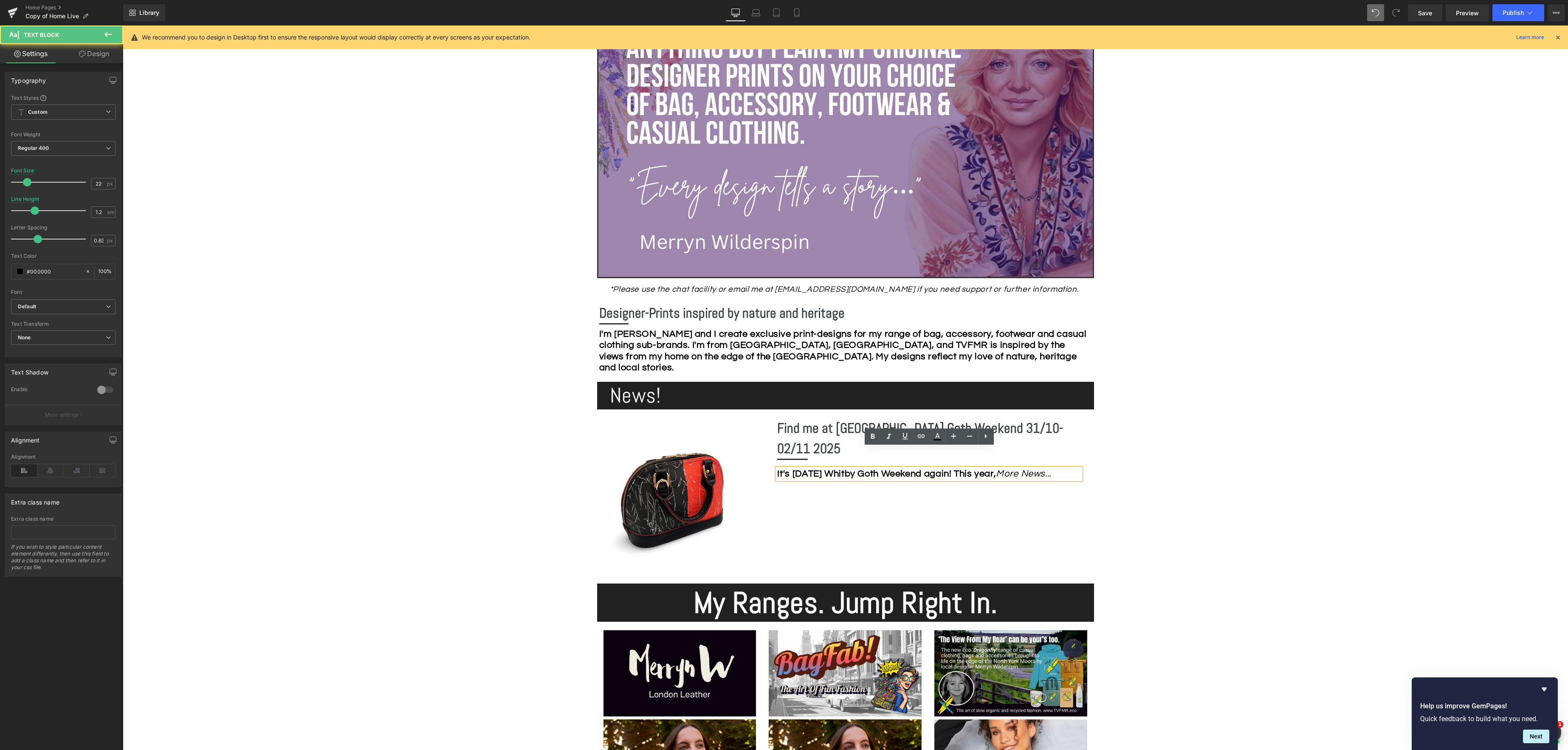
click at [996, 469] on strong "It's [DATE] Whitby Goth Weekend again! This year," at bounding box center [886, 473] width 218 height 10
drag, startPoint x: 871, startPoint y: 435, endPoint x: 900, endPoint y: 440, distance: 29.4
click at [871, 435] on icon at bounding box center [873, 435] width 4 height 5
drag, startPoint x: 986, startPoint y: 453, endPoint x: 1033, endPoint y: 453, distance: 47.0
click at [986, 469] on div "It's [DATE] Whitby Goth Weekend again! This year, More News..." at bounding box center [929, 474] width 304 height 11
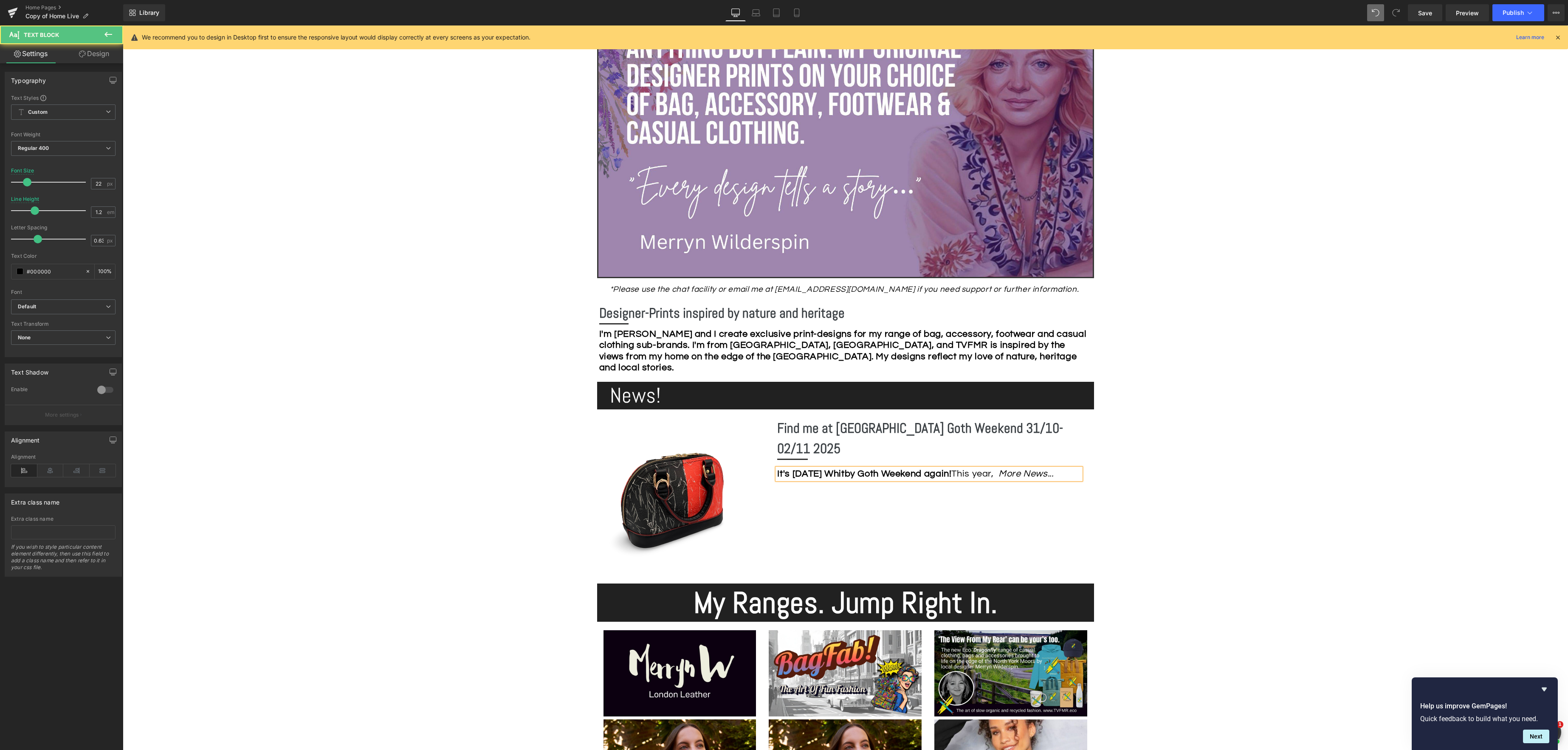
click at [991, 469] on div "It's [DATE] Whitby Goth Weekend again! This year, More News..." at bounding box center [929, 474] width 304 height 11
drag, startPoint x: 968, startPoint y: 463, endPoint x: 1011, endPoint y: 462, distance: 43.0
click at [1015, 469] on div "It's [DATE] Whitby Goth Weekend again! TI'll be there in person this year with …" at bounding box center [929, 485] width 304 height 33
drag, startPoint x: 889, startPoint y: 436, endPoint x: 885, endPoint y: 442, distance: 7.2
click at [889, 436] on icon at bounding box center [889, 435] width 4 height 5
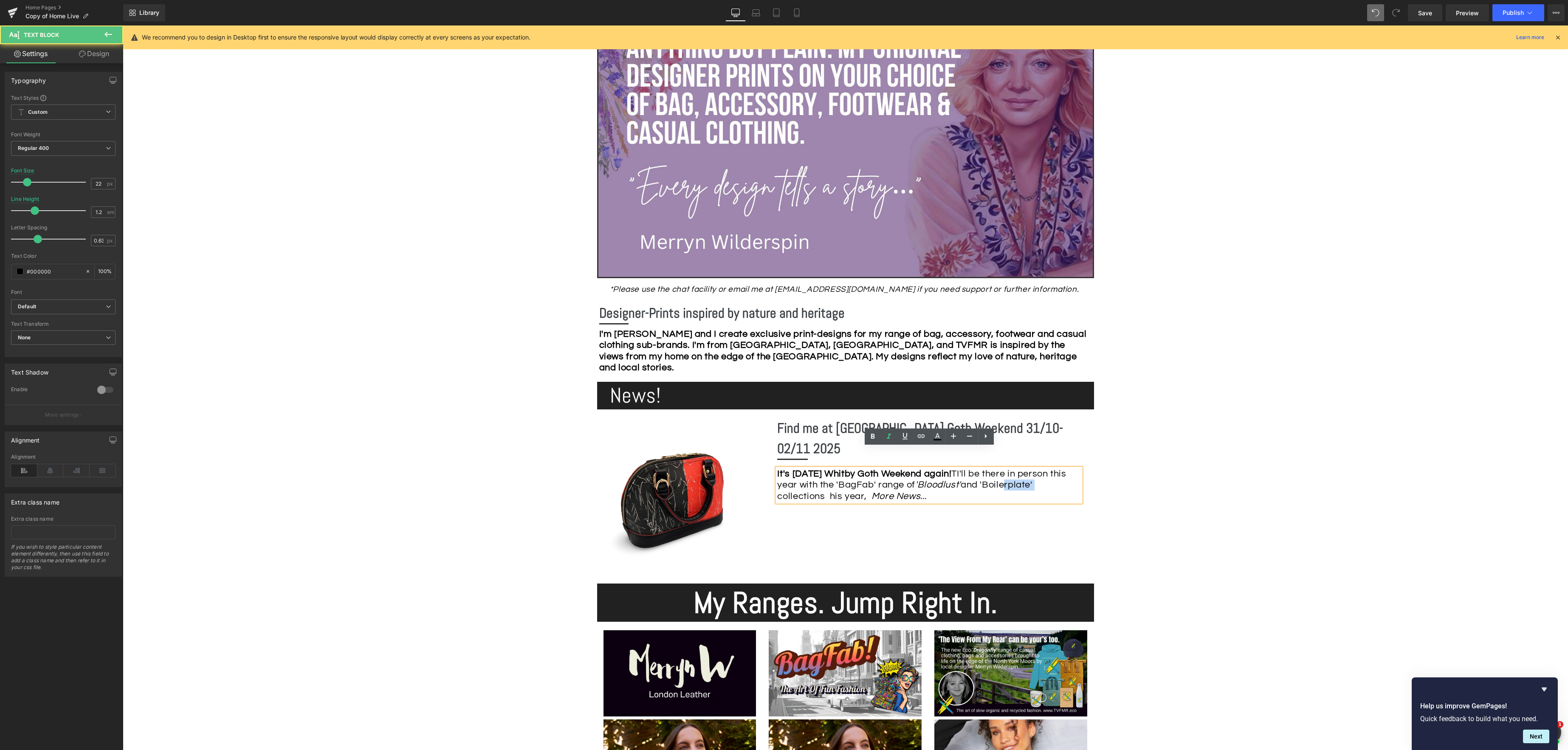
drag, startPoint x: 830, startPoint y: 474, endPoint x: 797, endPoint y: 471, distance: 33.1
click at [797, 471] on div "It's [DATE] Whitby Goth Weekend again! TI'll be there in person this year with …" at bounding box center [929, 485] width 304 height 33
click at [787, 480] on div "It's [DATE] Whitby Goth Weekend again! TI'll be there in person this year with …" at bounding box center [929, 485] width 304 height 33
drag, startPoint x: 779, startPoint y: 474, endPoint x: 824, endPoint y: 474, distance: 45.0
click at [824, 474] on div "It's [DATE] Whitby Goth Weekend again! TI'll be there in person this year with …" at bounding box center [929, 485] width 304 height 33
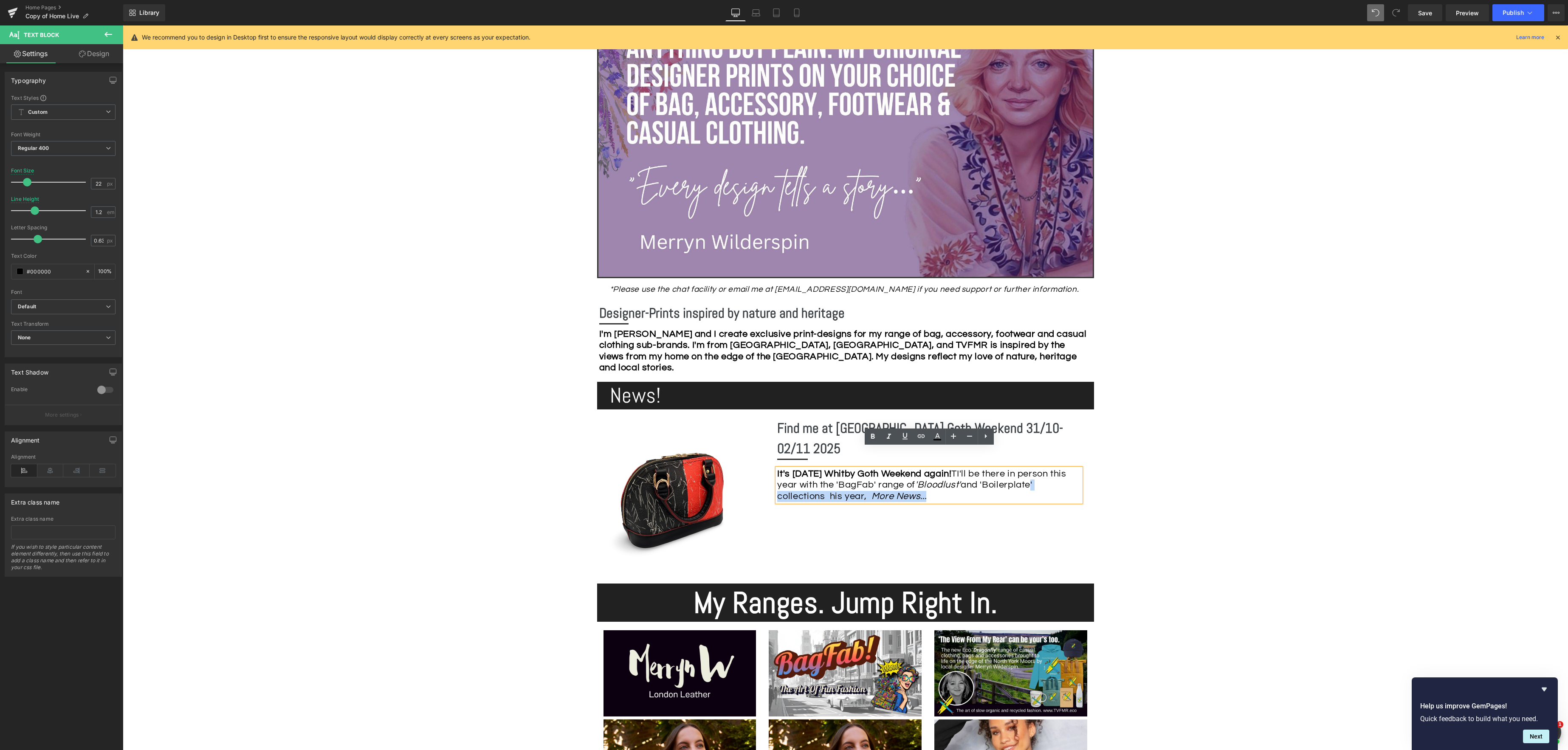
drag, startPoint x: 825, startPoint y: 474, endPoint x: 833, endPoint y: 476, distance: 8.2
click at [825, 474] on div "It's [DATE] Whitby Goth Weekend again! TI'll be there in person this year with …" at bounding box center [929, 485] width 304 height 33
drag, startPoint x: 830, startPoint y: 474, endPoint x: 794, endPoint y: 466, distance: 36.9
click at [736, 471] on div "Image Find me at [GEOGRAPHIC_DATA] Goth Weekend 31/10-02/11 2025 Heading Separa…" at bounding box center [845, 496] width 497 height 157
click at [887, 436] on icon at bounding box center [889, 436] width 10 height 10
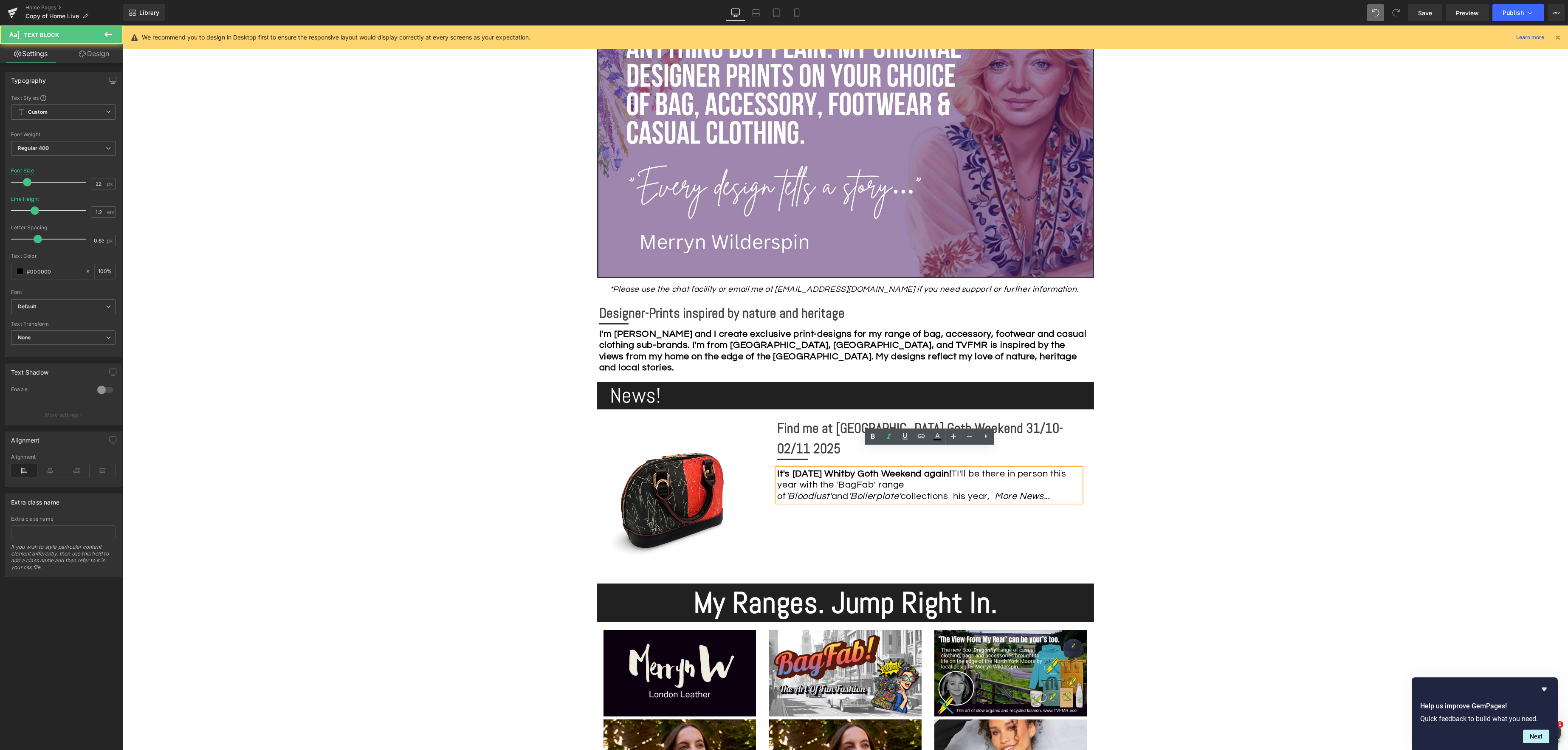
drag, startPoint x: 883, startPoint y: 476, endPoint x: 926, endPoint y: 478, distance: 43.0
click at [883, 476] on div "It's [DATE] Whitby Goth Weekend again! TI'll be there in person this year with …" at bounding box center [929, 485] width 304 height 33
drag, startPoint x: 990, startPoint y: 453, endPoint x: 1010, endPoint y: 453, distance: 20.0
click at [990, 469] on div "It's [DATE] Whitby Goth Weekend again! TI'll be there in person this year with …" at bounding box center [929, 485] width 304 height 33
drag, startPoint x: 882, startPoint y: 476, endPoint x: 931, endPoint y: 477, distance: 49.0
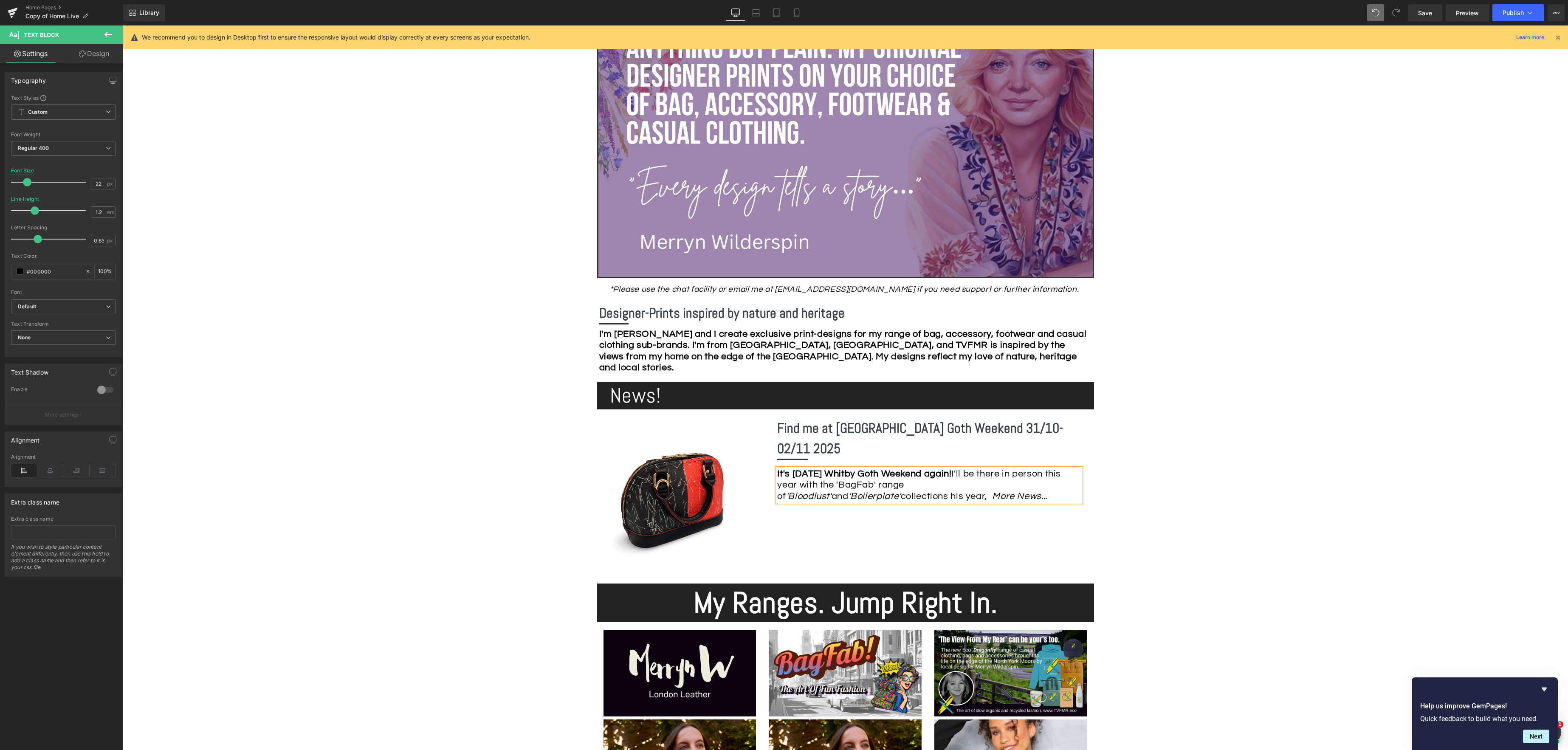
click at [882, 476] on div "It's [DATE] Whitby Goth Weekend again! I'll be there in person this year with t…" at bounding box center [929, 485] width 304 height 33
drag, startPoint x: 813, startPoint y: 488, endPoint x: 1147, endPoint y: 487, distance: 334.0
click at [813, 488] on div "It's [DATE] Whitby Goth Weekend again! I'll be there in person this year with t…" at bounding box center [929, 491] width 304 height 45
drag, startPoint x: 1038, startPoint y: 498, endPoint x: 1045, endPoint y: 498, distance: 7.0
click at [1038, 498] on div "It's [DATE] Whitby Goth Weekend again! I'll be there in person this year with t…" at bounding box center [929, 502] width 304 height 67
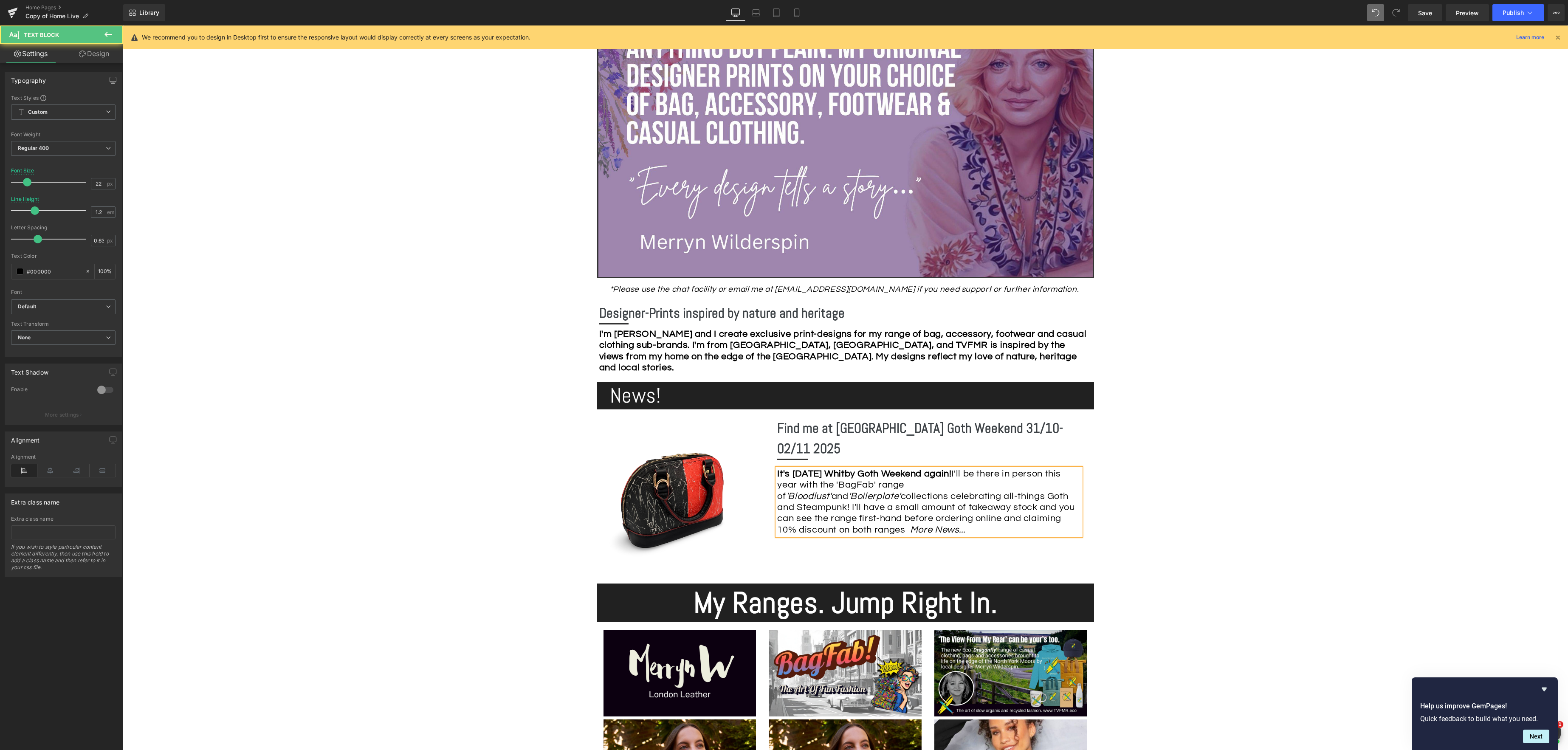
click at [843, 509] on div "It's [DATE] Whitby Goth Weekend again! I'll be there in person this year with t…" at bounding box center [929, 502] width 304 height 67
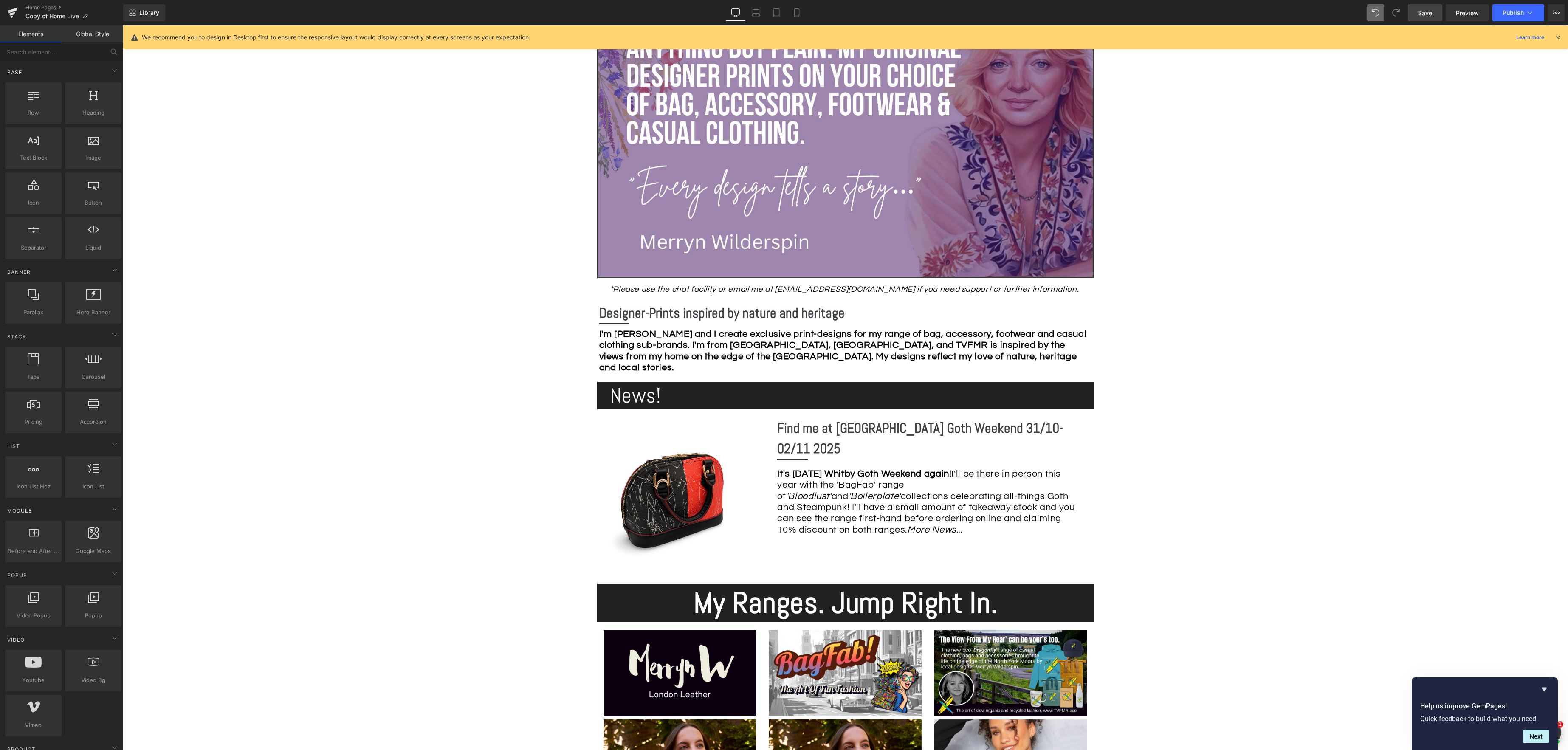
click at [1418, 12] on link "Save" at bounding box center [1425, 12] width 35 height 17
drag, startPoint x: 844, startPoint y: 509, endPoint x: 955, endPoint y: 506, distance: 111.0
click at [844, 509] on div "It's [DATE] Whitby Goth Weekend again! I'll be there in person this year with t…" at bounding box center [929, 500] width 304 height 67
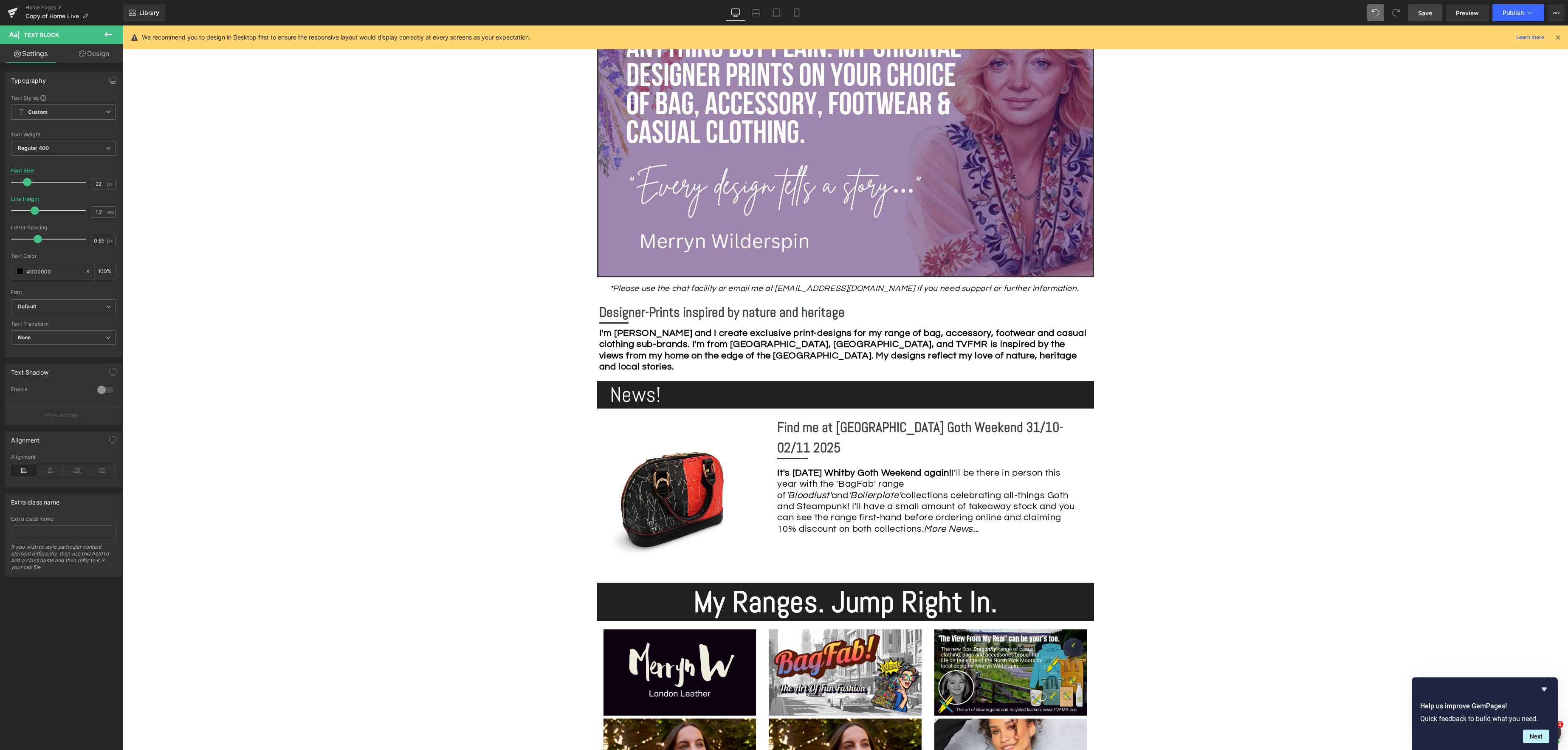
click at [1422, 14] on span "Save" at bounding box center [1425, 12] width 14 height 9
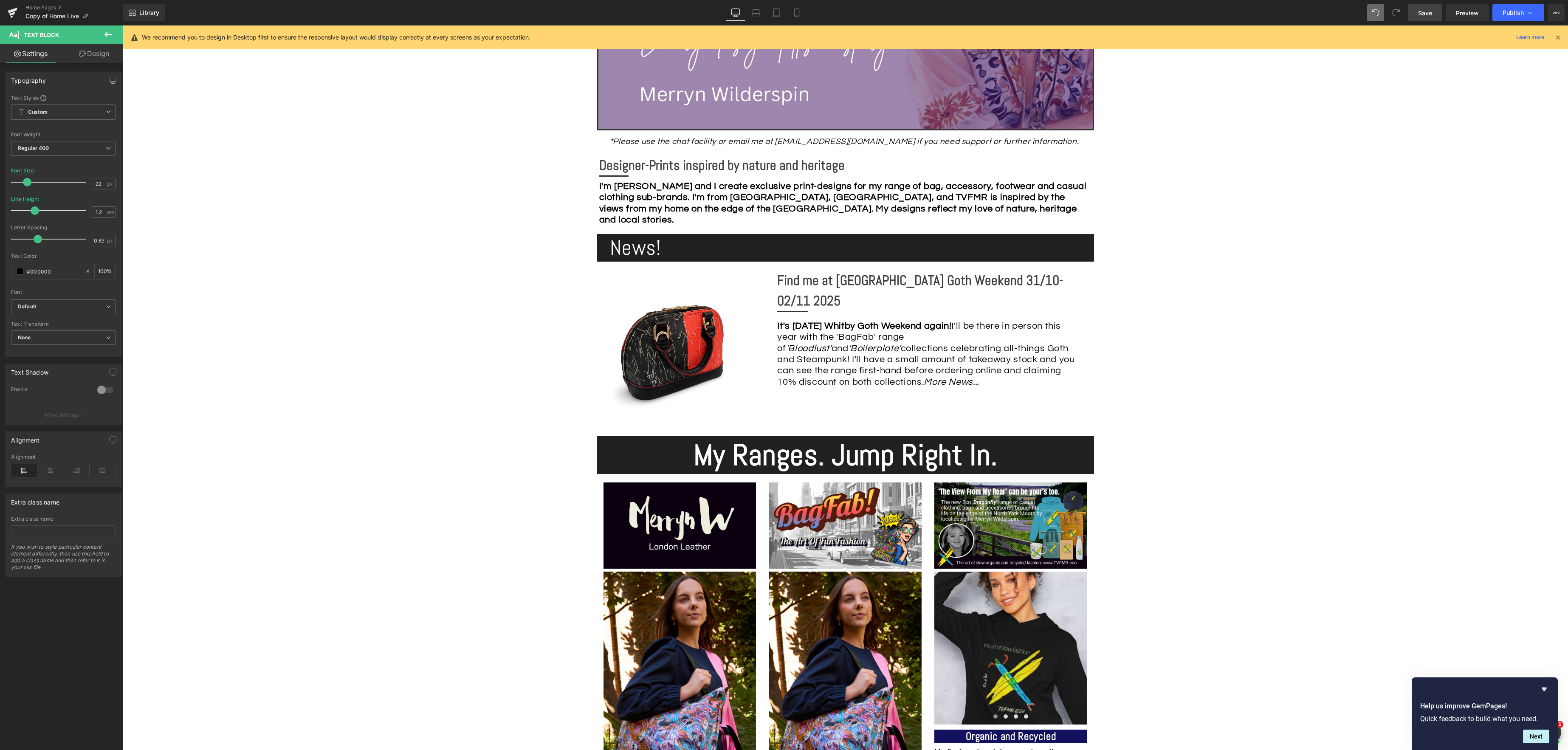
scroll to position [387, 0]
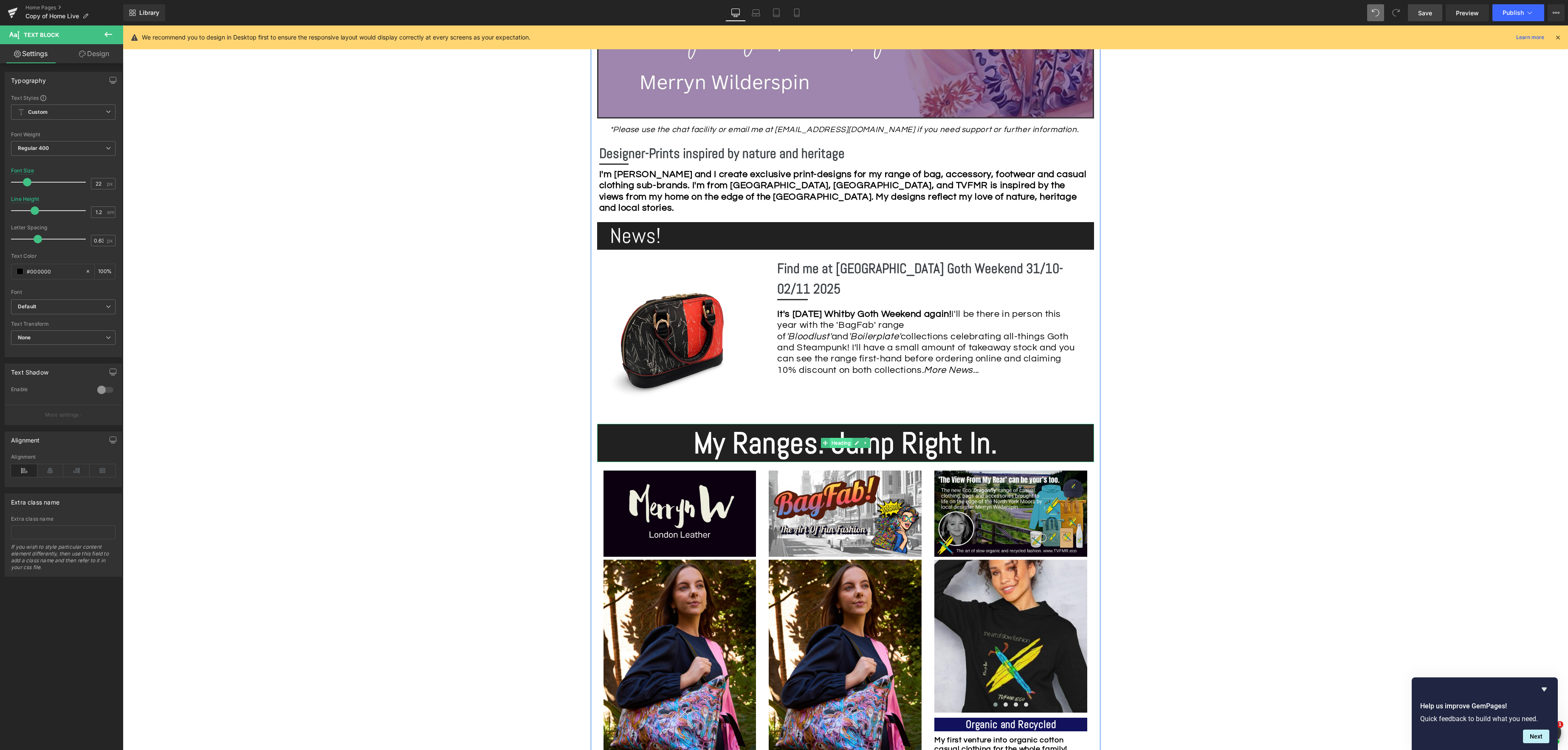
click at [833, 447] on span "Heading" at bounding box center [840, 443] width 23 height 10
drag, startPoint x: 98, startPoint y: 54, endPoint x: 85, endPoint y: 62, distance: 15.3
click at [98, 54] on link "Design" at bounding box center [94, 54] width 62 height 19
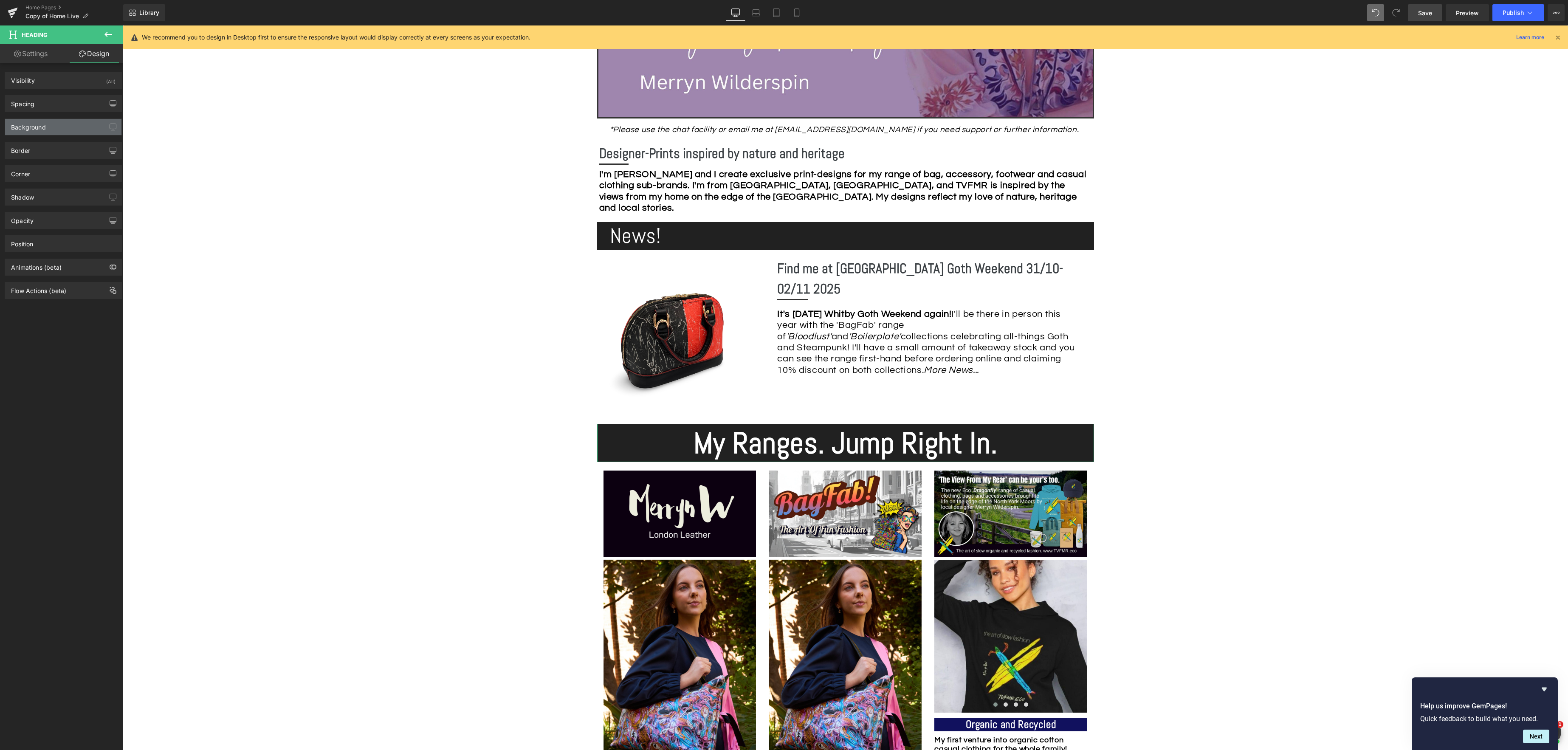
click at [32, 127] on div "Background" at bounding box center [28, 125] width 35 height 12
click at [17, 181] on span at bounding box center [20, 182] width 7 height 7
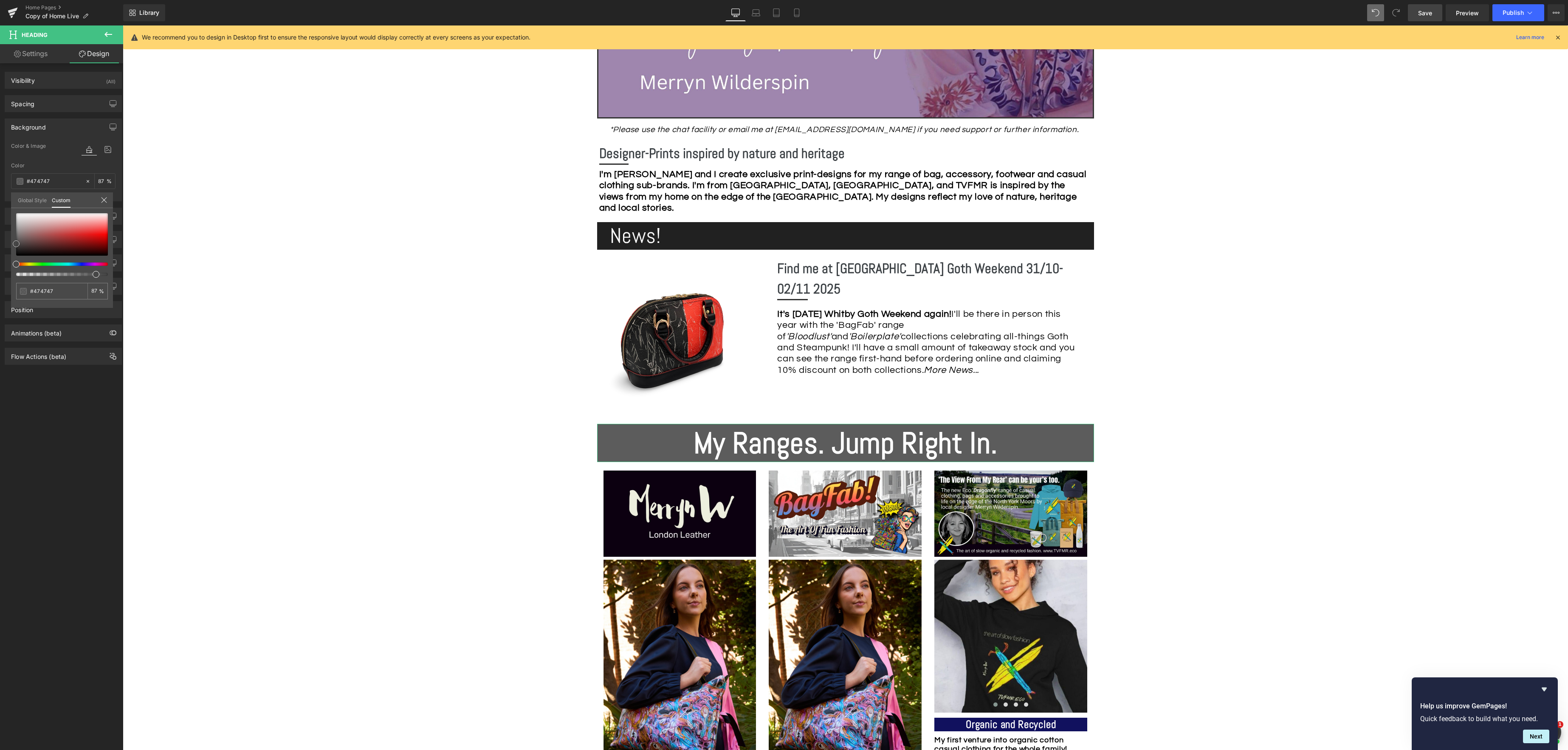
drag, startPoint x: 18, startPoint y: 256, endPoint x: 22, endPoint y: 256, distance: 4.0
click at [3, 201] on div "Background Color & Image color Color #000000 87 % Image Replace Image Upload im…" at bounding box center [63, 157] width 127 height 89
click at [82, 265] on div at bounding box center [62, 245] width 92 height 63
drag, startPoint x: 17, startPoint y: 265, endPoint x: 48, endPoint y: 256, distance: 32.3
click at [73, 268] on div at bounding box center [62, 245] width 92 height 63
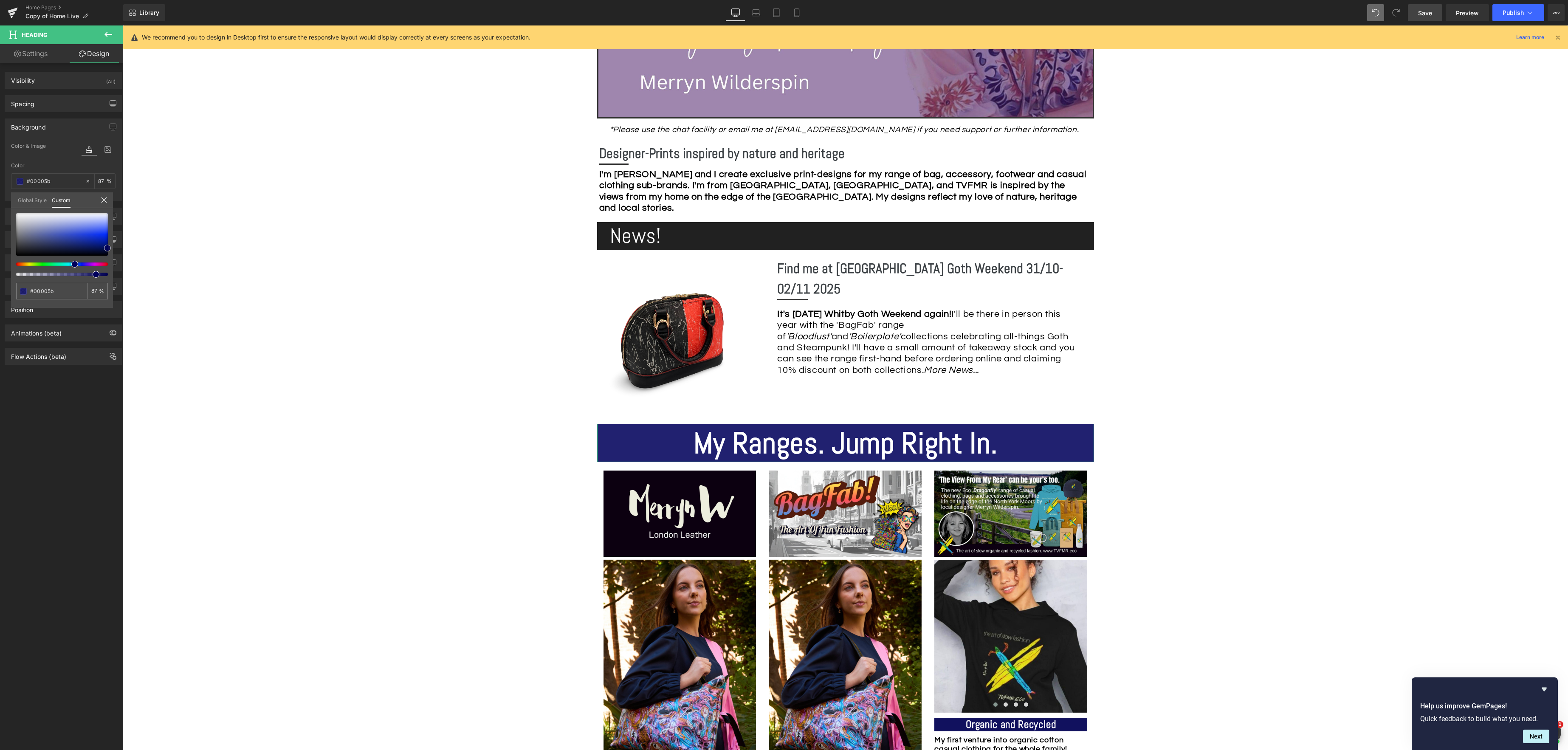
drag, startPoint x: 16, startPoint y: 245, endPoint x: 107, endPoint y: 249, distance: 91.1
click at [107, 249] on span at bounding box center [107, 248] width 7 height 7
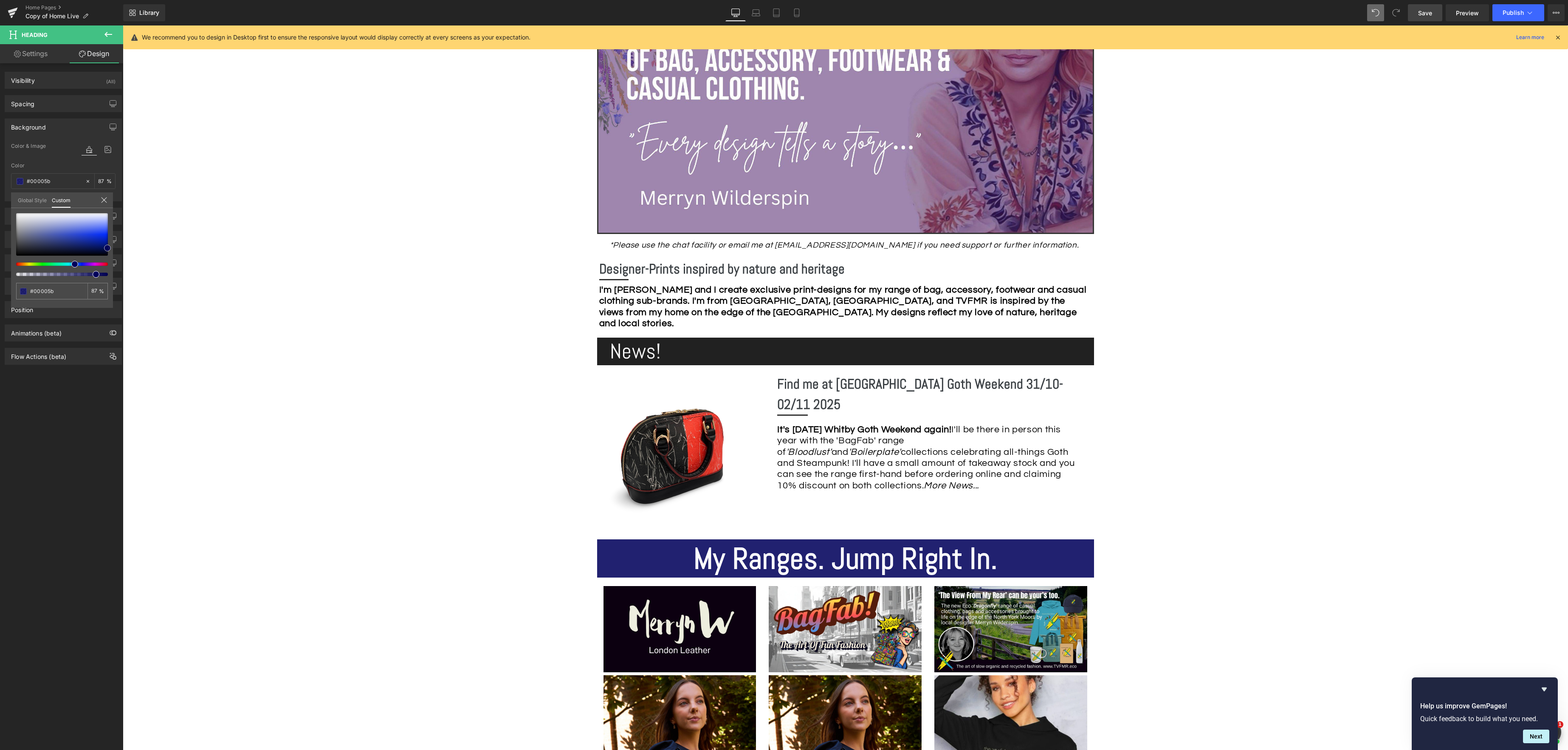
scroll to position [274, 0]
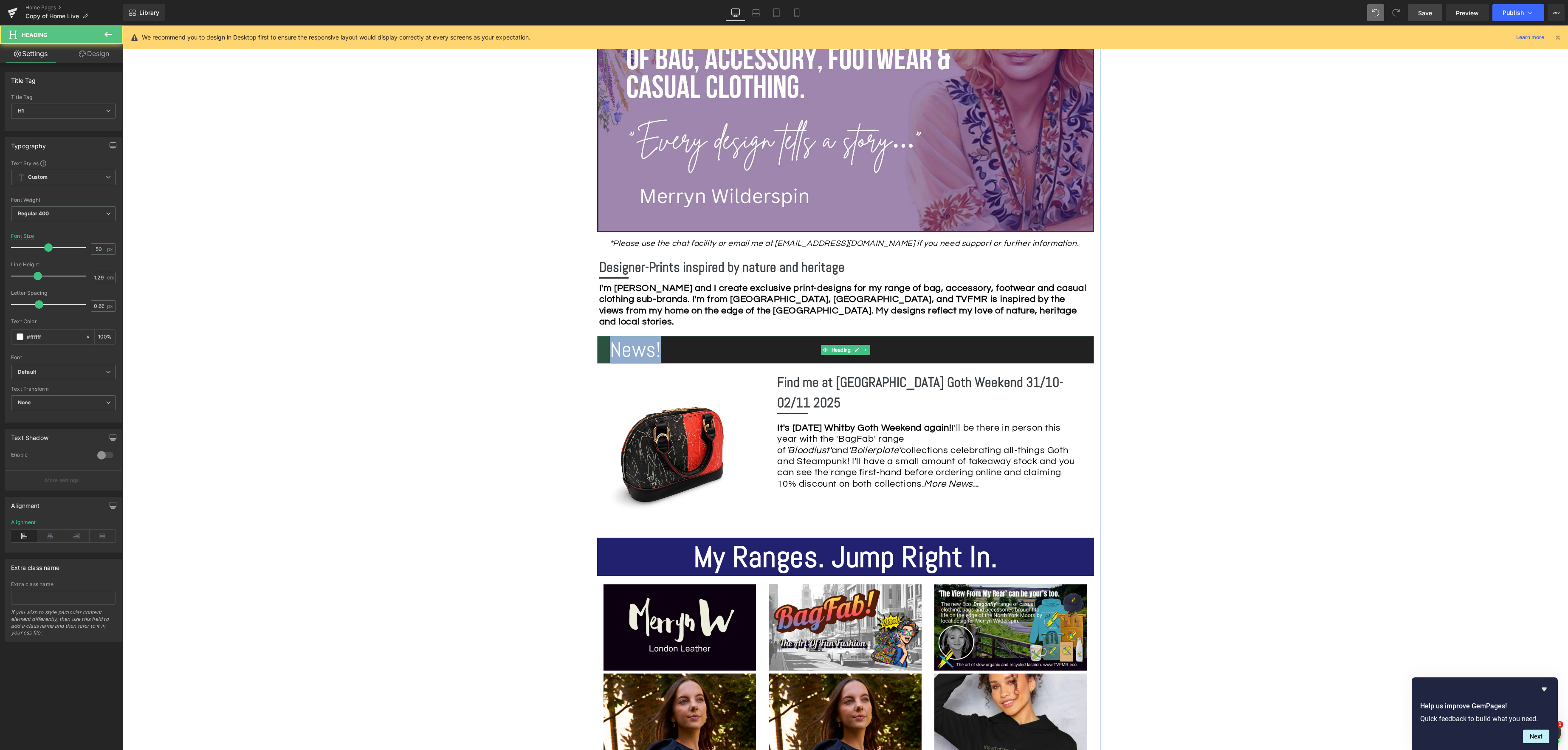
drag, startPoint x: 662, startPoint y: 350, endPoint x: 606, endPoint y: 349, distance: 56.0
click at [606, 349] on div "News! Heading" at bounding box center [845, 350] width 497 height 28
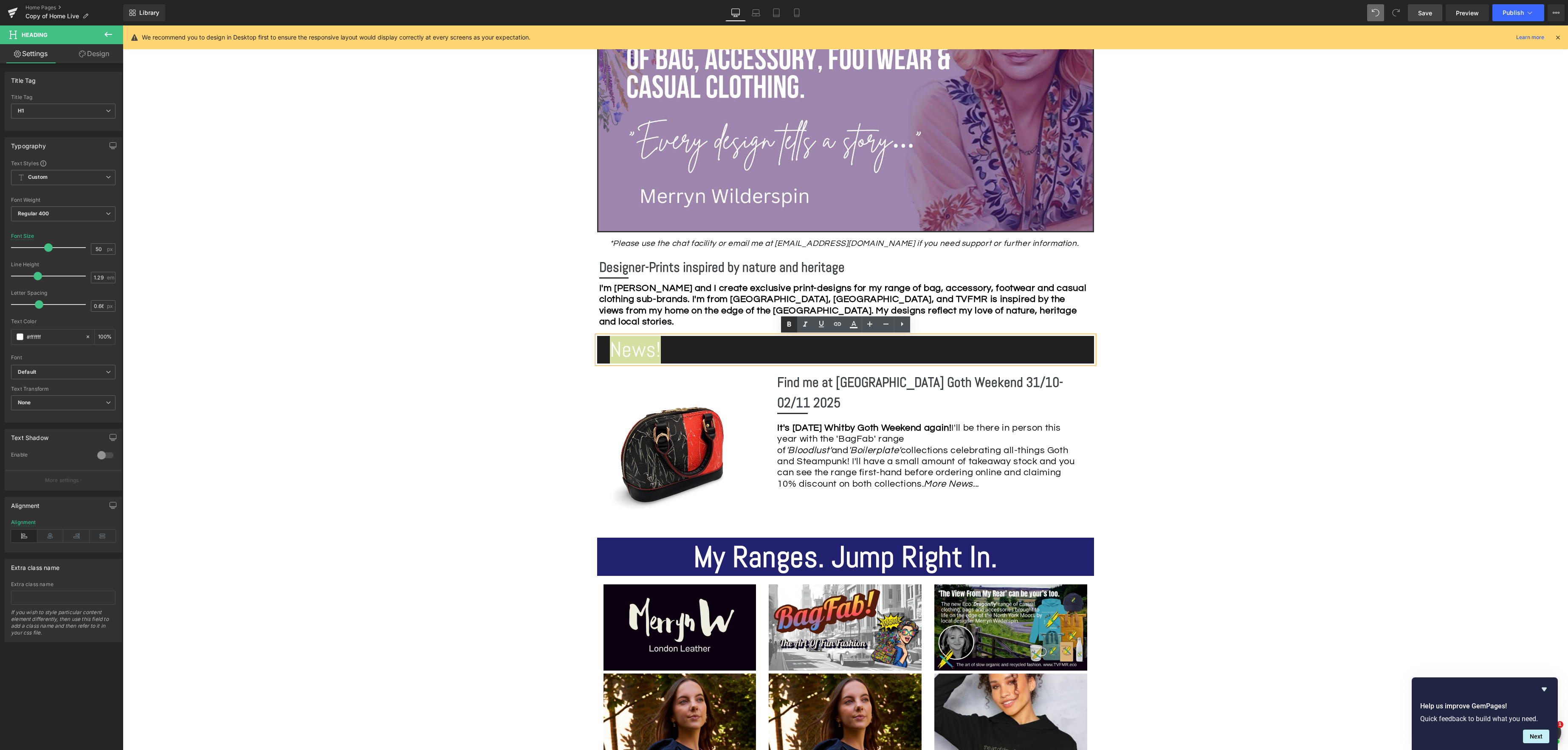
click at [790, 324] on icon at bounding box center [789, 324] width 4 height 5
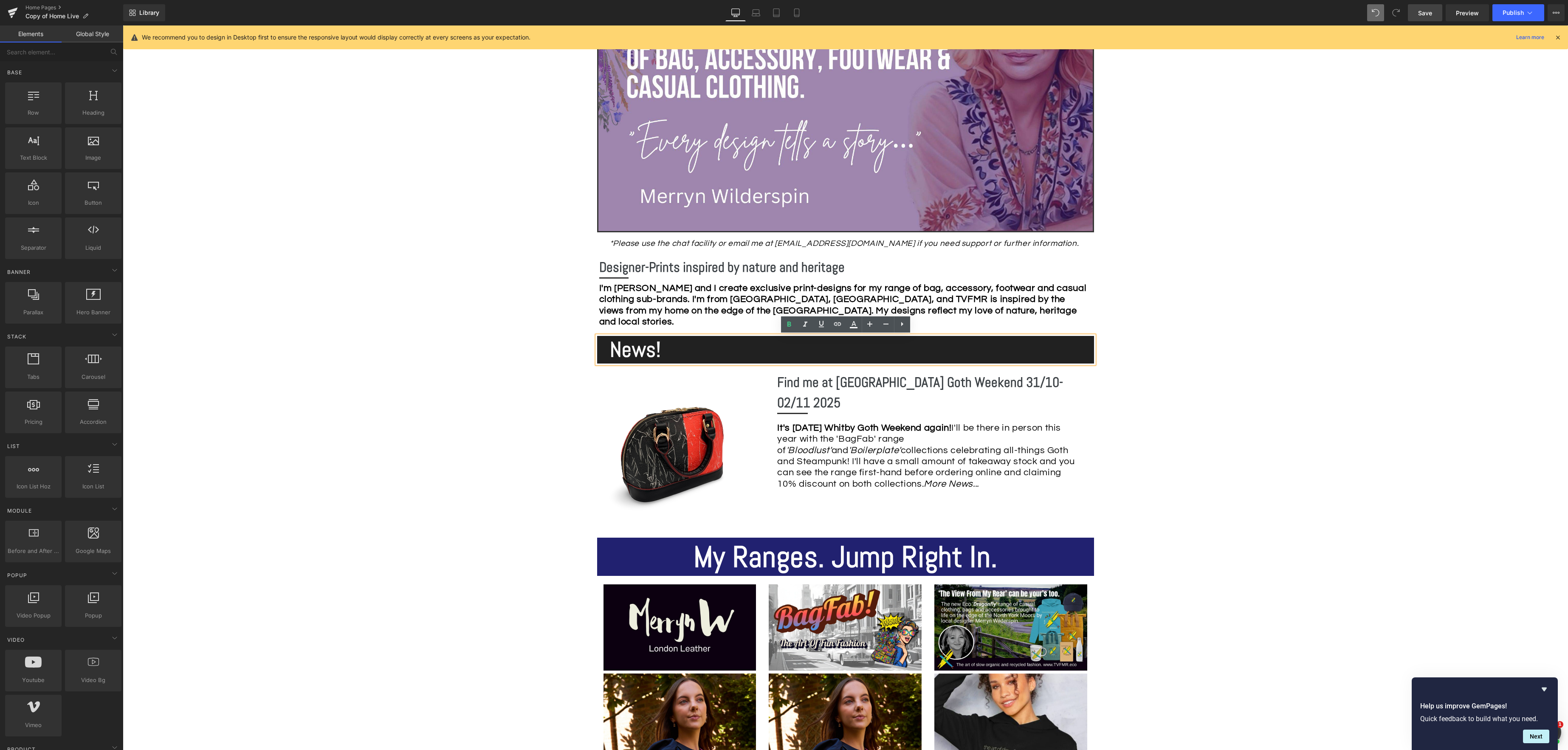
click at [1418, 12] on link "Save" at bounding box center [1425, 12] width 35 height 17
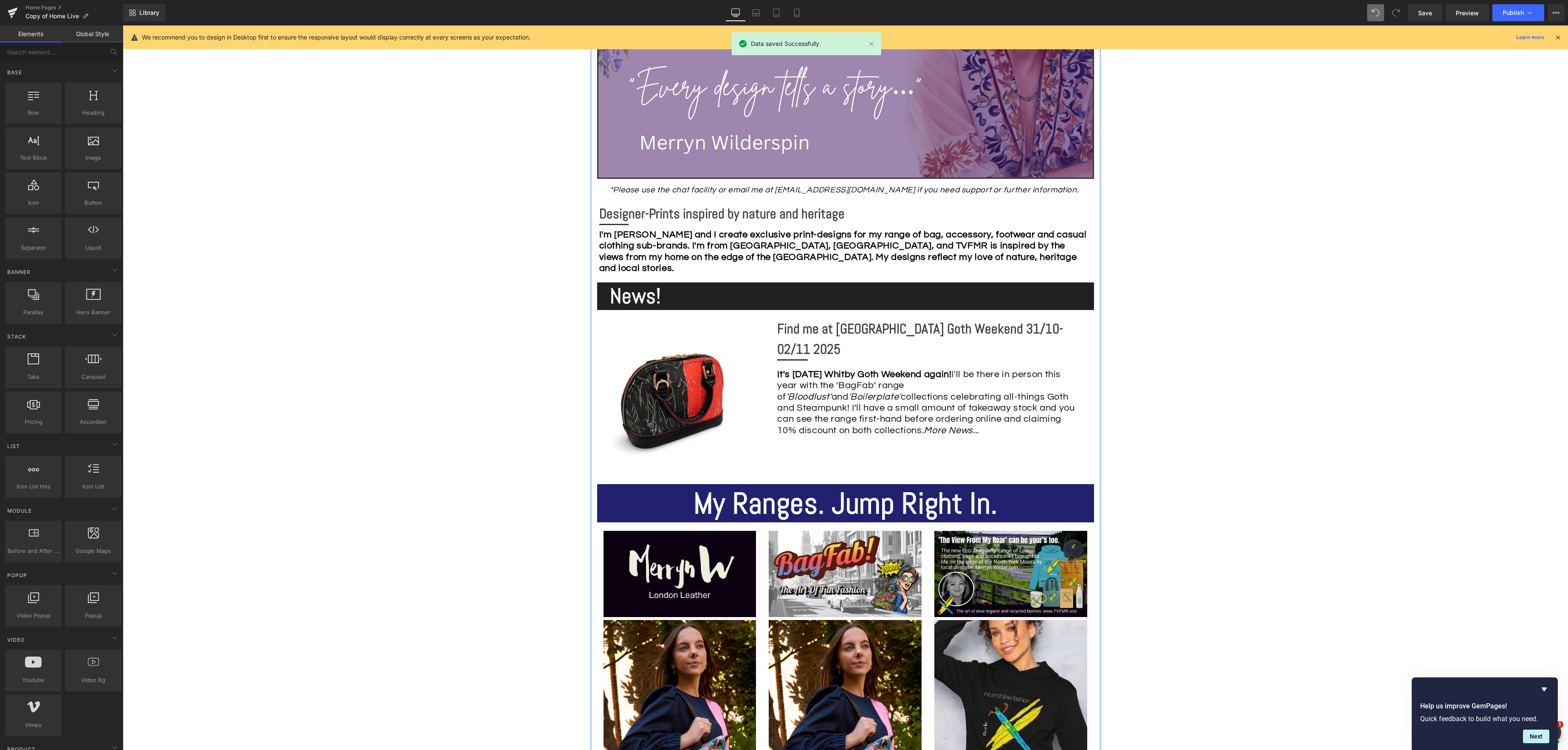
scroll to position [265, 0]
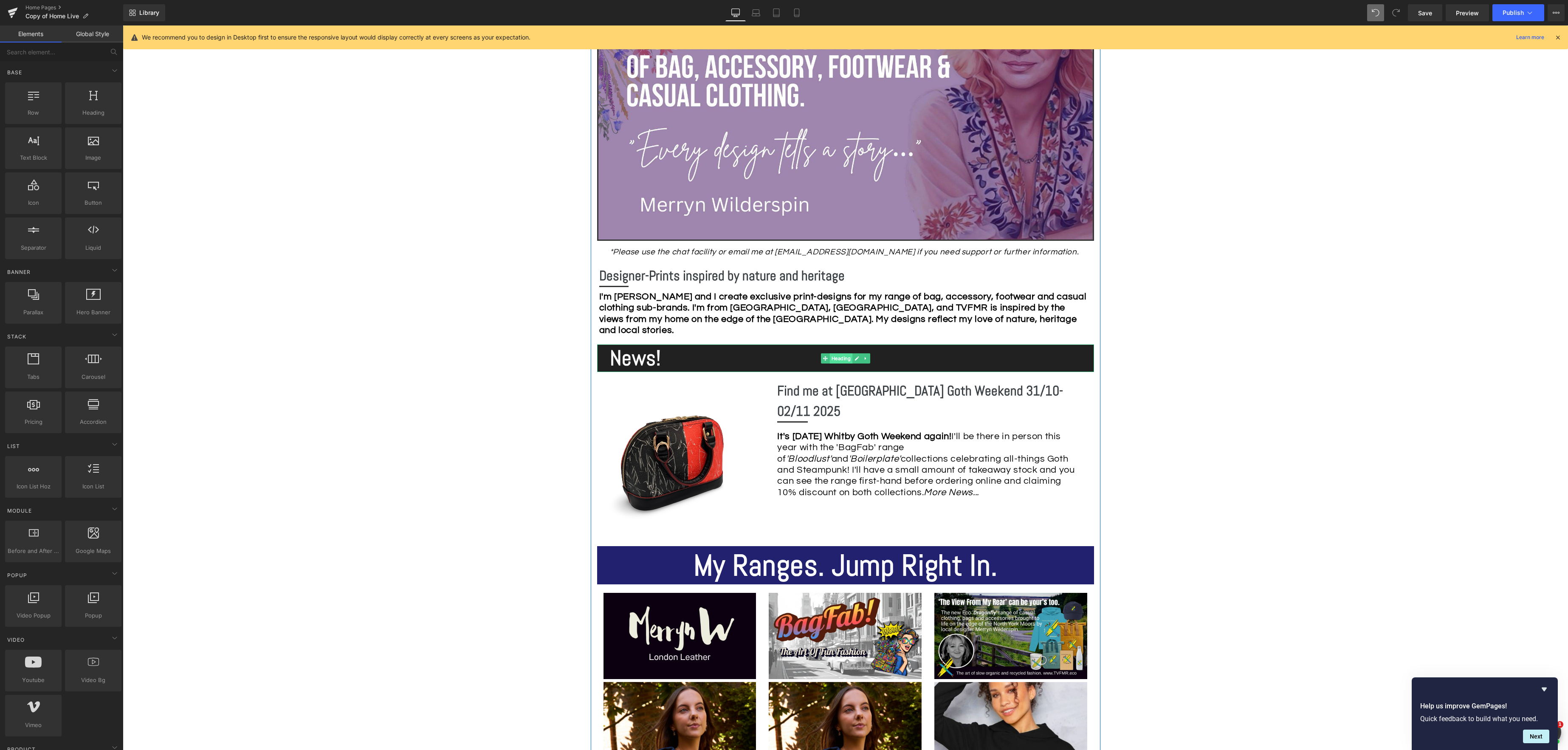
drag, startPoint x: 843, startPoint y: 355, endPoint x: 839, endPoint y: 357, distance: 4.5
click at [843, 355] on span "Heading" at bounding box center [840, 358] width 23 height 10
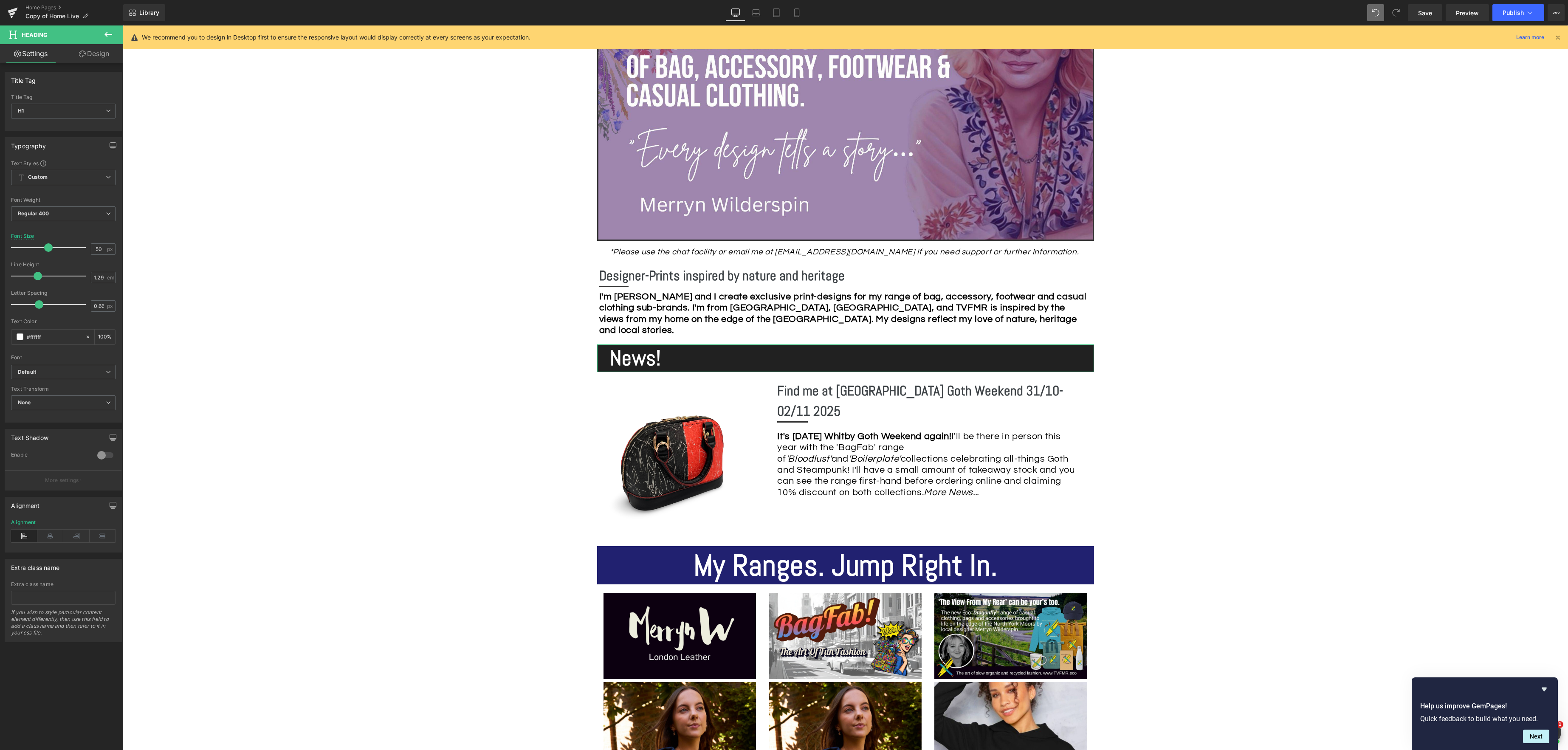
click at [101, 54] on link "Design" at bounding box center [94, 54] width 62 height 19
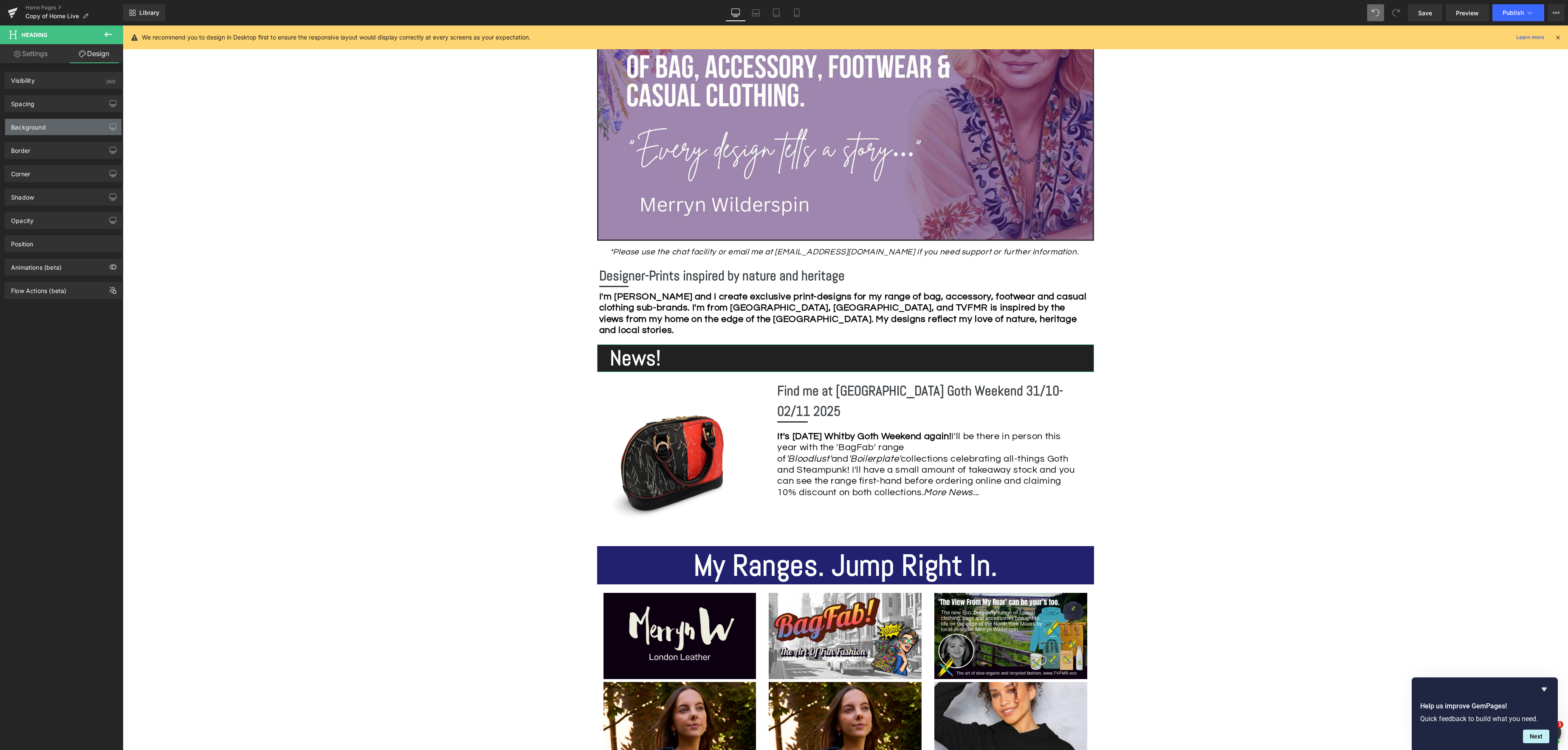
click at [41, 132] on div "Background" at bounding box center [63, 127] width 116 height 16
click at [17, 184] on div "#000000" at bounding box center [49, 181] width 73 height 15
click at [21, 182] on span at bounding box center [20, 182] width 7 height 7
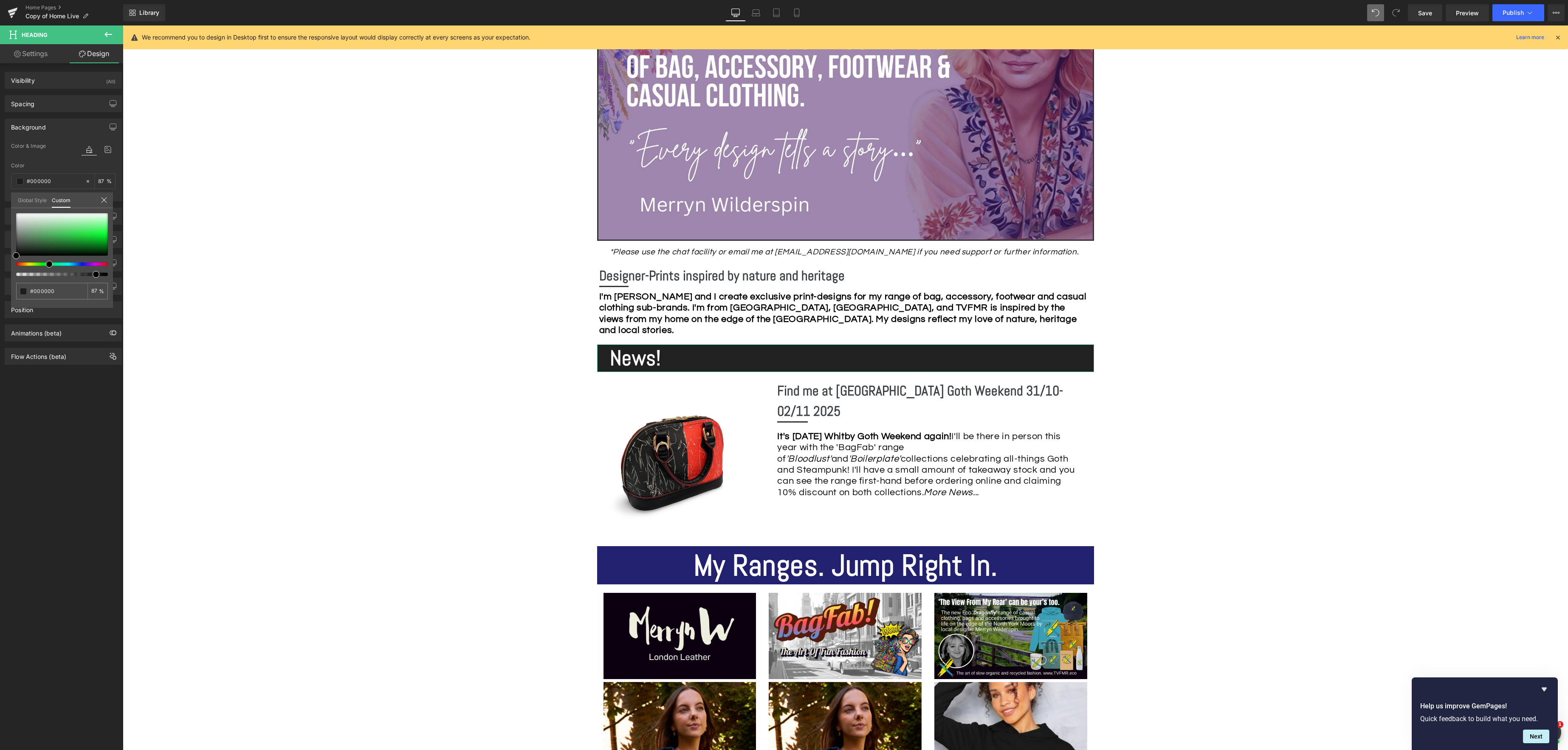
drag, startPoint x: 18, startPoint y: 266, endPoint x: 31, endPoint y: 253, distance: 18.4
click at [49, 268] on div at bounding box center [62, 245] width 92 height 63
drag, startPoint x: 15, startPoint y: 254, endPoint x: 106, endPoint y: 249, distance: 91.1
click at [101, 247] on span at bounding box center [103, 248] width 7 height 7
click at [1431, 14] on span "Save" at bounding box center [1425, 12] width 14 height 9
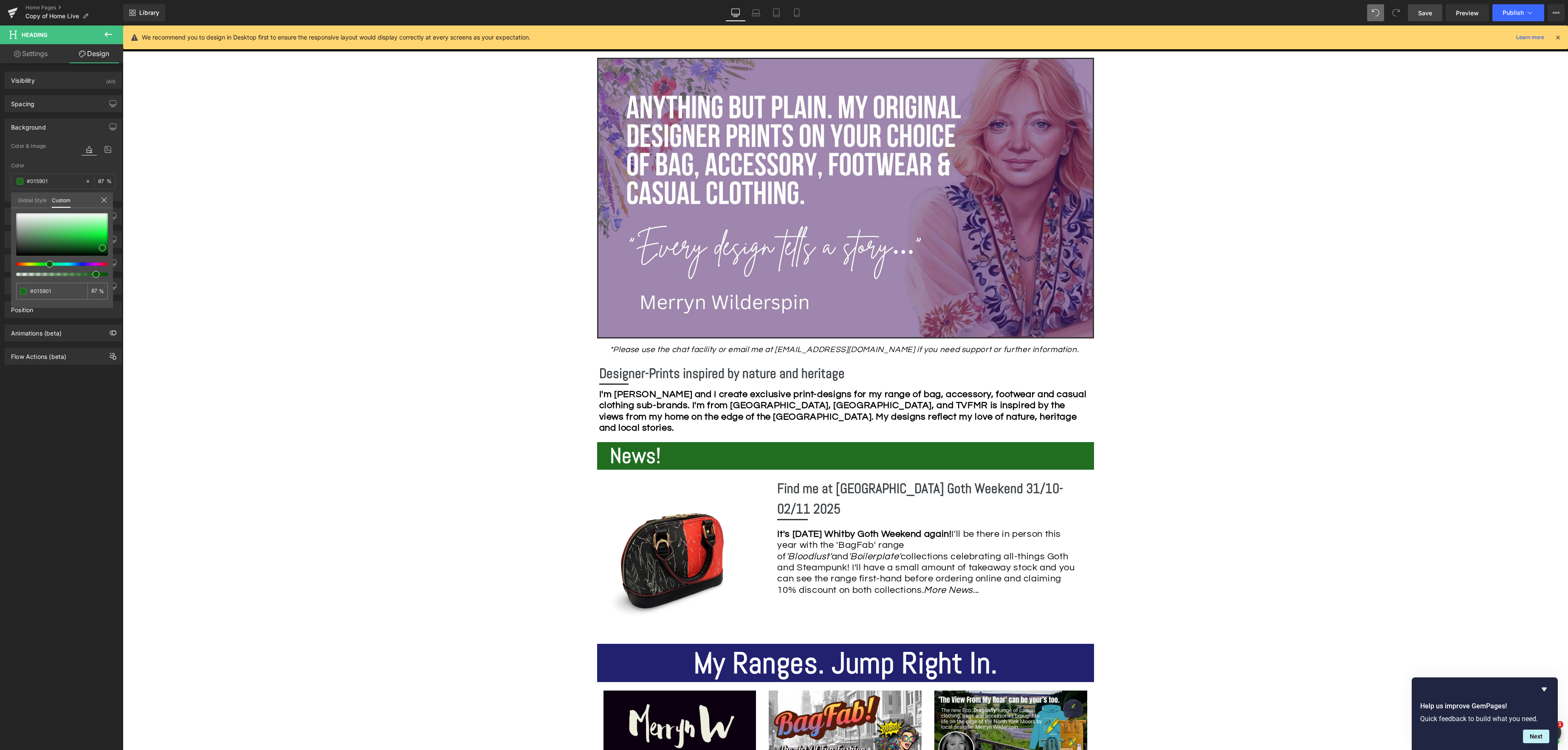
scroll to position [163, 0]
